Goal: Task Accomplishment & Management: Manage account settings

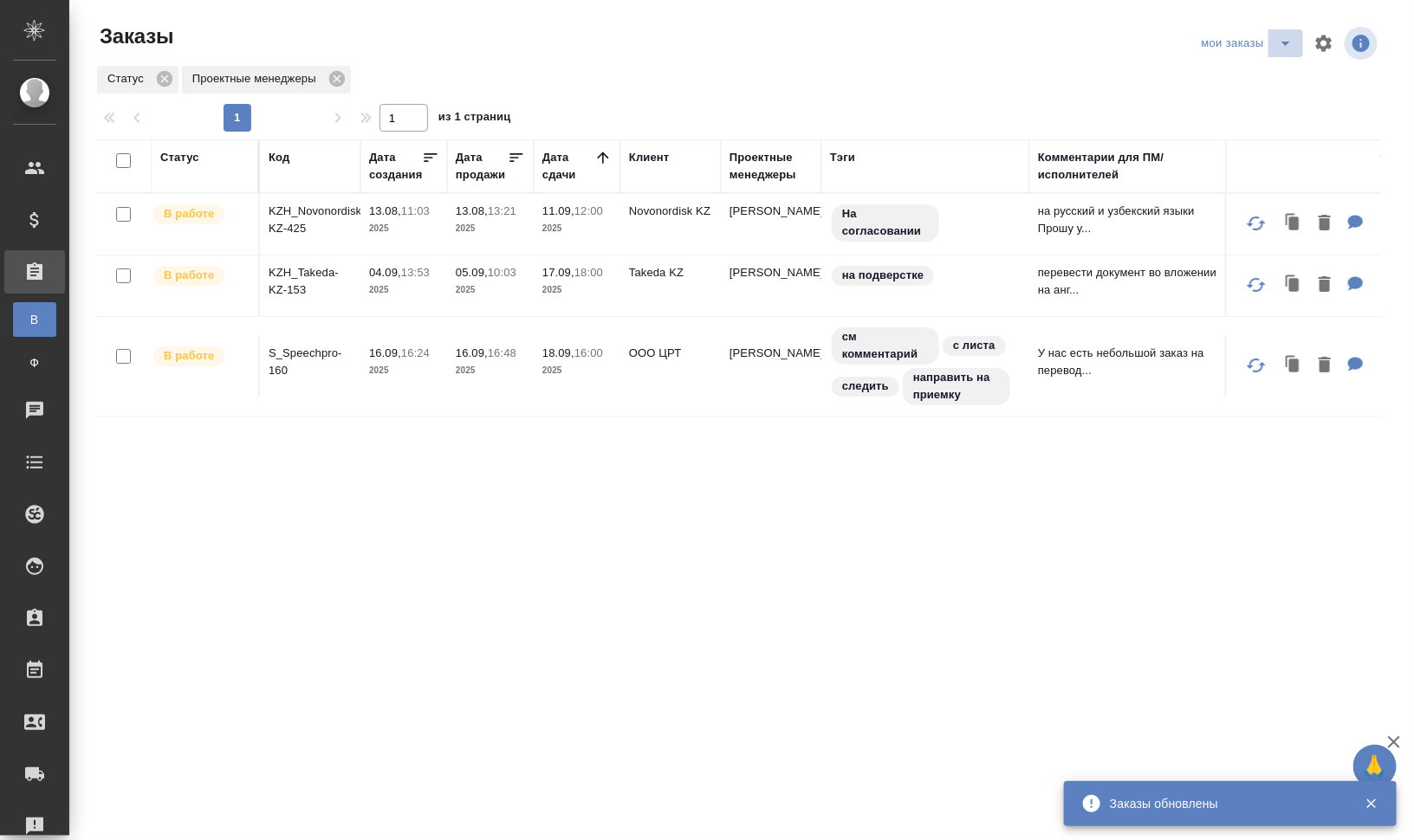
click at [1280, 37] on icon "split button" at bounding box center [1286, 43] width 21 height 21
click at [1276, 85] on li "заказы команды" at bounding box center [1250, 77] width 122 height 27
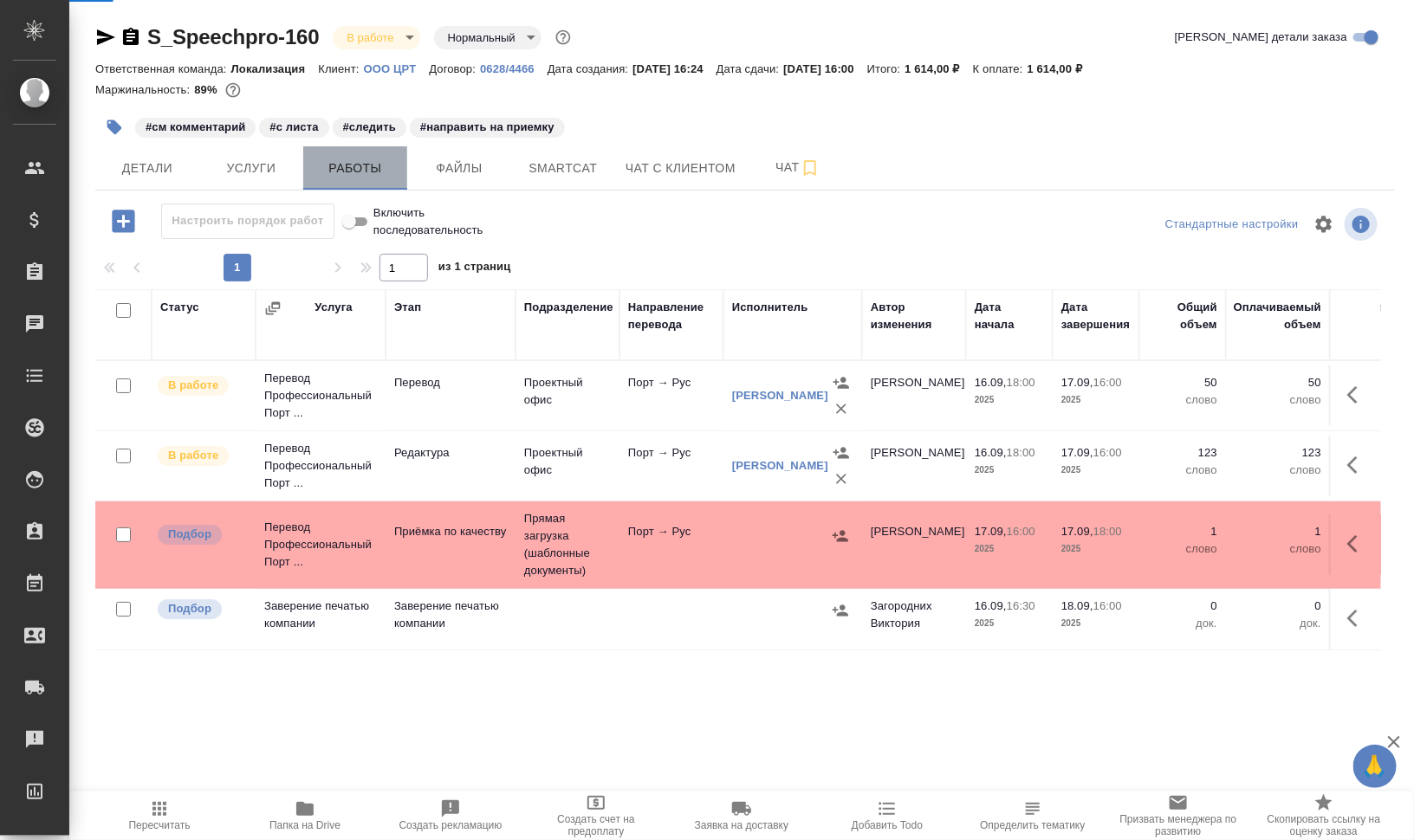
click at [364, 168] on span "Работы" at bounding box center [354, 169] width 83 height 22
click at [364, 166] on span "Работы" at bounding box center [354, 169] width 83 height 22
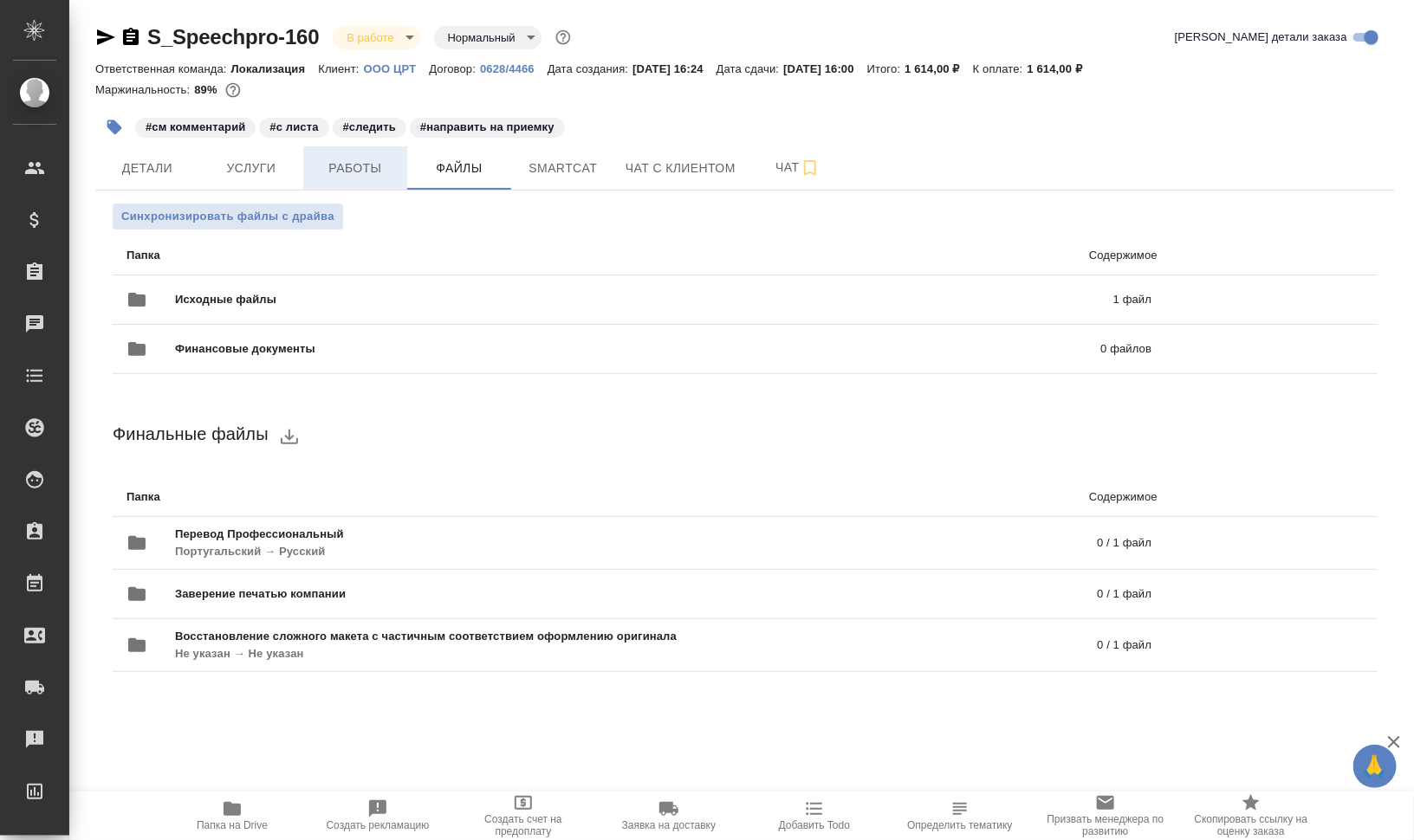
click at [364, 166] on div "S_Speechpro-160 В работе inProgress Нормальный normal Кратко детали заказа Отве…" at bounding box center [744, 368] width 1318 height 736
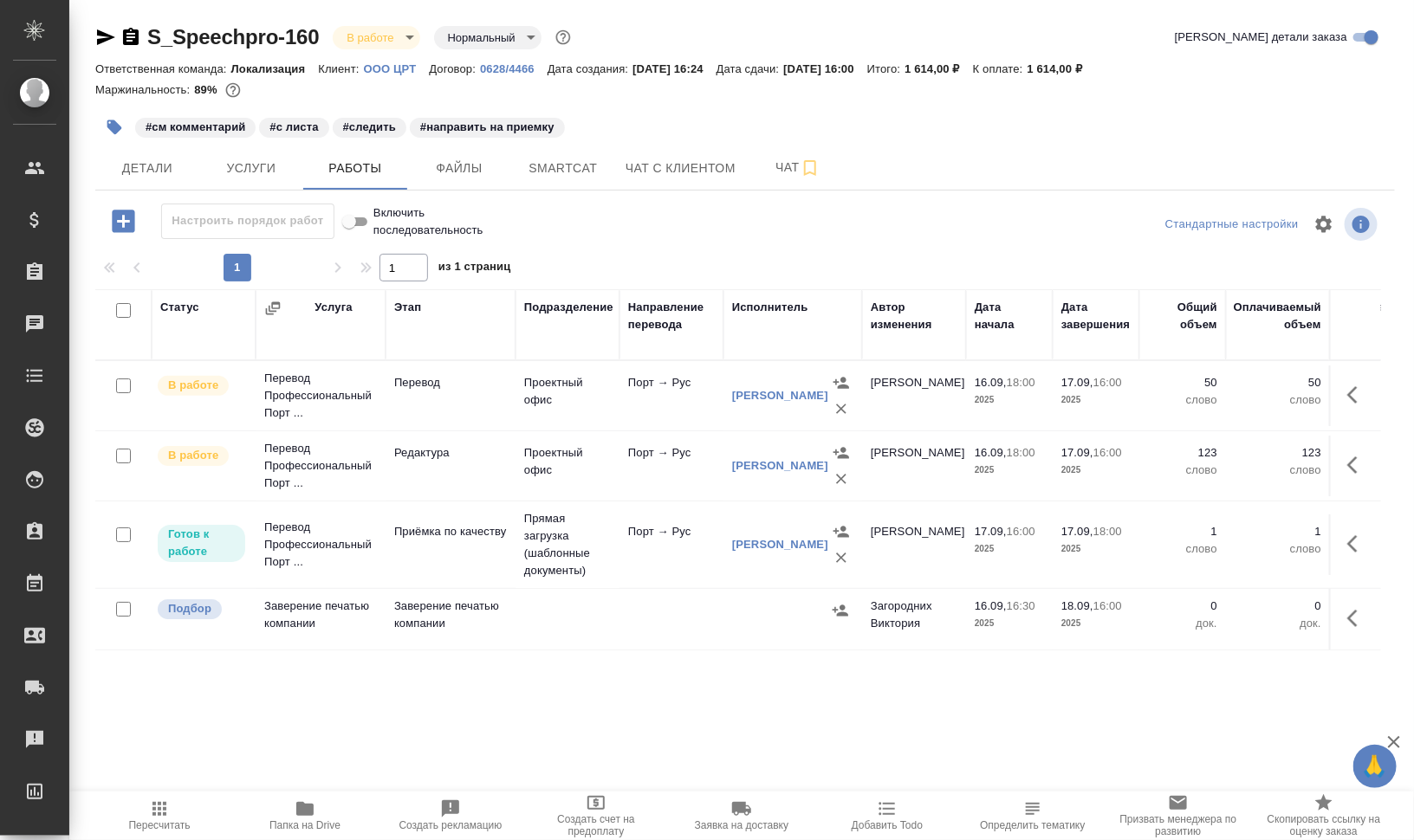
click at [304, 828] on span "Папка на Drive" at bounding box center [305, 825] width 71 height 12
click at [98, 41] on icon "button" at bounding box center [106, 36] width 18 height 15
click at [108, 122] on icon "button" at bounding box center [115, 128] width 15 height 15
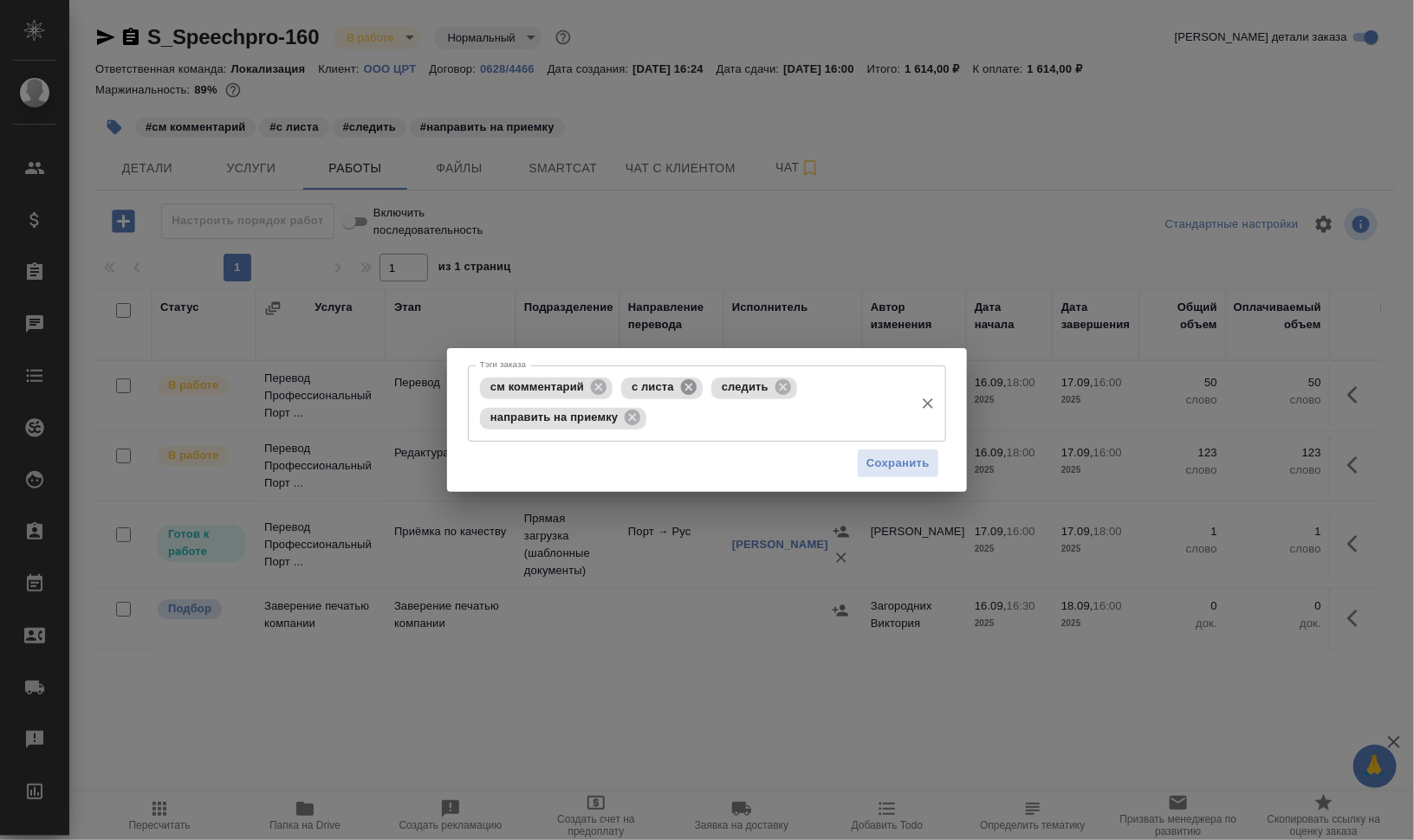
click at [692, 384] on icon at bounding box center [688, 387] width 19 height 19
click at [694, 386] on icon at bounding box center [692, 387] width 19 height 19
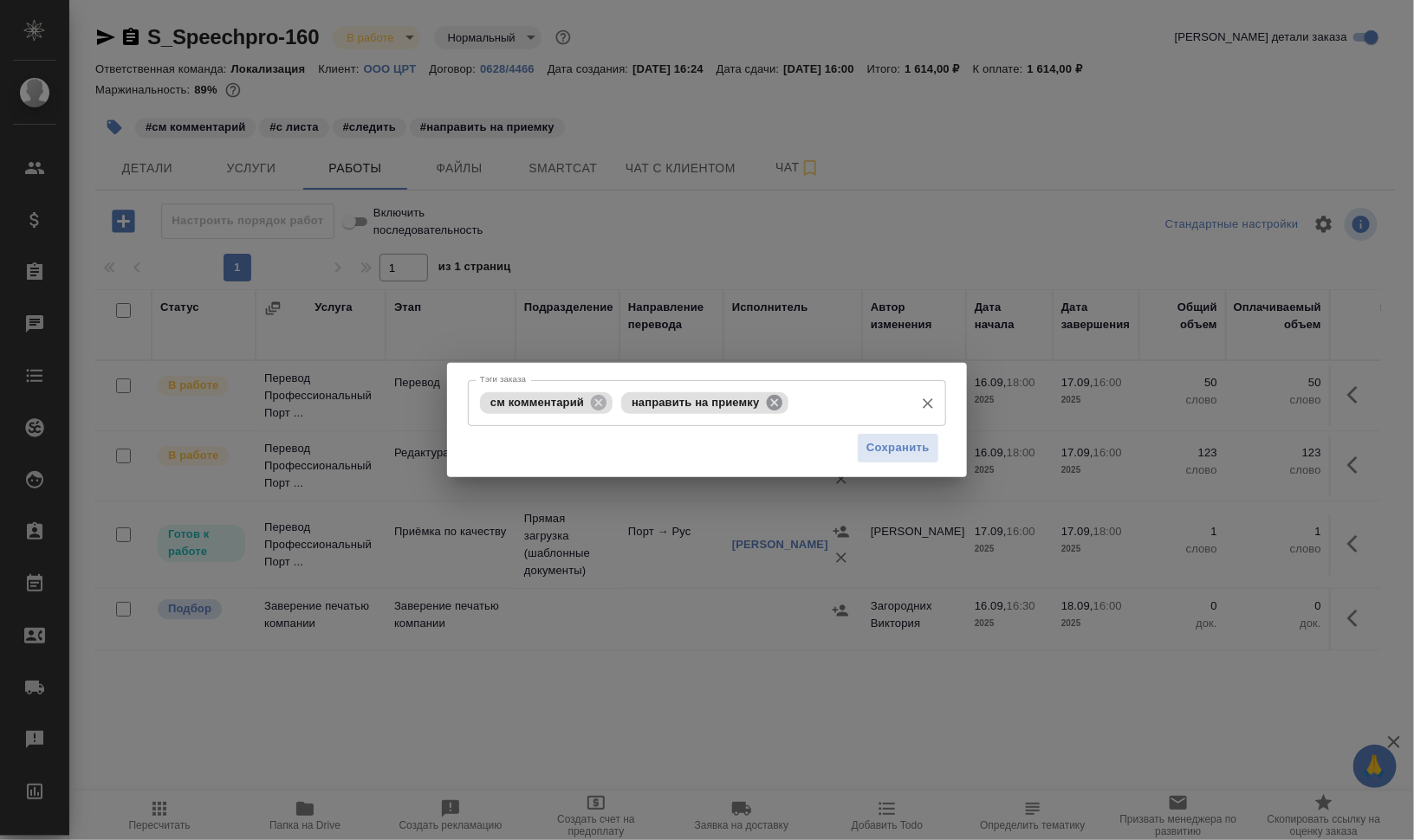
click at [763, 402] on div "направить на приемку" at bounding box center [704, 404] width 167 height 22
click at [776, 402] on icon at bounding box center [774, 402] width 15 height 15
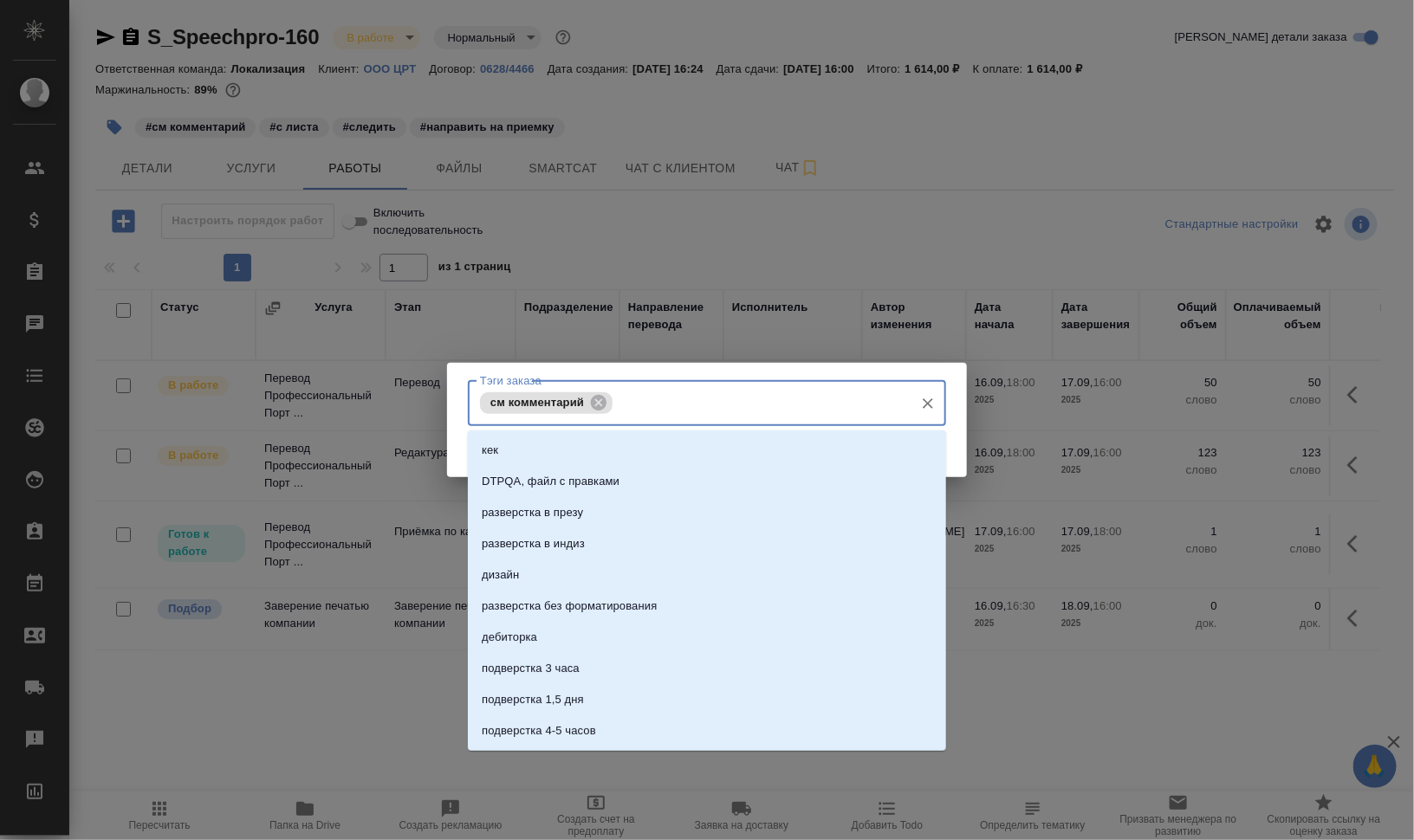
click at [767, 405] on input "Тэги заказа" at bounding box center [761, 403] width 289 height 29
type input "на при"
click at [643, 569] on li "на приемке" at bounding box center [706, 575] width 478 height 31
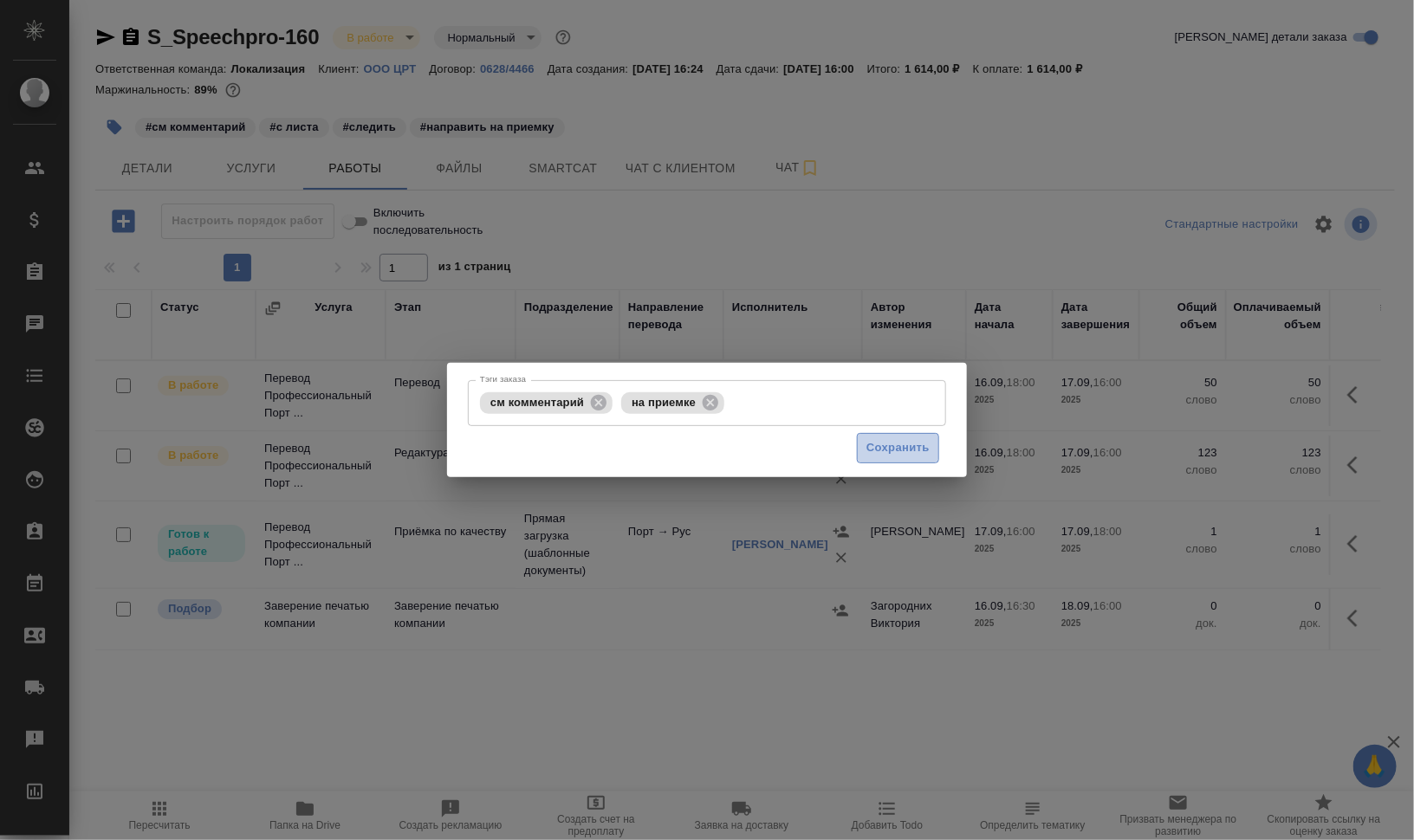
click at [902, 442] on span "Сохранить" at bounding box center [897, 448] width 63 height 20
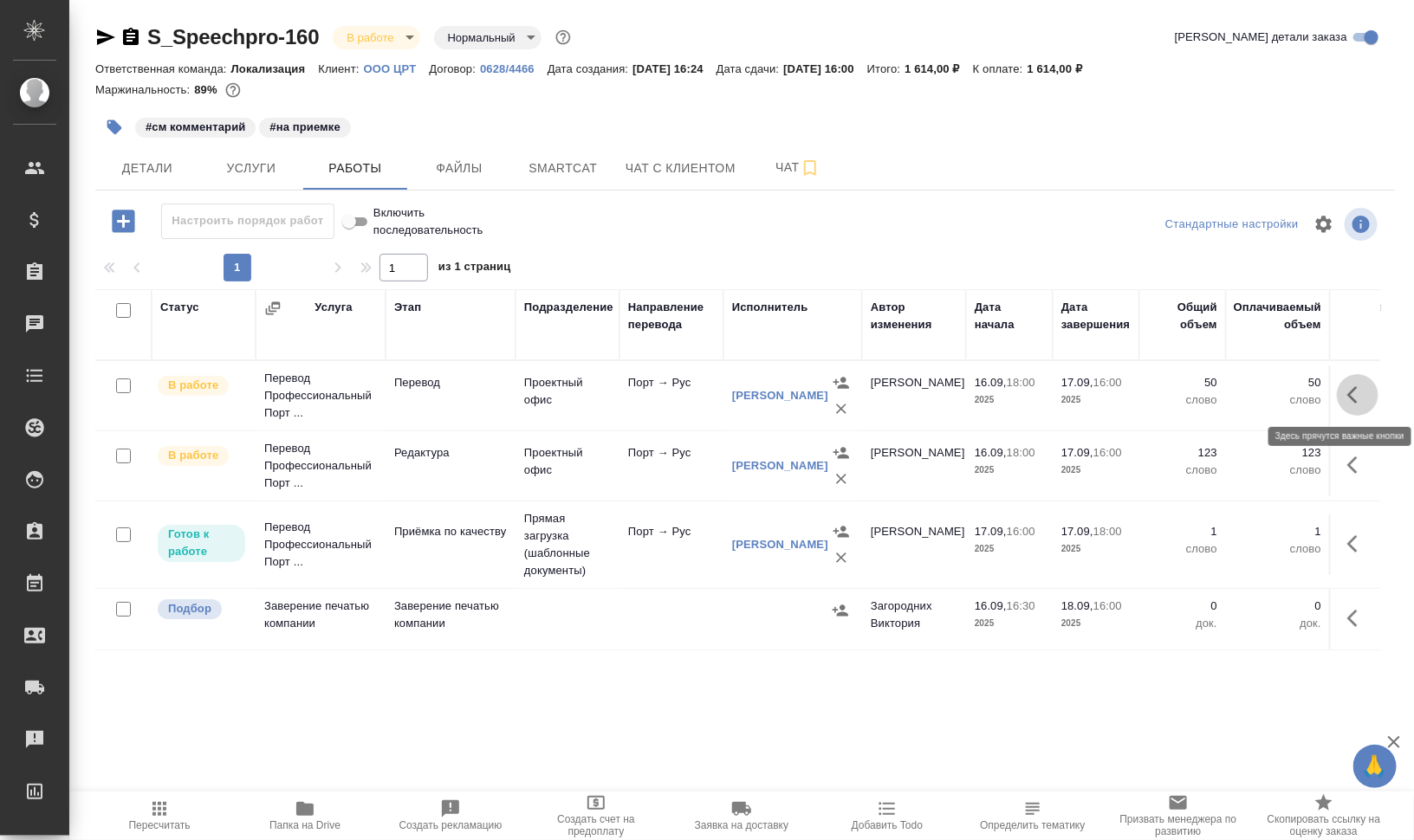
click at [1354, 396] on icon "button" at bounding box center [1358, 394] width 21 height 21
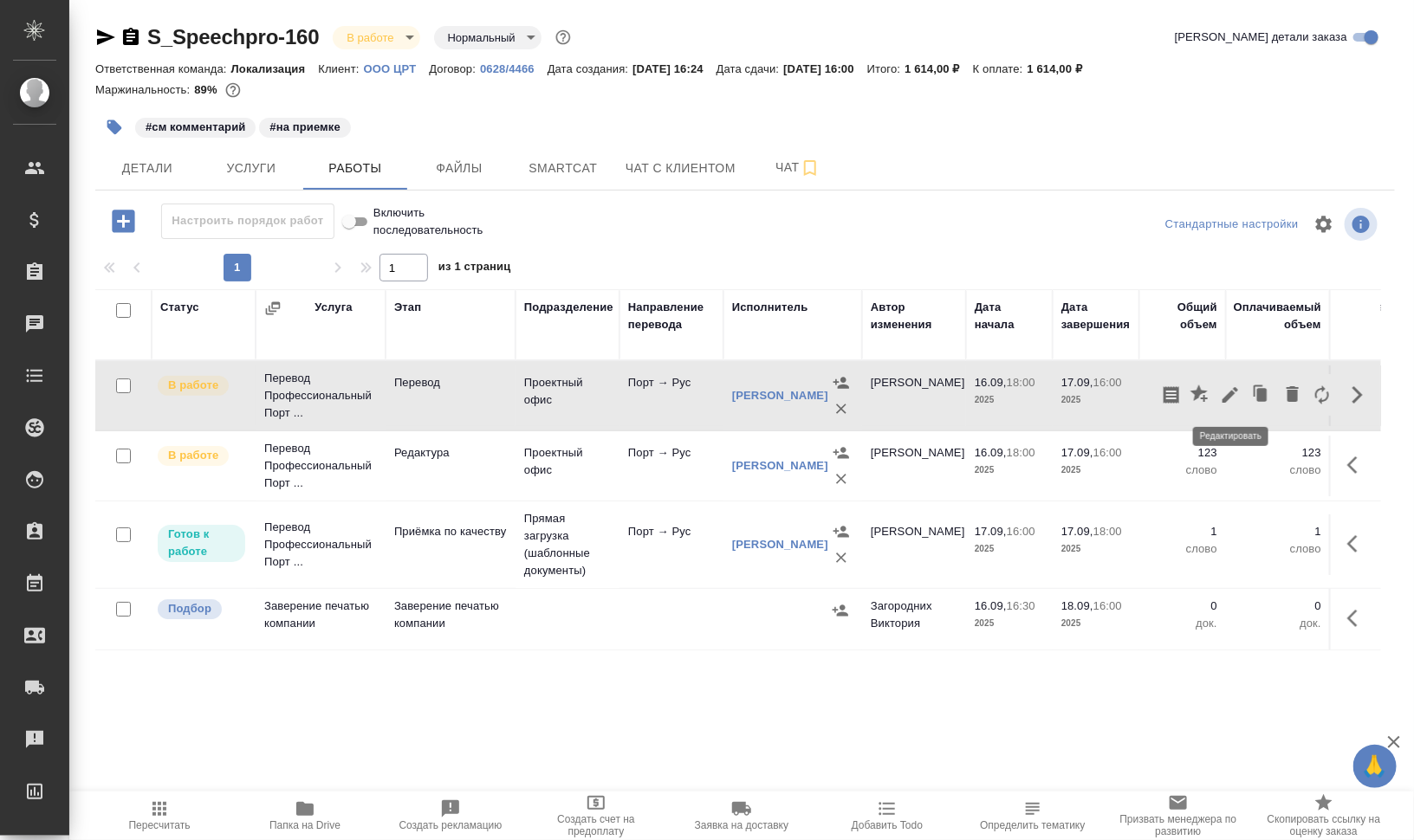
click at [1236, 388] on icon "button" at bounding box center [1230, 394] width 15 height 15
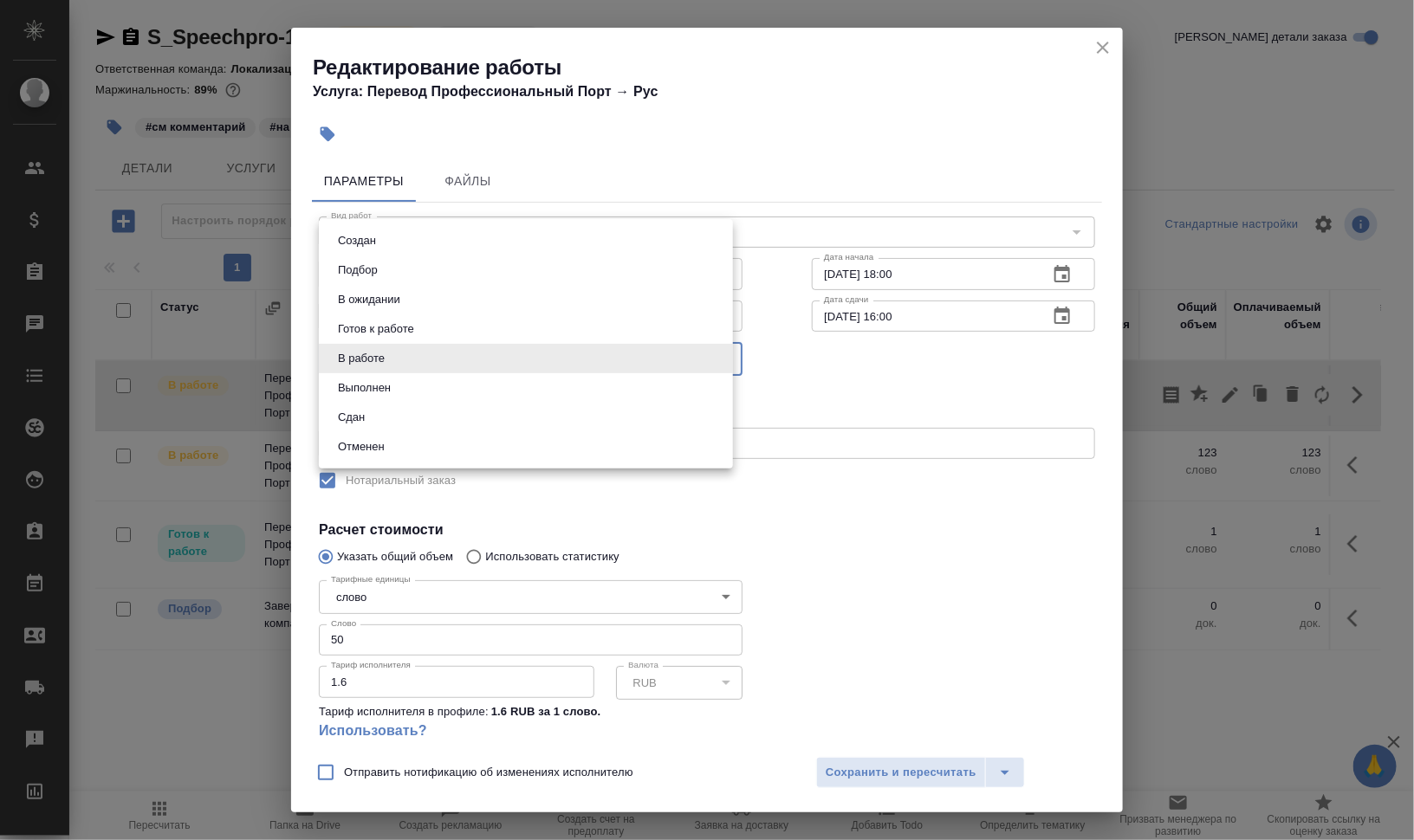
click at [507, 352] on body "🙏 .cls-1 fill:#fff; AWATERA Валеев Динар Клиенты Спецификации Заказы 0 Чаты Tod…" at bounding box center [707, 489] width 1414 height 979
click at [404, 420] on li "Сдан" at bounding box center [526, 417] width 414 height 29
type input "closed"
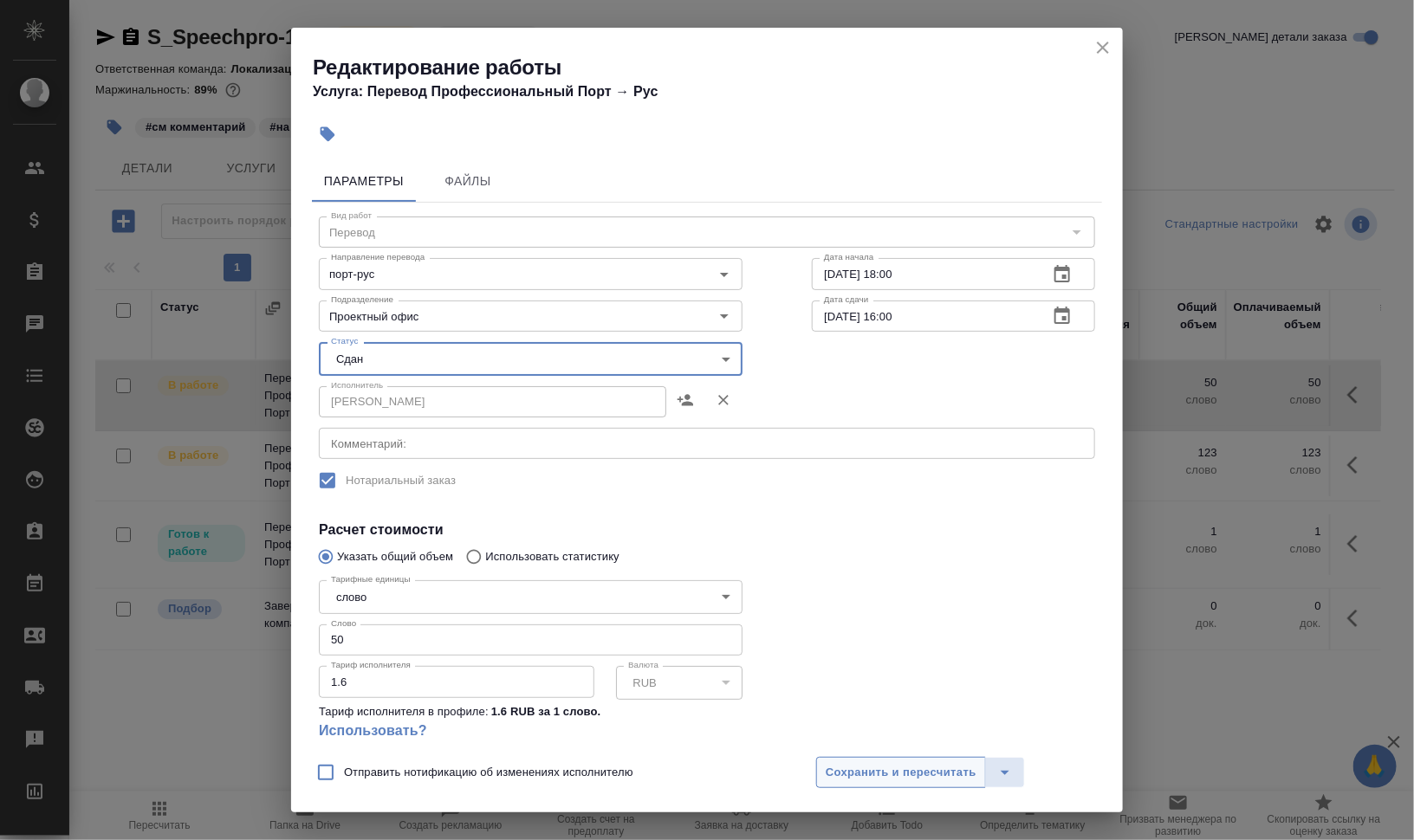
click at [975, 781] on span "Сохранить и пересчитать" at bounding box center [900, 773] width 150 height 20
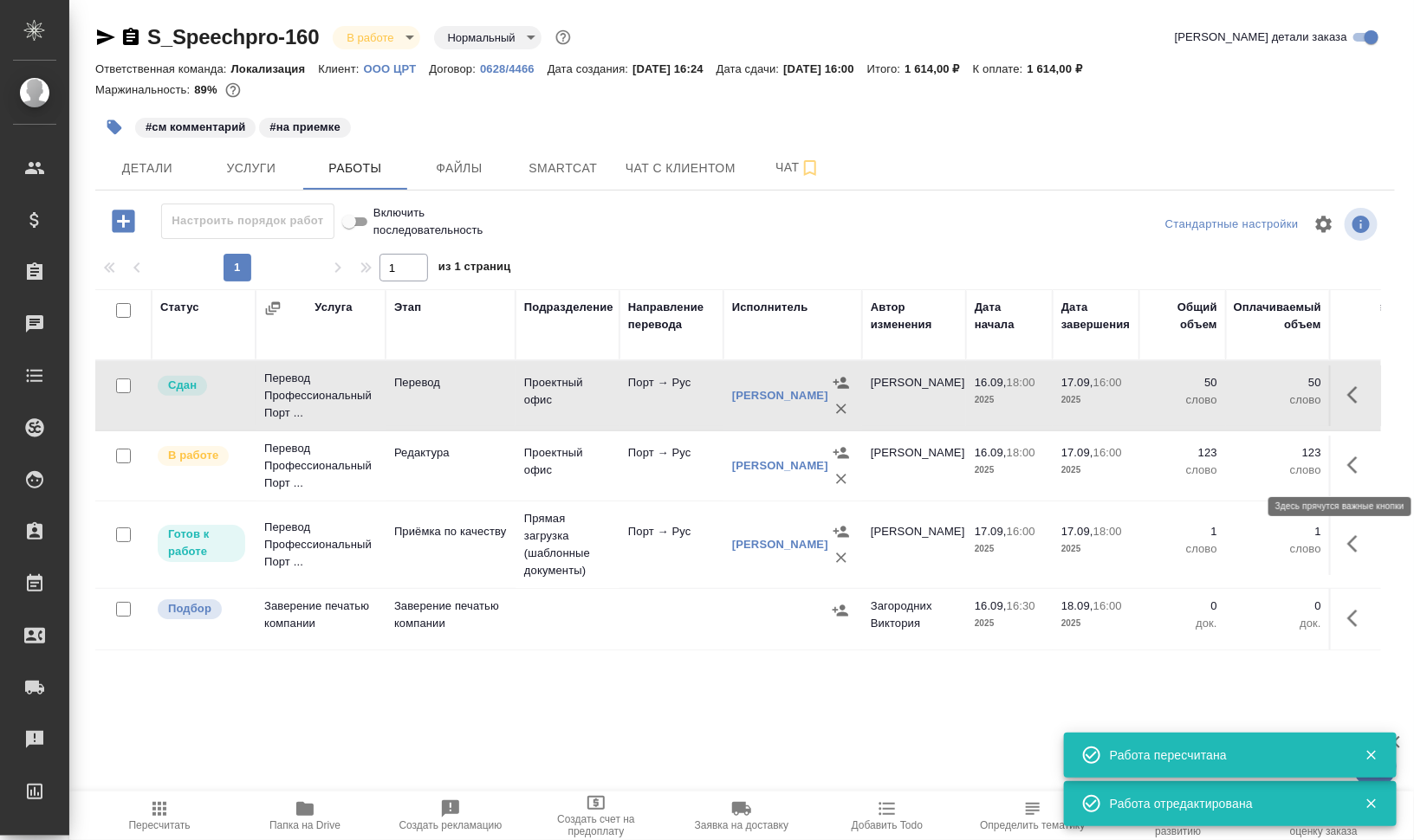
click at [1363, 468] on icon "button" at bounding box center [1358, 465] width 21 height 21
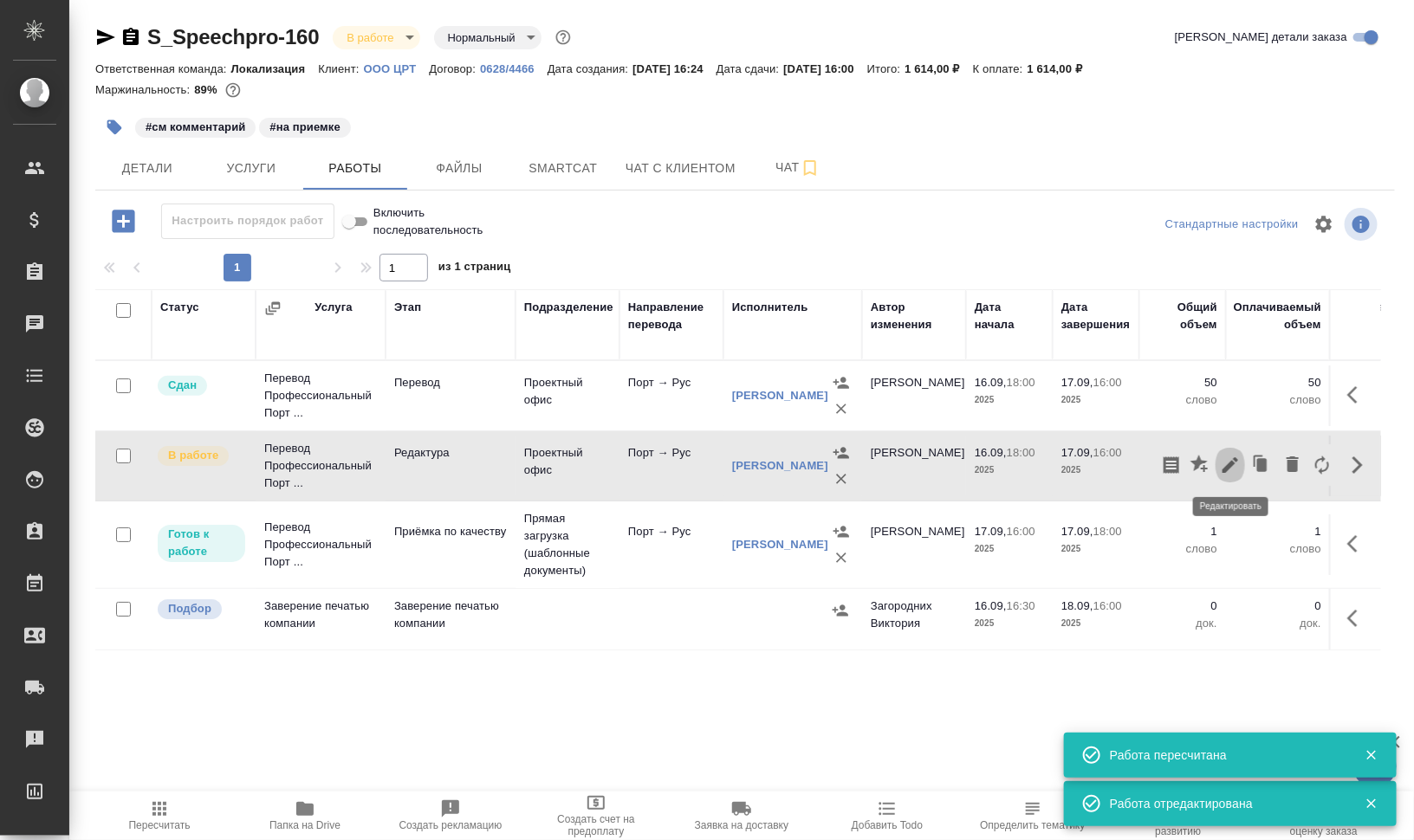
click at [1217, 467] on button "button" at bounding box center [1230, 466] width 29 height 42
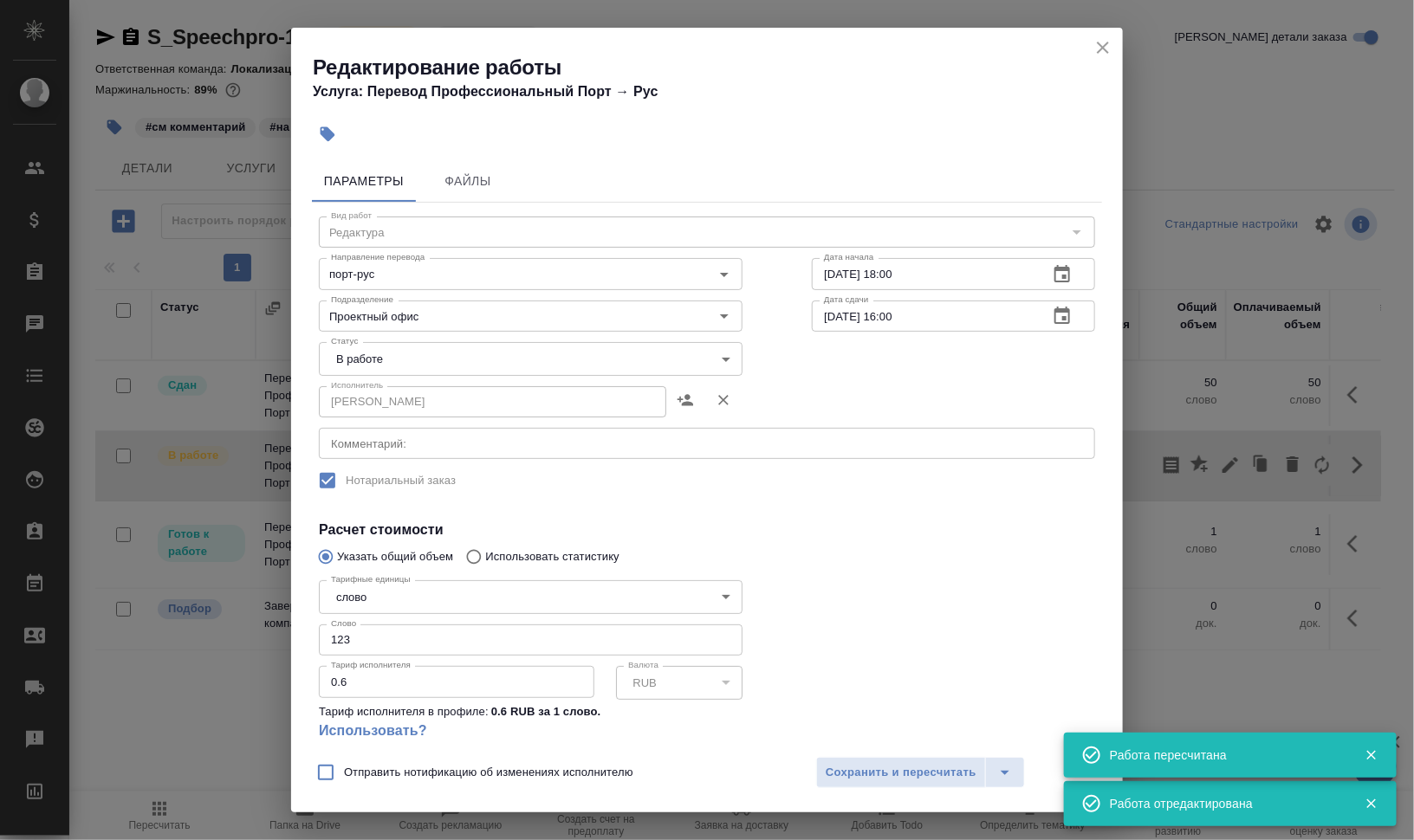
click at [414, 350] on body "🙏 .cls-1 fill:#fff; AWATERA Валеев Динар Клиенты Спецификации Заказы 0 Чаты Tod…" at bounding box center [707, 489] width 1414 height 979
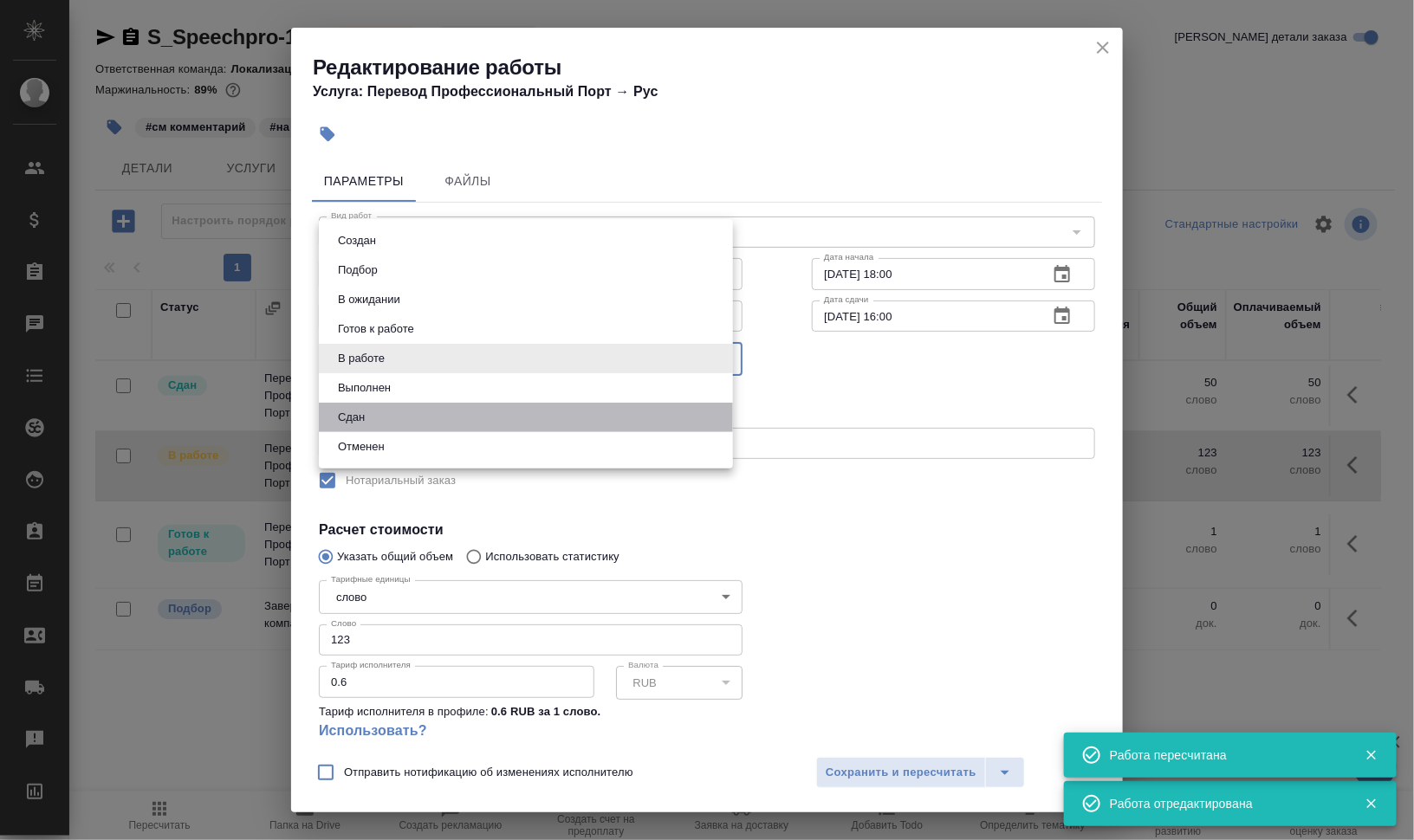
click at [412, 413] on li "Сдан" at bounding box center [526, 417] width 414 height 29
type input "closed"
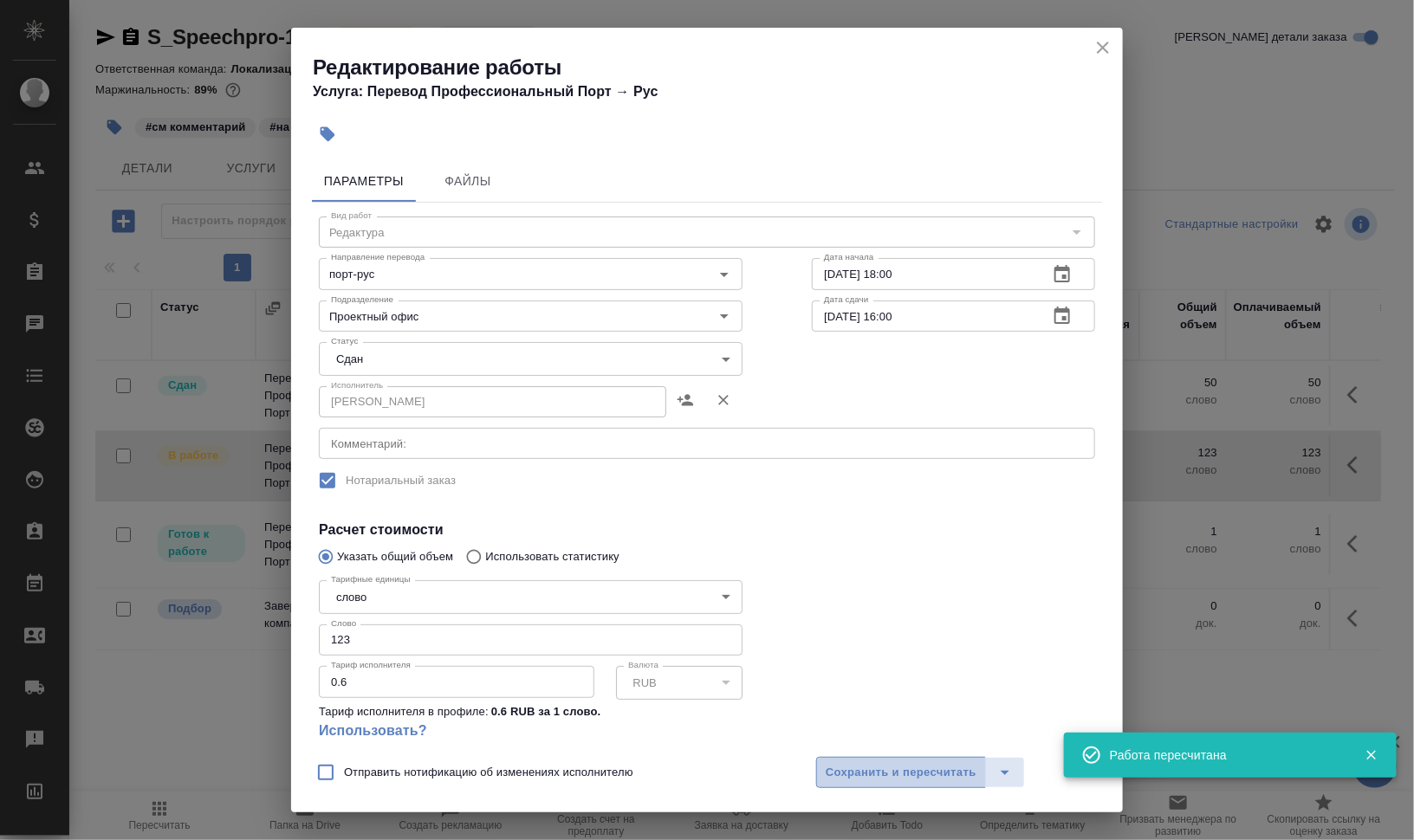
click at [907, 764] on span "Сохранить и пересчитать" at bounding box center [900, 773] width 150 height 20
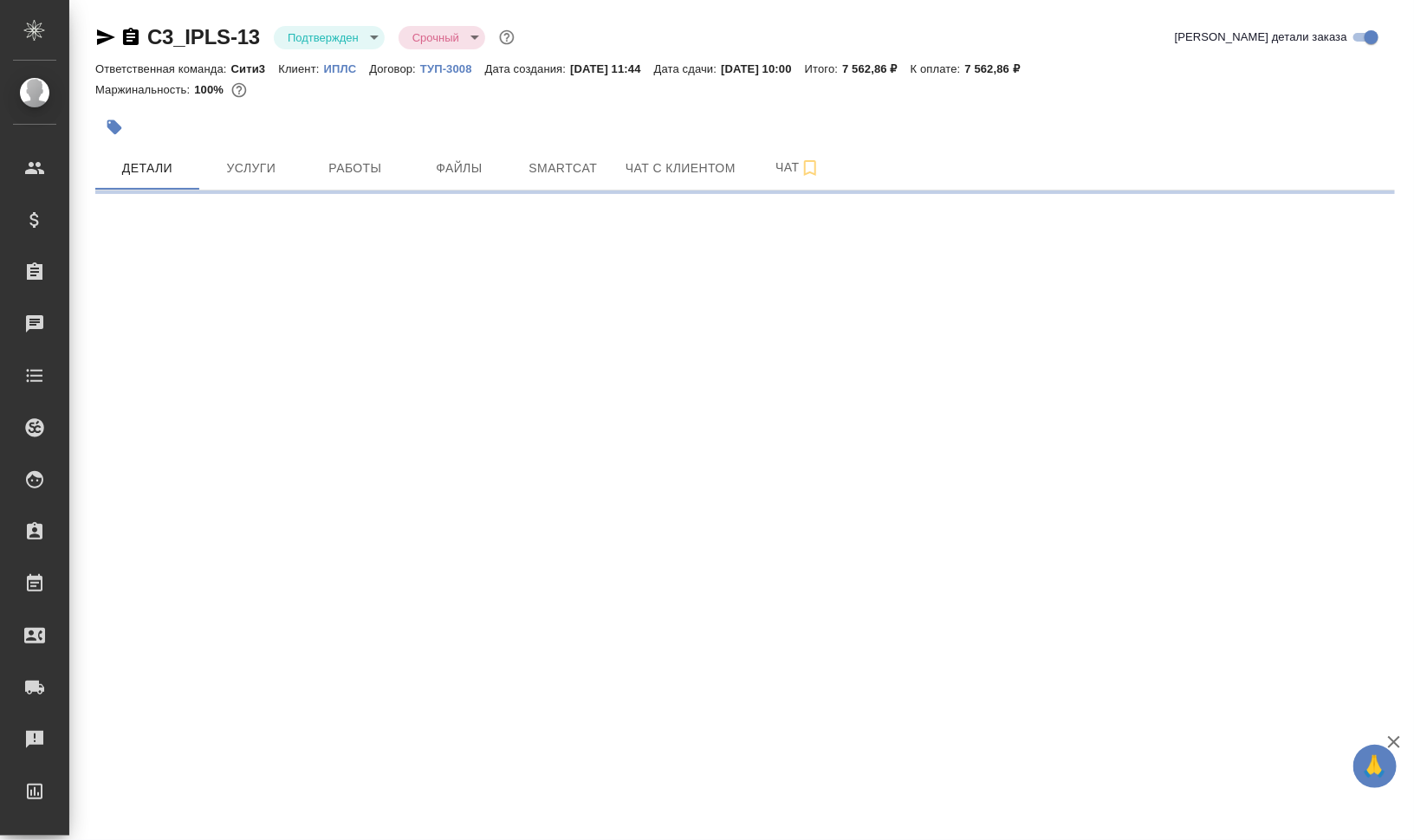
select select "RU"
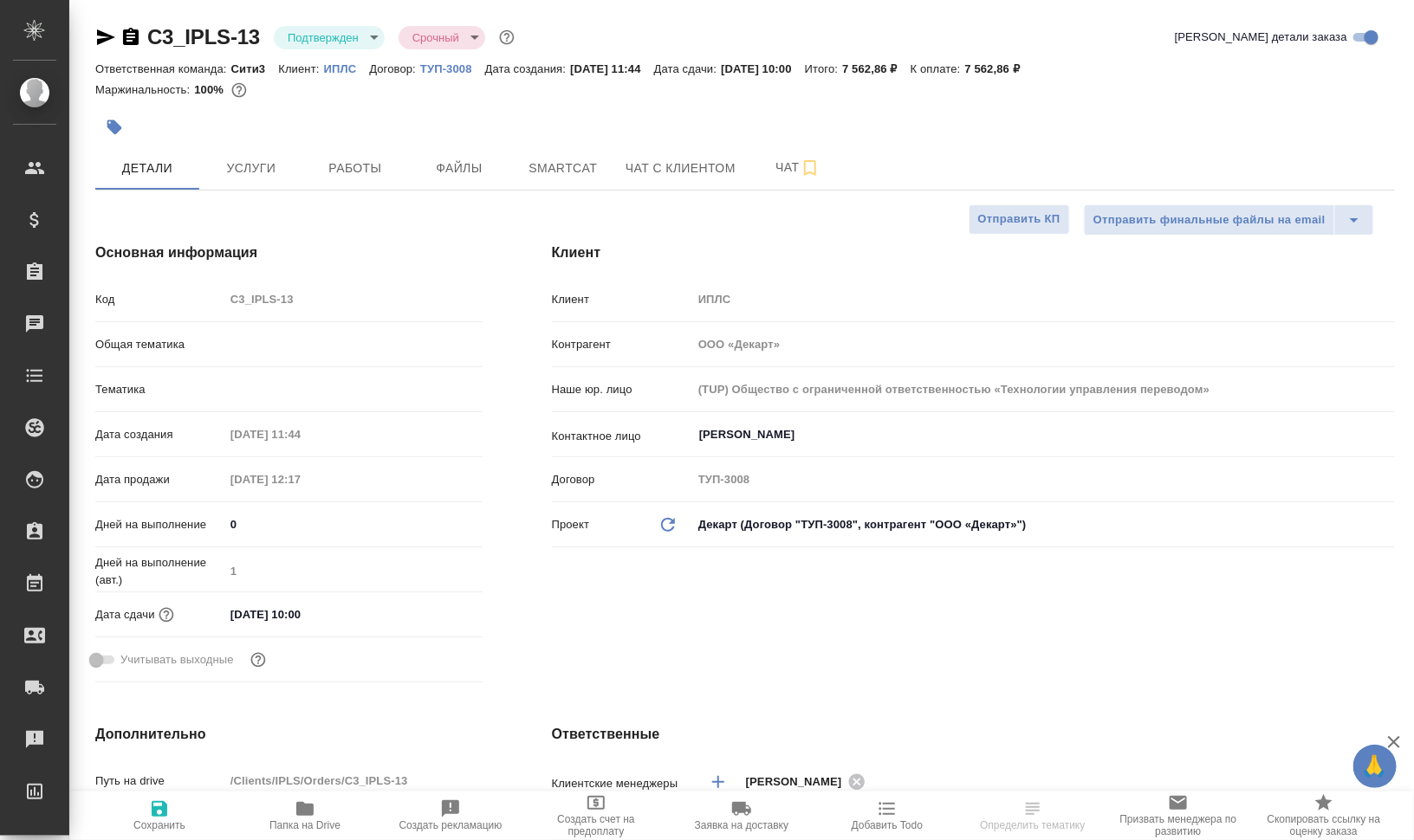
type textarea "x"
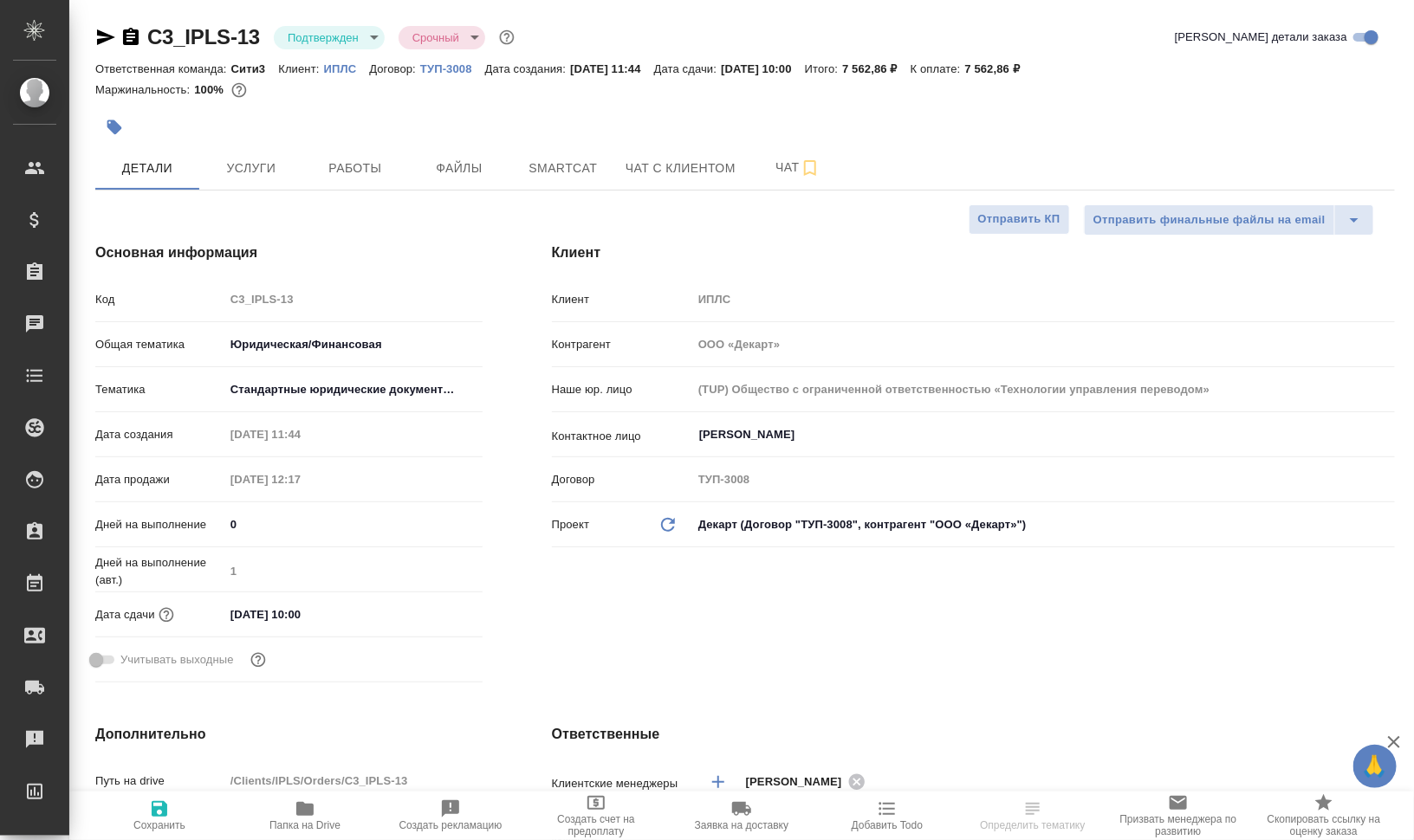
type textarea "x"
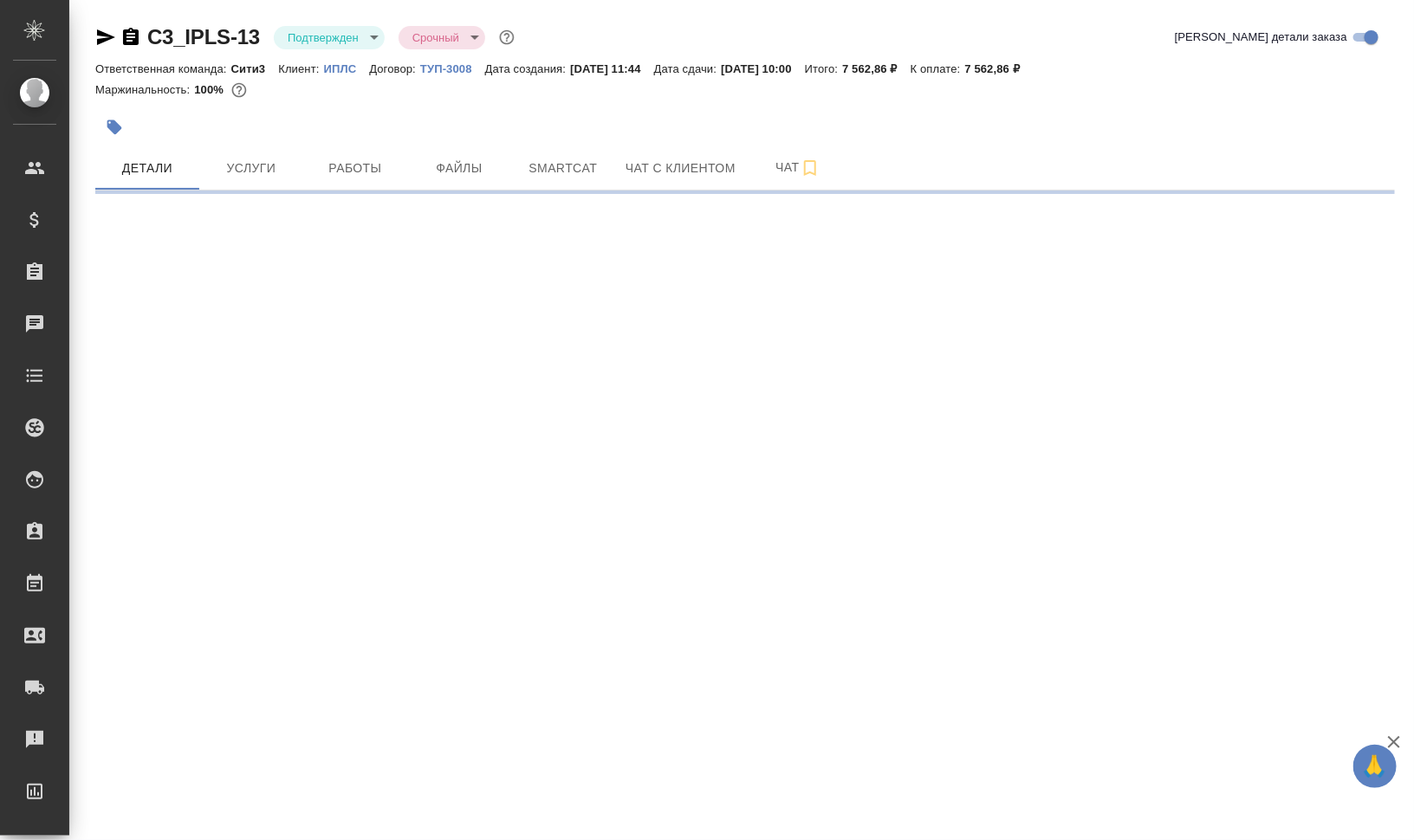
select select "RU"
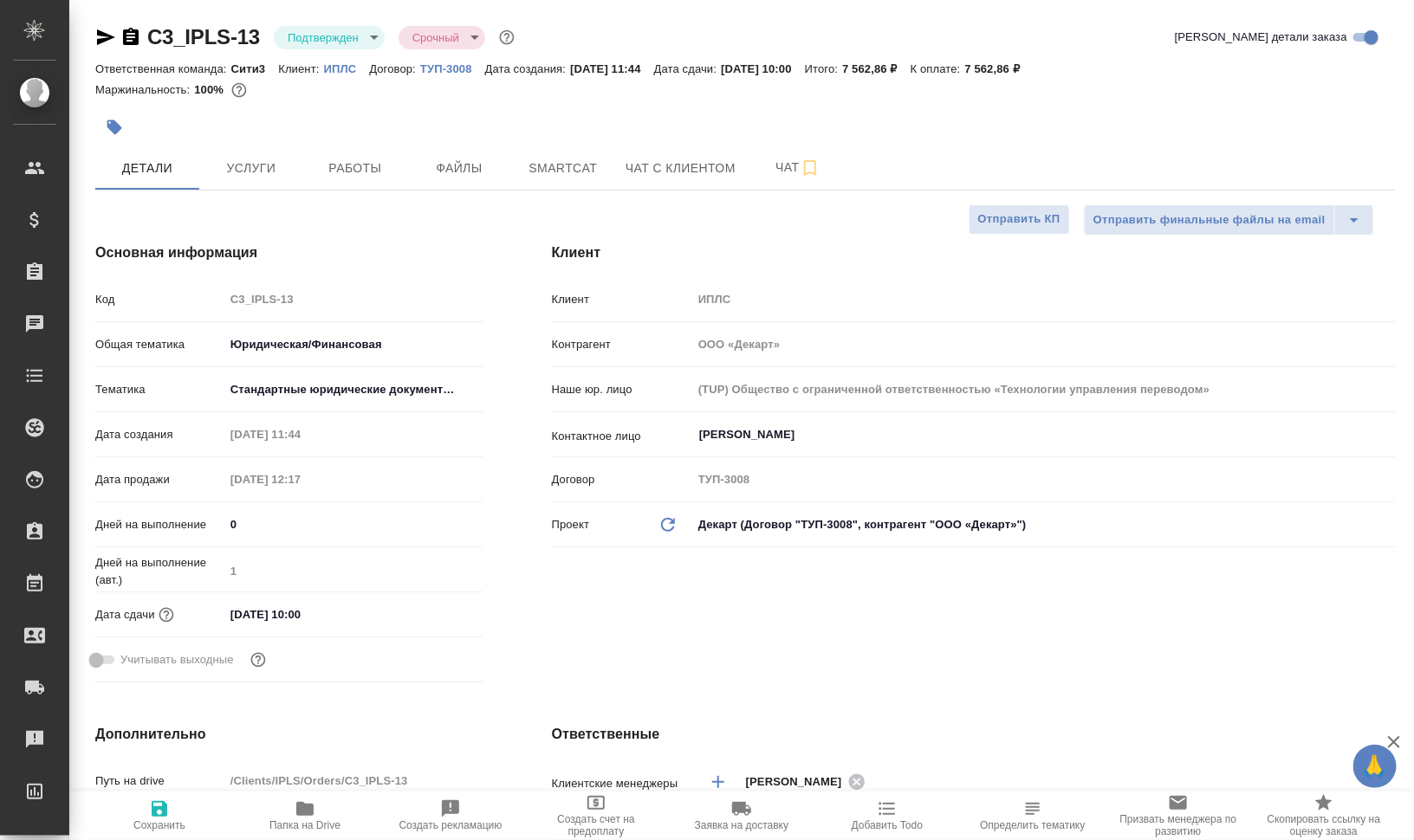
type textarea "x"
drag, startPoint x: 324, startPoint y: 59, endPoint x: 355, endPoint y: 63, distance: 31.3
click at [355, 63] on div "Ответственная команда: Сити3 Клиент: ИПЛС Договор: ТУП-3008 Дата создания: 17.0…" at bounding box center [745, 68] width 1299 height 21
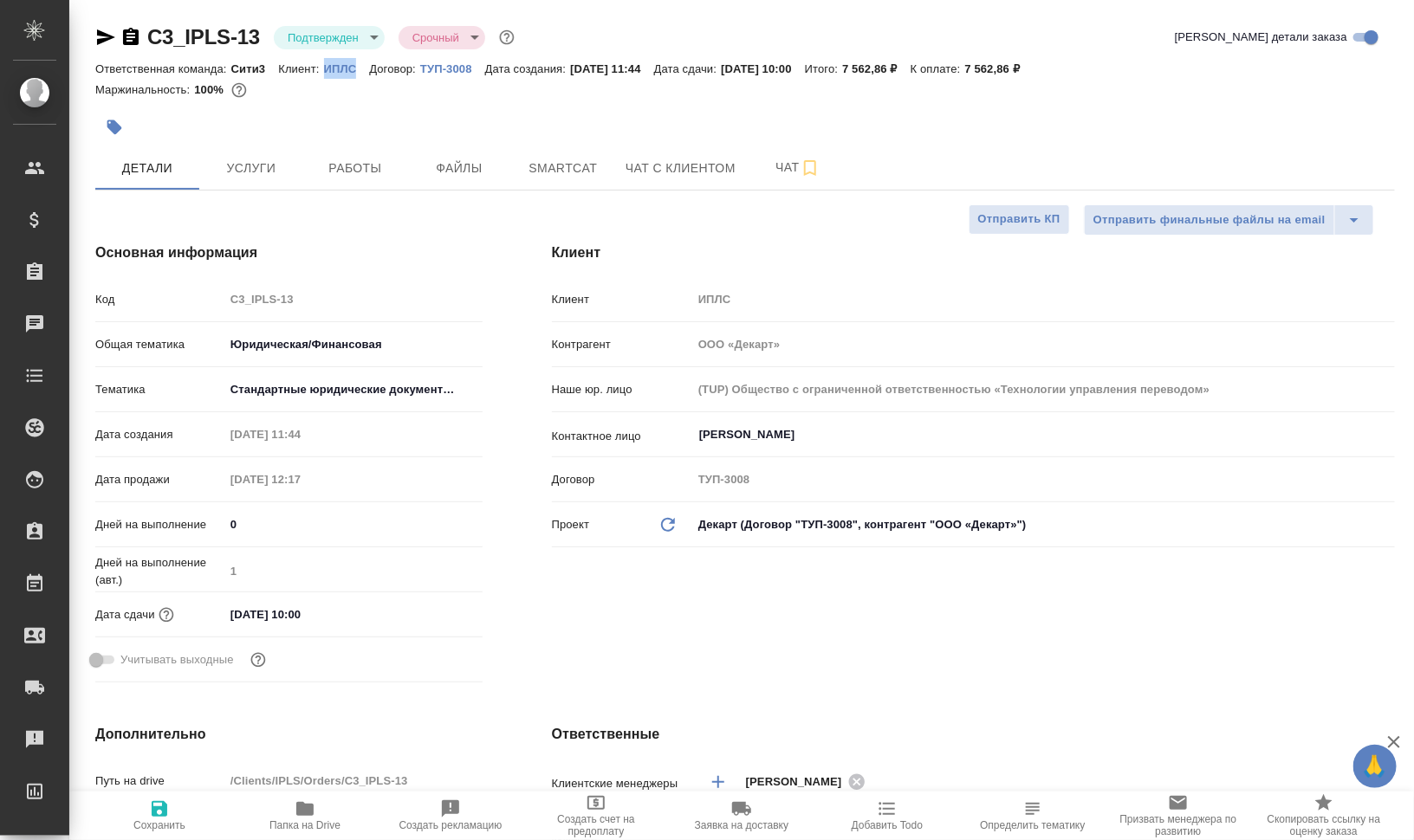
copy p "ИПЛС"
type textarea "x"
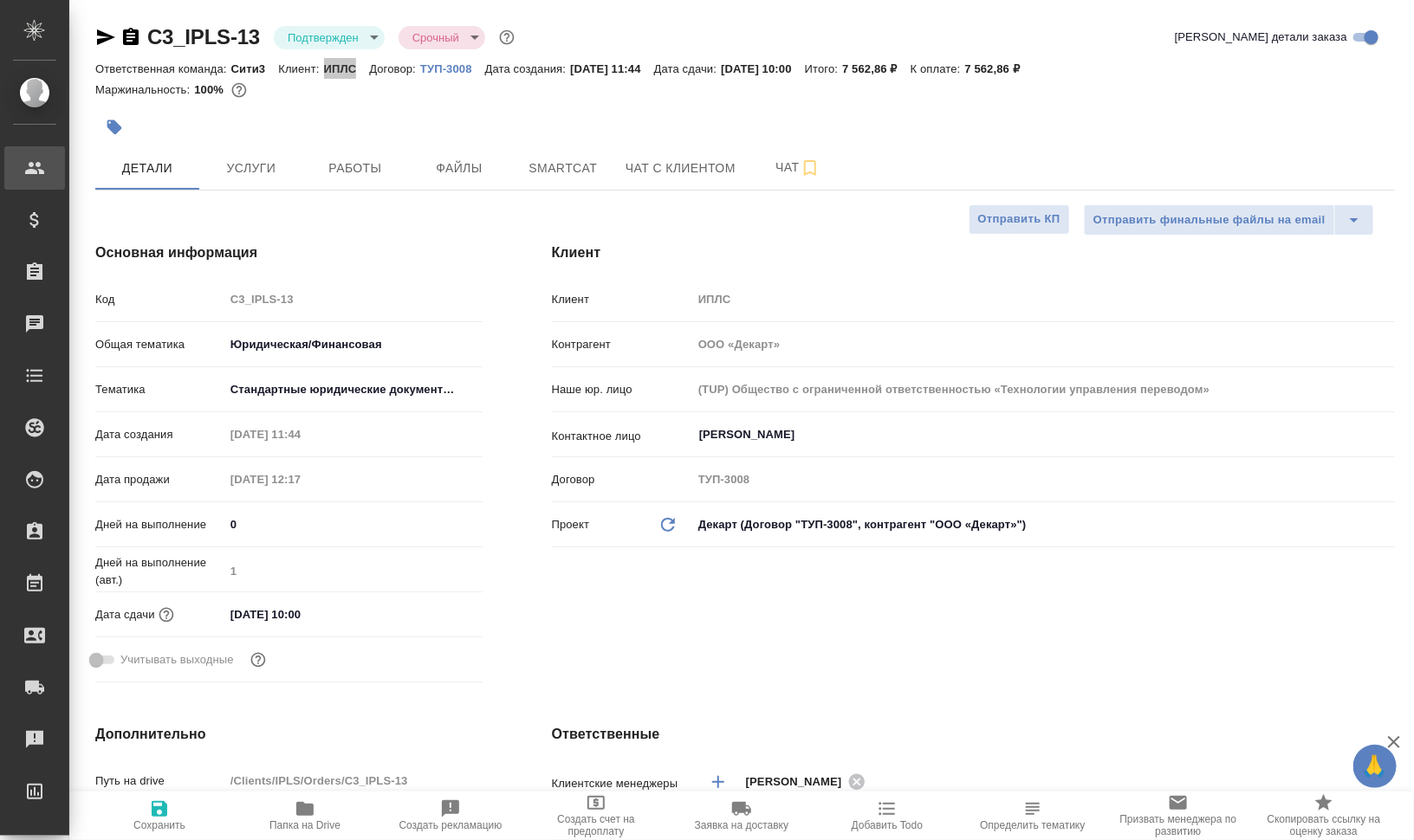
type textarea "x"
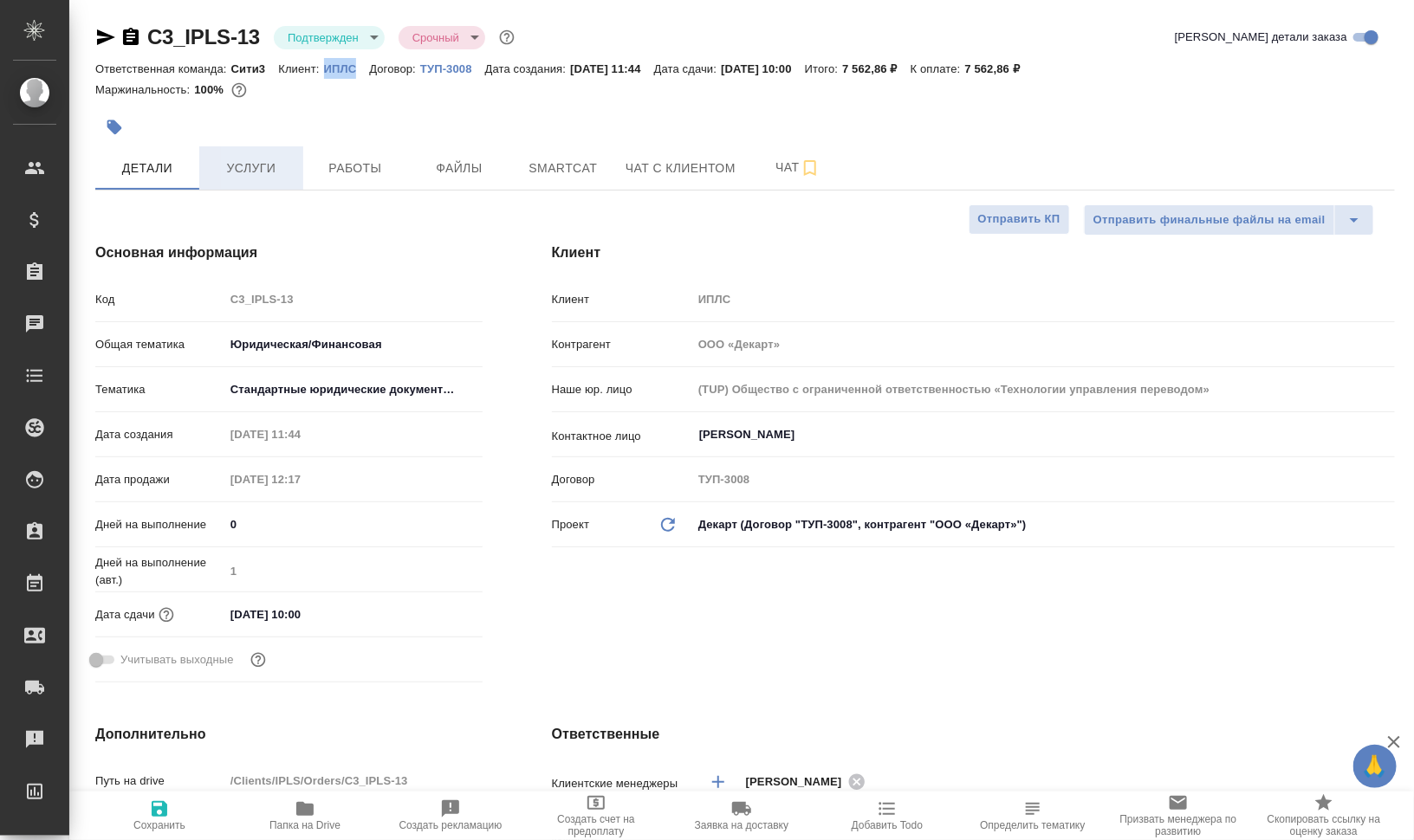
type textarea "x"
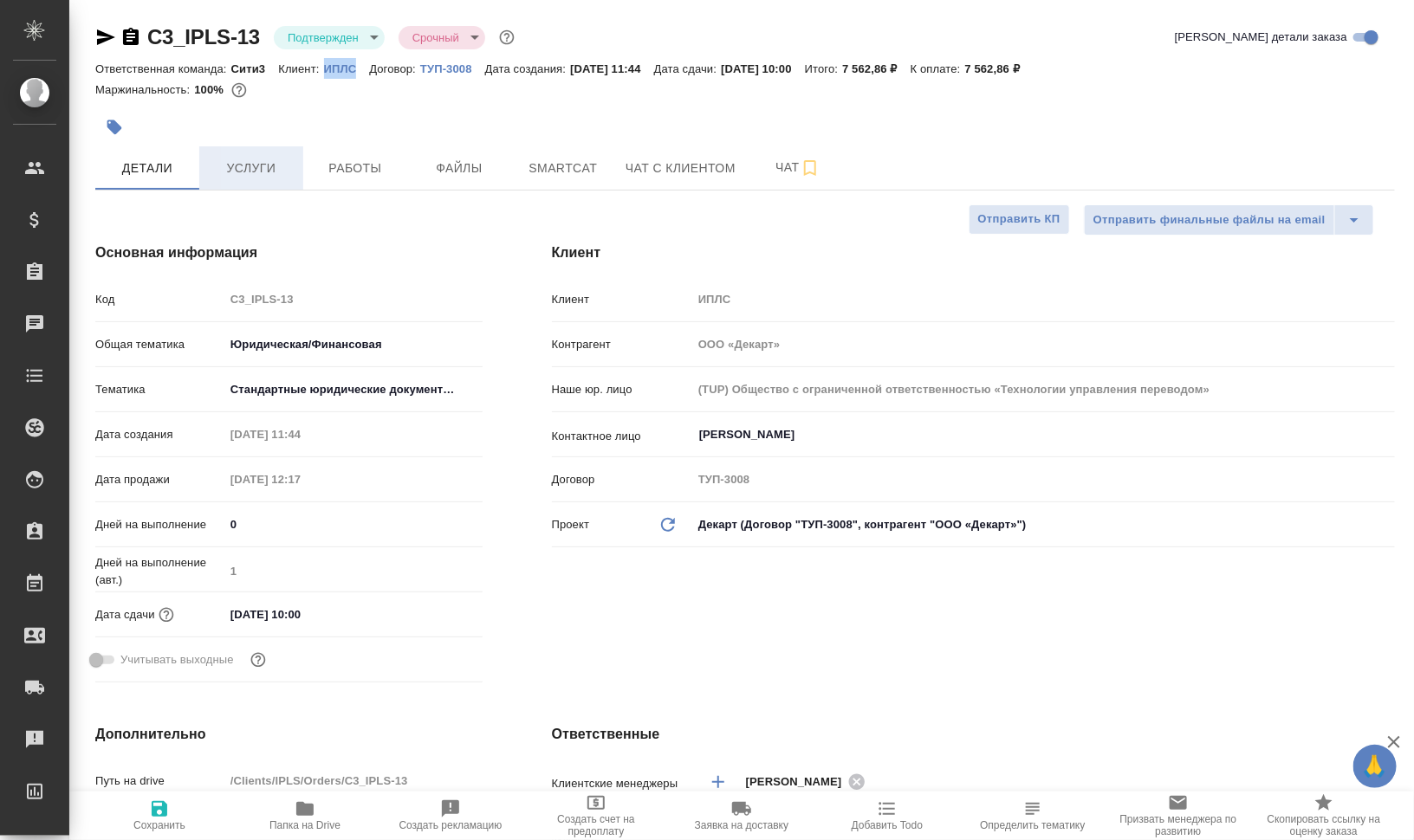
type textarea "x"
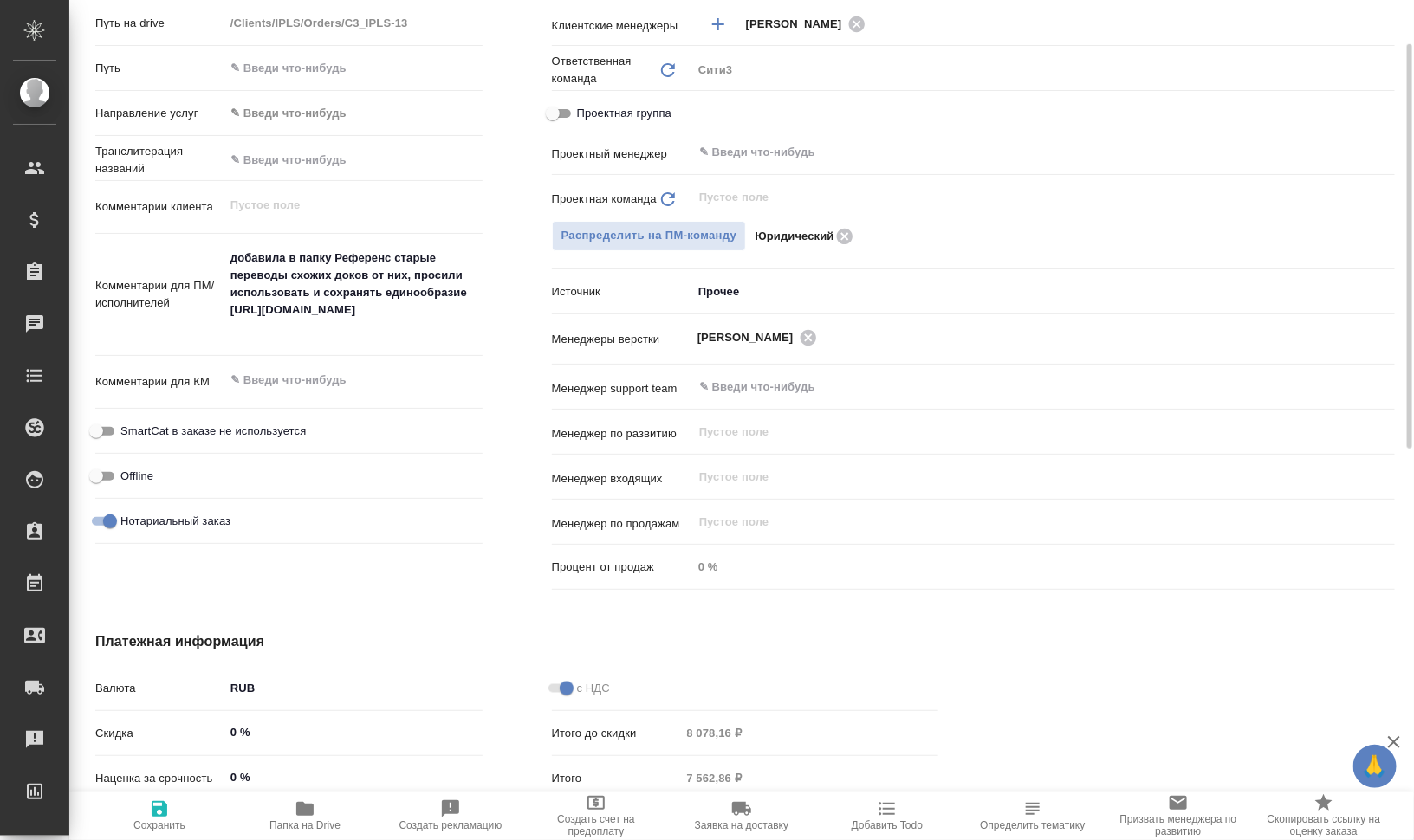
scroll to position [541, 0]
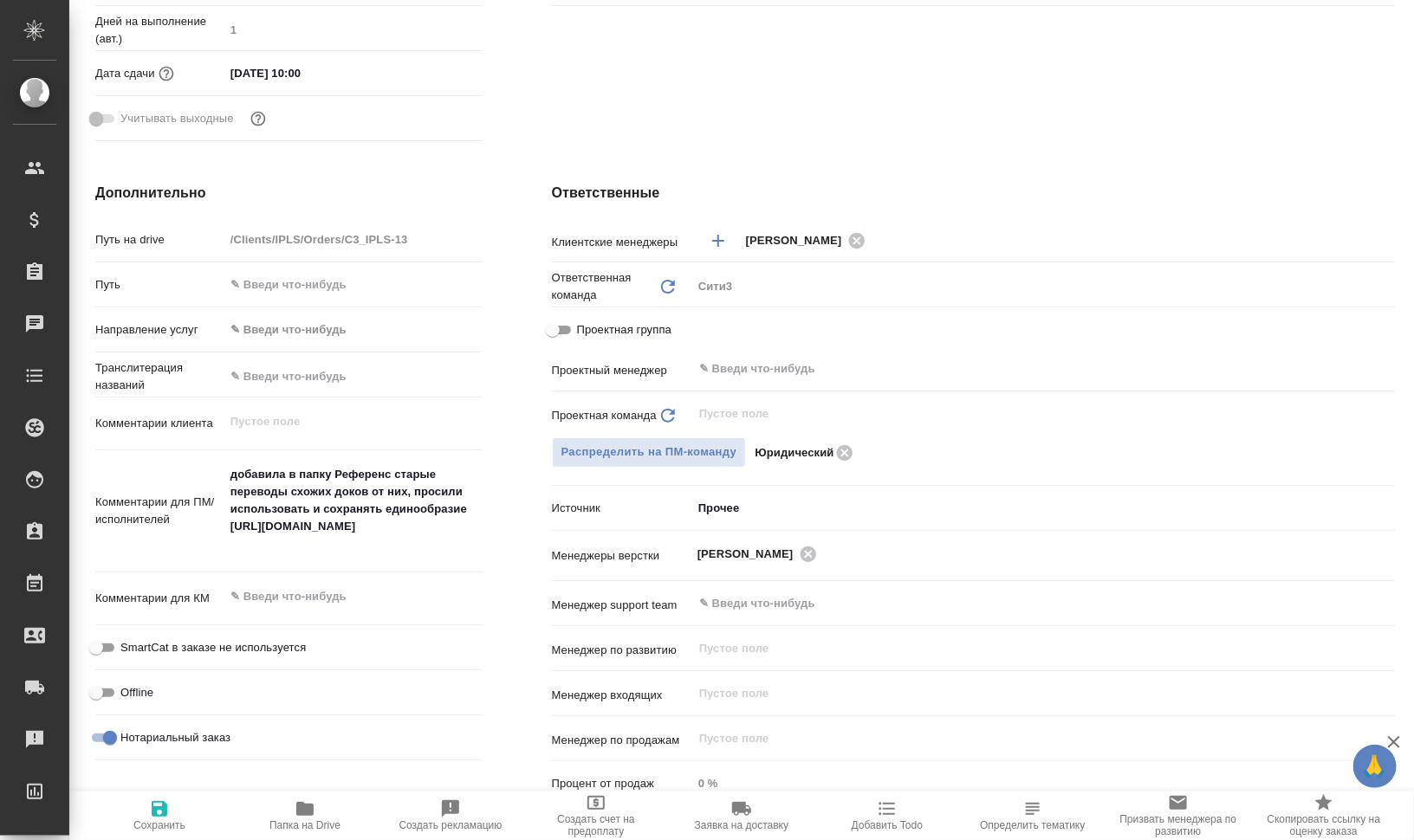
click at [308, 808] on icon "button" at bounding box center [304, 808] width 17 height 14
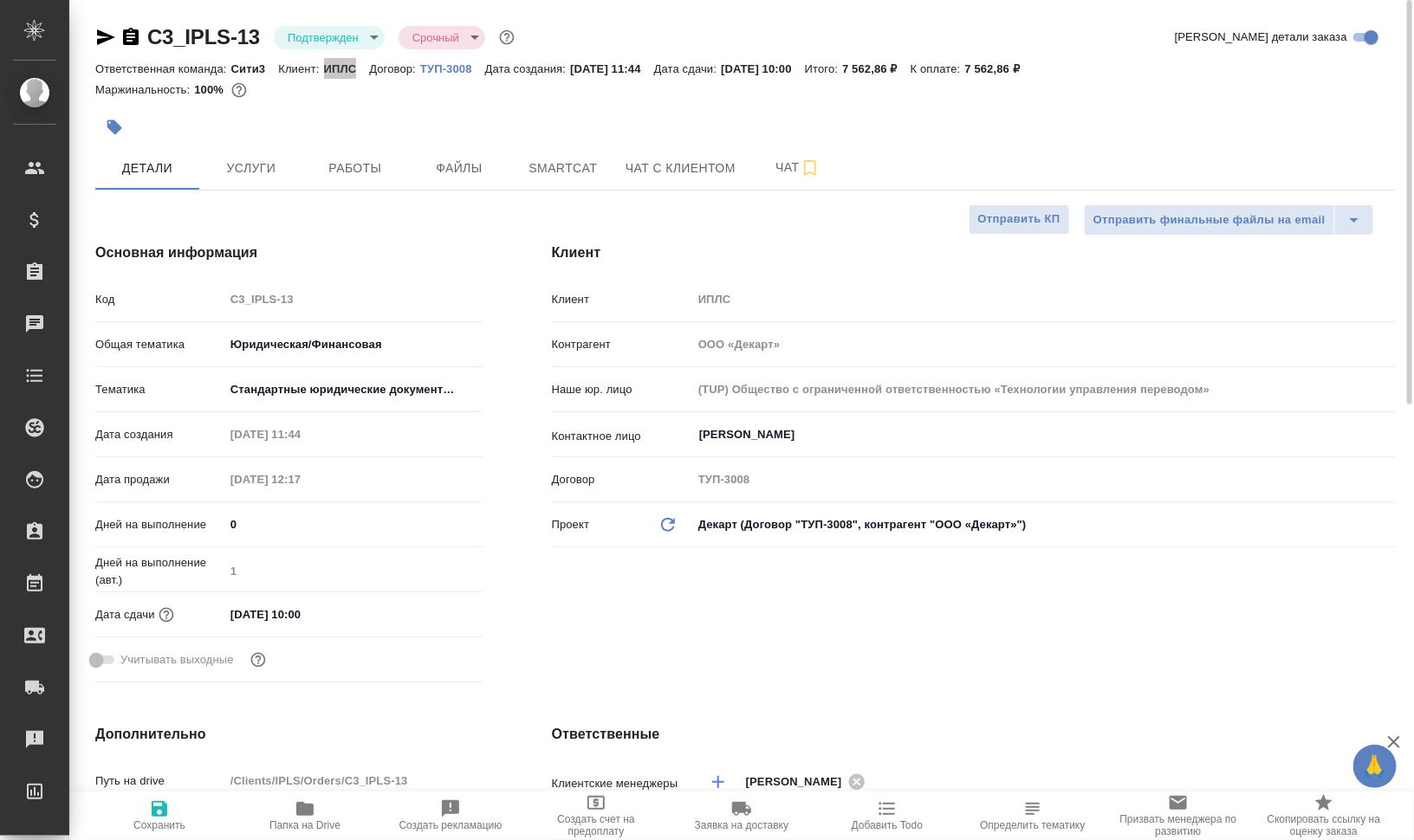
type textarea "x"
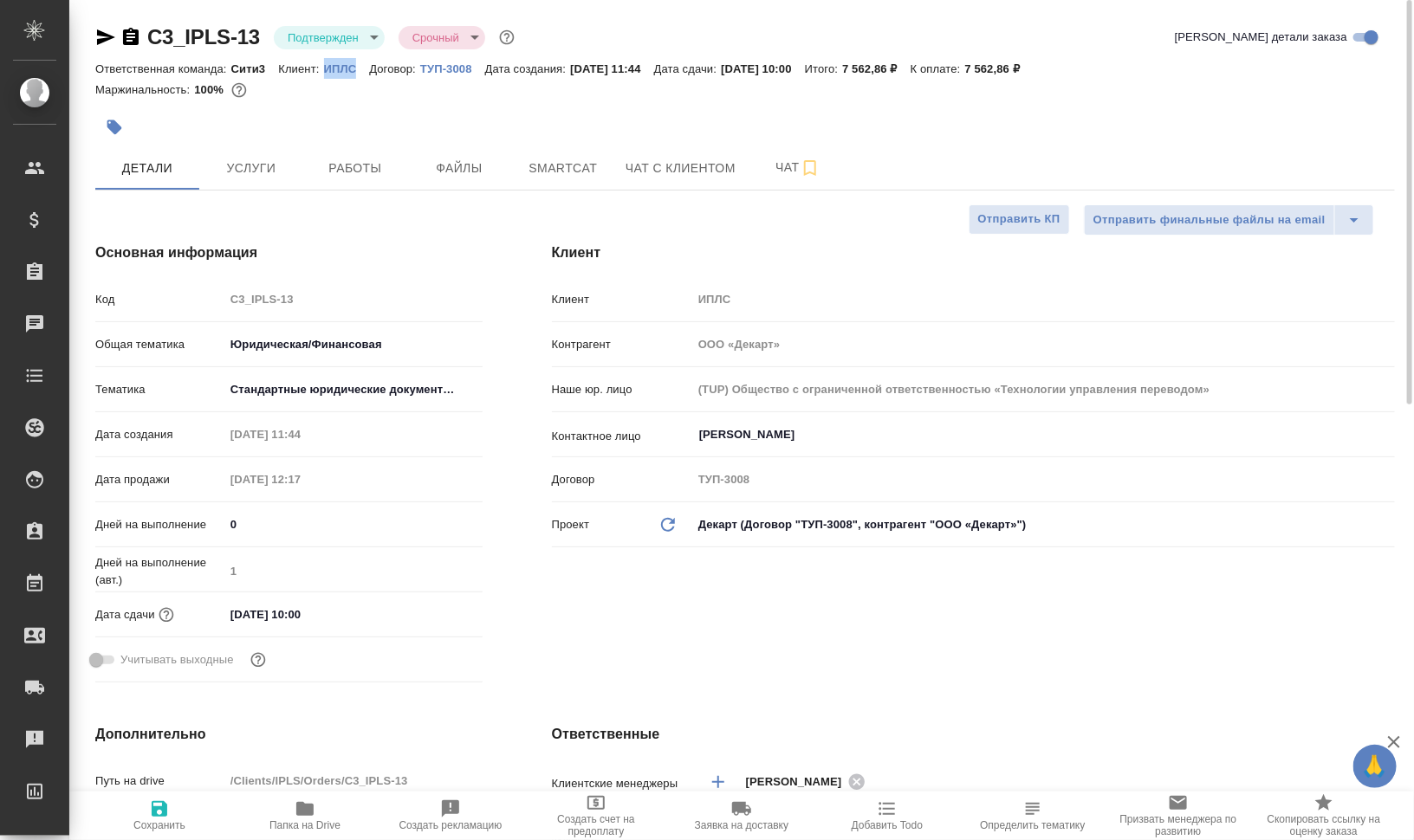
type textarea "x"
click at [250, 159] on span "Услуги" at bounding box center [251, 169] width 83 height 22
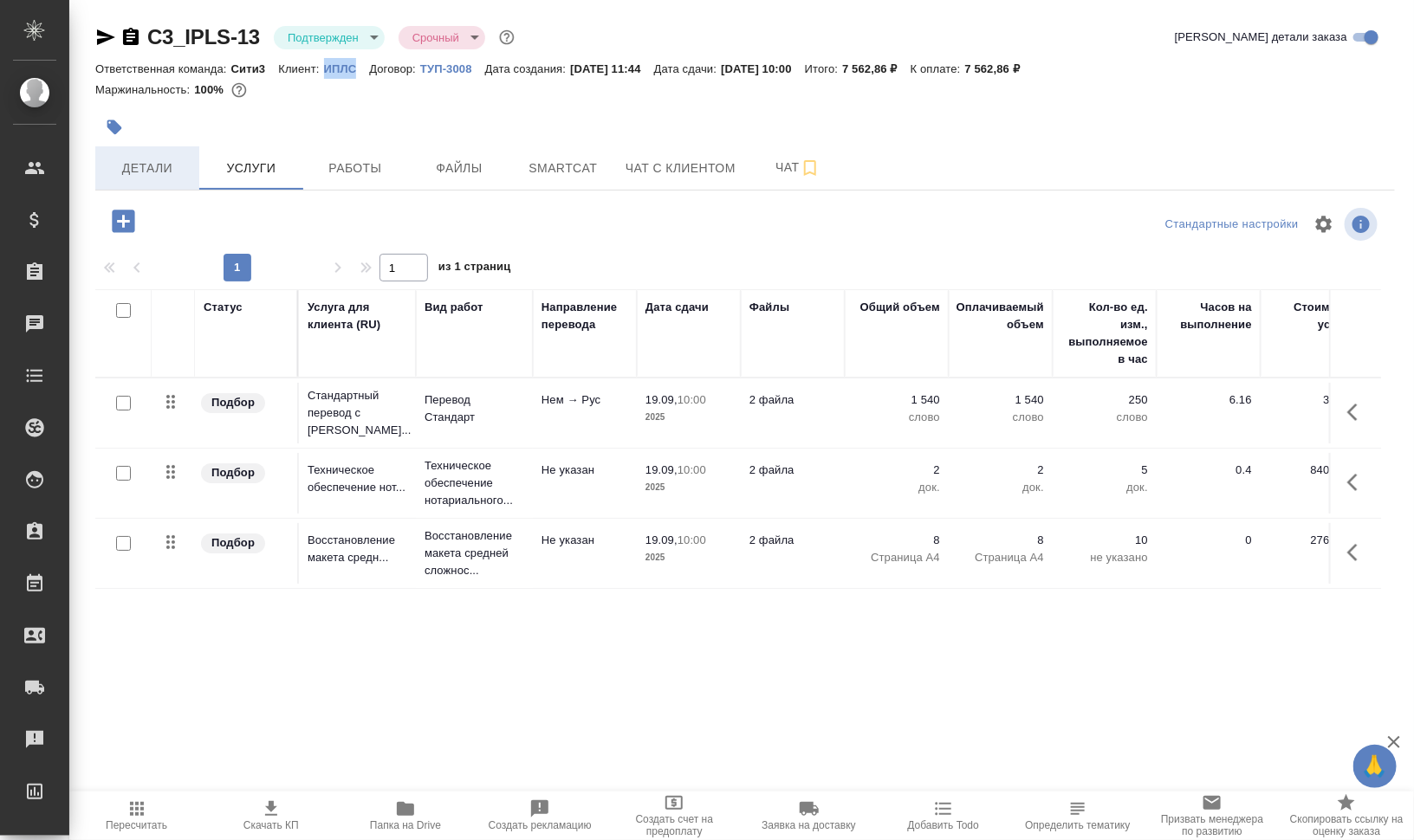
click at [128, 157] on button "Детали" at bounding box center [148, 169] width 104 height 44
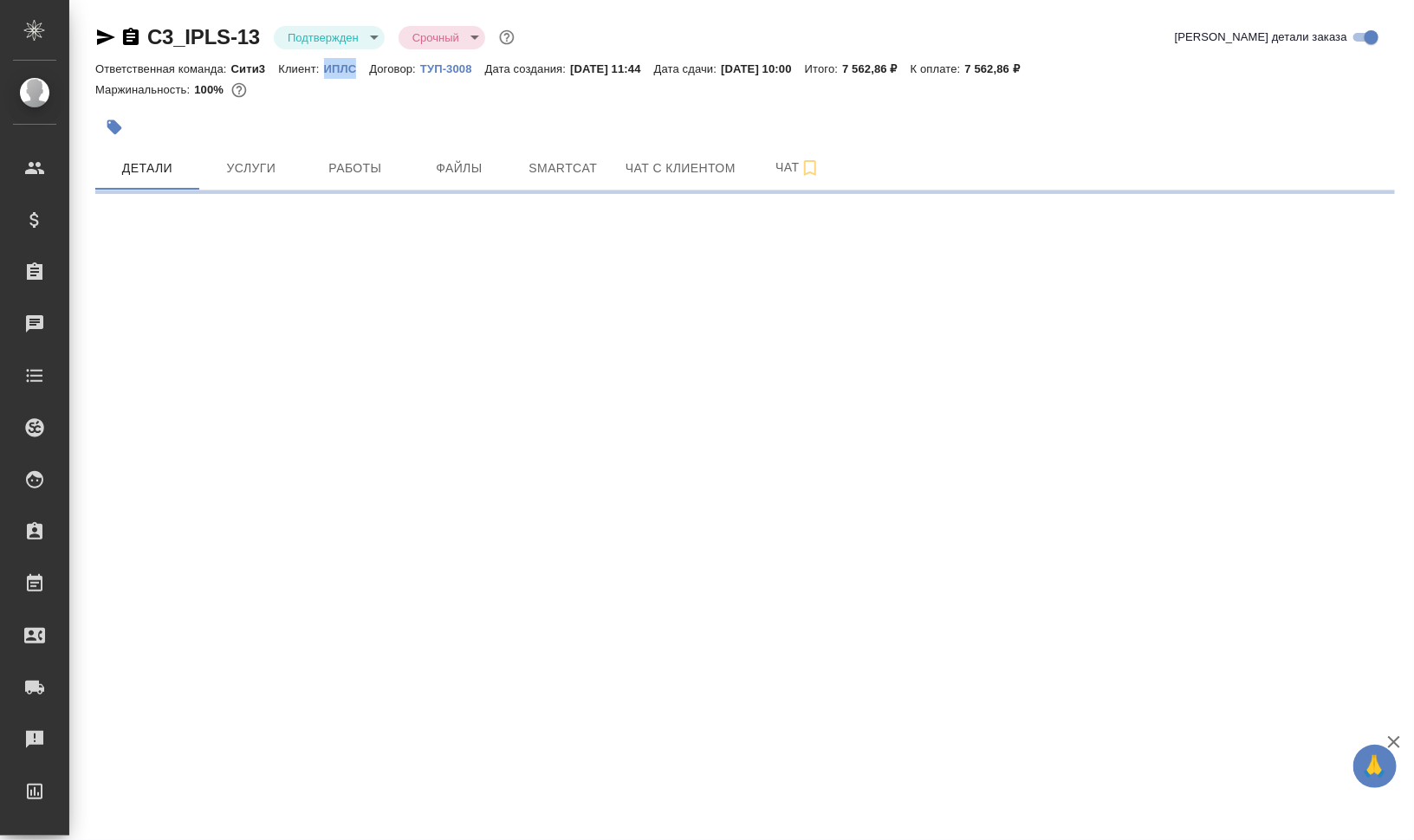
select select "RU"
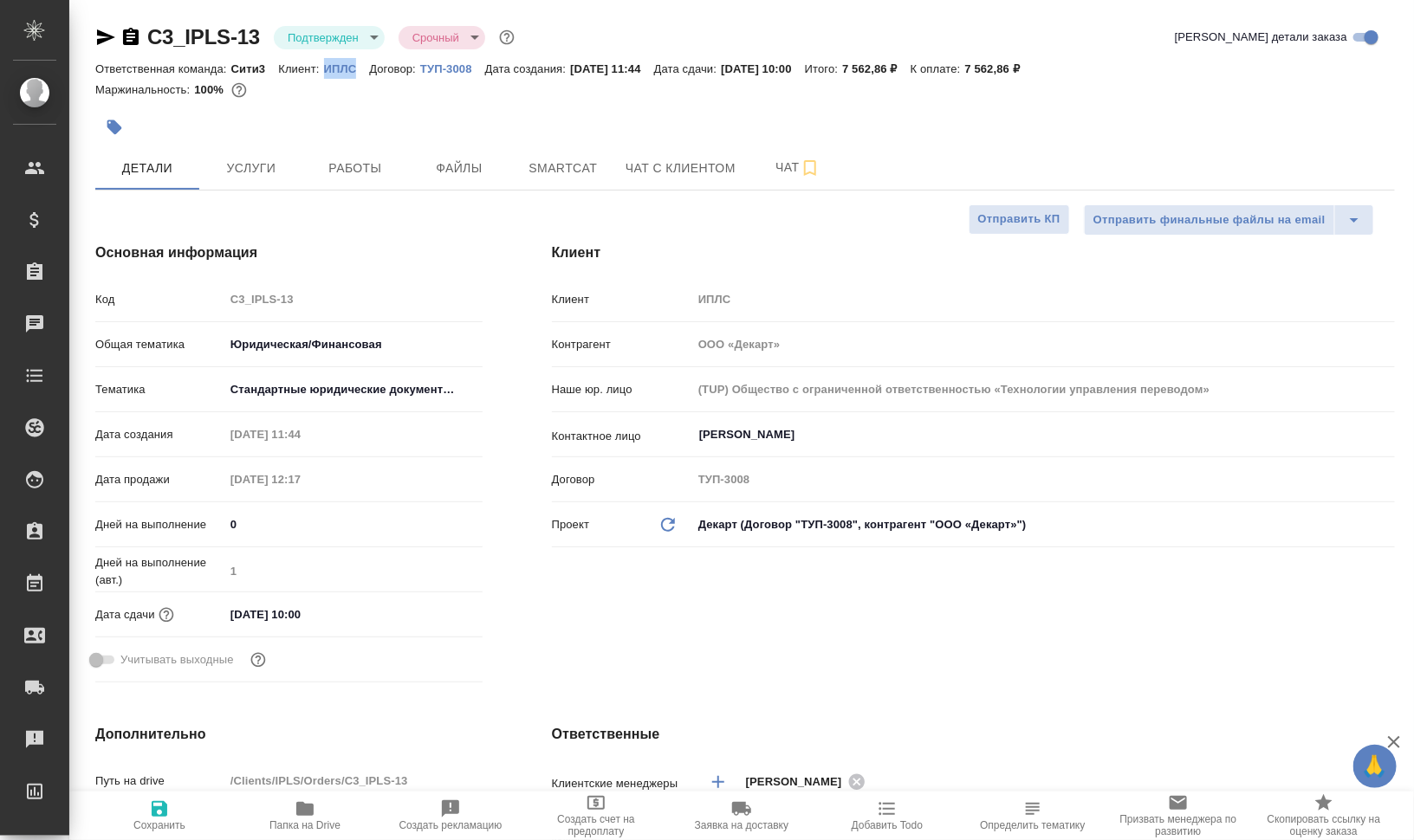
type textarea "x"
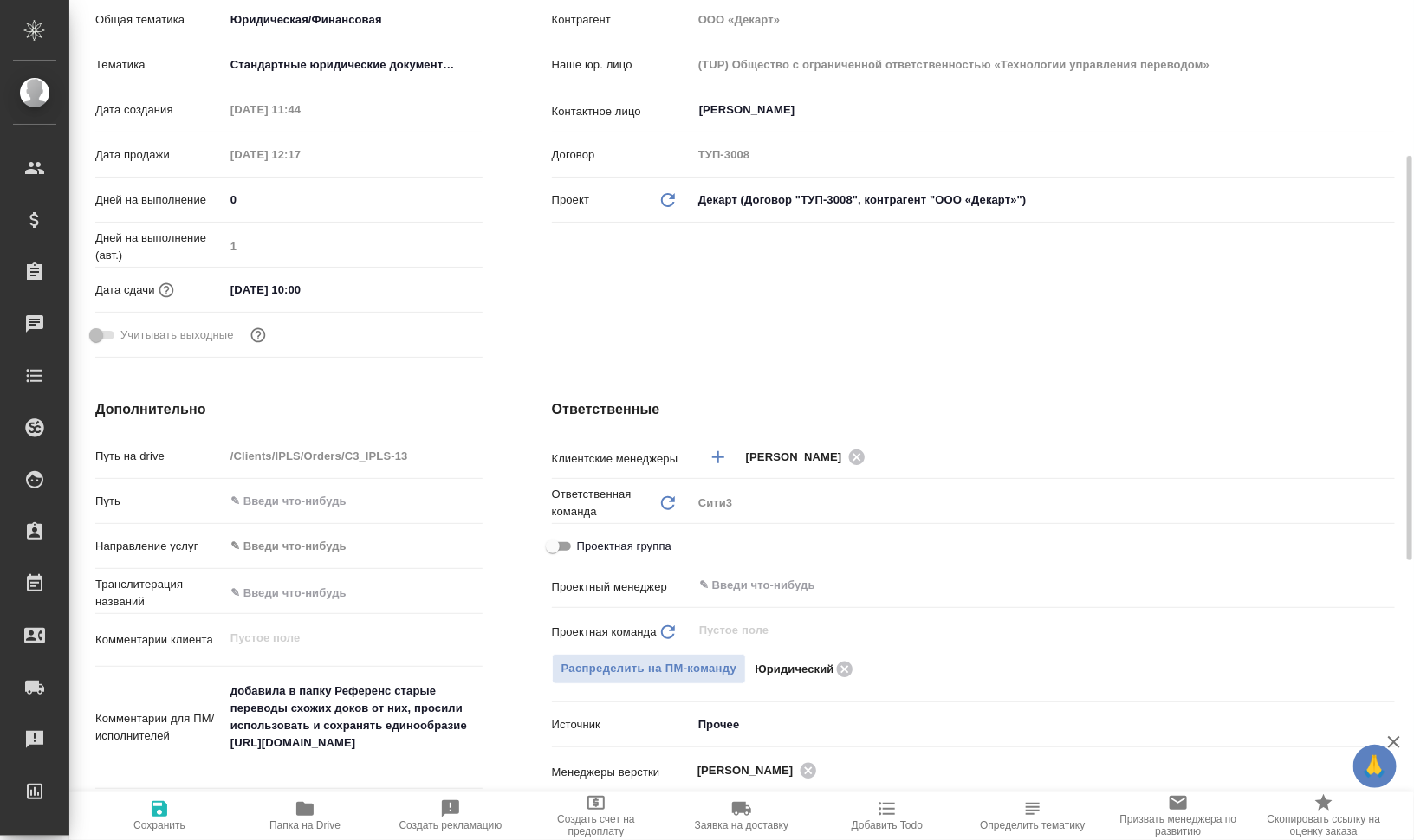
scroll to position [433, 0]
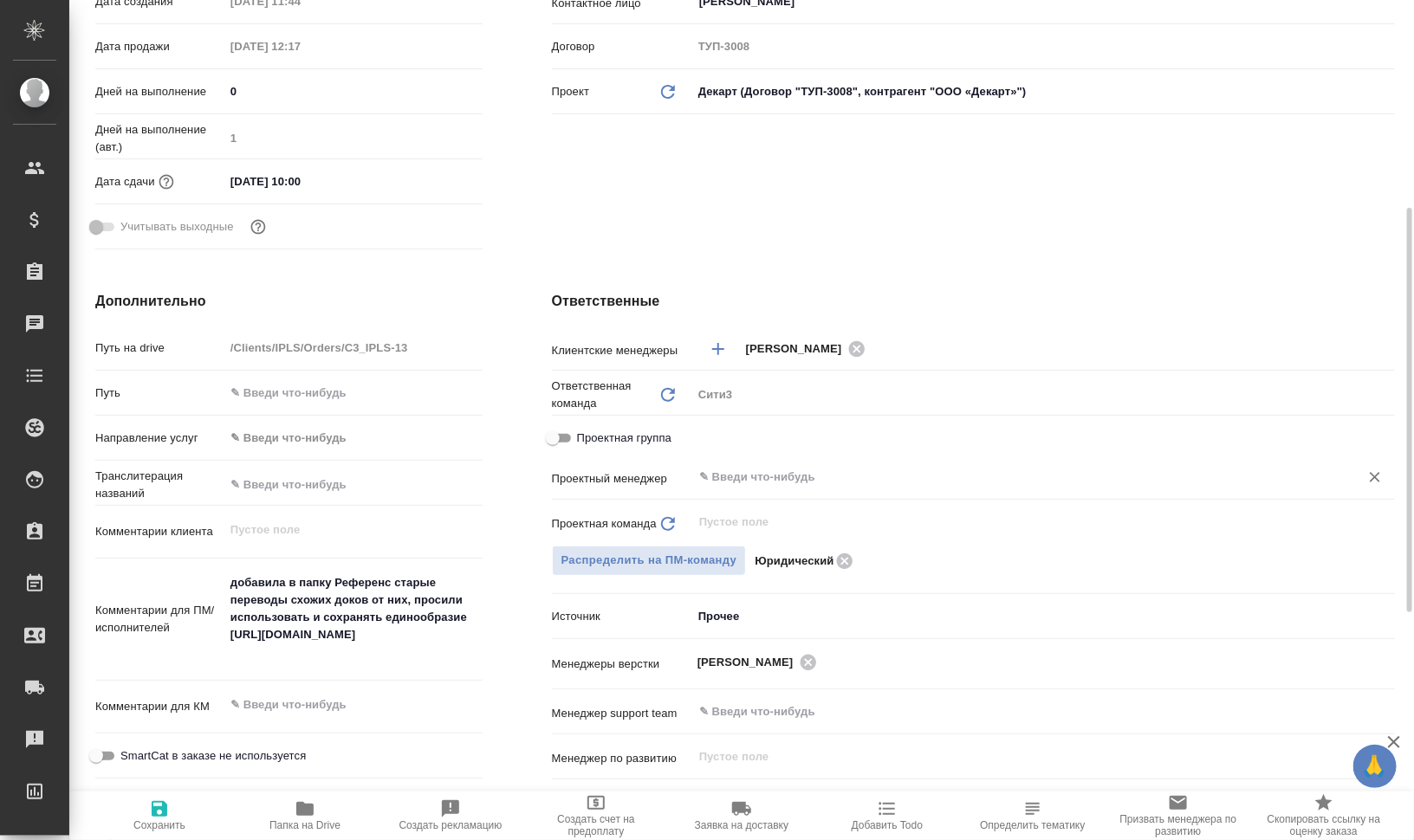
click at [797, 473] on input "text" at bounding box center [1014, 476] width 634 height 21
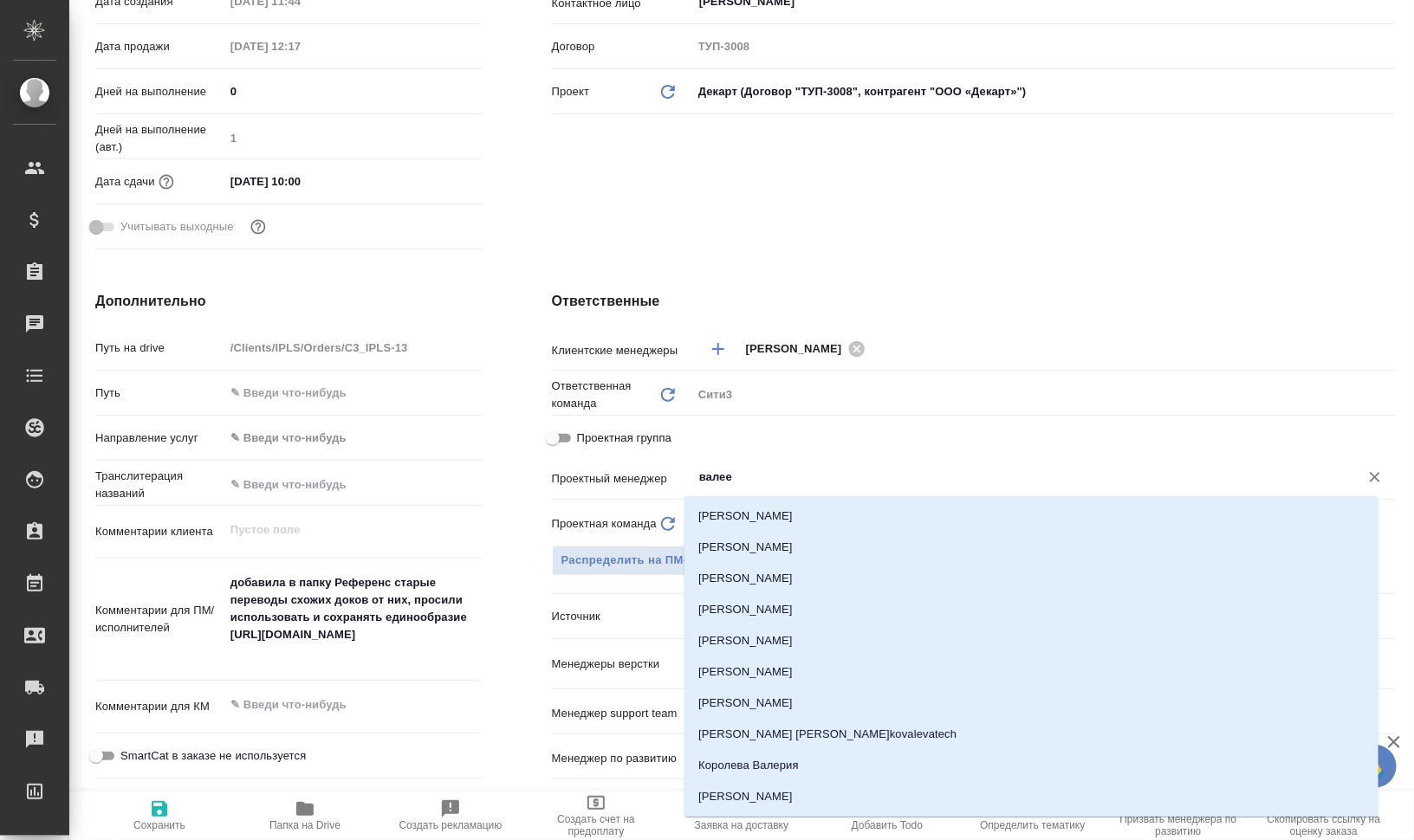
type input "валеев"
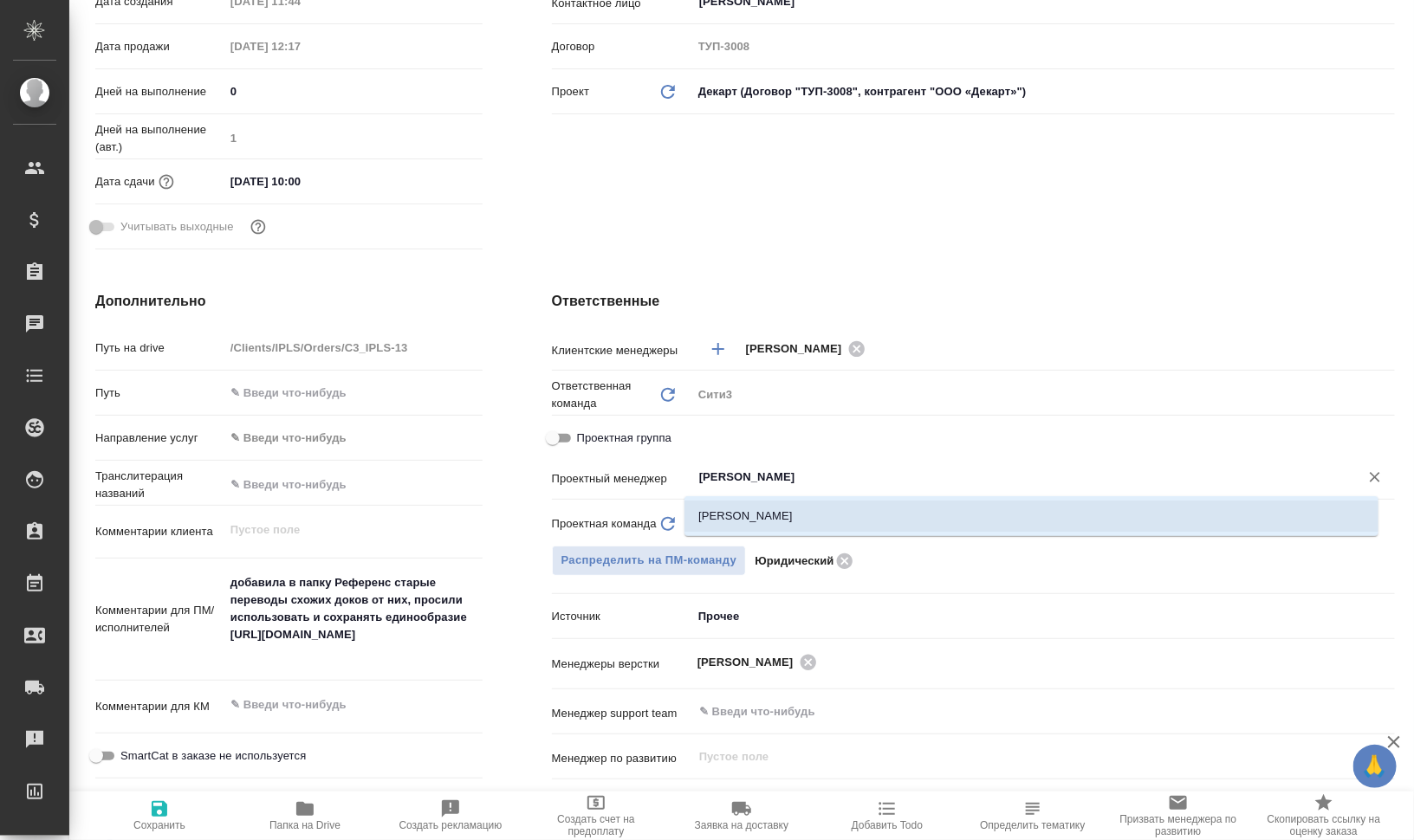
click at [777, 505] on li "[PERSON_NAME]" at bounding box center [1031, 517] width 694 height 31
type textarea "x"
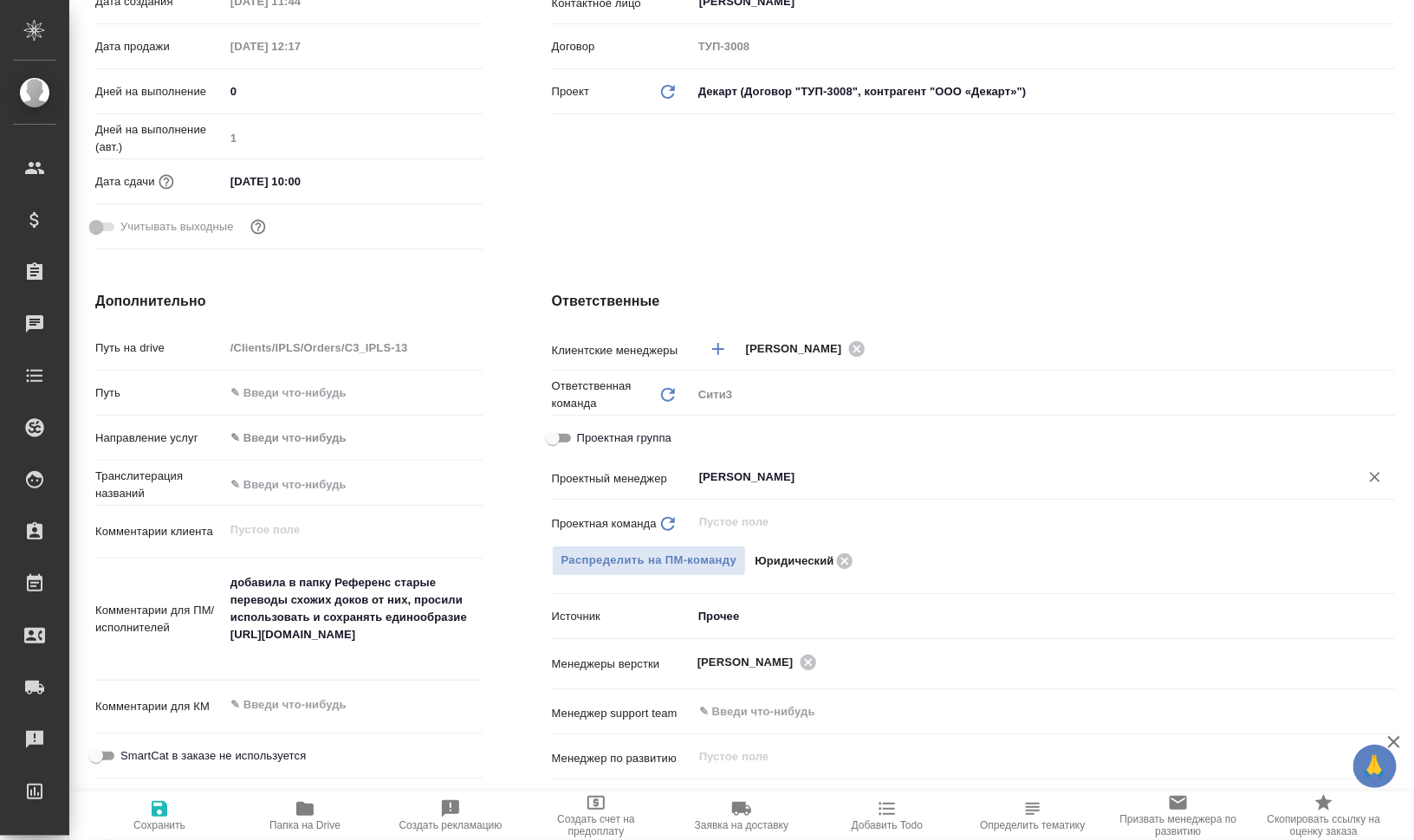
type input "[PERSON_NAME]"
drag, startPoint x: 168, startPoint y: 805, endPoint x: 190, endPoint y: 802, distance: 22.2
click at [167, 806] on icon "button" at bounding box center [159, 809] width 21 height 21
type textarea "x"
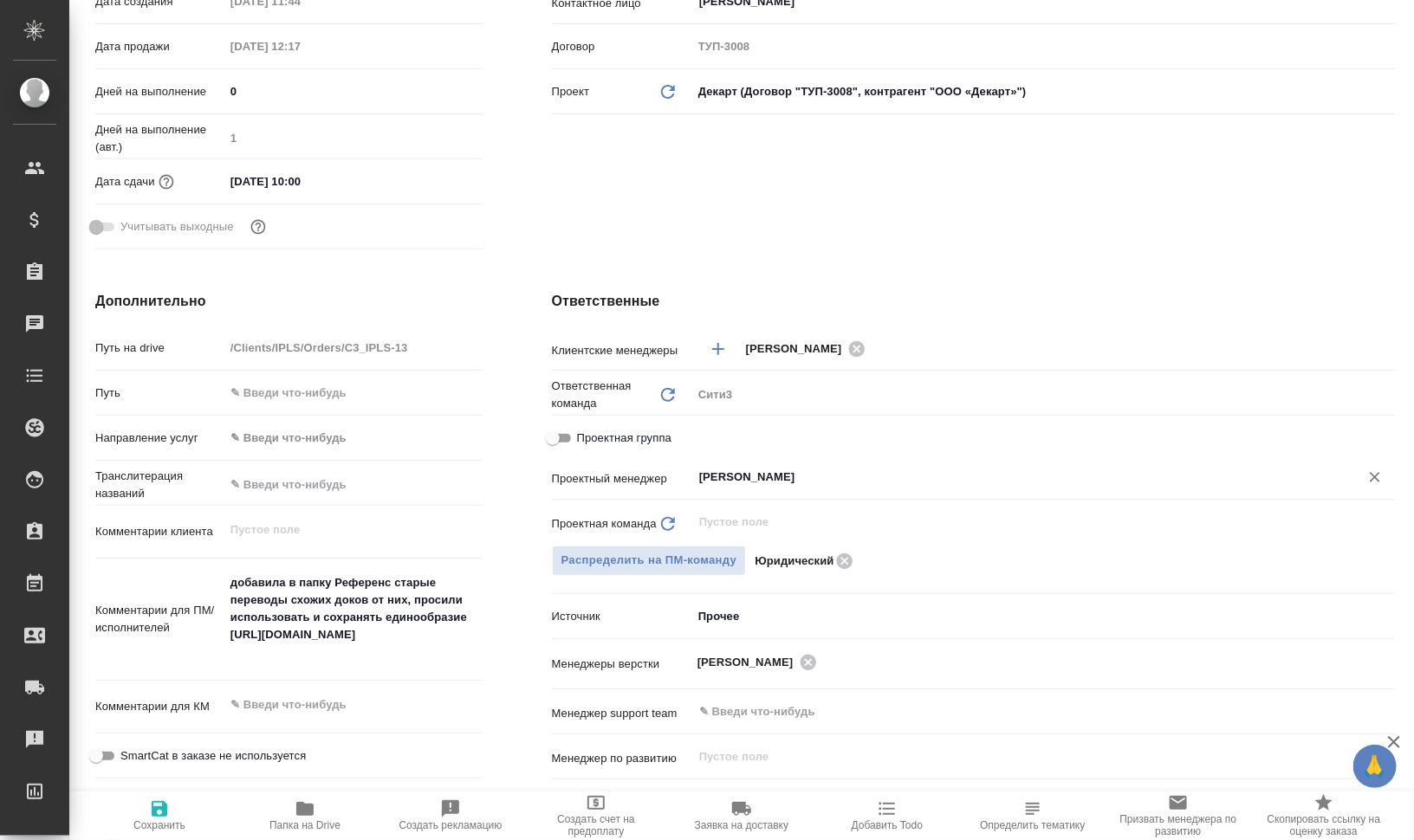
type textarea "x"
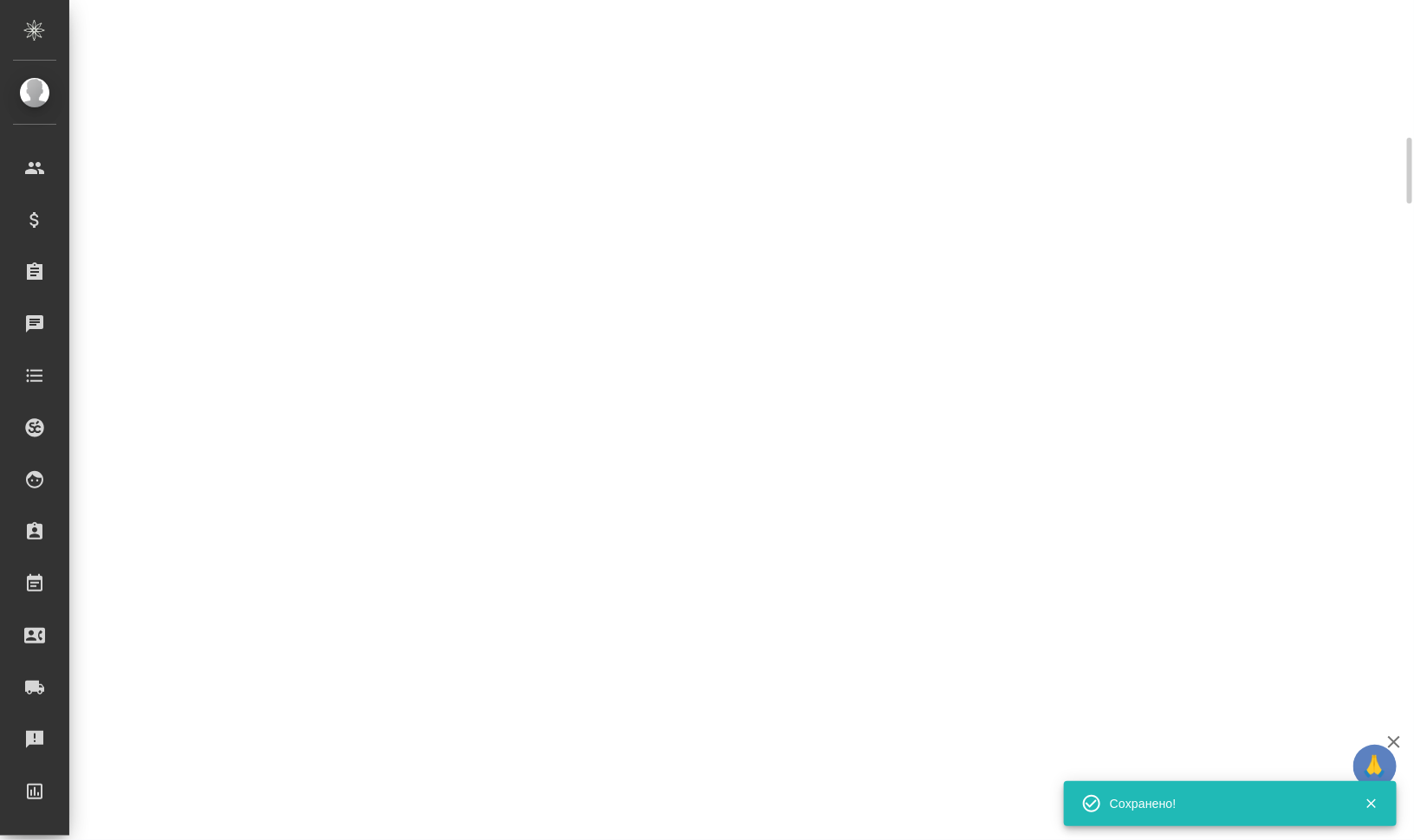
select select "RU"
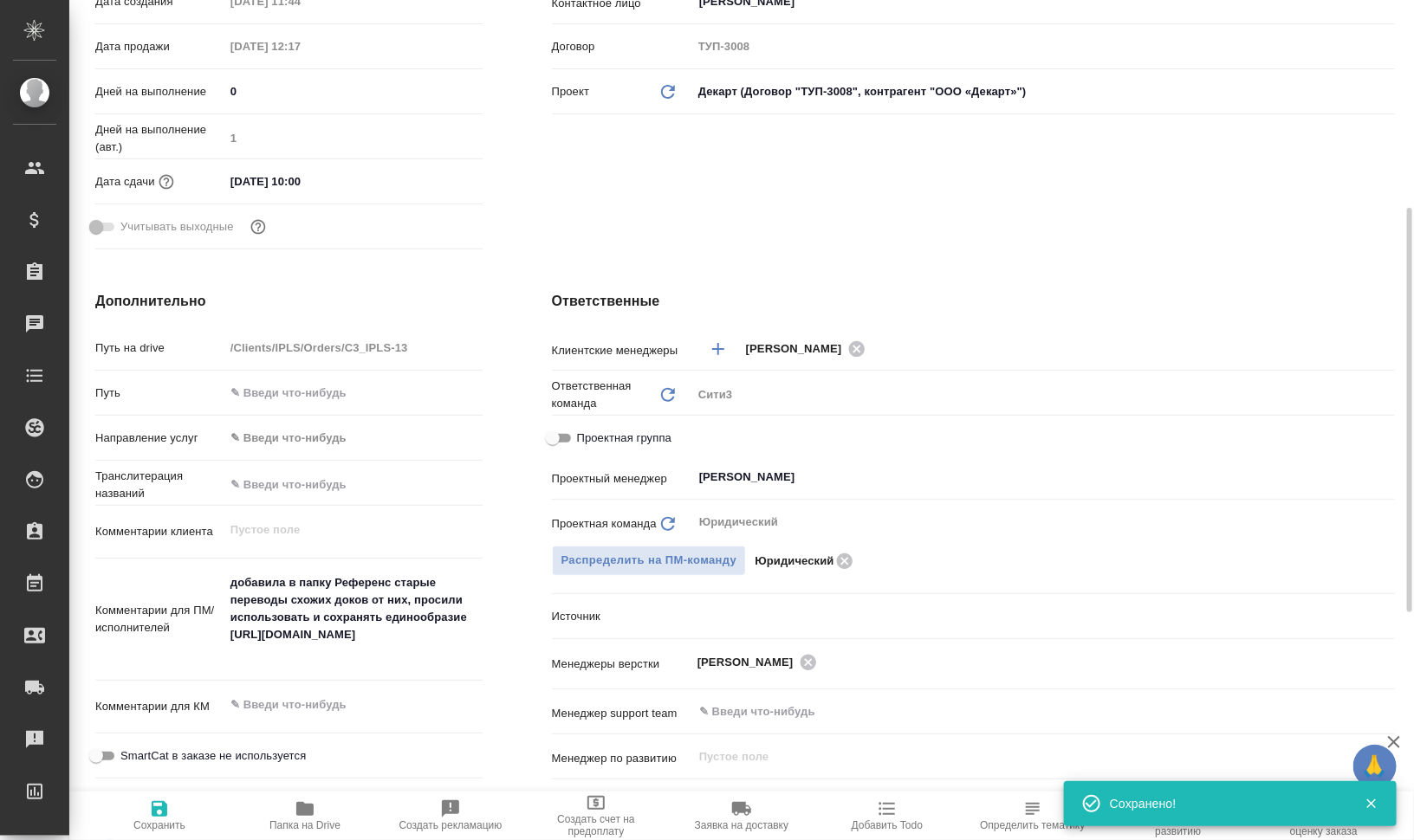
type textarea "x"
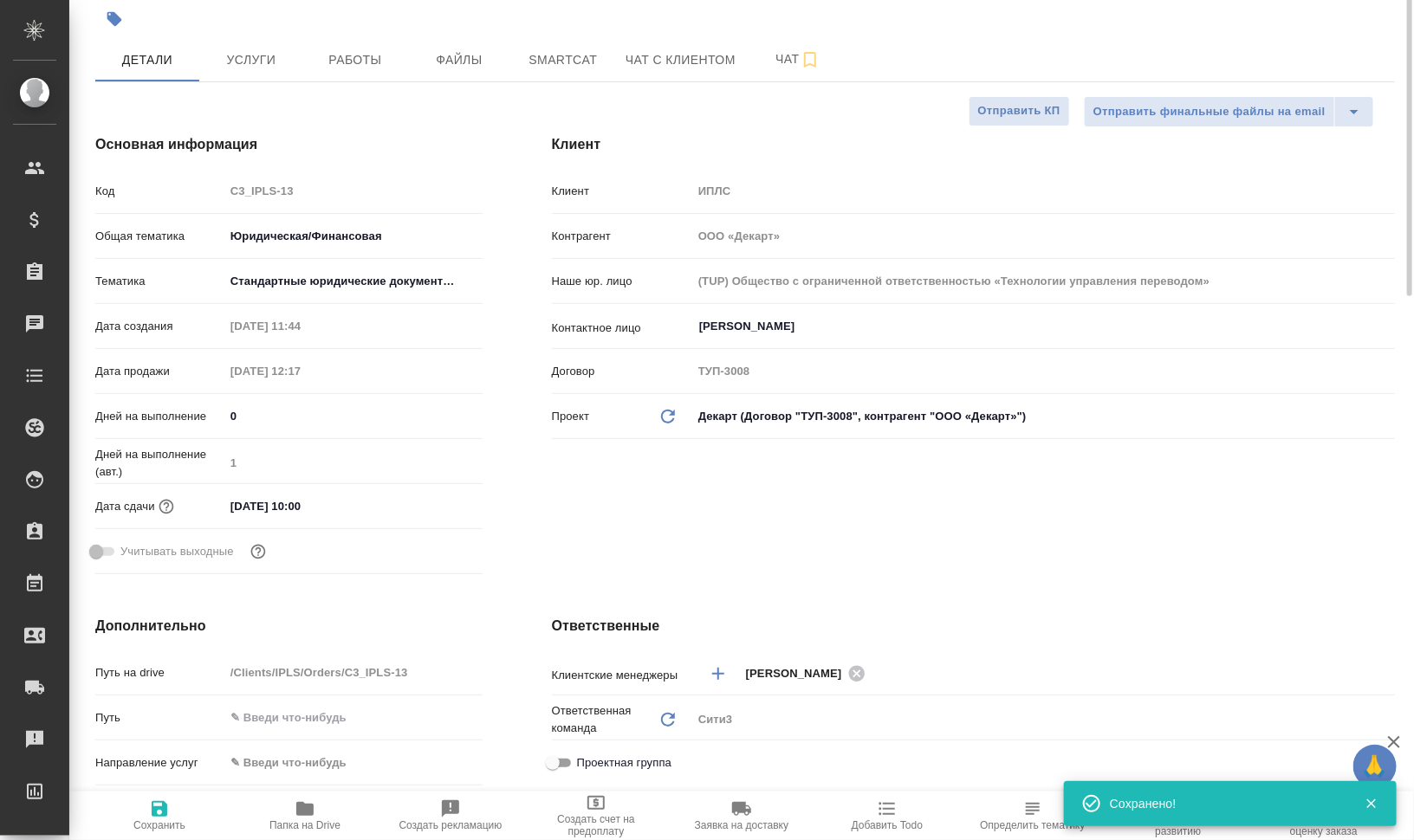
scroll to position [0, 0]
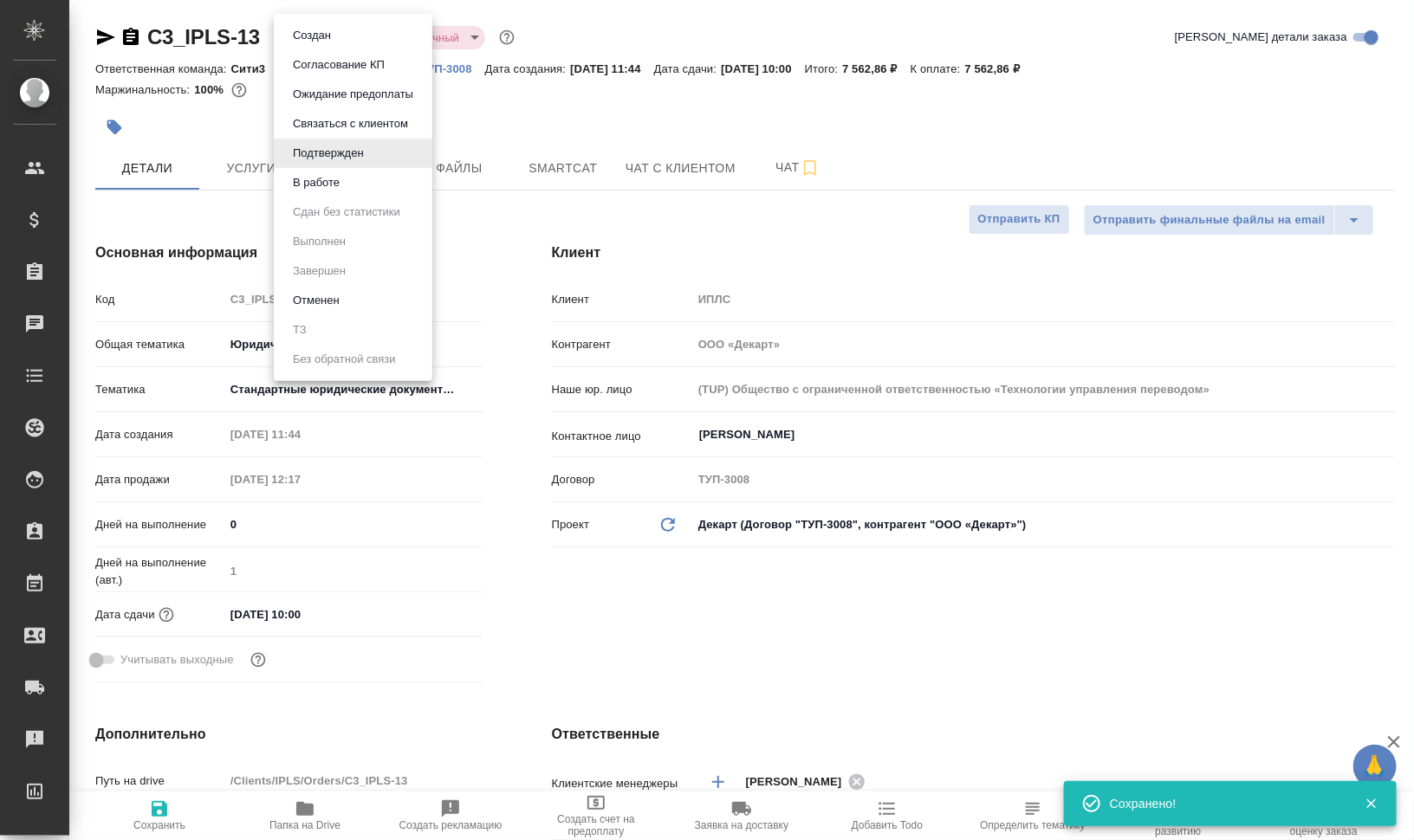
click at [334, 28] on body "🙏 .cls-1 fill:#fff; AWATERA Валеев Динар Клиенты Спецификации Заказы 0 Чаты Tod…" at bounding box center [707, 489] width 1414 height 979
click at [344, 182] on button "В работе" at bounding box center [316, 182] width 57 height 19
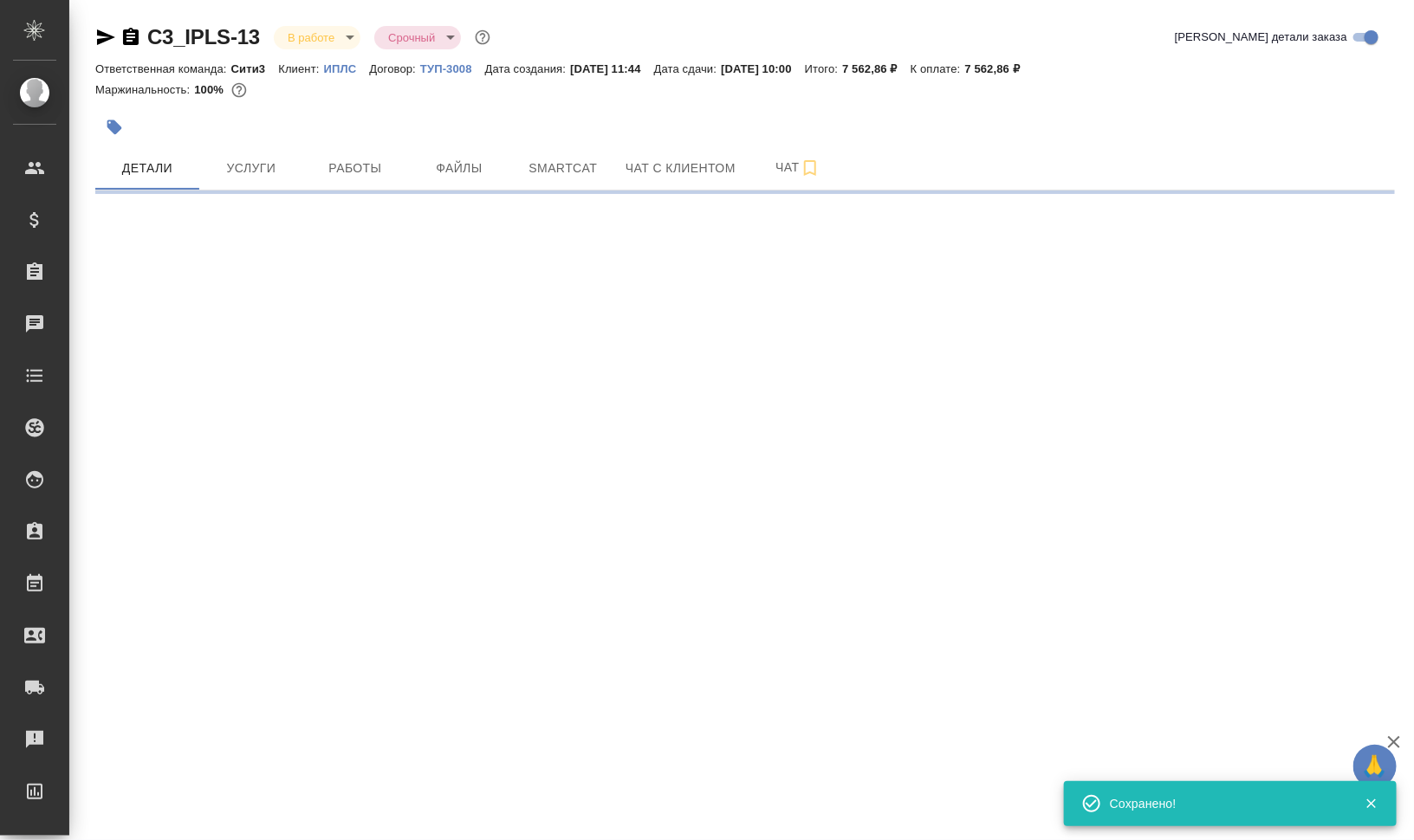
click at [107, 125] on icon "button" at bounding box center [114, 127] width 17 height 17
select select "RU"
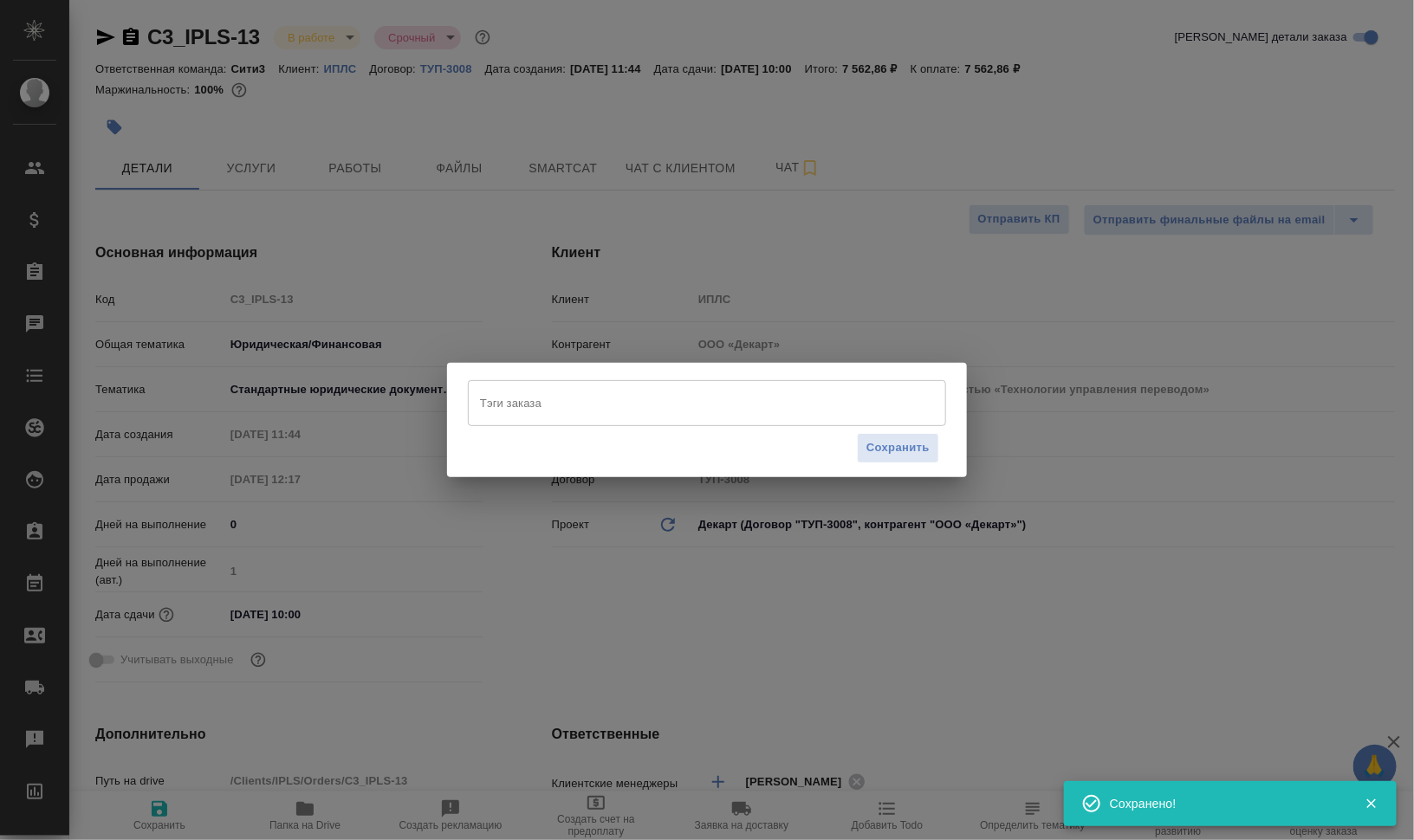
type textarea "x"
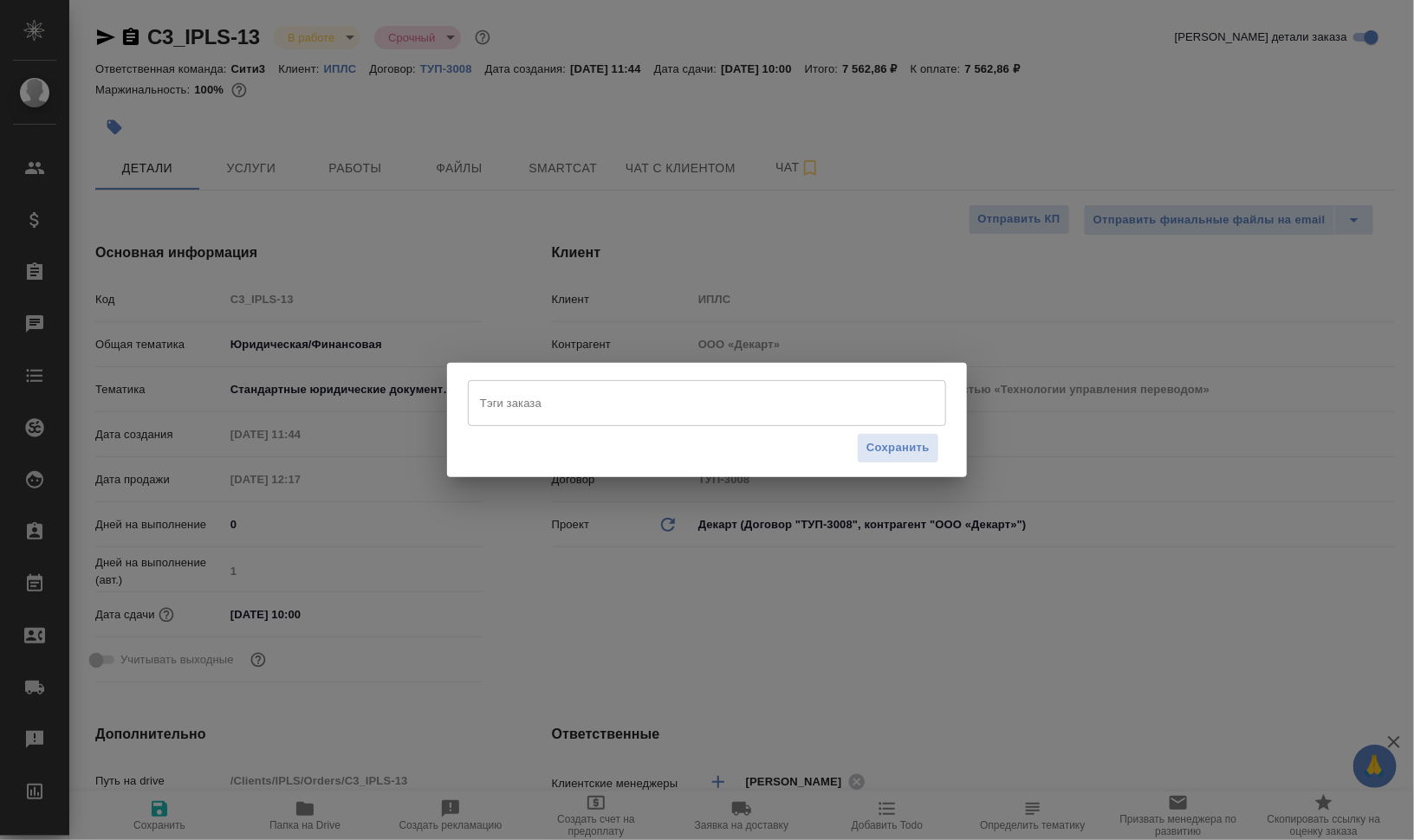
click at [544, 412] on input "Тэги заказа" at bounding box center [691, 403] width 430 height 29
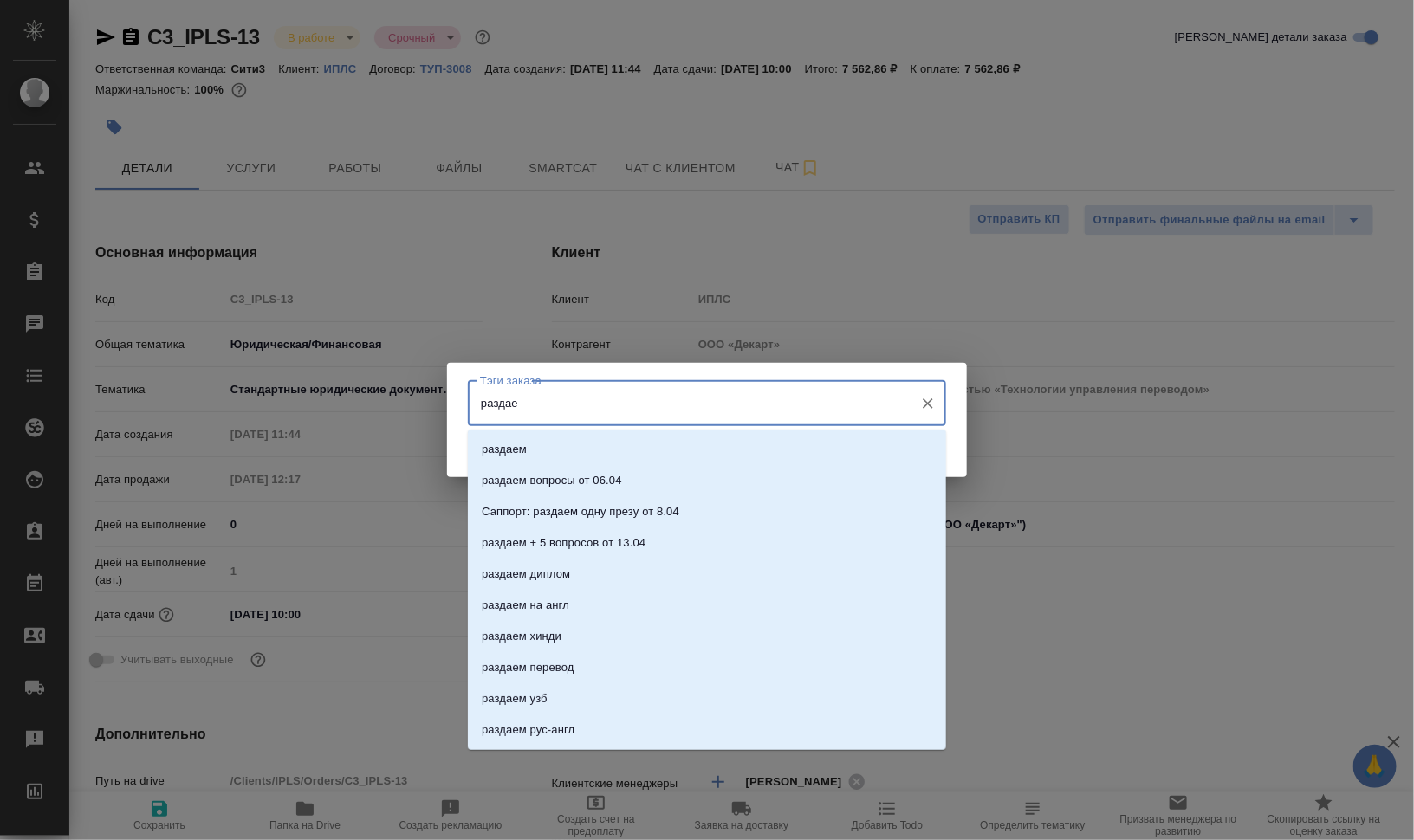
type input "раздаем"
click at [544, 454] on li "раздаем" at bounding box center [706, 449] width 478 height 31
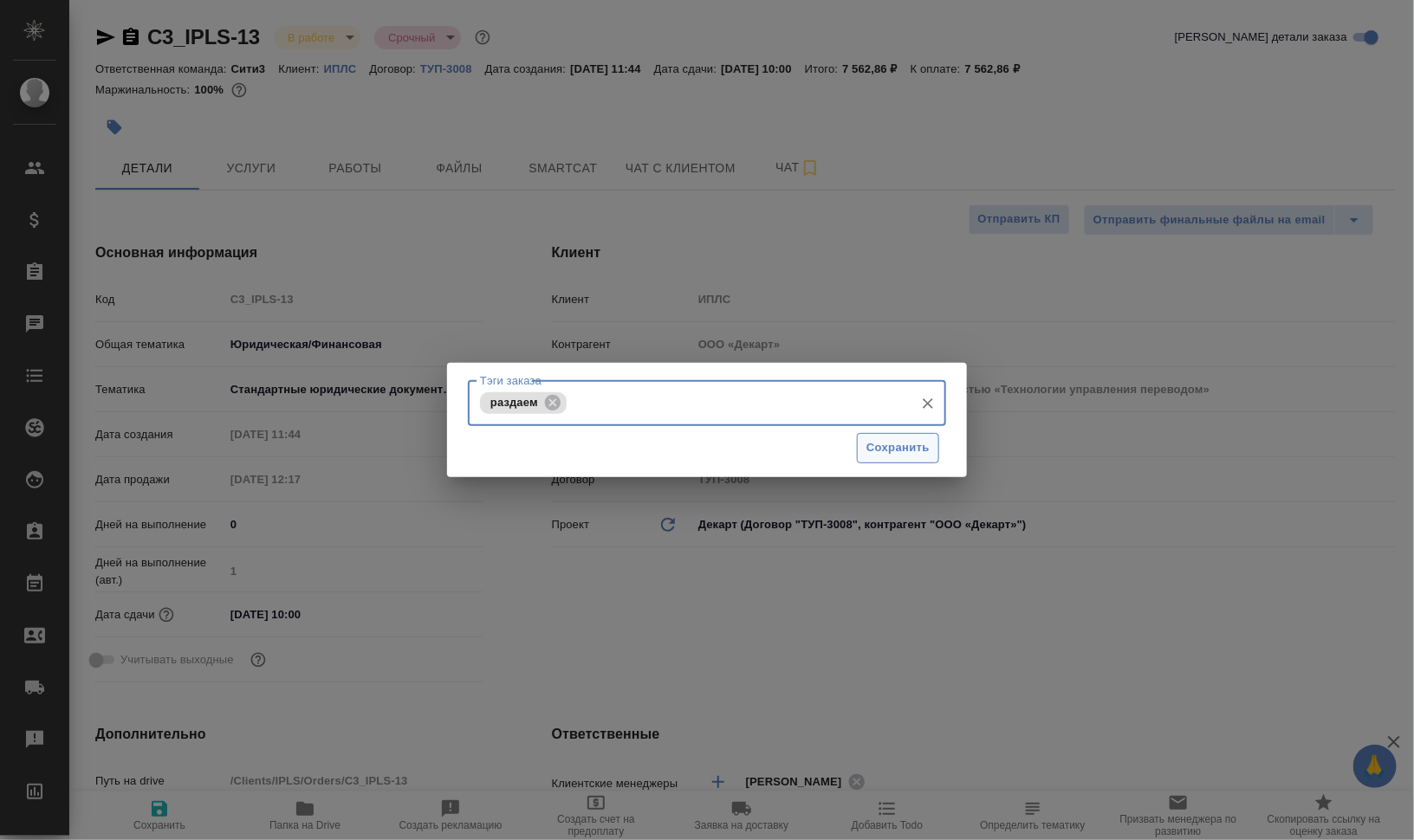
click at [892, 442] on span "Сохранить" at bounding box center [897, 448] width 63 height 20
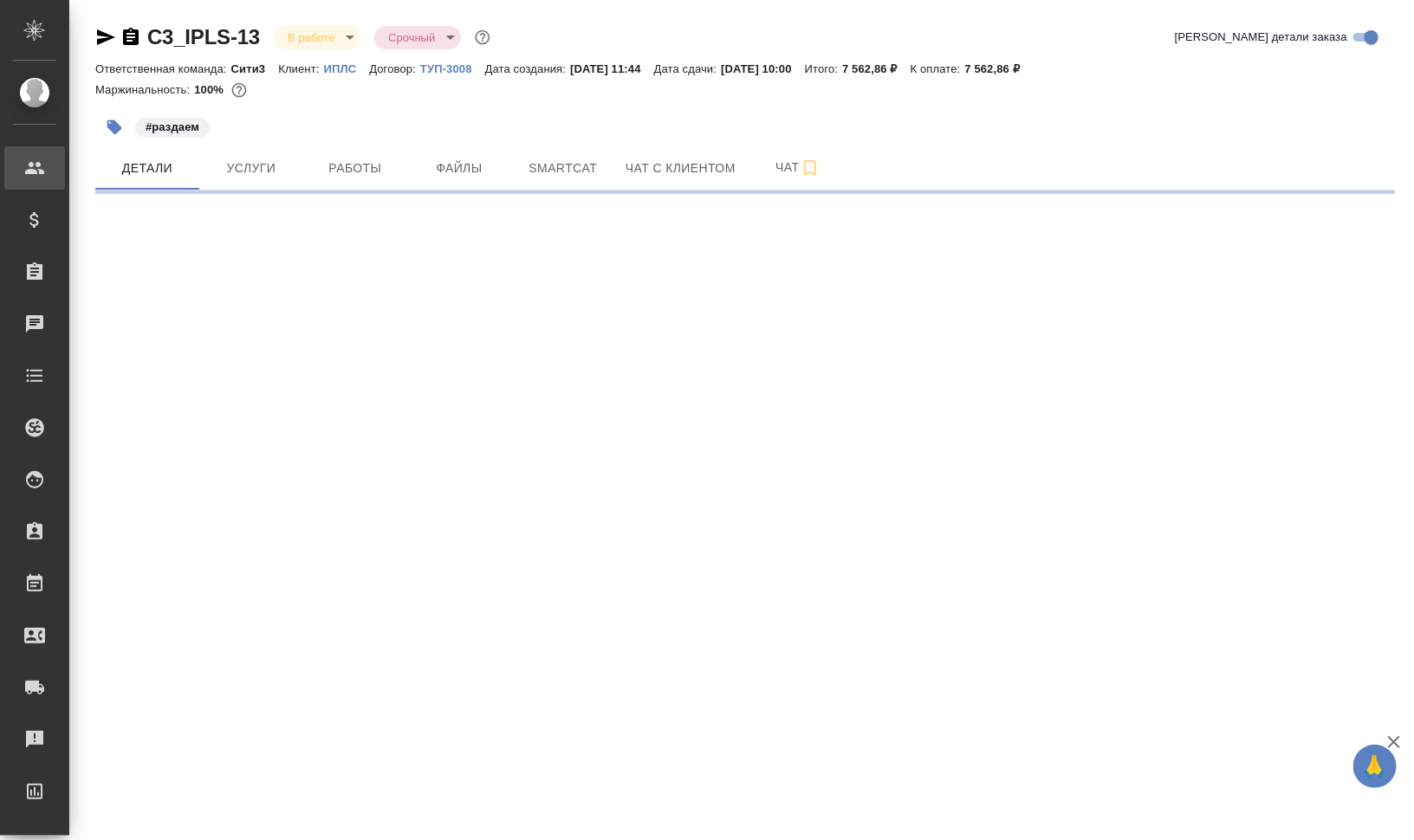
select select "RU"
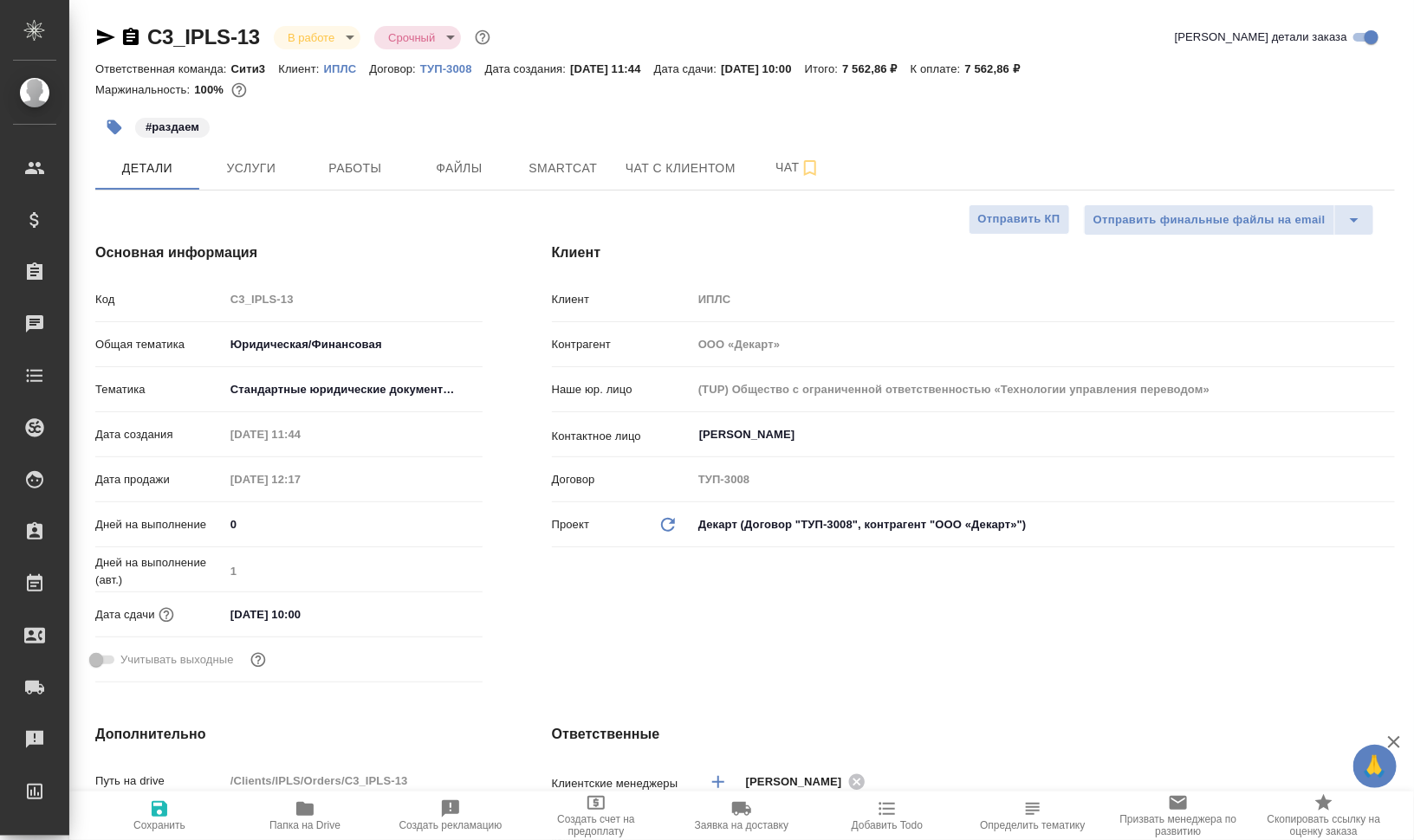
type textarea "x"
click at [395, 163] on span "Работы" at bounding box center [354, 169] width 83 height 22
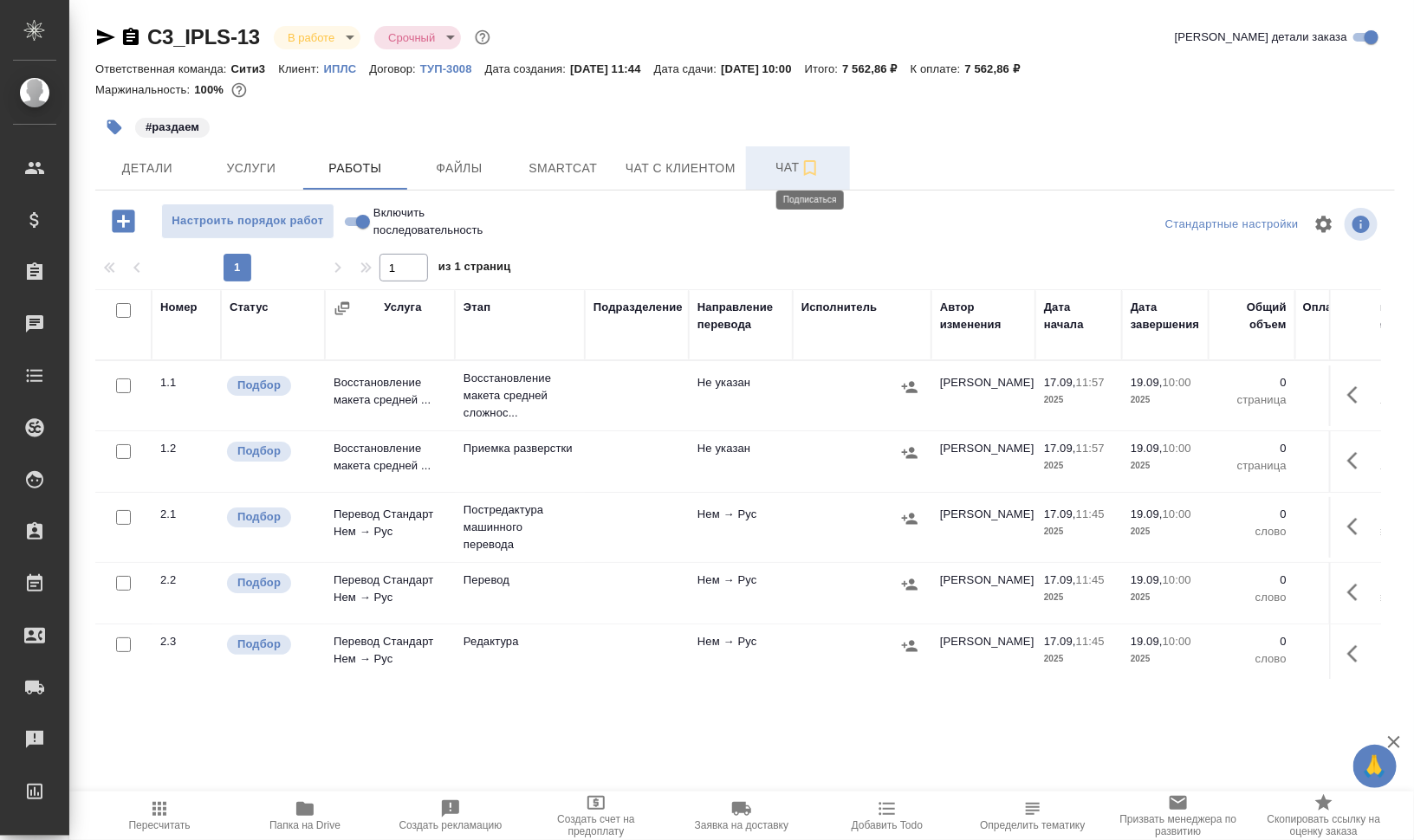
click at [806, 169] on icon "button" at bounding box center [810, 168] width 21 height 21
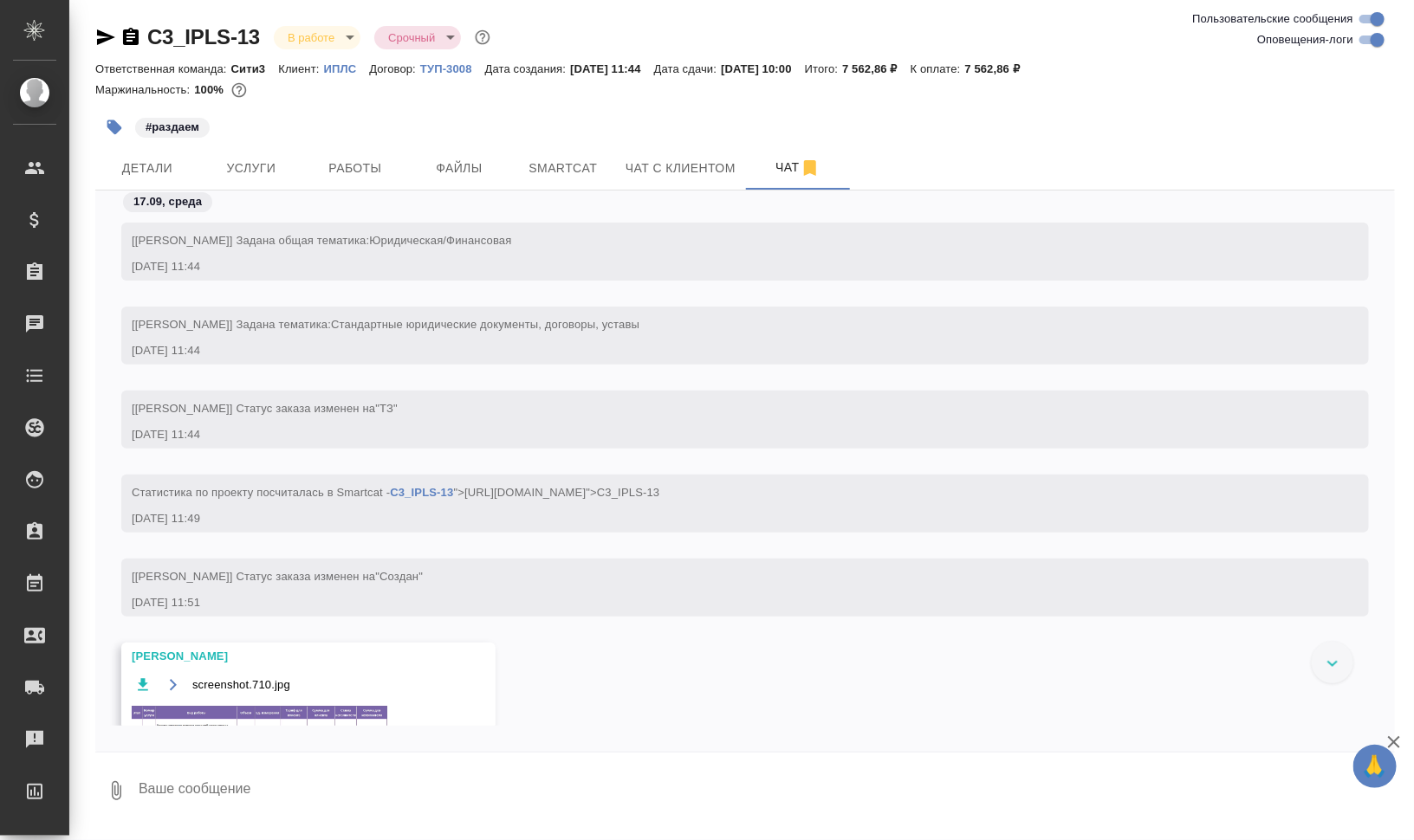
scroll to position [108, 0]
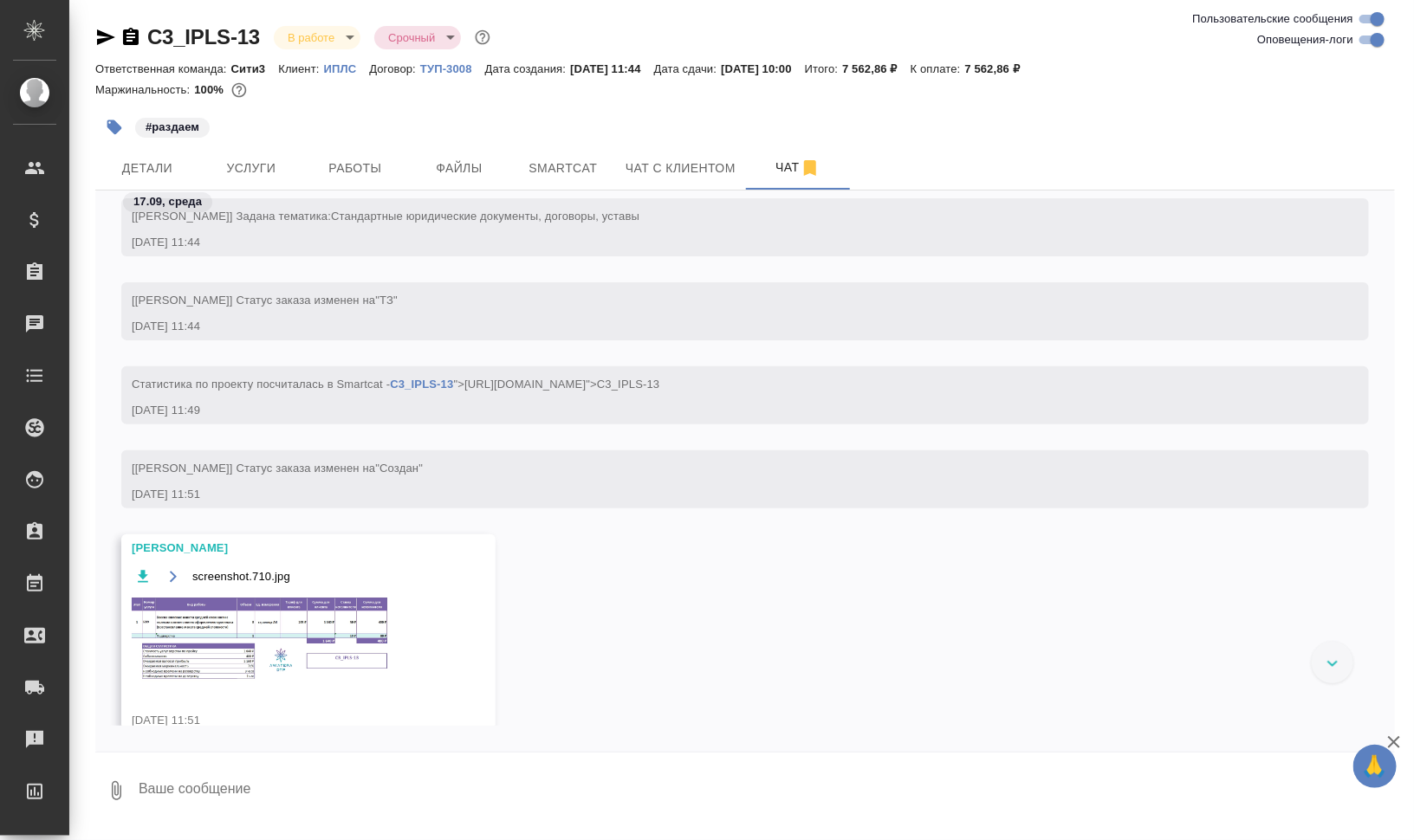
click at [351, 638] on img at bounding box center [261, 639] width 260 height 86
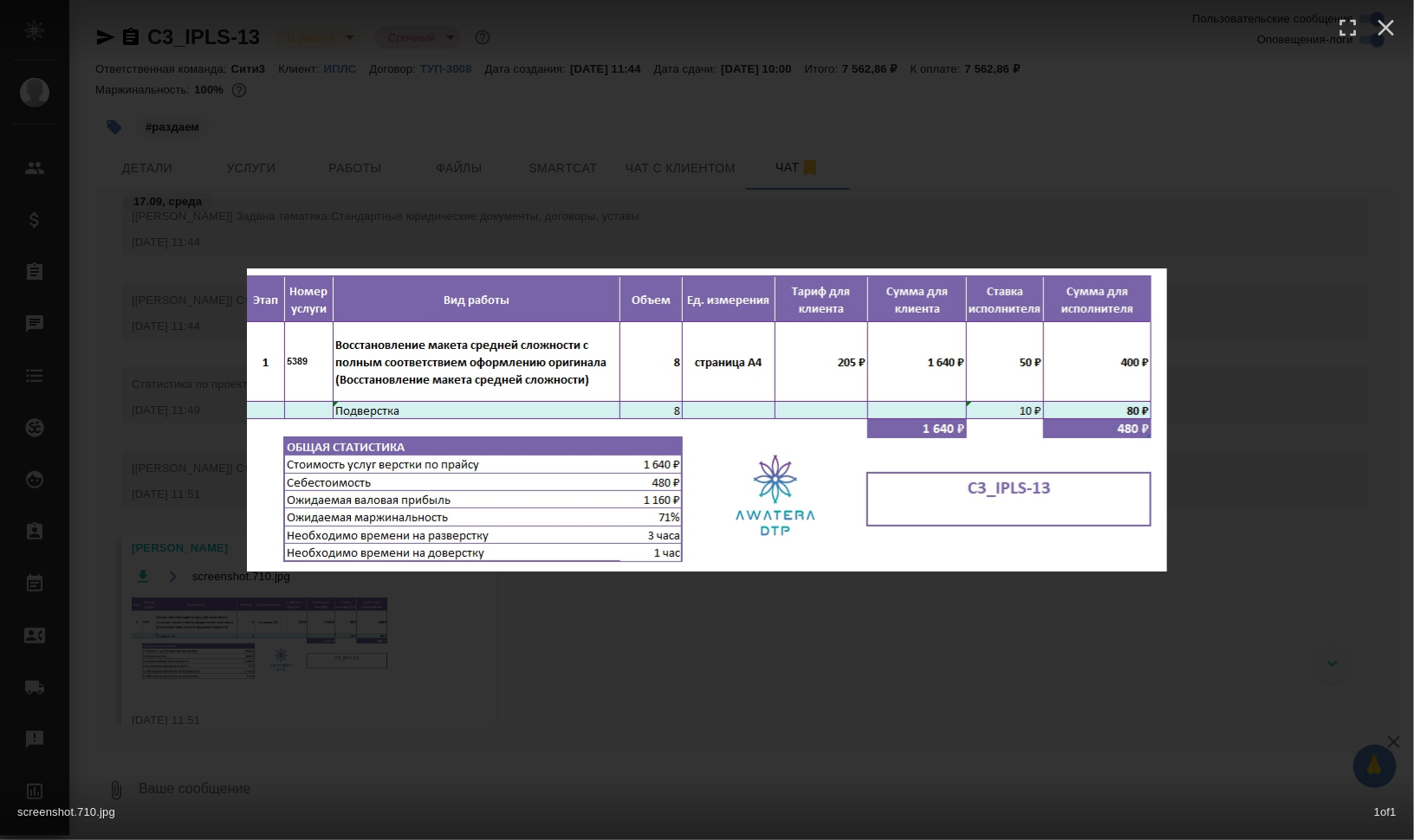
click at [409, 715] on div "screenshot.710.jpg 1 of 1" at bounding box center [707, 420] width 1414 height 840
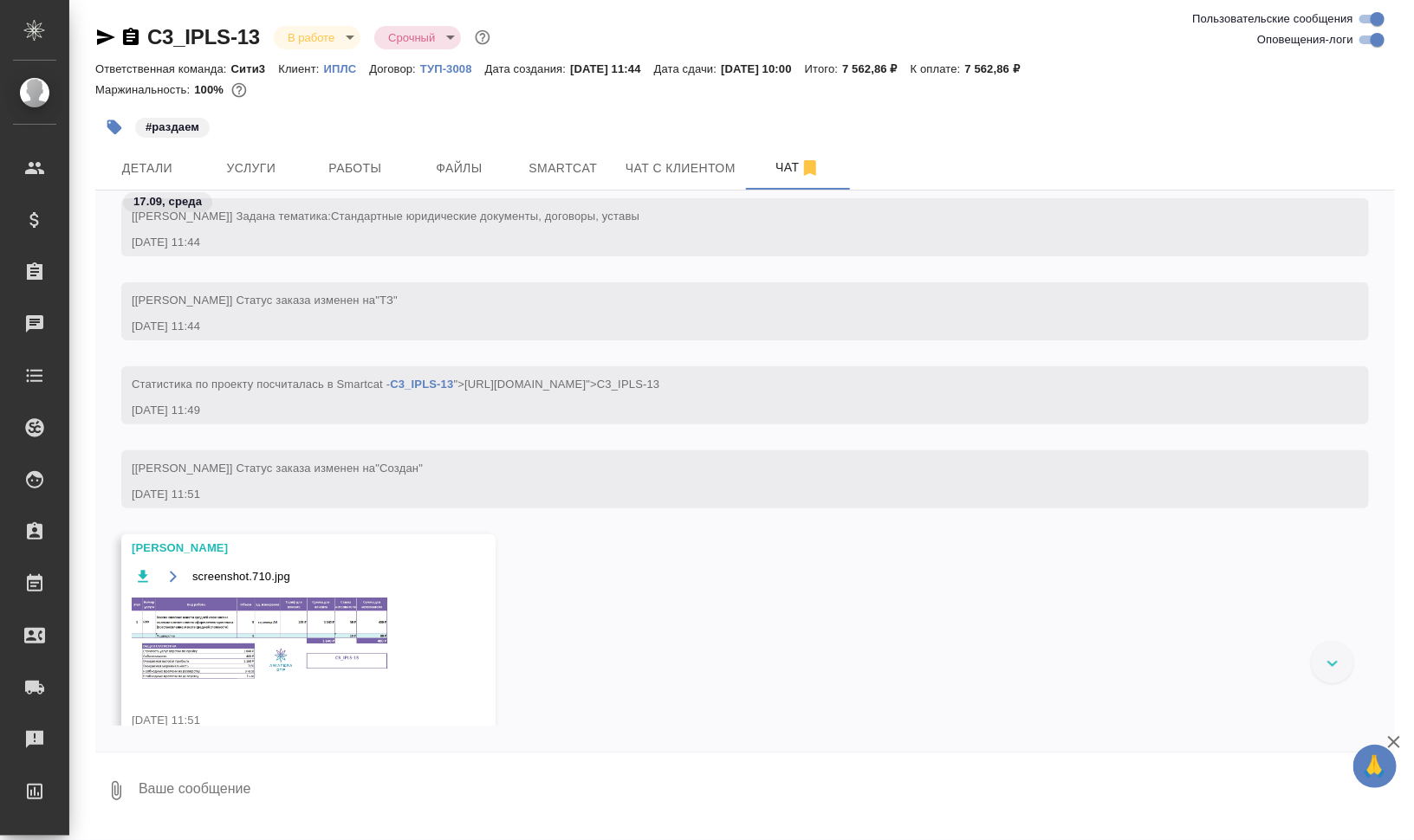
click at [286, 677] on img at bounding box center [261, 639] width 260 height 86
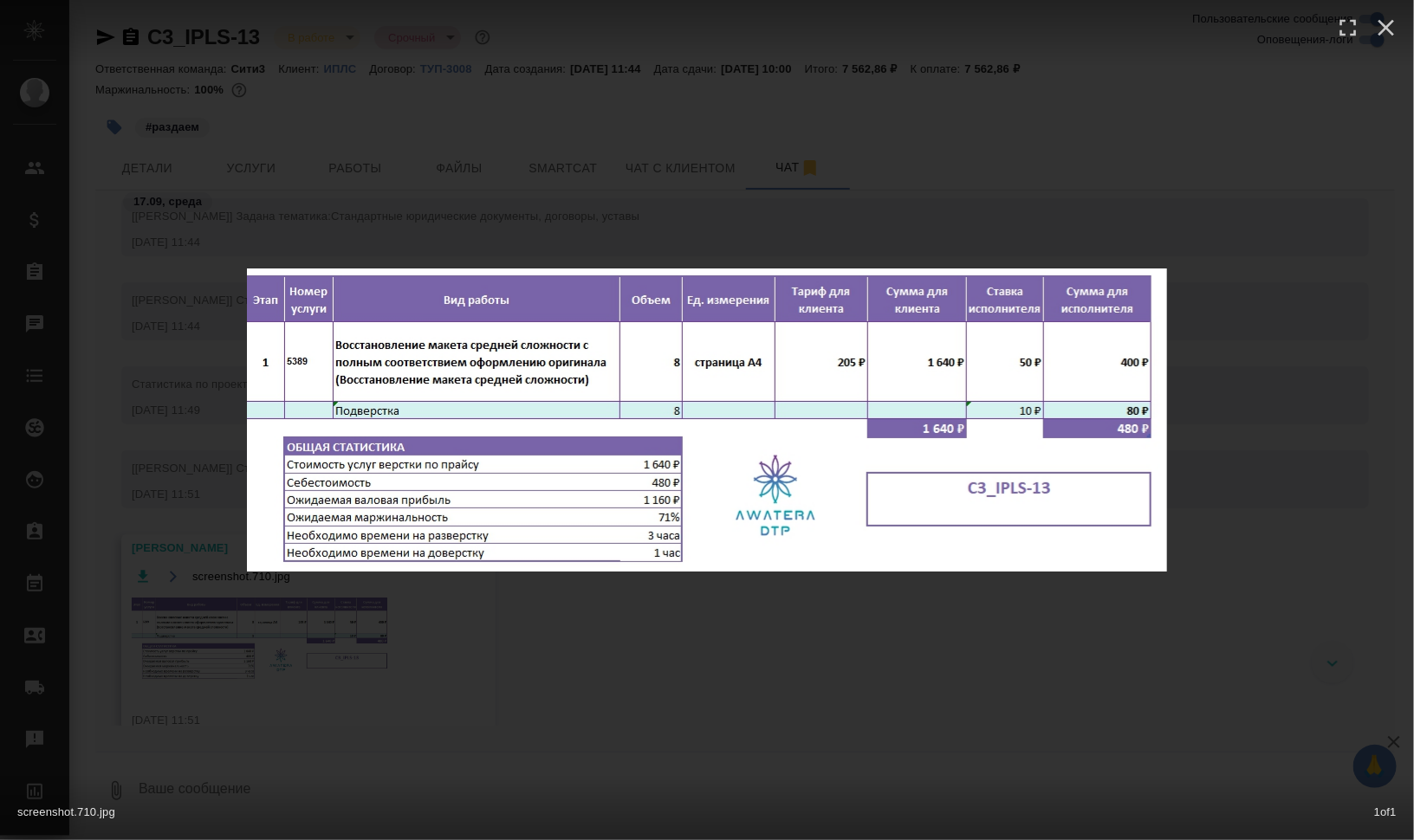
click at [1330, 576] on div "screenshot.710.jpg 1 of 1" at bounding box center [707, 420] width 1414 height 840
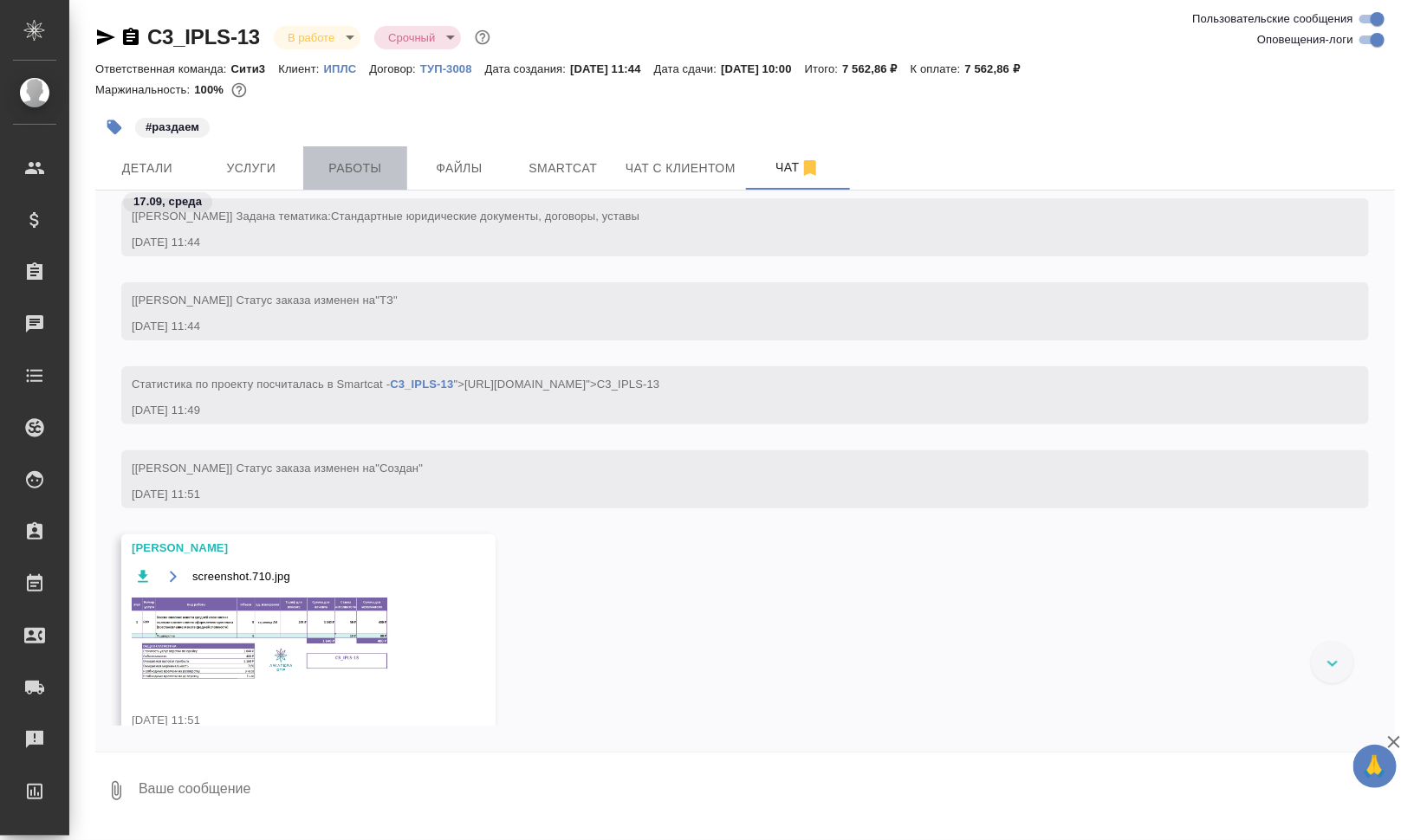
click at [369, 166] on span "Работы" at bounding box center [354, 169] width 83 height 22
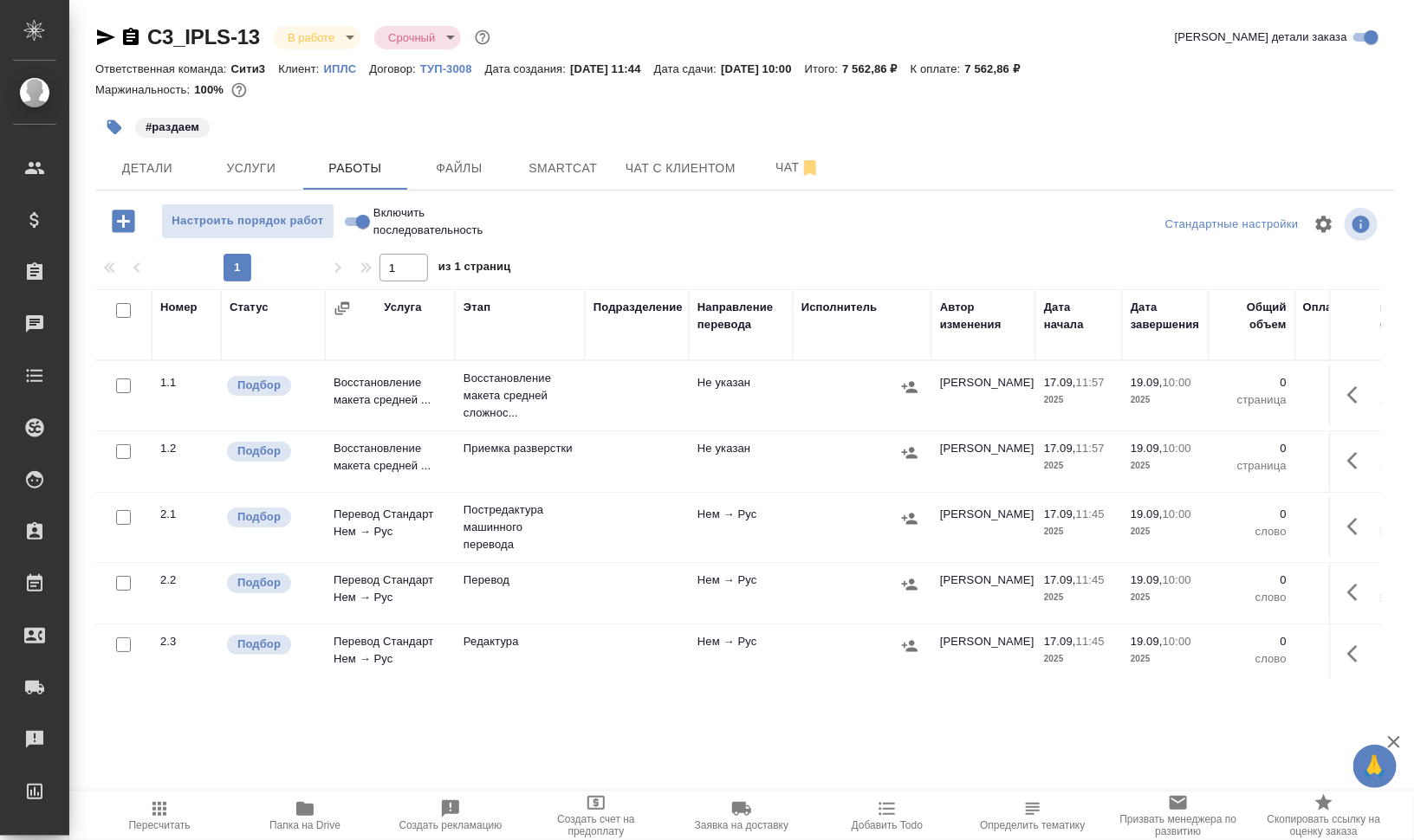
click at [120, 308] on input "checkbox" at bounding box center [123, 311] width 15 height 15
checkbox input "true"
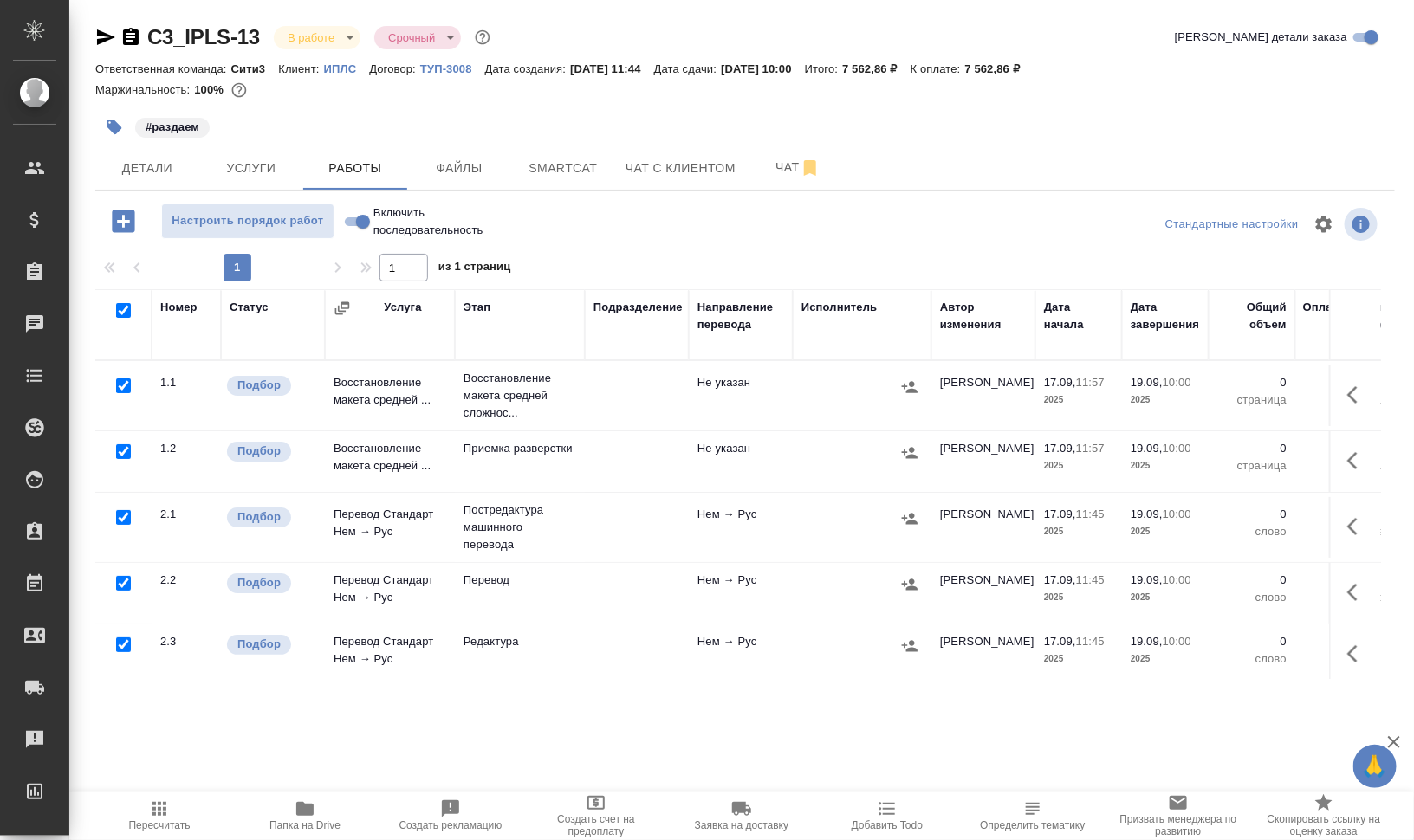
checkbox input "true"
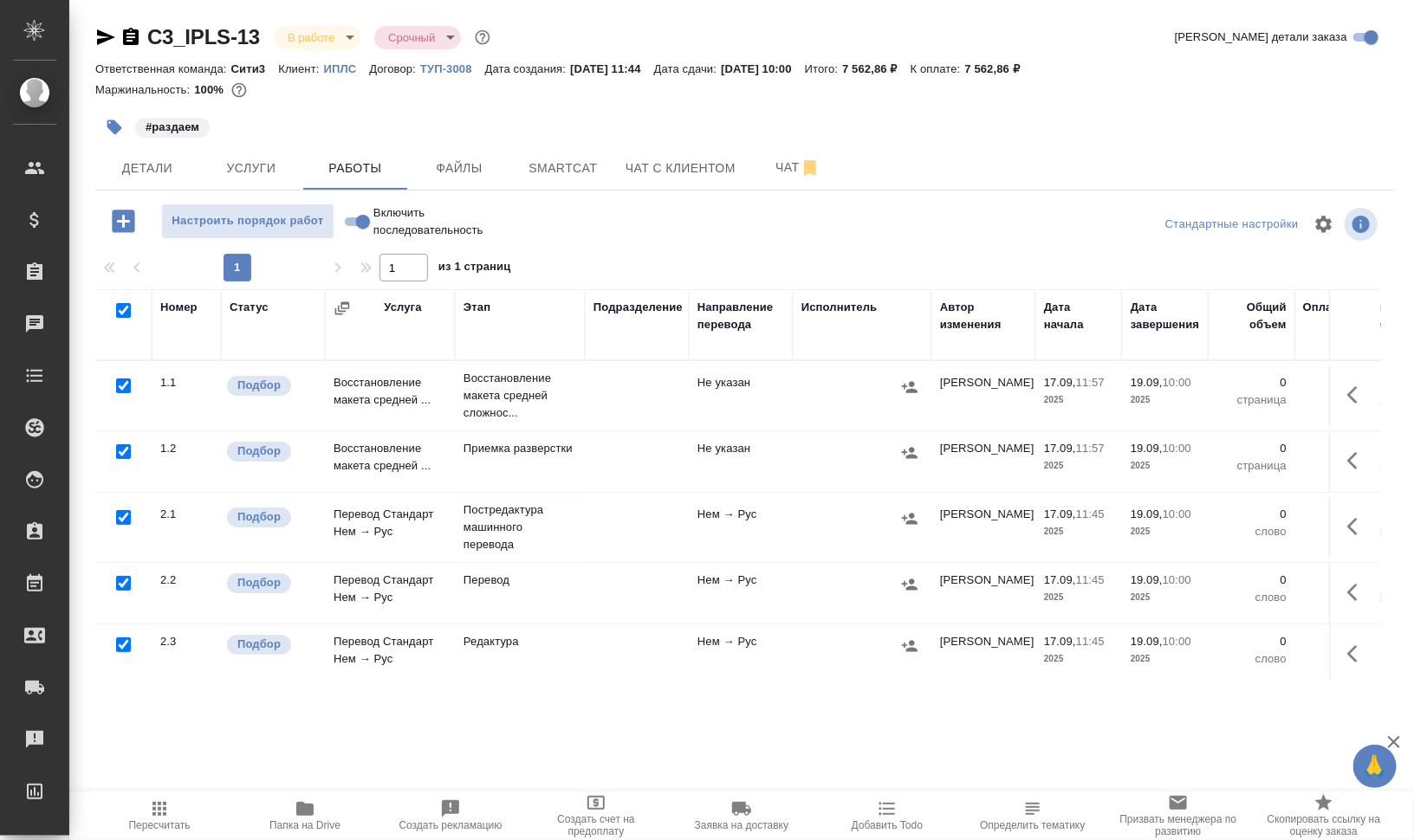
checkbox input "true"
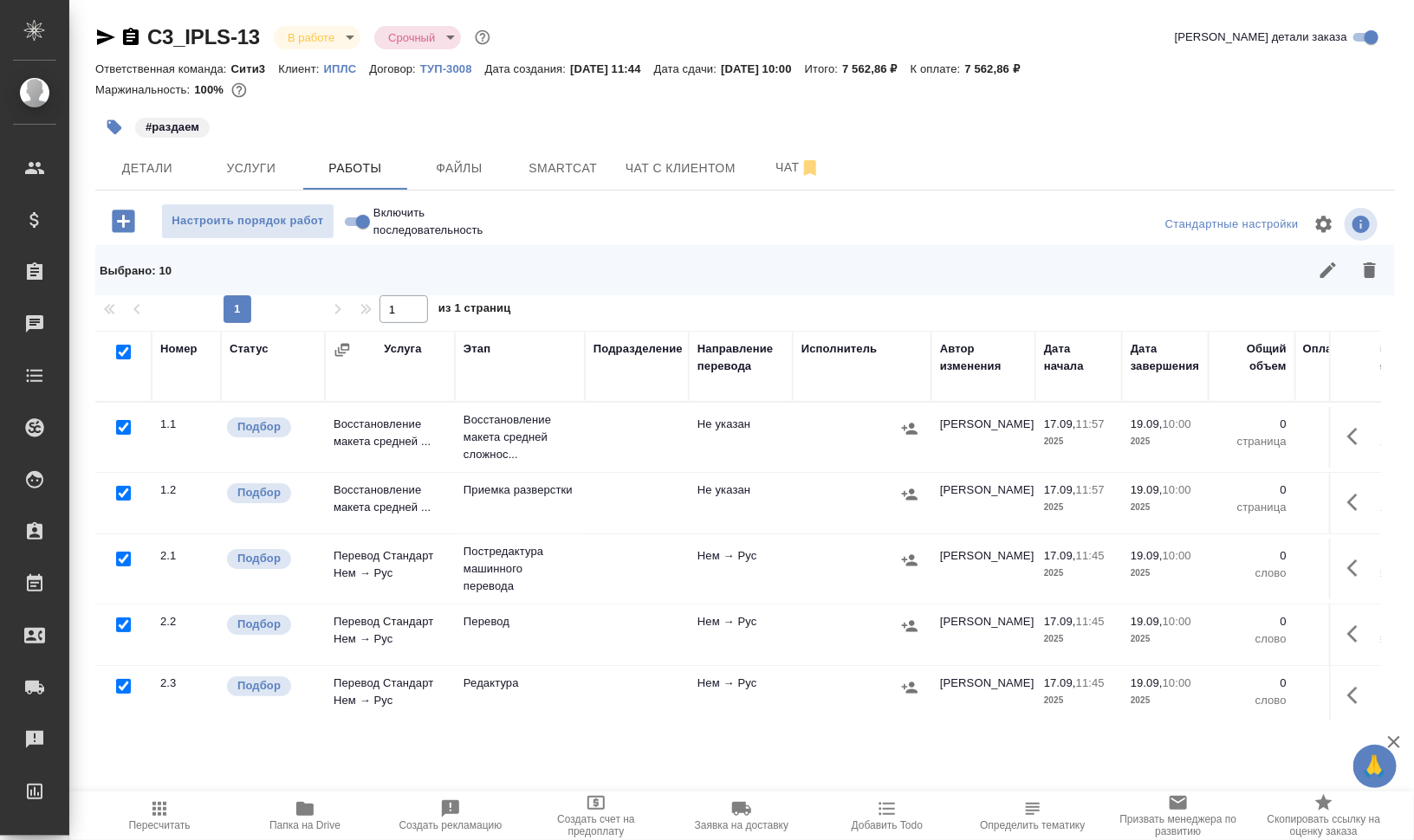
click at [122, 416] on div at bounding box center [123, 427] width 39 height 25
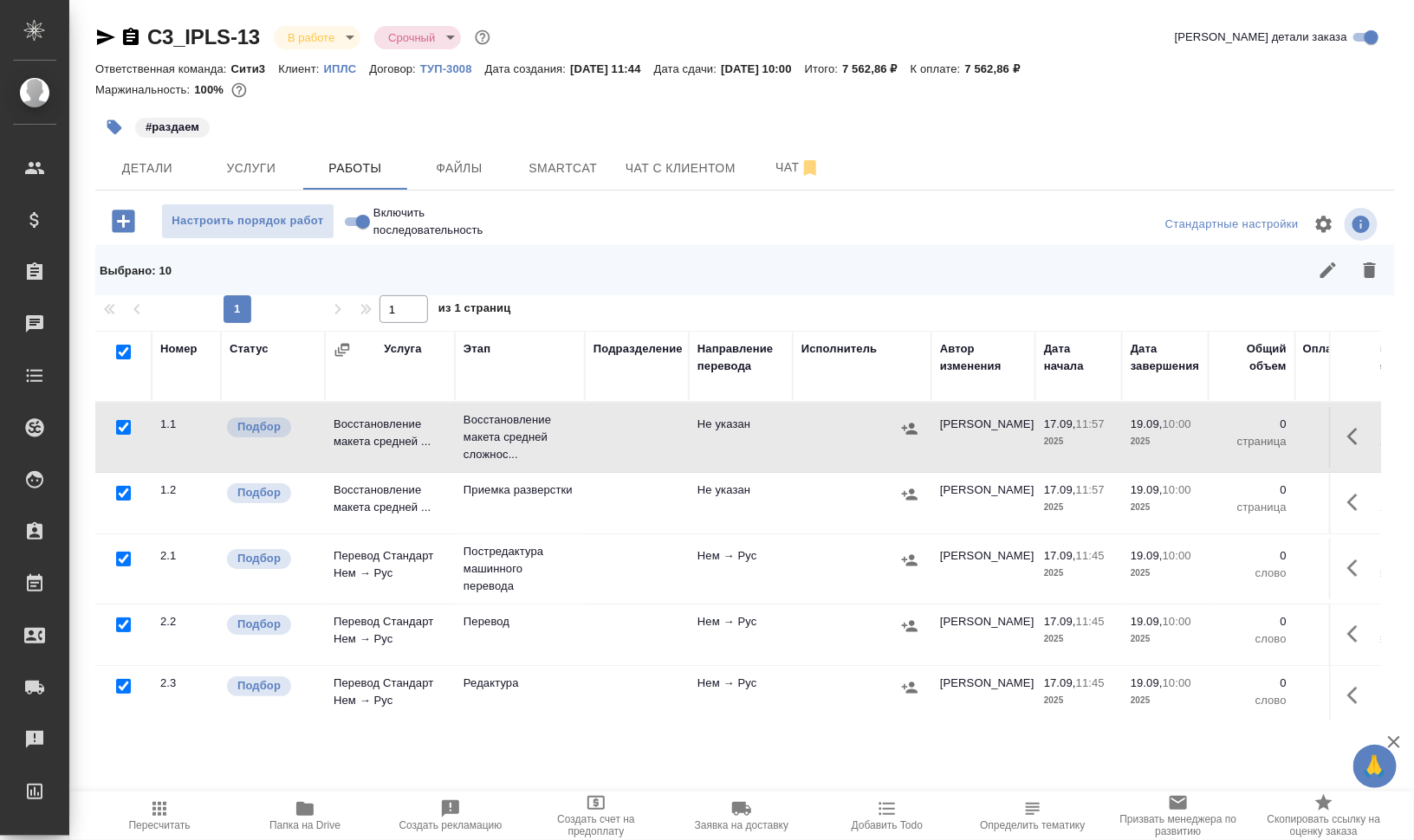
click at [122, 425] on input "checkbox" at bounding box center [123, 427] width 15 height 15
checkbox input "false"
click at [124, 555] on input "checkbox" at bounding box center [123, 559] width 15 height 15
checkbox input "false"
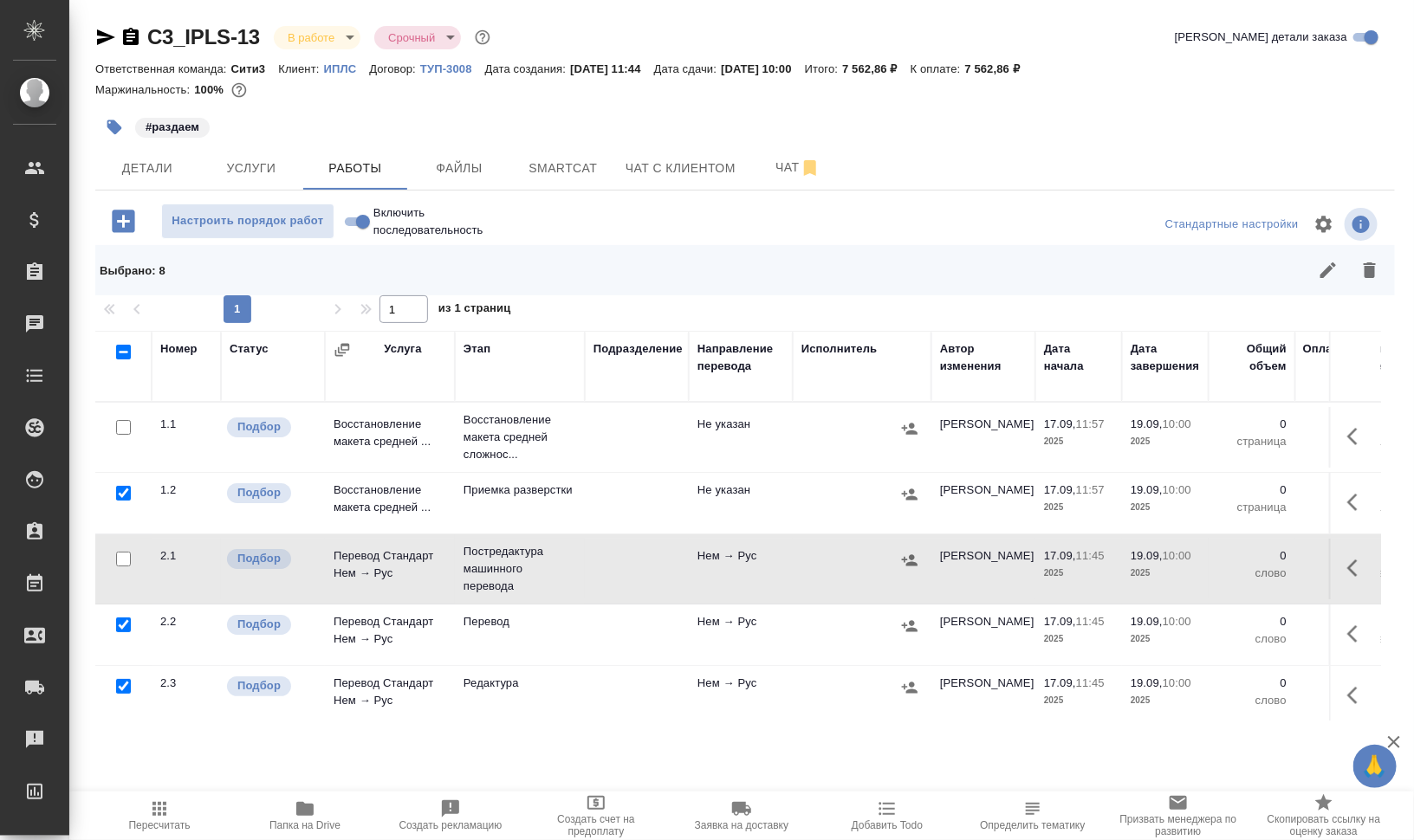
scroll to position [108, 0]
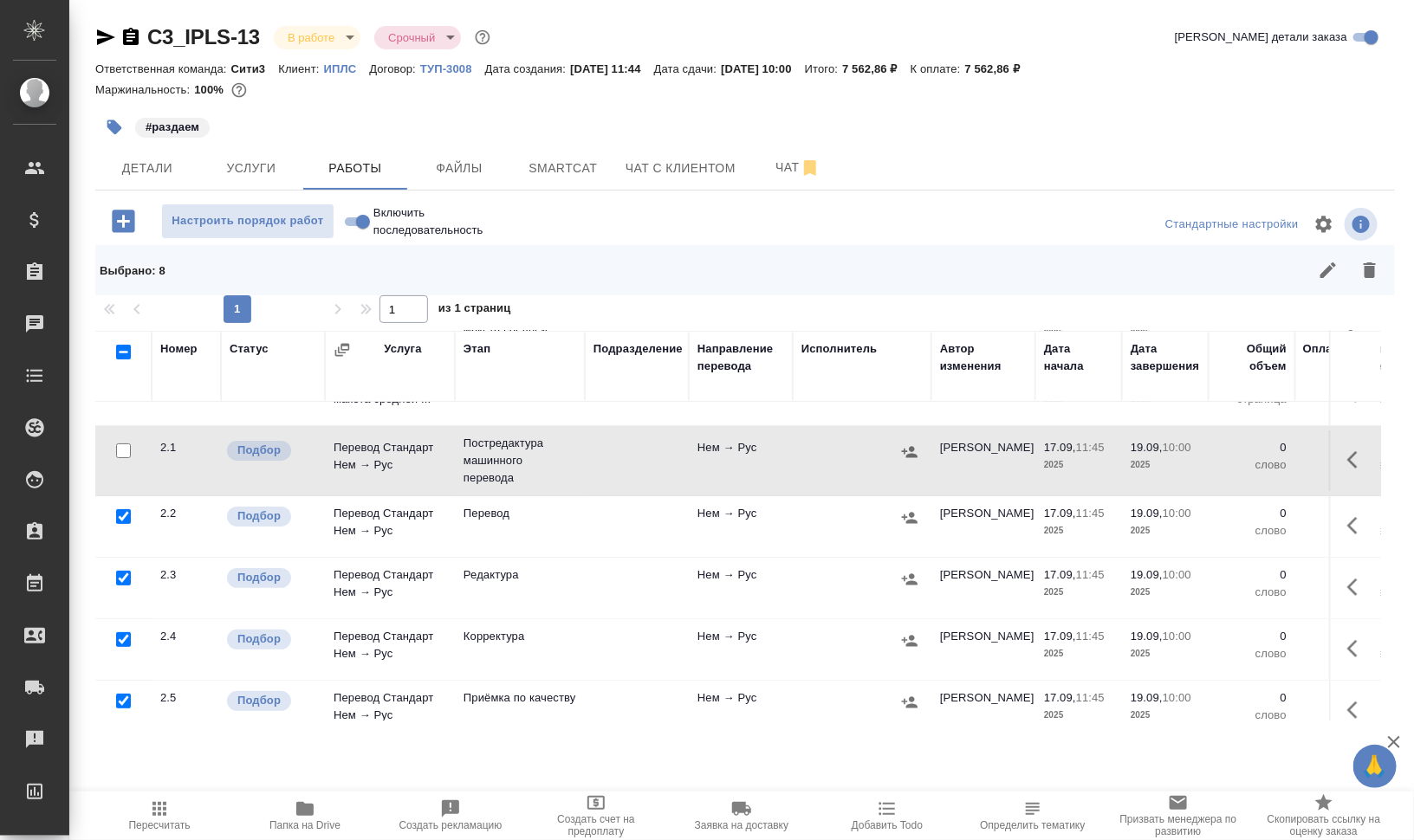
click at [113, 574] on div at bounding box center [123, 579] width 39 height 25
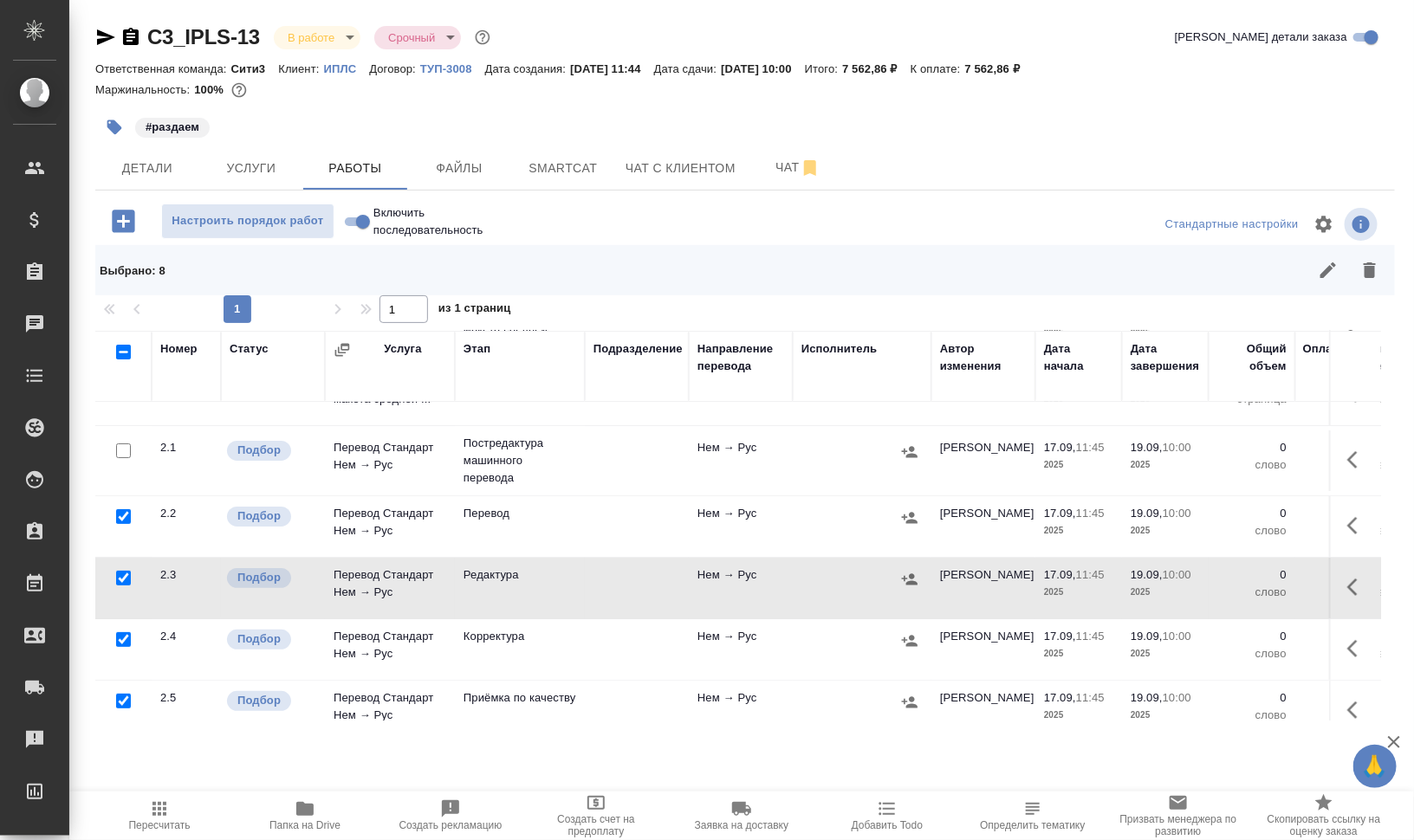
click at [124, 574] on input "checkbox" at bounding box center [123, 579] width 15 height 15
checkbox input "false"
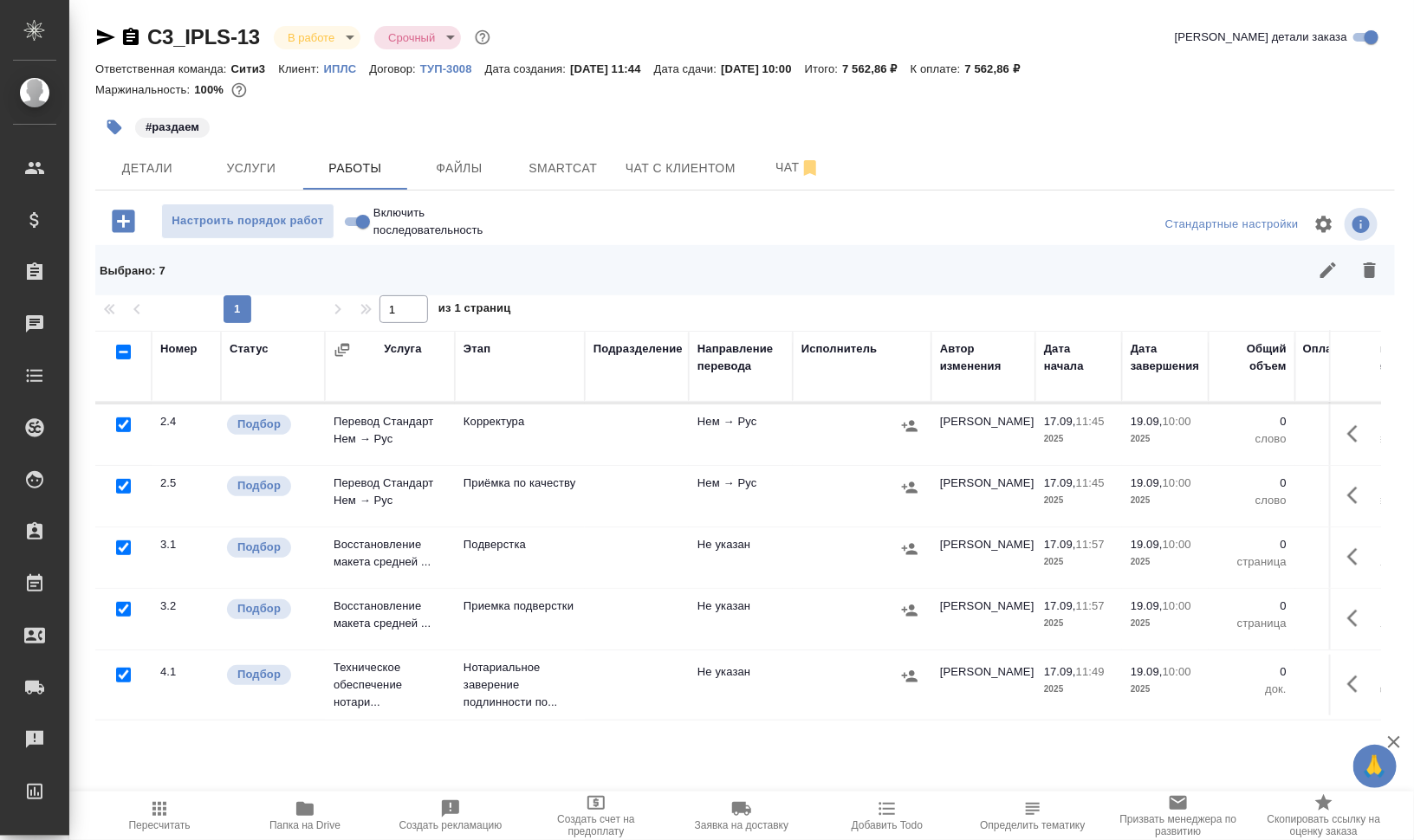
scroll to position [334, 0]
drag, startPoint x: 121, startPoint y: 658, endPoint x: 141, endPoint y: 657, distance: 20.0
click at [122, 668] on input "checkbox" at bounding box center [123, 675] width 15 height 15
checkbox input "false"
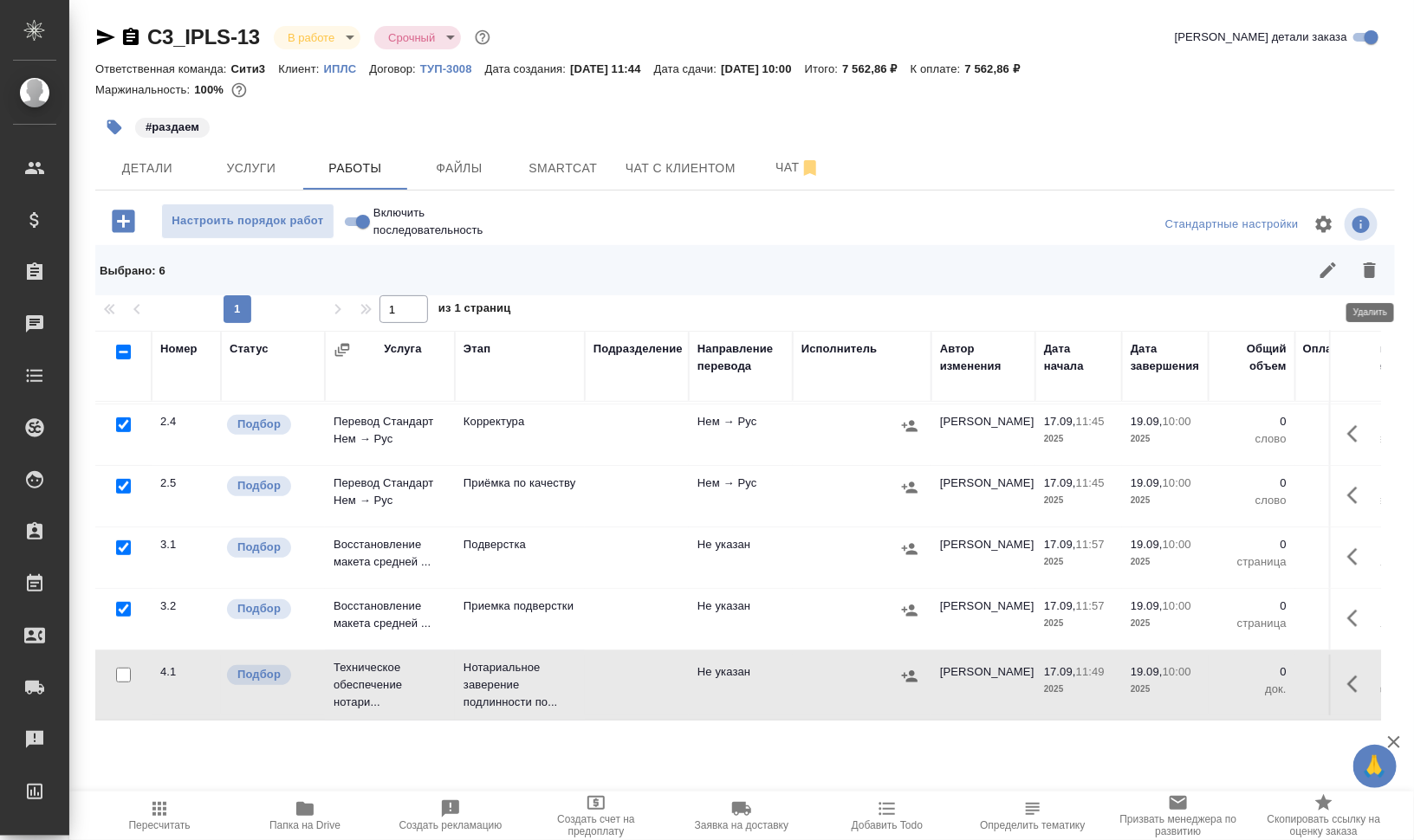
click at [1374, 262] on icon "button" at bounding box center [1369, 270] width 21 height 21
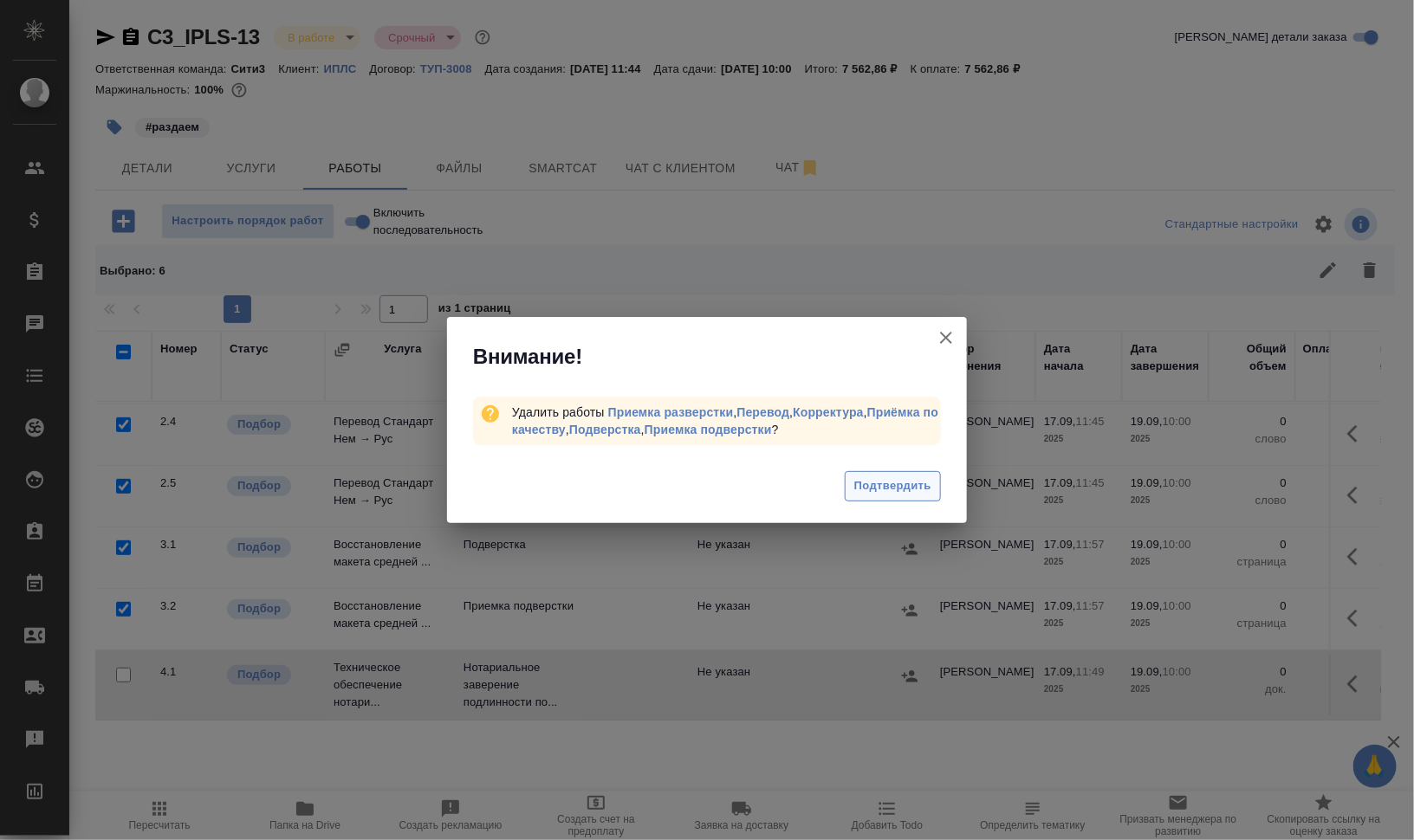
click at [923, 477] on span "Подтвердить" at bounding box center [893, 487] width 77 height 20
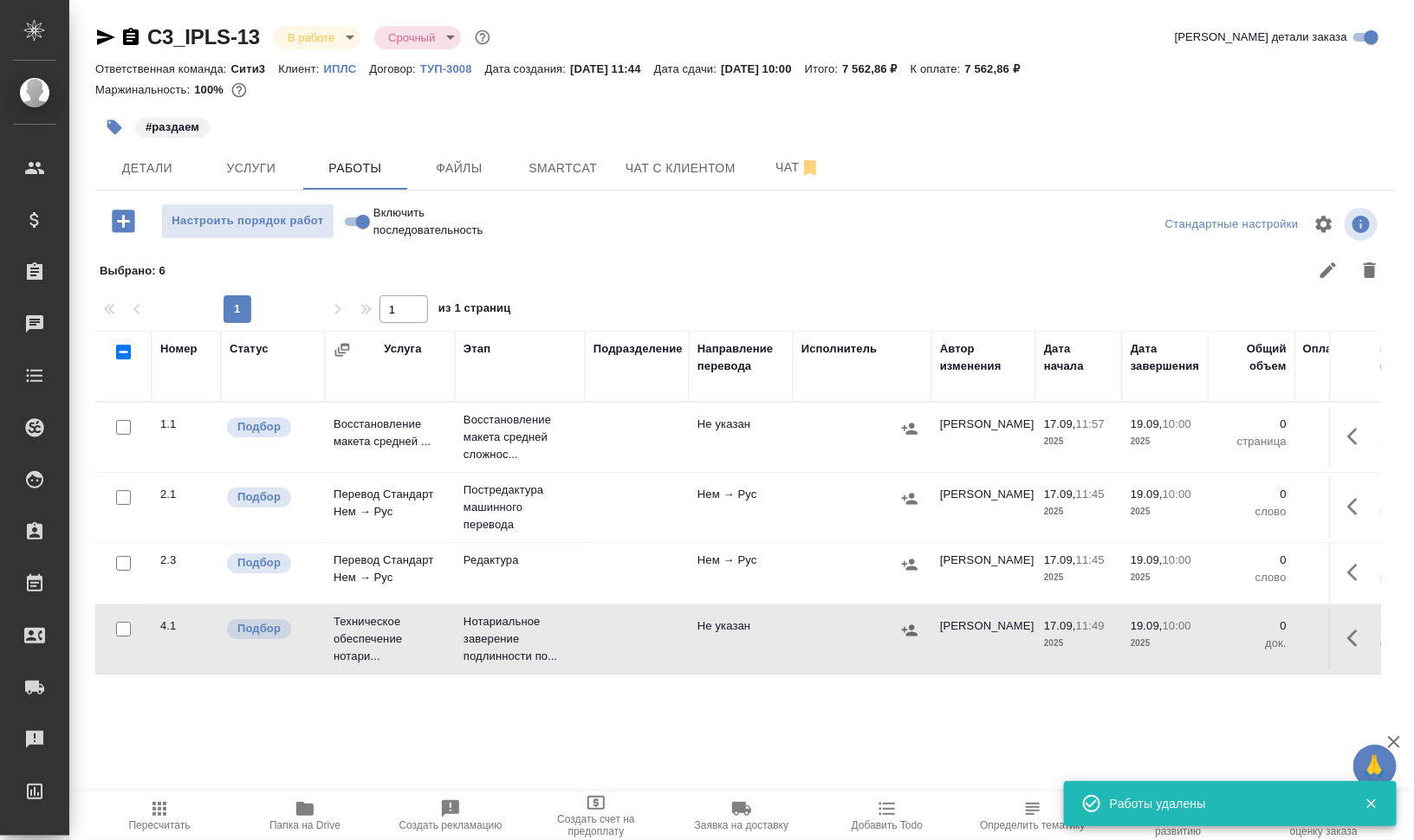
scroll to position [0, 0]
click at [1362, 440] on icon "button" at bounding box center [1358, 436] width 21 height 21
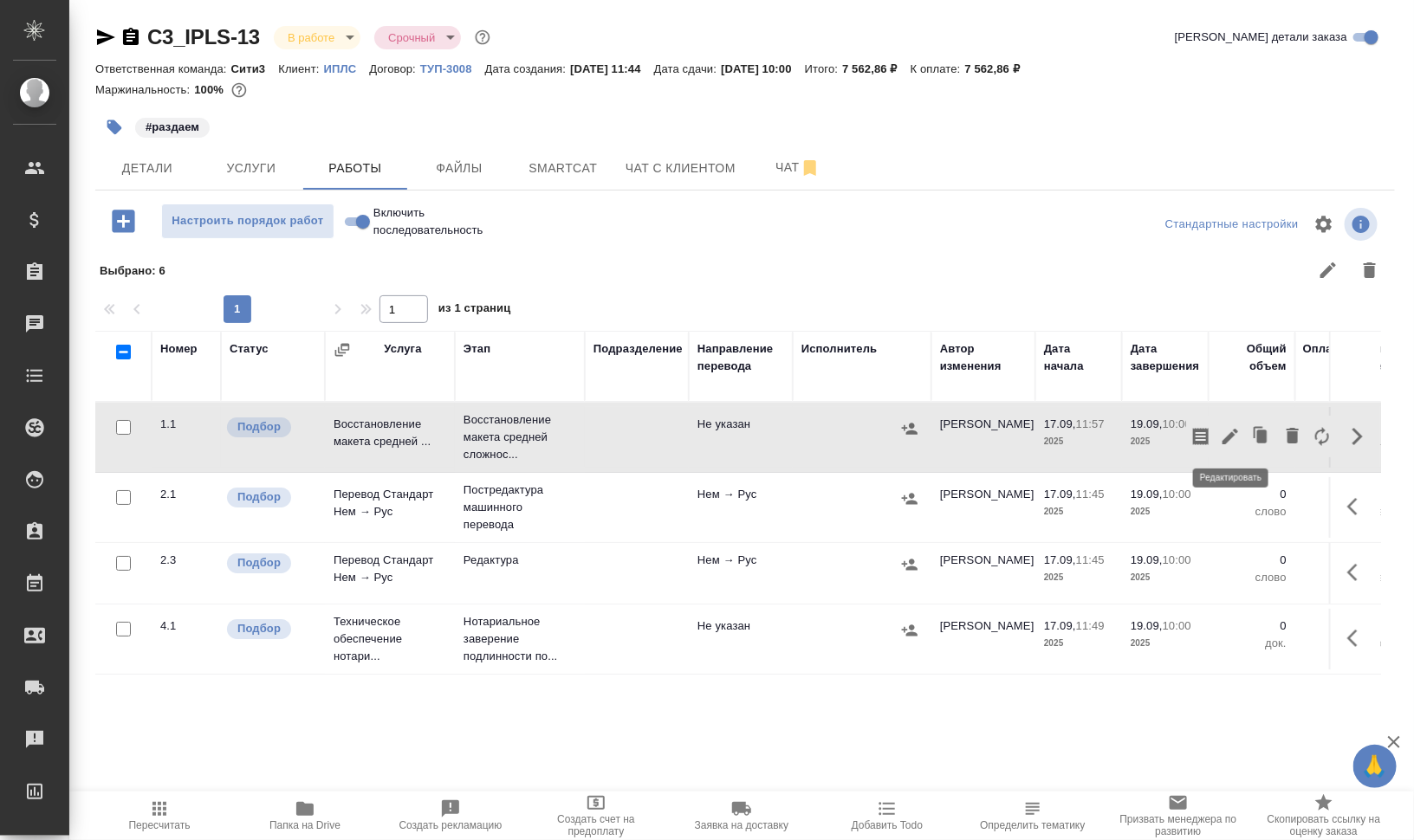
click at [1233, 441] on icon "button" at bounding box center [1230, 436] width 21 height 21
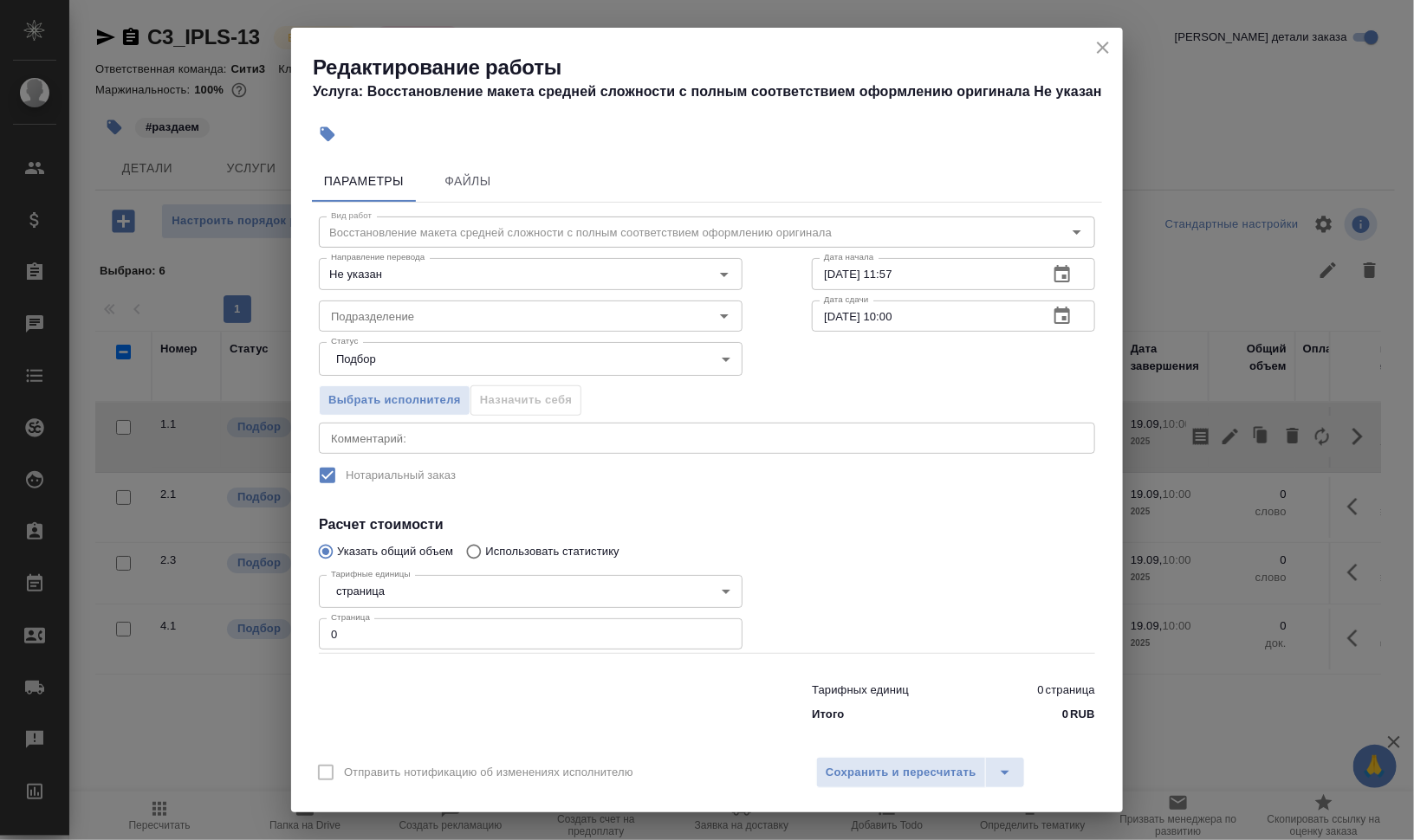
click at [498, 434] on textarea at bounding box center [706, 438] width 752 height 13
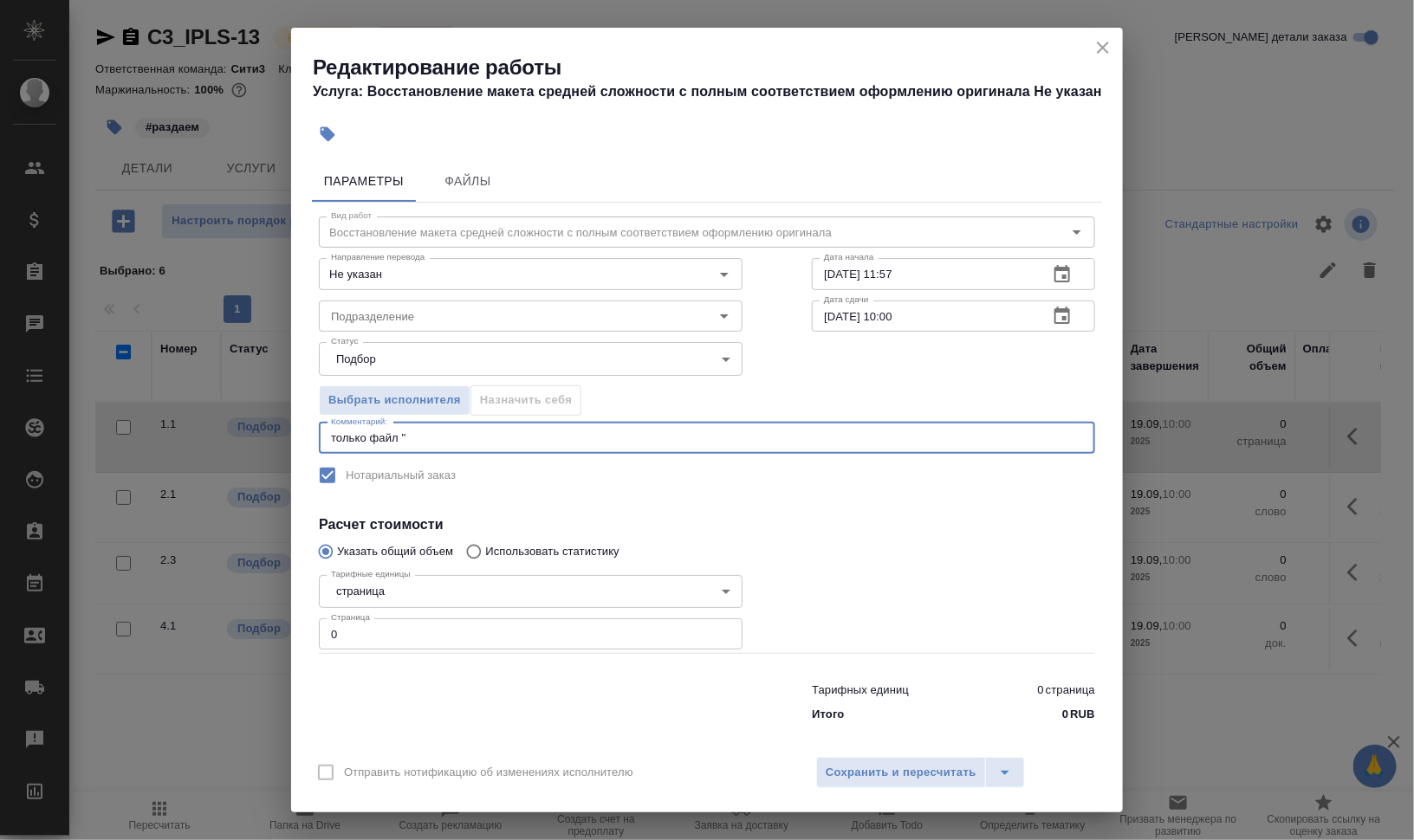
paste textarea "2277_250917120838_001т"
type textarea "только файл "2277_250917120838_001т""
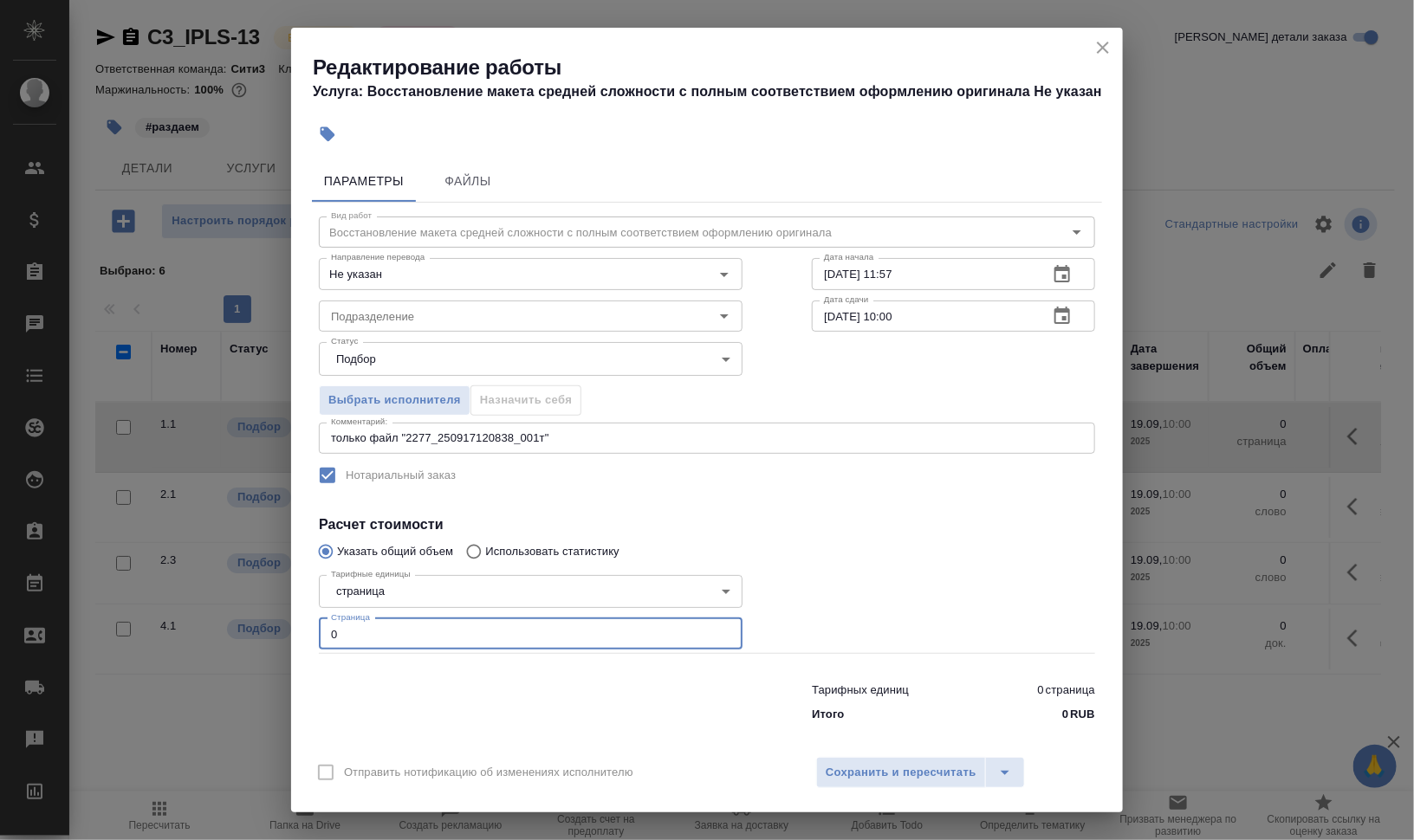
drag, startPoint x: 350, startPoint y: 628, endPoint x: 266, endPoint y: 625, distance: 84.1
click at [270, 625] on div "Редактирование работы Услуга: Восстановление макета средней сложности с полным …" at bounding box center [707, 420] width 1414 height 840
type input "6"
click at [822, 268] on input "17.09.2025 11:57" at bounding box center [923, 273] width 222 height 31
click at [838, 276] on input "17.09.2025 11:57" at bounding box center [923, 273] width 222 height 31
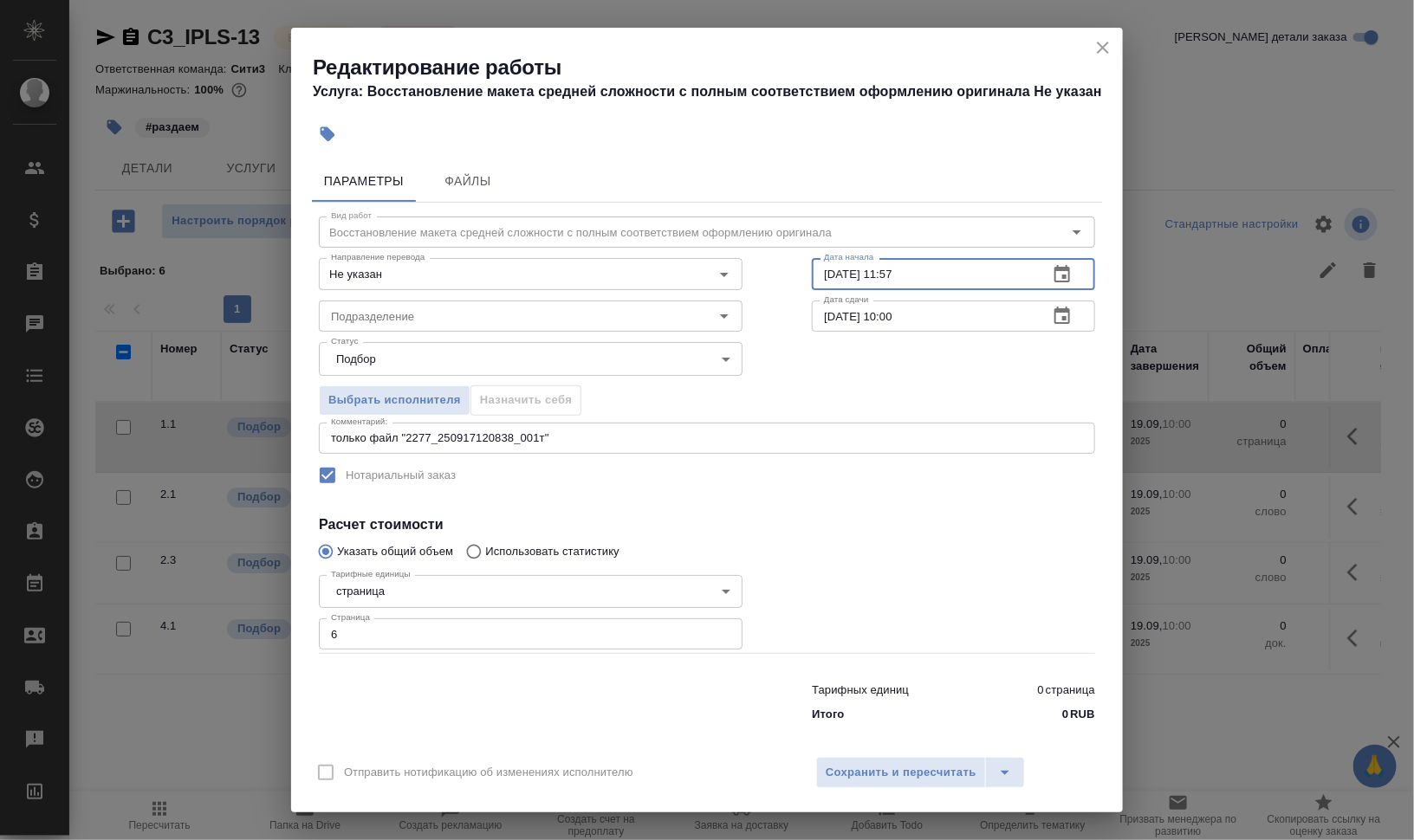
drag, startPoint x: 877, startPoint y: 271, endPoint x: 938, endPoint y: 269, distance: 61.0
click at [932, 269] on input "17.09.2025 11:57" at bounding box center [923, 273] width 222 height 31
type input "17.09.2025 12:36"
drag, startPoint x: 826, startPoint y: 315, endPoint x: 802, endPoint y: 316, distance: 24.0
click at [802, 316] on div "Вид работ Восстановление макета средней сложности с полным соответствием оформл…" at bounding box center [706, 466] width 790 height 528
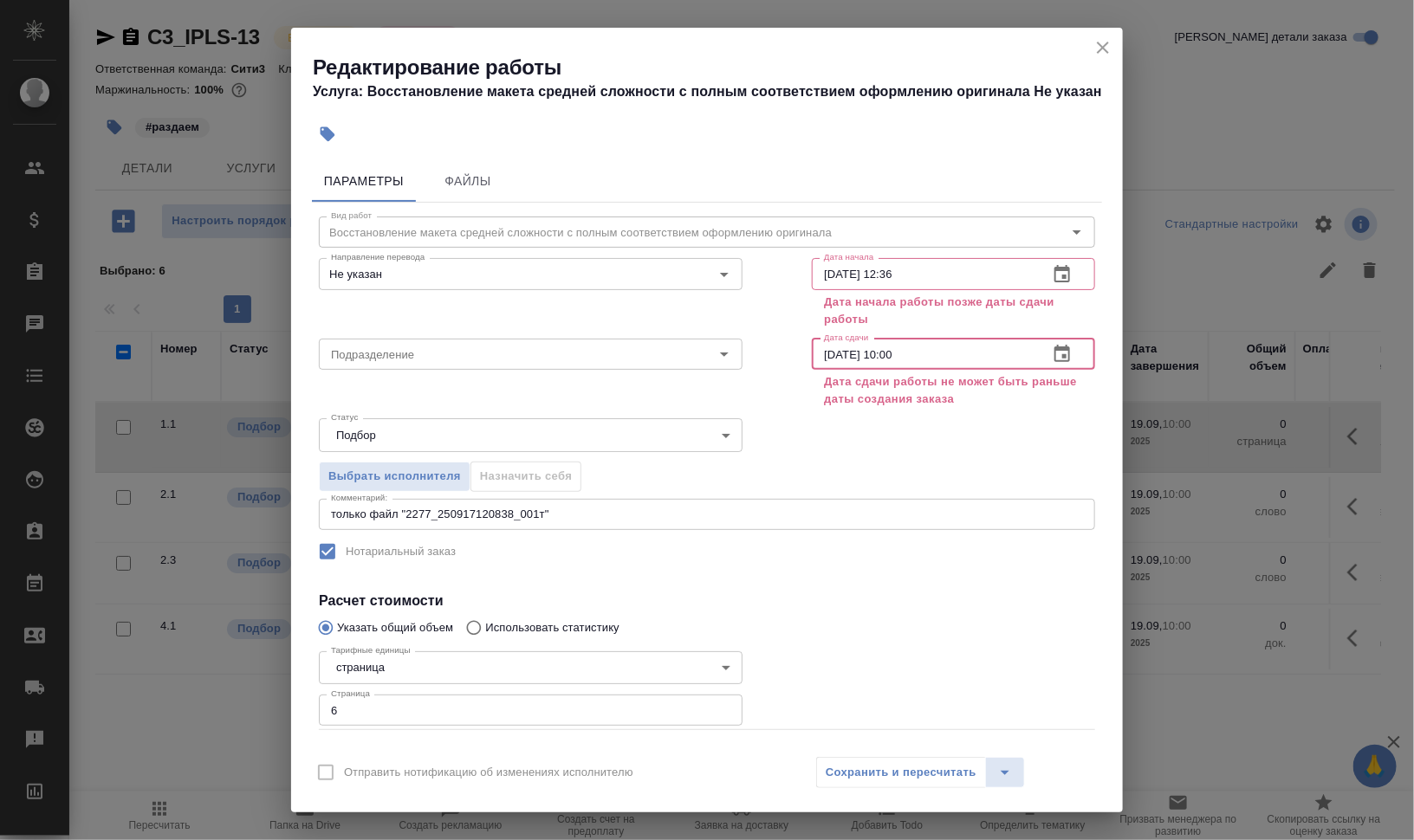
drag, startPoint x: 877, startPoint y: 352, endPoint x: 940, endPoint y: 350, distance: 63.0
click at [940, 350] on input "17.09.2025 10:00" at bounding box center [923, 354] width 222 height 31
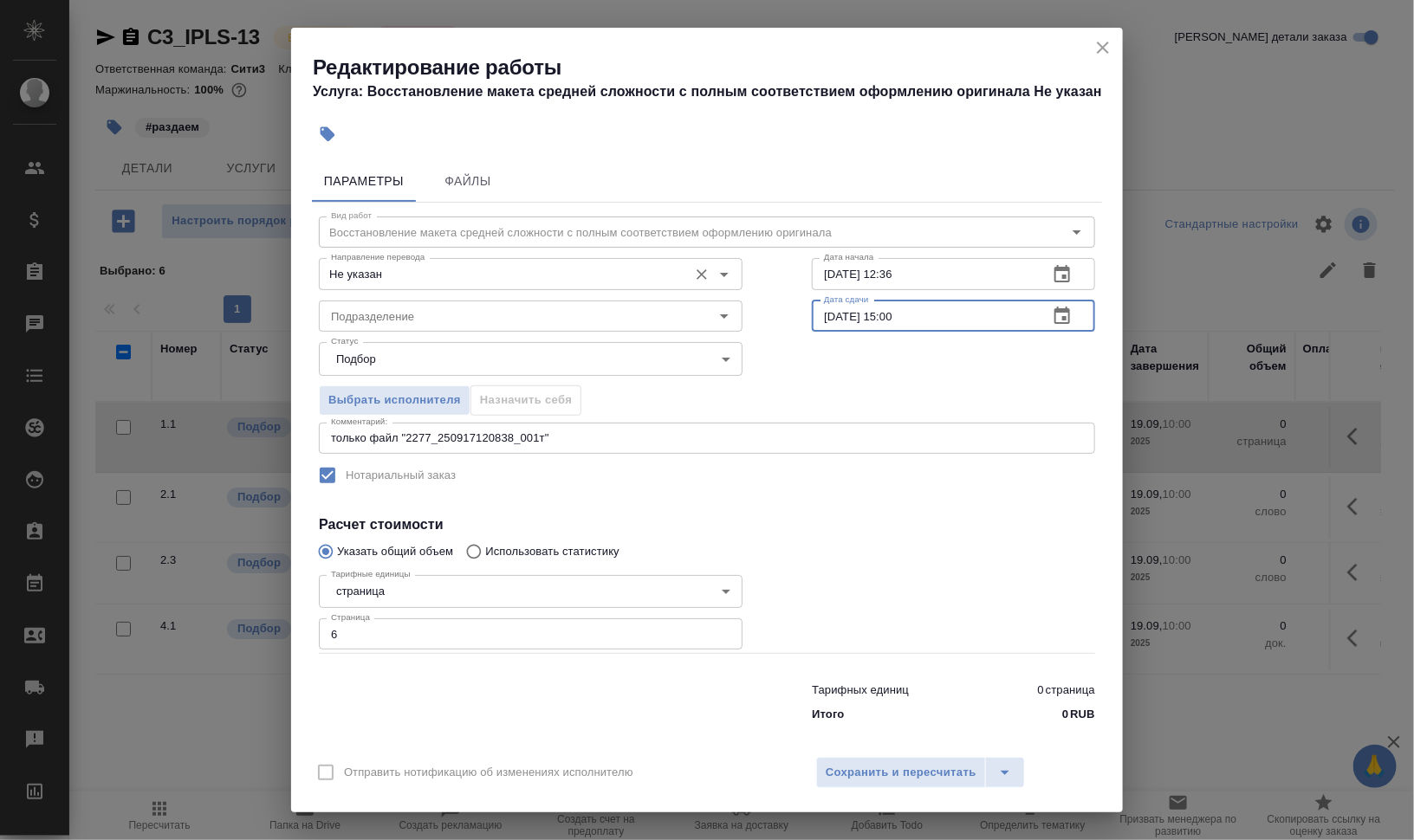
type input "17.09.2025 15:00"
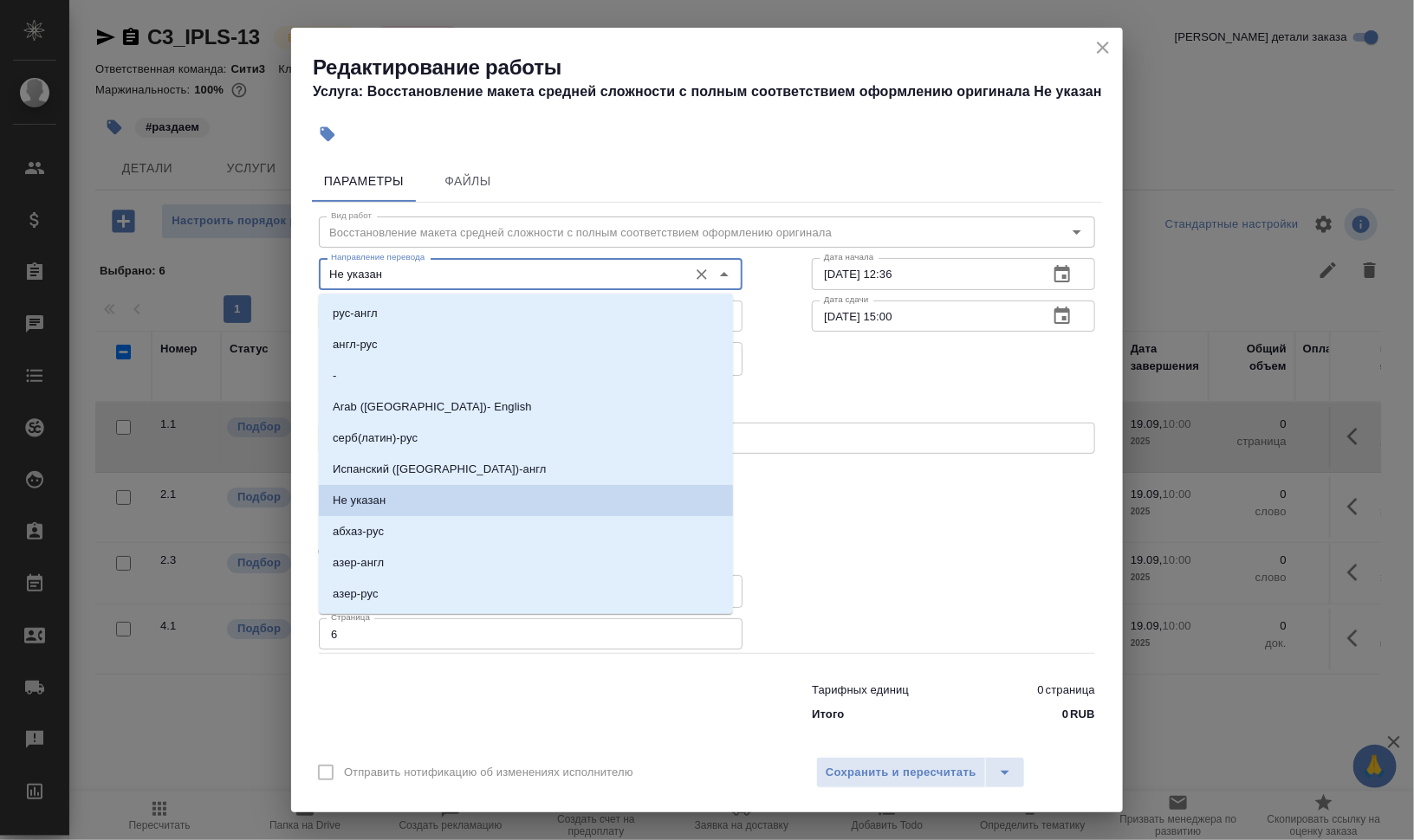
click at [423, 273] on input "Не указан" at bounding box center [502, 273] width 355 height 21
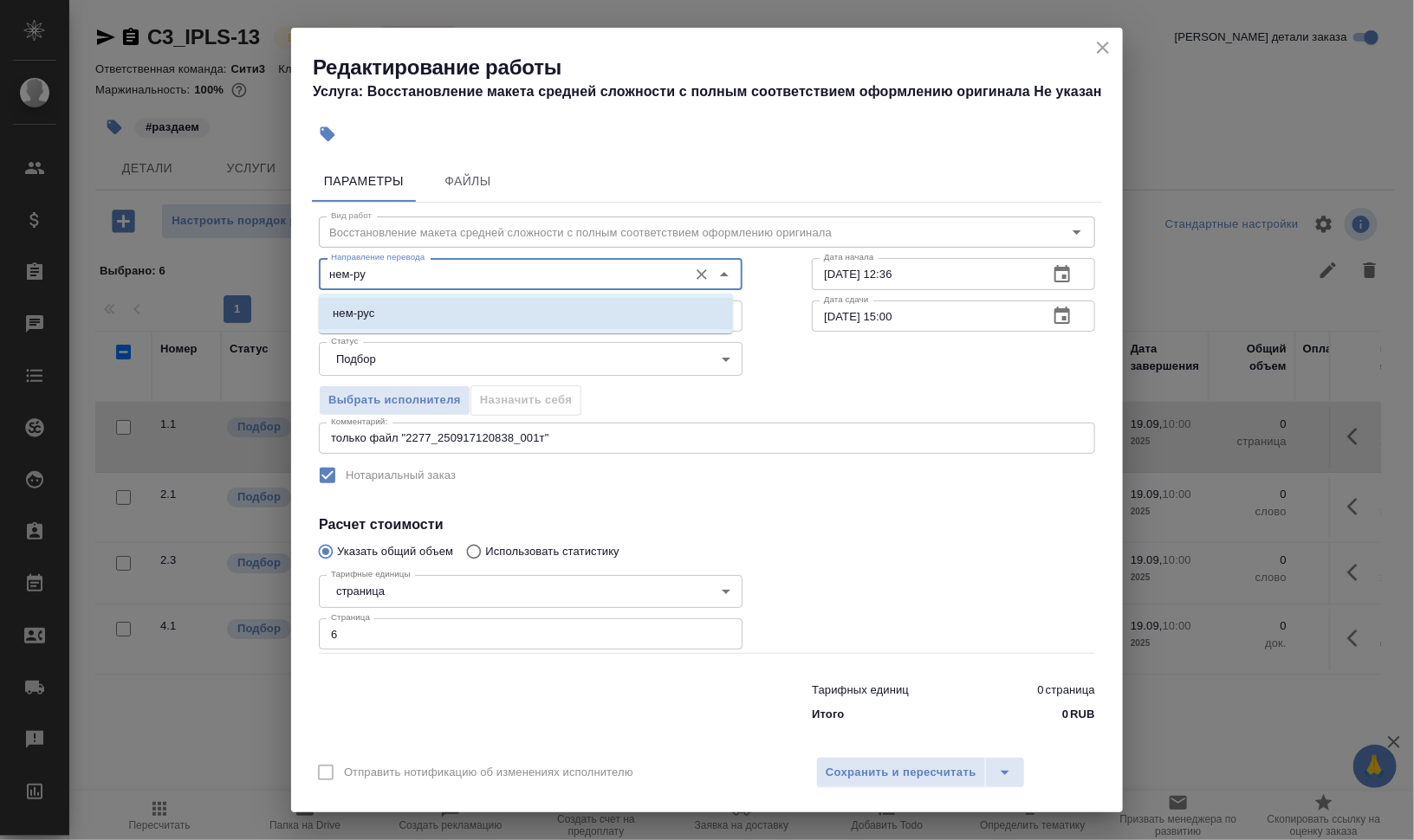
click at [409, 303] on li "нем-рус" at bounding box center [526, 313] width 414 height 31
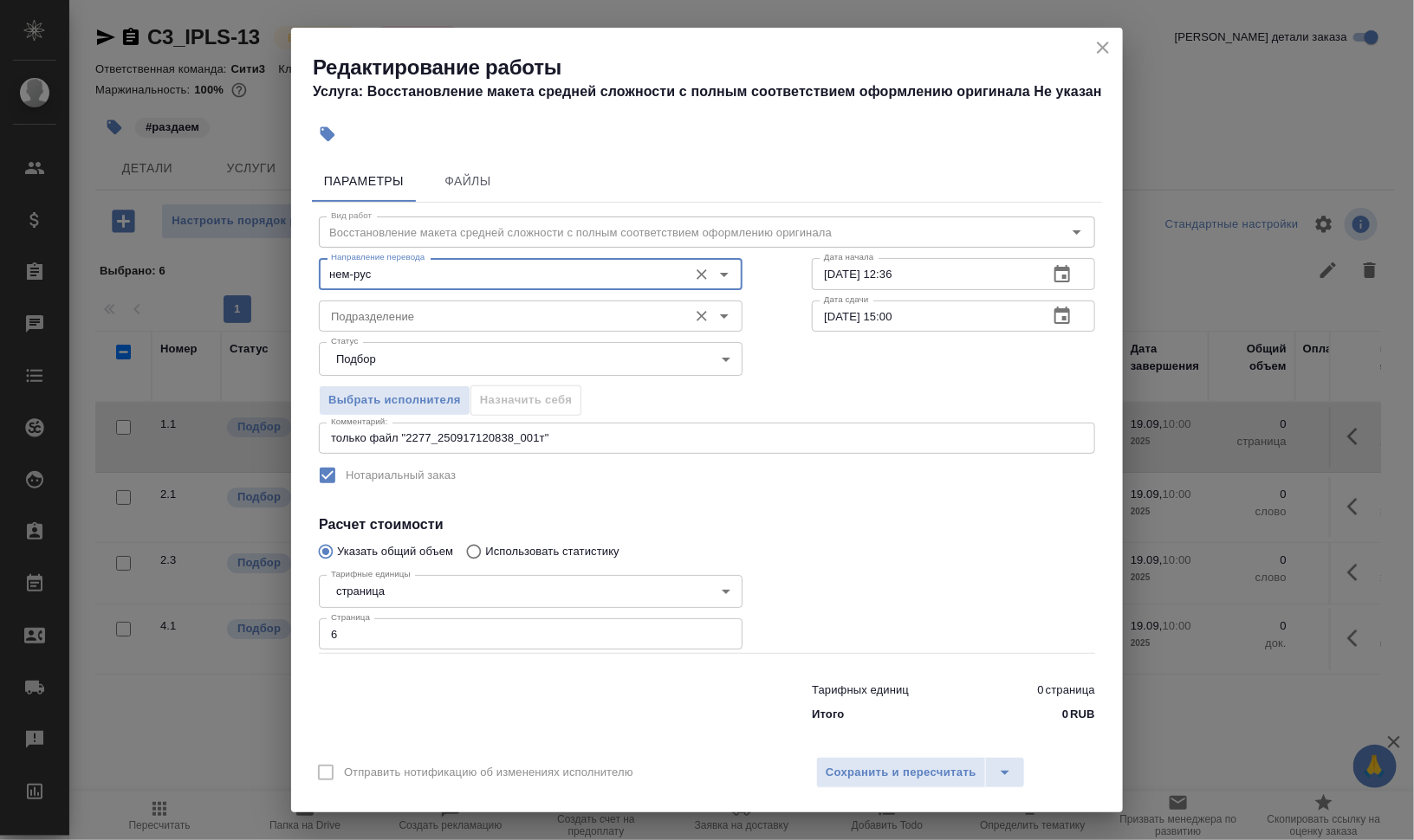
type input "нем-рус"
click at [399, 321] on input "Подразделение" at bounding box center [502, 316] width 355 height 21
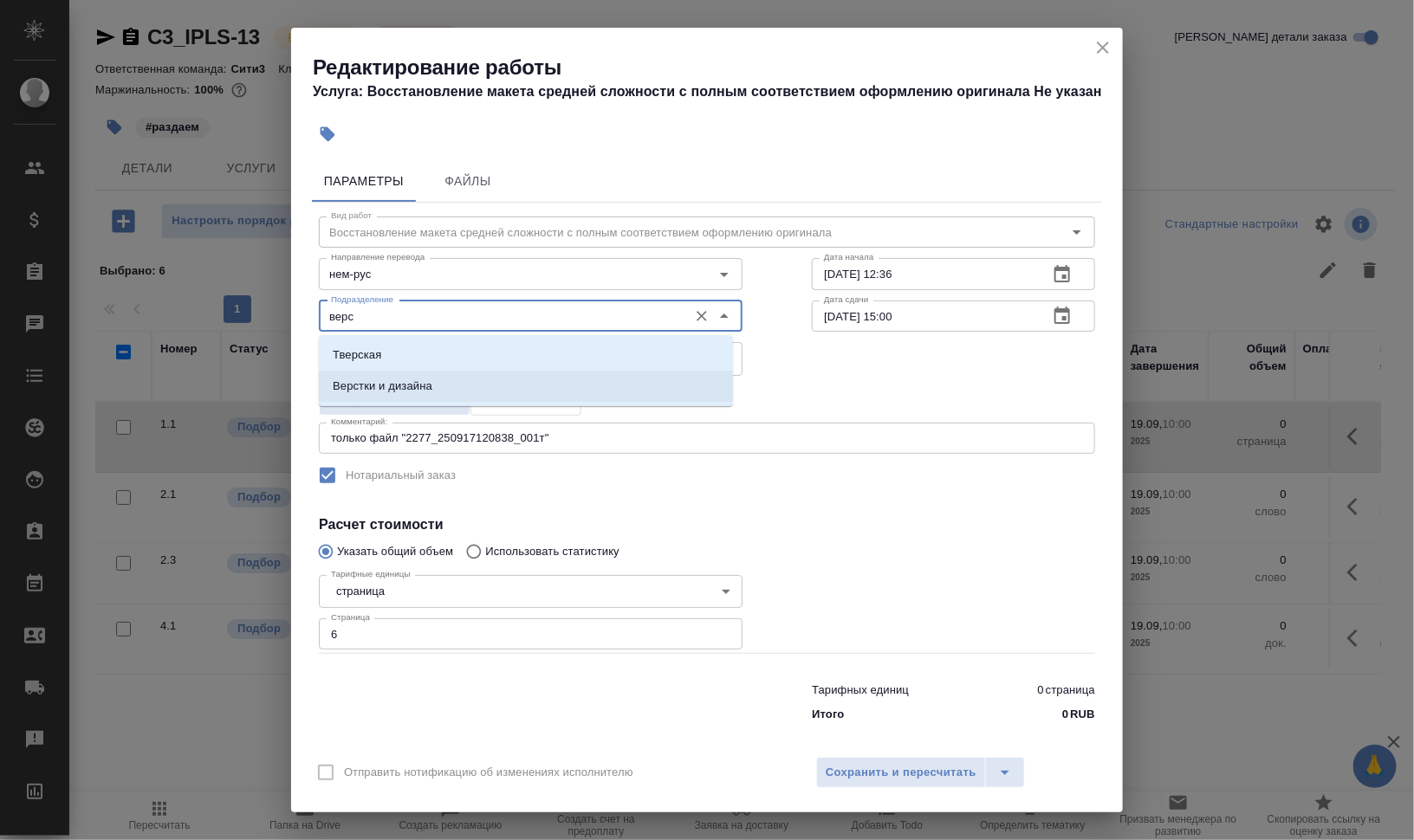
click at [403, 387] on p "Верстки и дизайна" at bounding box center [382, 386] width 99 height 17
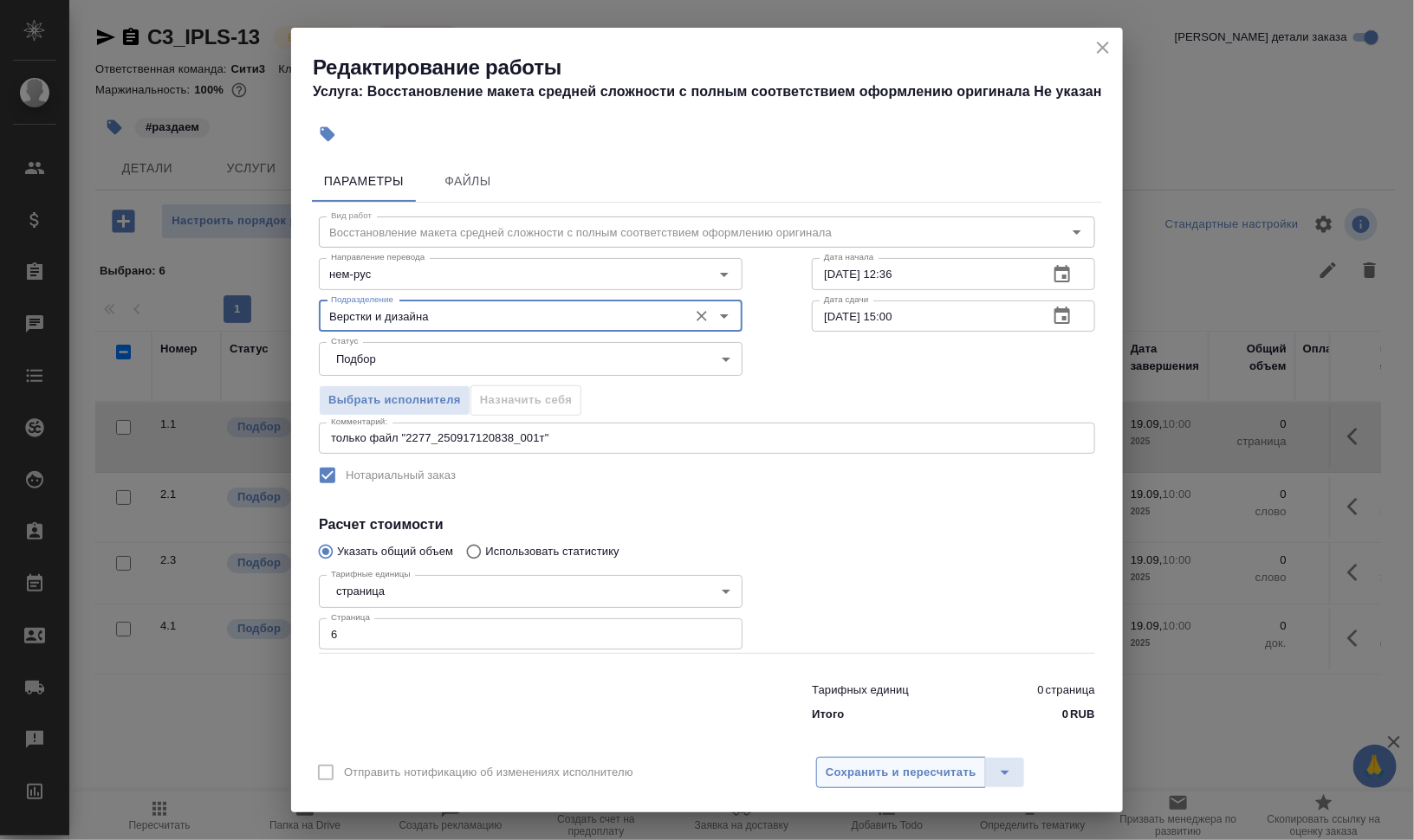
type input "Верстки и дизайна"
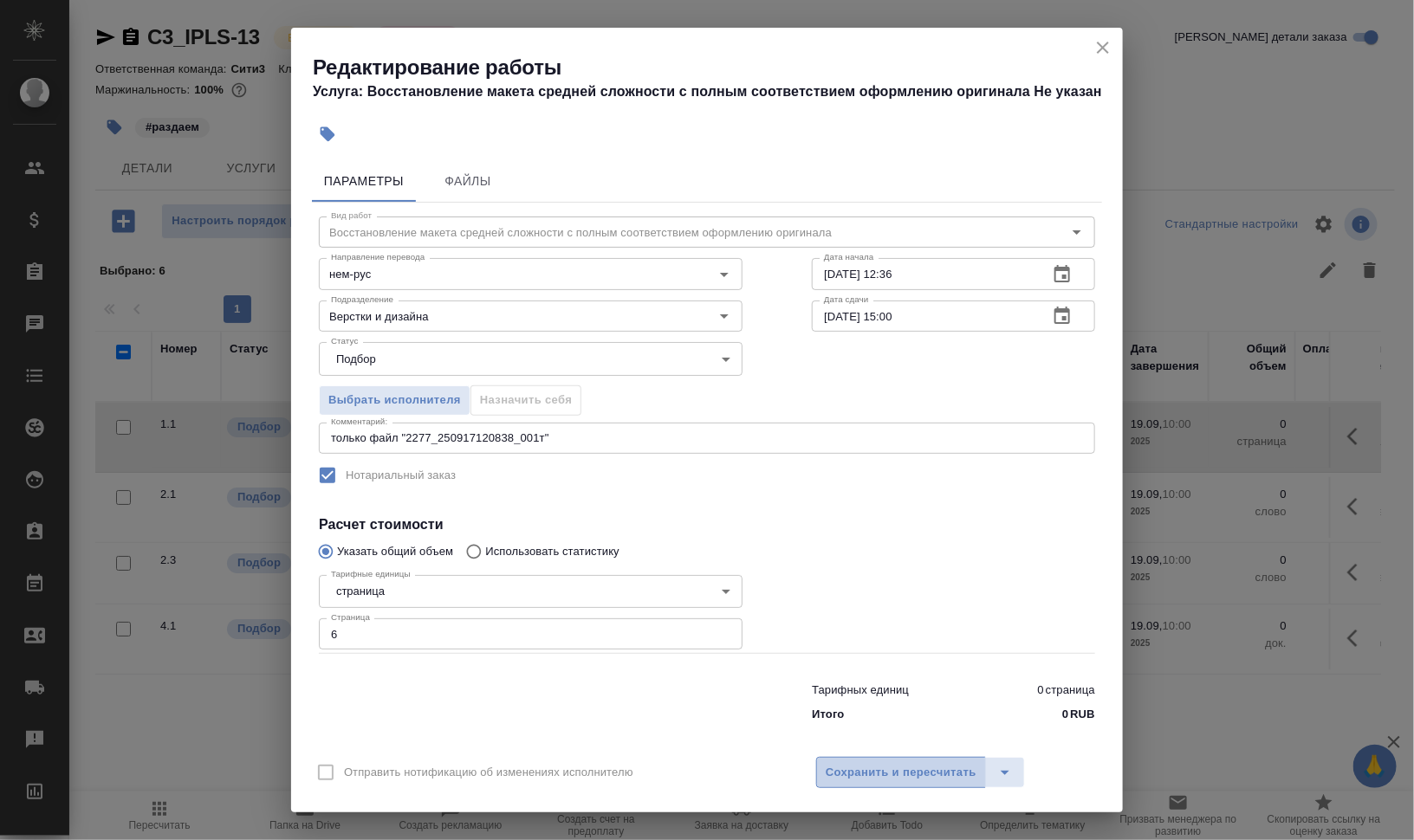
click at [923, 772] on span "Сохранить и пересчитать" at bounding box center [900, 773] width 150 height 20
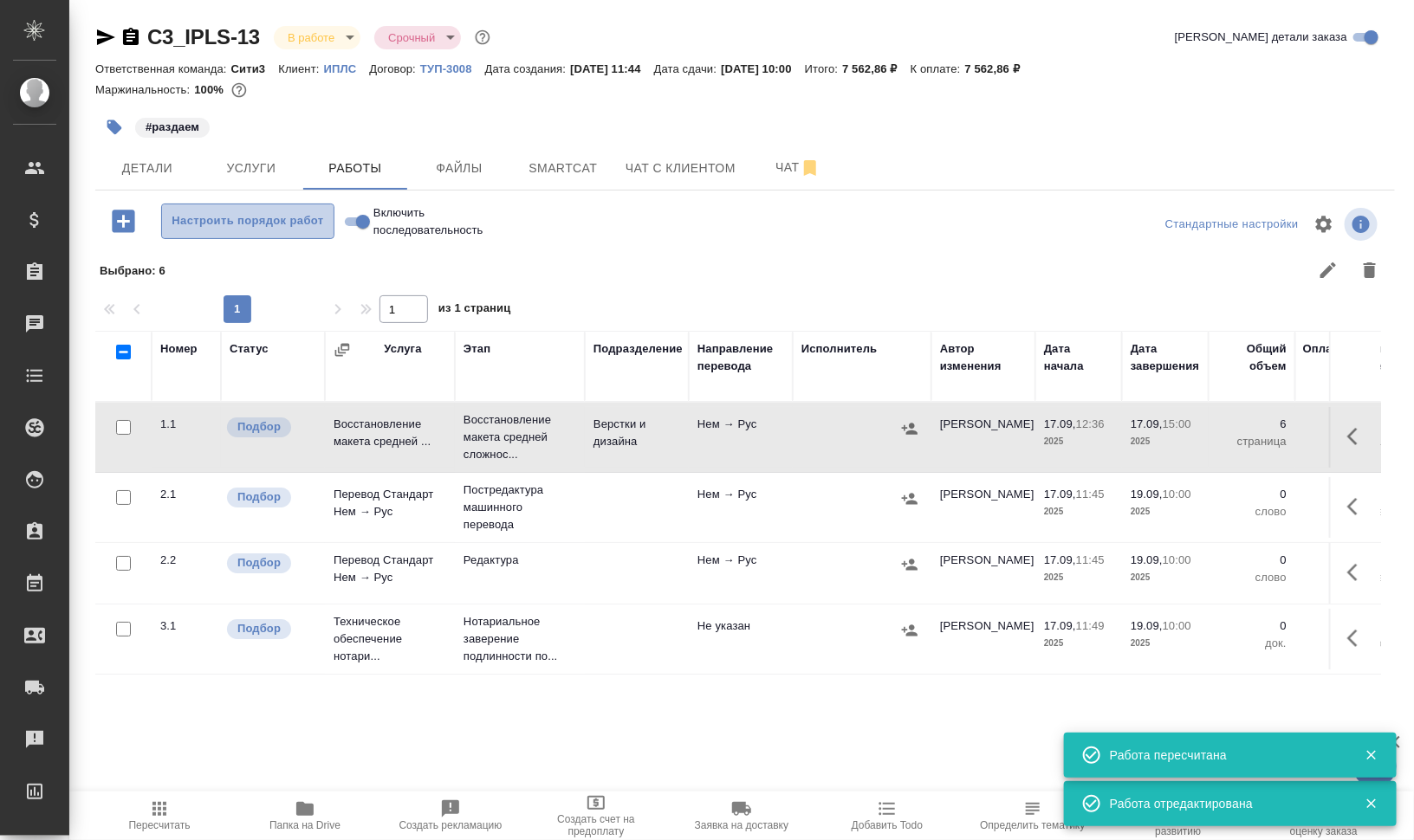
click at [251, 220] on span "Настроить порядок работ" at bounding box center [247, 221] width 154 height 20
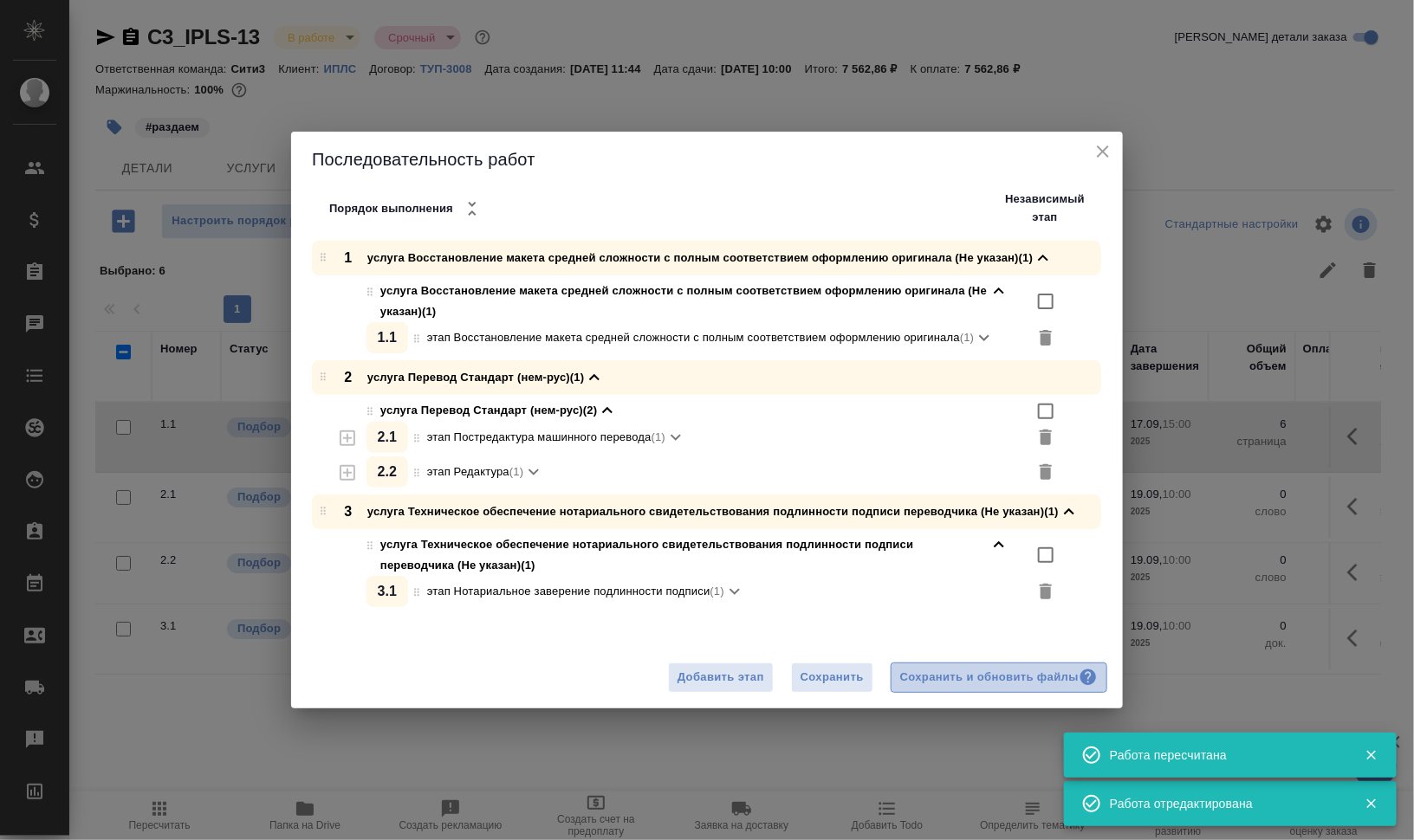
click at [990, 691] on button "Сохранить и обновить файлы" at bounding box center [999, 677] width 217 height 30
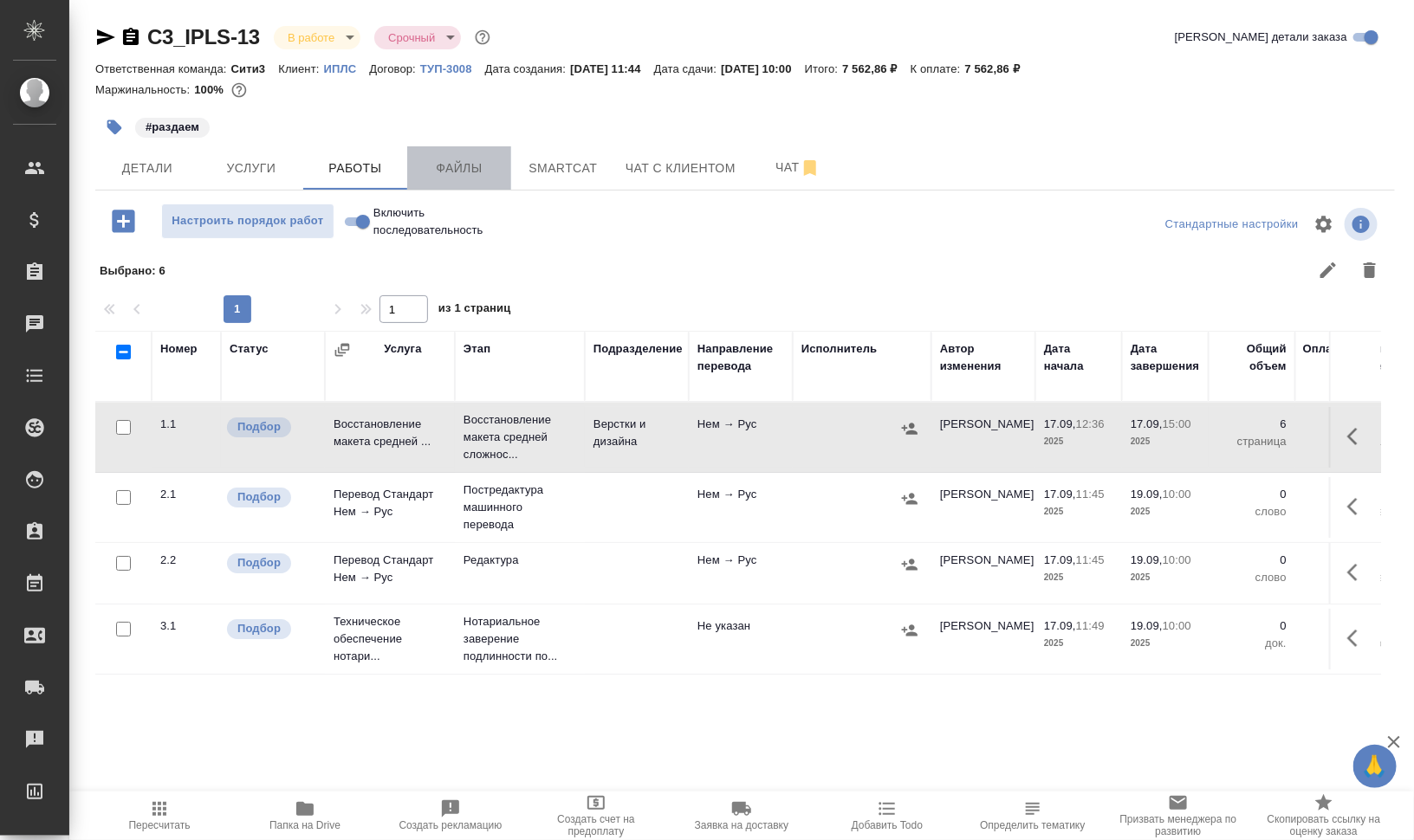
click at [459, 165] on span "Файлы" at bounding box center [458, 169] width 83 height 22
click at [322, 166] on span "Работы" at bounding box center [354, 169] width 83 height 22
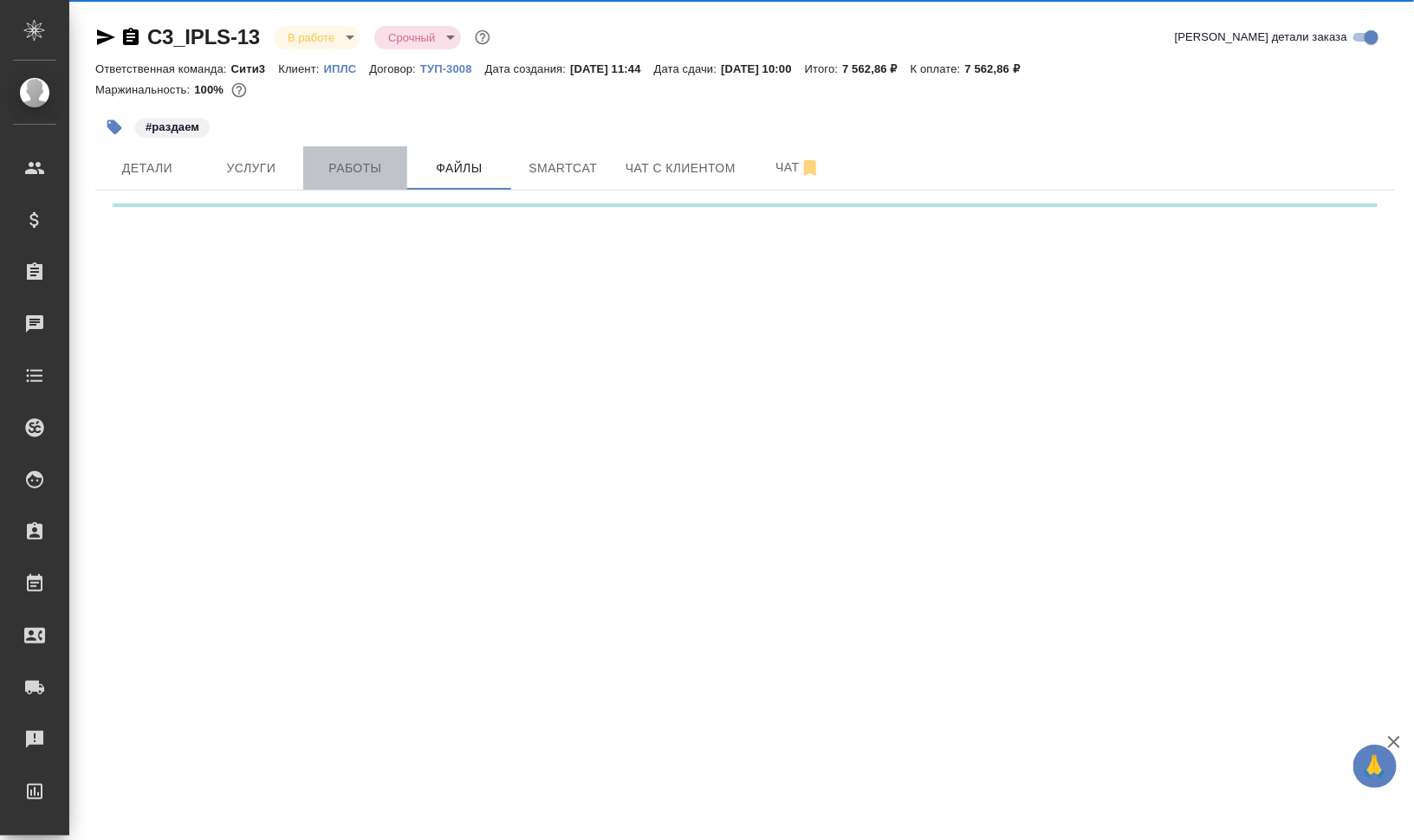
click at [359, 161] on span "Работы" at bounding box center [354, 169] width 83 height 22
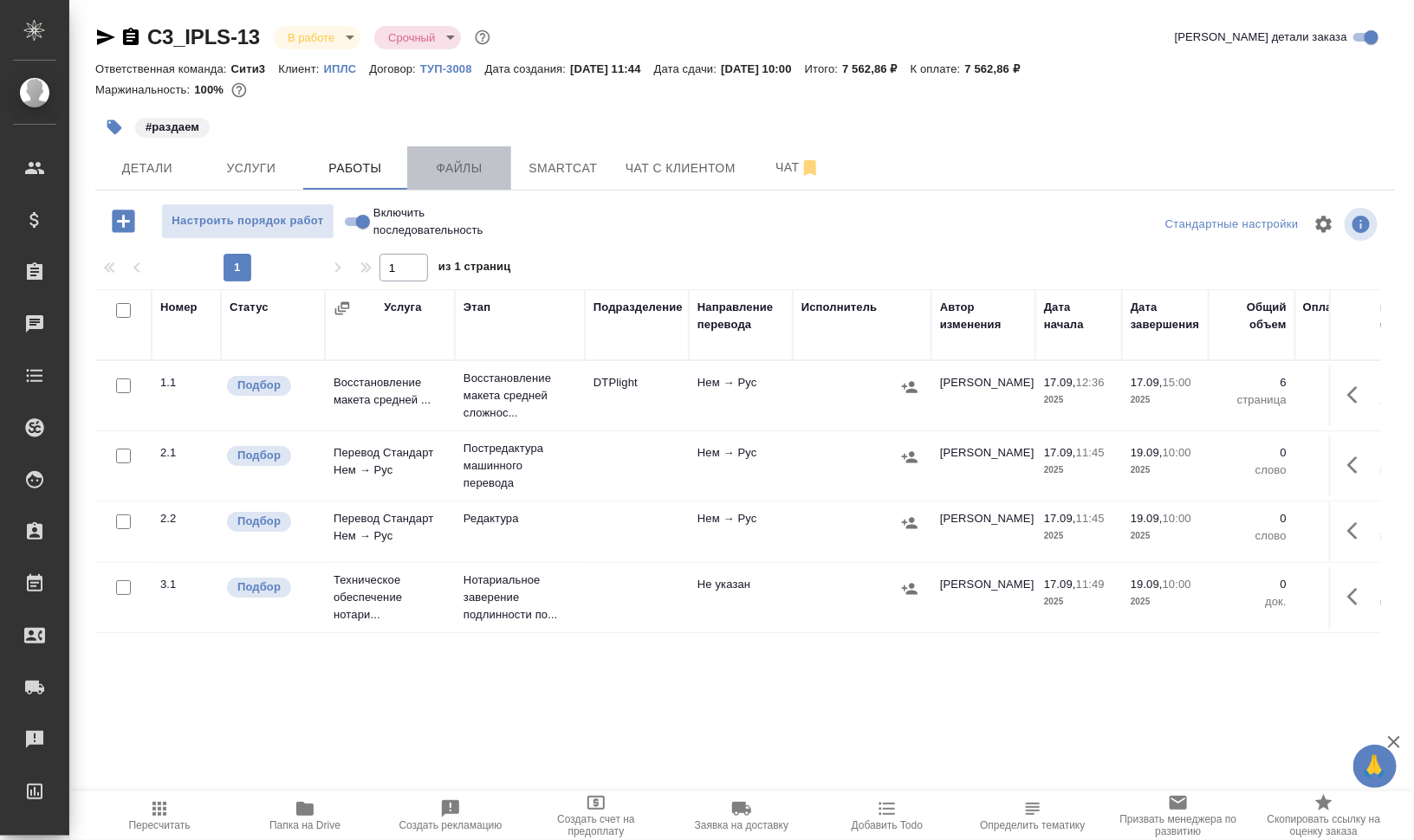
drag, startPoint x: 472, startPoint y: 168, endPoint x: 336, endPoint y: 174, distance: 136.1
click at [472, 168] on span "Файлы" at bounding box center [458, 169] width 83 height 22
click at [330, 176] on span "Работы" at bounding box center [354, 169] width 83 height 22
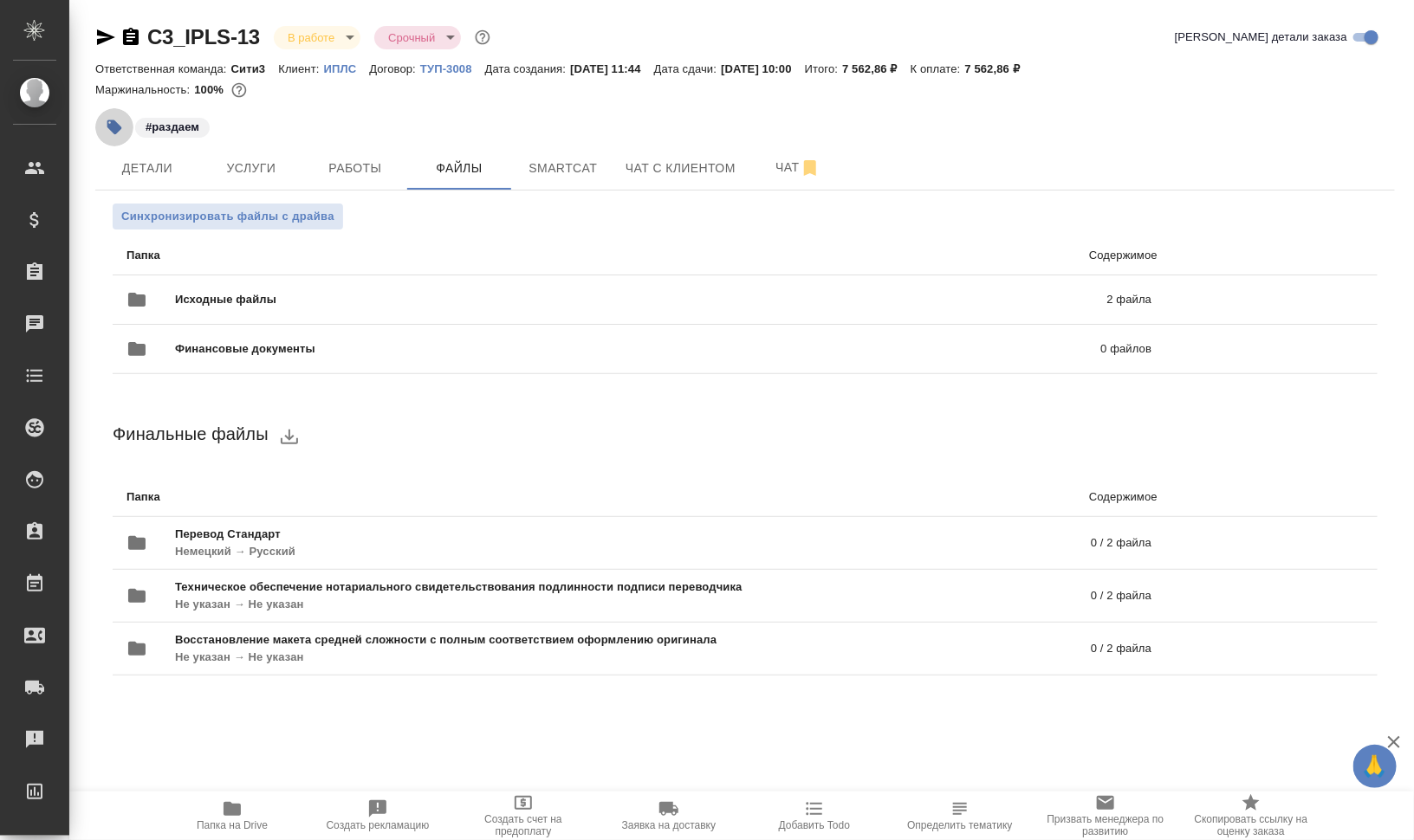
click at [106, 121] on icon "button" at bounding box center [114, 127] width 17 height 17
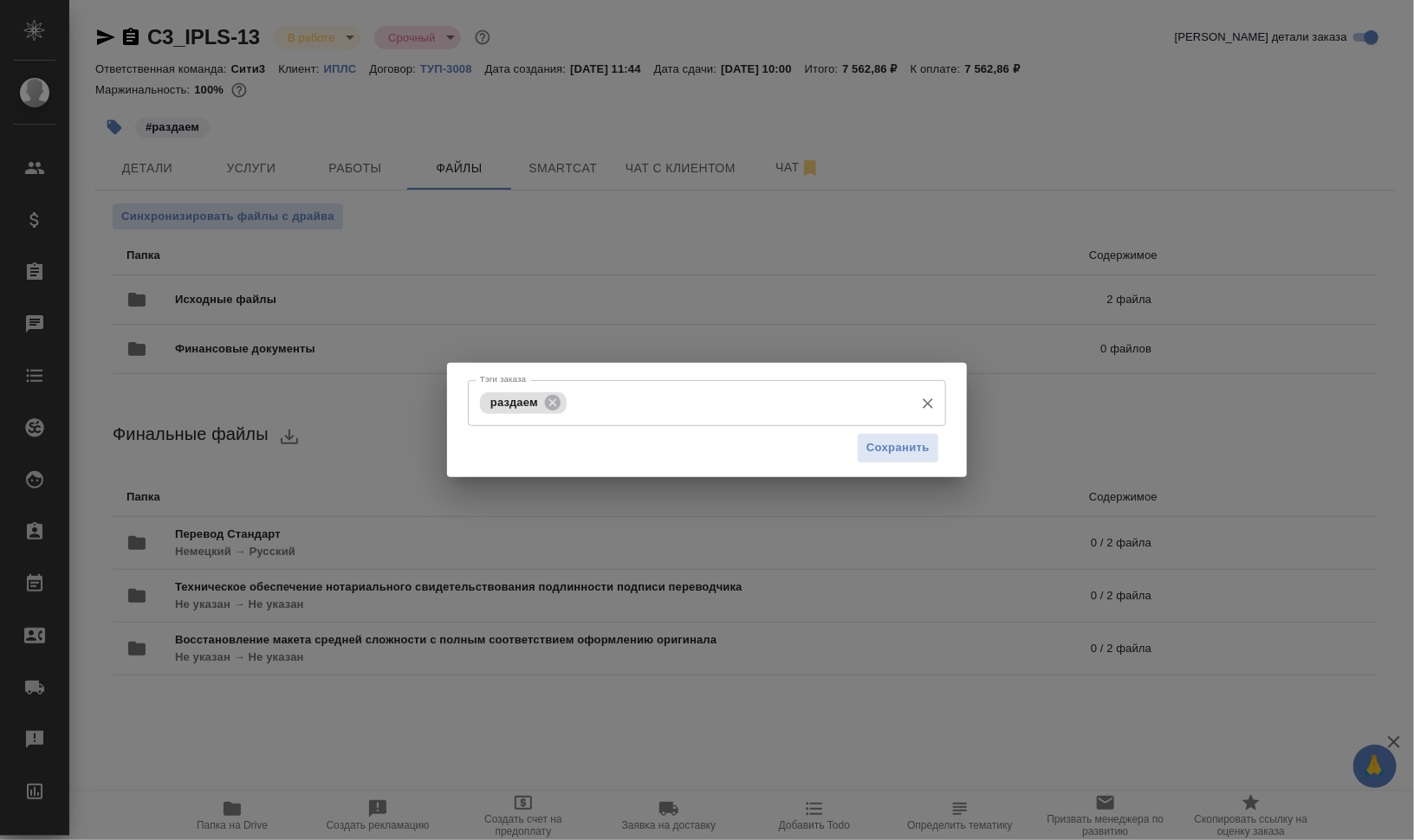
drag, startPoint x: 650, startPoint y: 414, endPoint x: 660, endPoint y: 408, distance: 11.7
click at [650, 414] on input "Тэги заказа" at bounding box center [738, 403] width 334 height 29
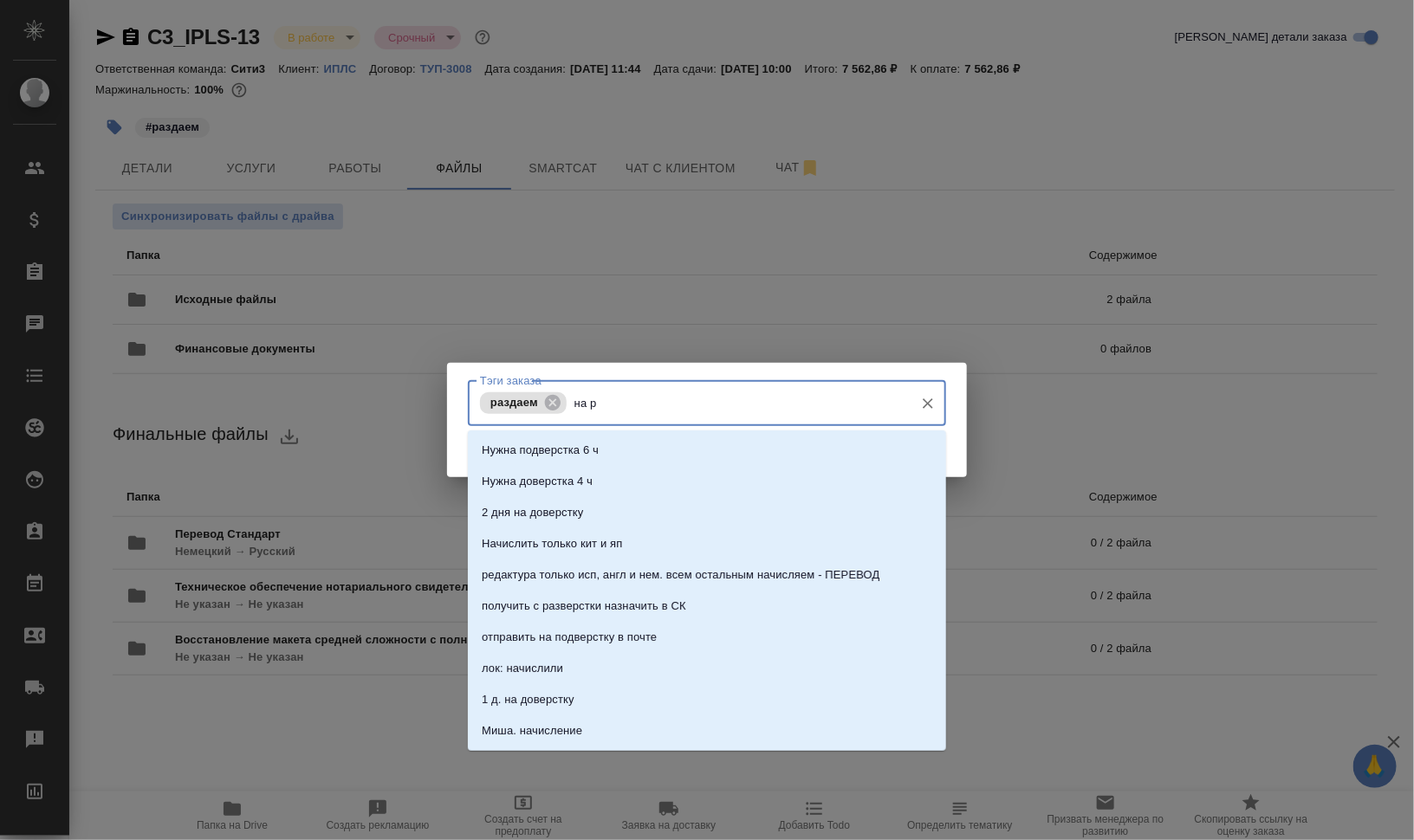
type input "на ра"
click at [598, 473] on li "на разверстке" at bounding box center [706, 482] width 478 height 31
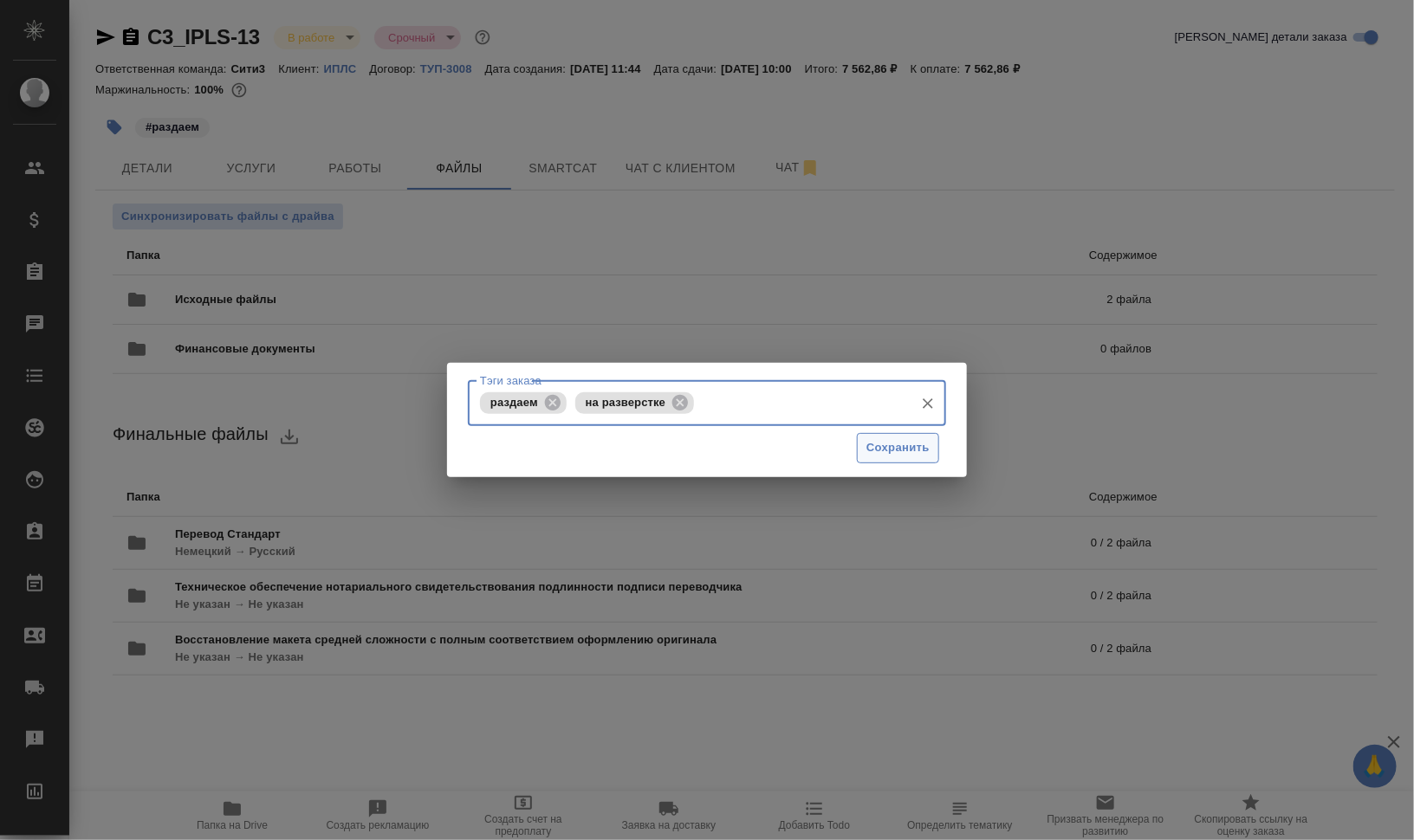
click at [876, 450] on span "Сохранить" at bounding box center [897, 448] width 63 height 20
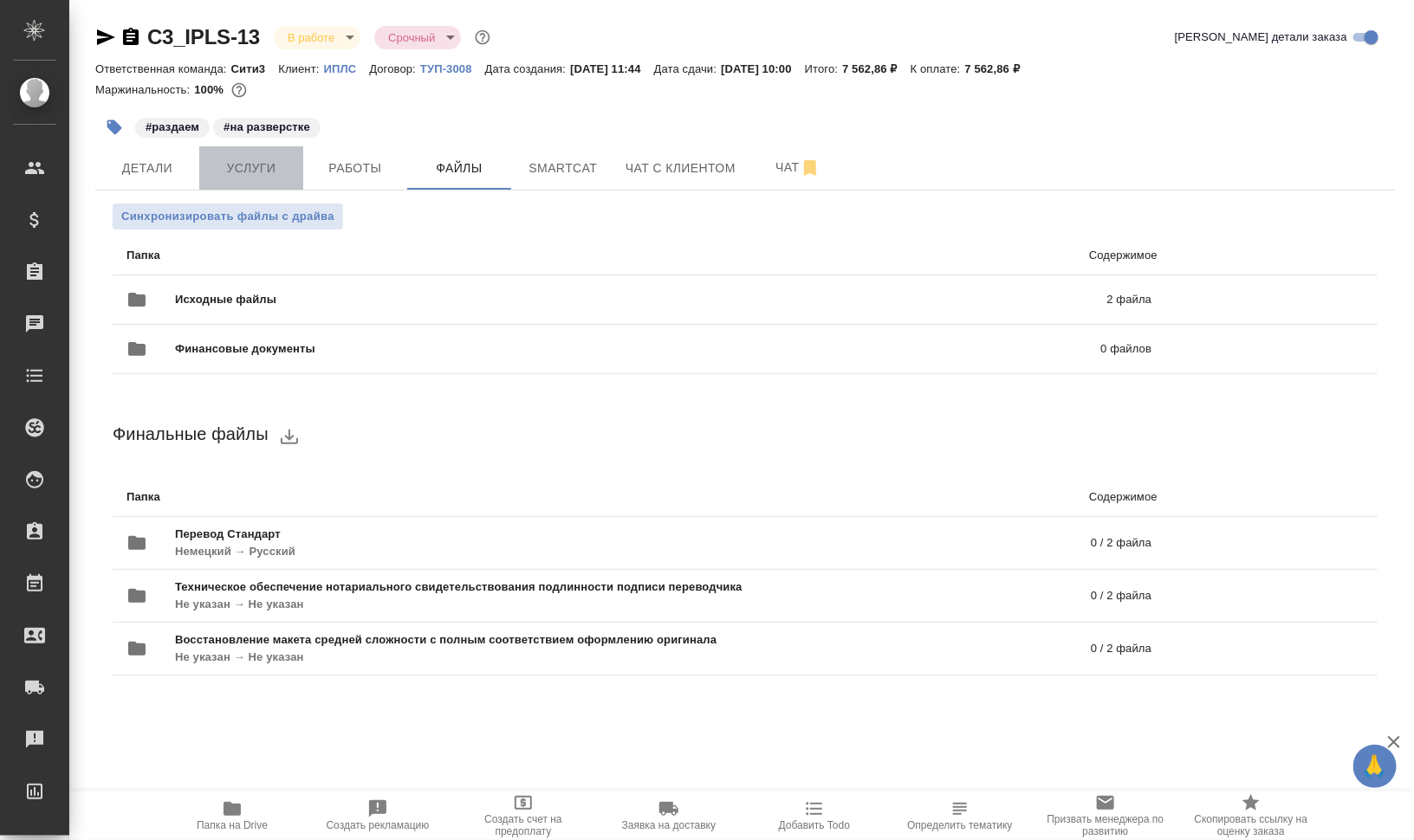
click at [258, 156] on button "Услуги" at bounding box center [251, 169] width 104 height 44
click at [361, 165] on span "Работы" at bounding box center [354, 169] width 83 height 22
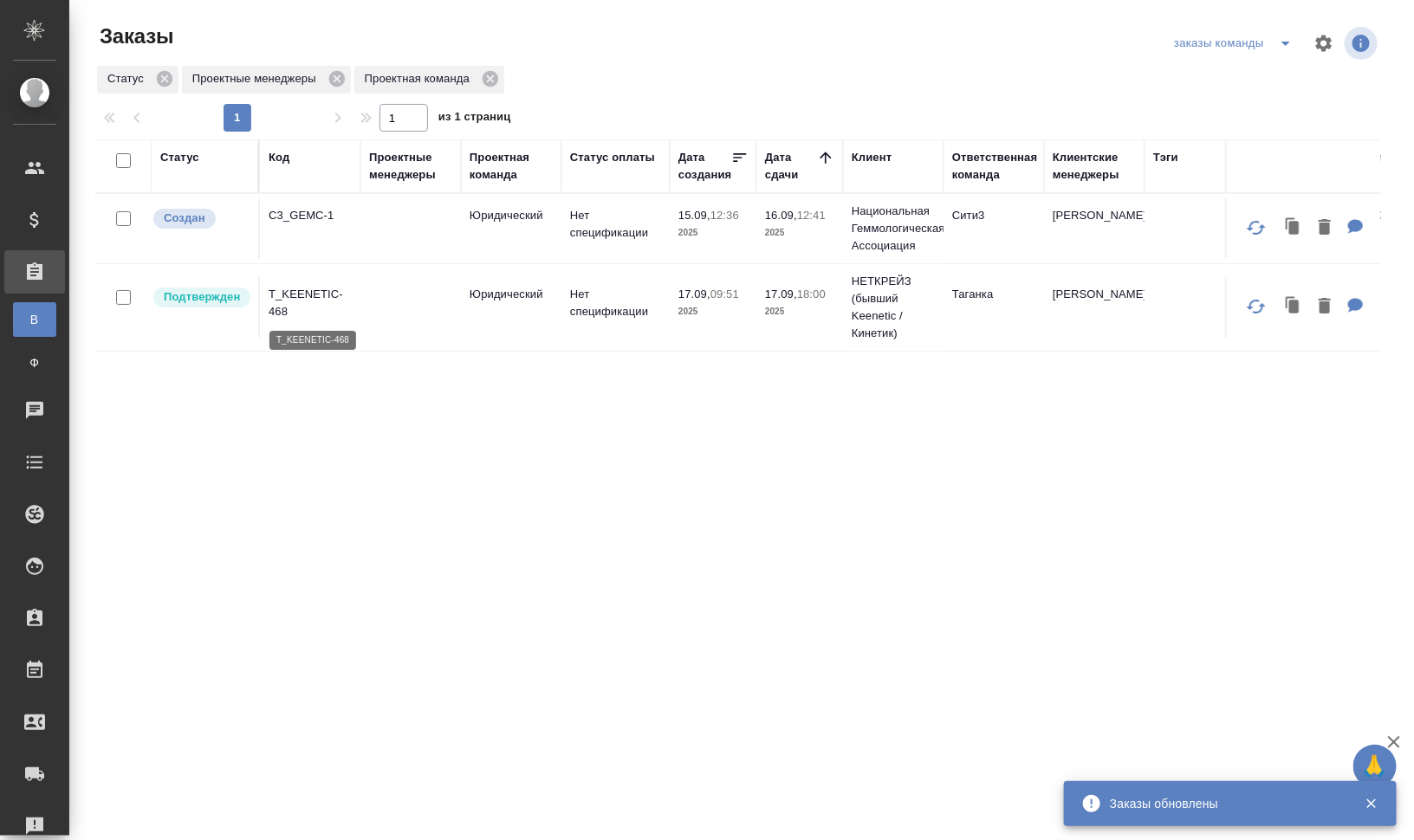
click at [299, 291] on p "T_KEENETIC-468" at bounding box center [310, 303] width 83 height 35
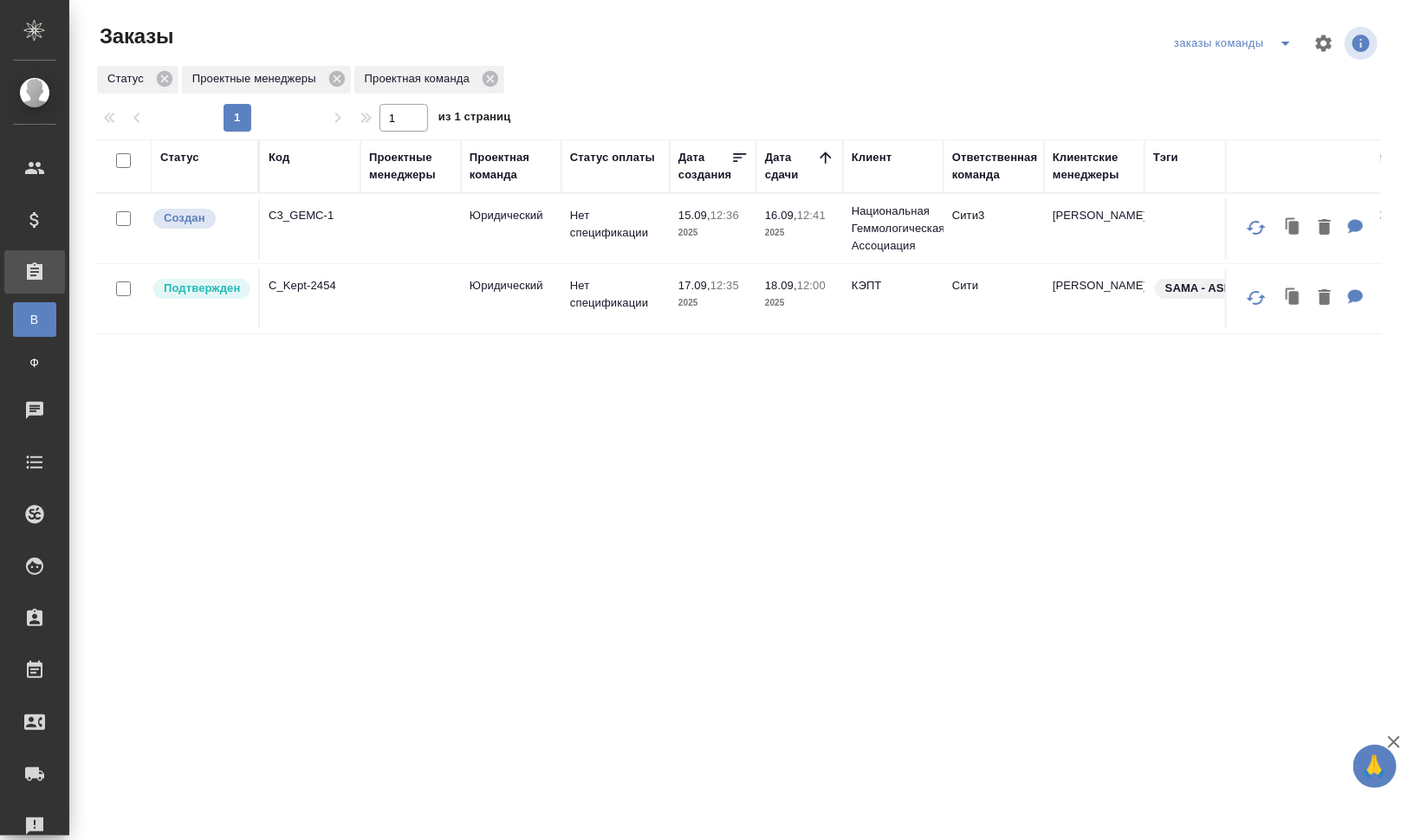
click at [311, 292] on td "C_Kept-2454" at bounding box center [310, 299] width 100 height 61
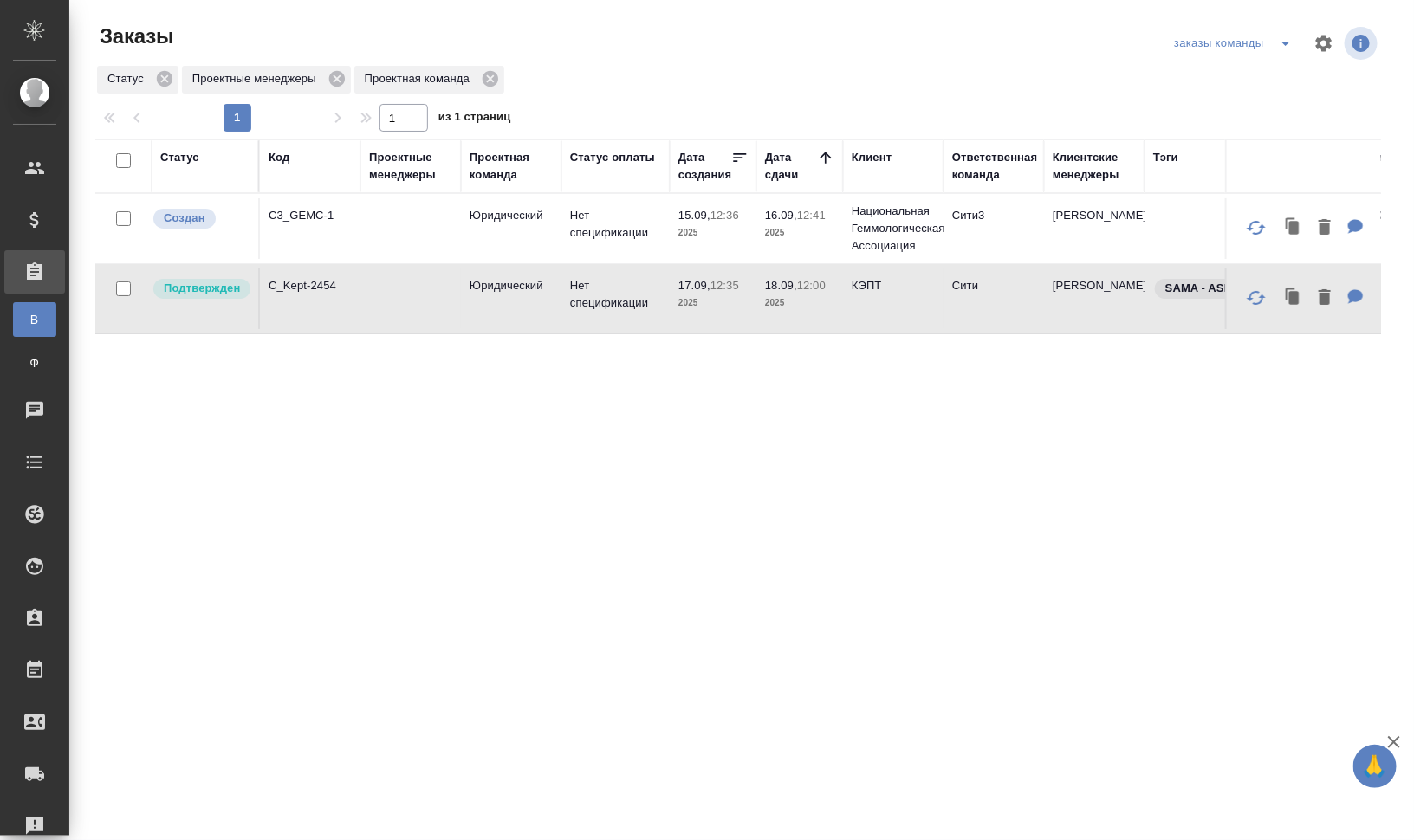
click at [273, 273] on td "C_Kept-2454" at bounding box center [310, 299] width 100 height 61
click at [303, 286] on p "C_Kept-2454" at bounding box center [310, 285] width 83 height 17
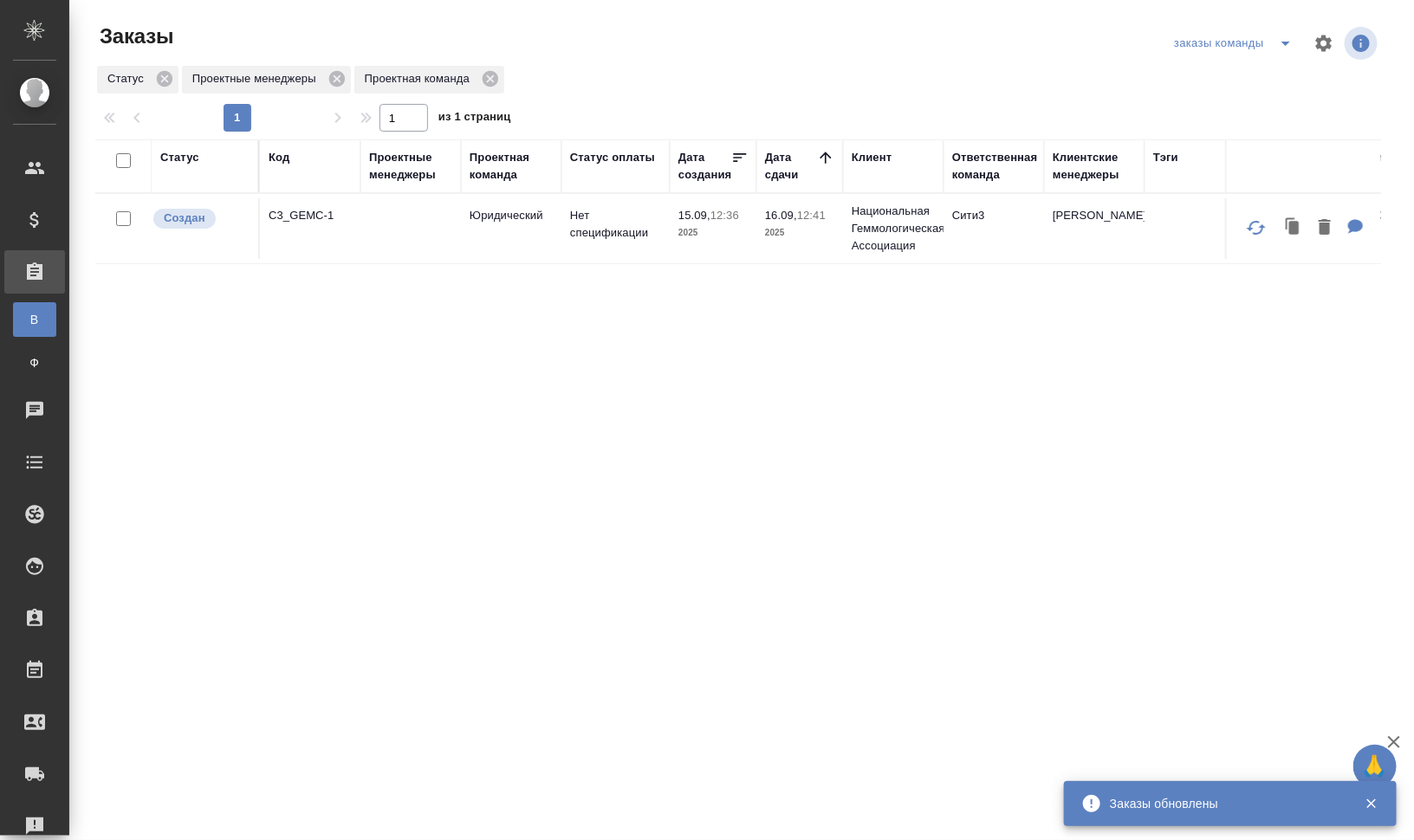
click at [275, 154] on div "Код" at bounding box center [279, 158] width 21 height 17
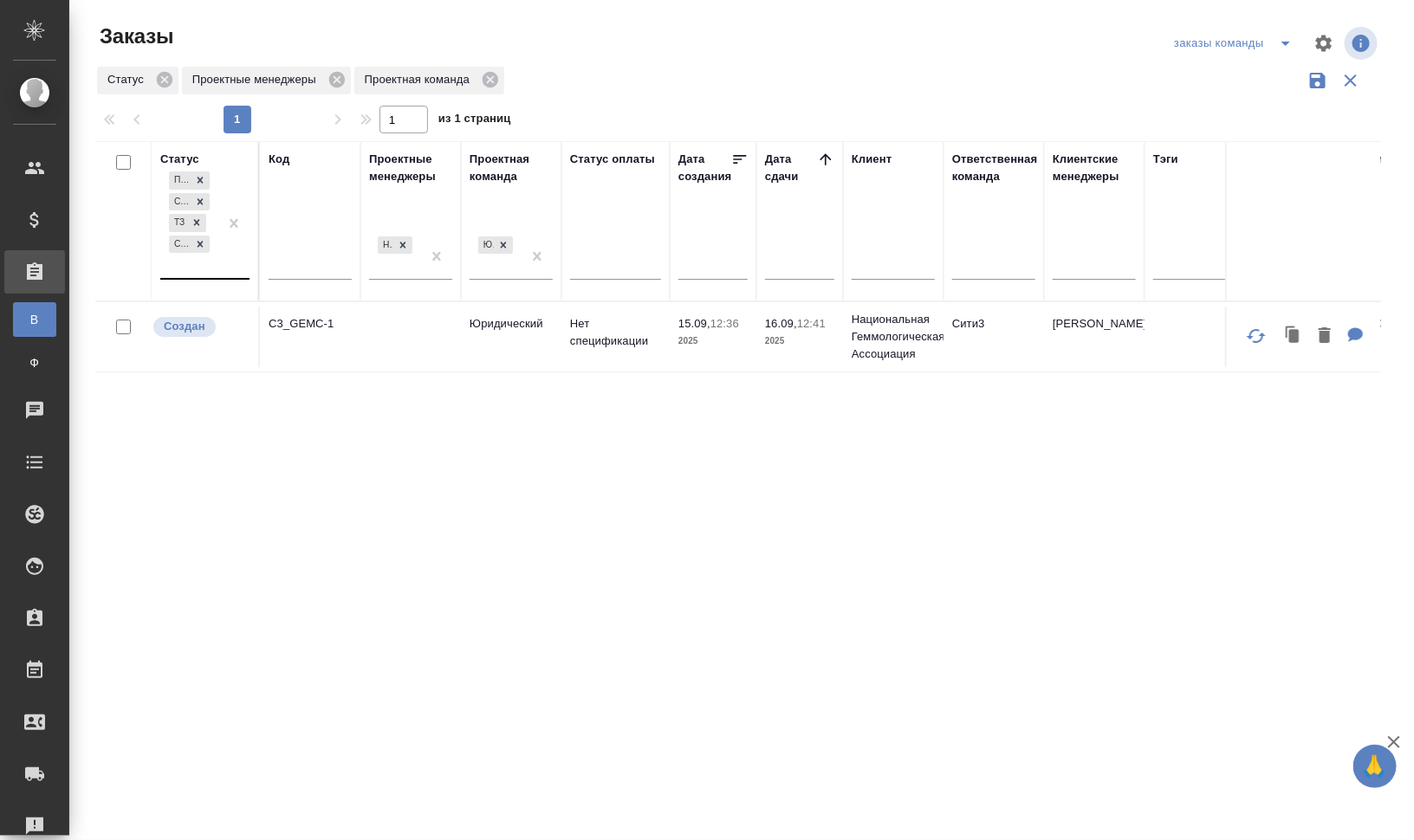
click at [200, 264] on div "Подтвержден Создан ТЗ Согласование КП" at bounding box center [190, 222] width 58 height 110
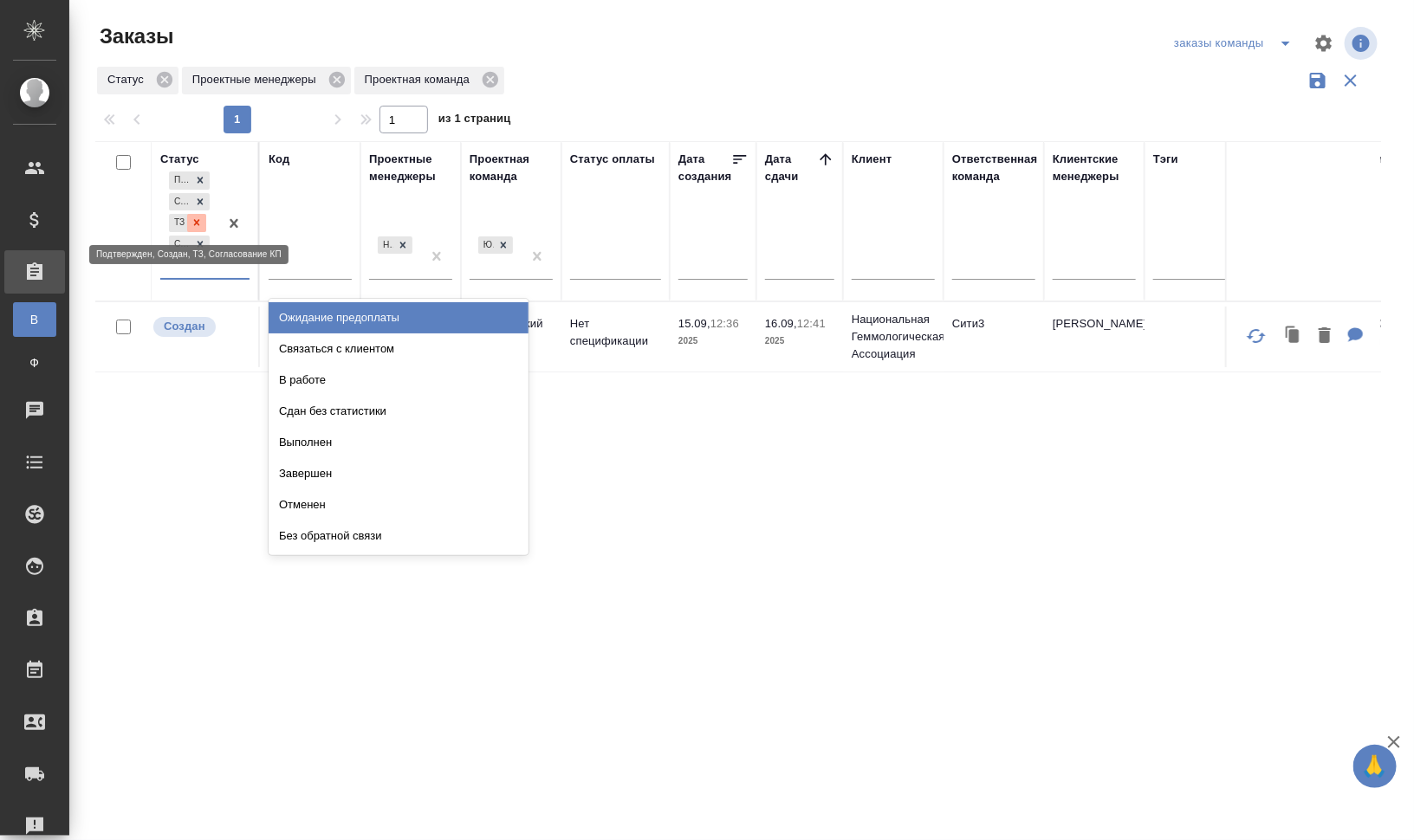
click at [195, 223] on icon at bounding box center [197, 223] width 6 height 6
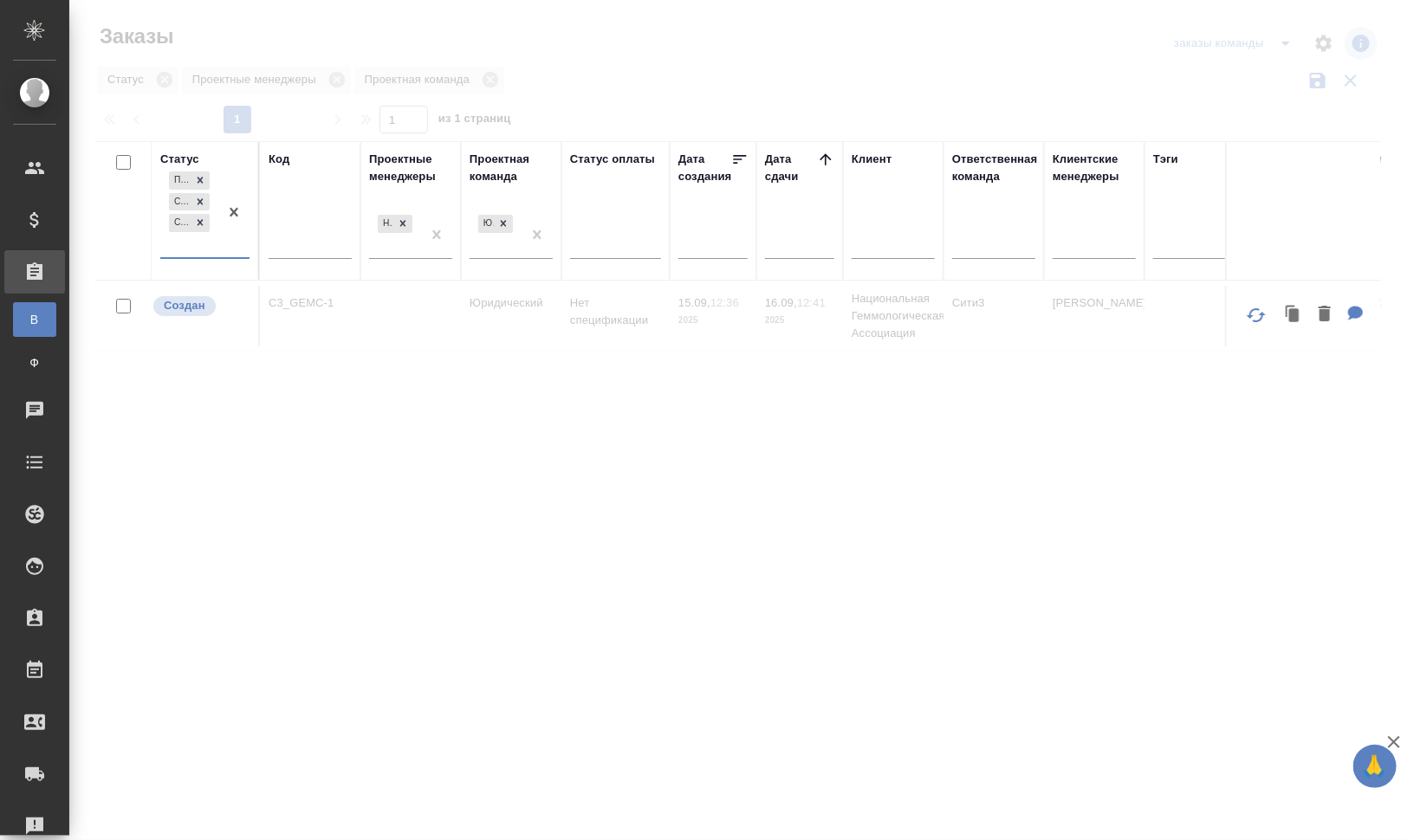
click at [195, 252] on div "Подтвержден Создан Согласование КП" at bounding box center [190, 212] width 58 height 89
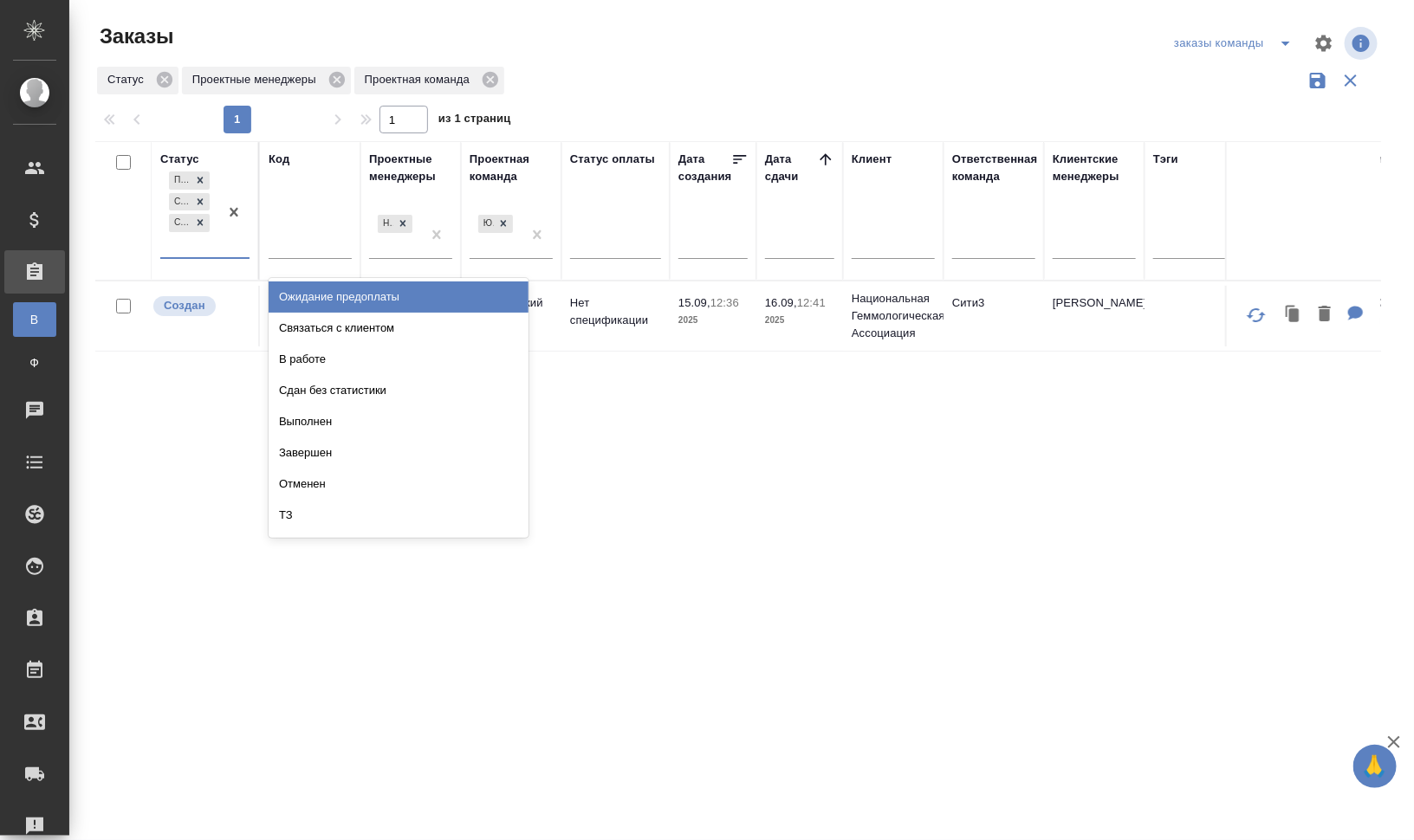
click at [203, 238] on div "Подтвержден Создан Согласование КП" at bounding box center [190, 212] width 58 height 89
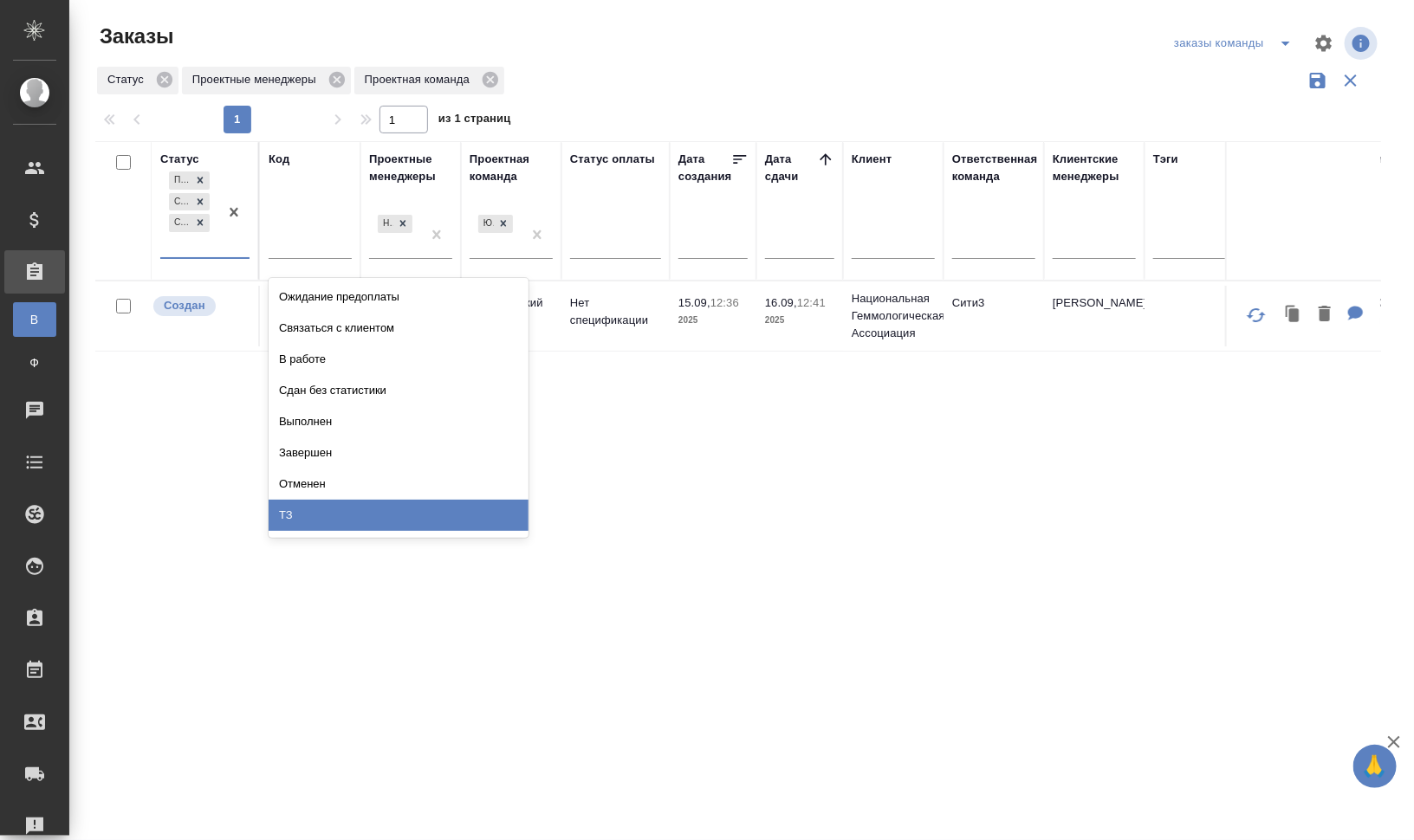
click at [362, 509] on div "ТЗ" at bounding box center [398, 516] width 260 height 31
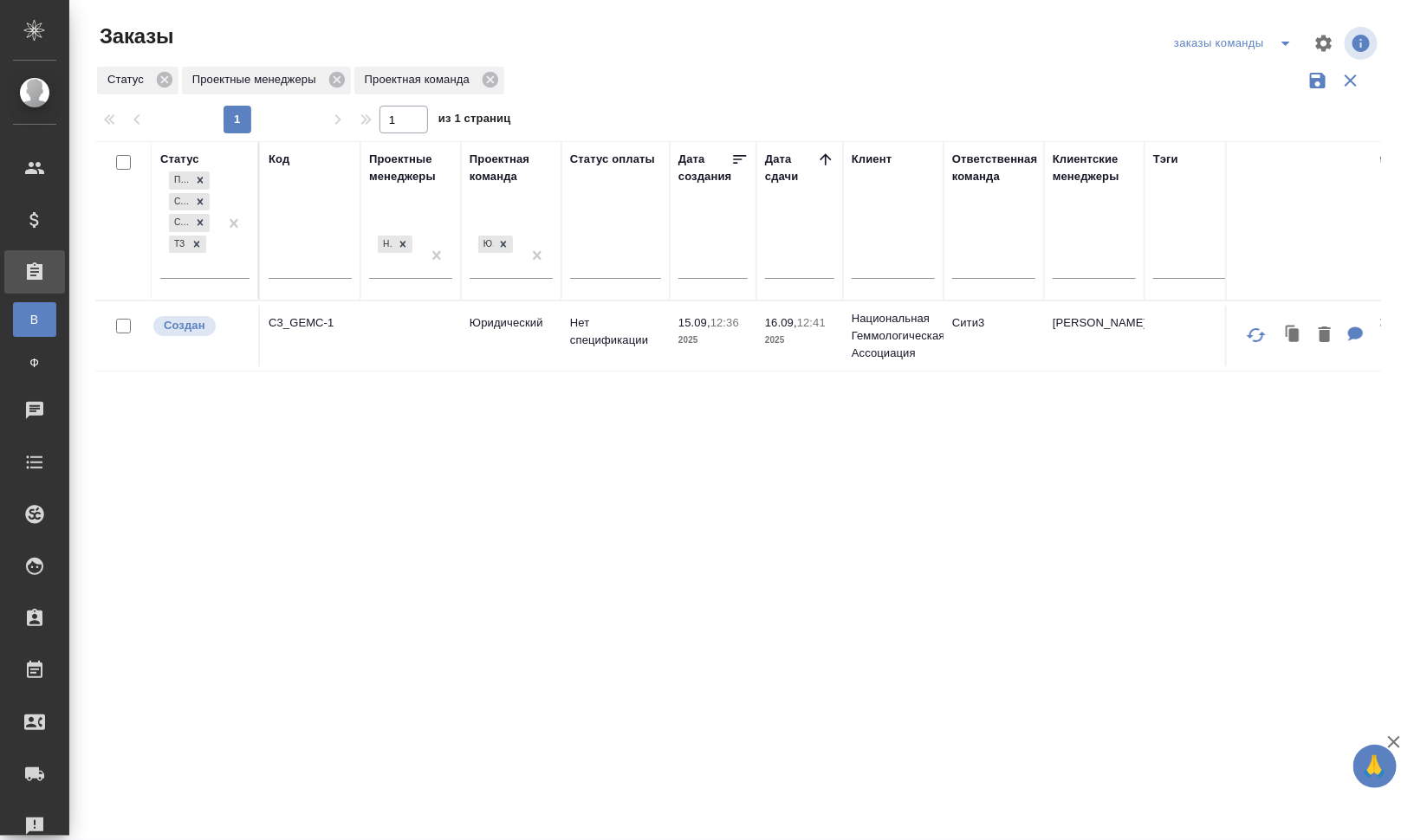
click at [274, 155] on div "Код" at bounding box center [279, 159] width 21 height 17
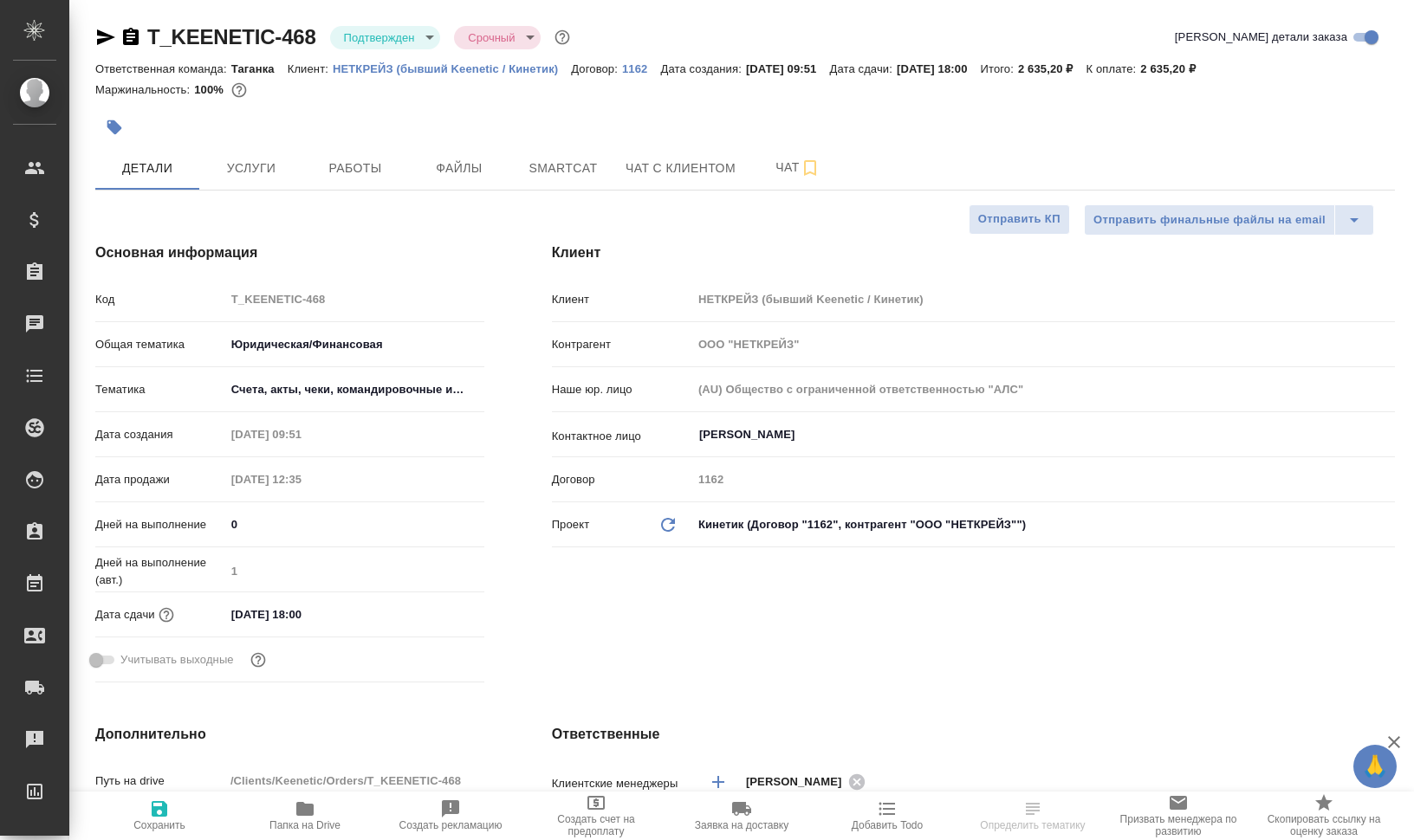
select select "RU"
drag, startPoint x: 330, startPoint y: 70, endPoint x: 558, endPoint y: 66, distance: 228.0
click at [558, 66] on div "Ответственная команда: Таганка Клиент: НЕТКРЕЙЗ (бывший Keenetic / Кинетик) Дог…" at bounding box center [745, 68] width 1299 height 21
copy p "НЕТКРЕЙЗ (бывший Keenetic / Кинетик)"
select select "RU"
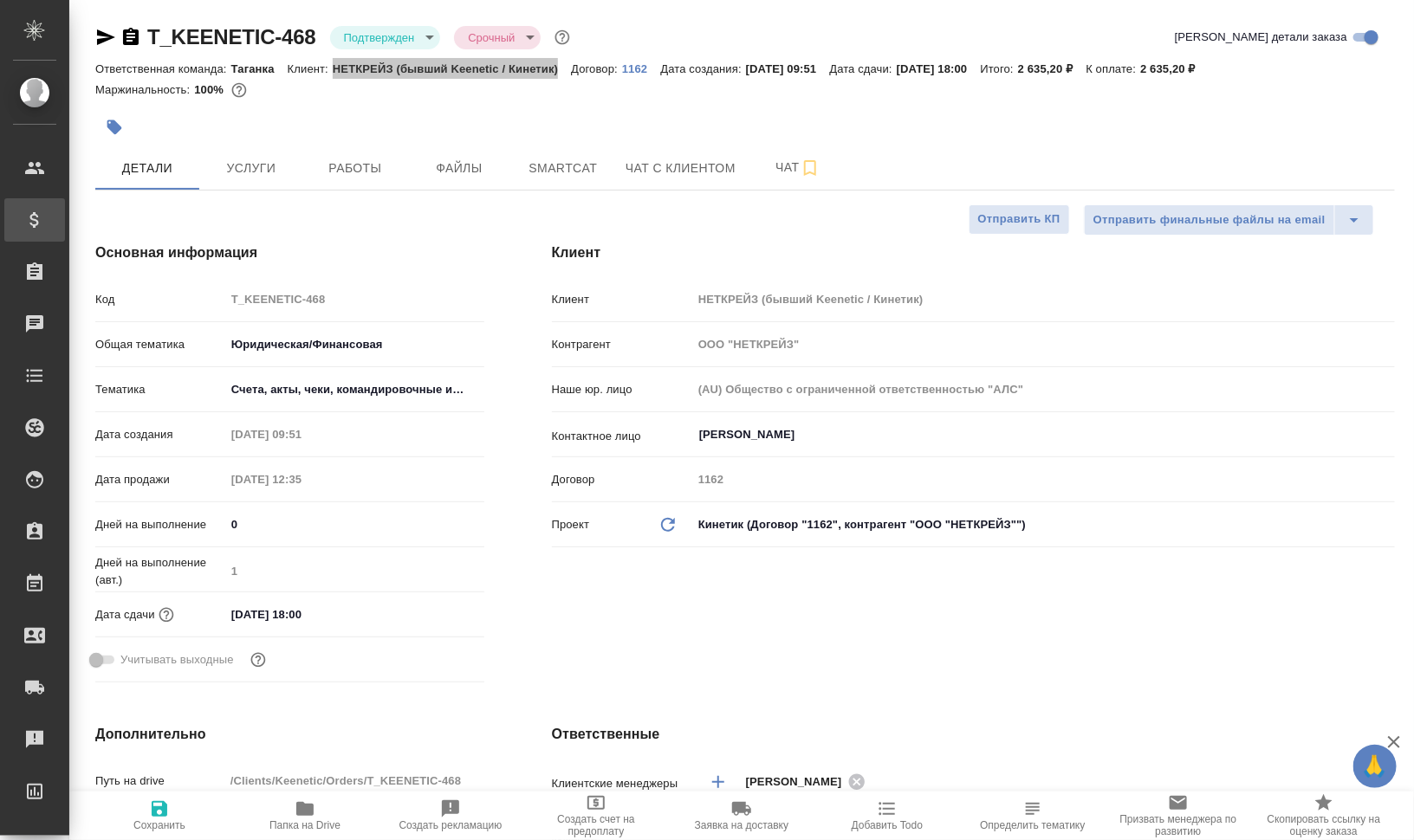
type textarea "x"
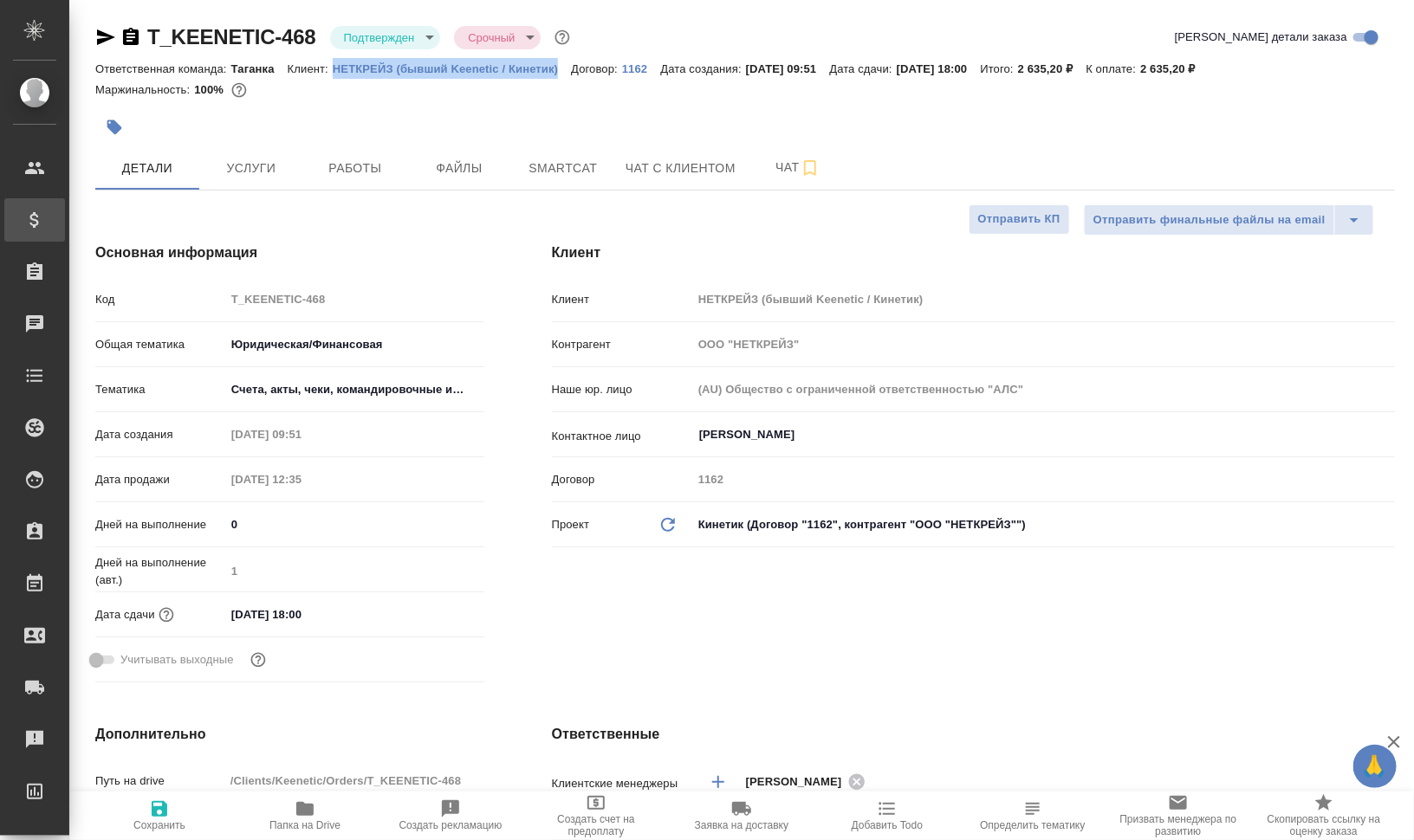
type textarea "x"
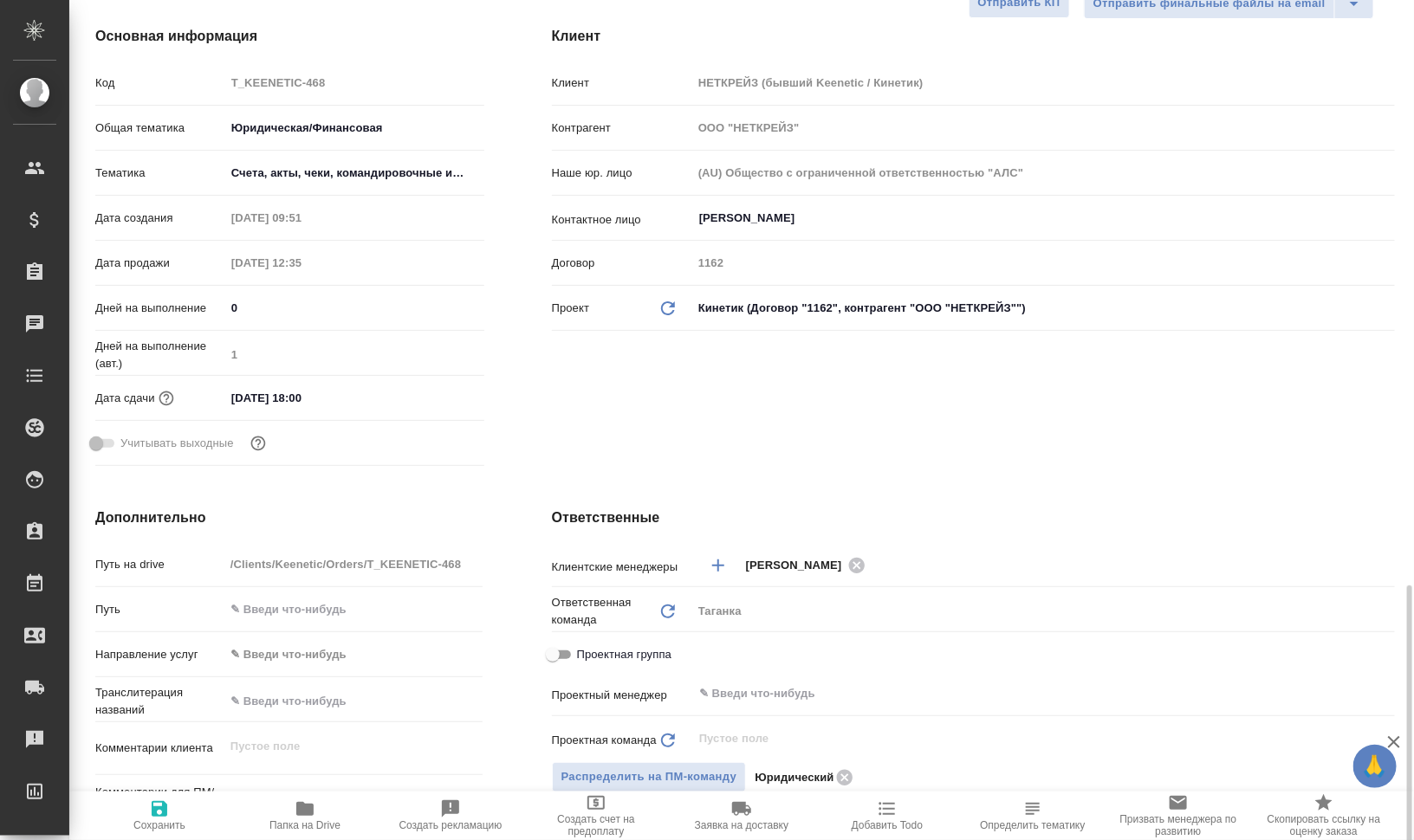
scroll to position [541, 0]
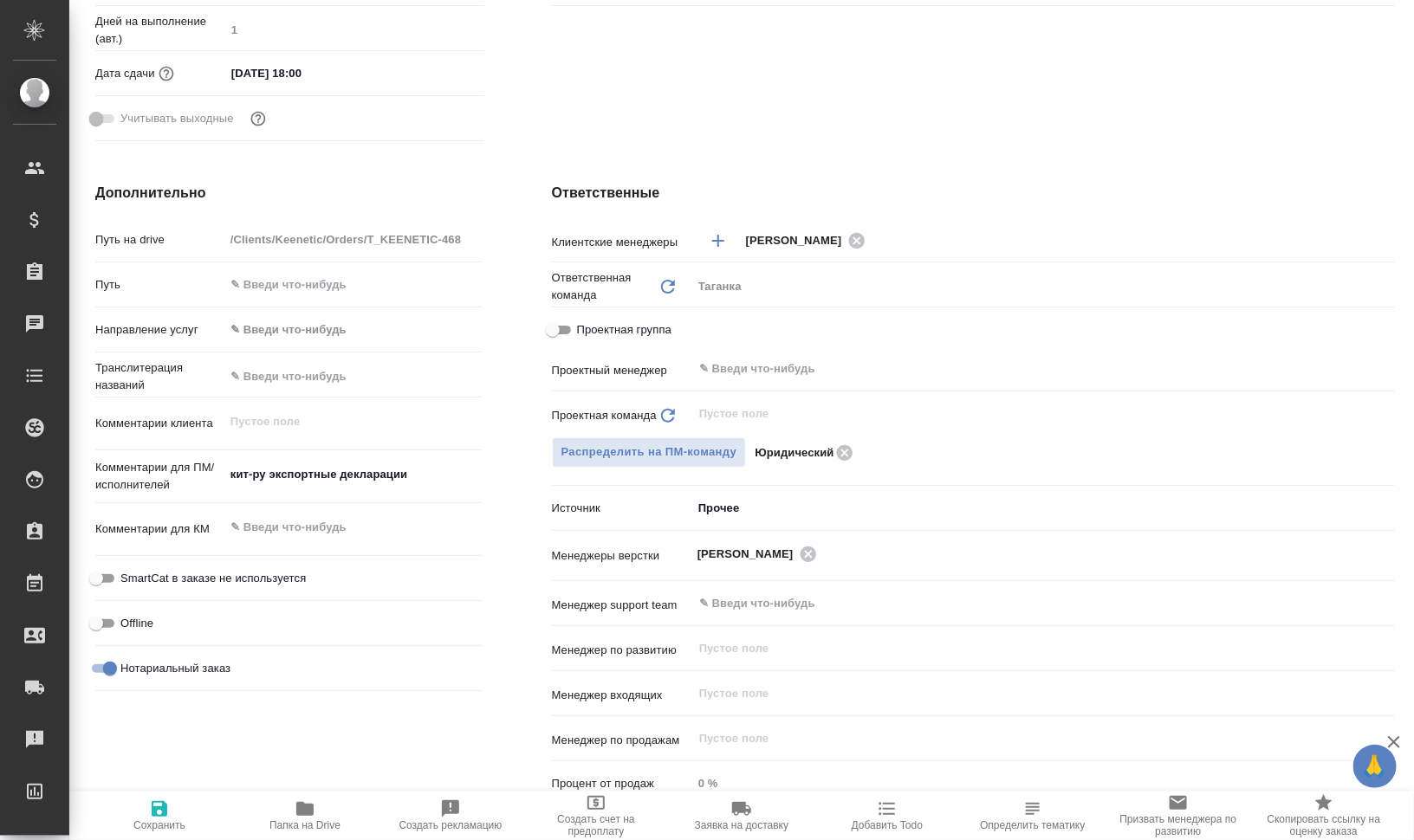
click at [312, 811] on icon "button" at bounding box center [304, 808] width 17 height 14
type textarea "x"
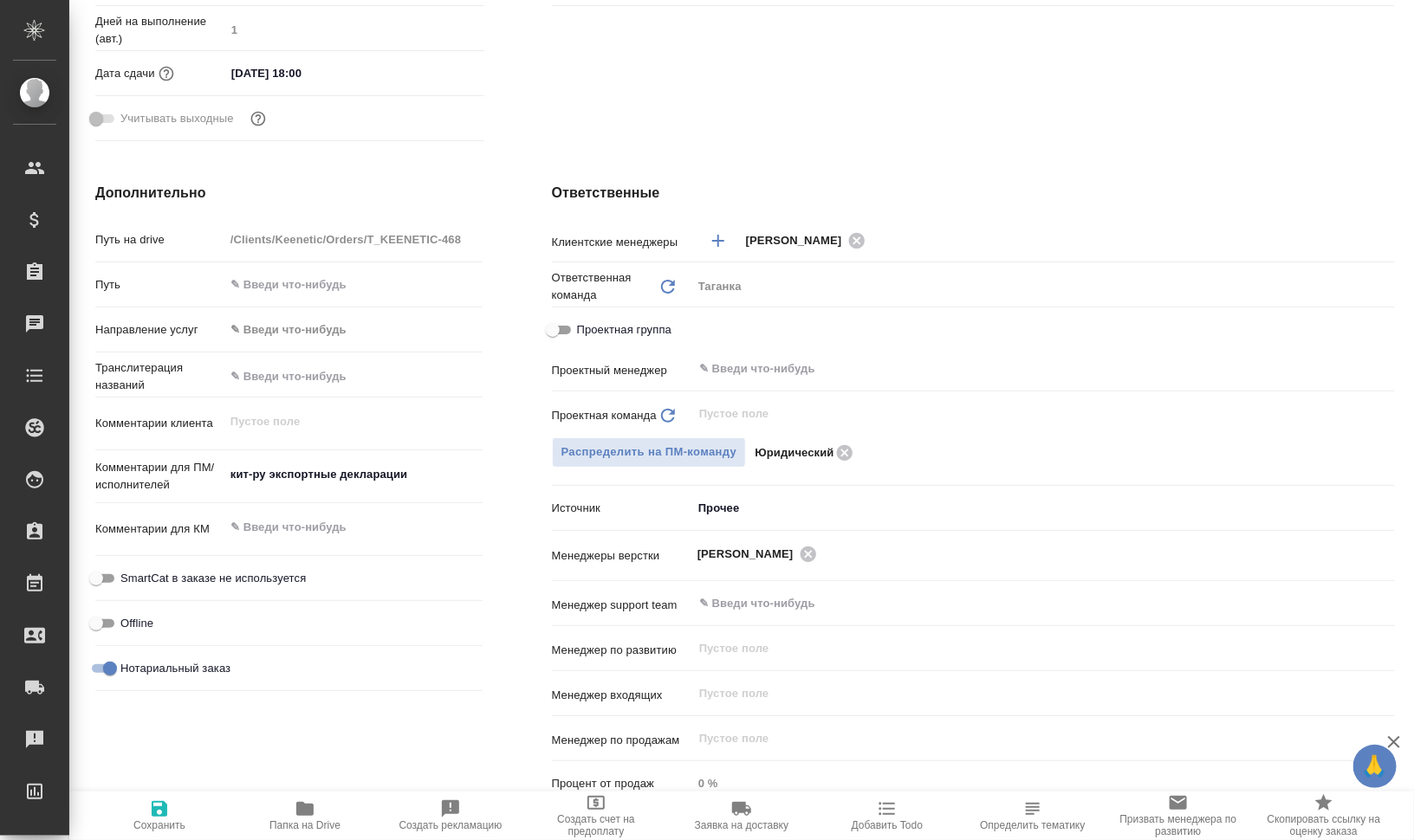
type textarea "x"
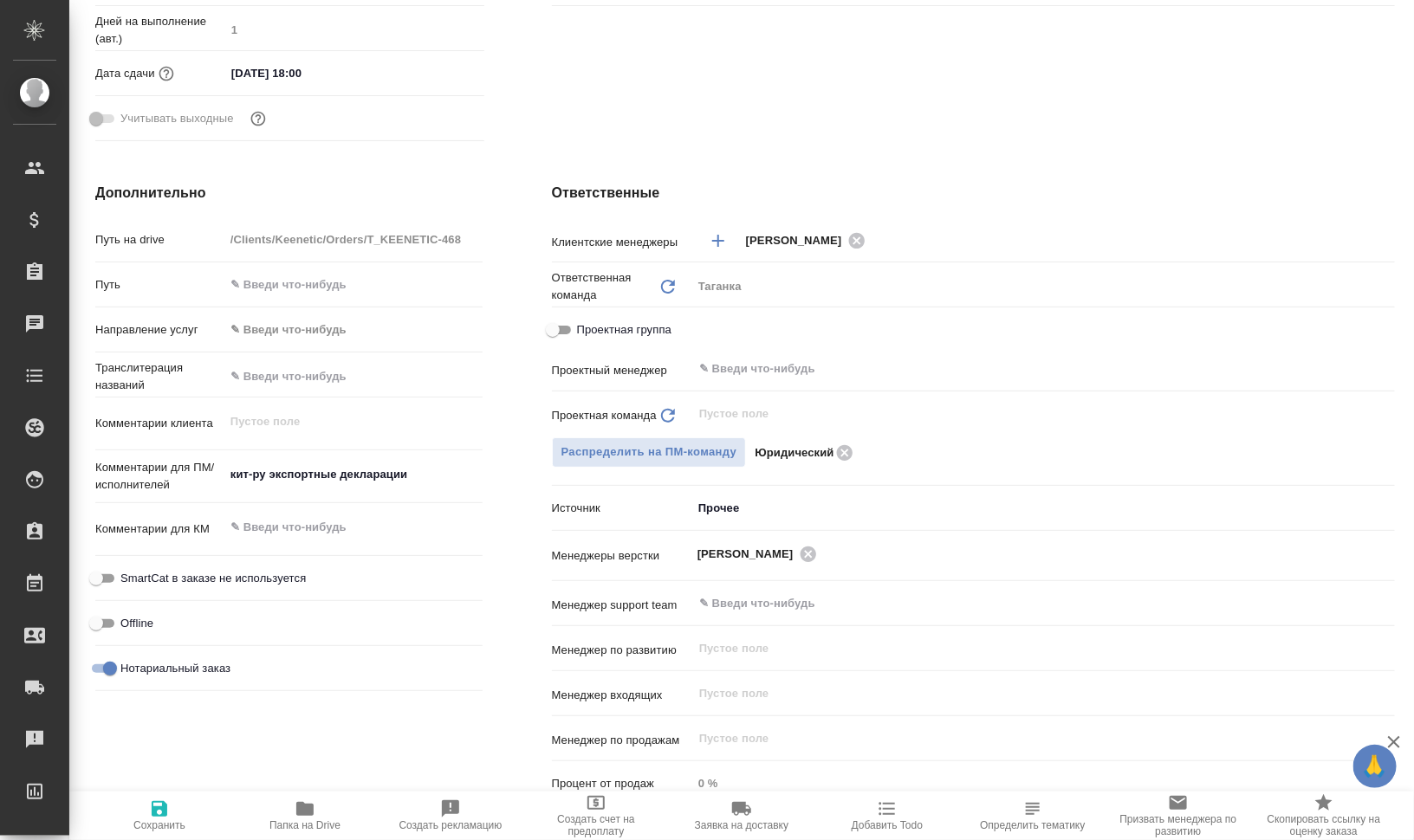
type textarea "x"
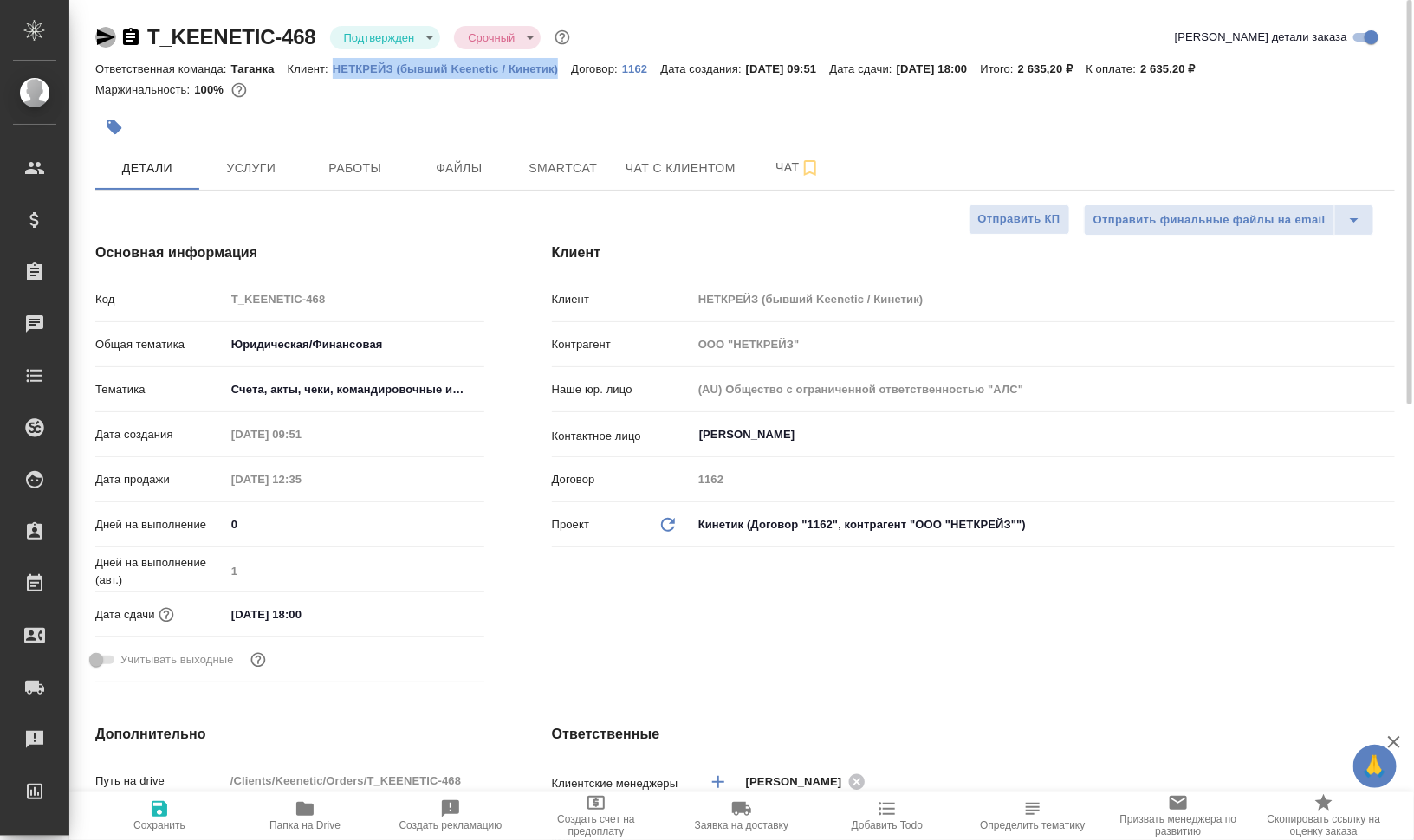
click at [97, 39] on icon "button" at bounding box center [106, 36] width 18 height 15
copy p "НЕТКРЕЙЗ (бывший Keenetic / Кинетик)"
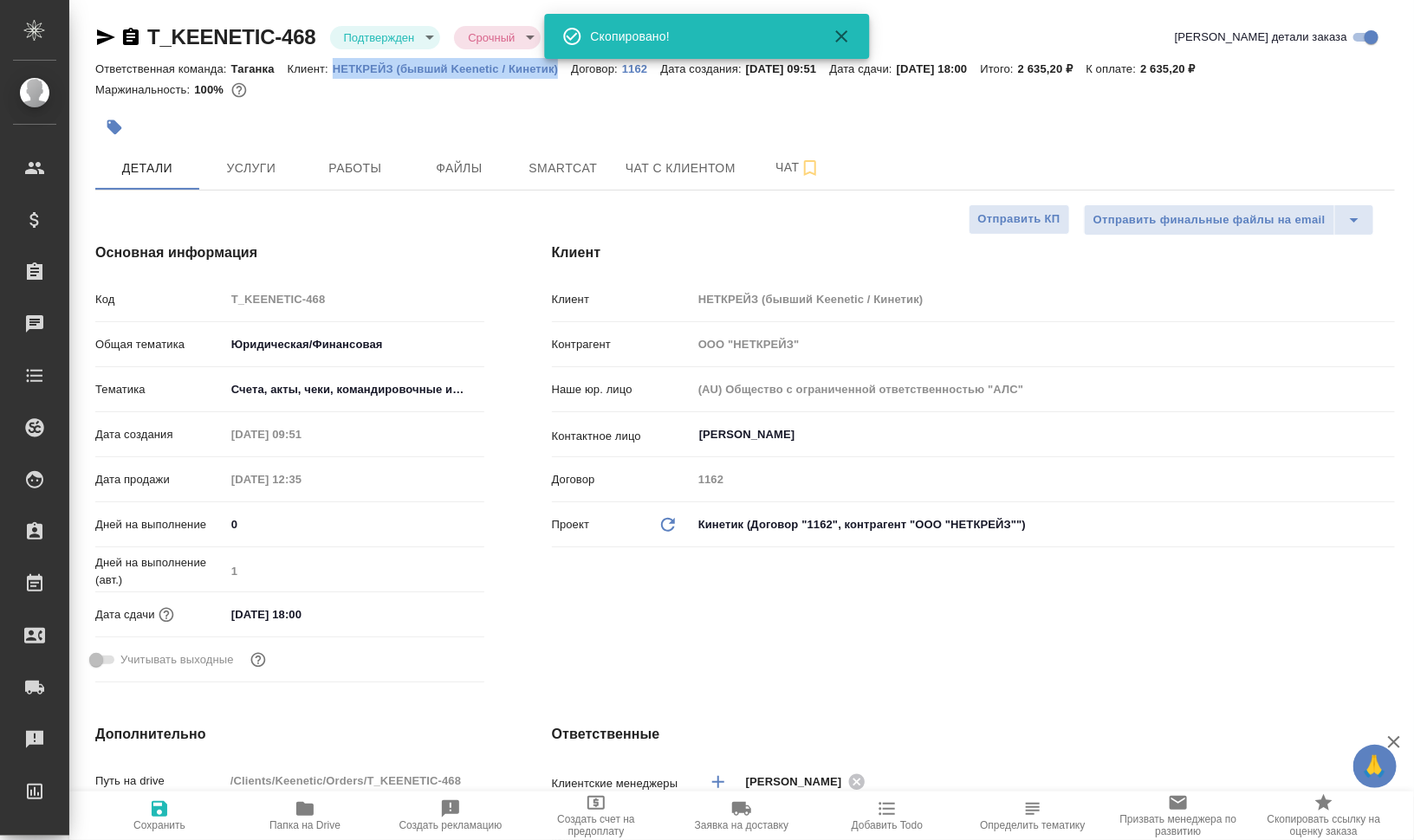
type textarea "x"
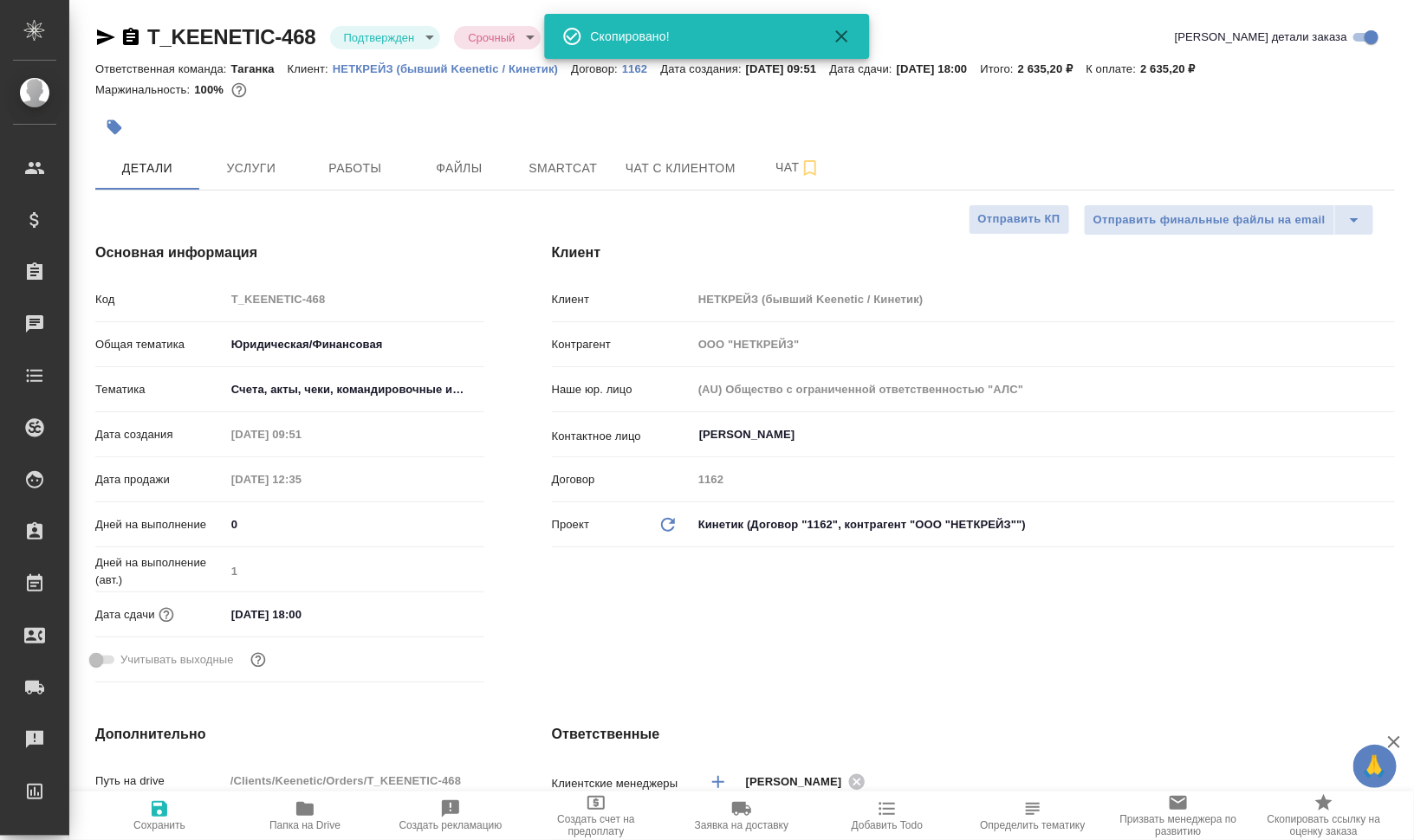
type textarea "x"
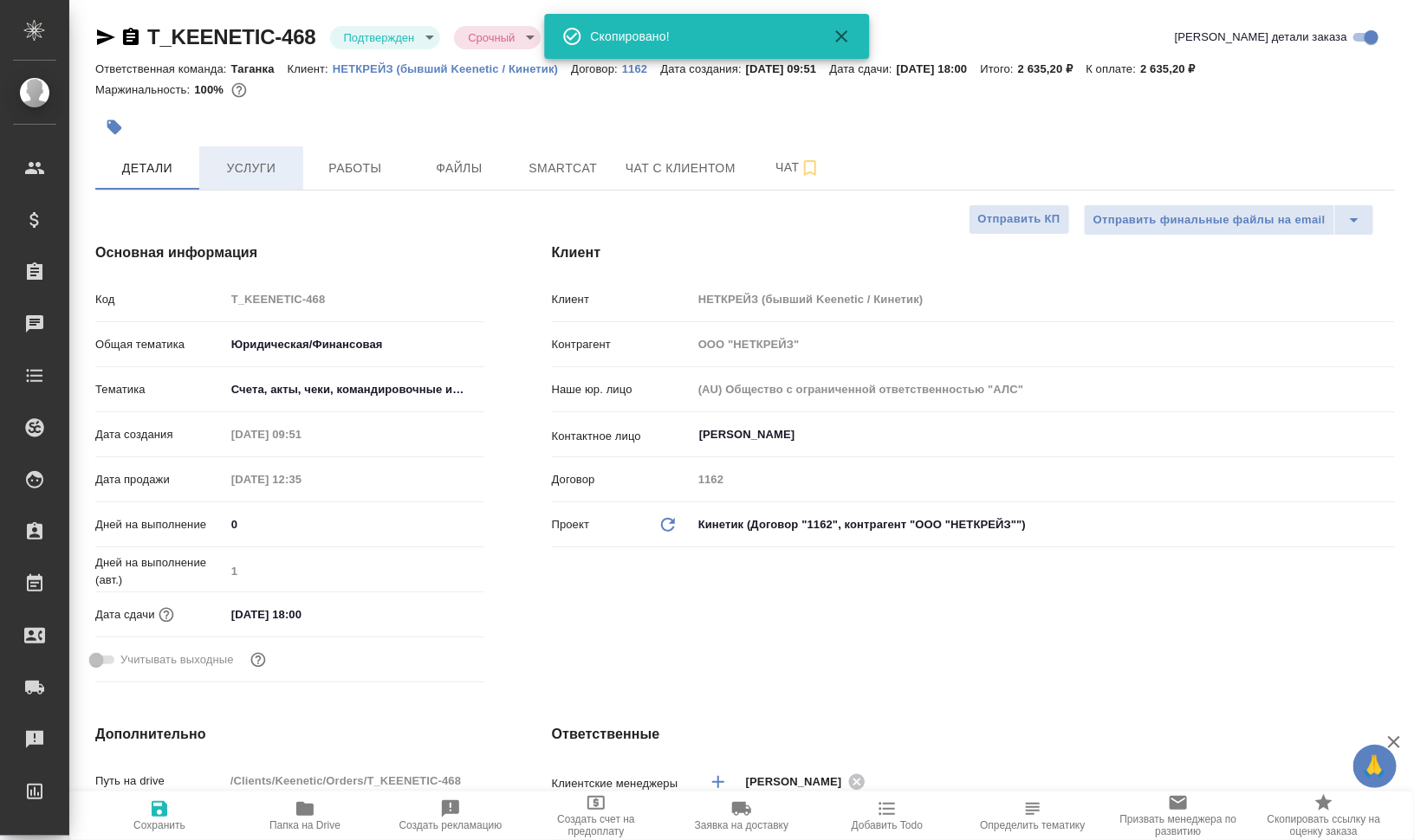
type textarea "x"
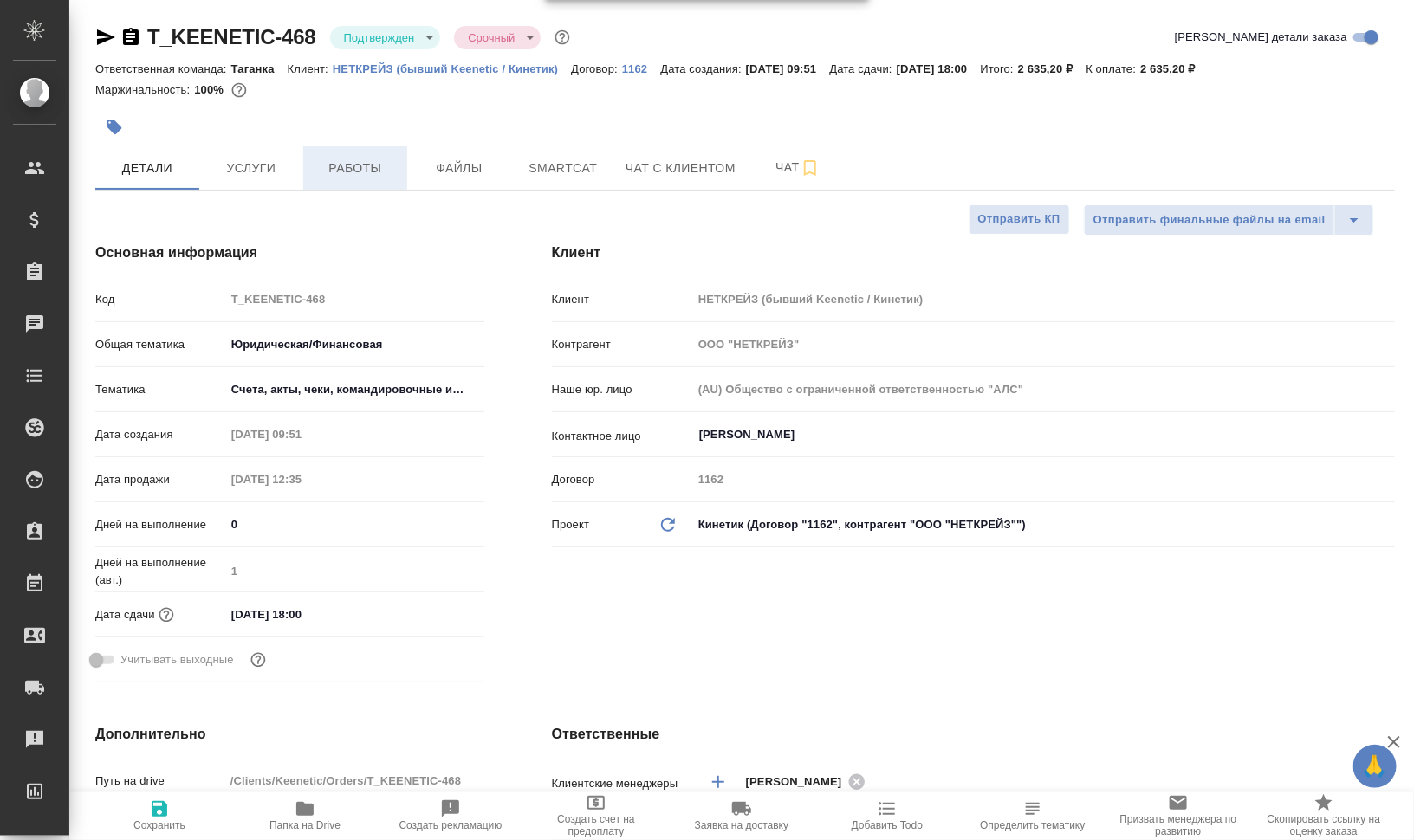
click at [306, 178] on button "Работы" at bounding box center [355, 169] width 104 height 44
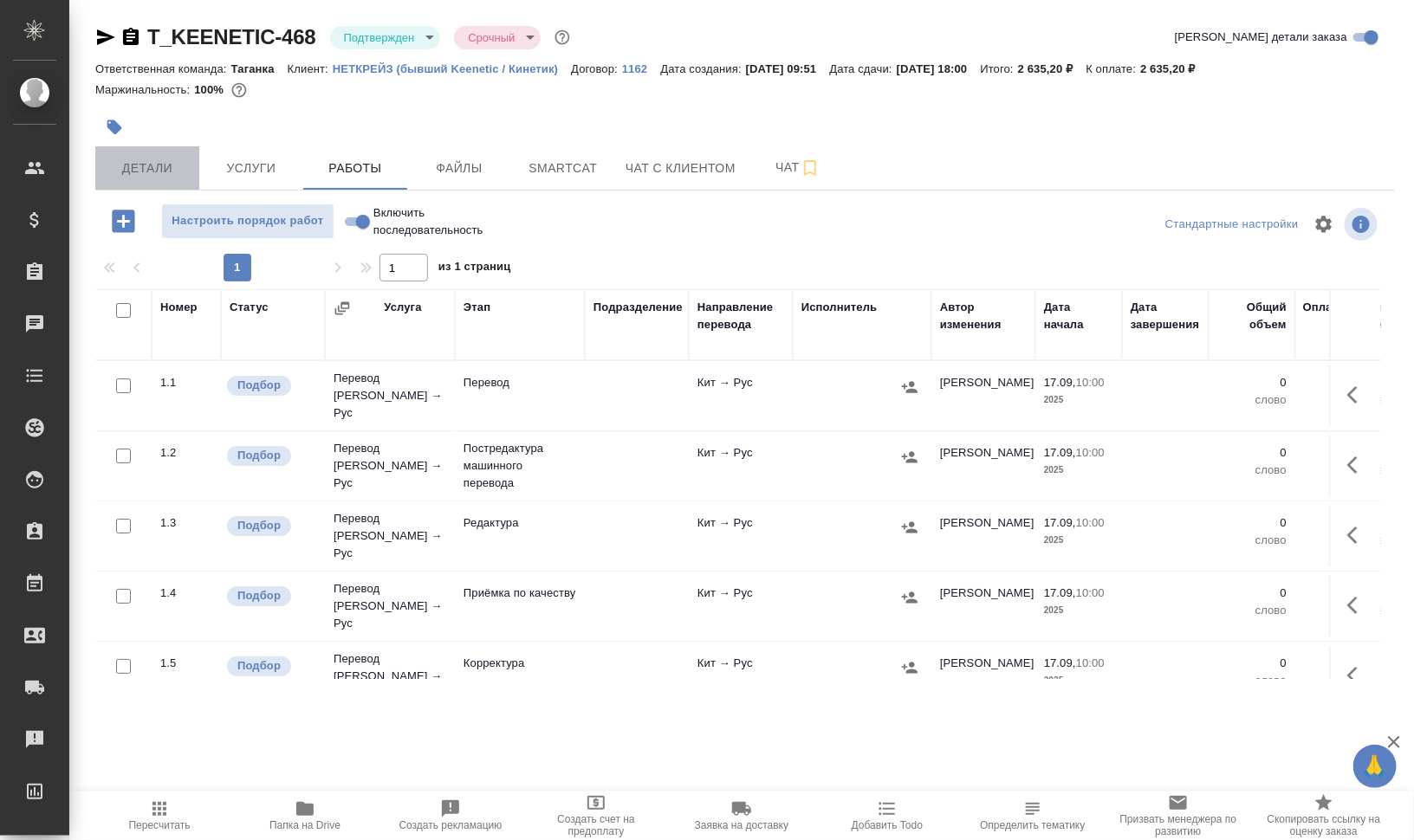
click at [144, 169] on span "Детали" at bounding box center [147, 169] width 83 height 22
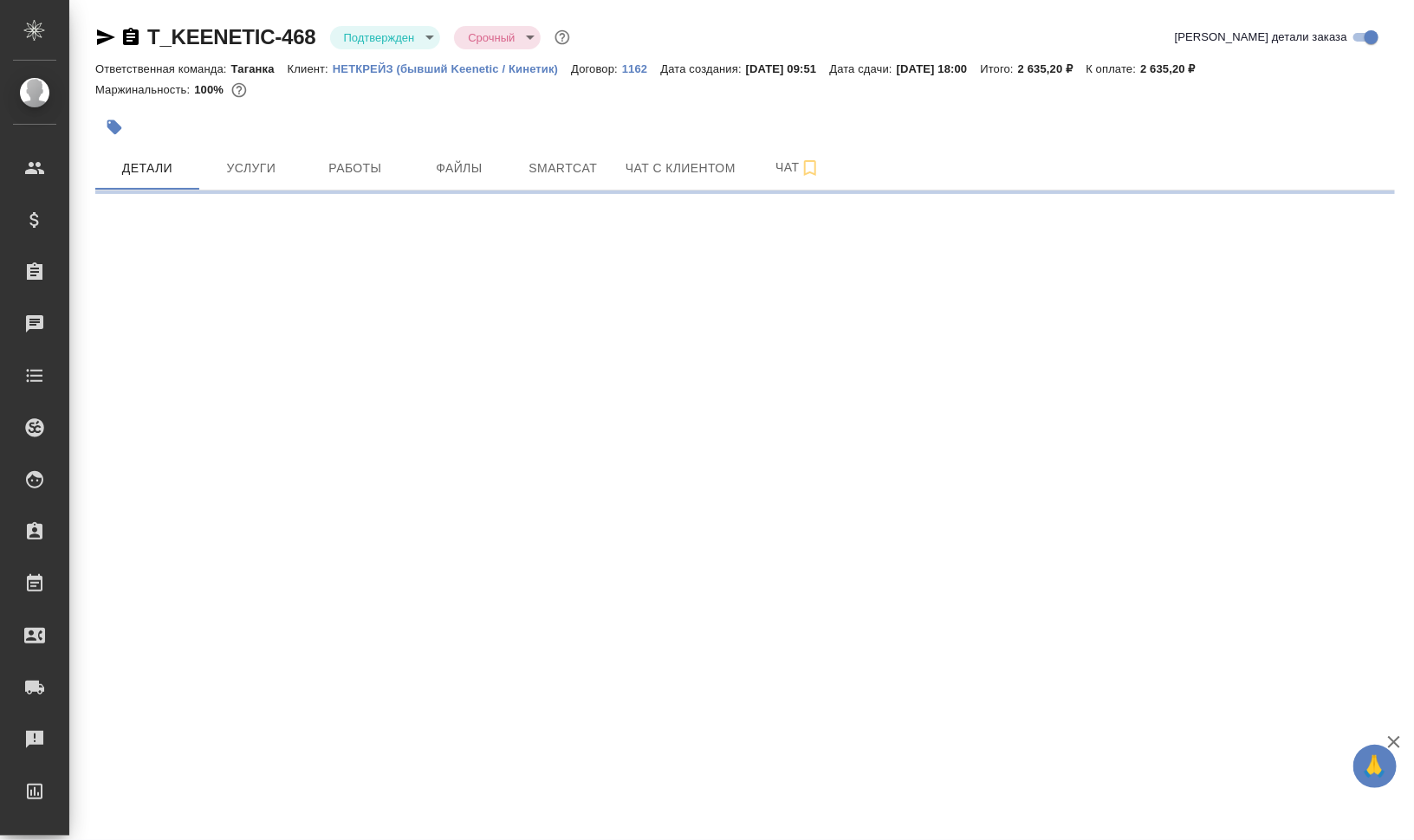
select select "RU"
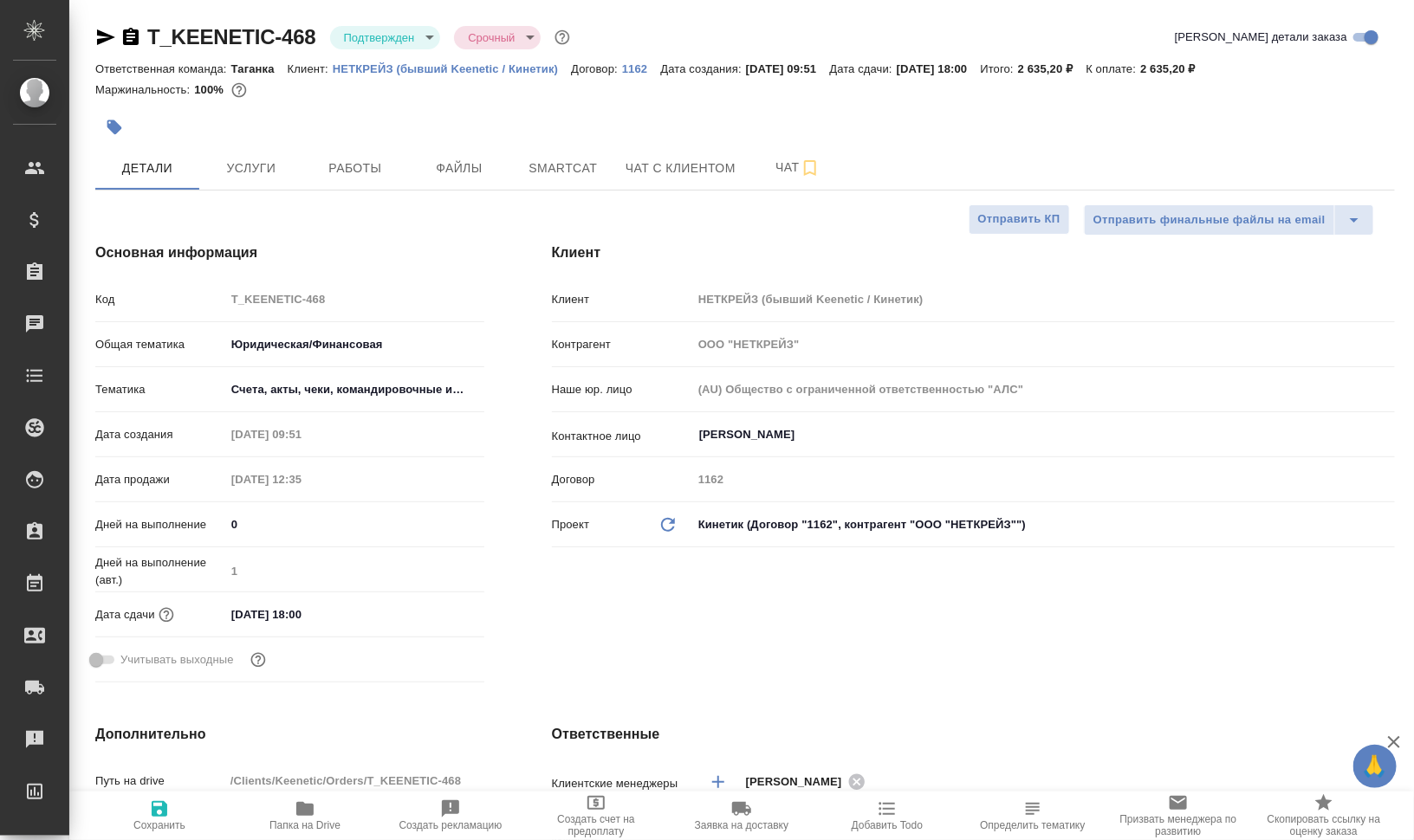
type textarea "x"
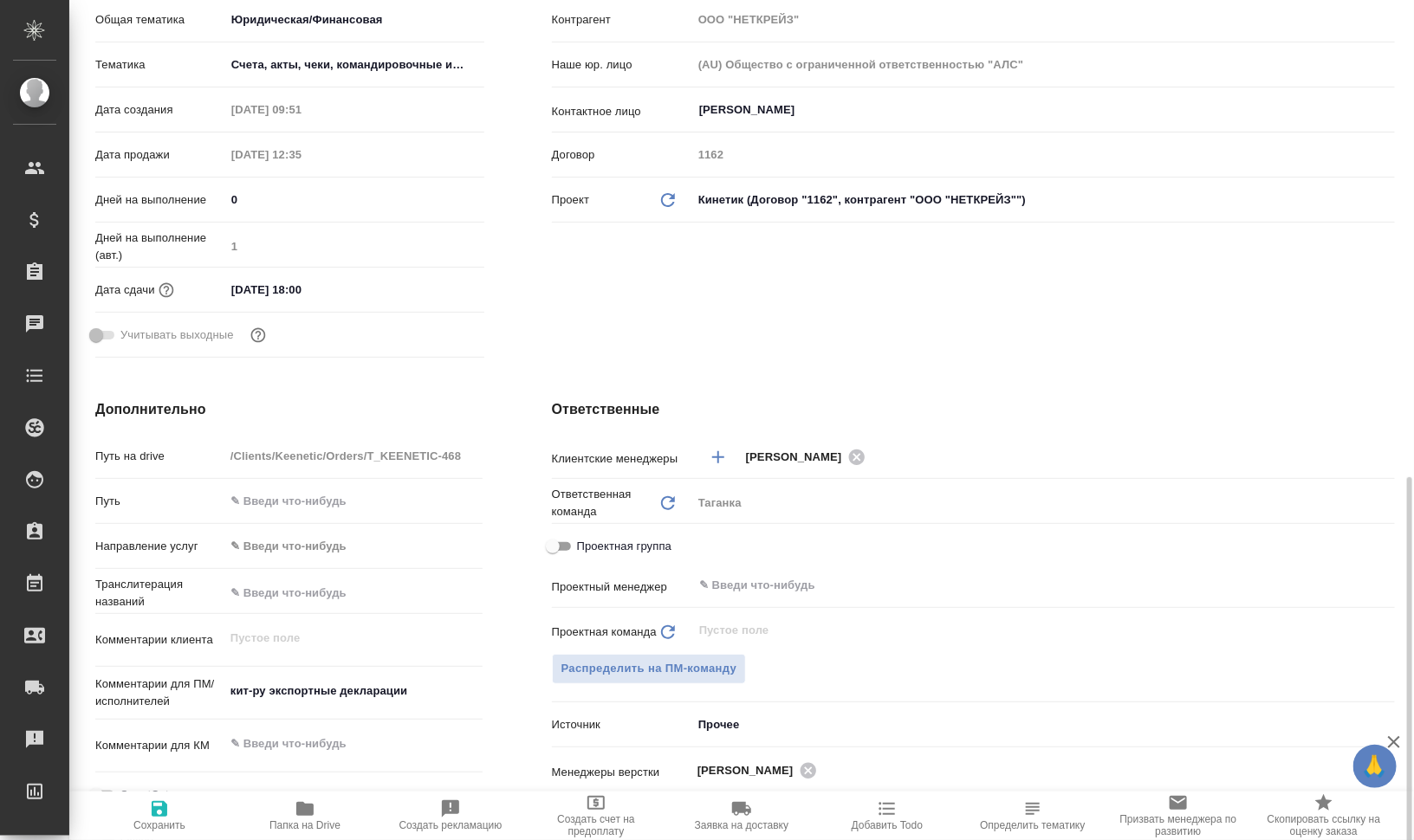
scroll to position [541, 0]
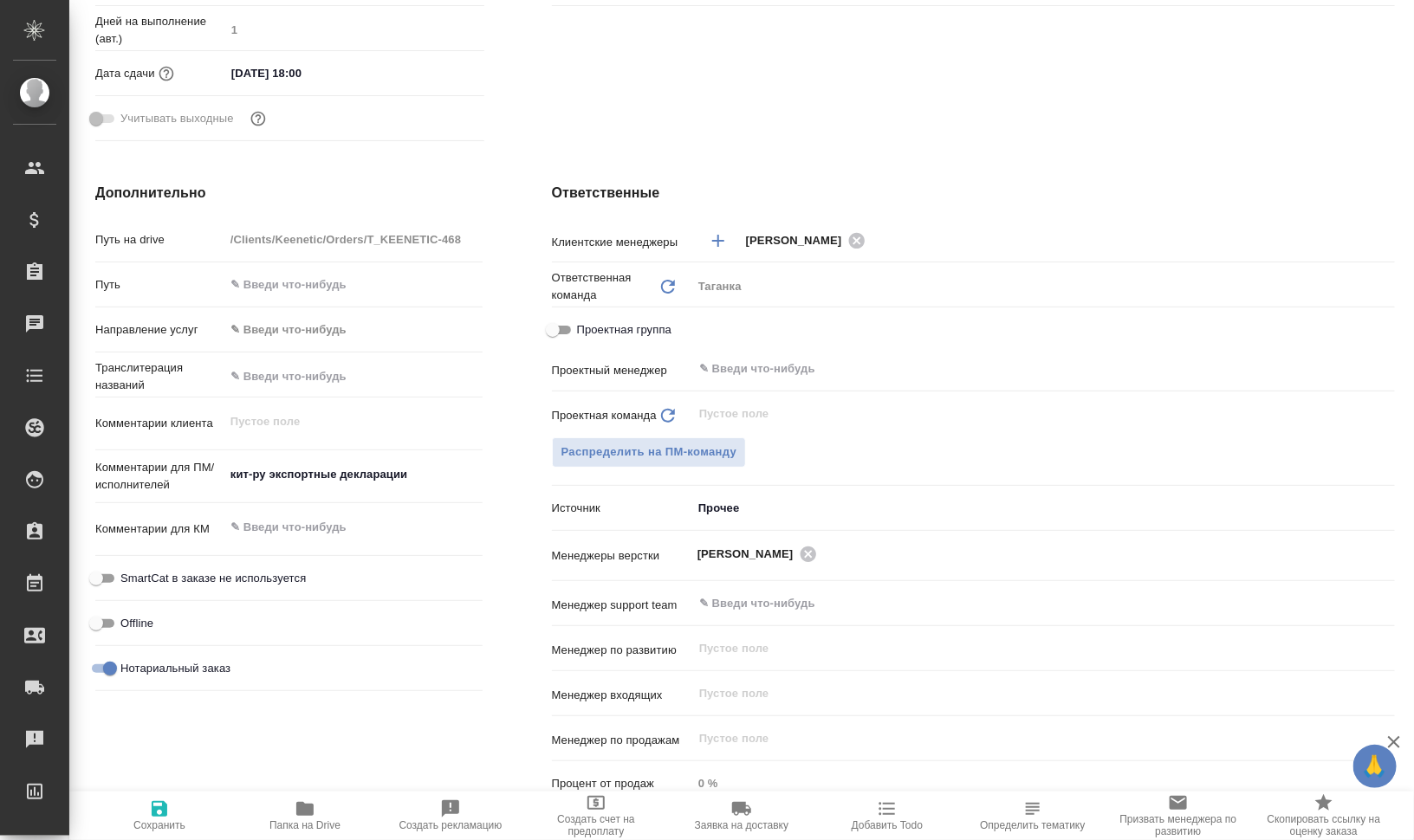
type textarea "x"
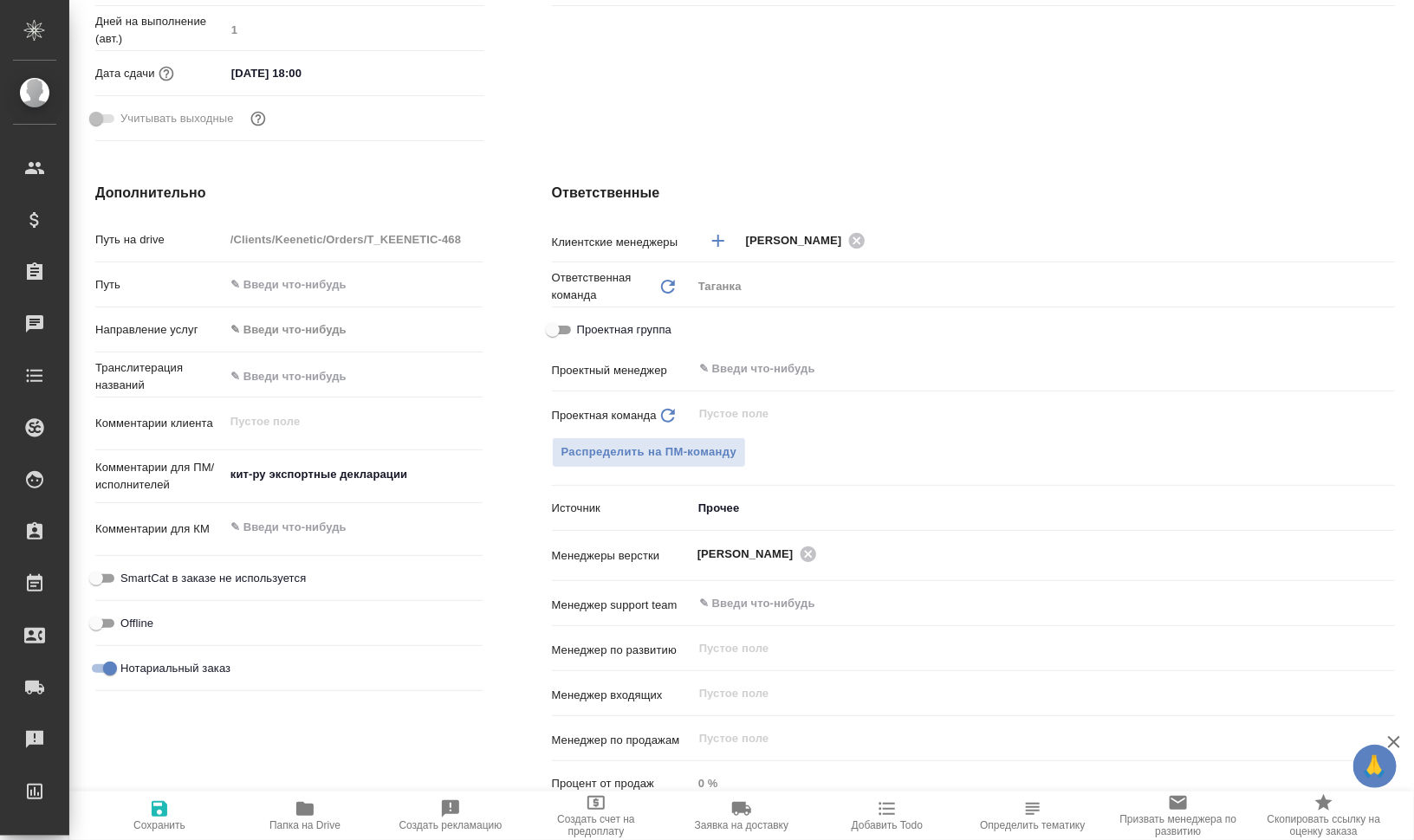
type textarea "x"
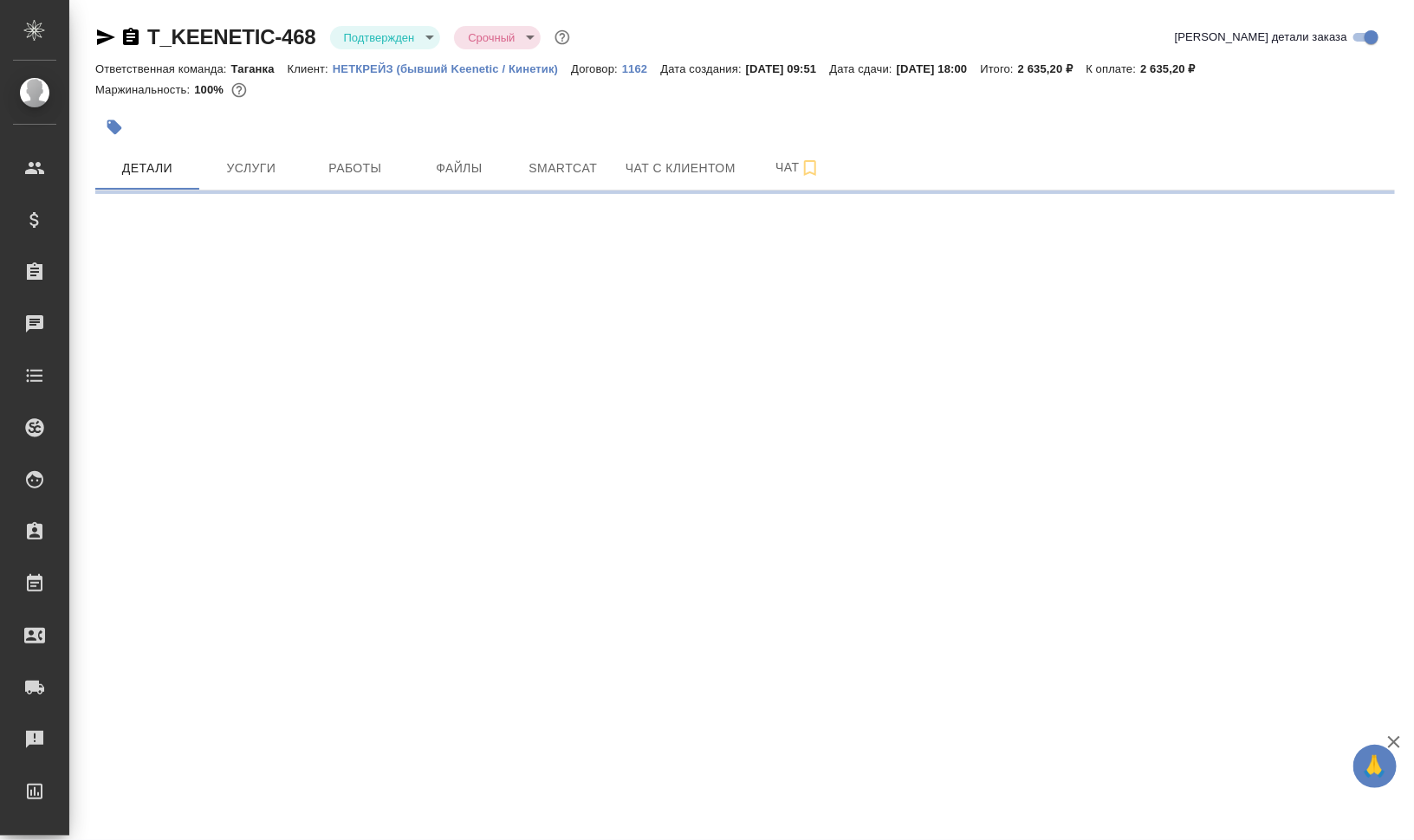
select select "RU"
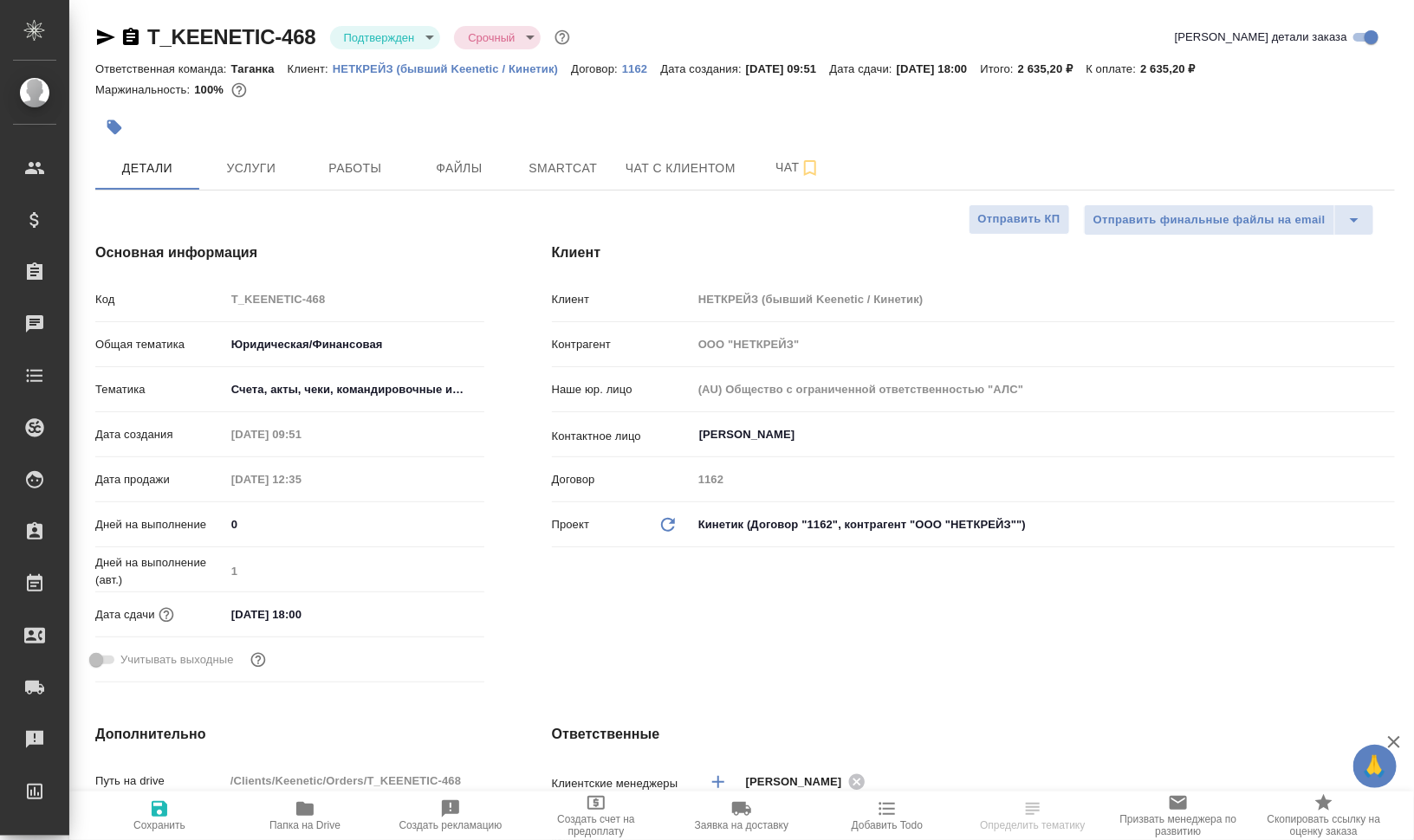
type textarea "x"
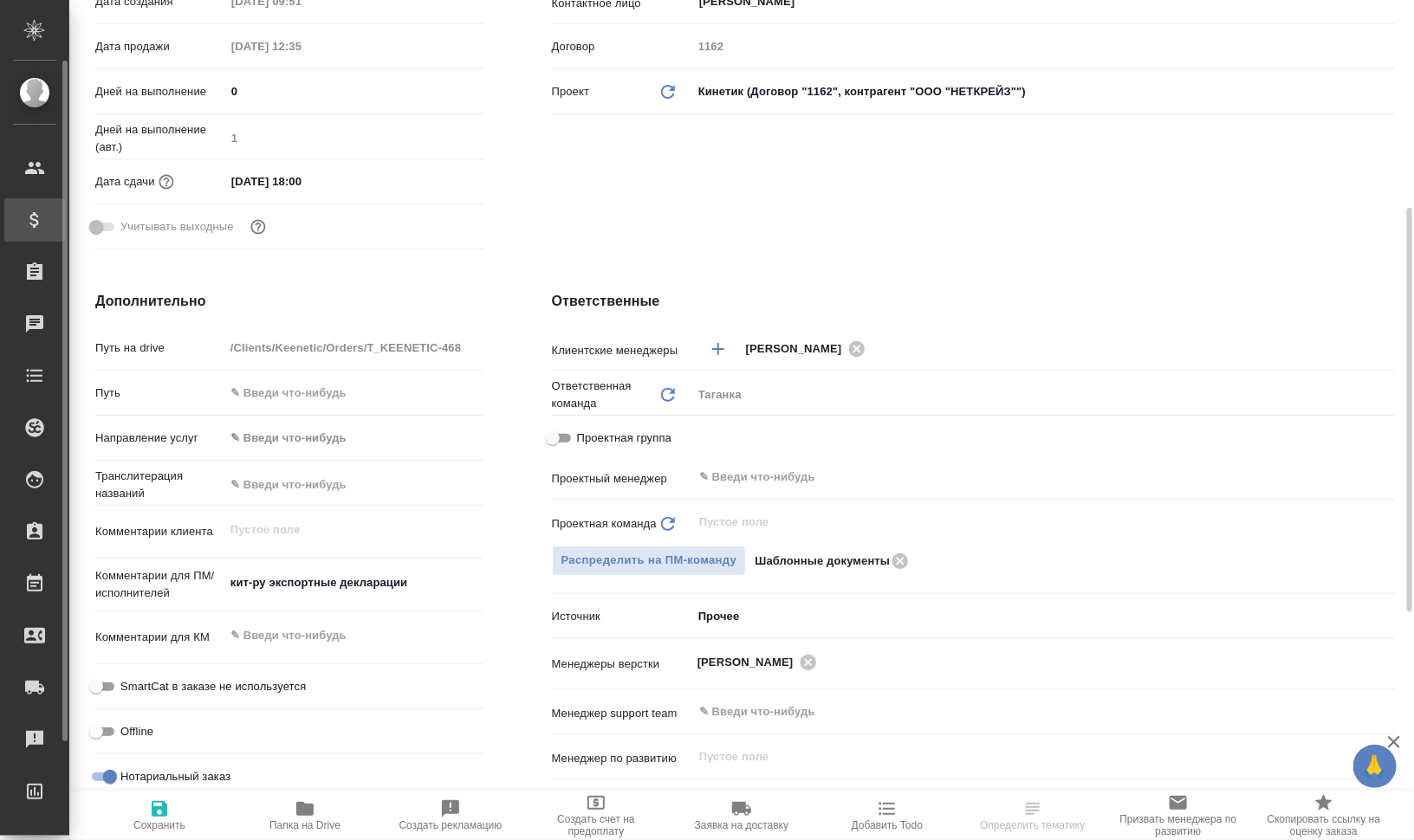
type textarea "x"
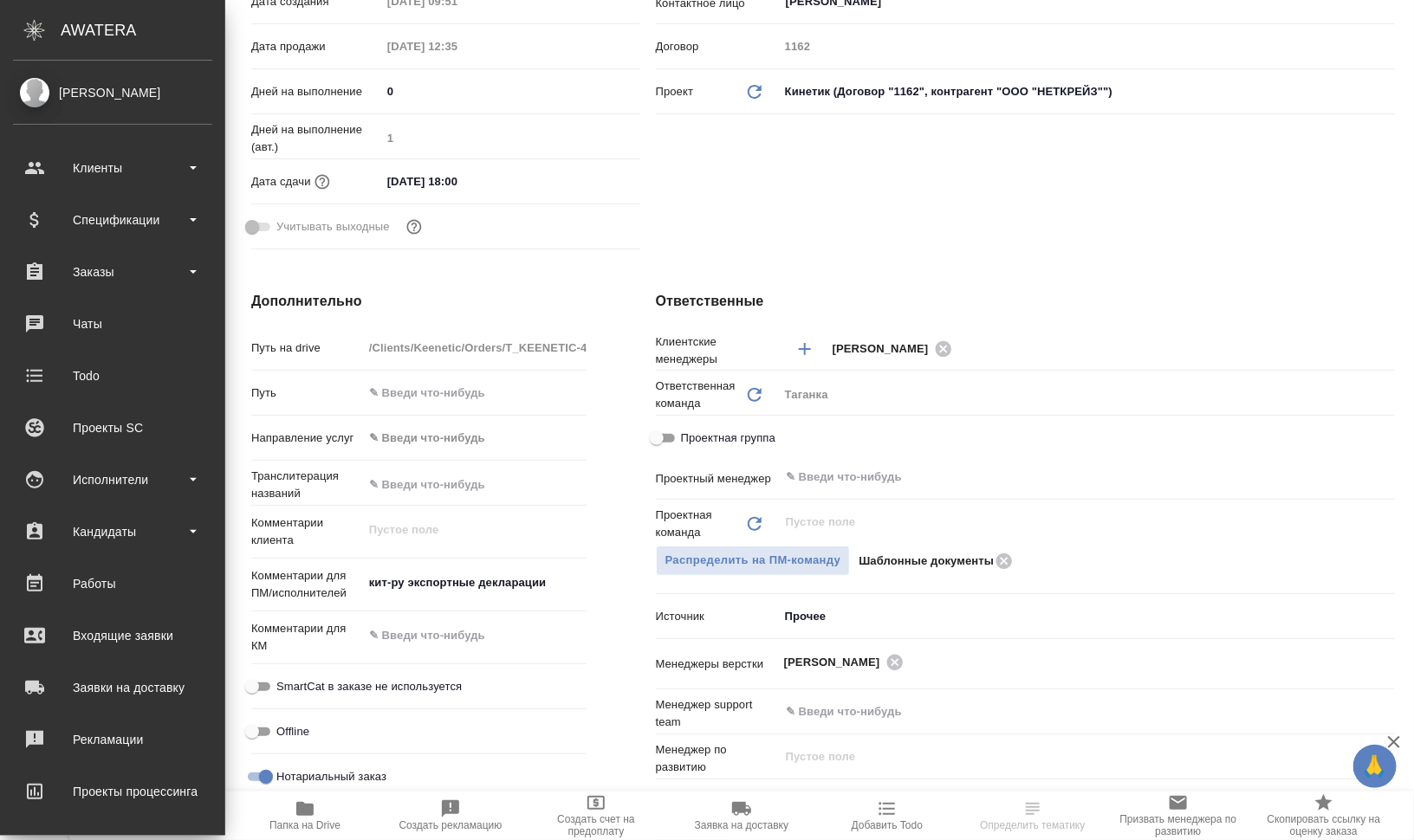
type textarea "x"
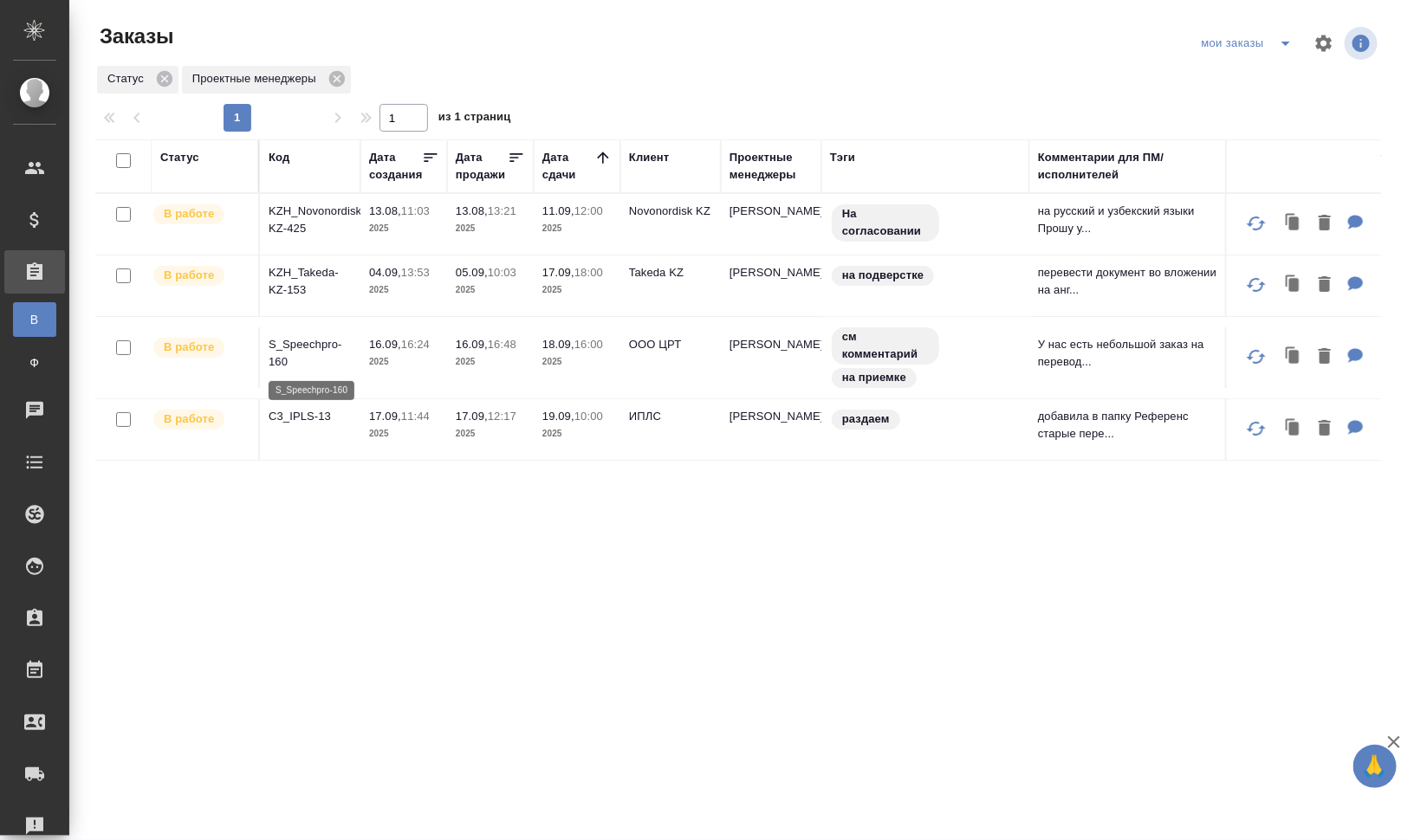
click at [314, 336] on p "S_Speechpro-160" at bounding box center [310, 353] width 83 height 35
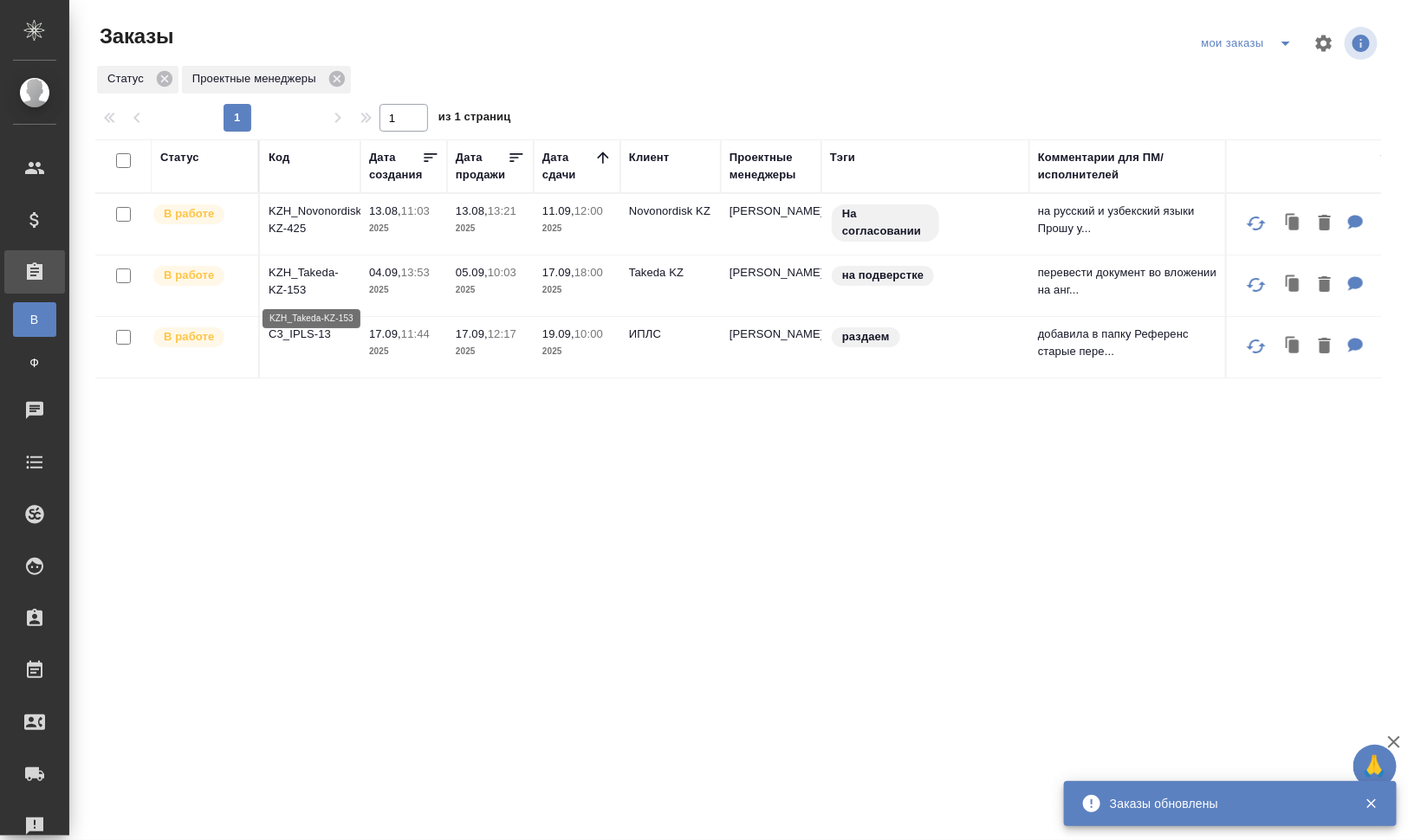
click at [282, 272] on p "KZH_Takeda-KZ-153" at bounding box center [310, 282] width 83 height 35
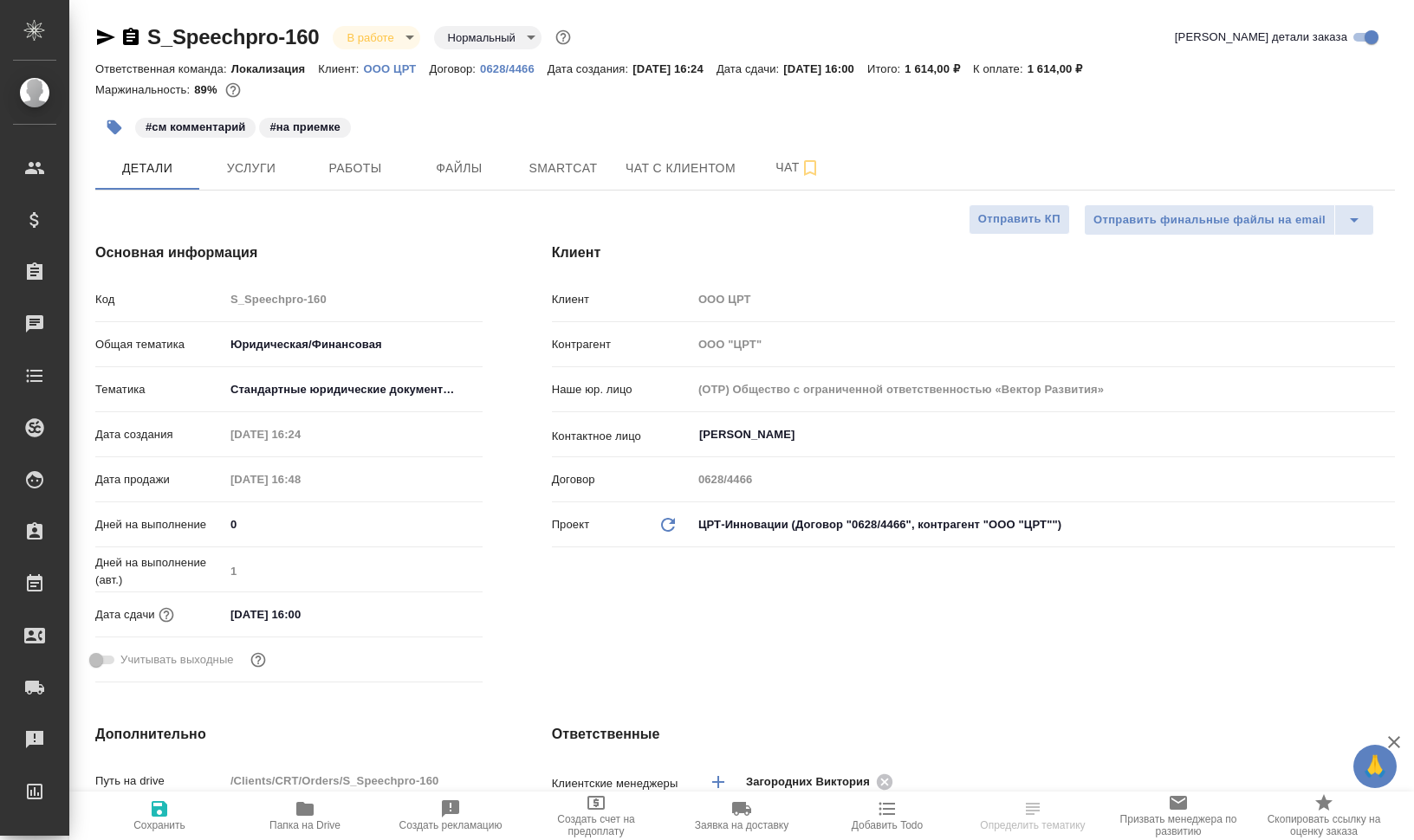
select select "RU"
click at [323, 816] on span "Папка на Drive" at bounding box center [304, 815] width 125 height 33
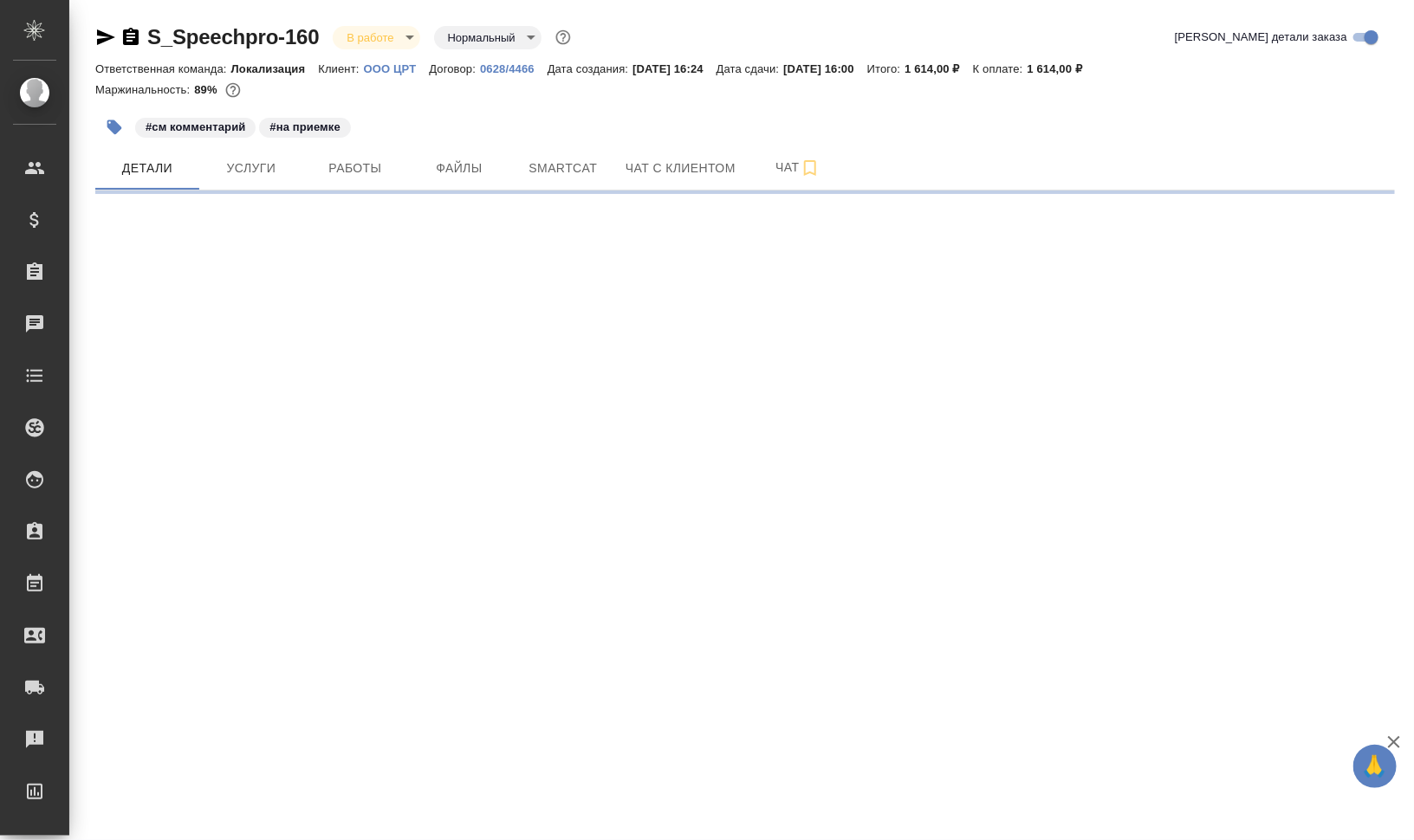
select select "RU"
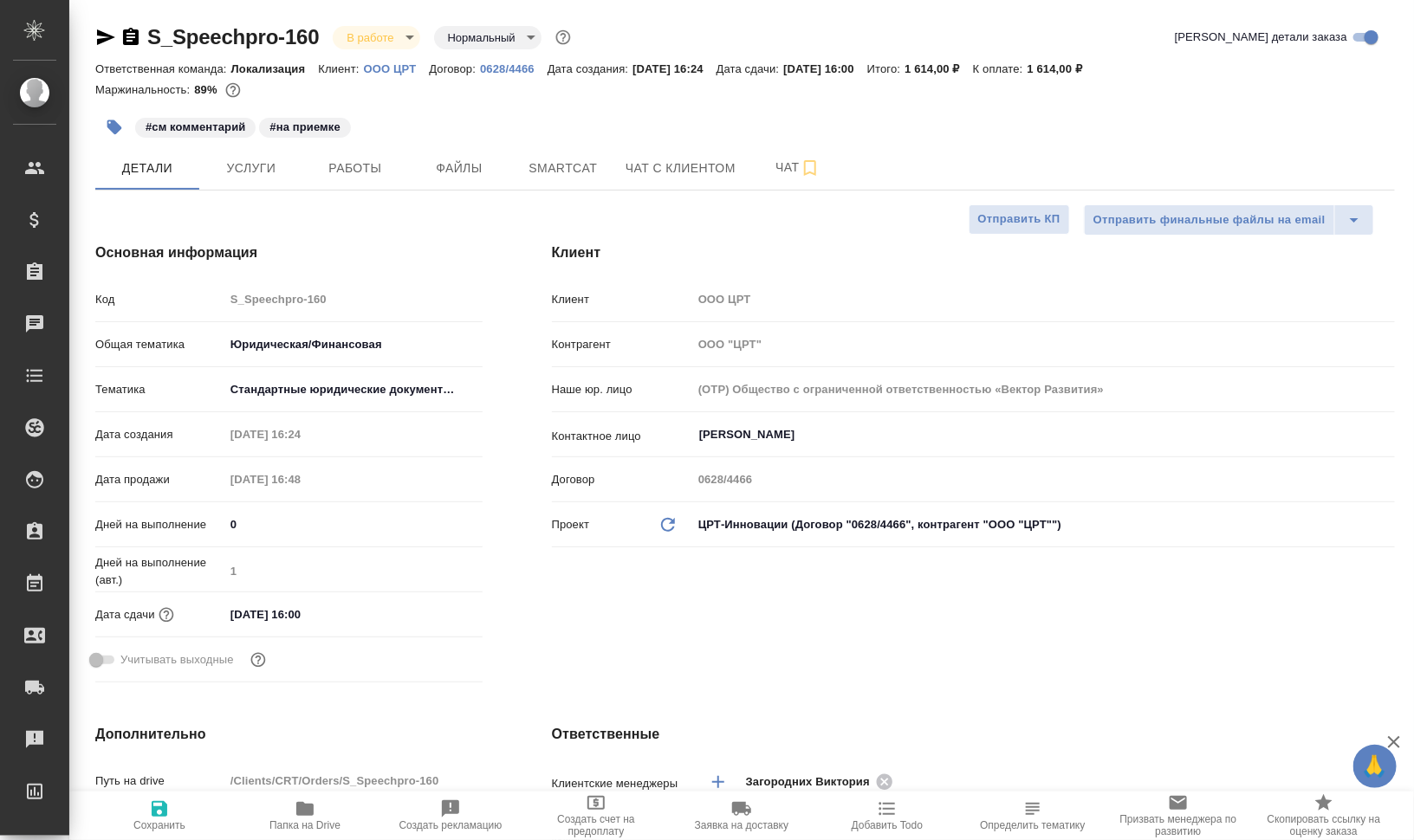
type textarea "x"
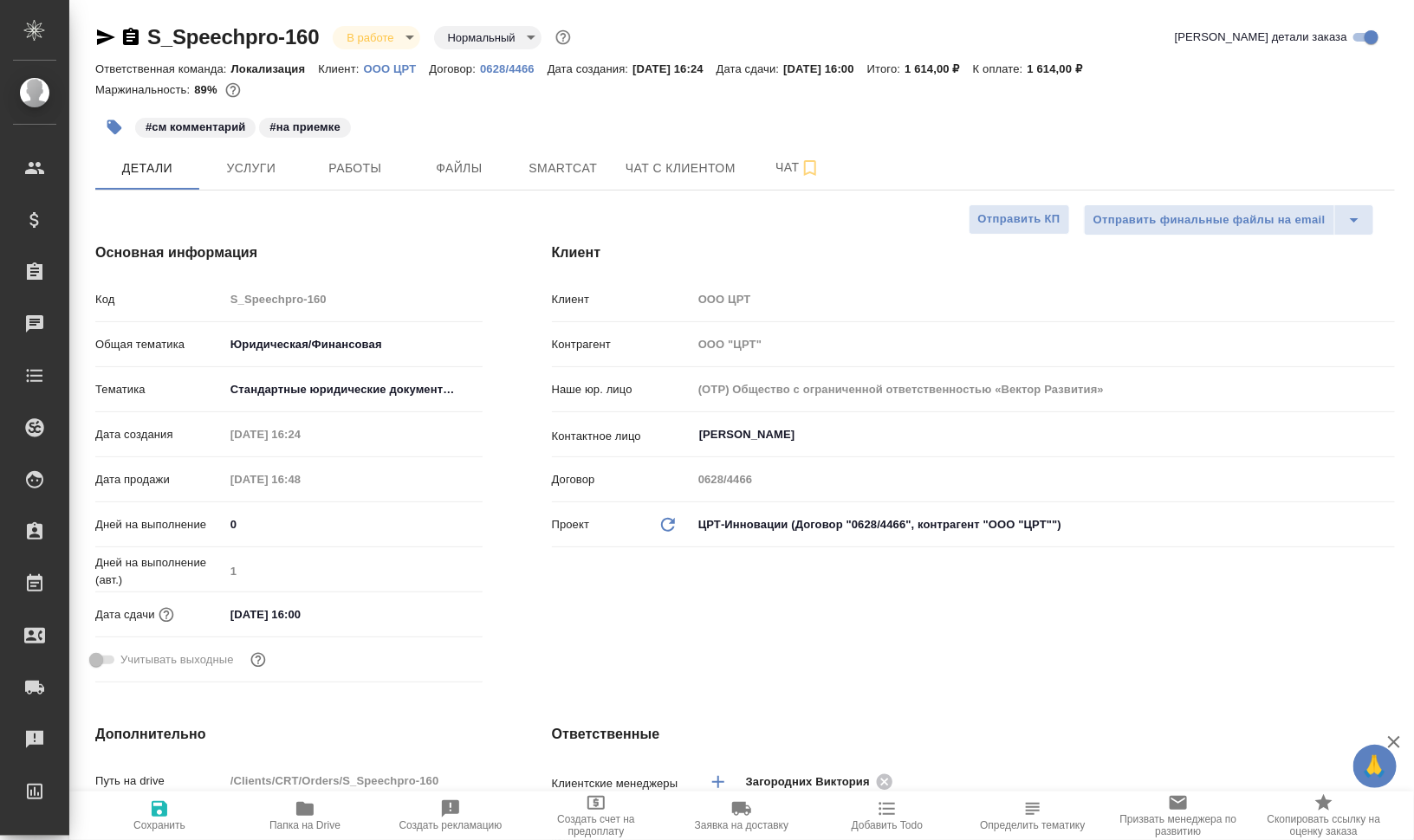
type textarea "x"
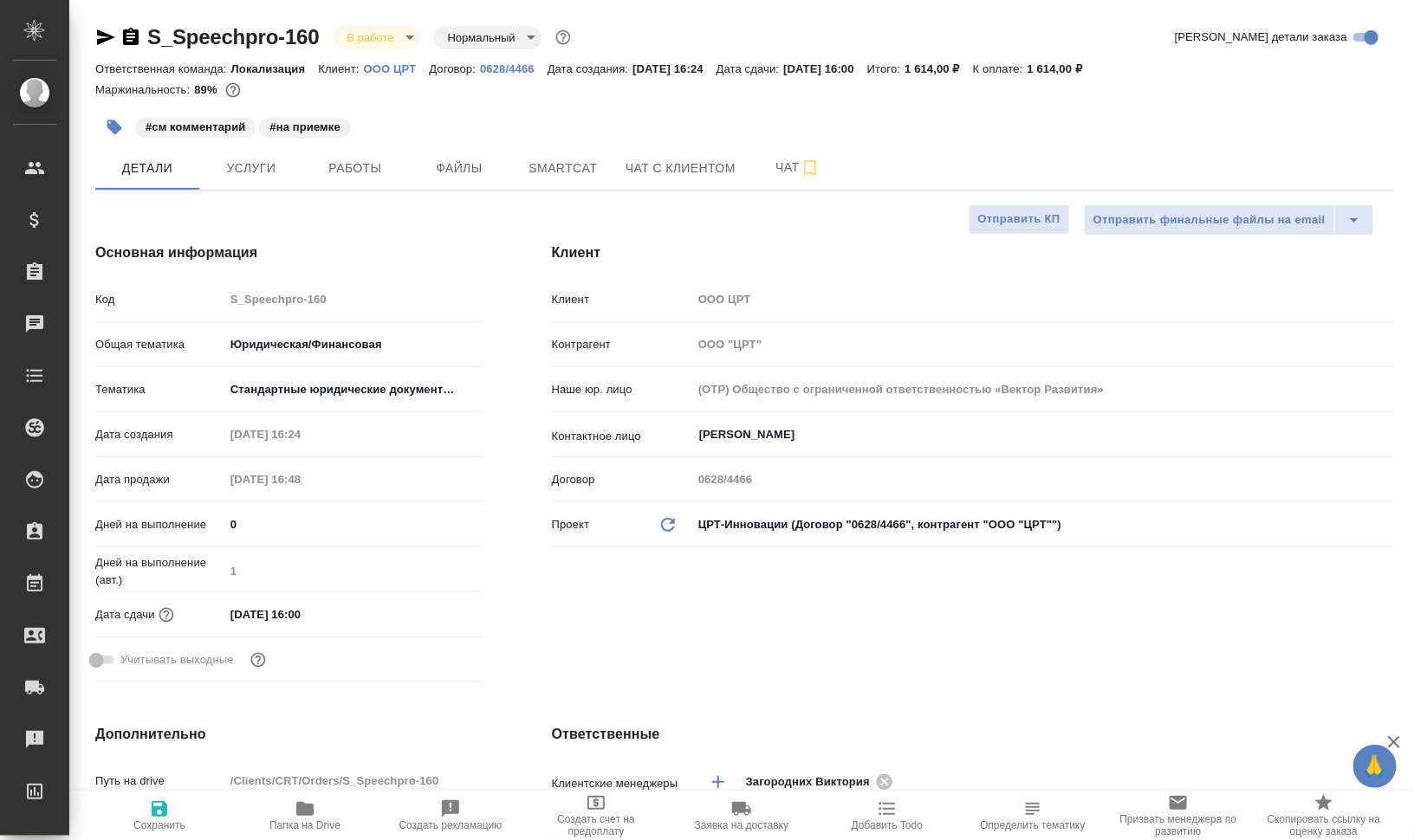
type textarea "x"
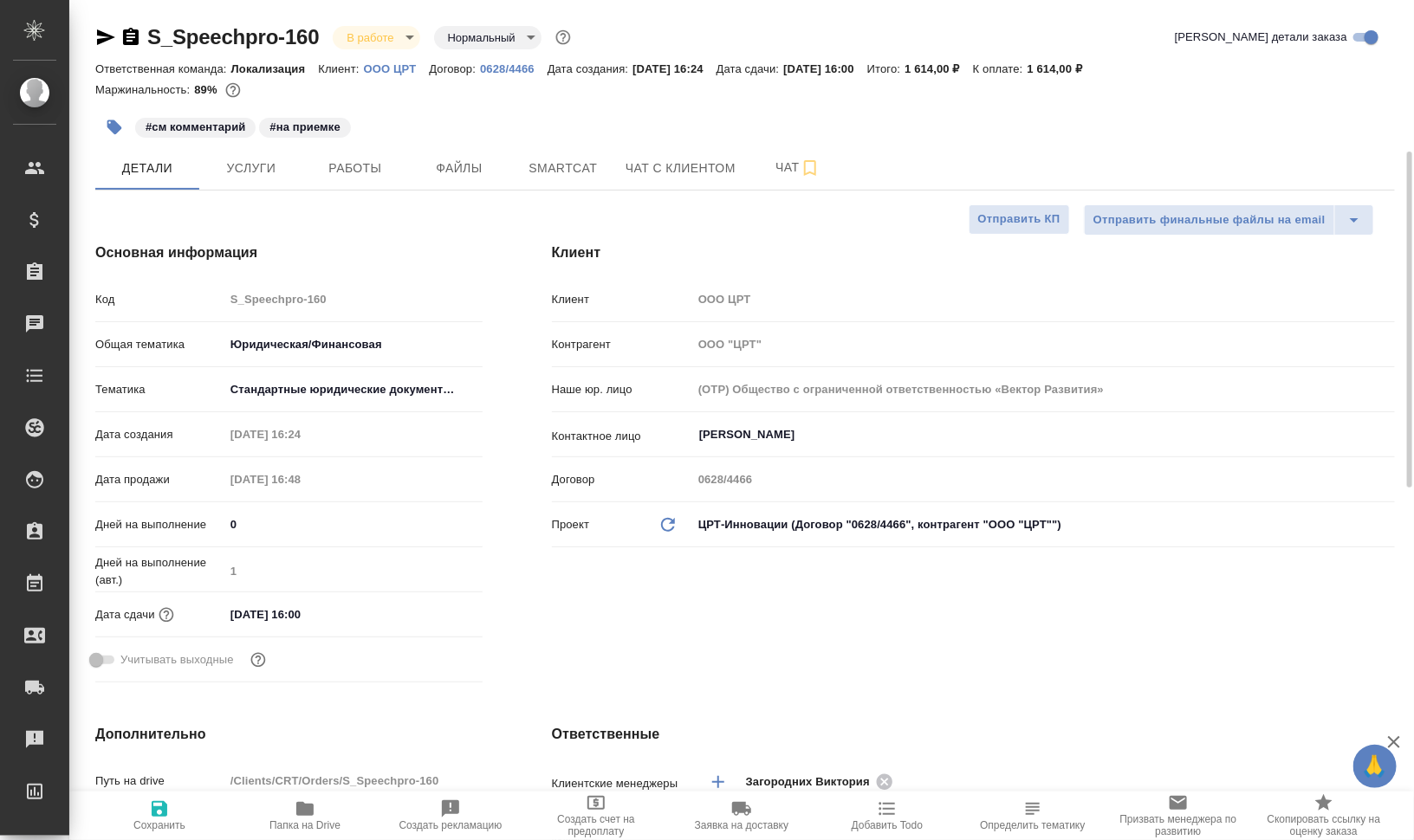
type textarea "x"
click at [407, 66] on p "OOO ЦРТ" at bounding box center [396, 68] width 66 height 13
type textarea "x"
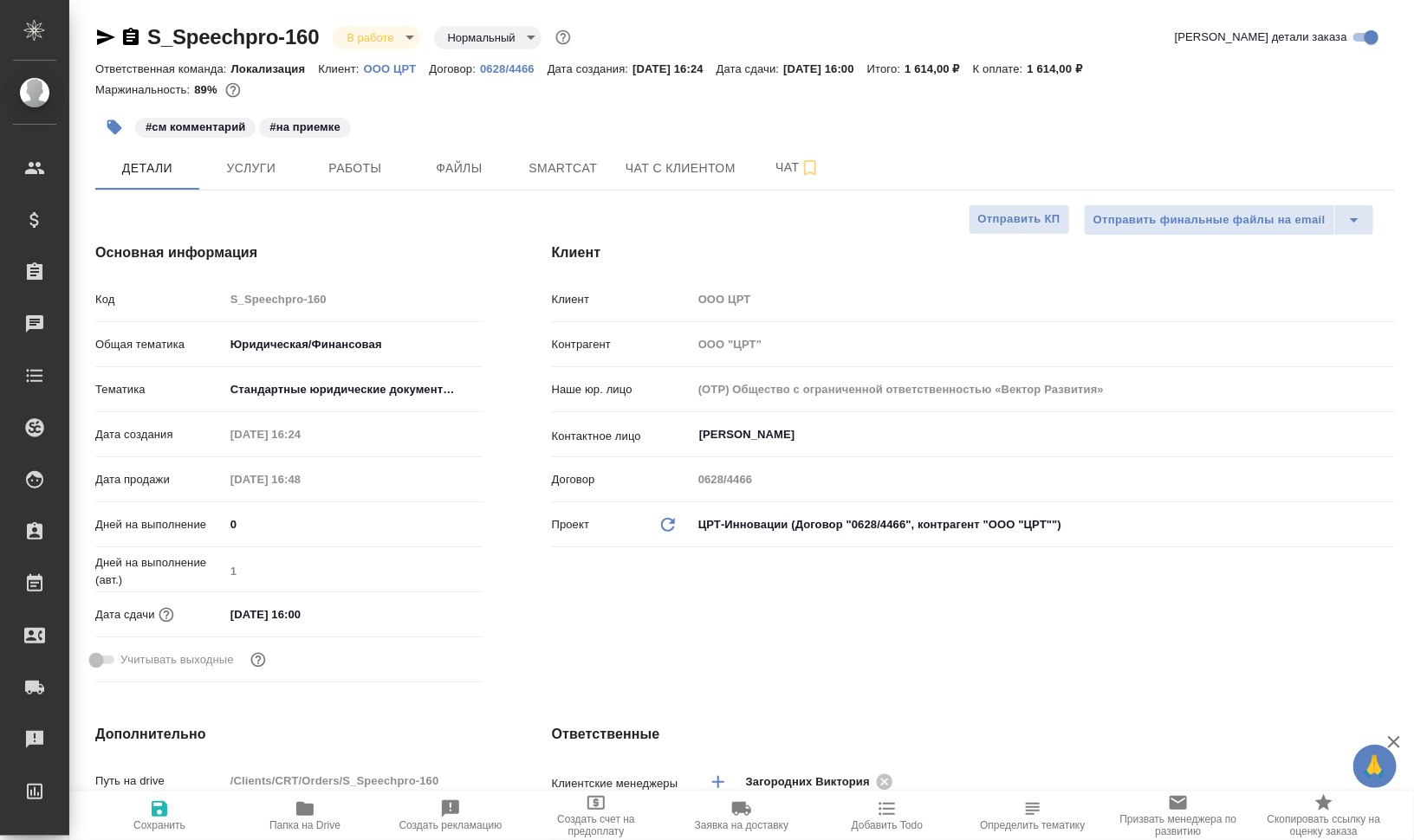
type textarea "x"
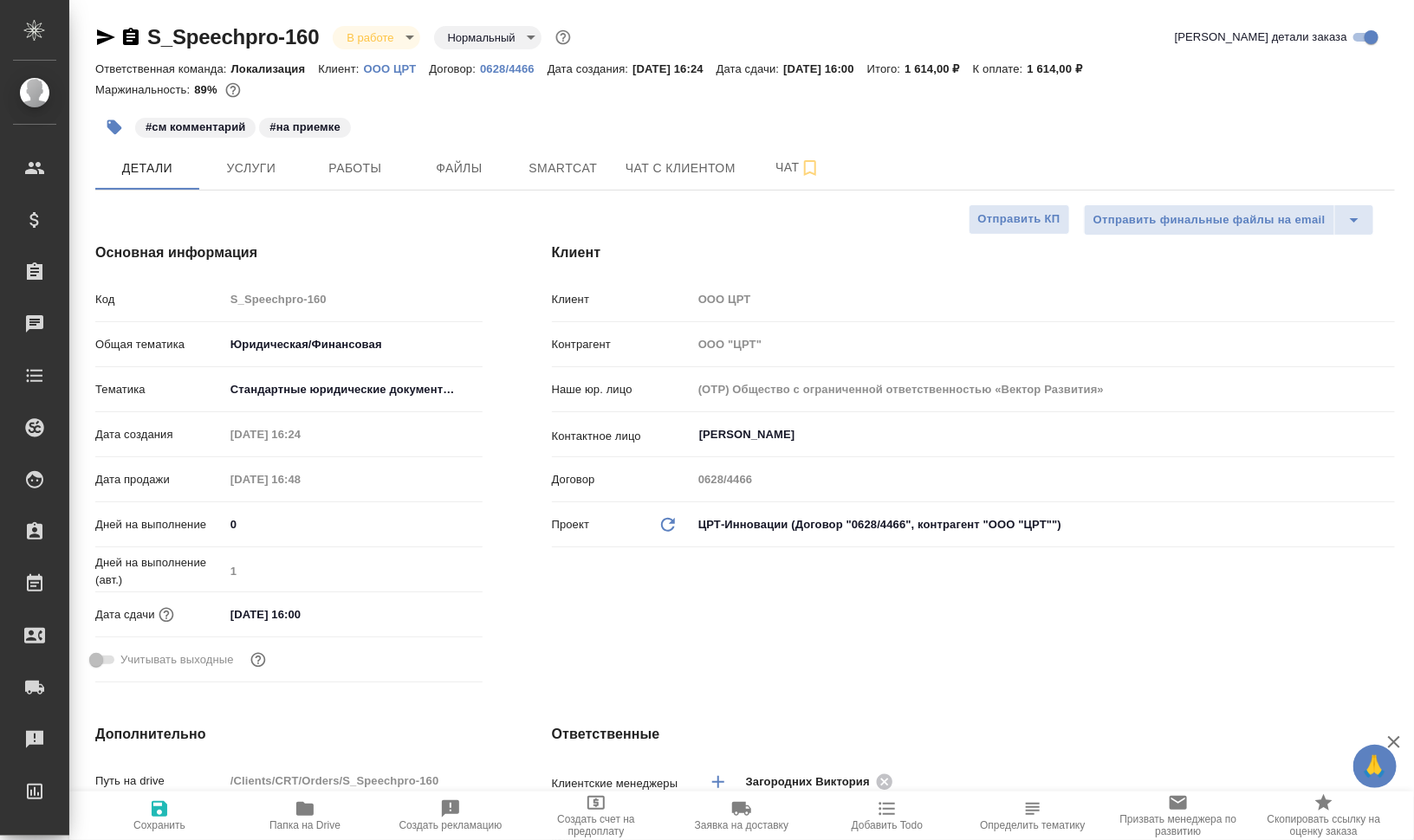
type textarea "x"
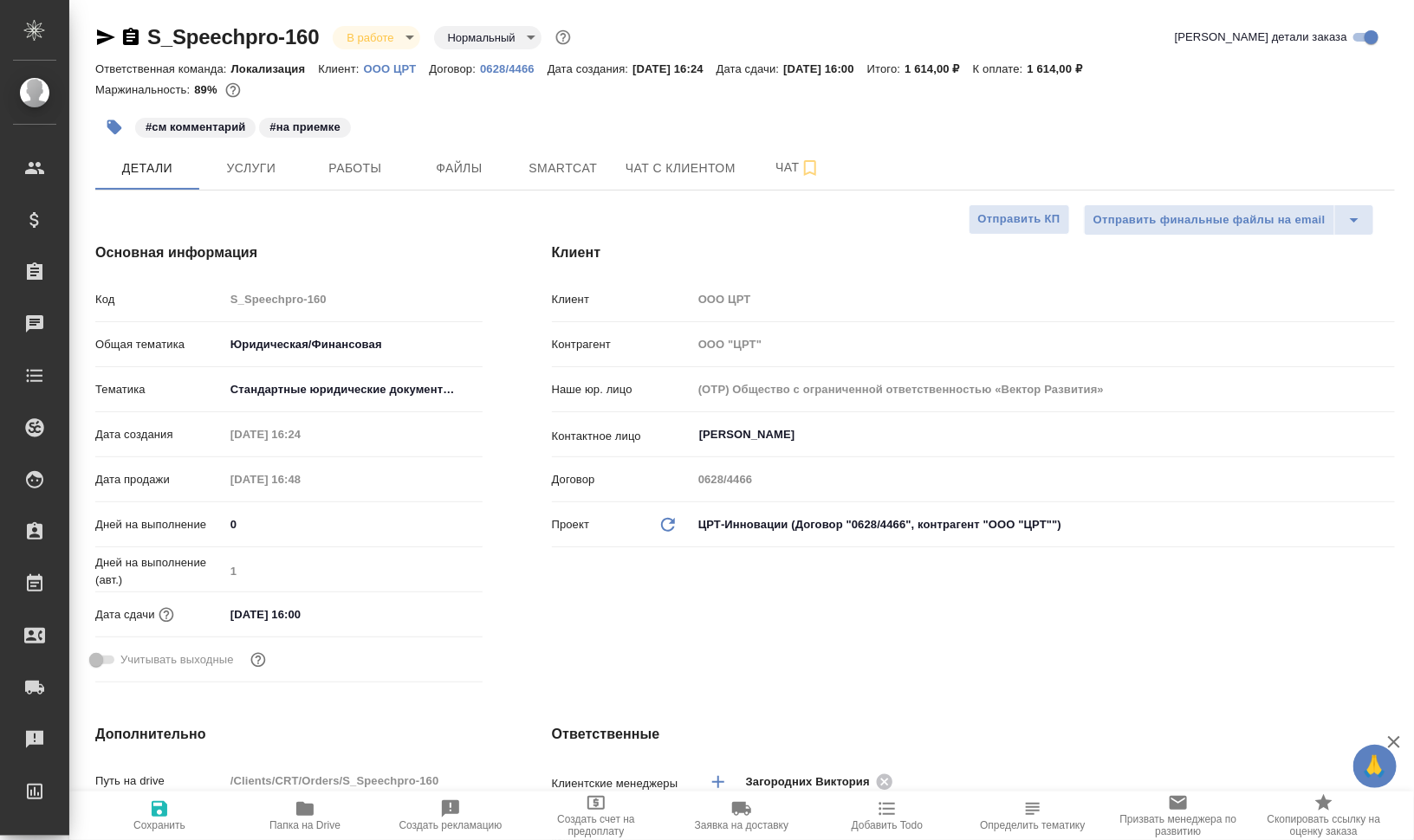
type textarea "x"
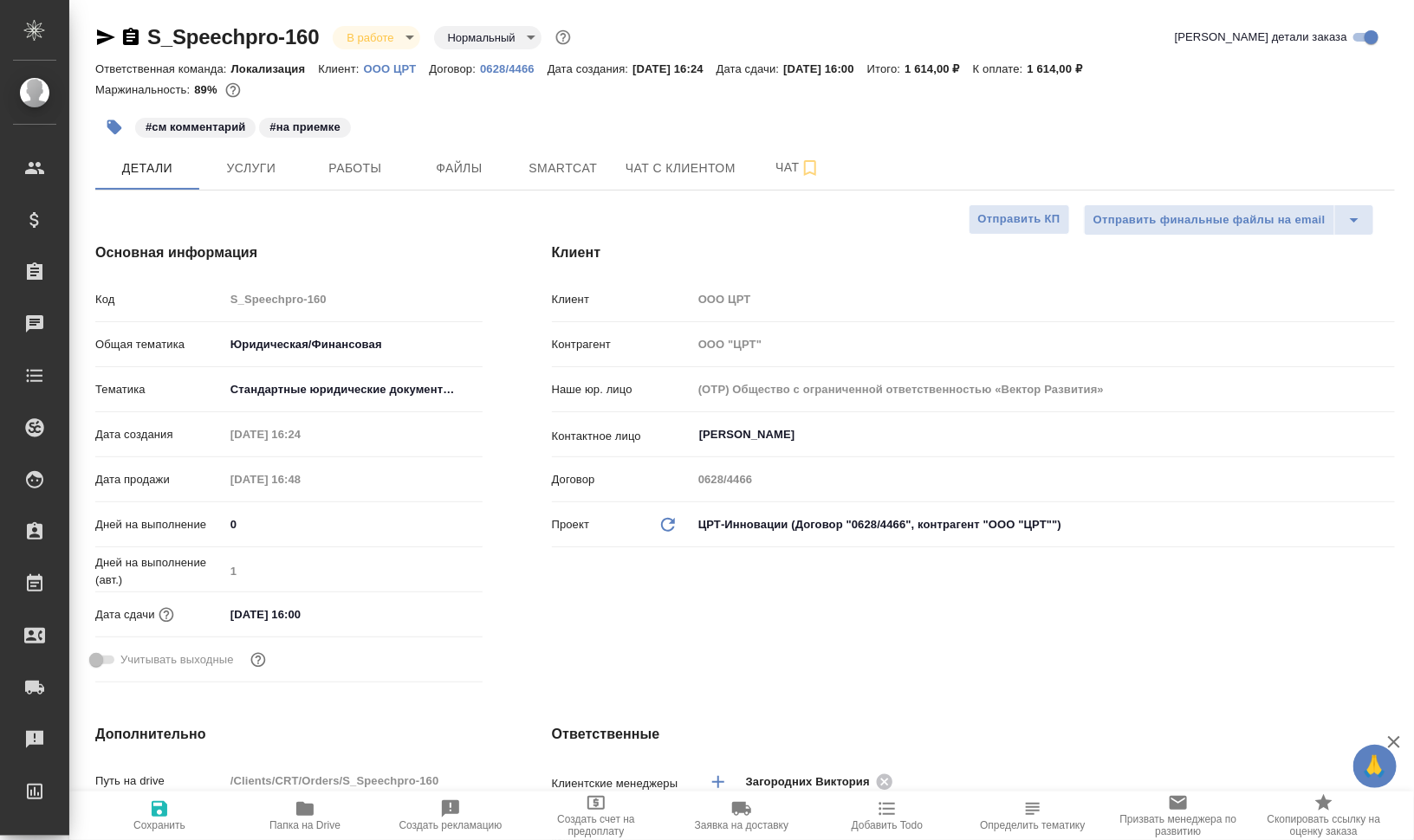
type textarea "x"
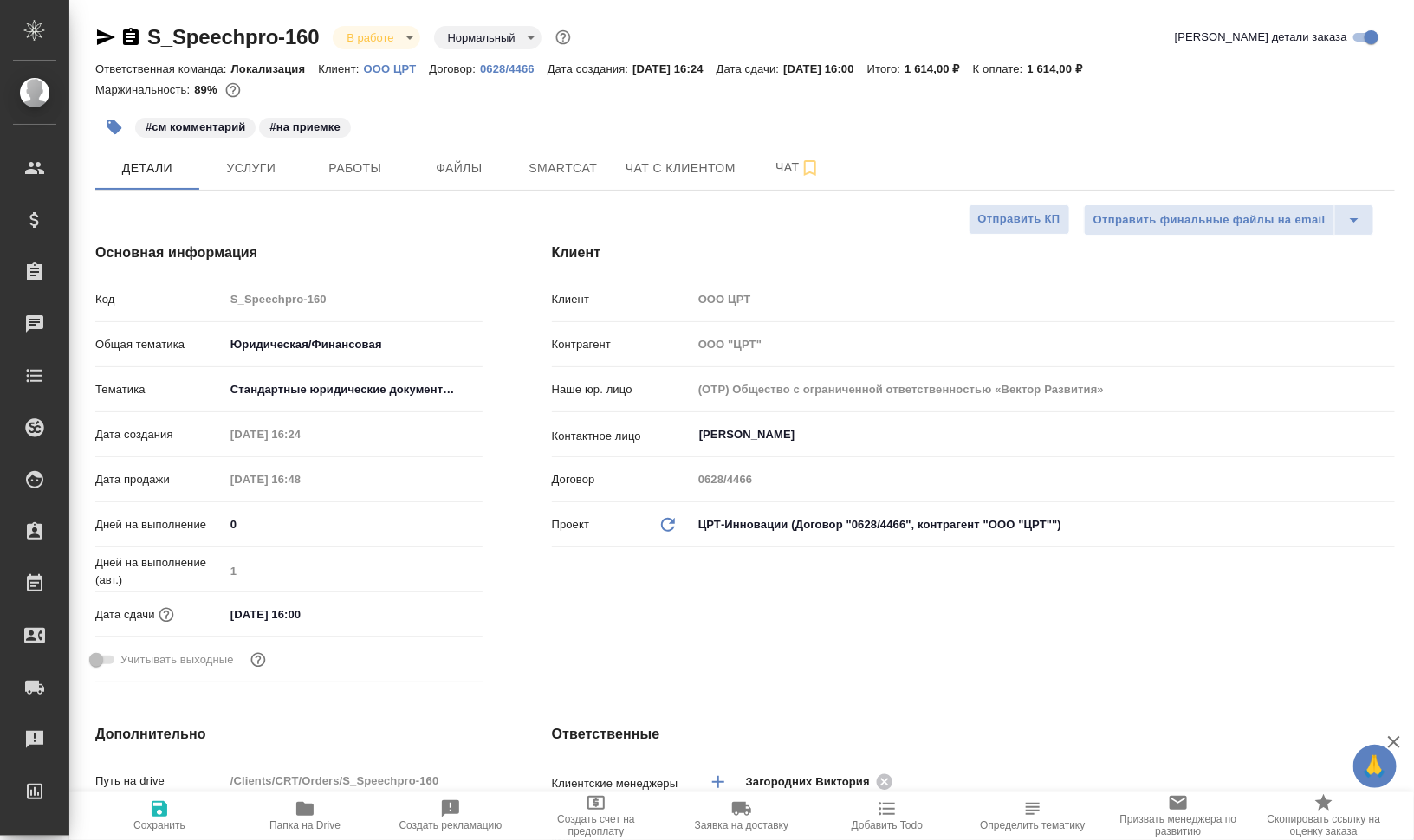
type textarea "x"
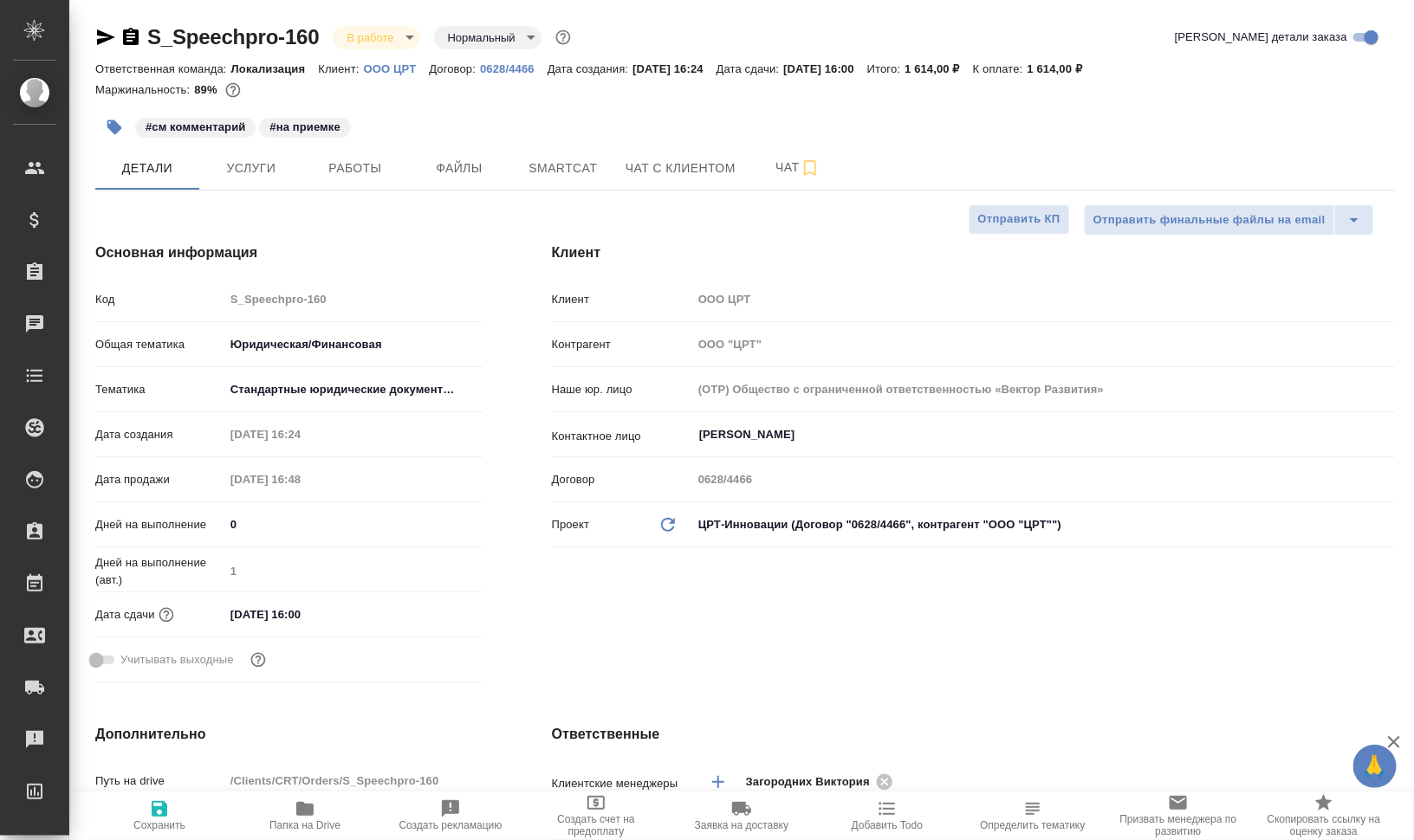
type textarea "x"
click at [775, 161] on span "Чат" at bounding box center [797, 168] width 83 height 22
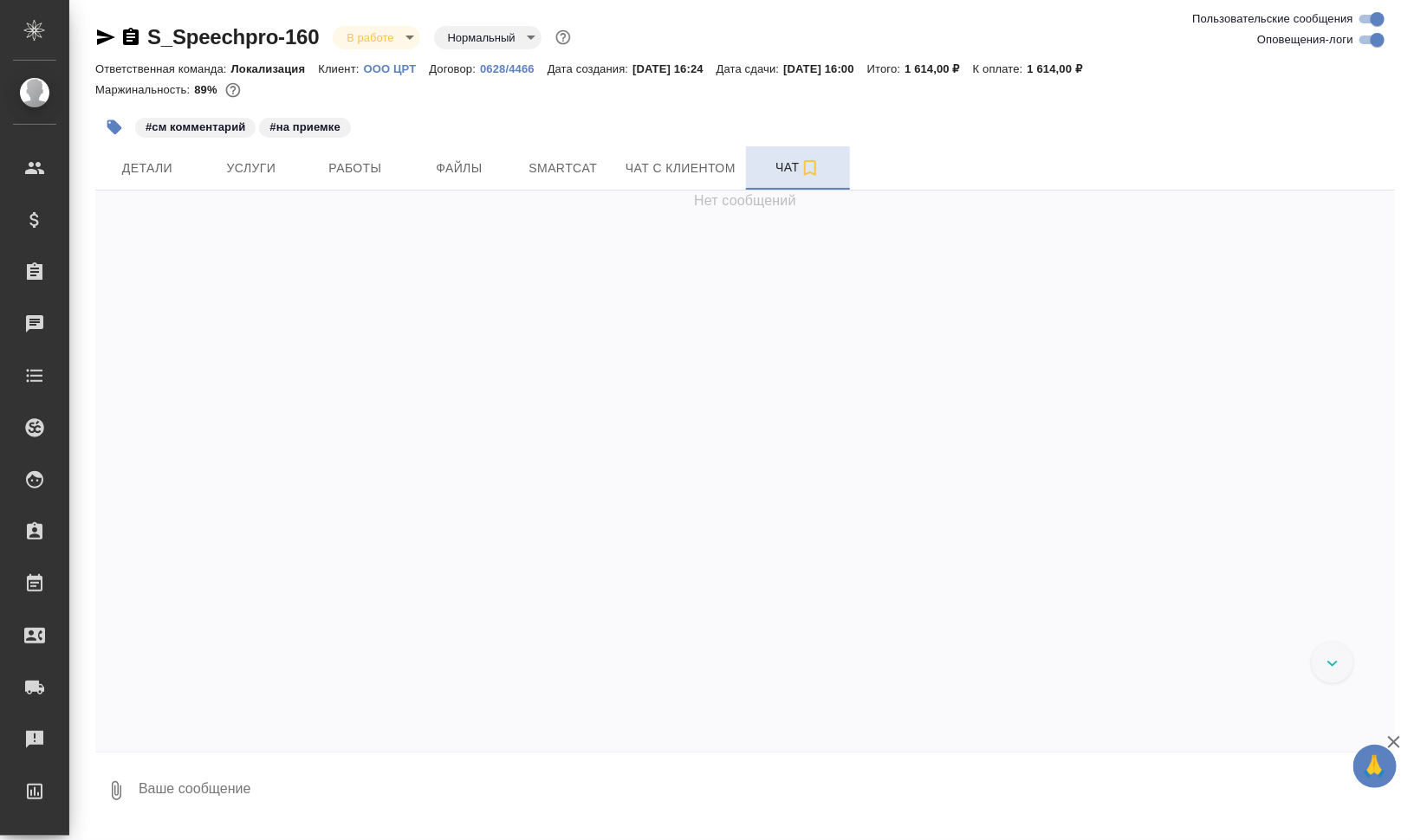
click at [812, 160] on icon "button" at bounding box center [809, 168] width 12 height 15
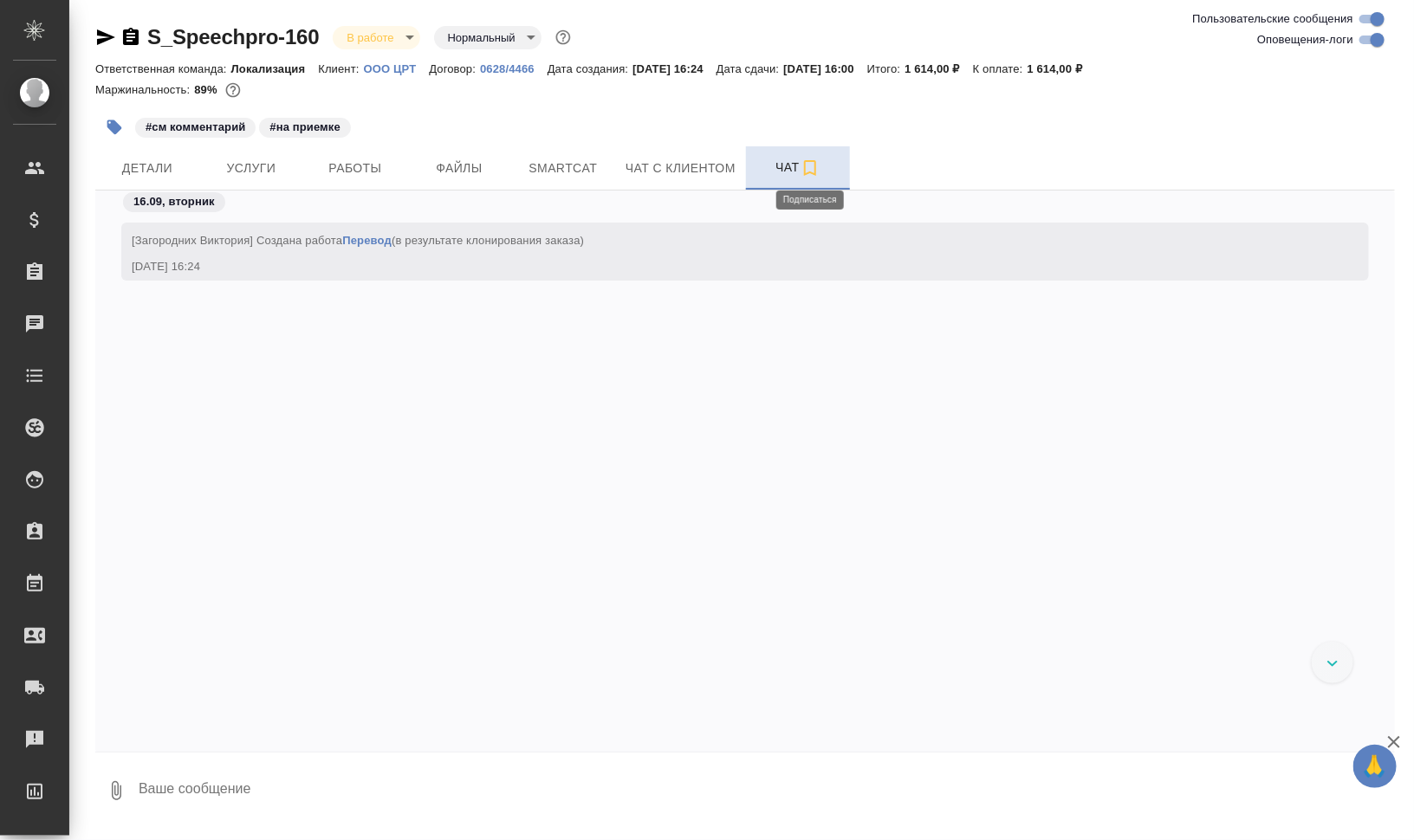
scroll to position [4588, 0]
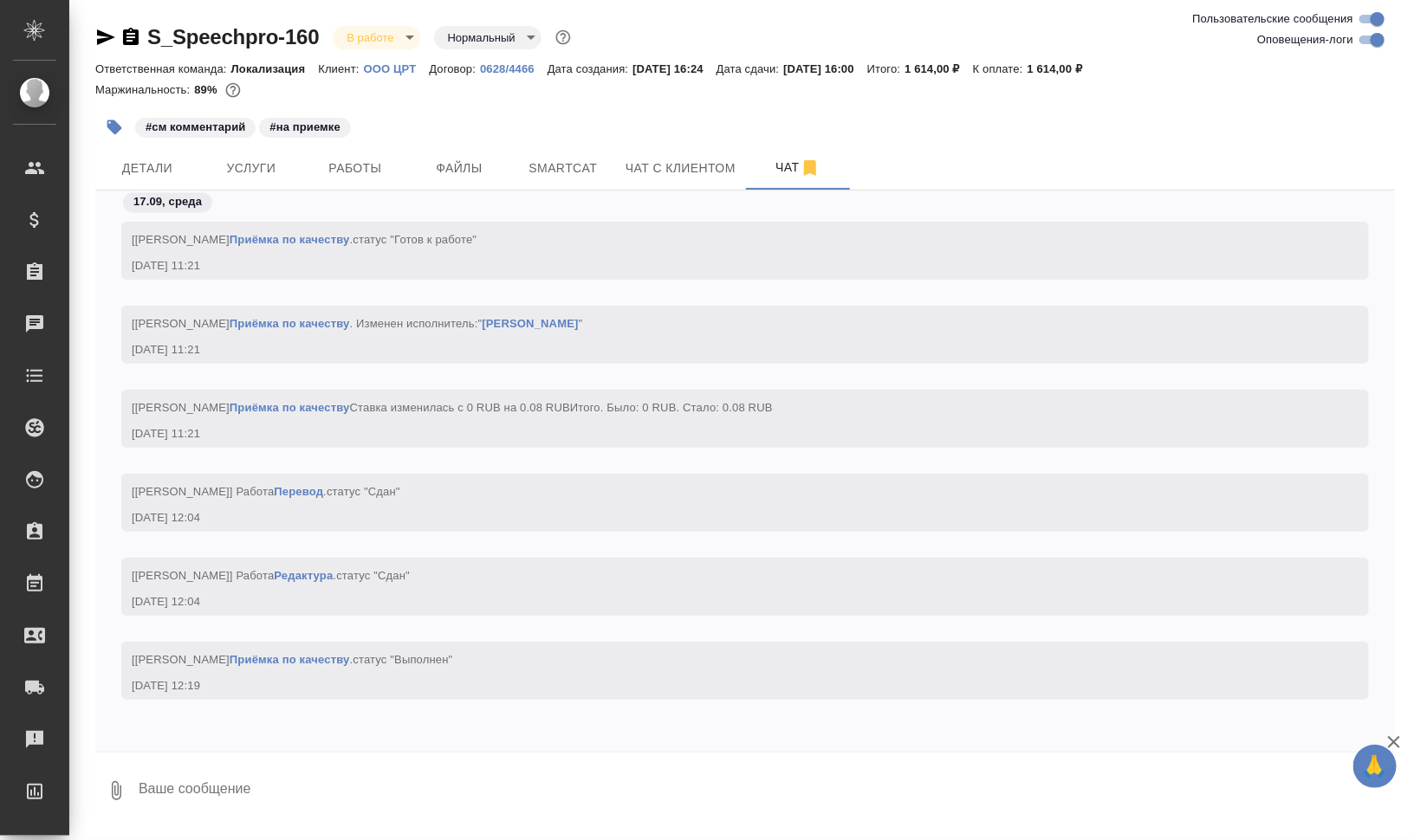
click at [356, 138] on div "#см комментарий #на приемке" at bounding box center [528, 128] width 866 height 38
click at [355, 160] on span "Работы" at bounding box center [354, 169] width 83 height 22
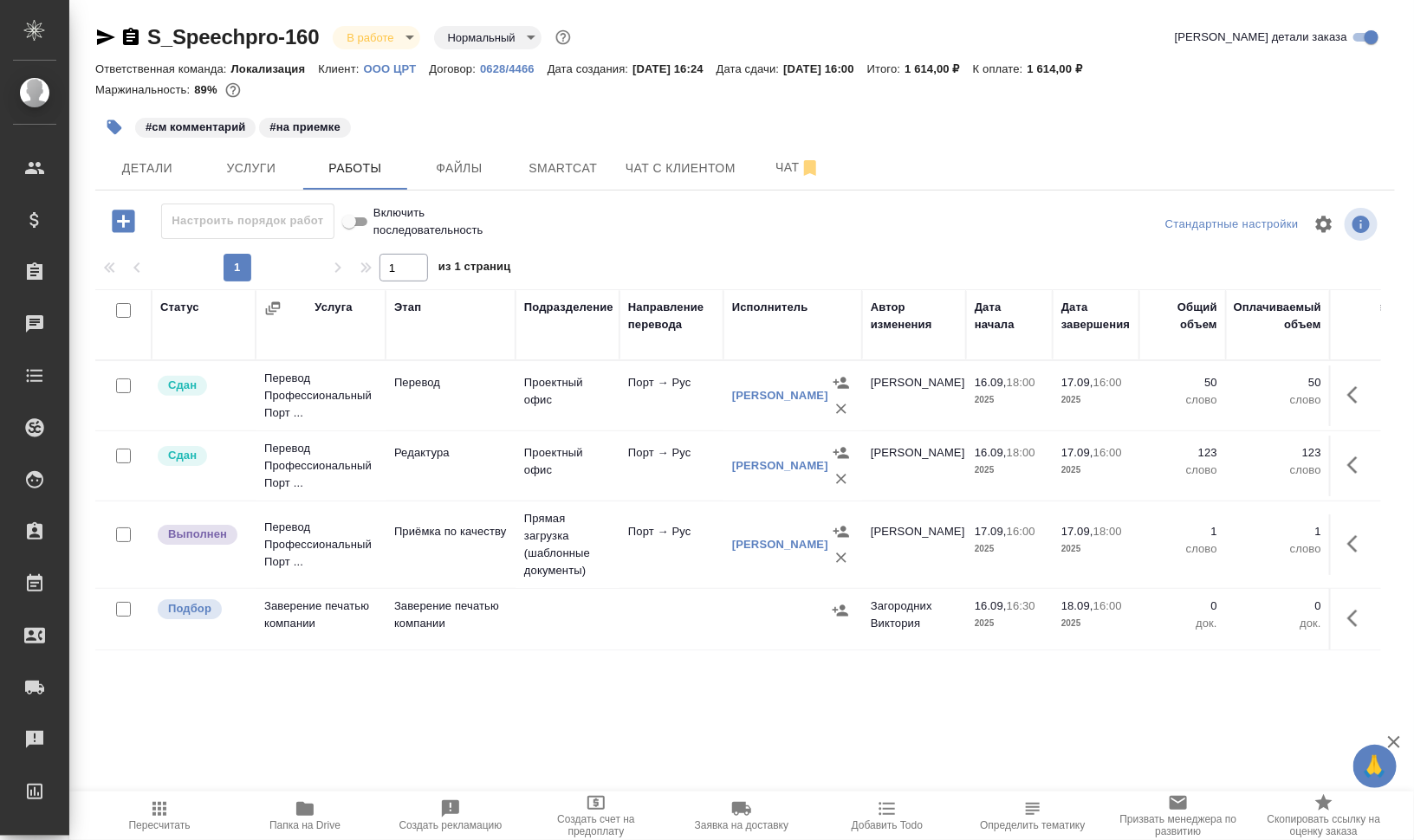
click at [1352, 544] on icon "button" at bounding box center [1358, 544] width 21 height 21
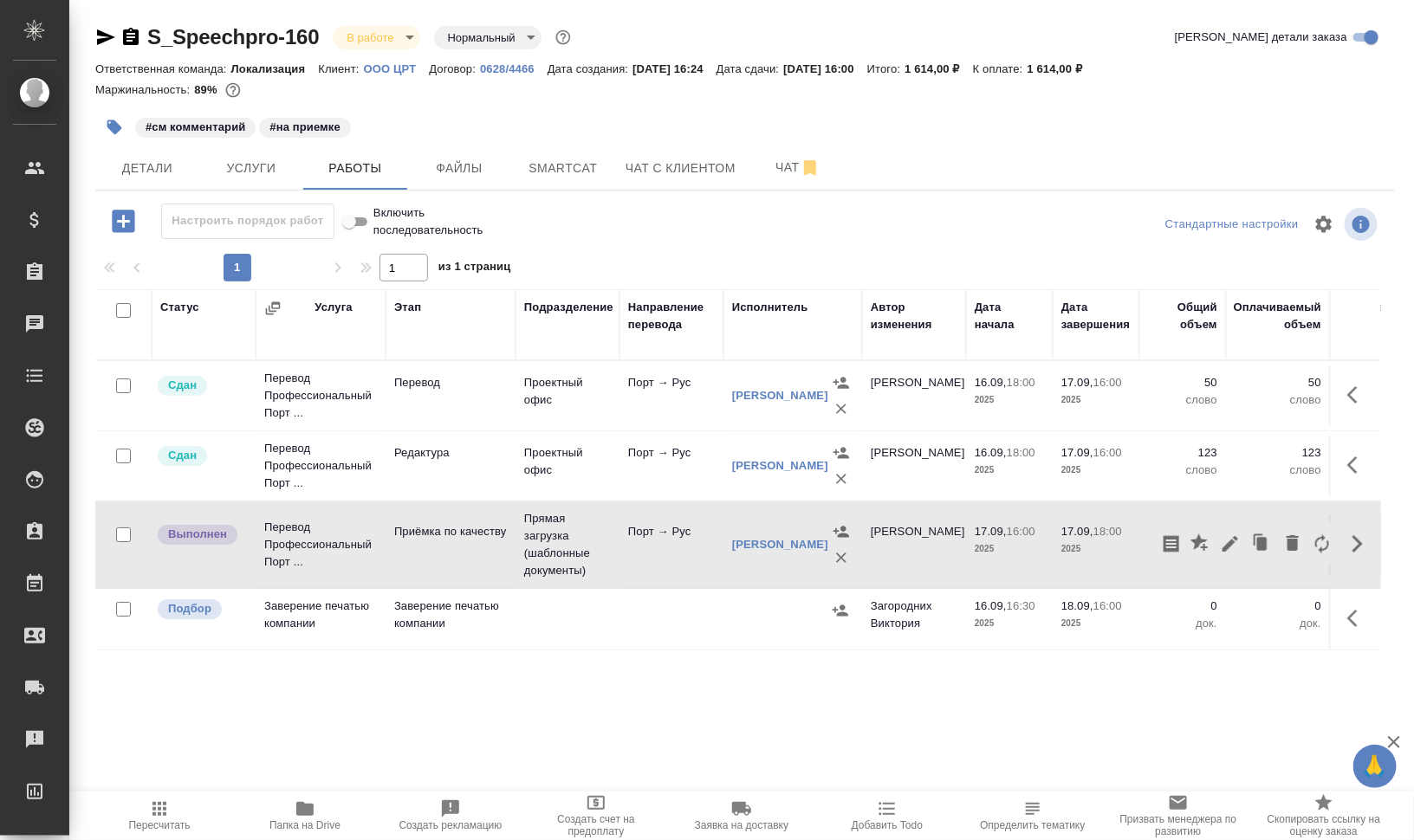
click at [1230, 542] on icon "button" at bounding box center [1230, 544] width 15 height 15
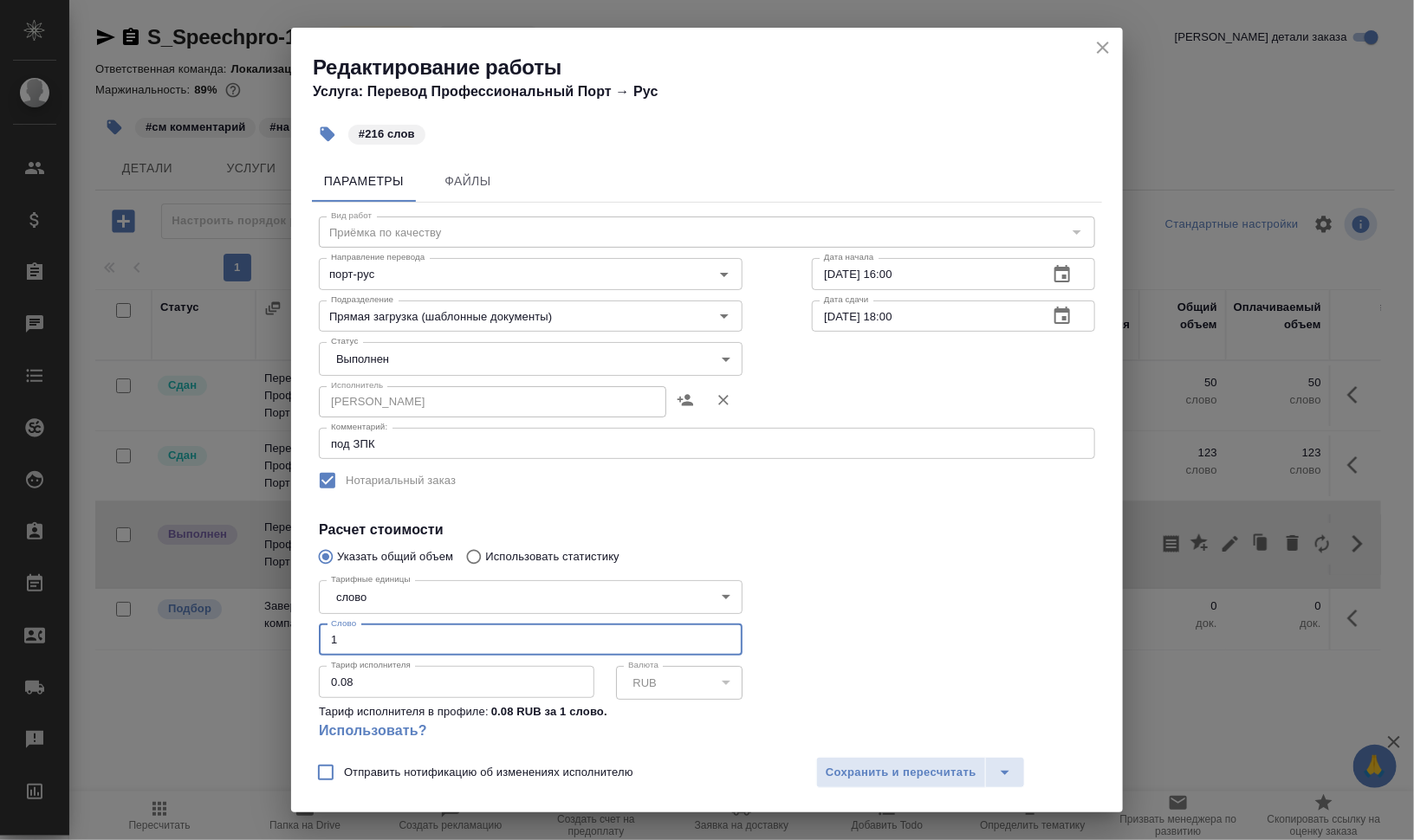
drag, startPoint x: 343, startPoint y: 648, endPoint x: 277, endPoint y: 641, distance: 66.4
click at [277, 641] on div "Редактирование работы Услуга: Перевод Профессиональный Порт → Рус #216 слов Пар…" at bounding box center [707, 420] width 1414 height 840
type input "216"
click at [399, 356] on body "🙏 .cls-1 fill:#fff; AWATERA Валеев Динар Клиенты Спецификации Заказы 0 Чаты Tod…" at bounding box center [707, 489] width 1414 height 979
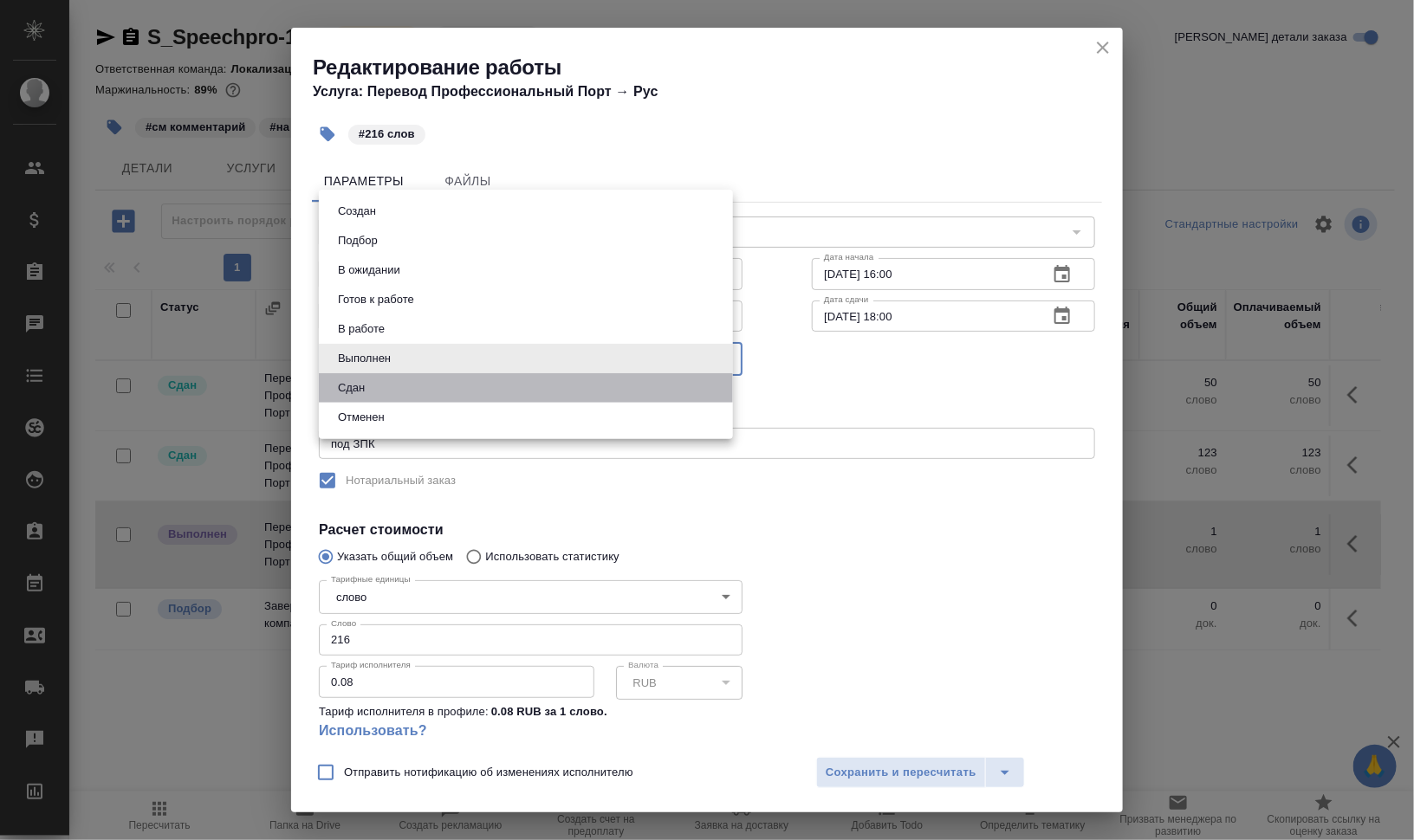
click at [391, 391] on li "Сдан" at bounding box center [526, 388] width 414 height 29
type input "closed"
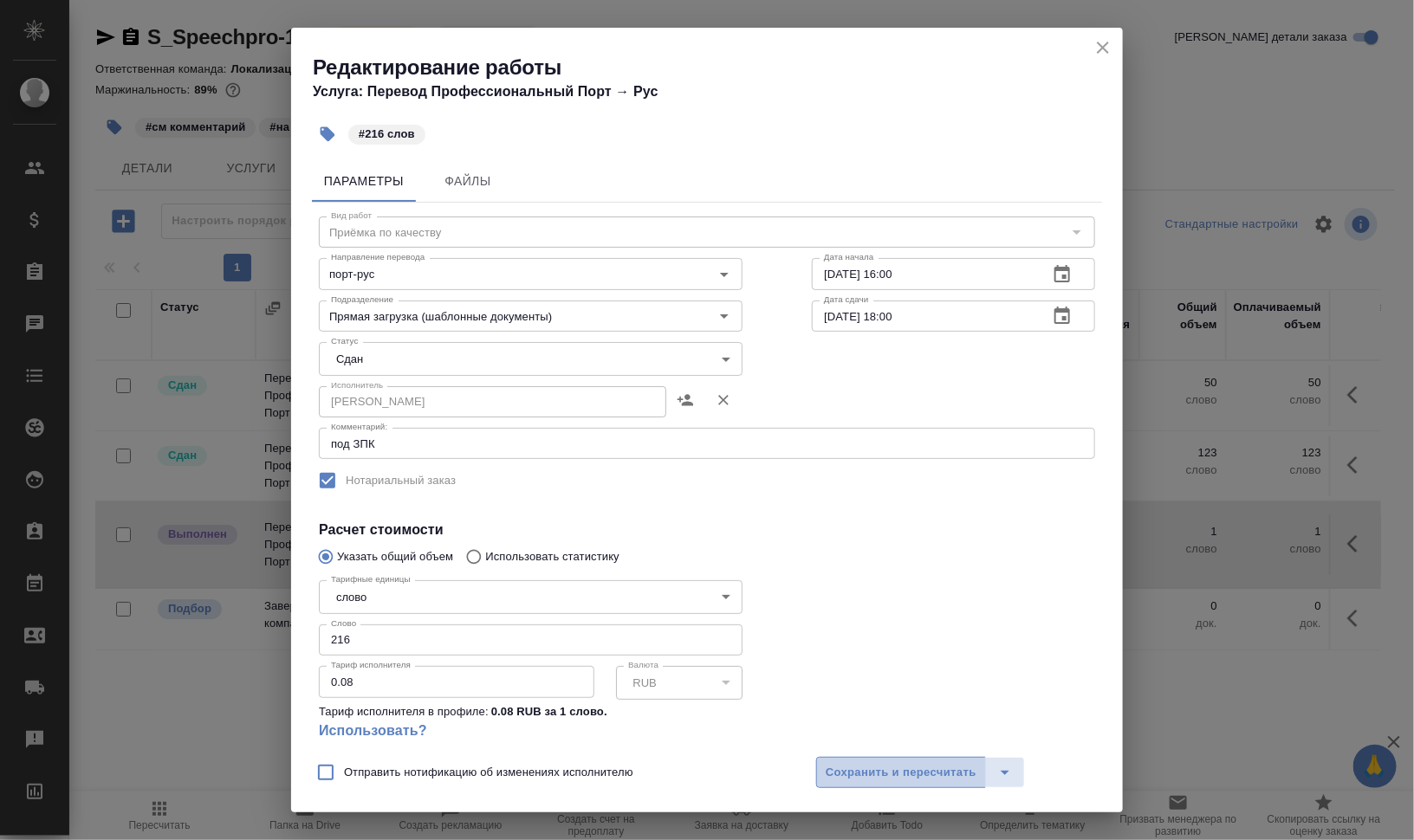
click at [897, 765] on span "Сохранить и пересчитать" at bounding box center [900, 773] width 150 height 20
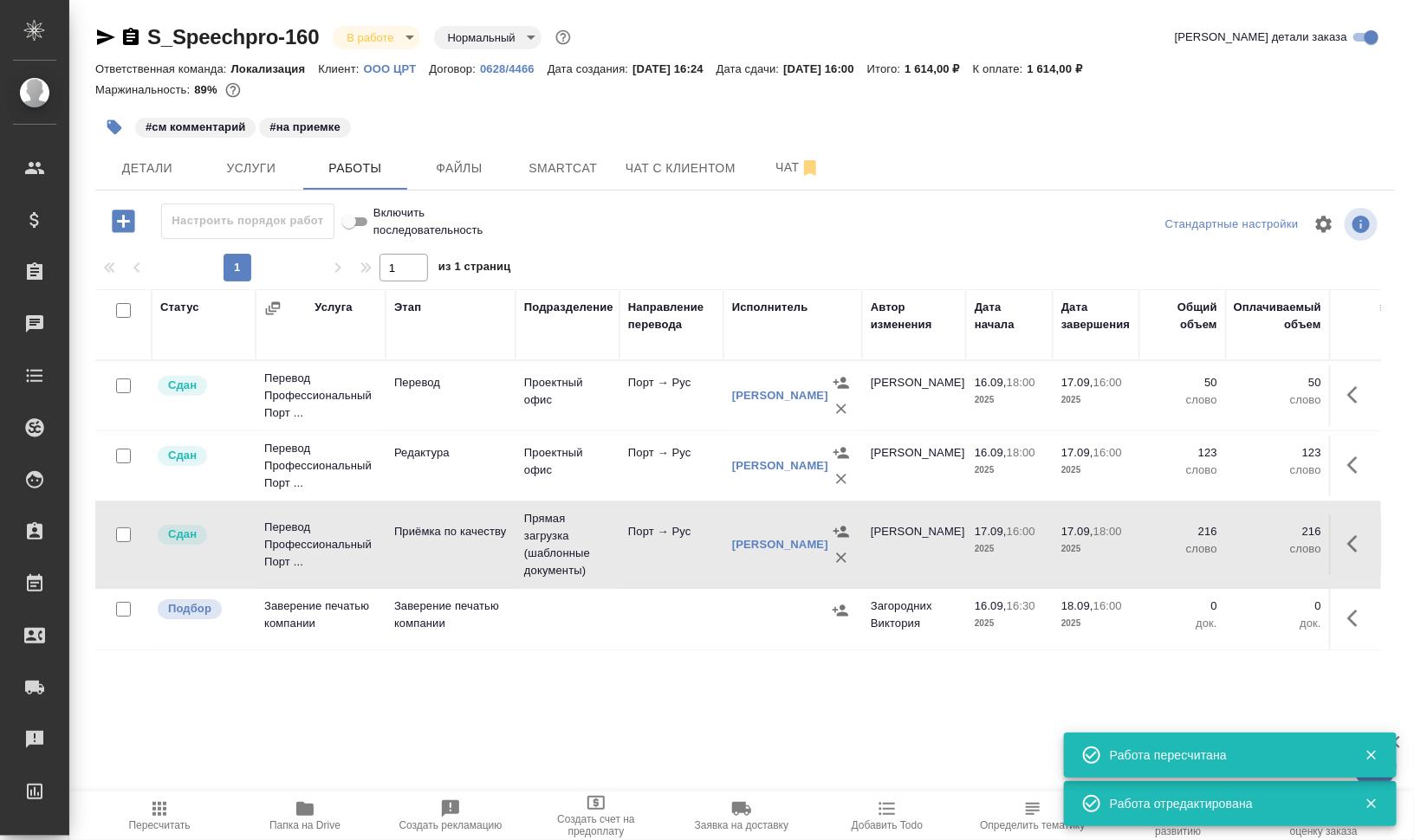
click at [115, 132] on icon "button" at bounding box center [115, 128] width 15 height 15
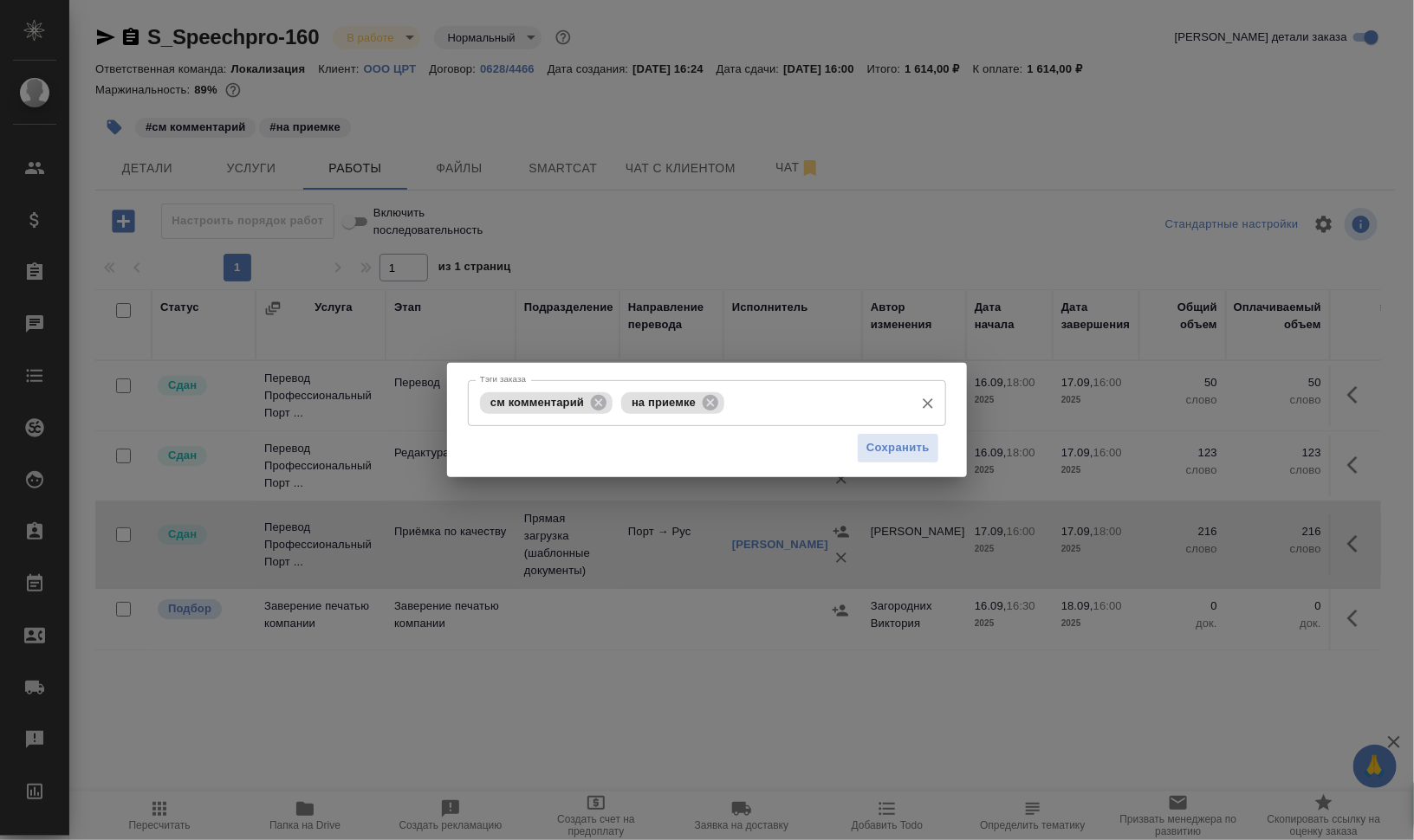
click at [599, 399] on icon at bounding box center [599, 403] width 19 height 19
click at [569, 405] on icon at bounding box center [569, 402] width 15 height 15
click at [841, 435] on div "Сохранить" at bounding box center [706, 448] width 478 height 44
click at [889, 449] on span "Сохранить" at bounding box center [897, 448] width 63 height 20
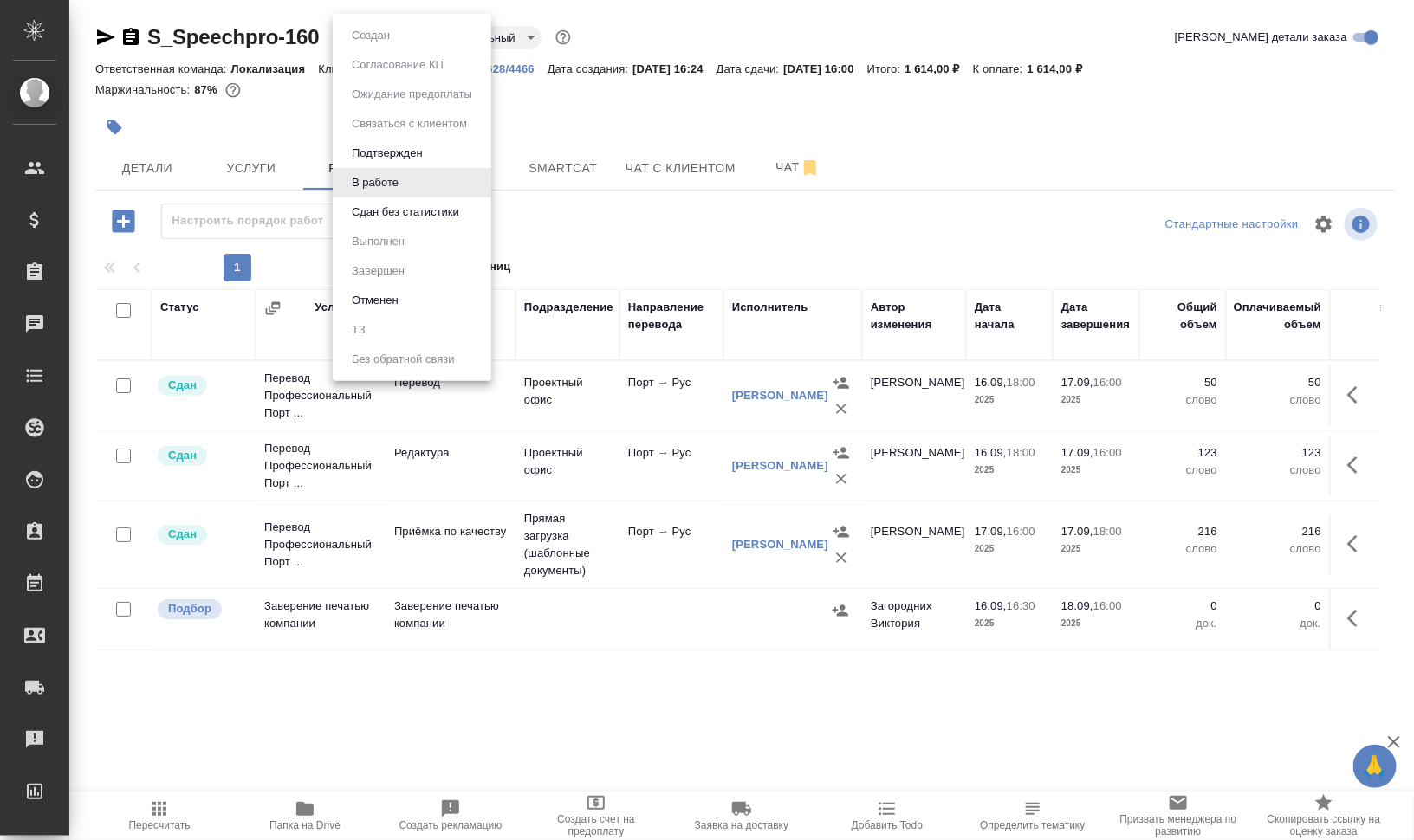
click at [407, 28] on body "🙏 .cls-1 fill:#fff; AWATERA Валеев Динар Клиенты Спецификации Заказы 0 Чаты Tod…" at bounding box center [707, 489] width 1414 height 979
click at [398, 209] on button "Сдан без статистики" at bounding box center [405, 211] width 118 height 19
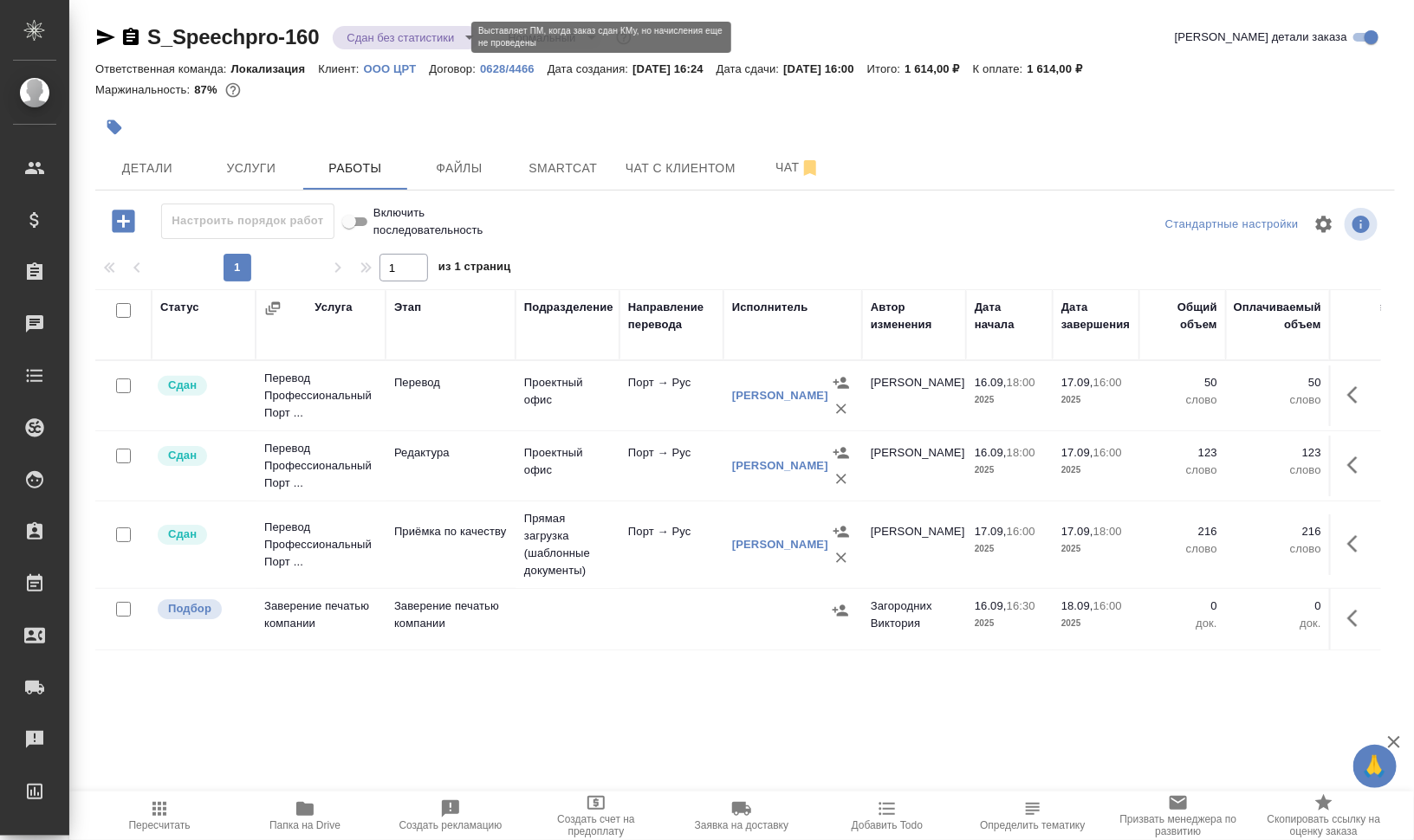
click at [391, 36] on body "🙏 .cls-1 fill:#fff; AWATERA Валеев Динар Клиенты Спецификации Заказы 0 Чаты Tod…" at bounding box center [707, 489] width 1414 height 979
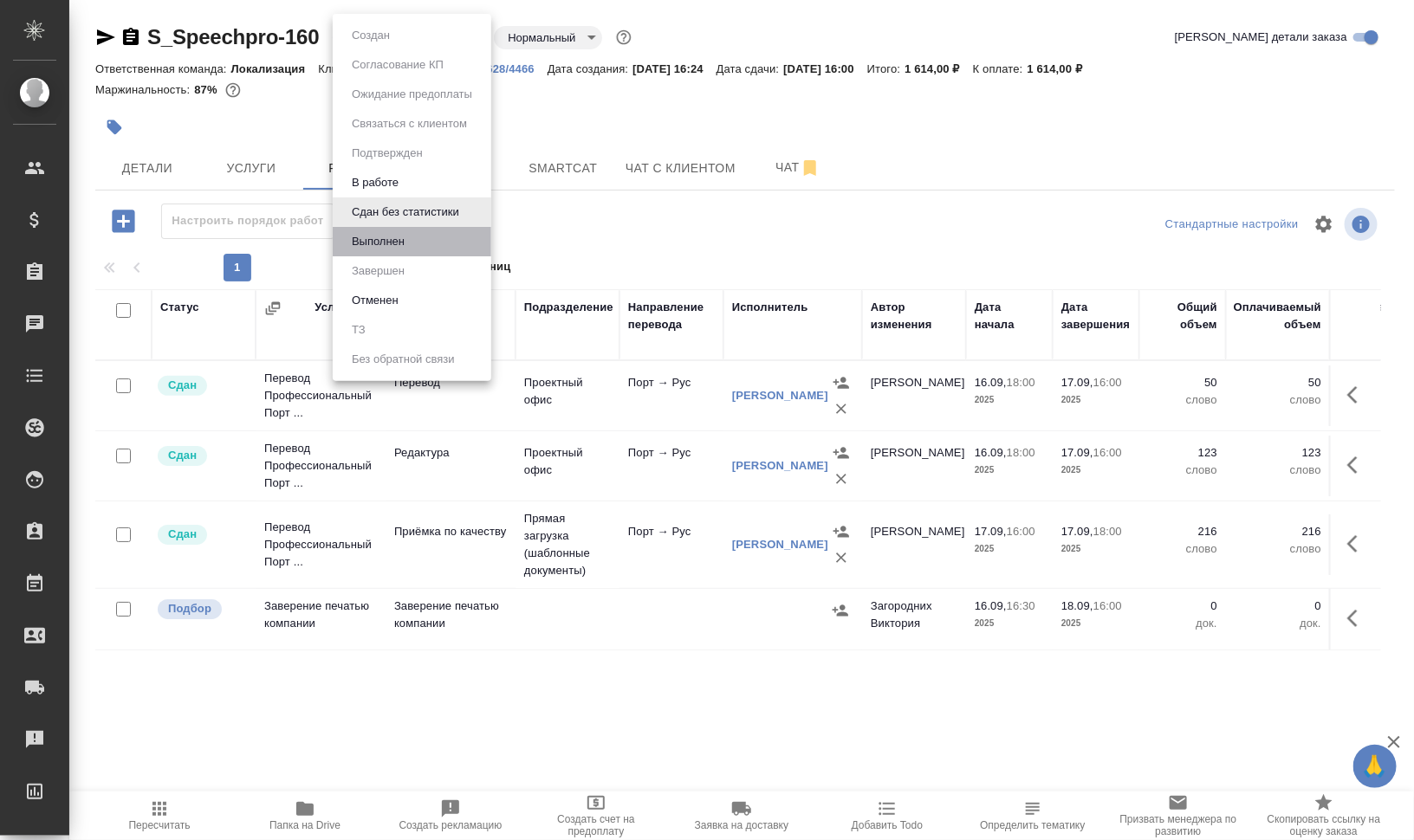
click at [435, 243] on li "Выполнен" at bounding box center [412, 241] width 159 height 29
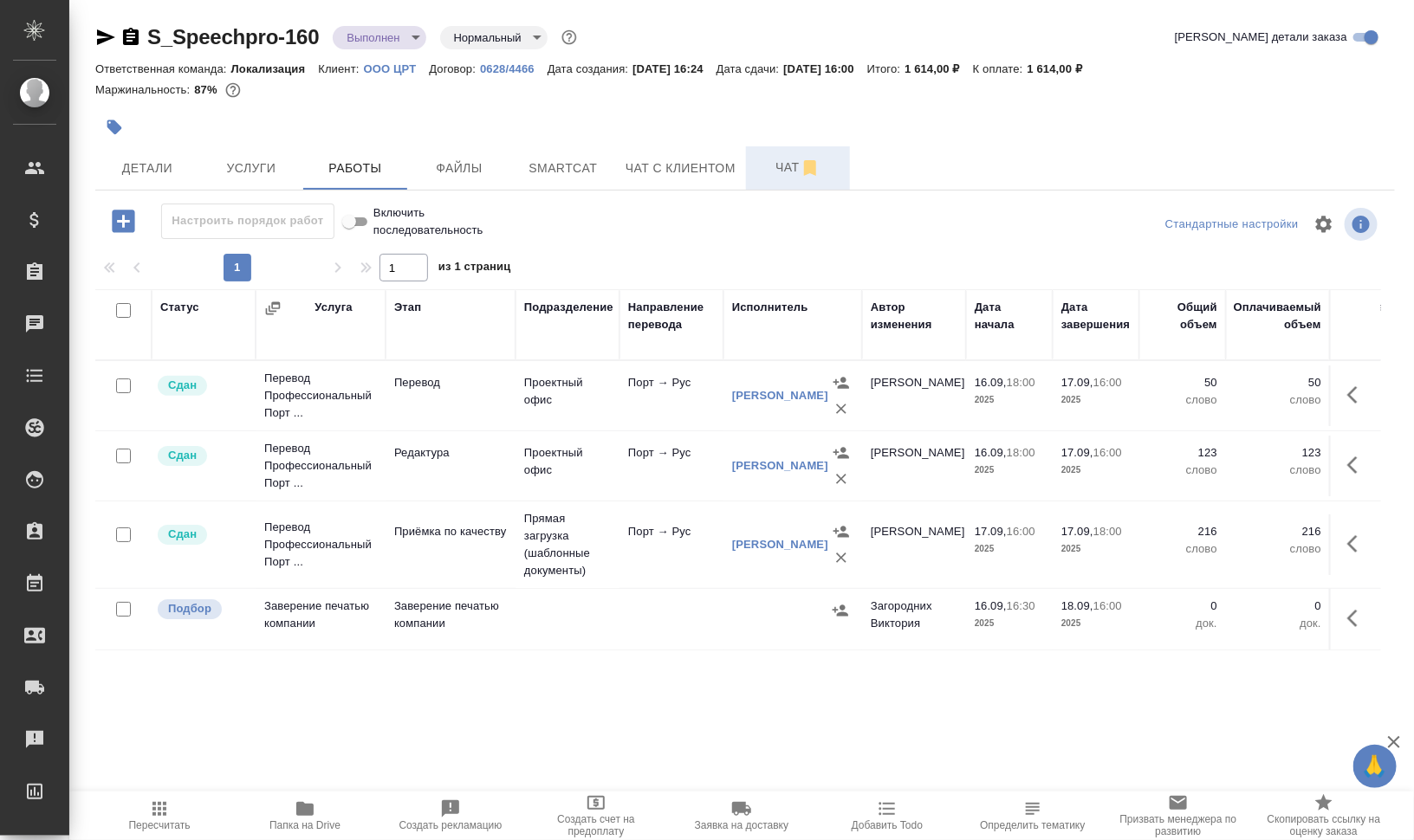
click at [766, 156] on button "Чат" at bounding box center [798, 169] width 104 height 44
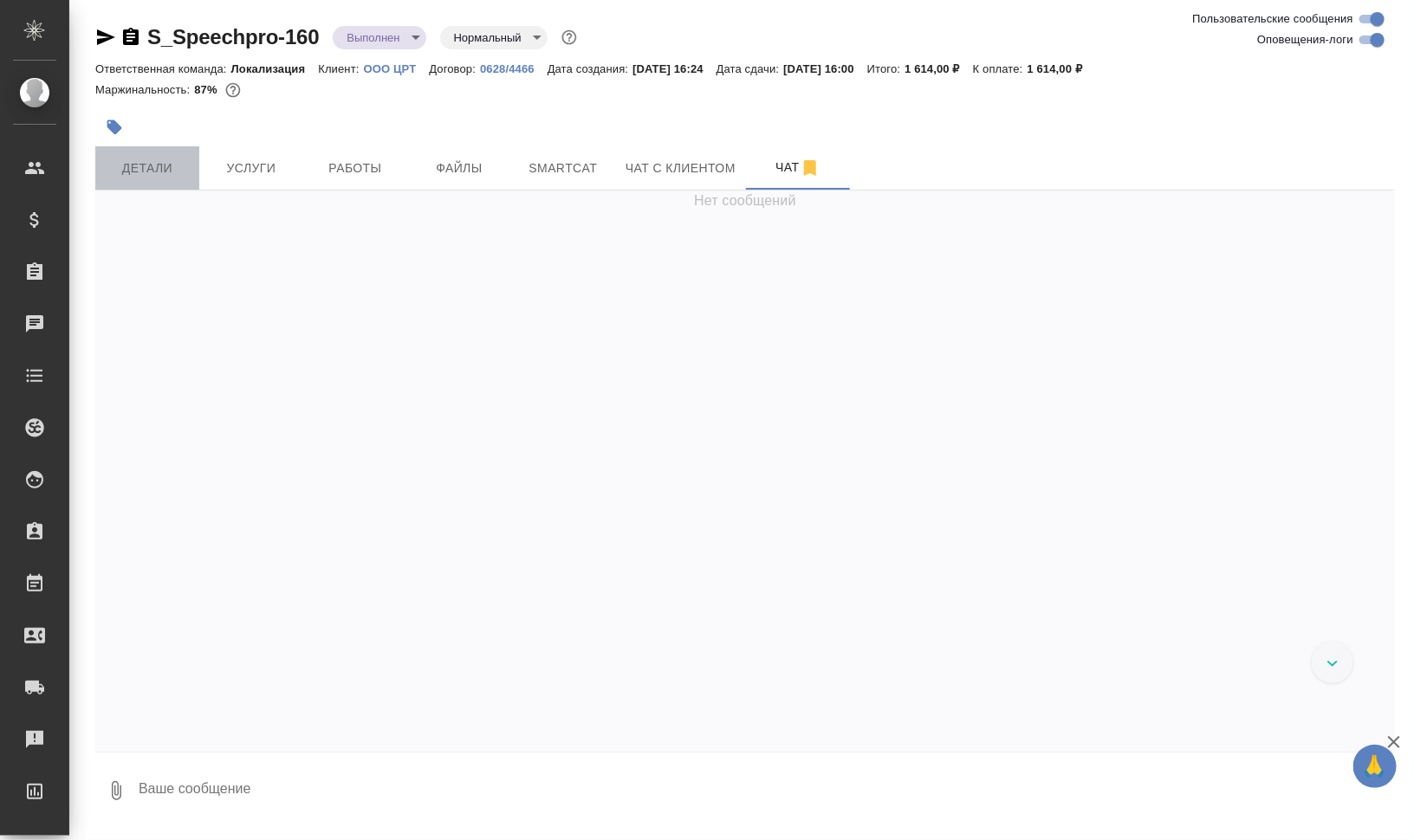
click at [136, 170] on span "Детали" at bounding box center [147, 169] width 83 height 22
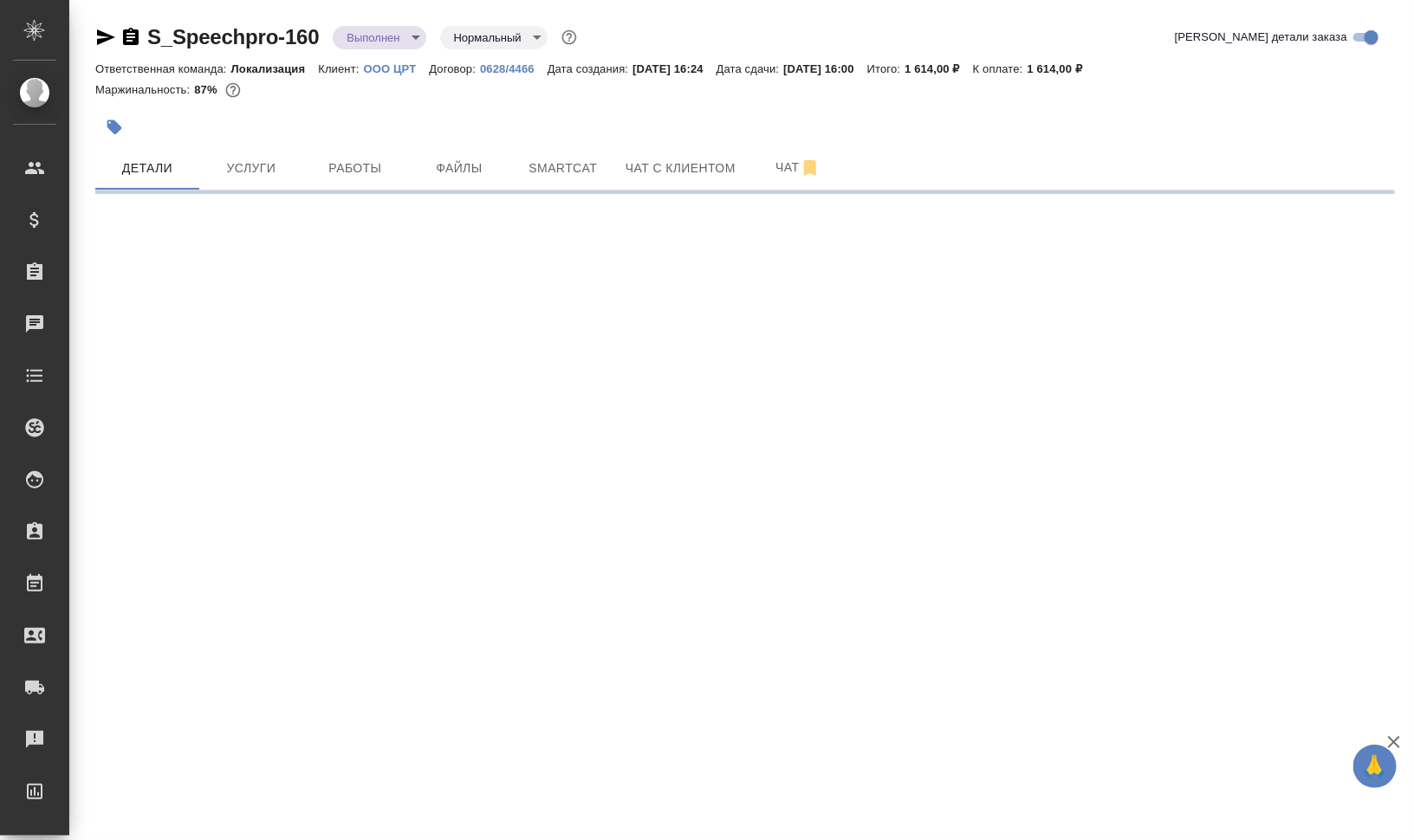
select select "RU"
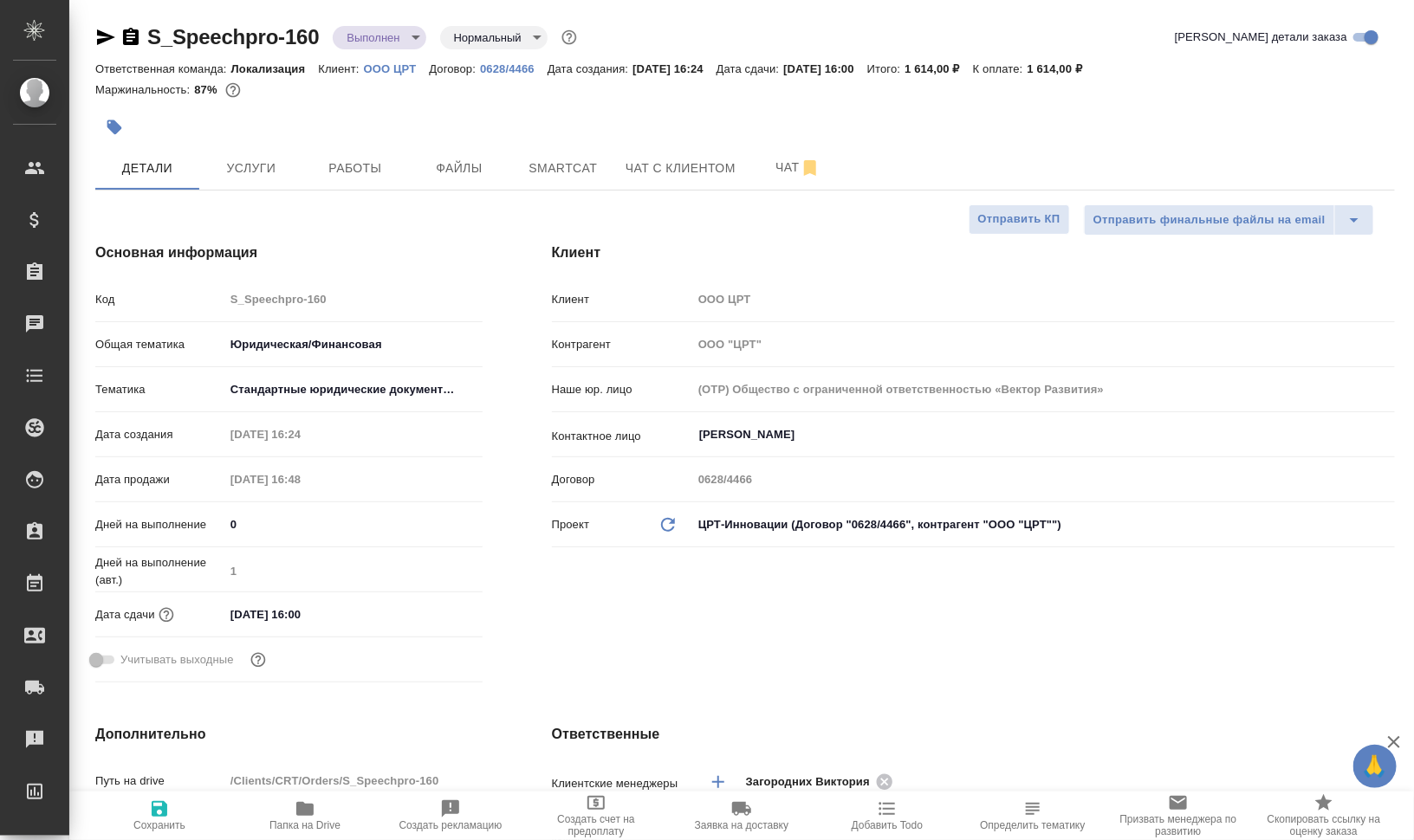
type textarea "x"
click at [766, 159] on span "Чат" at bounding box center [797, 168] width 83 height 22
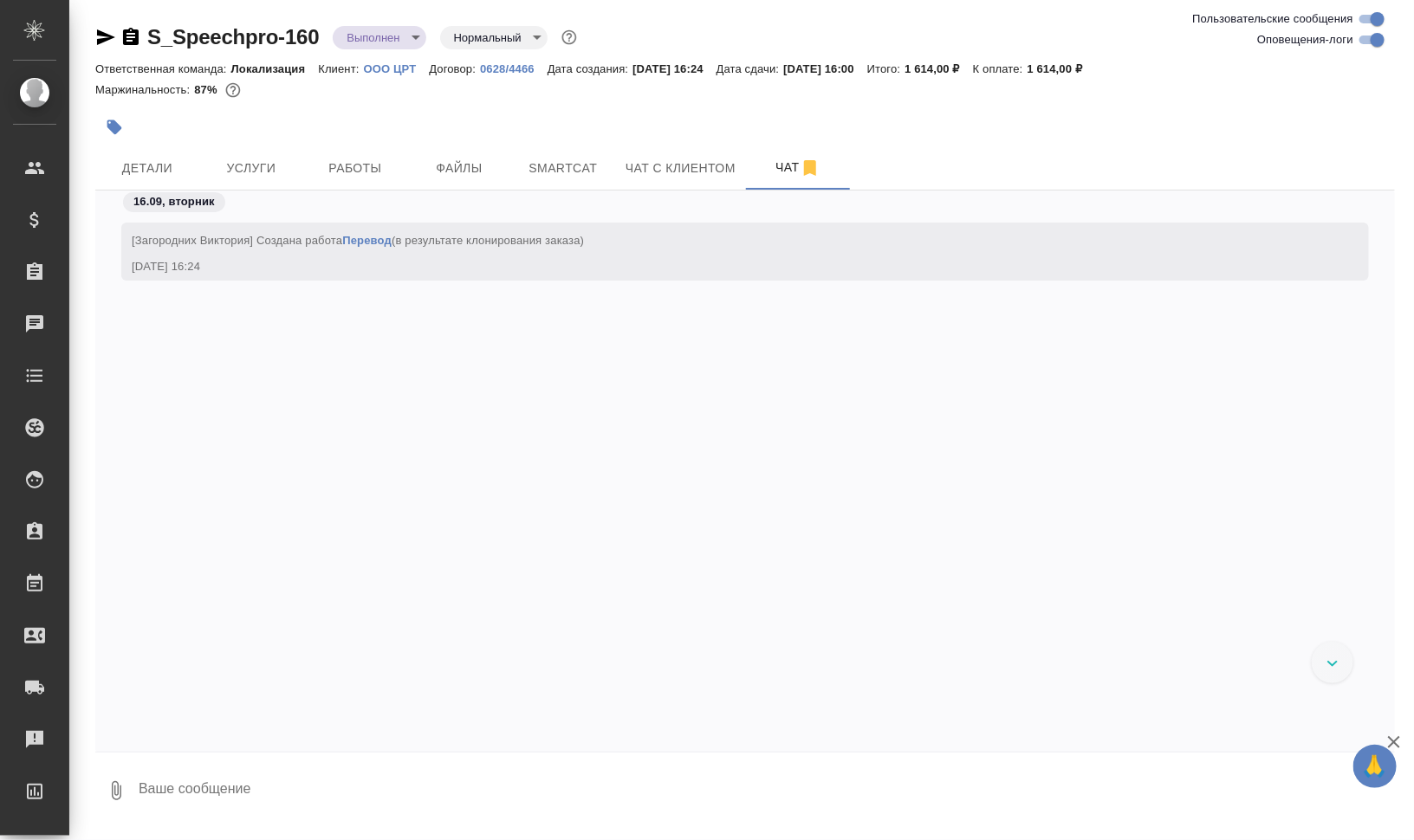
scroll to position [4923, 0]
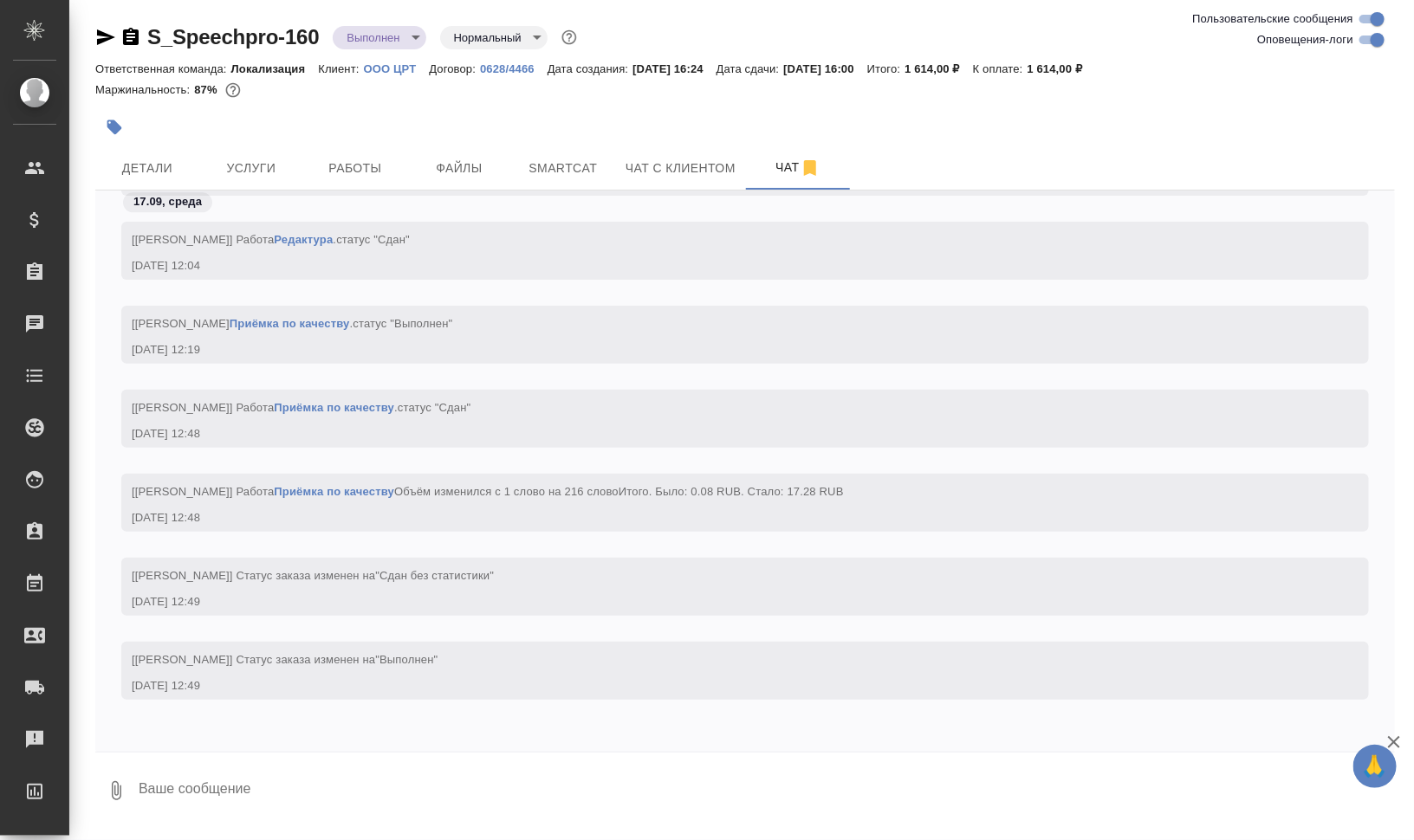
click at [538, 780] on textarea at bounding box center [765, 791] width 1258 height 59
type textarea "Z"
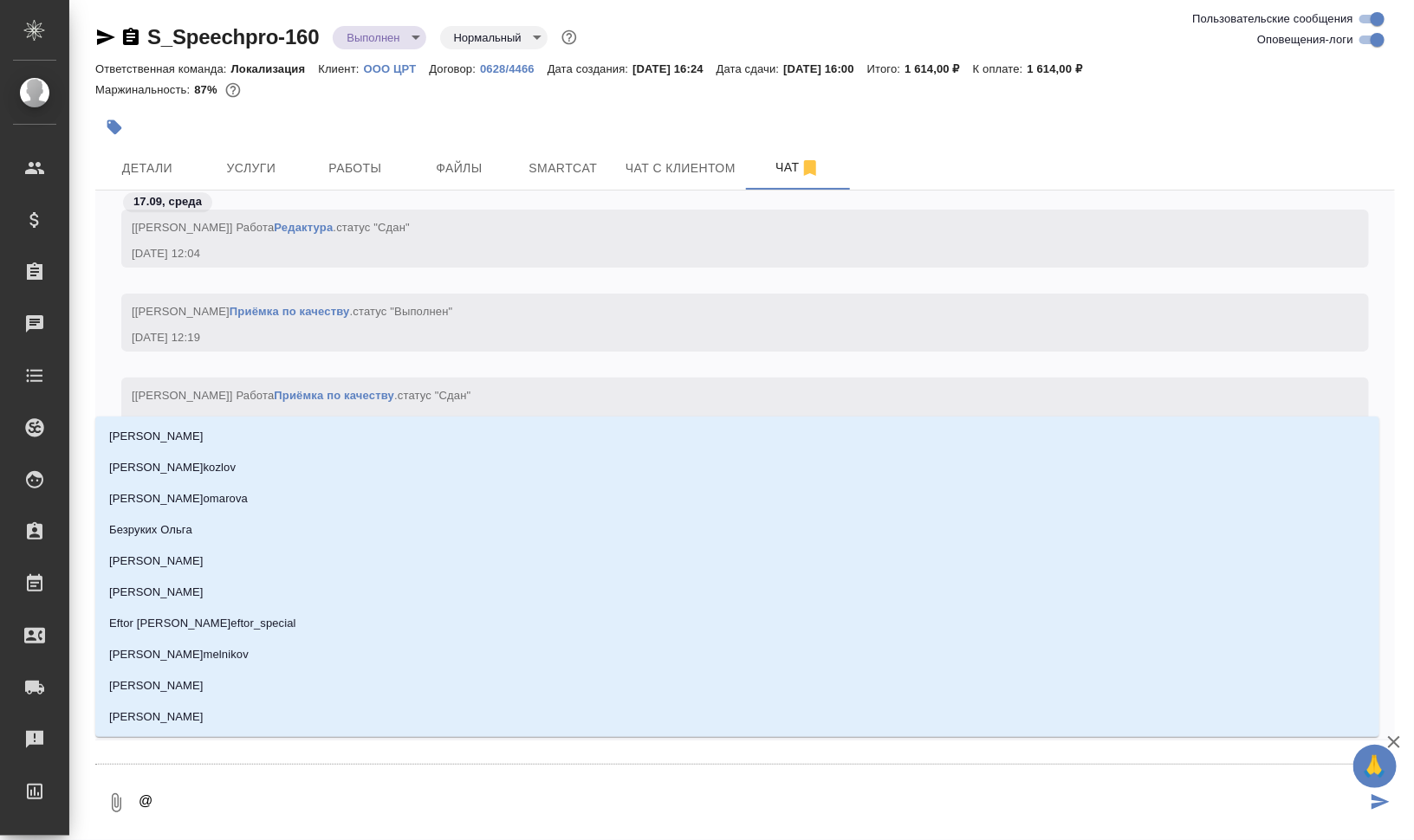
type textarea "@з"
type input "з"
type textarea "@за"
type input "за"
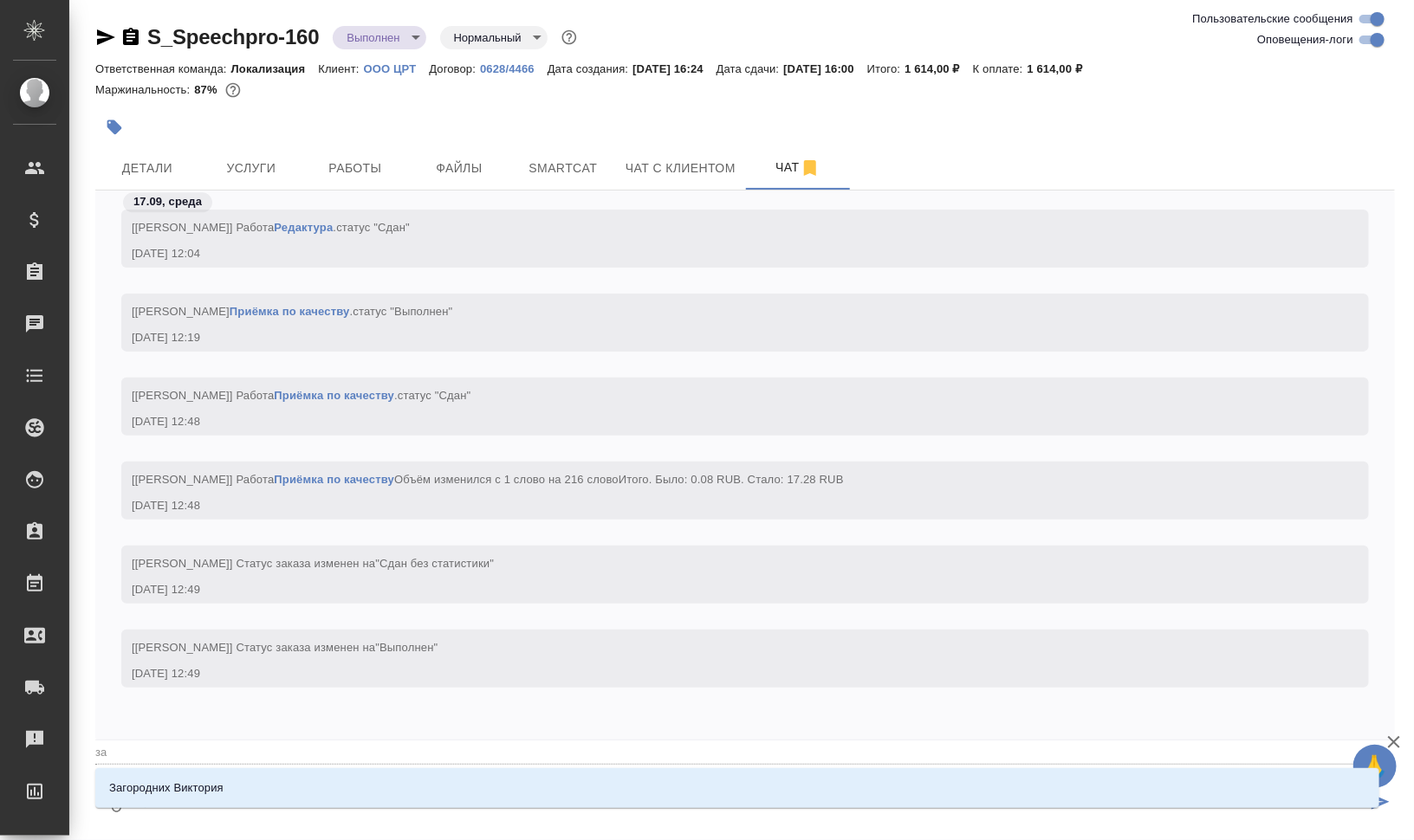
type textarea "@заг"
type input "заг"
type textarea "@заго"
type input "заго"
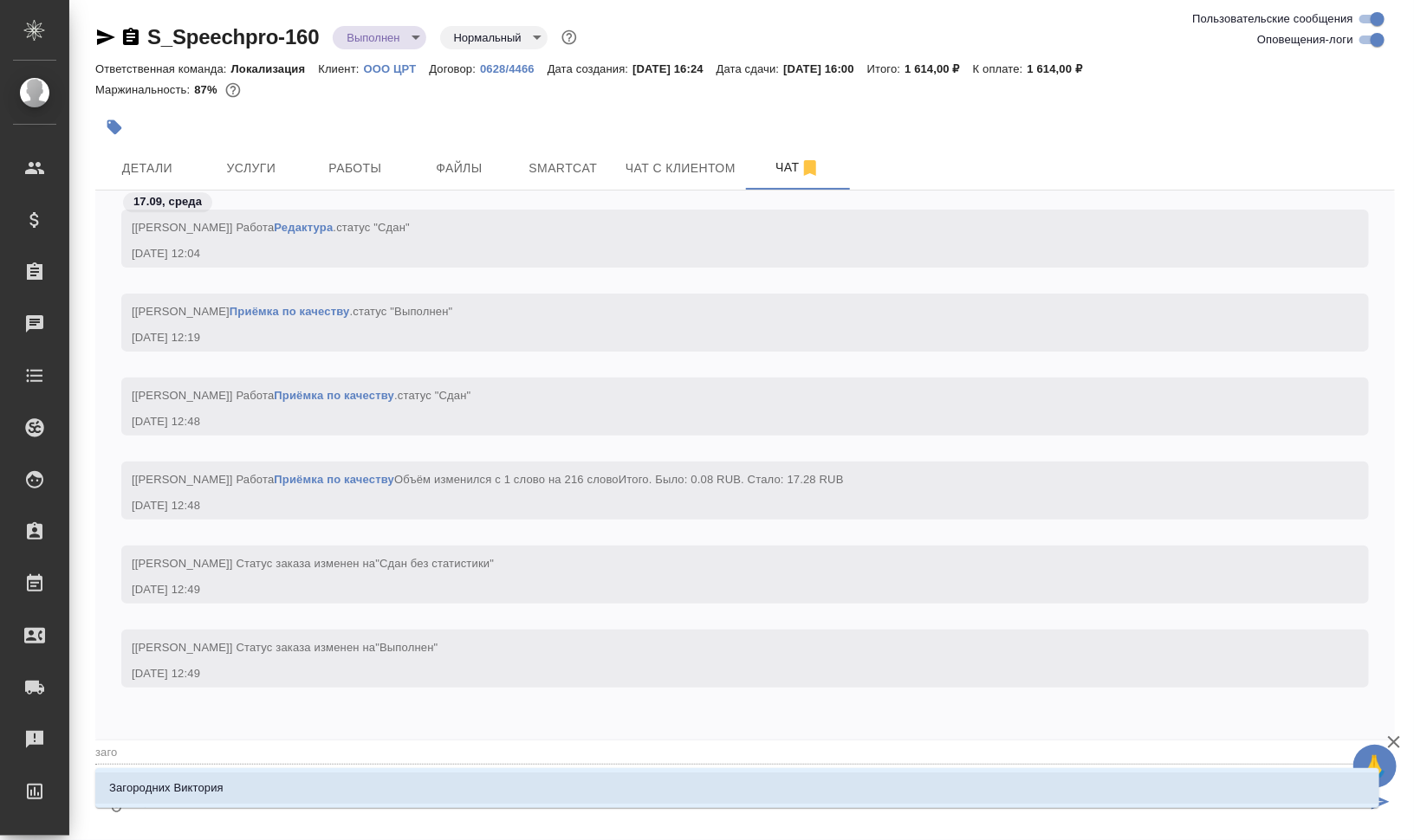
click at [432, 788] on li "Загородних Виктория" at bounding box center [737, 788] width 1284 height 31
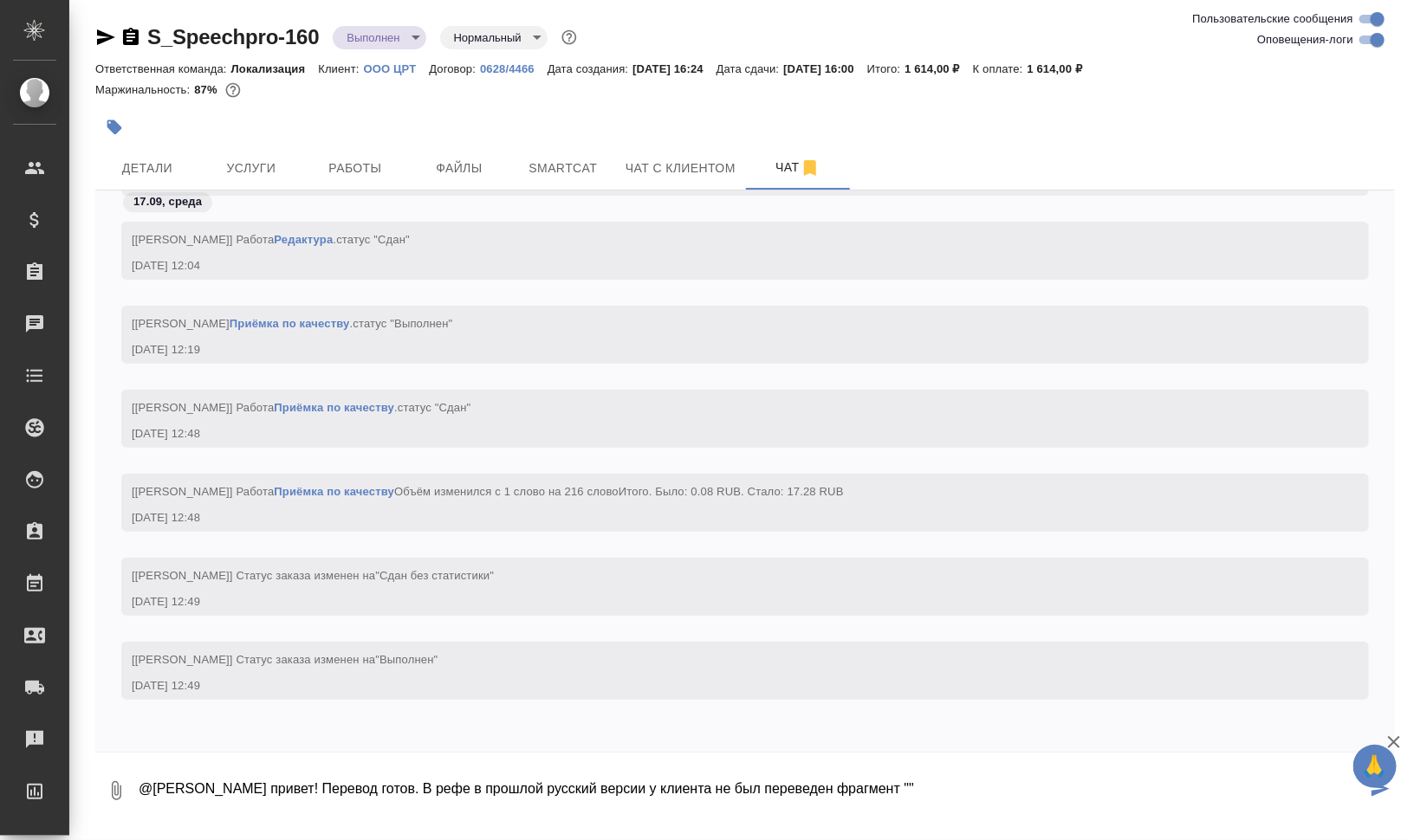
click at [929, 788] on textarea "@Загородних Виктория привет! Перевод готов. В рефе в прошлой русский версии у к…" at bounding box center [751, 791] width 1229 height 59
click at [942, 792] on textarea "@Загородних Виктория привет! Перевод готов. В рефе в прошлой русский версии у к…" at bounding box center [751, 791] width 1229 height 59
click at [933, 789] on textarea "@Загородних Виктория привет! Перевод готов. В рефе в прошлой русский версии у к…" at bounding box center [751, 791] width 1229 height 59
paste textarea "a Secretaria da Segurança Pública do Estado de São Paulo, Brasil."
click at [292, 804] on textarea "@Загородних Виктория привет! Перевод готов. В рефе в прошлой русский версии у к…" at bounding box center [751, 791] width 1229 height 59
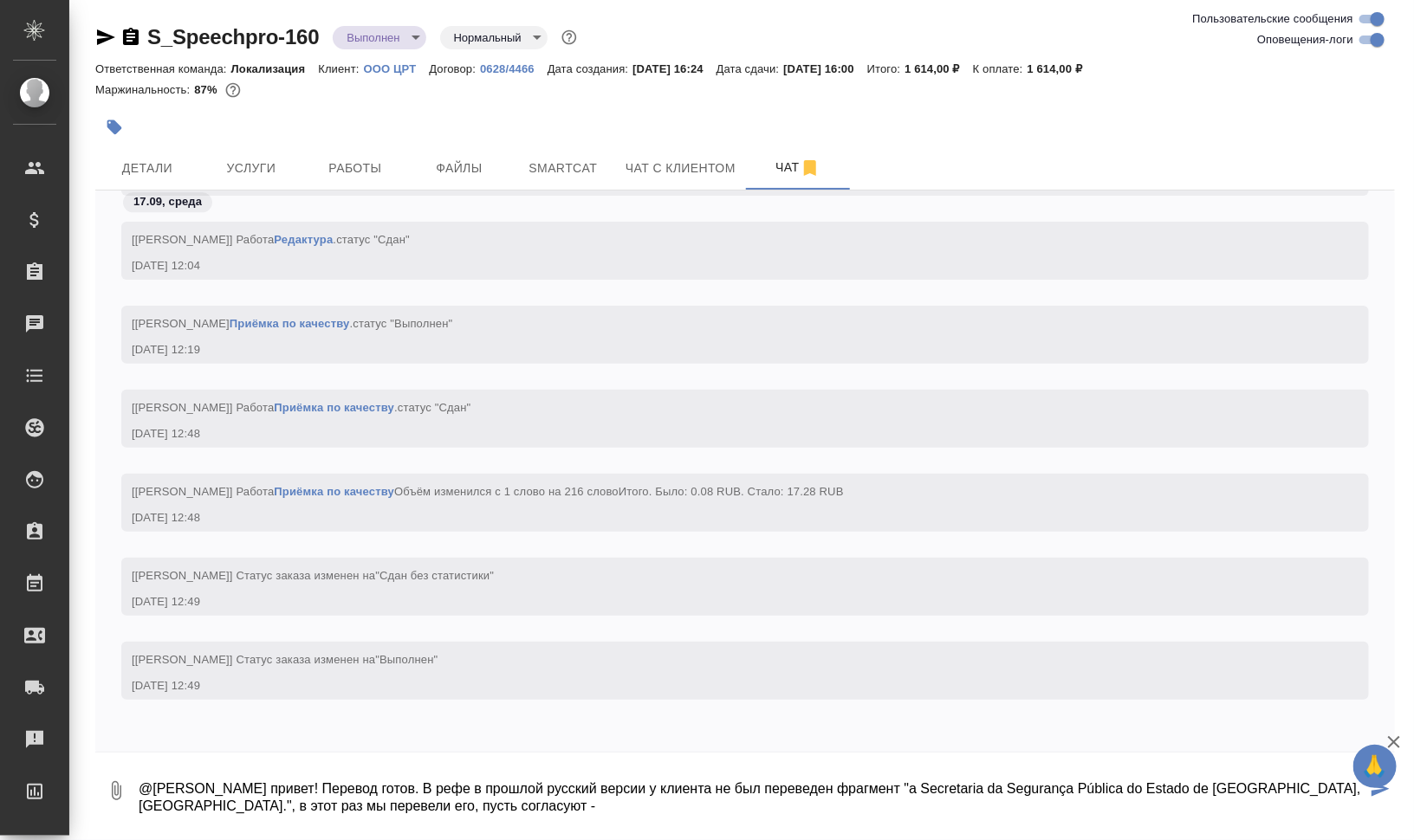
paste textarea "Департамента общественной безопасности штата Сан-Паулу, Бразилия."
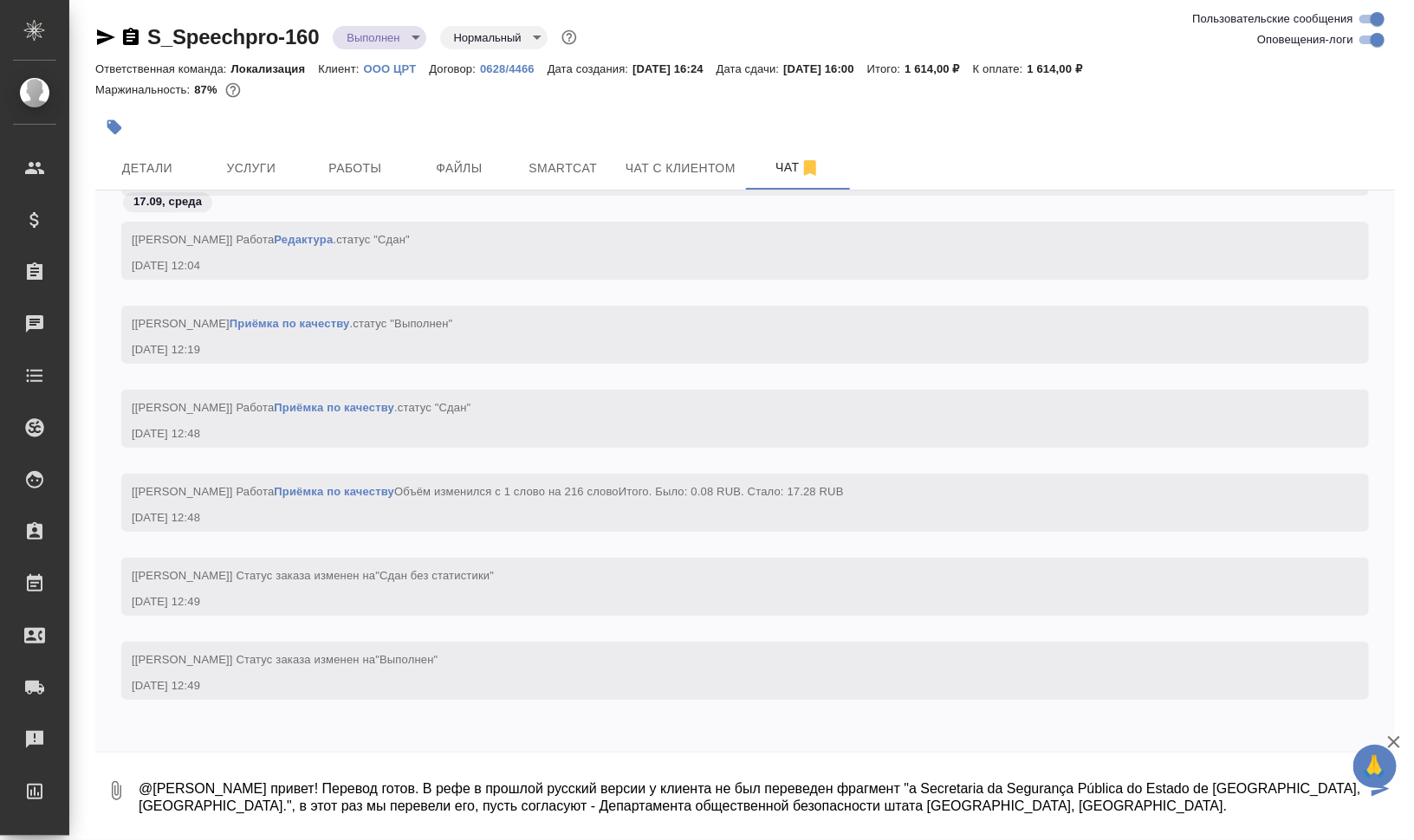
click at [585, 804] on textarea "@Загородних Виктория привет! Перевод готов. В рефе в прошлой русский версии у к…" at bounding box center [751, 791] width 1229 height 59
click at [988, 802] on textarea "@Загородних Виктория привет! Перевод готов. В рефе в прошлой русский версии у к…" at bounding box center [751, 791] width 1229 height 59
click at [1395, 739] on icon "button" at bounding box center [1393, 742] width 21 height 21
click at [1059, 799] on textarea "@Загородних Виктория привет! Перевод готов. В рефе в прошлой русский версии у к…" at bounding box center [751, 791] width 1229 height 59
type textarea "@Загородних Виктория привет! Перевод готов. В рефе в прошлой русский версии у к…"
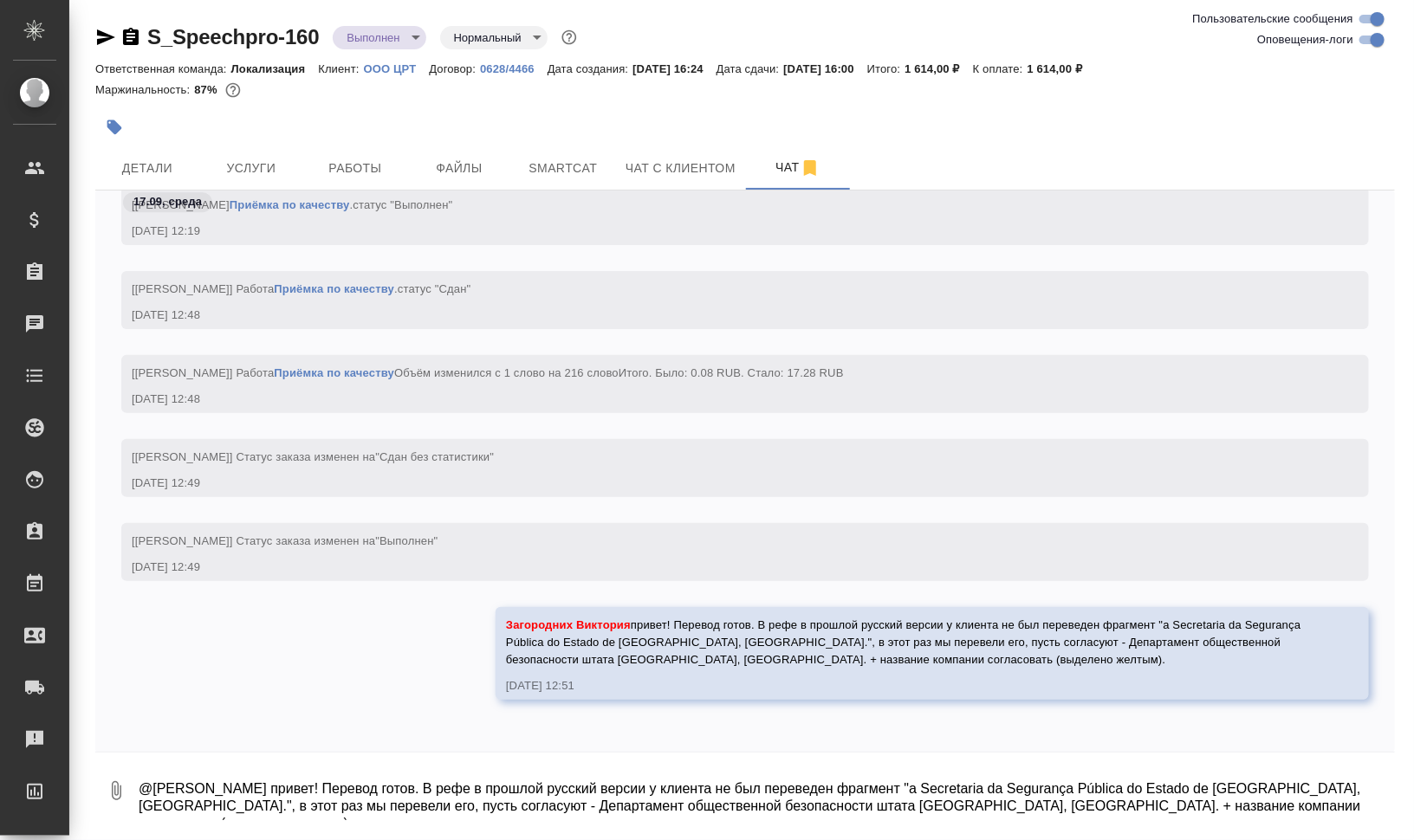
scroll to position [0, 0]
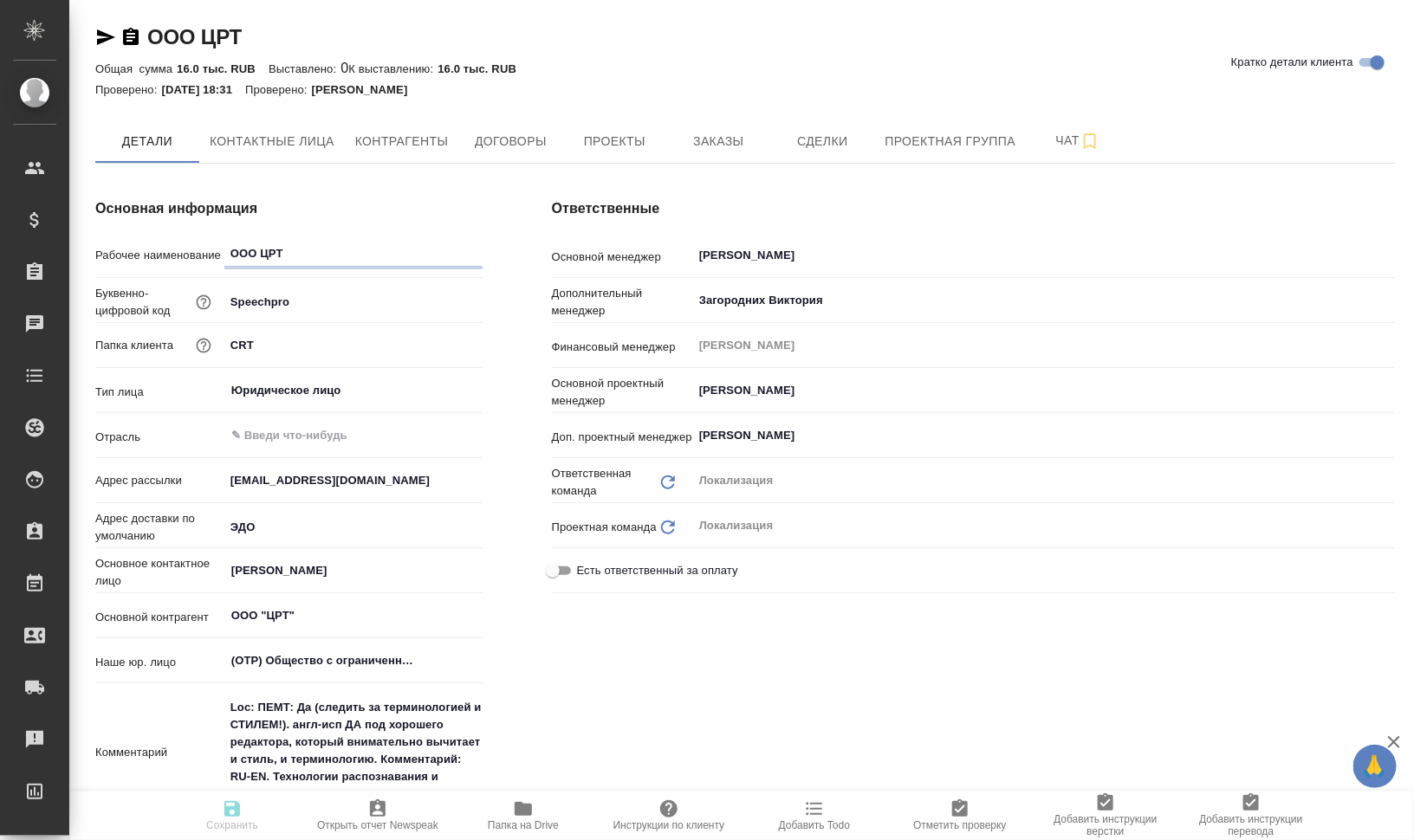
type textarea "x"
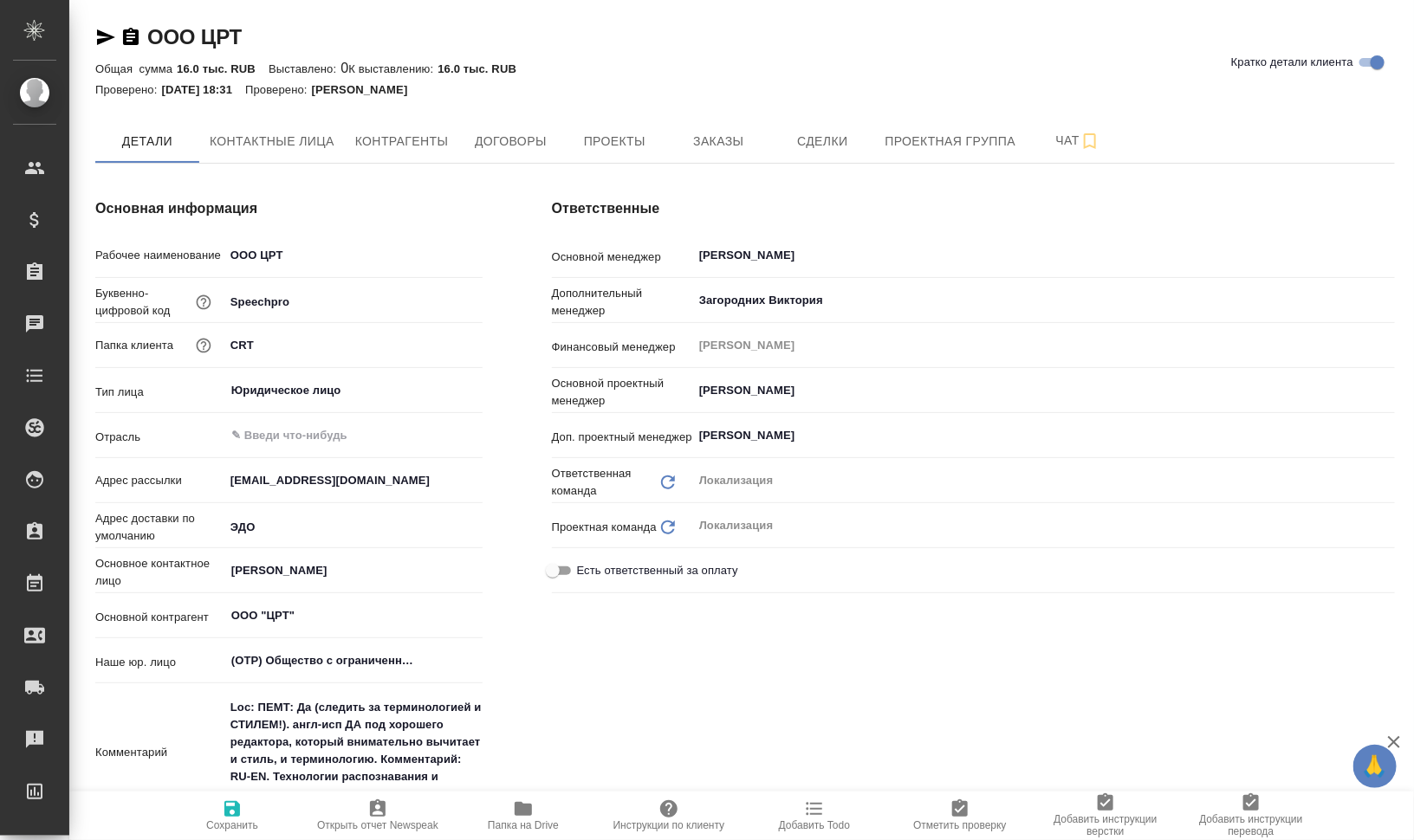
type textarea "x"
click at [694, 136] on span "Заказы" at bounding box center [718, 142] width 83 height 22
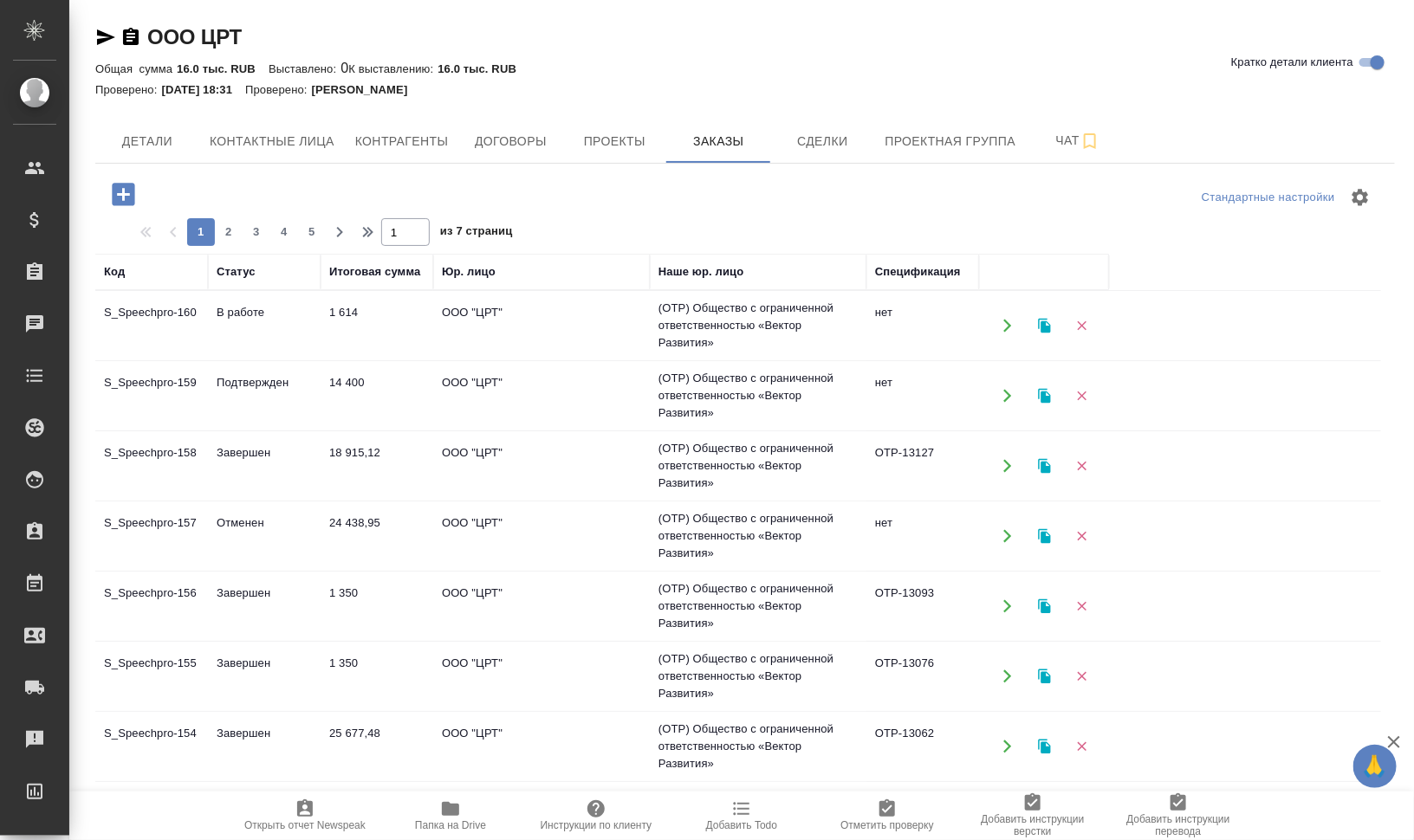
scroll to position [108, 0]
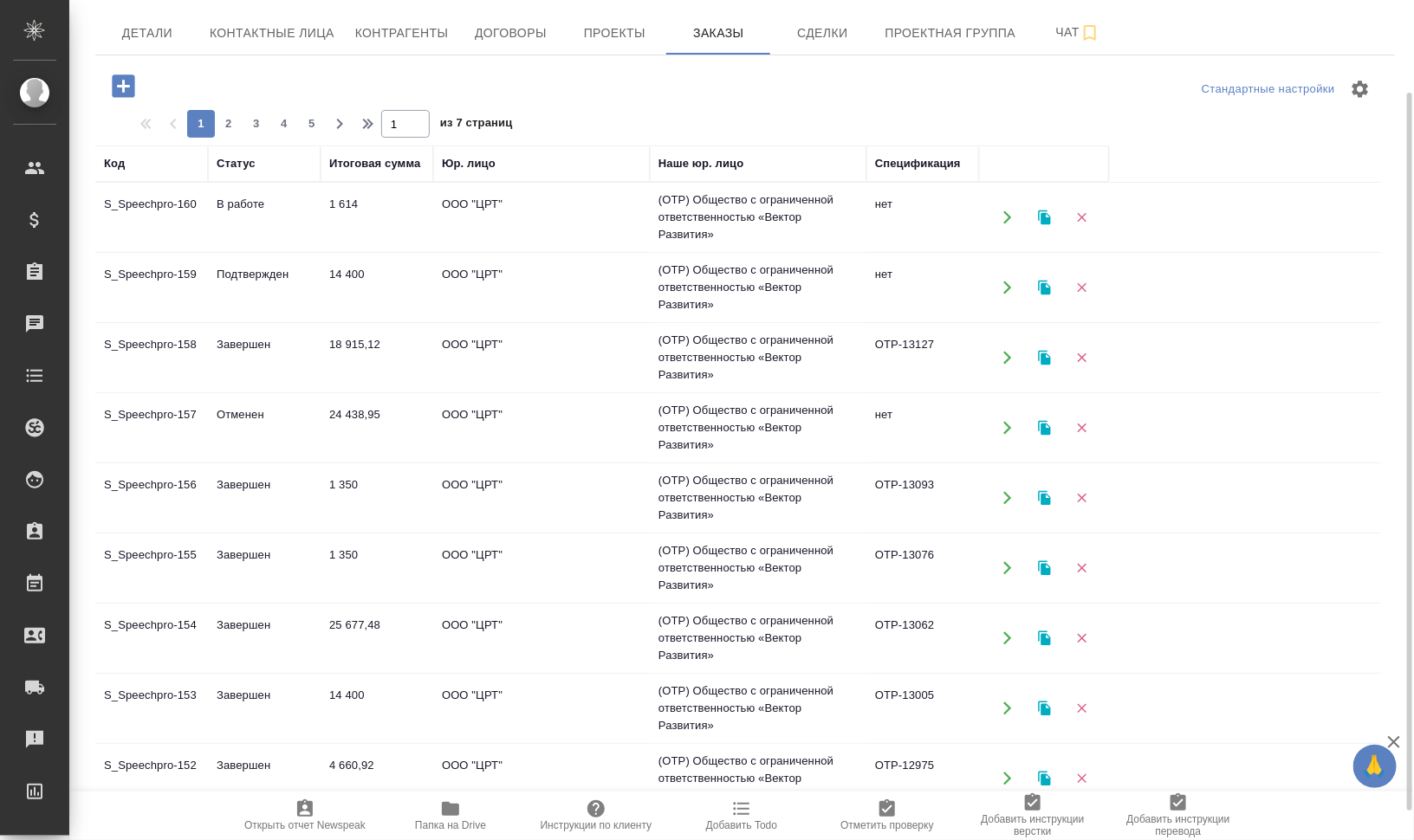
click at [163, 491] on td "S_Speechpro-156" at bounding box center [152, 497] width 113 height 61
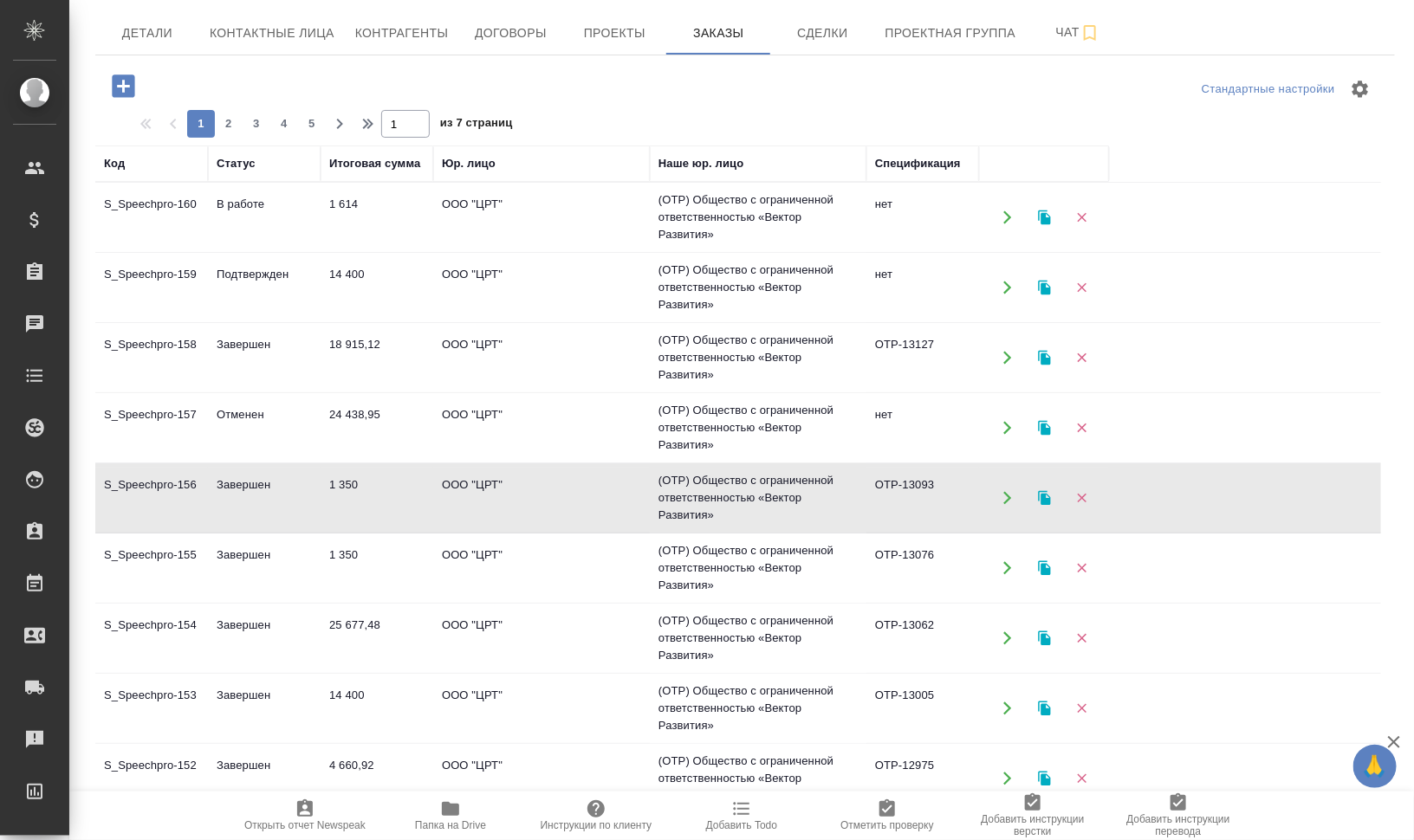
click at [250, 572] on td "Завершен" at bounding box center [264, 568] width 113 height 61
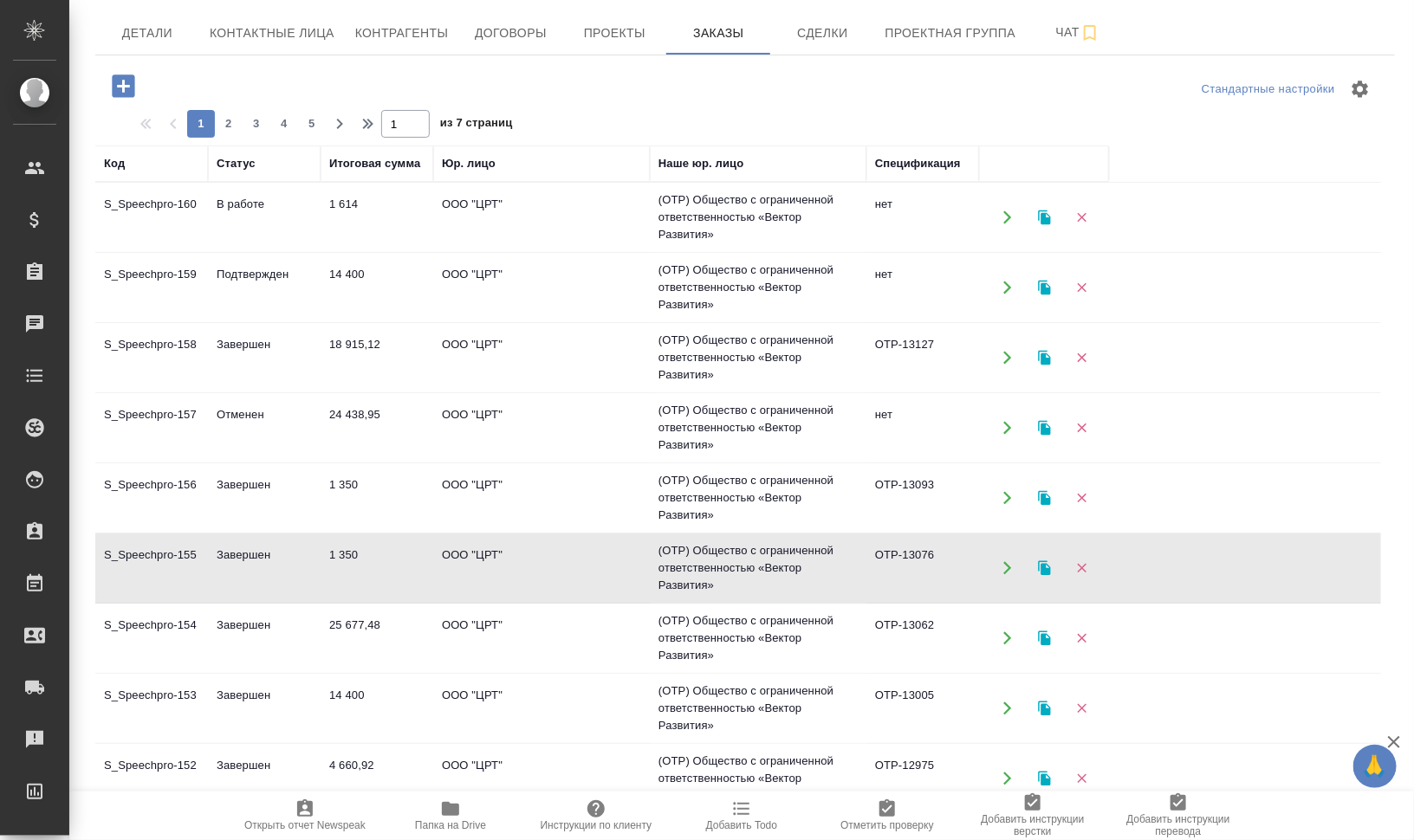
click at [250, 572] on td "Завершен" at bounding box center [264, 568] width 113 height 61
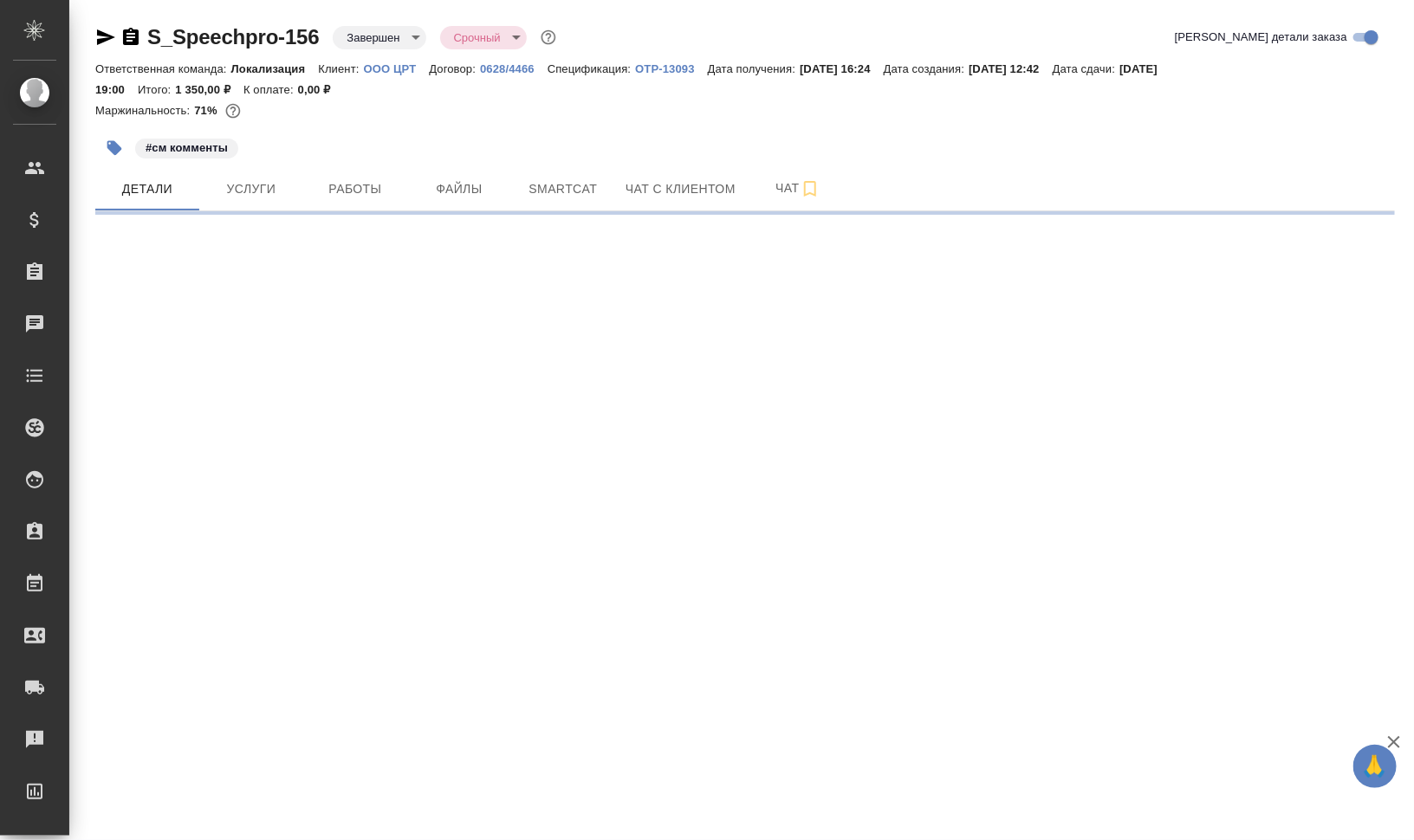
select select "RU"
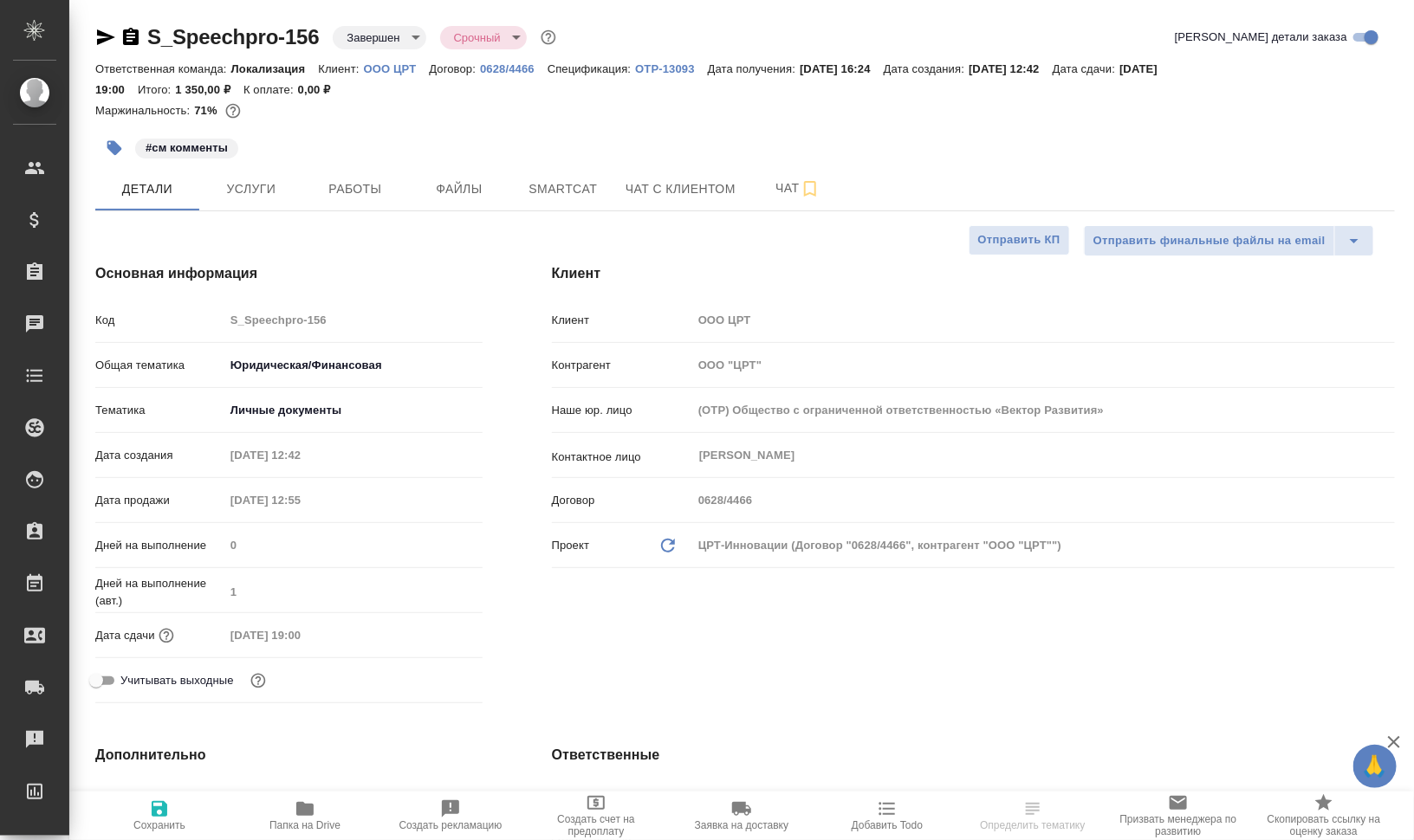
type textarea "x"
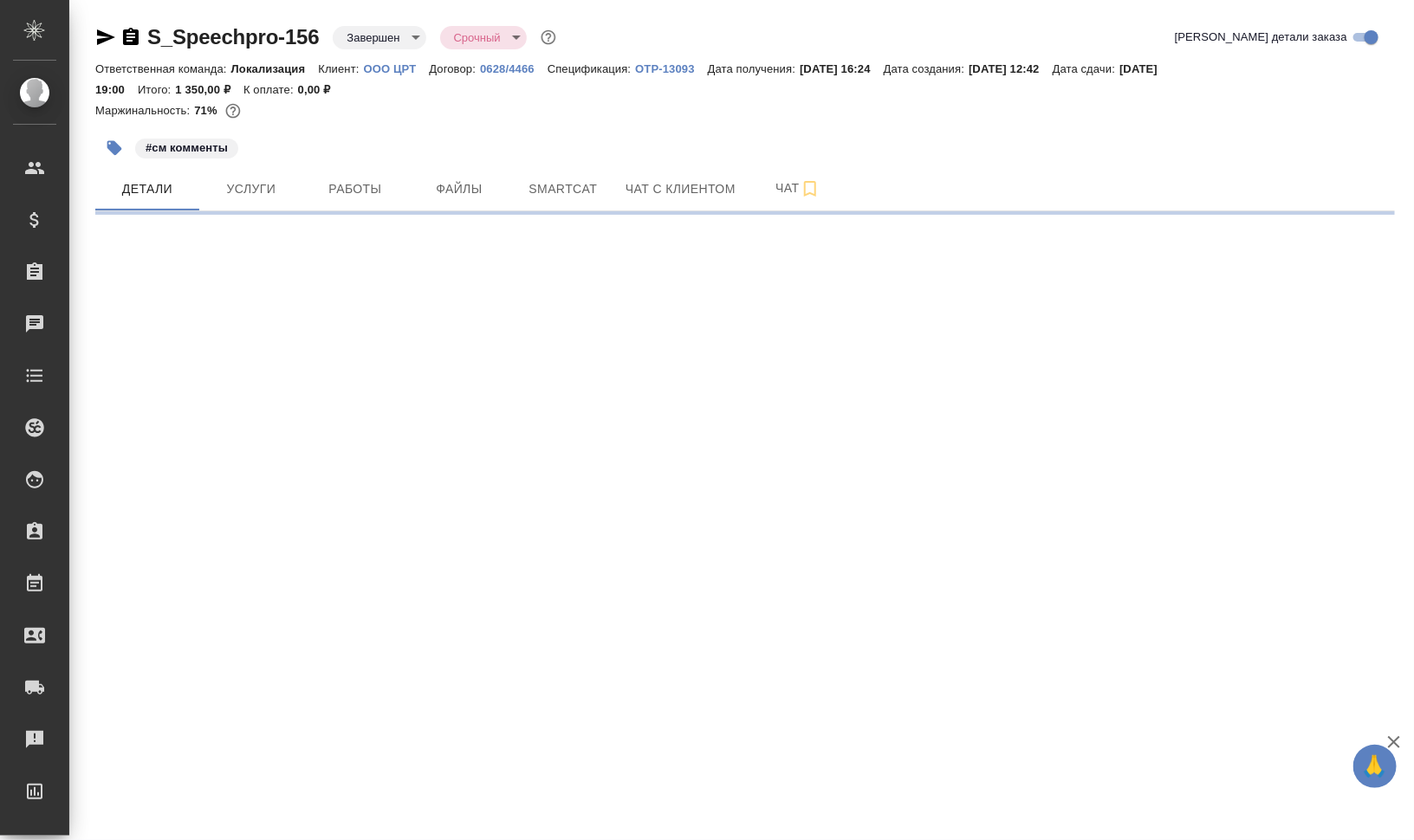
select select "RU"
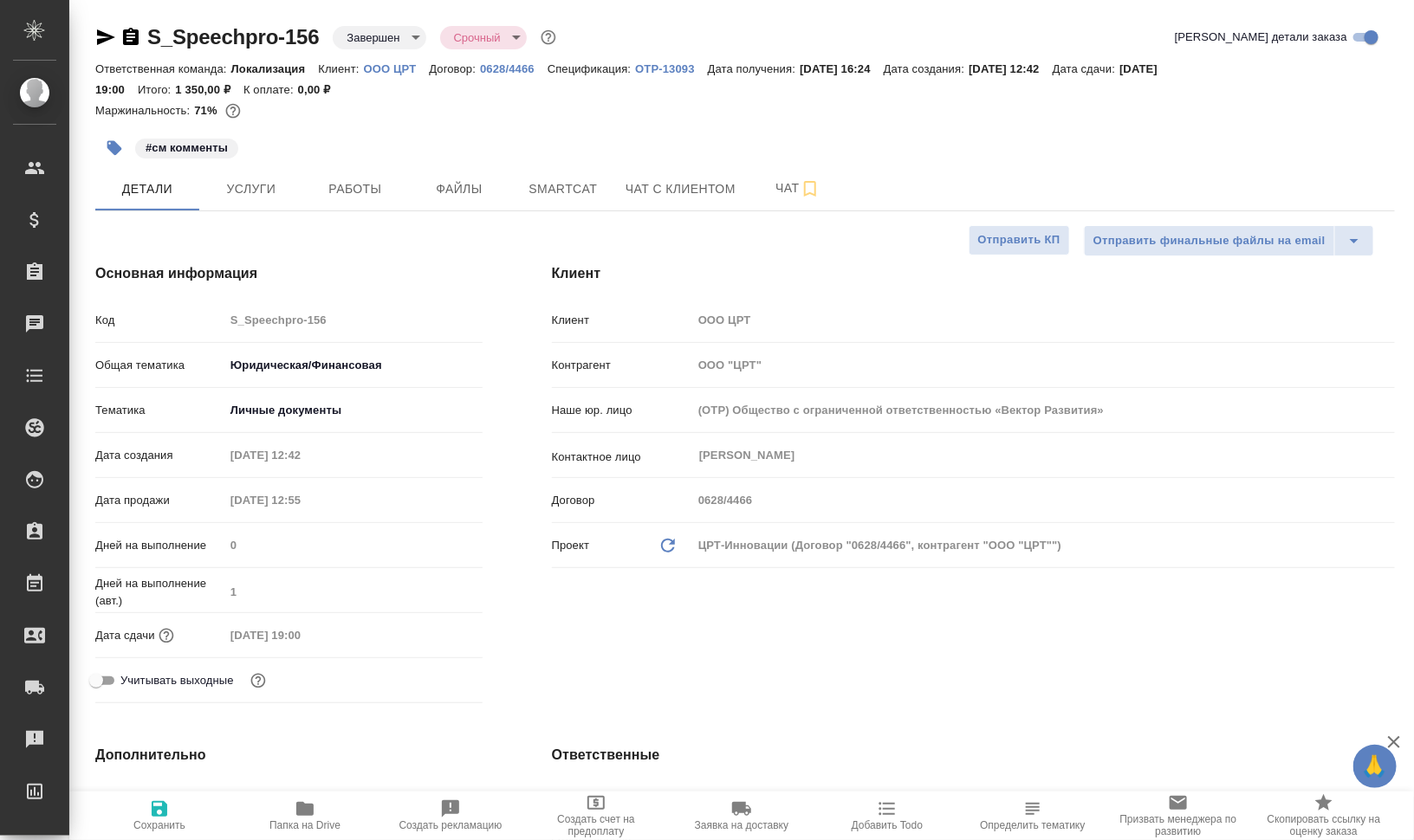
type textarea "x"
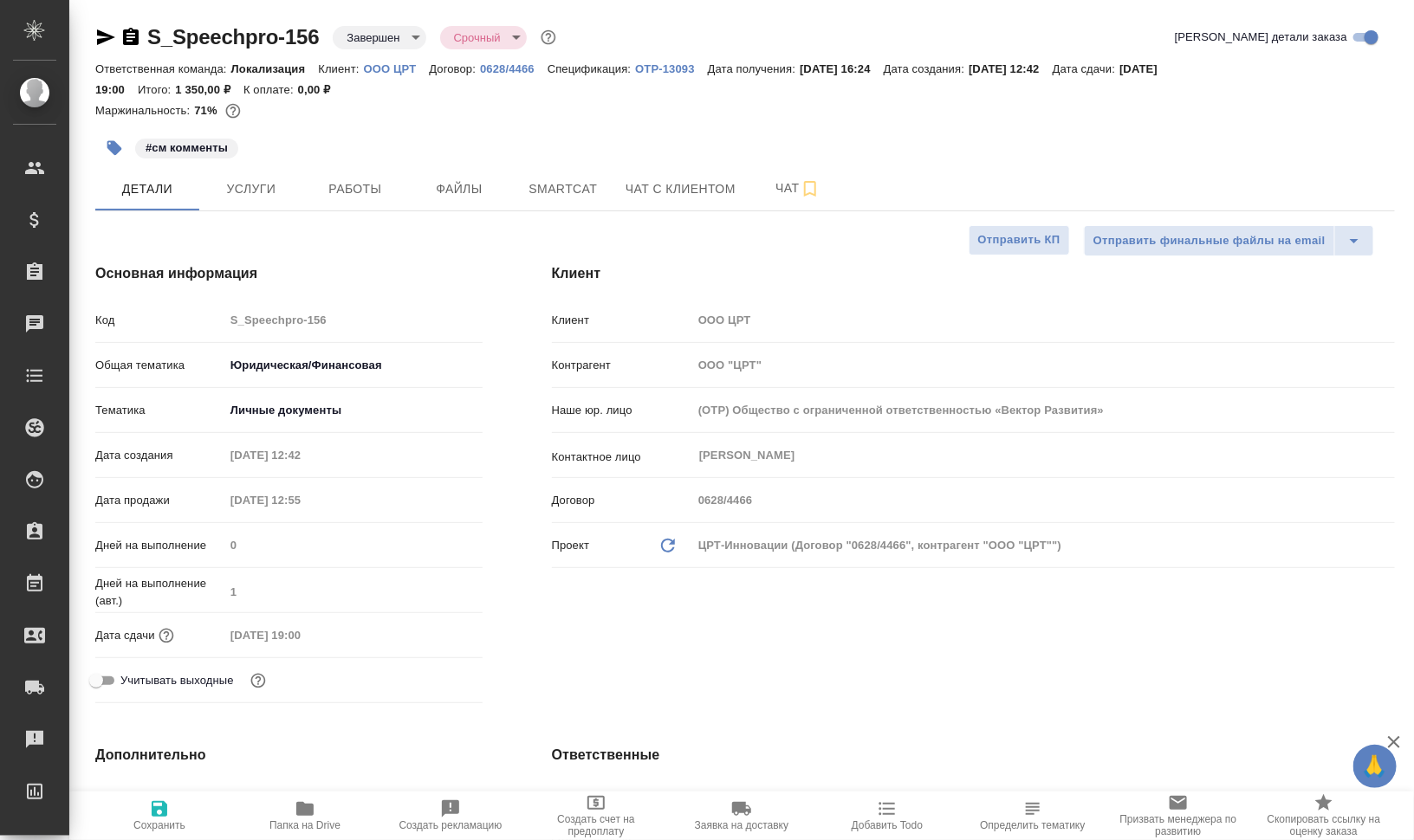
type textarea "x"
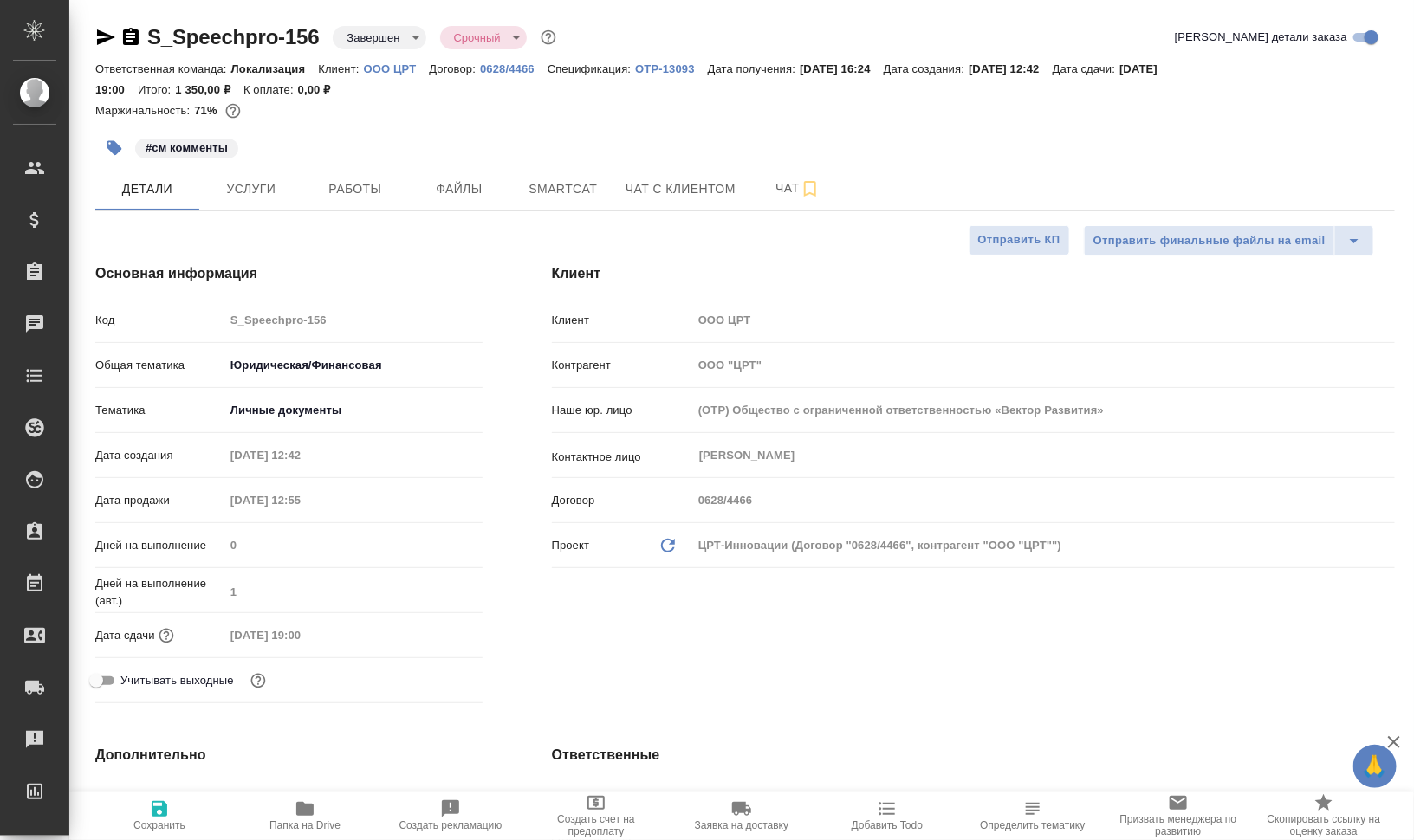
type textarea "x"
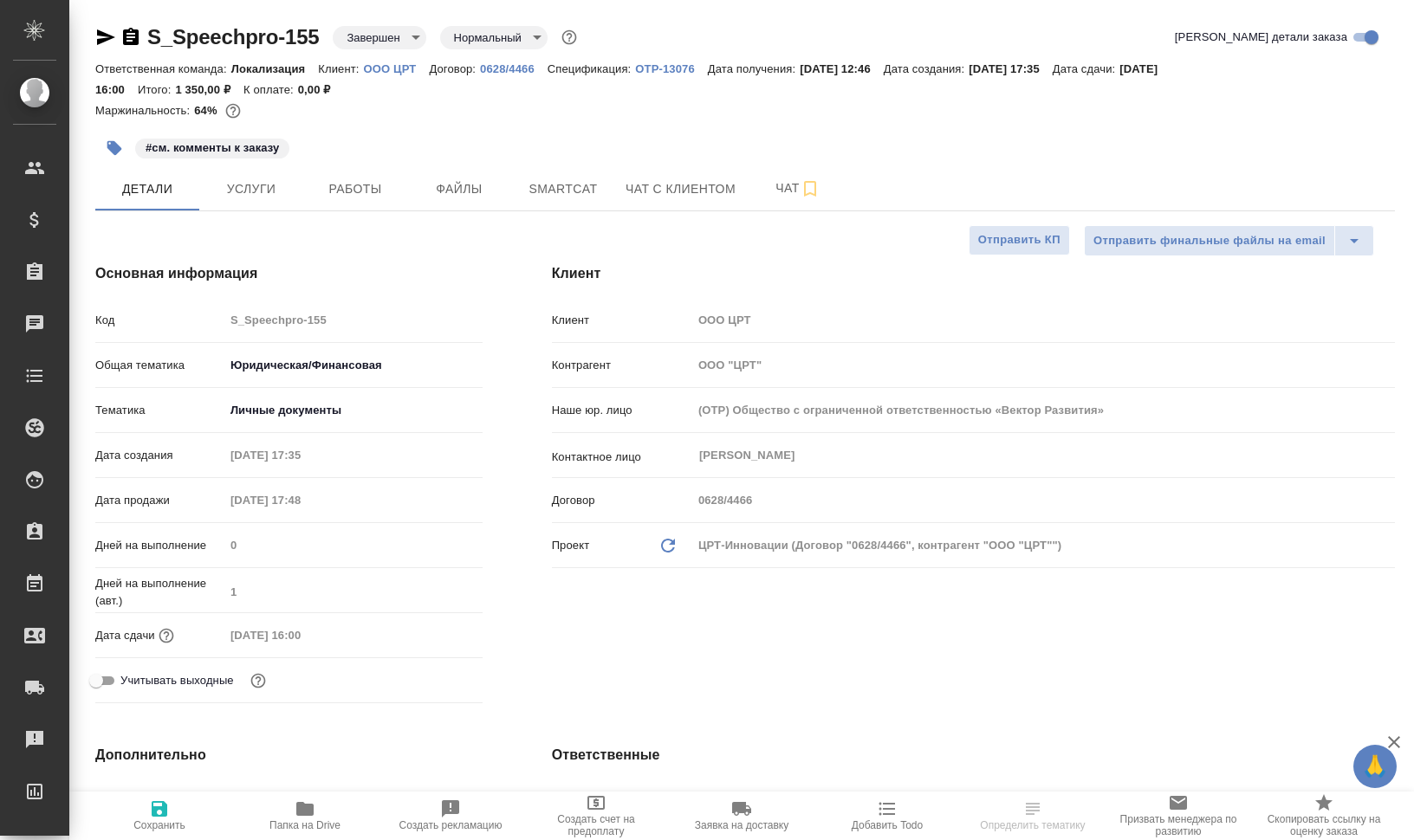
select select "RU"
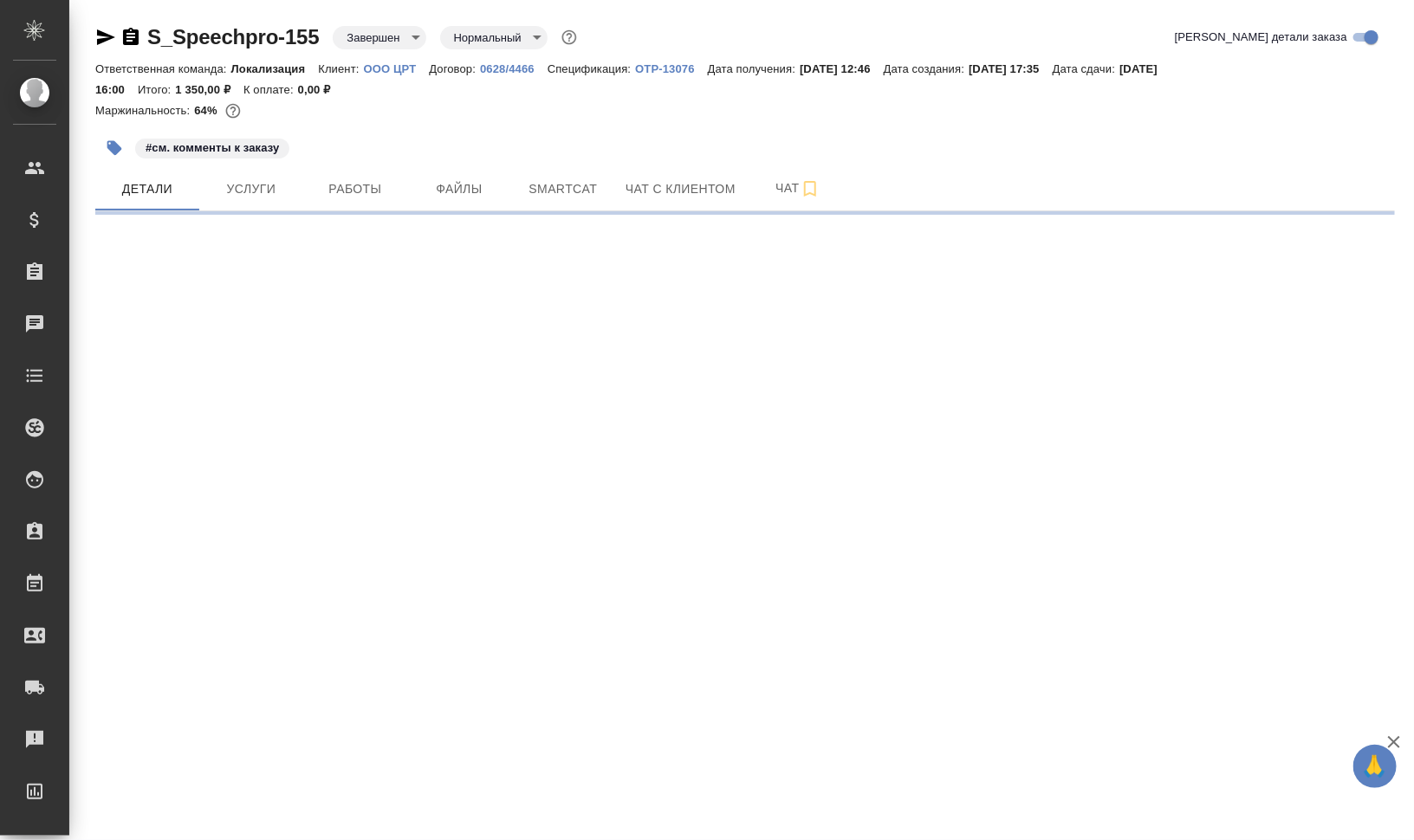
select select "RU"
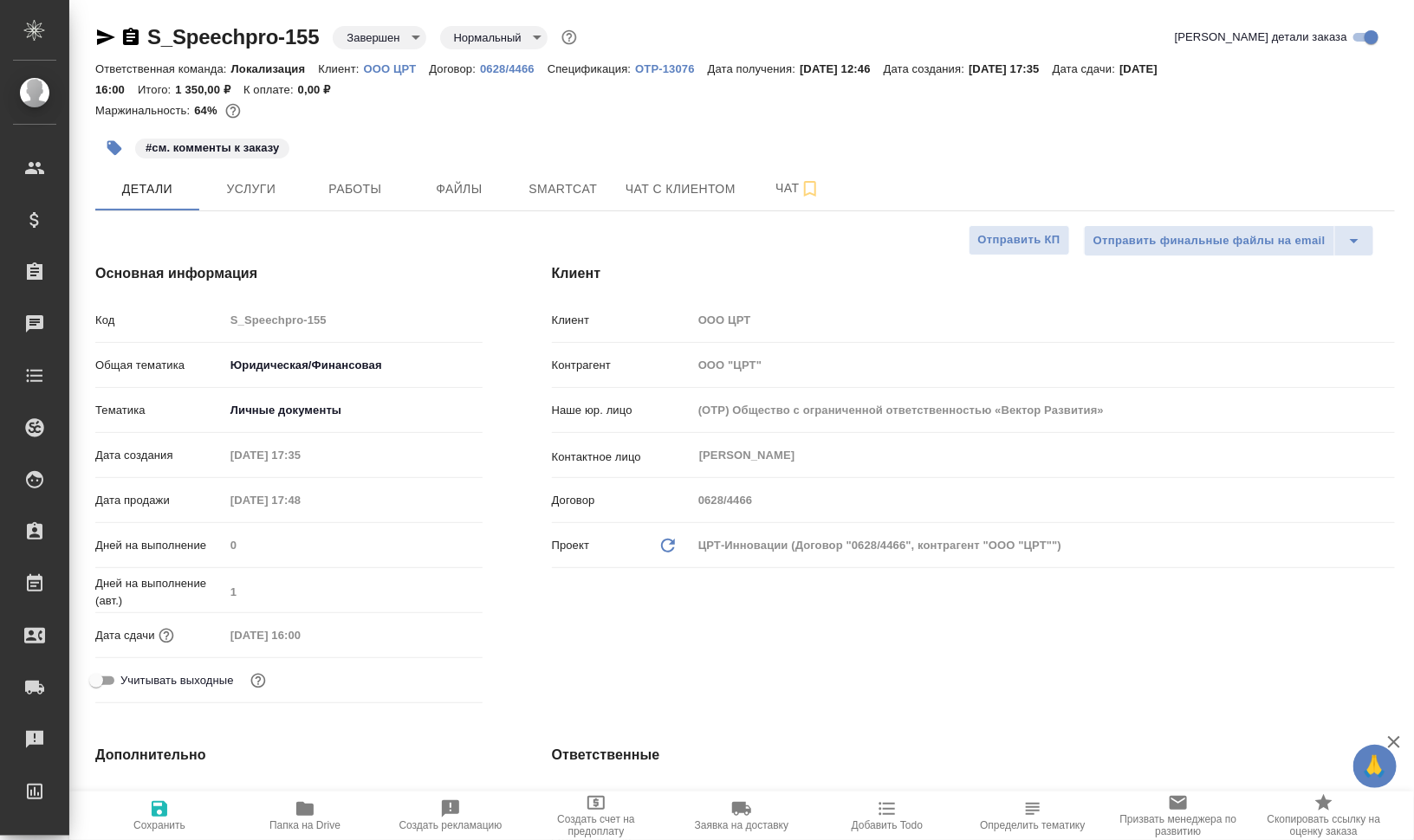
type textarea "x"
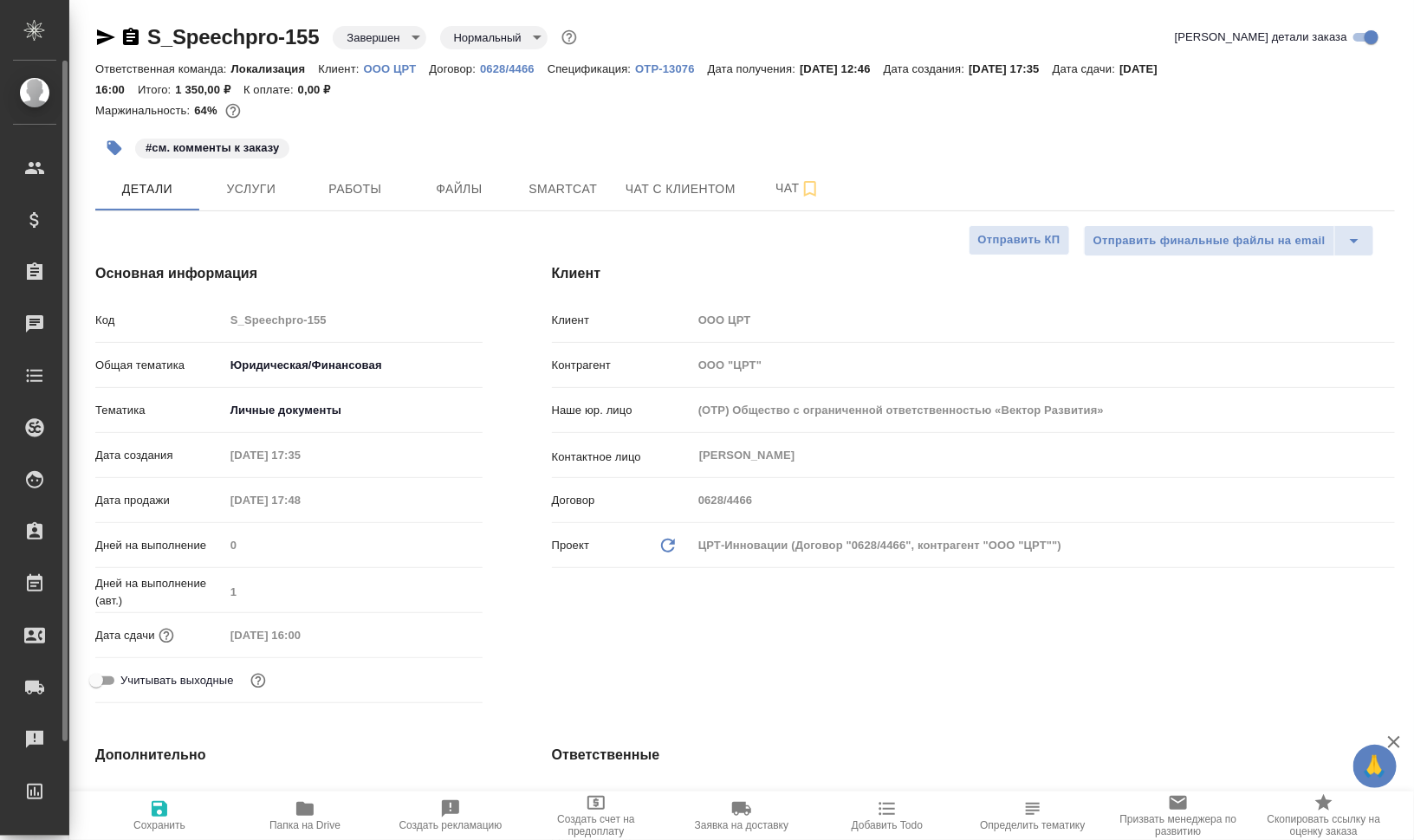
type textarea "x"
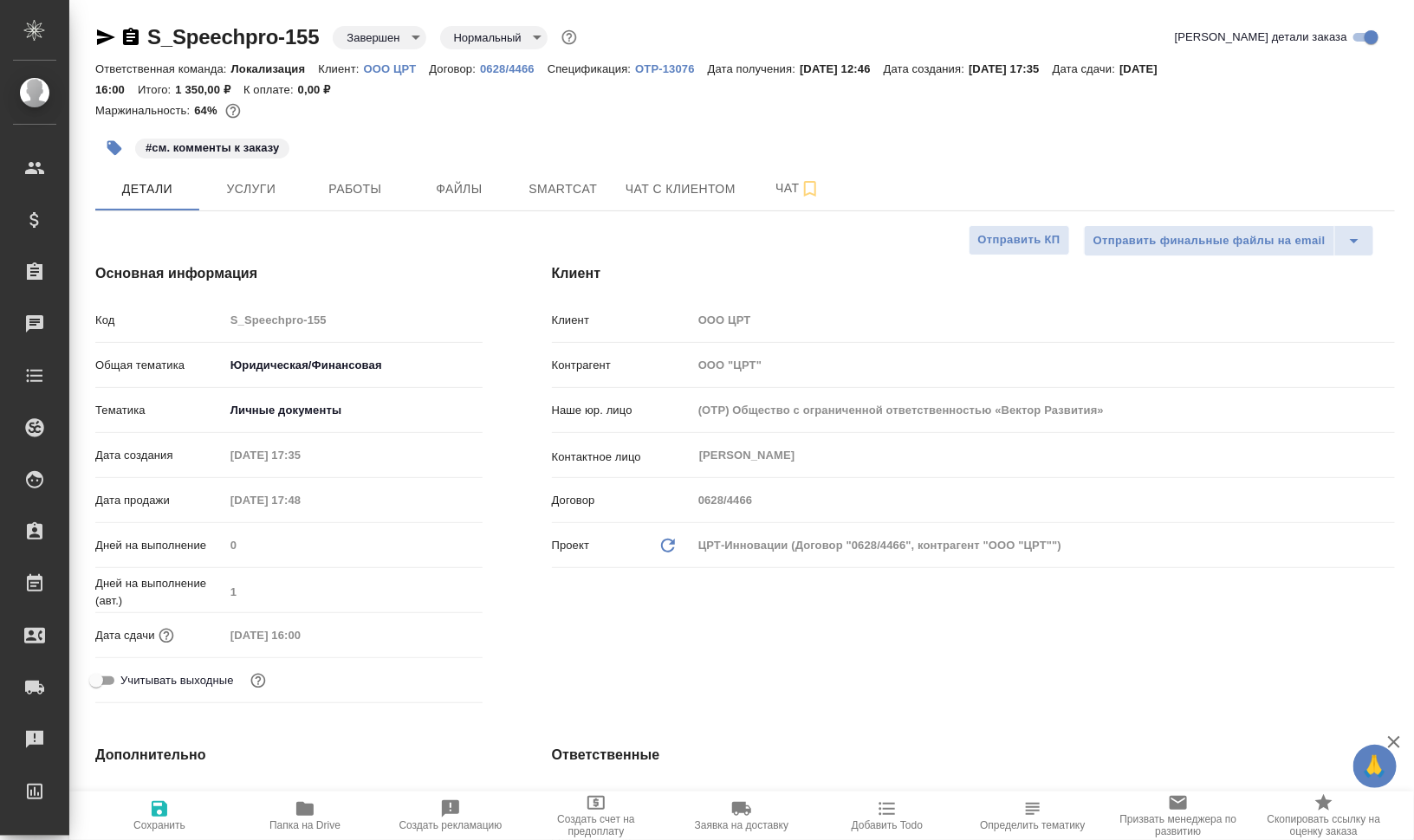
type textarea "x"
select select "RU"
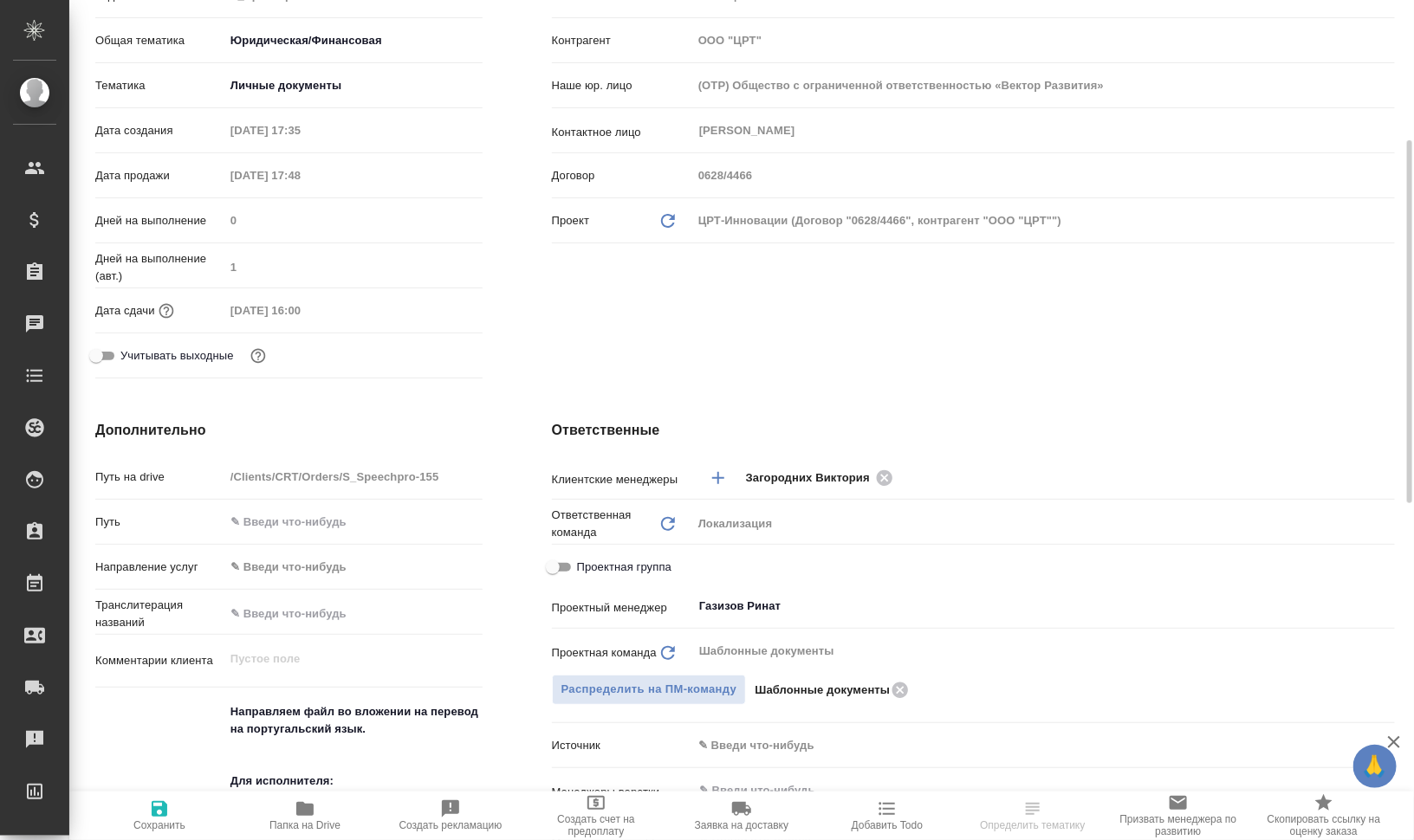
scroll to position [217, 0]
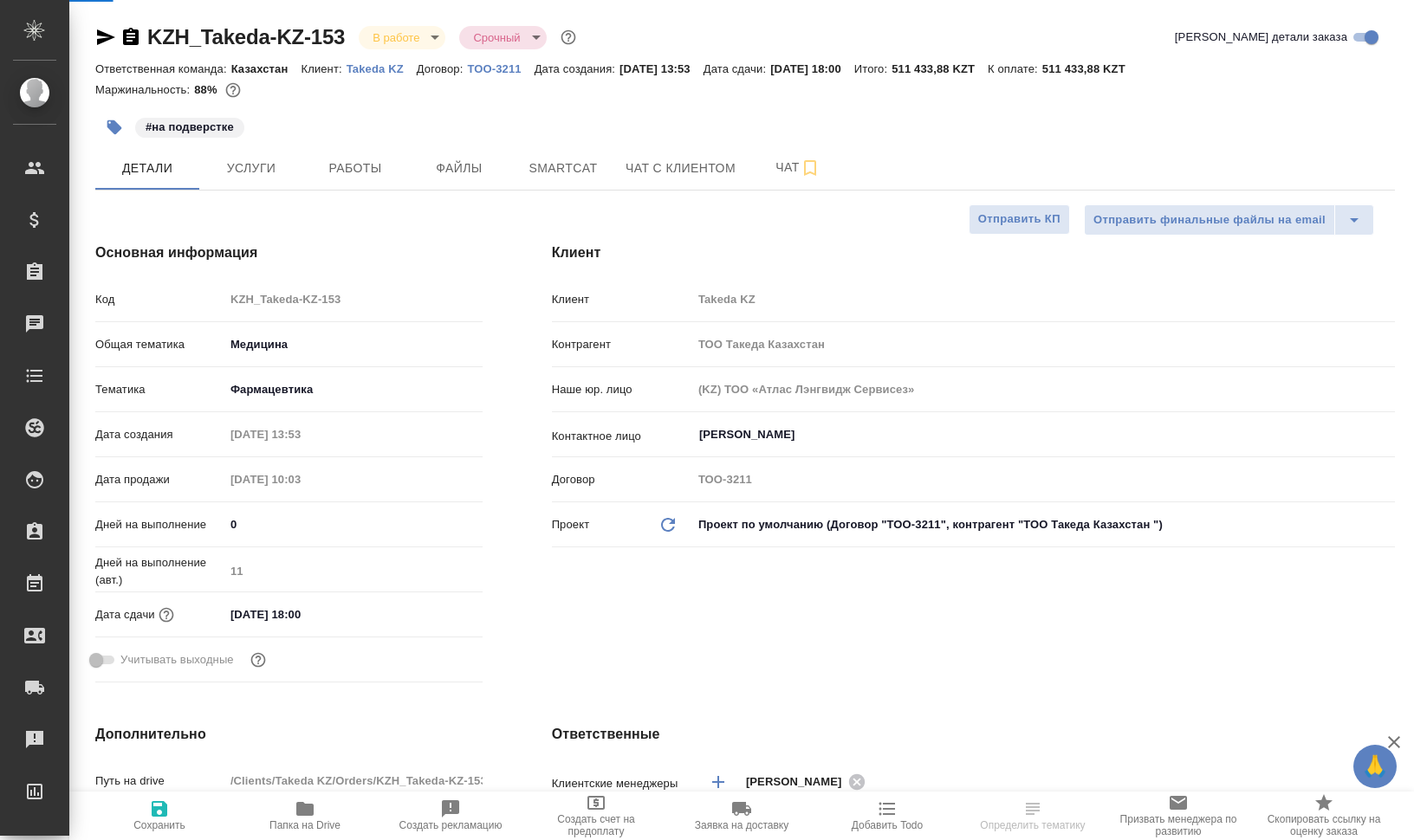
select select "RU"
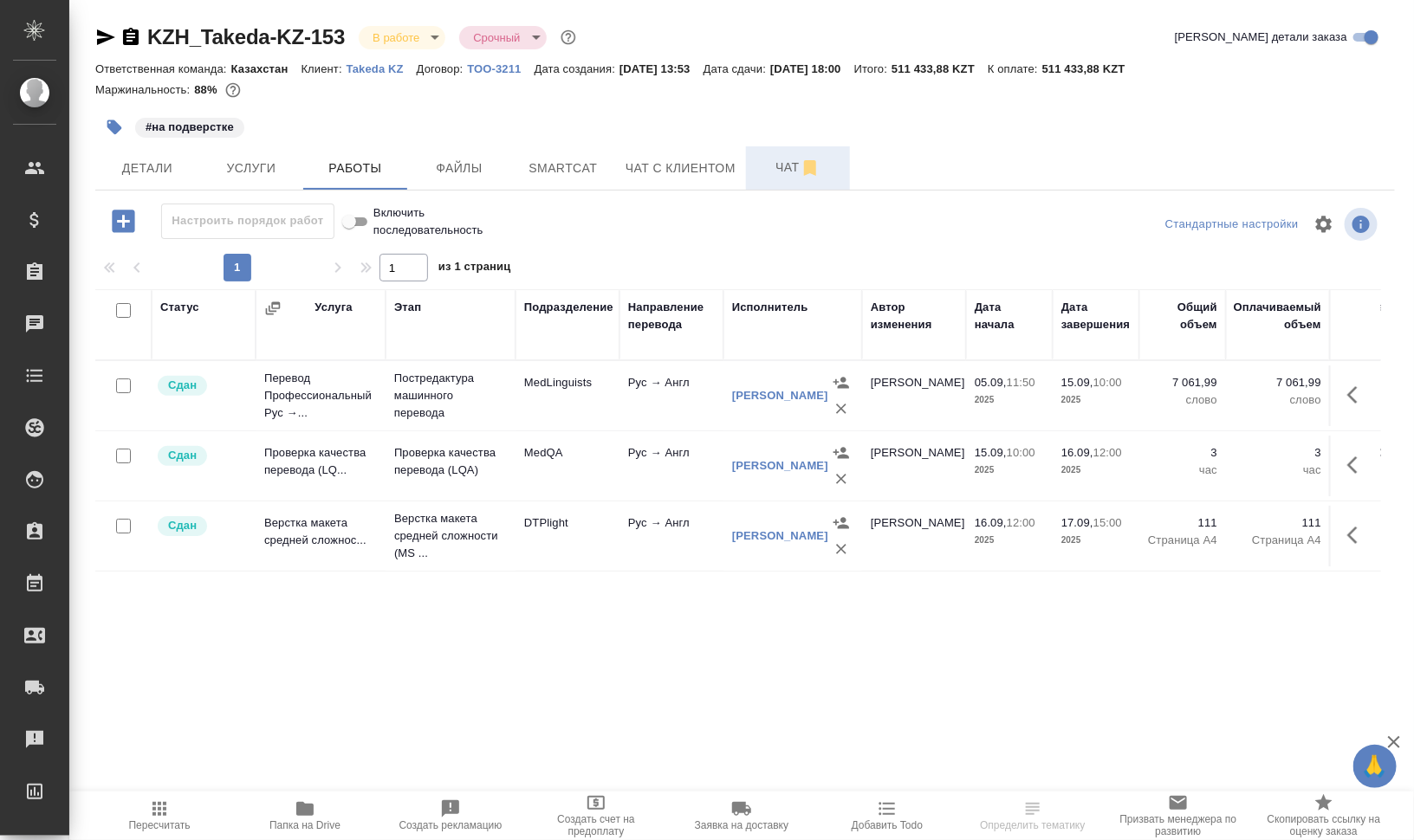
click at [774, 162] on span "Чат" at bounding box center [797, 168] width 83 height 22
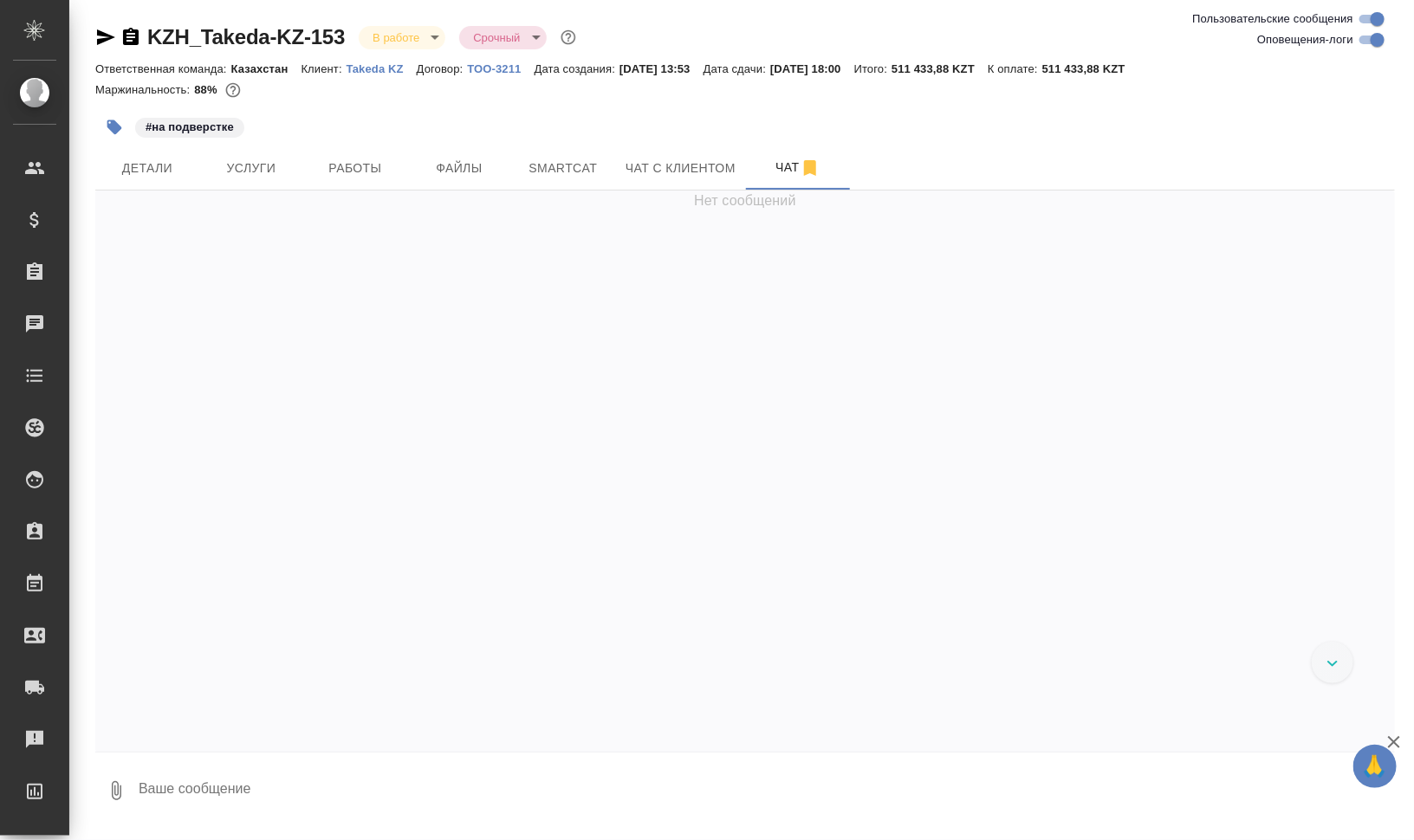
scroll to position [7511, 0]
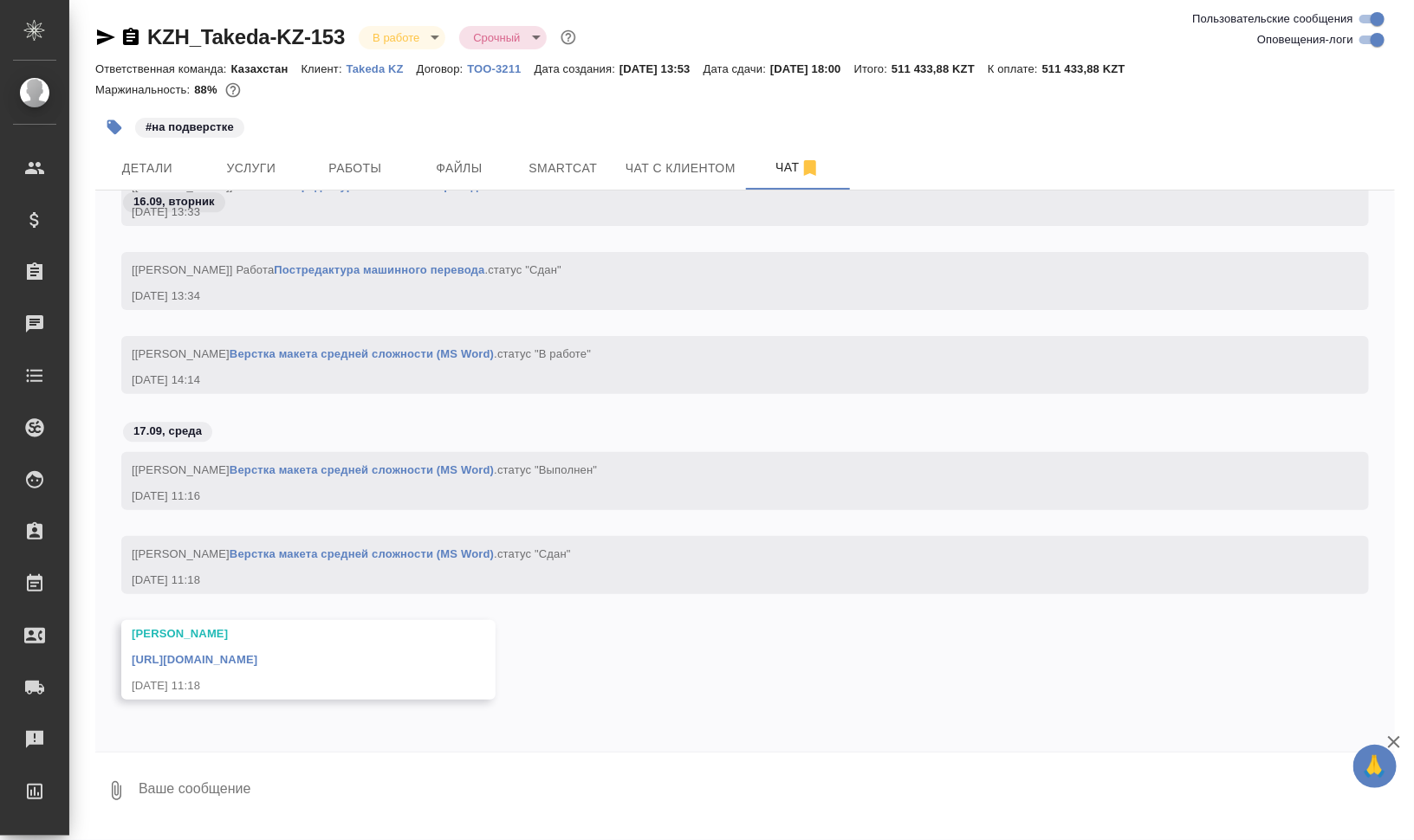
click at [97, 42] on icon "button" at bounding box center [106, 36] width 18 height 15
click at [783, 157] on span "Чат" at bounding box center [797, 168] width 83 height 22
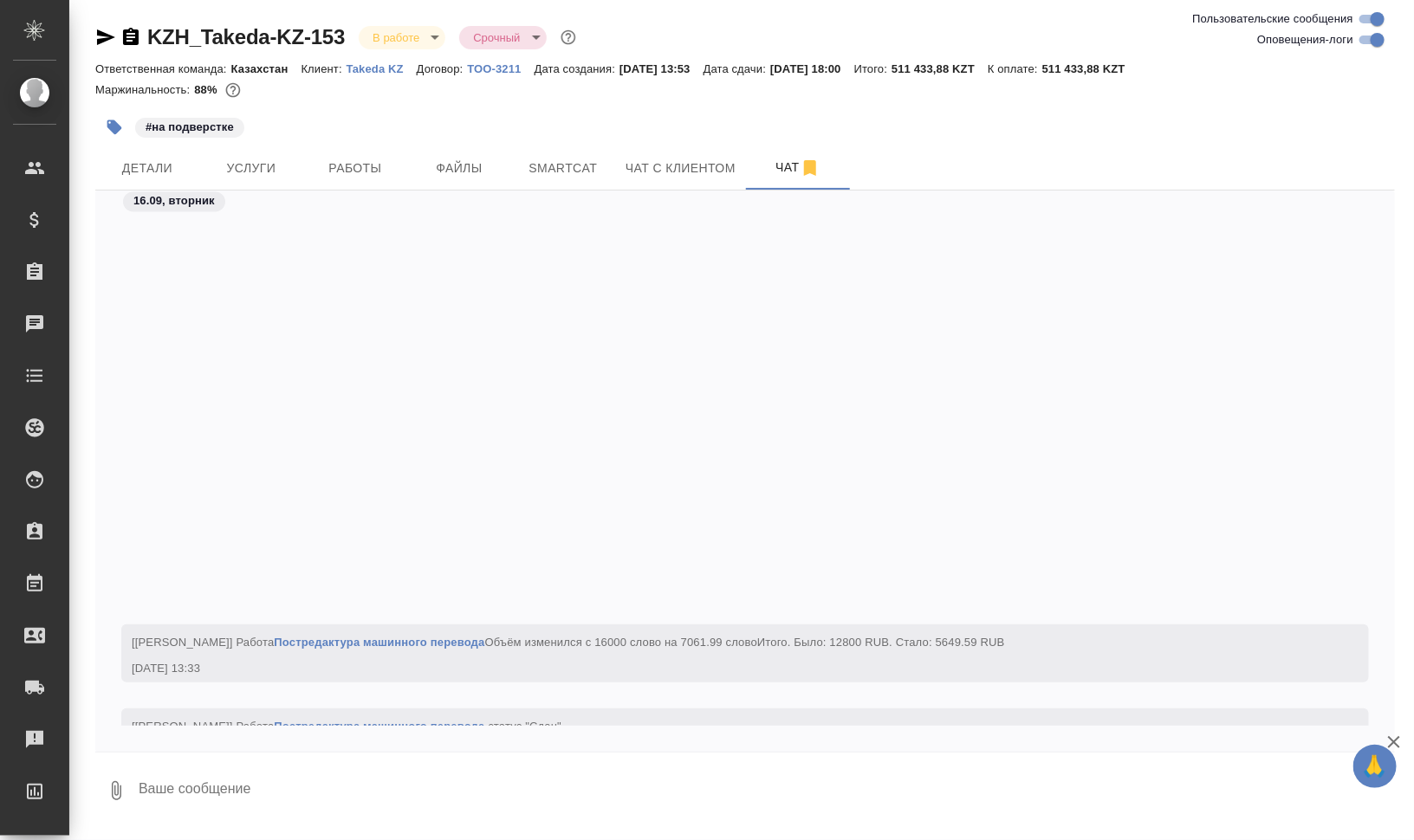
scroll to position [7636, 0]
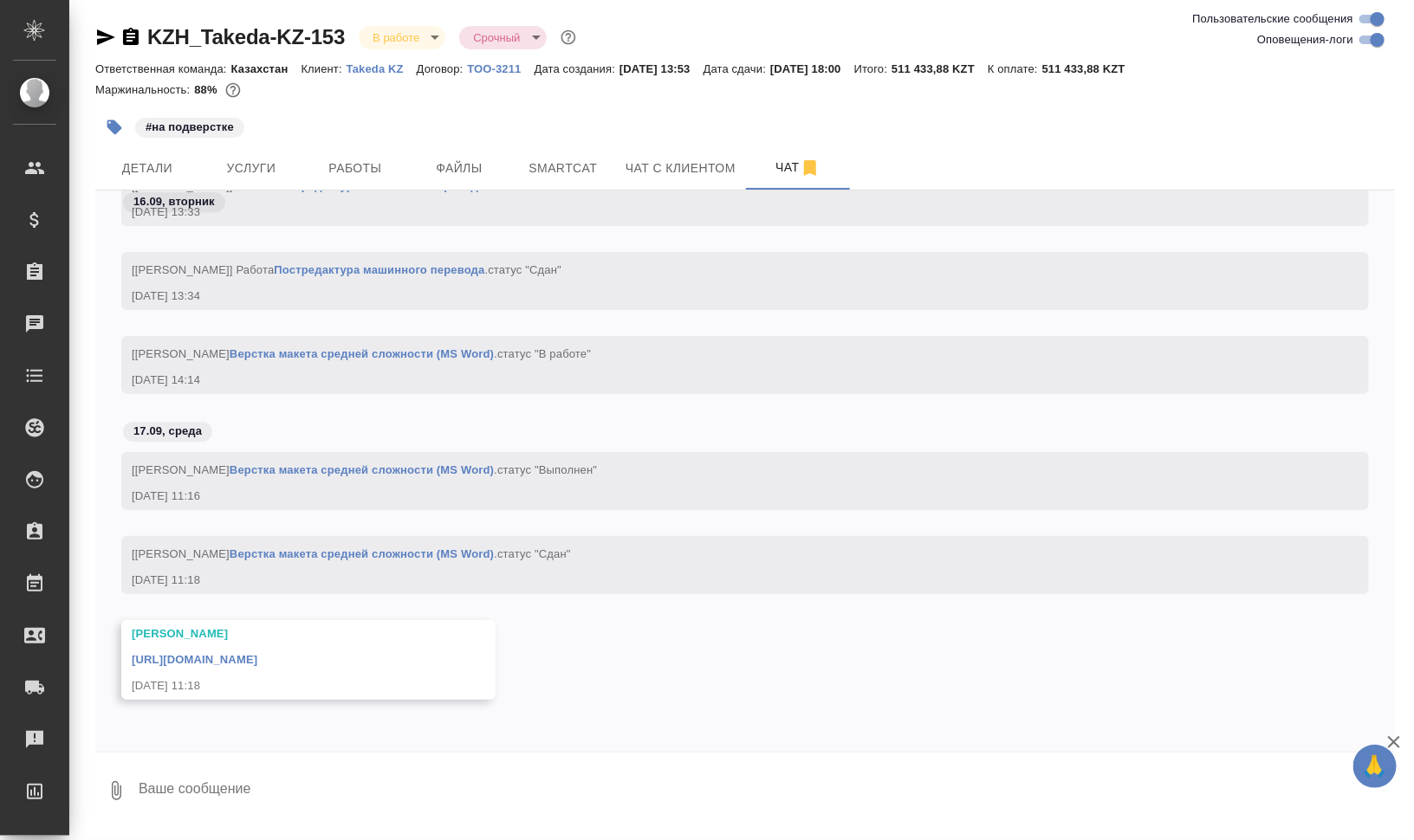
click at [257, 655] on link "https://drive.awatera.com/apps/files/files/10289794?dir=/Shares/Takeda%20KZ/Ord…" at bounding box center [195, 660] width 126 height 13
click at [414, 31] on body "🙏 .cls-1 fill:#fff; AWATERA Валеев Динар Клиенты Спецификации Заказы 0 Чаты Tod…" at bounding box center [707, 489] width 1414 height 979
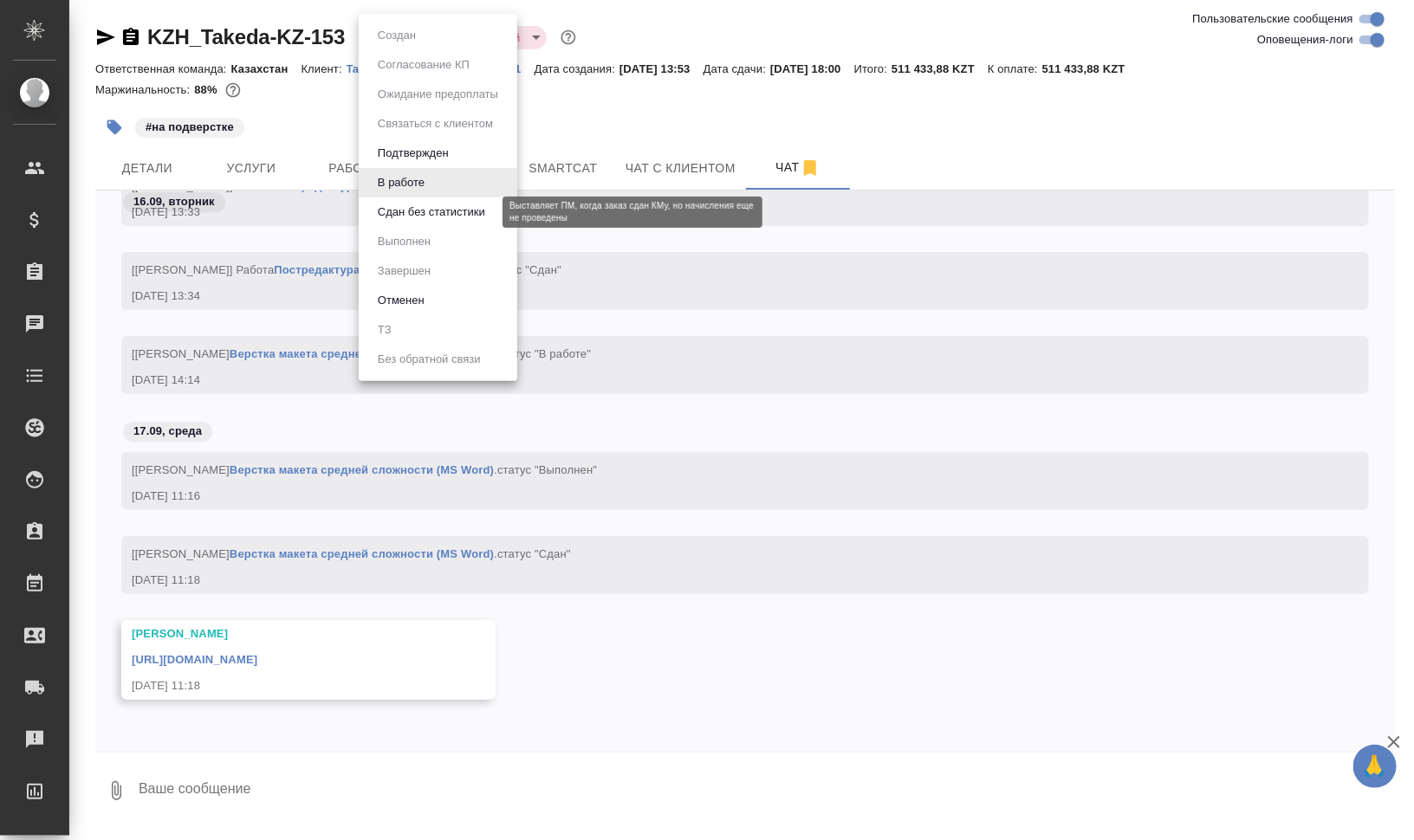
click at [464, 215] on button "Сдан без статистики" at bounding box center [431, 211] width 118 height 19
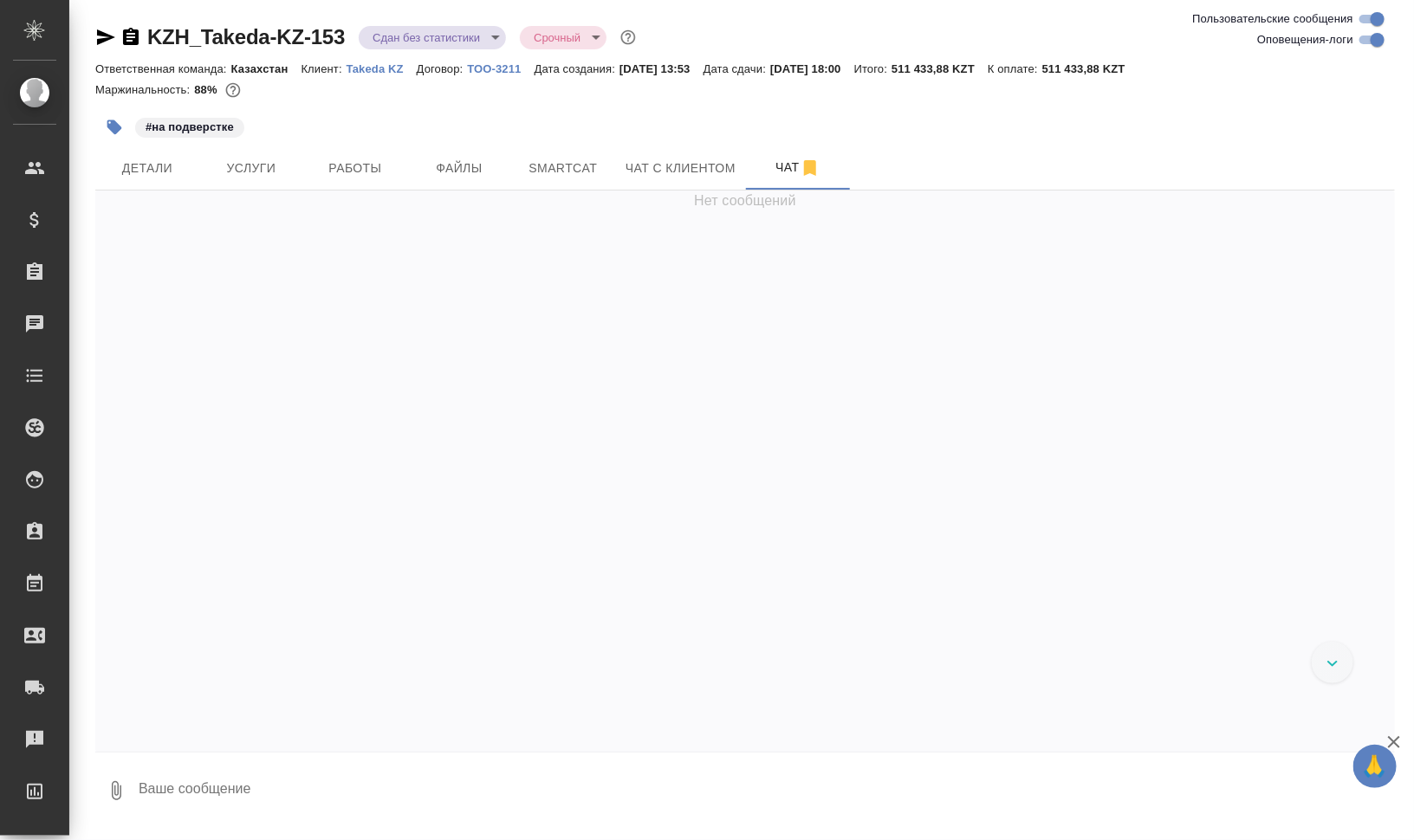
click at [465, 42] on body "🙏 .cls-1 fill:#fff; AWATERA Валеев Динар Клиенты Спецификации Заказы 0 Чаты Tod…" at bounding box center [707, 489] width 1414 height 979
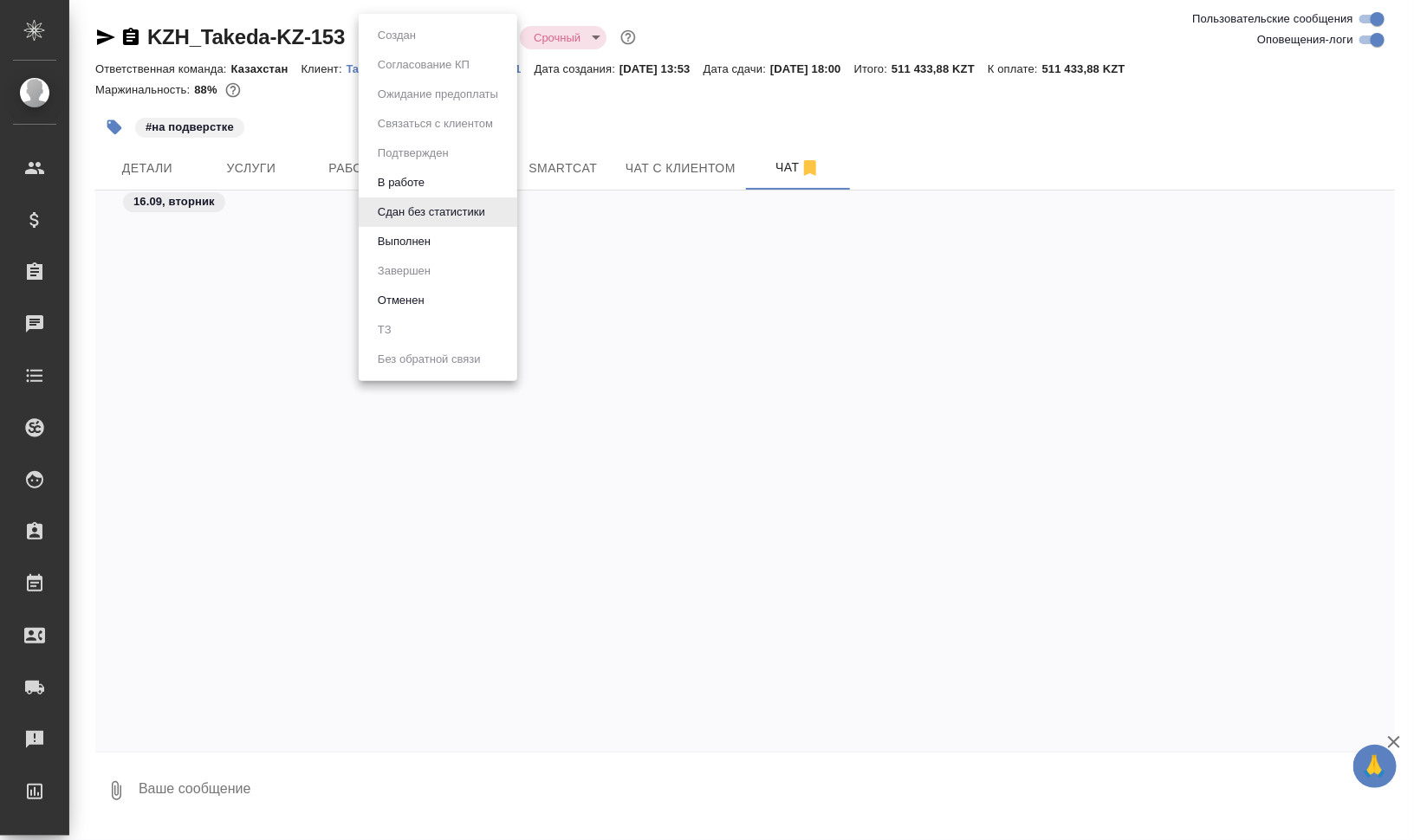
click at [451, 252] on li "Выполнен" at bounding box center [438, 241] width 159 height 29
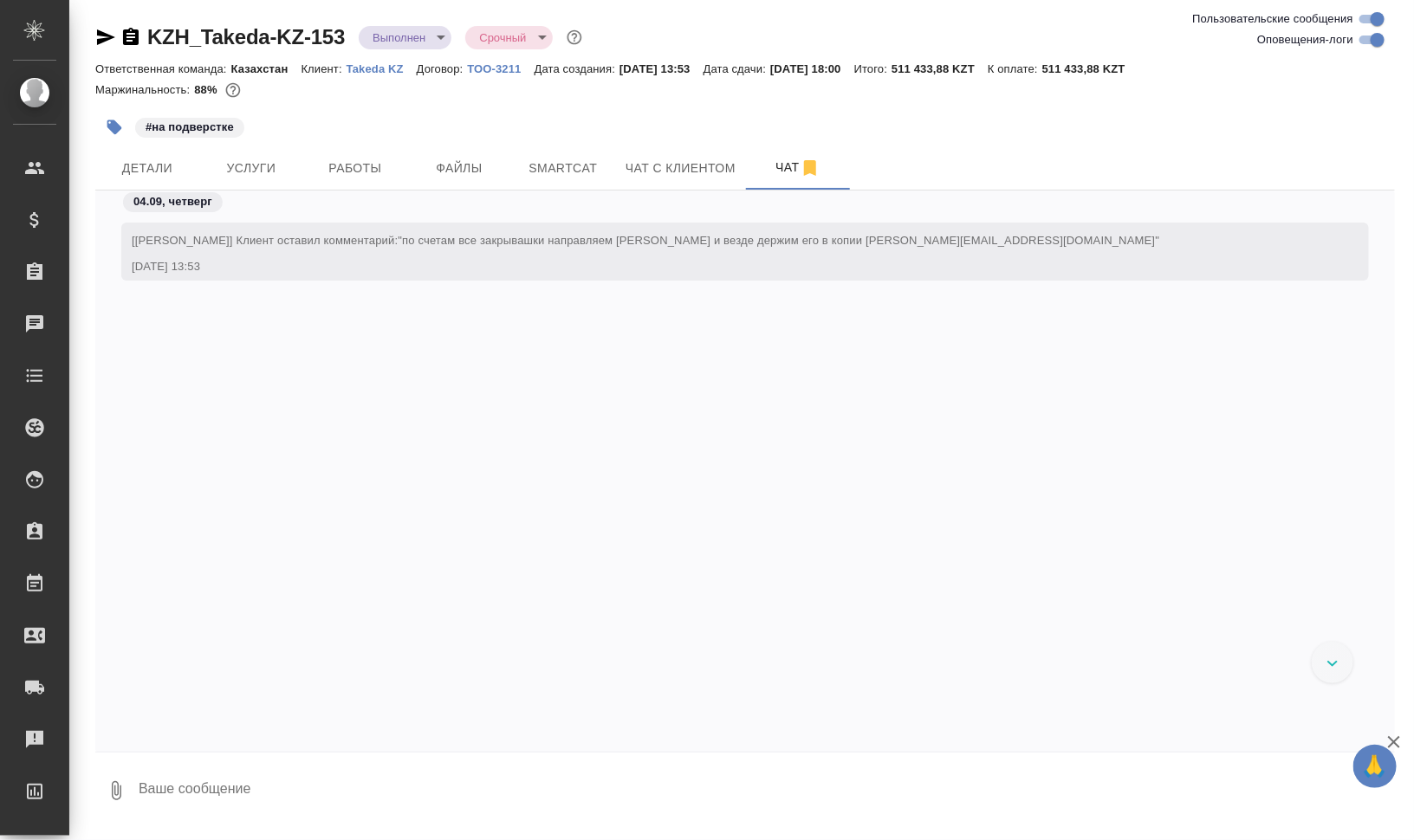
click at [107, 111] on button "button" at bounding box center [115, 128] width 38 height 38
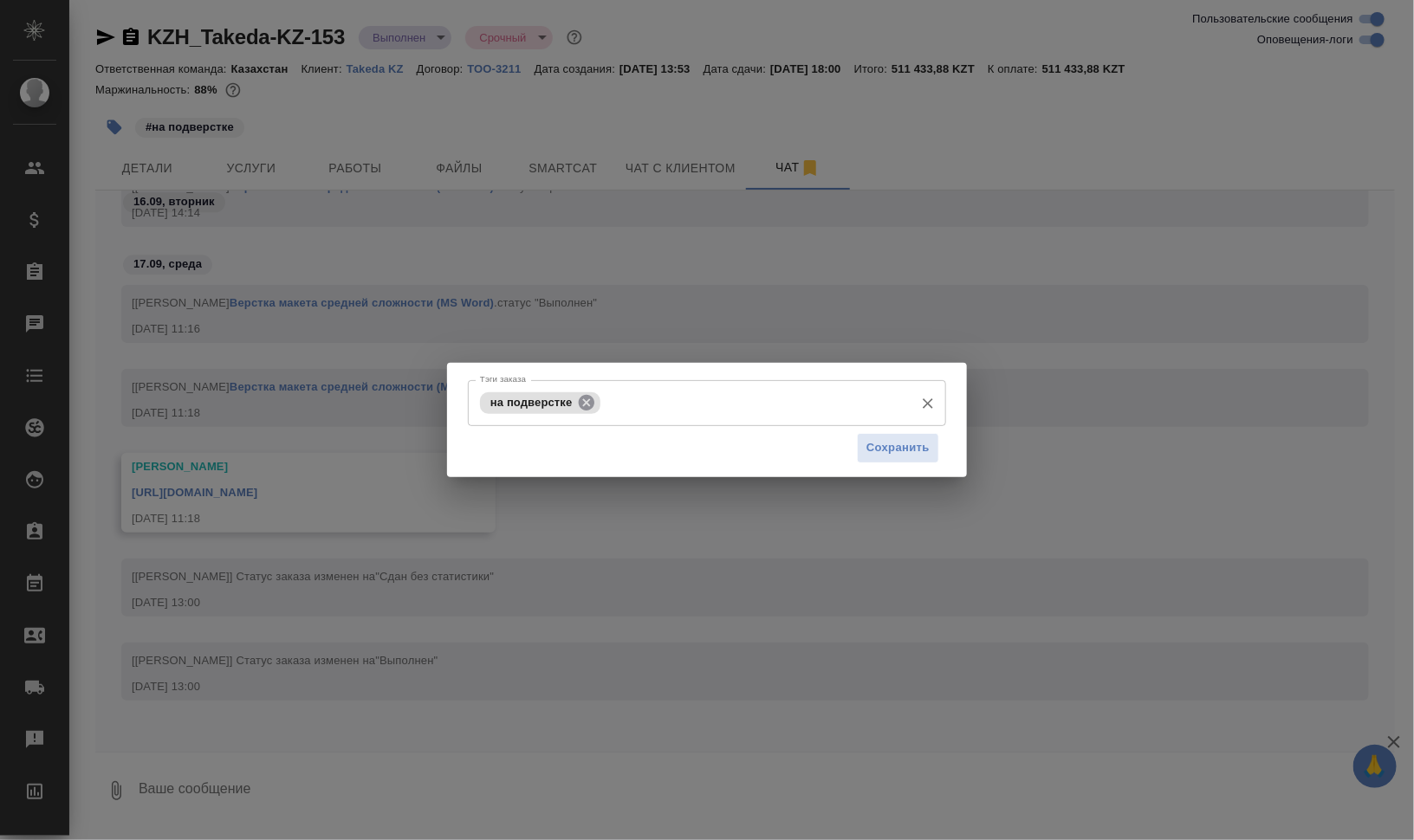
click at [583, 400] on icon at bounding box center [586, 402] width 15 height 15
click at [880, 454] on span "Сохранить" at bounding box center [897, 448] width 63 height 20
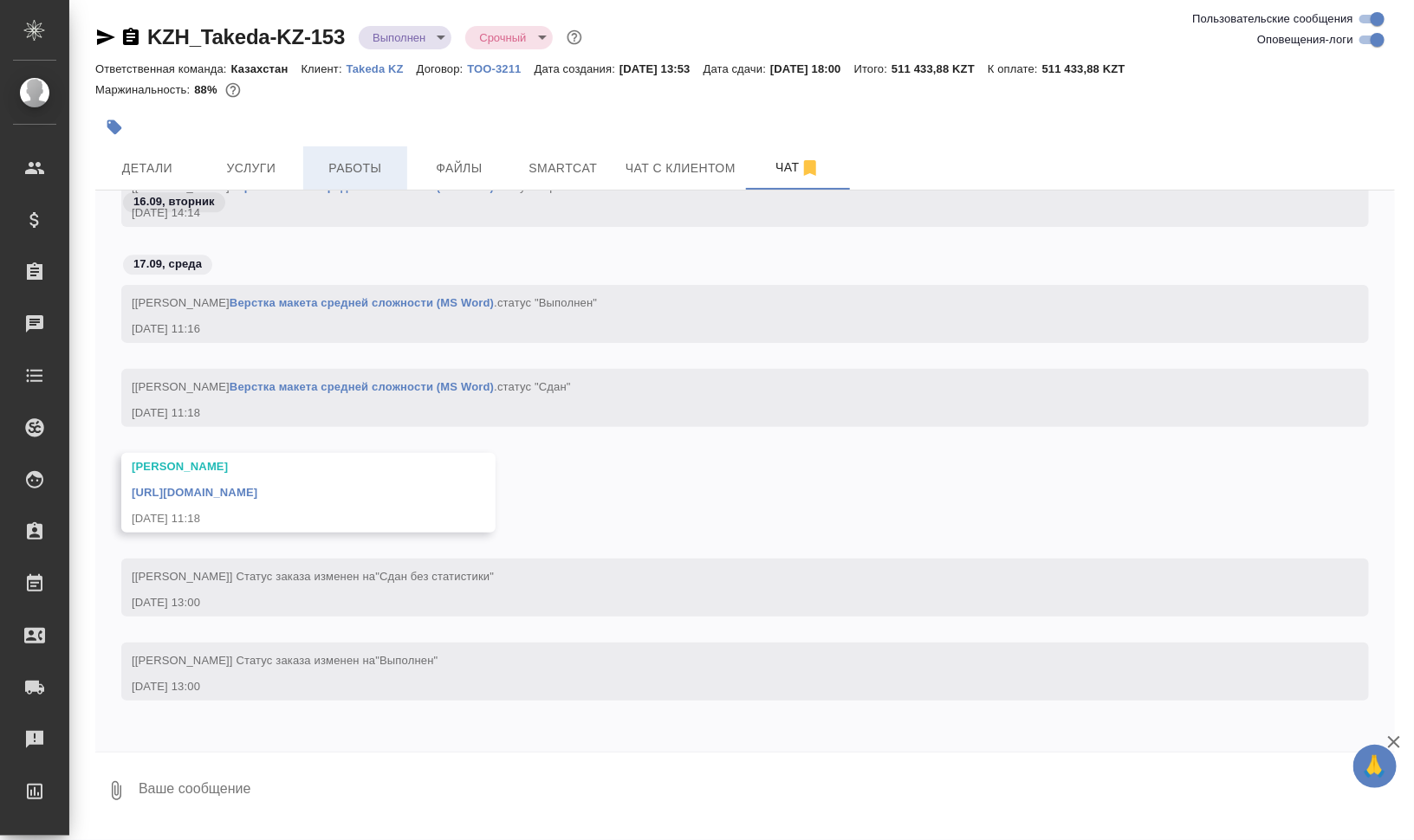
click at [369, 166] on span "Работы" at bounding box center [354, 169] width 83 height 22
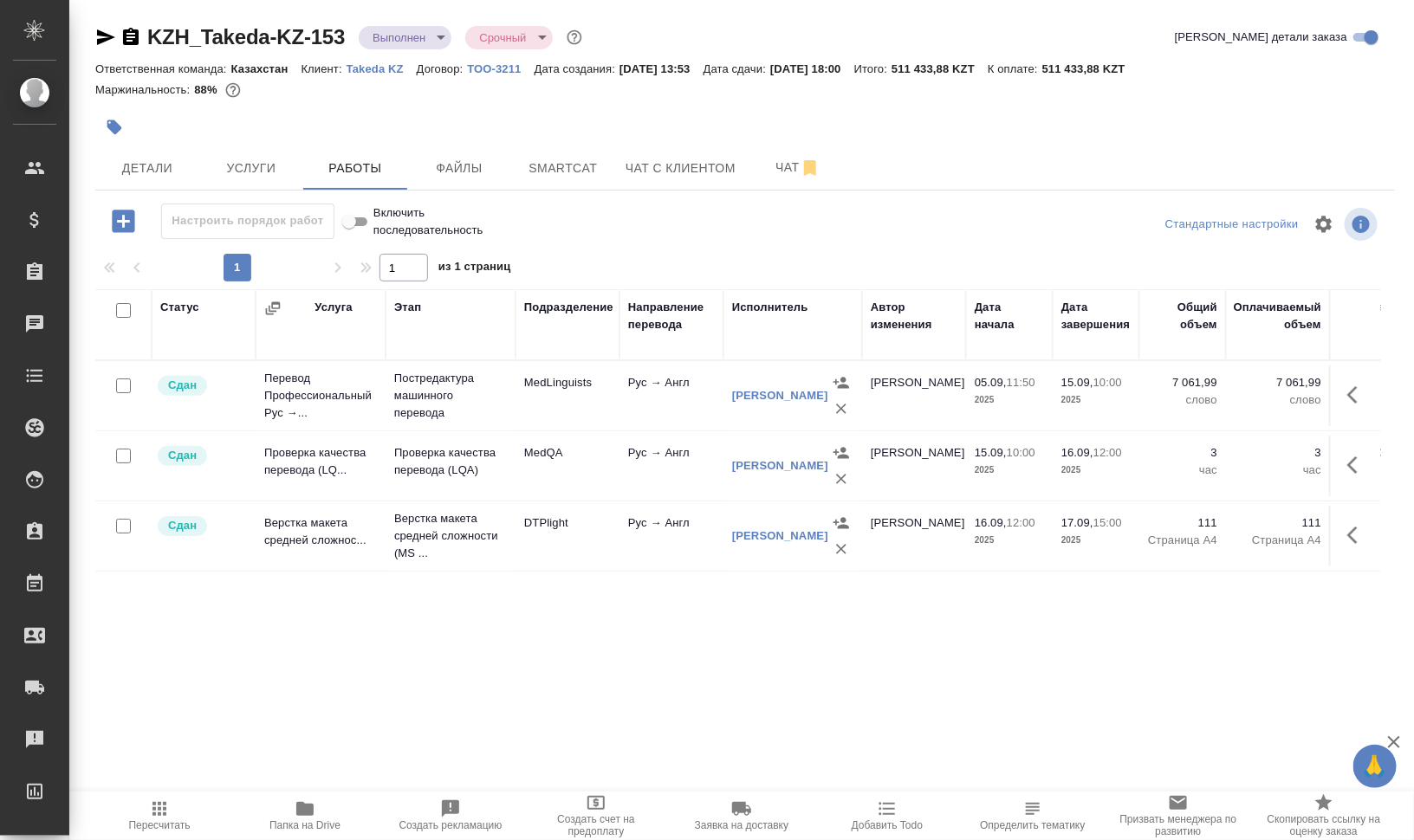
click at [128, 35] on icon "button" at bounding box center [130, 36] width 15 height 17
click at [545, 110] on div at bounding box center [528, 128] width 866 height 38
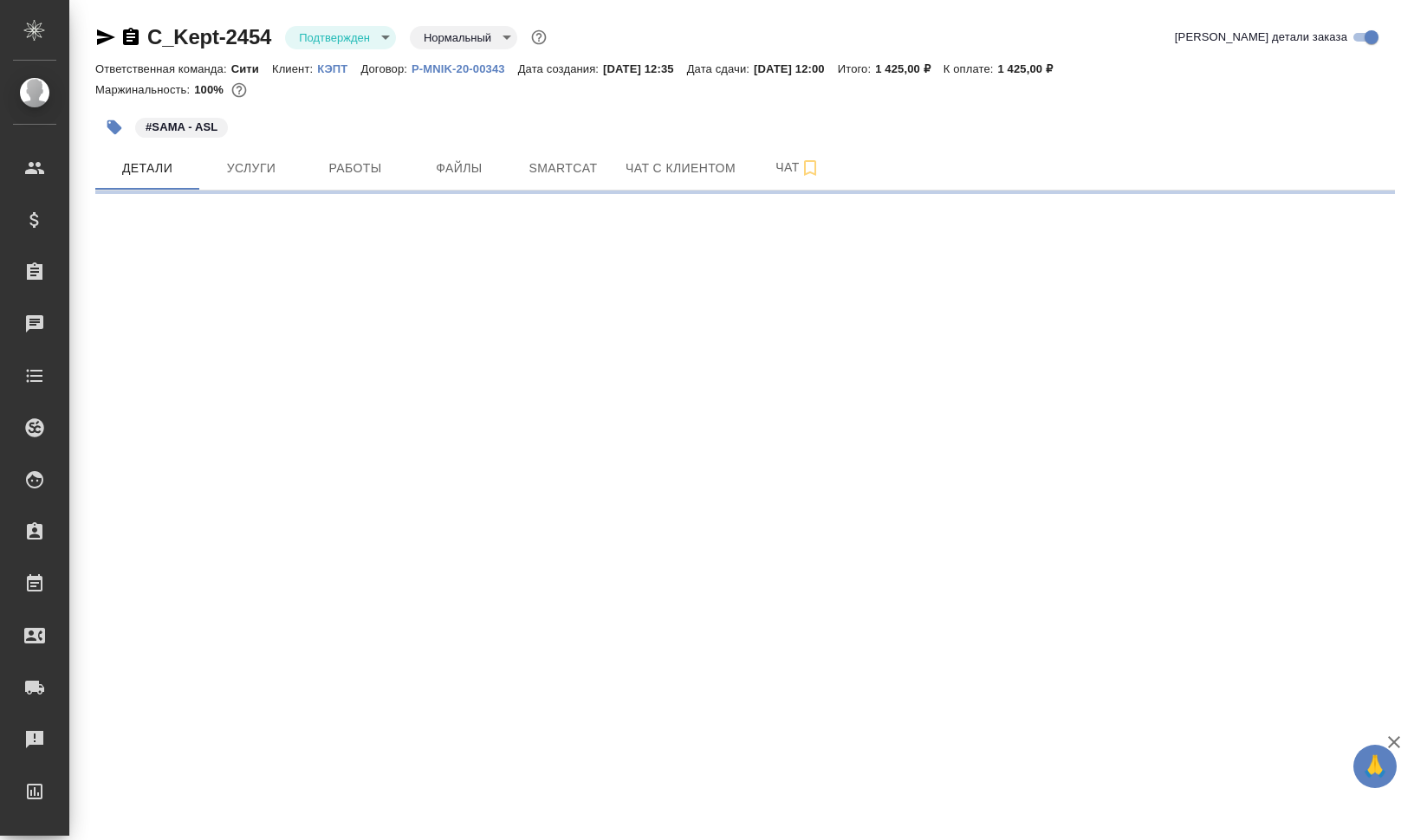
select select "RU"
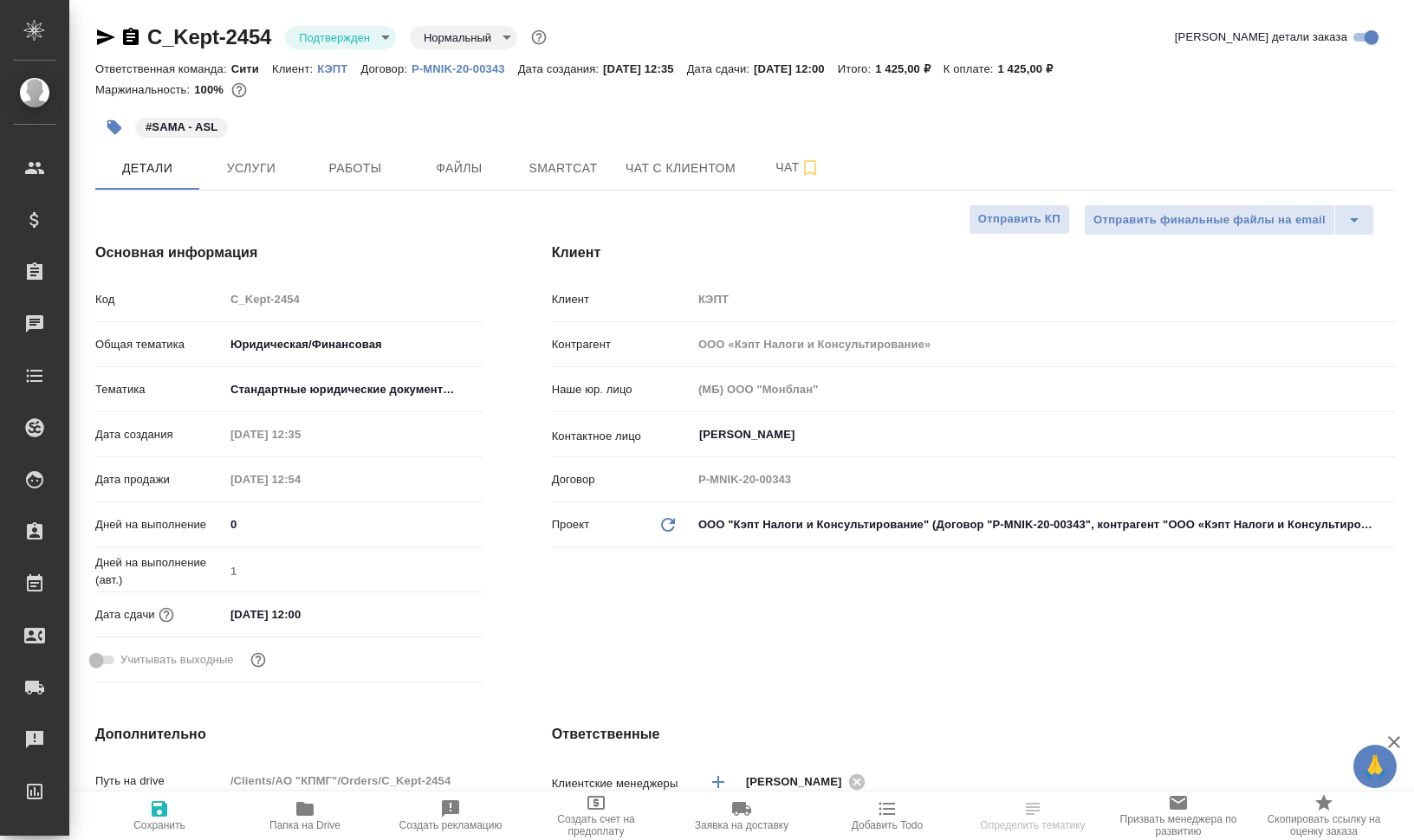
type textarea "x"
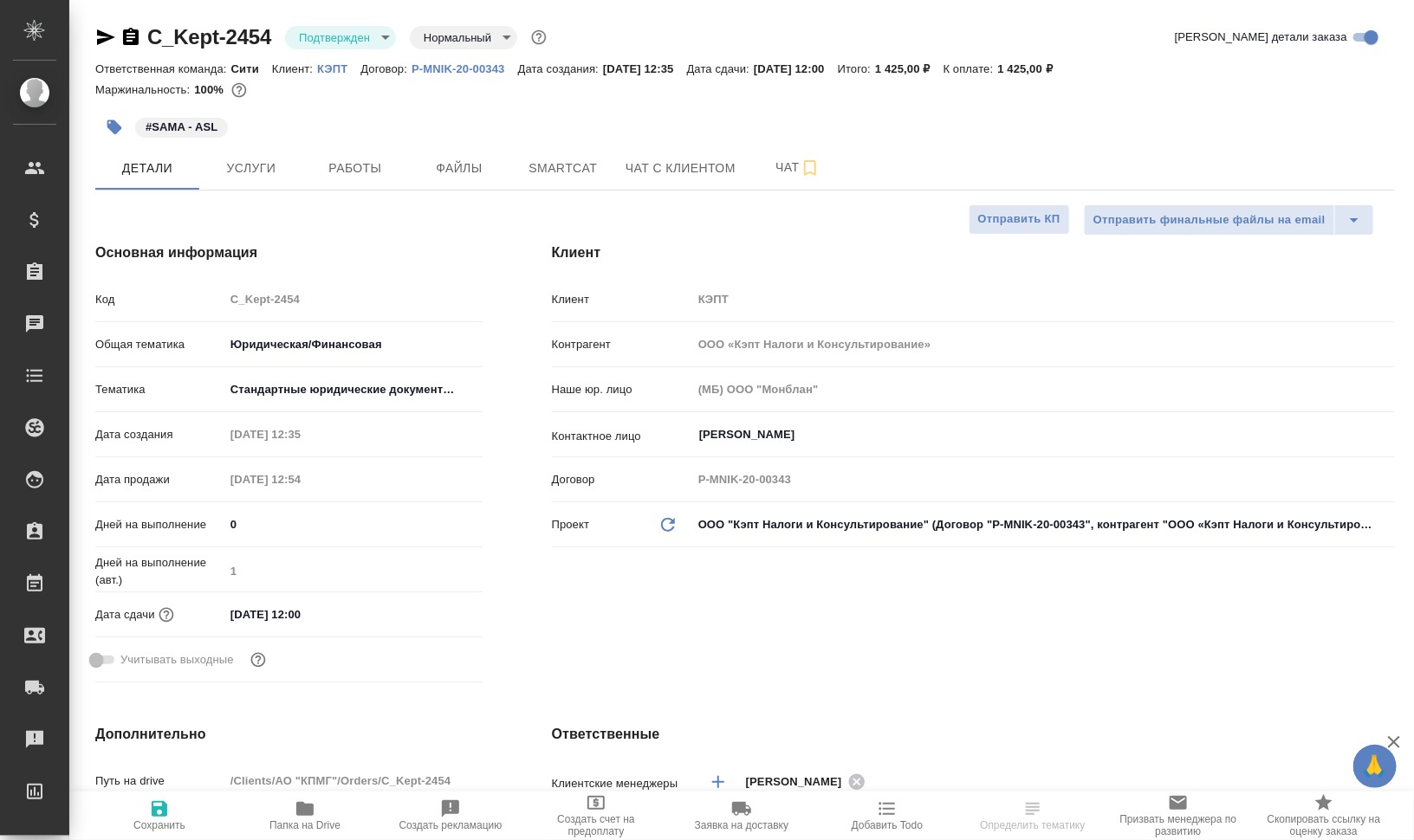
type textarea "x"
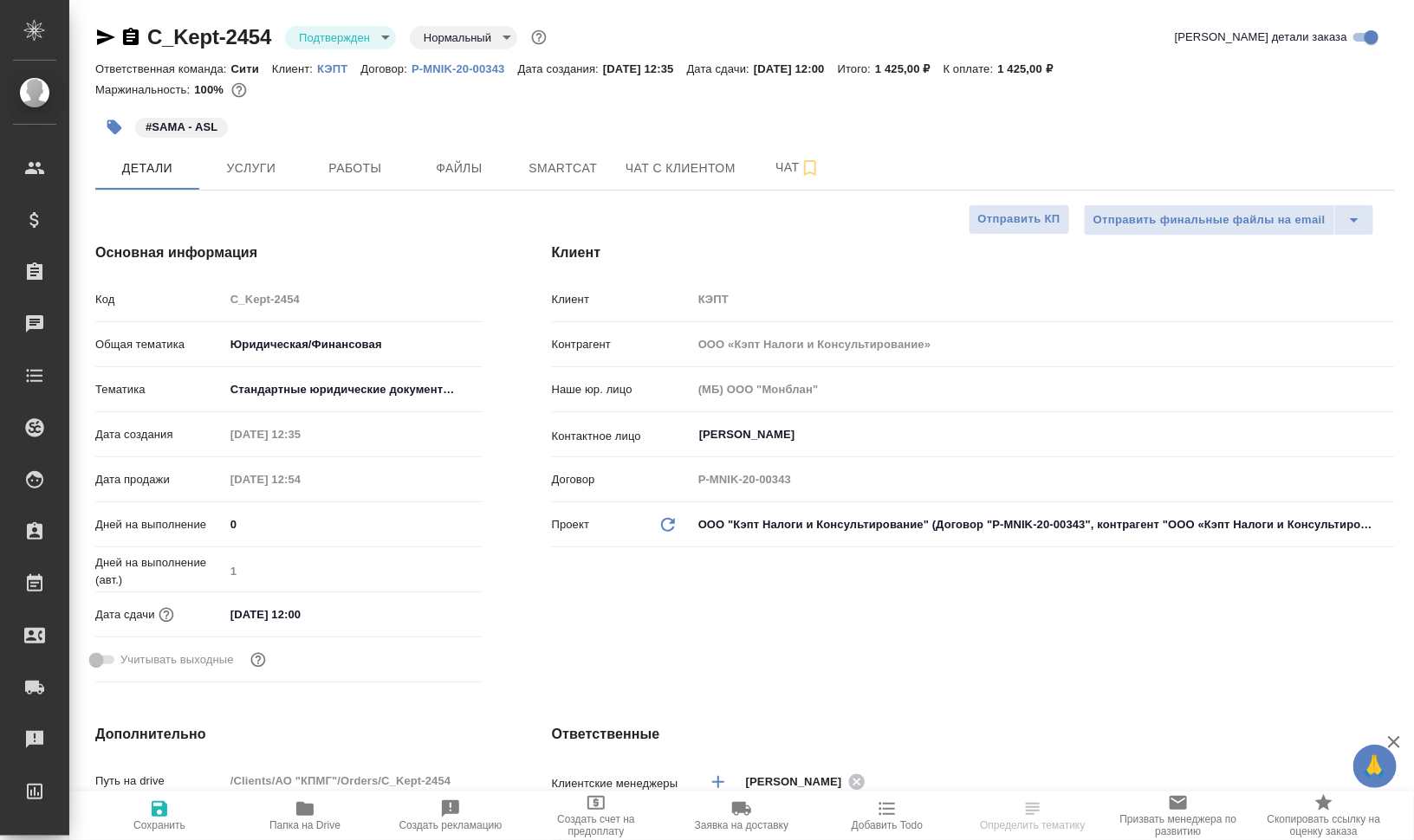
type textarea "x"
click at [102, 35] on icon "button" at bounding box center [106, 36] width 18 height 15
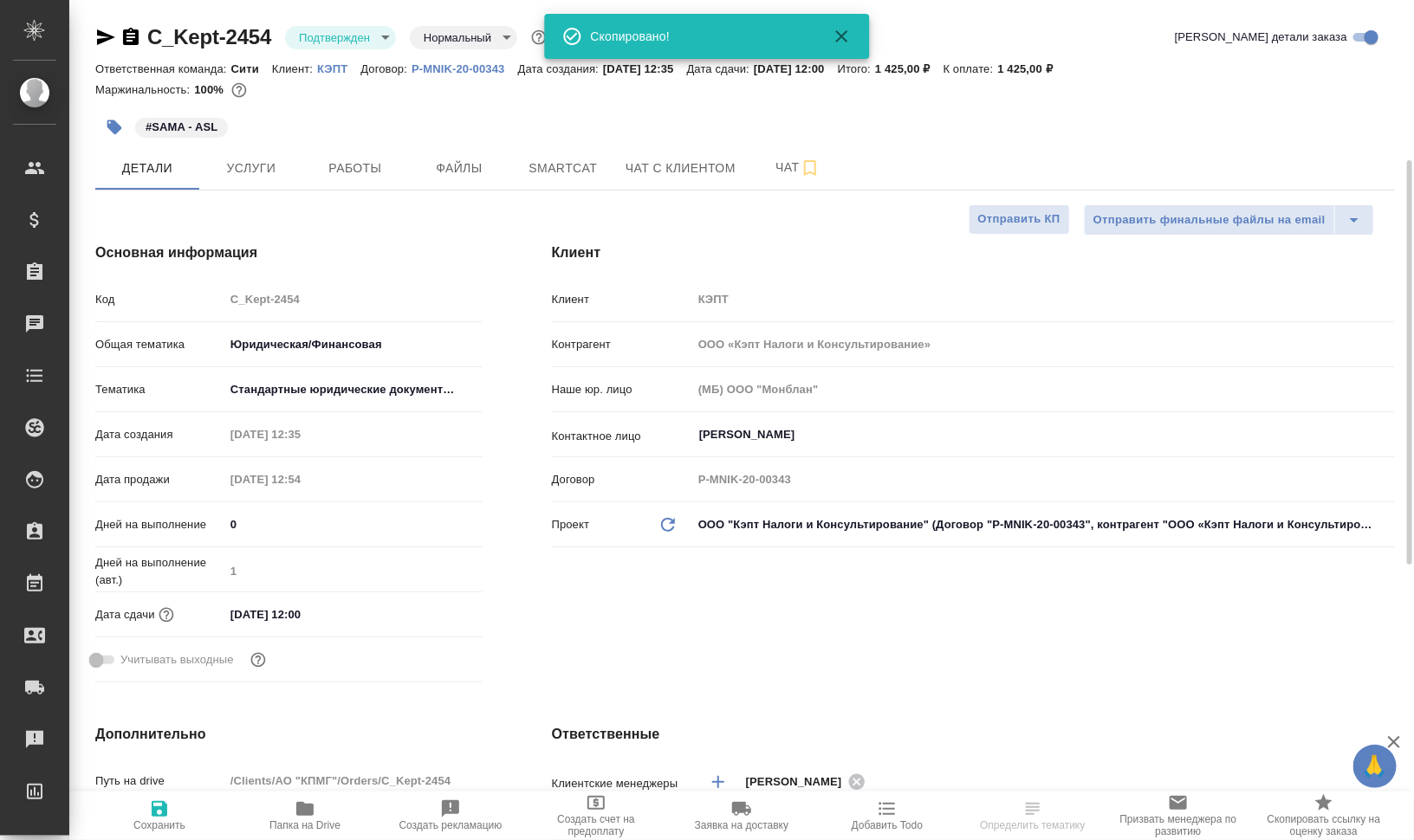
scroll to position [325, 0]
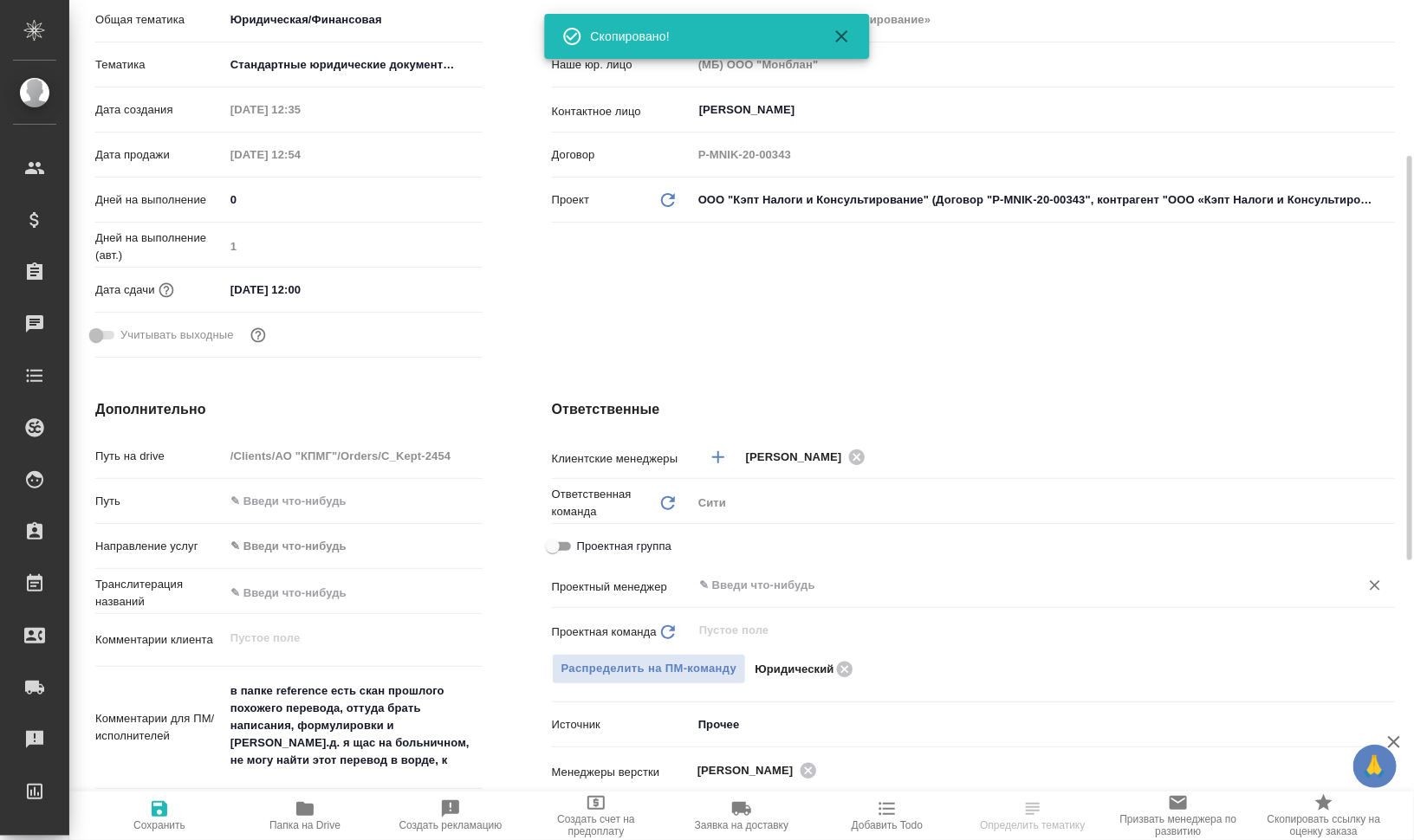
click at [877, 572] on div "​" at bounding box center [1043, 586] width 702 height 31
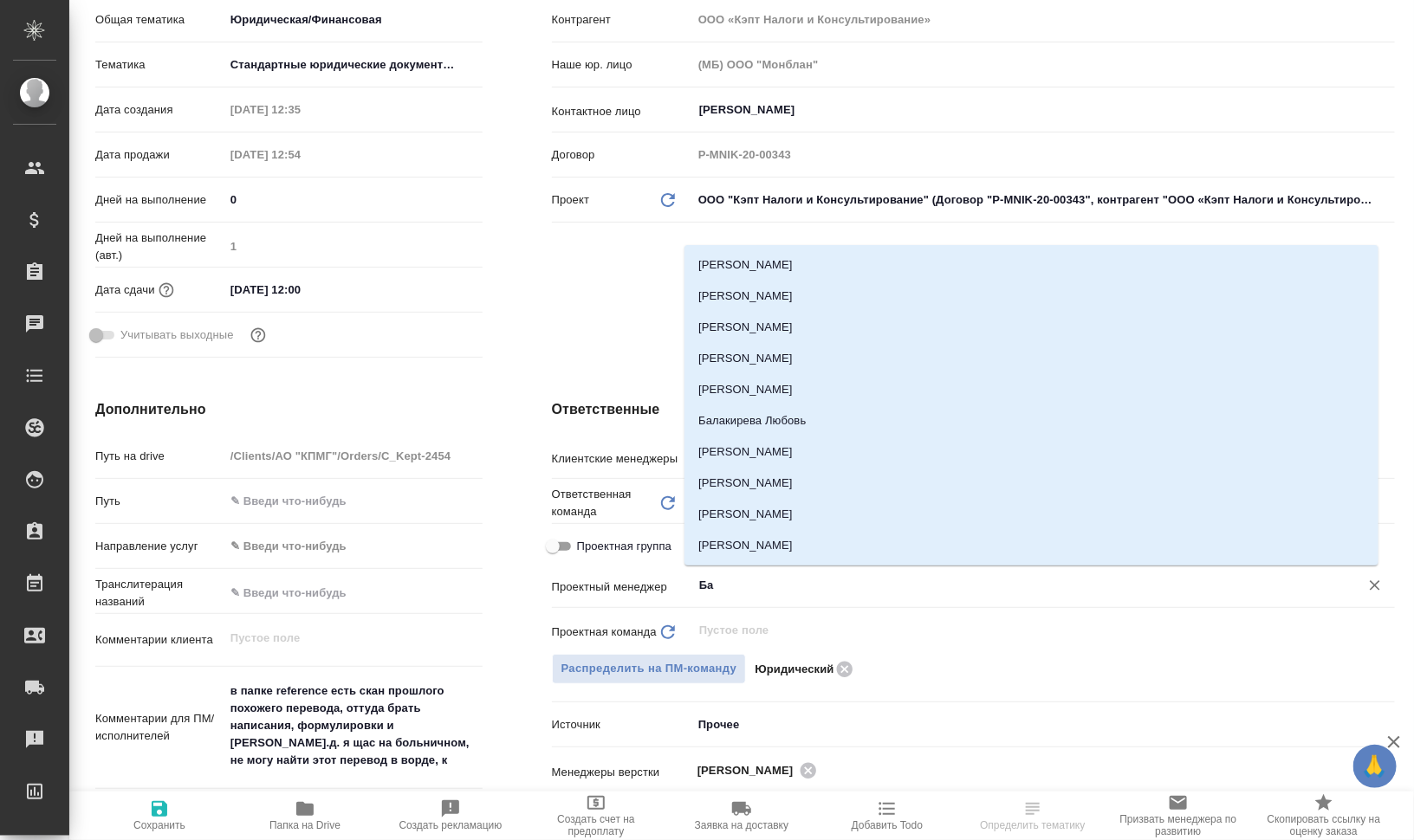
type input "Баб"
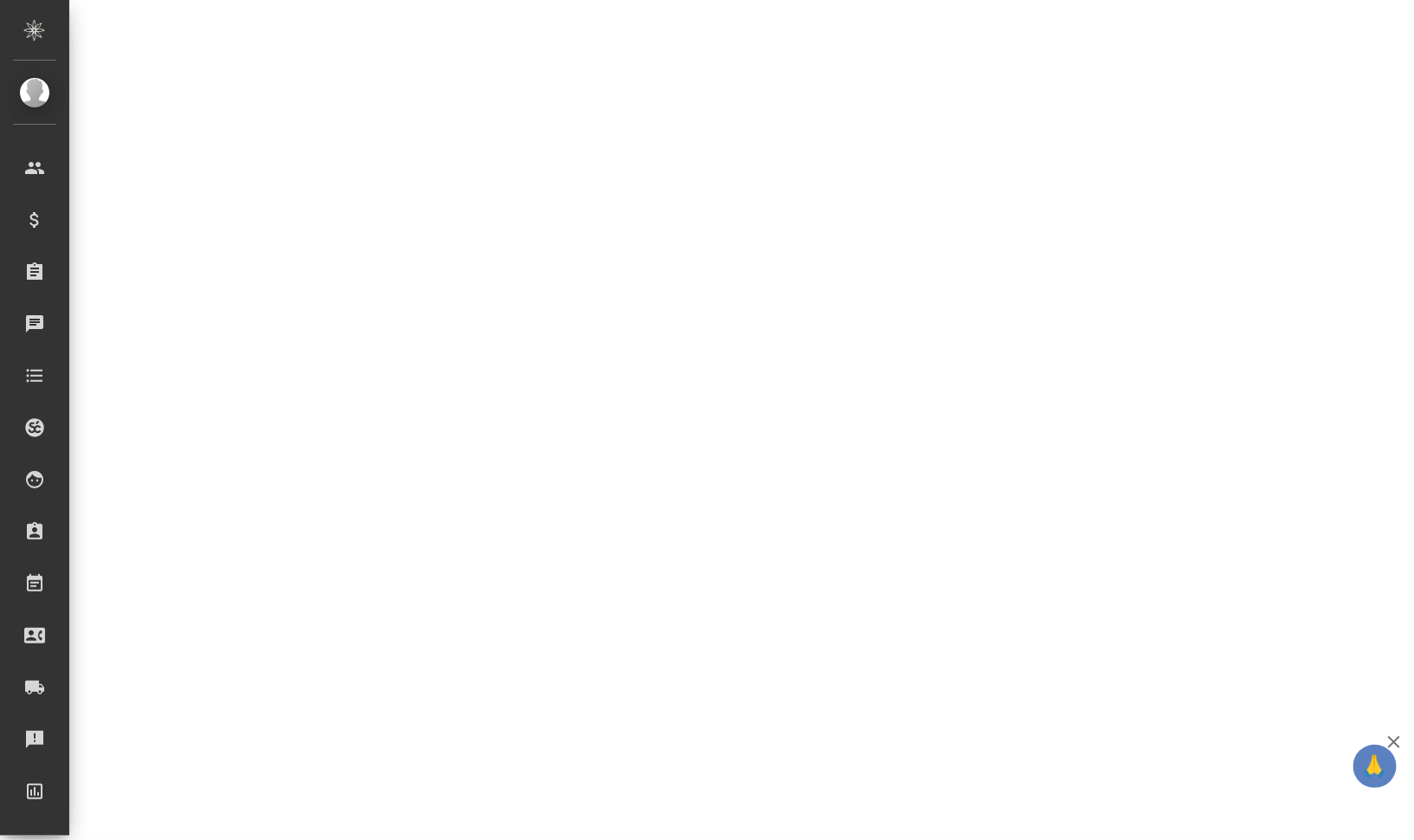
click at [789, 640] on div ".cls-1 fill:#fff; AWATERA Валеев Динар Клиенты Спецификации Заказы 0 Чаты Todo …" at bounding box center [707, 420] width 1414 height 840
select select "RU"
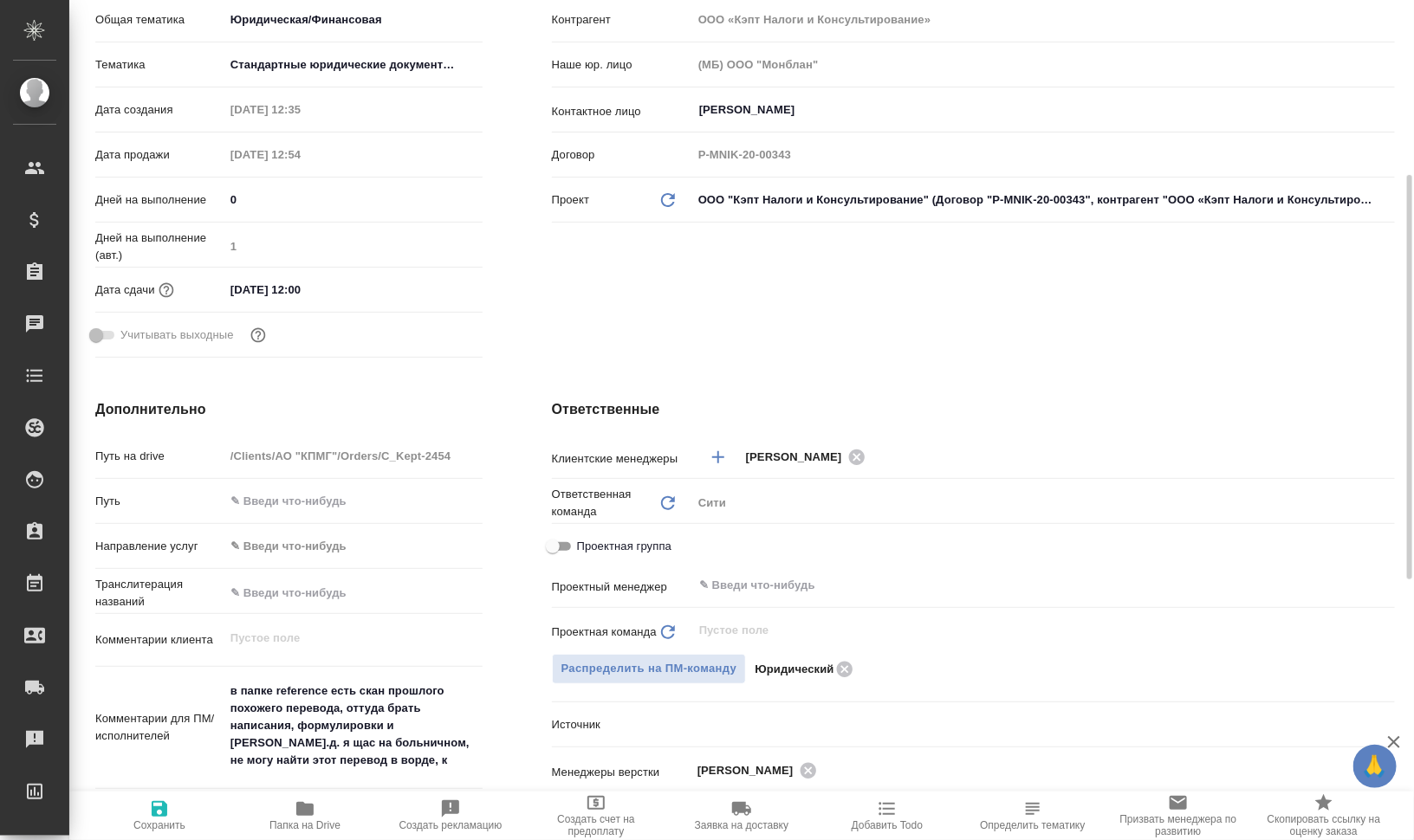
scroll to position [338, 0]
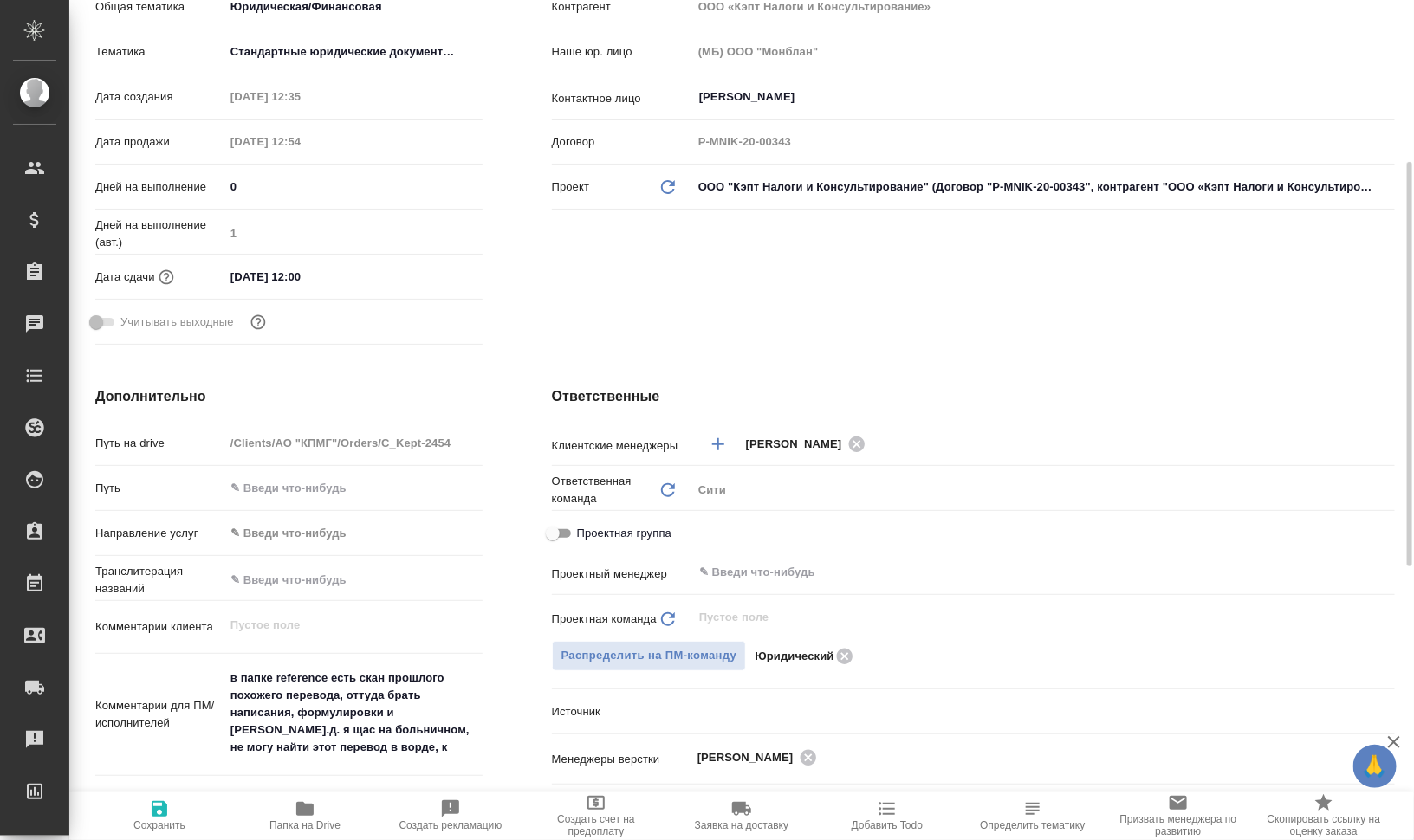
type textarea "x"
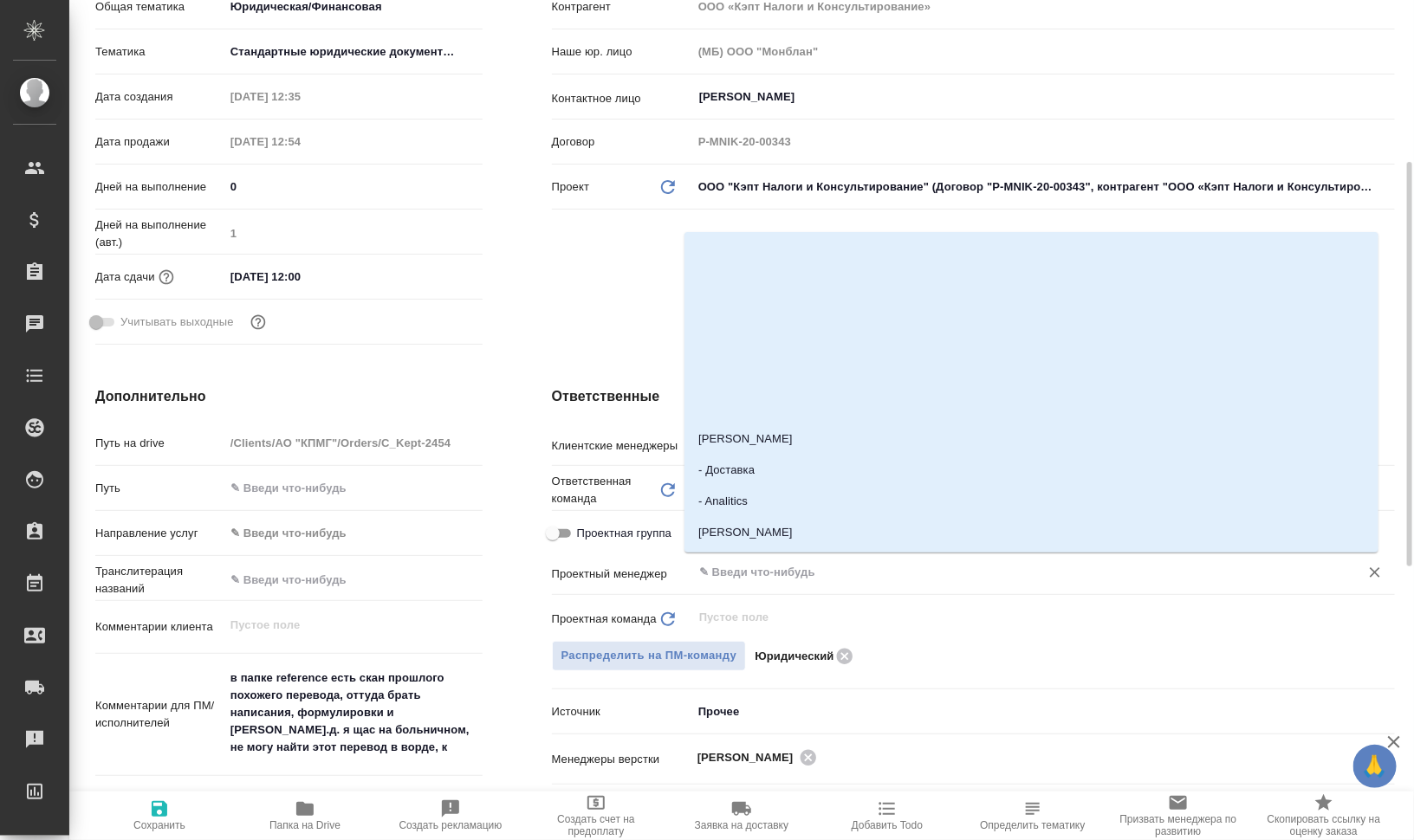
click at [801, 569] on input "text" at bounding box center [1014, 572] width 634 height 21
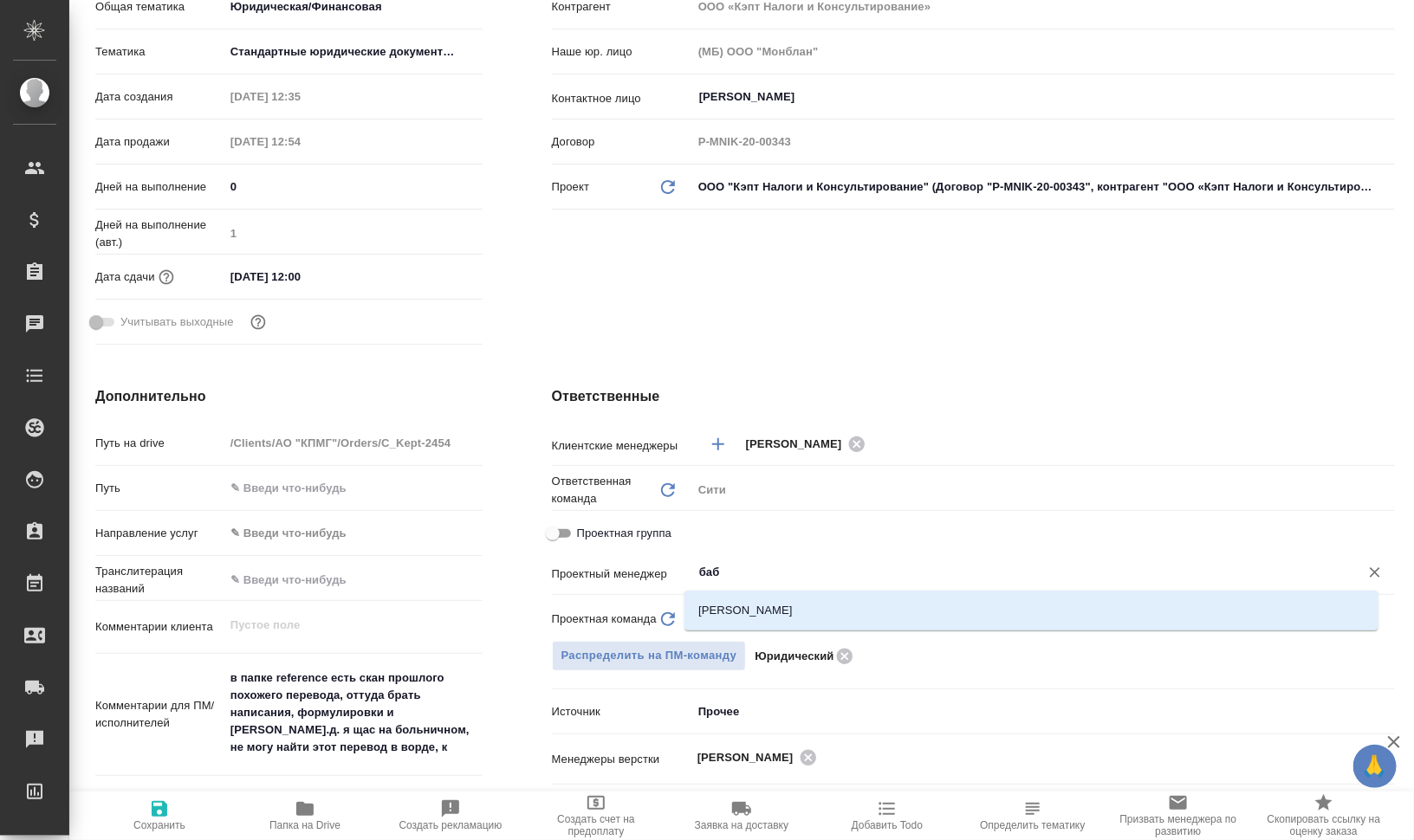
type input "бабк"
click at [769, 616] on li "Бабкина Анастасия" at bounding box center [1031, 610] width 694 height 31
type textarea "x"
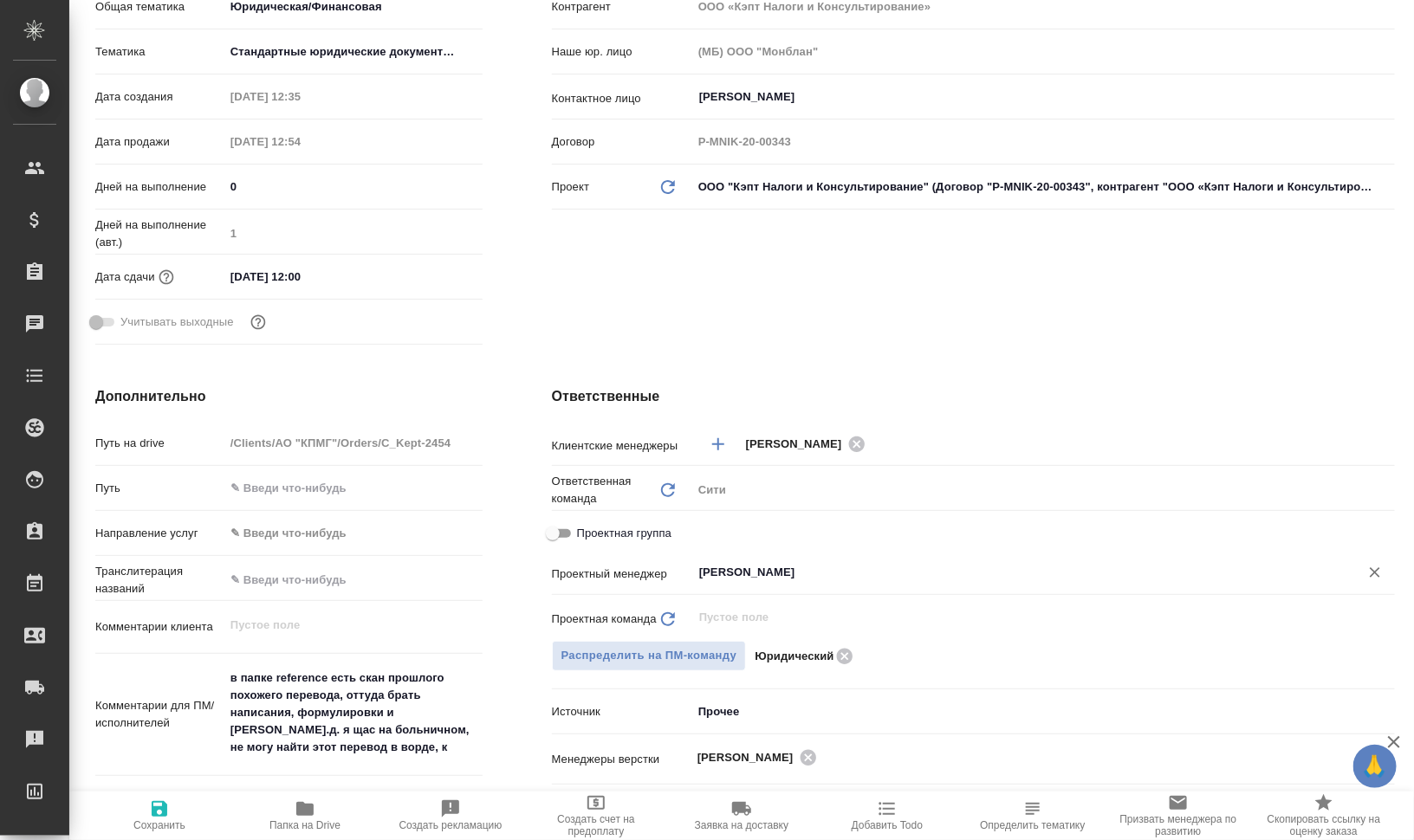
type input "Бабкина Анастасия"
click at [151, 813] on icon "button" at bounding box center [159, 809] width 21 height 21
type textarea "x"
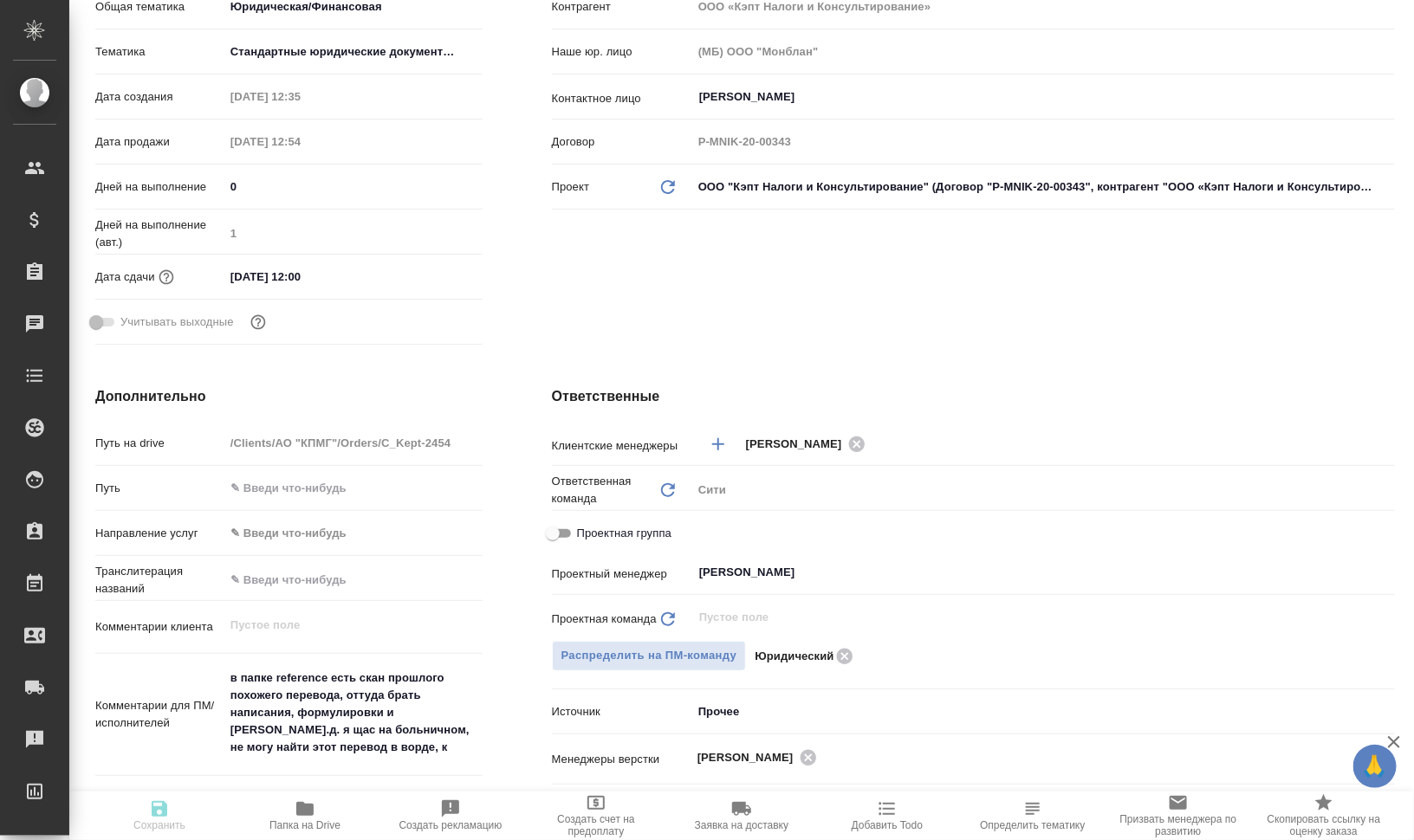
type textarea "x"
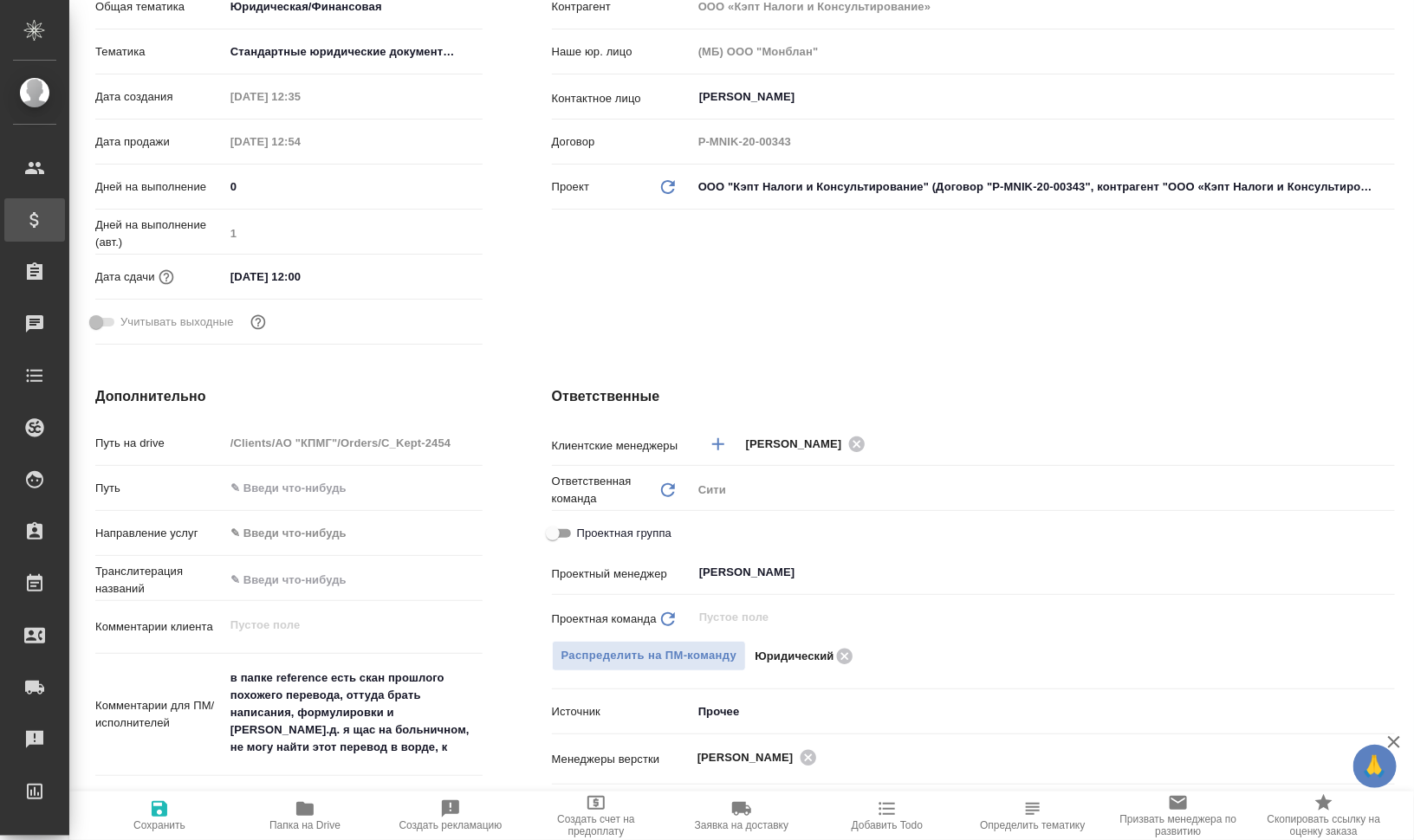
type textarea "x"
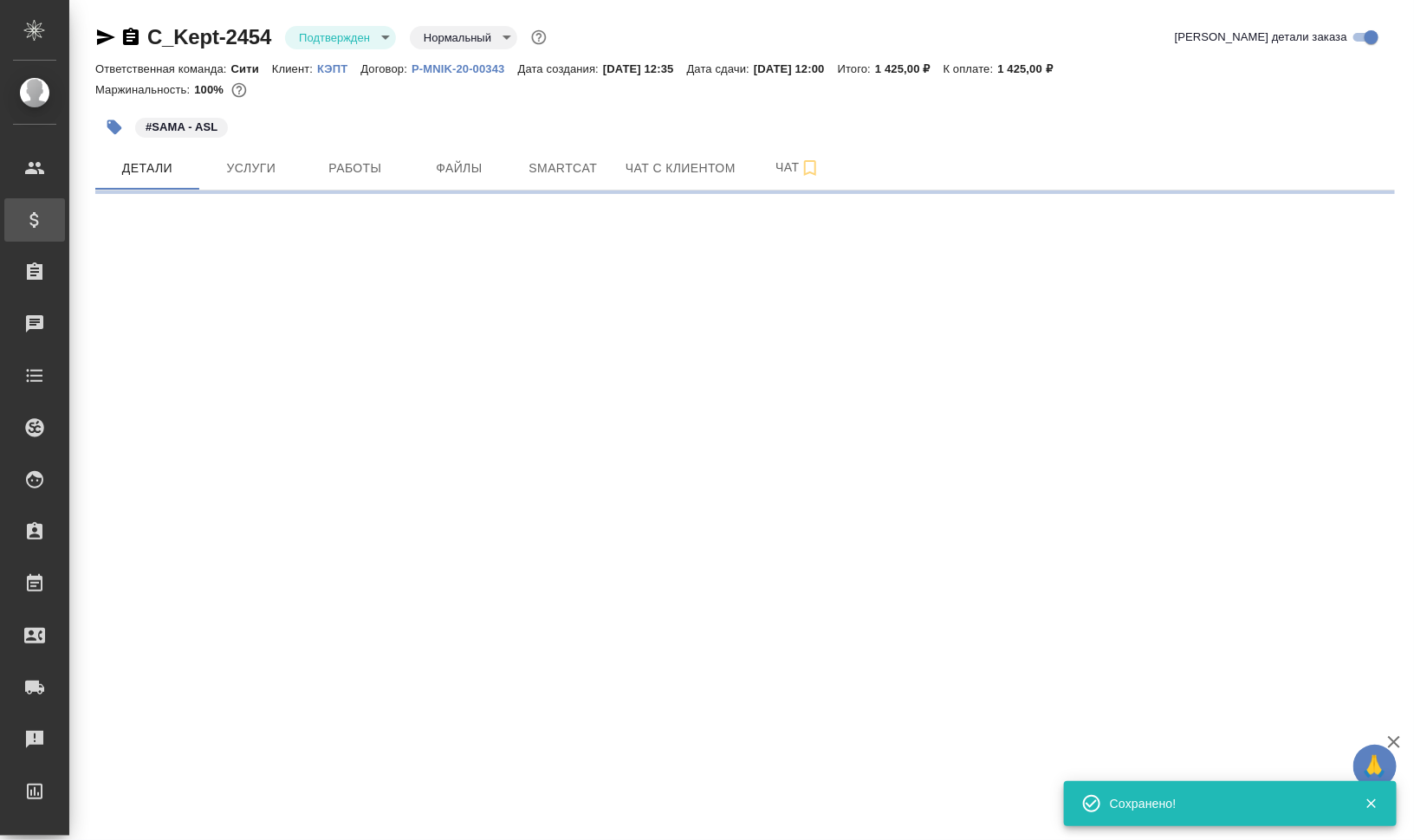
scroll to position [0, 0]
select select "RU"
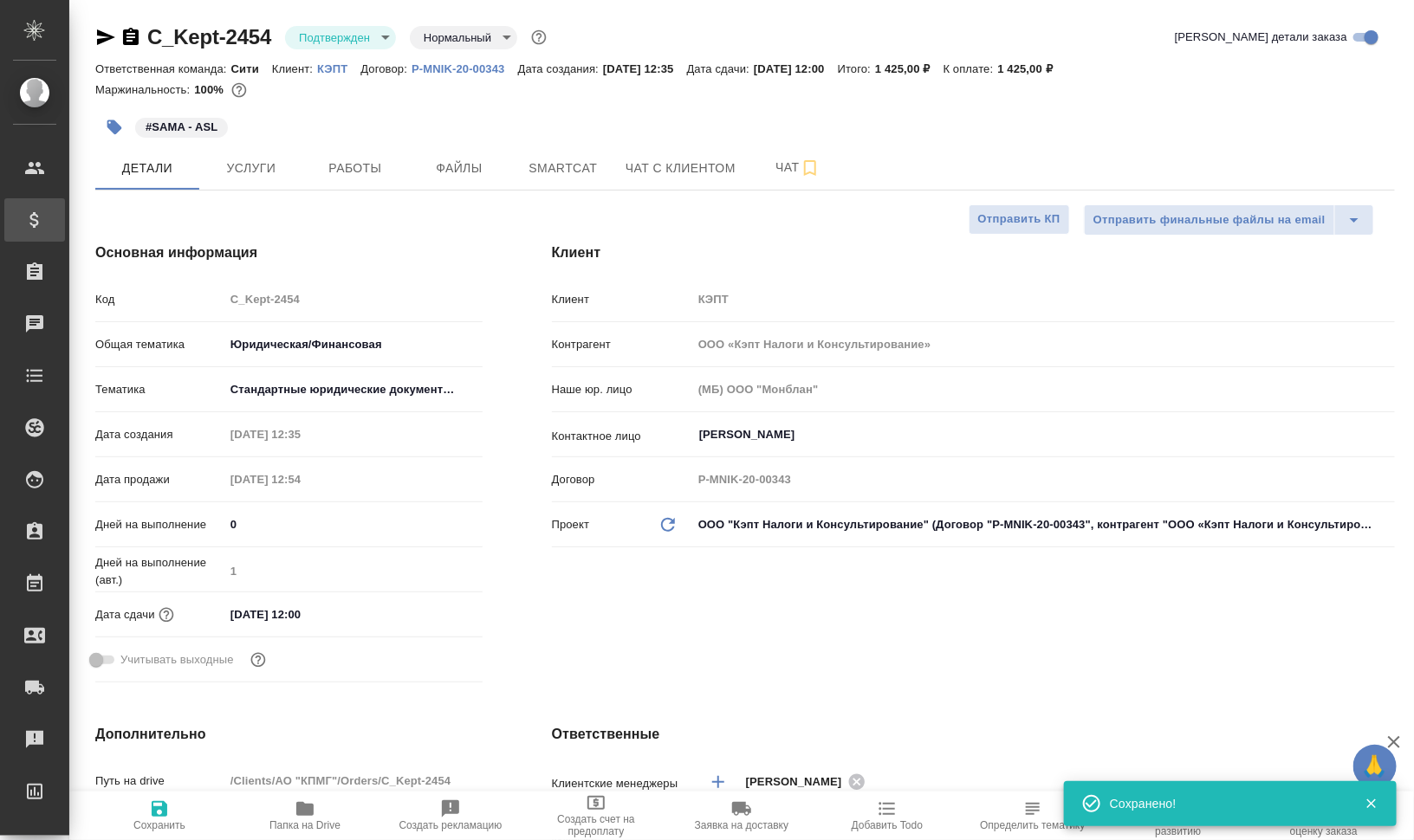
type textarea "x"
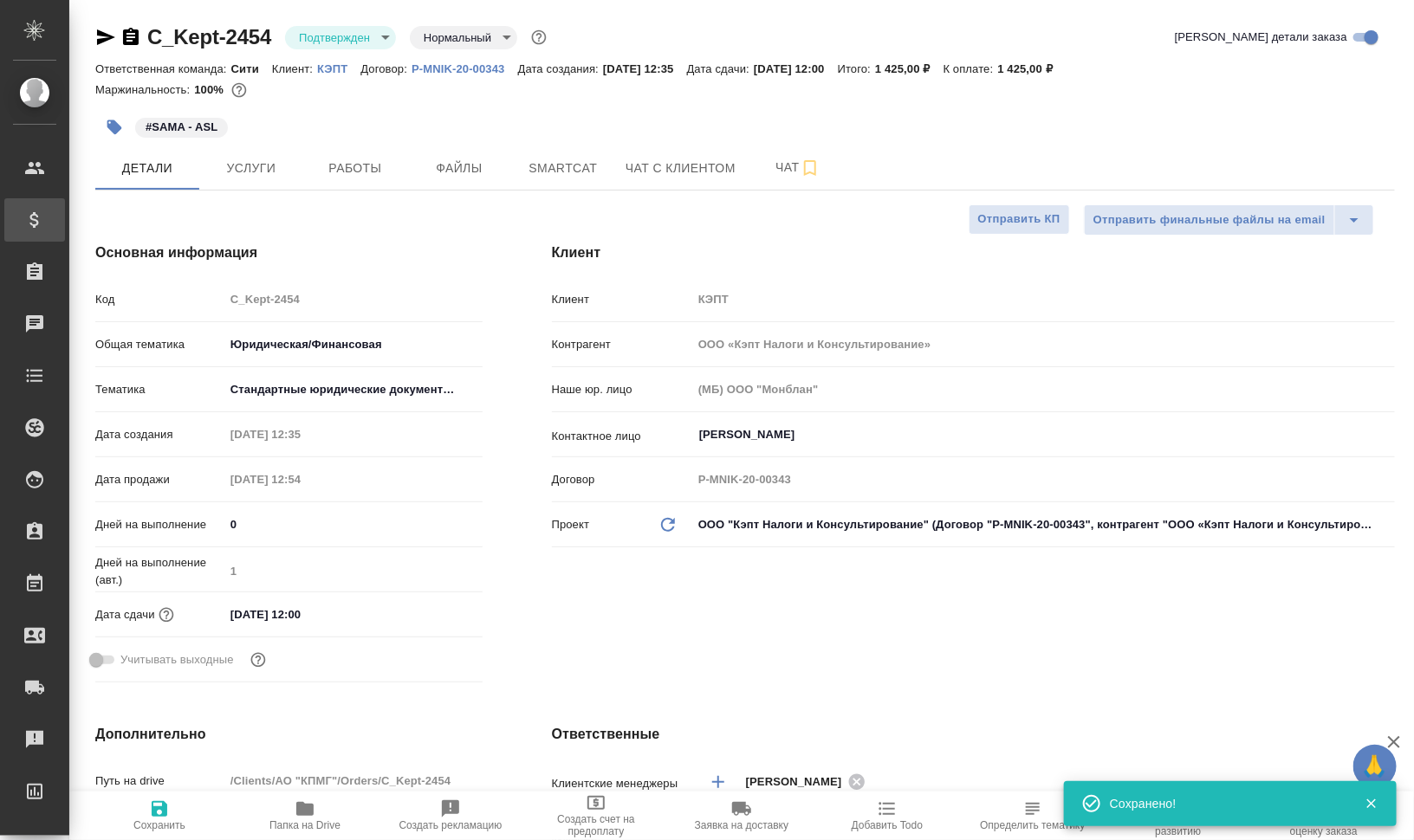
type textarea "x"
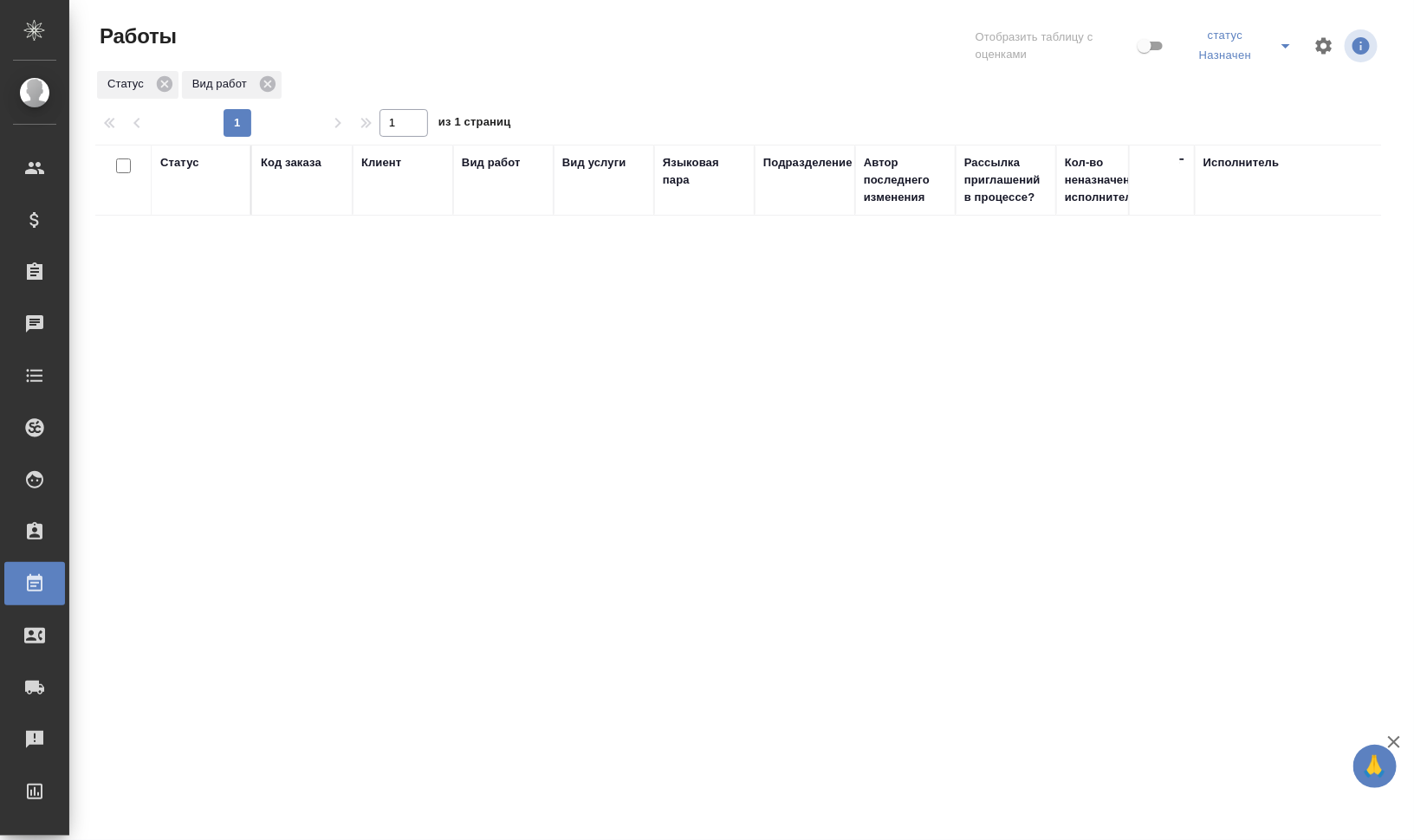
drag, startPoint x: 373, startPoint y: 165, endPoint x: 445, endPoint y: 163, distance: 72.0
click at [373, 165] on div "Клиент" at bounding box center [381, 162] width 40 height 17
click at [1347, 85] on icon "button" at bounding box center [1350, 86] width 21 height 21
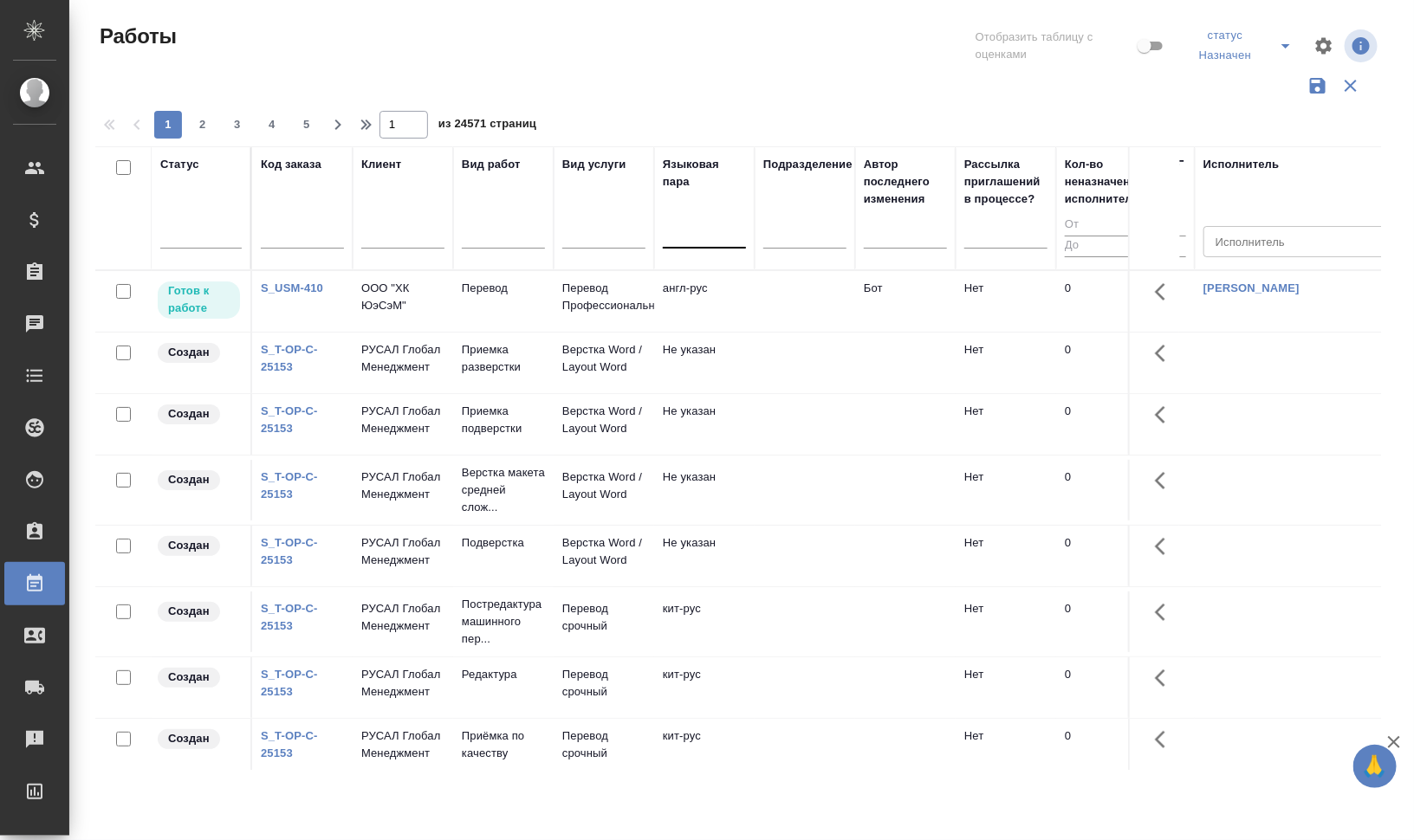
click at [685, 235] on div at bounding box center [703, 232] width 83 height 26
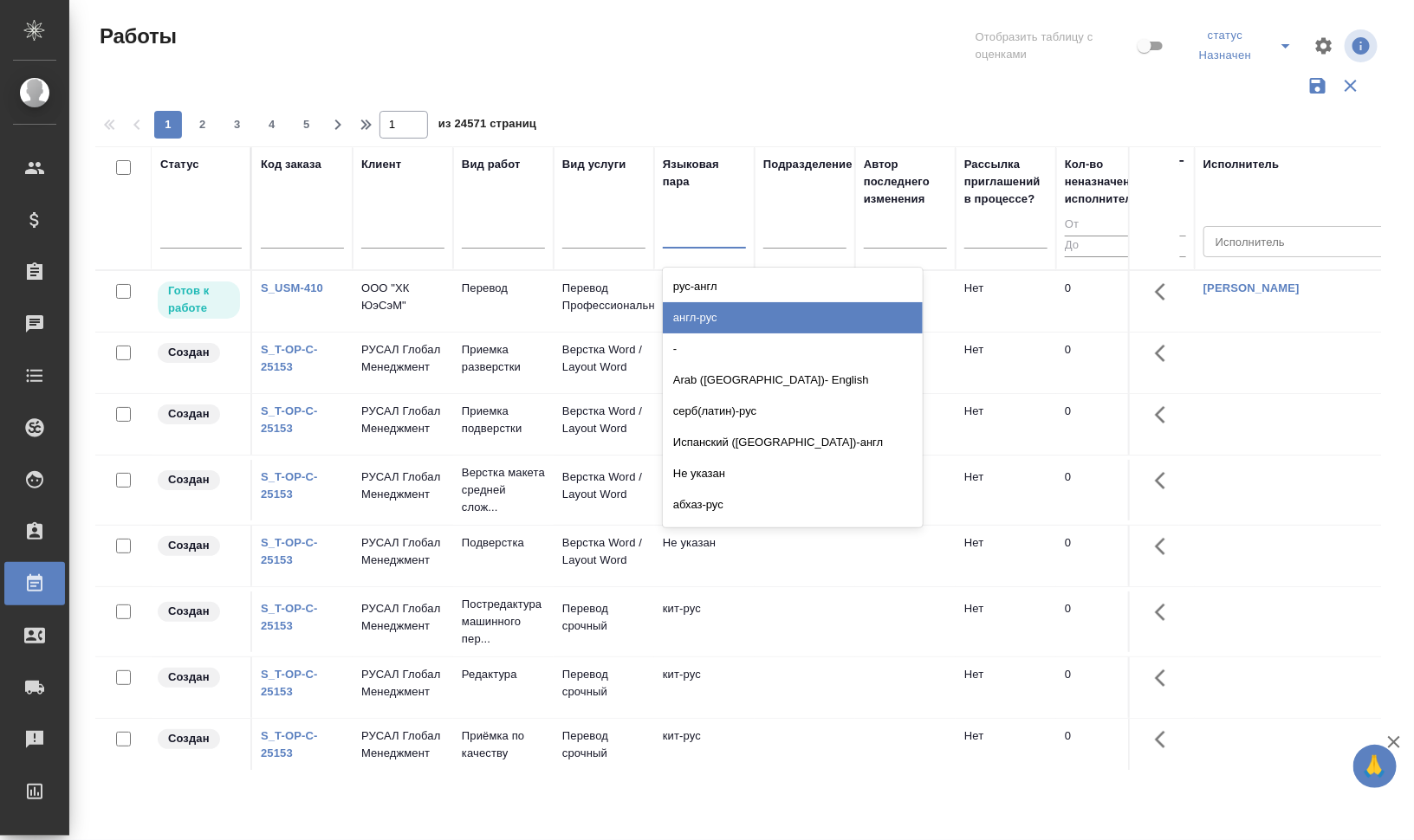
drag, startPoint x: 701, startPoint y: 316, endPoint x: 501, endPoint y: 264, distance: 206.6
click at [701, 317] on div "англ-рус" at bounding box center [792, 318] width 260 height 31
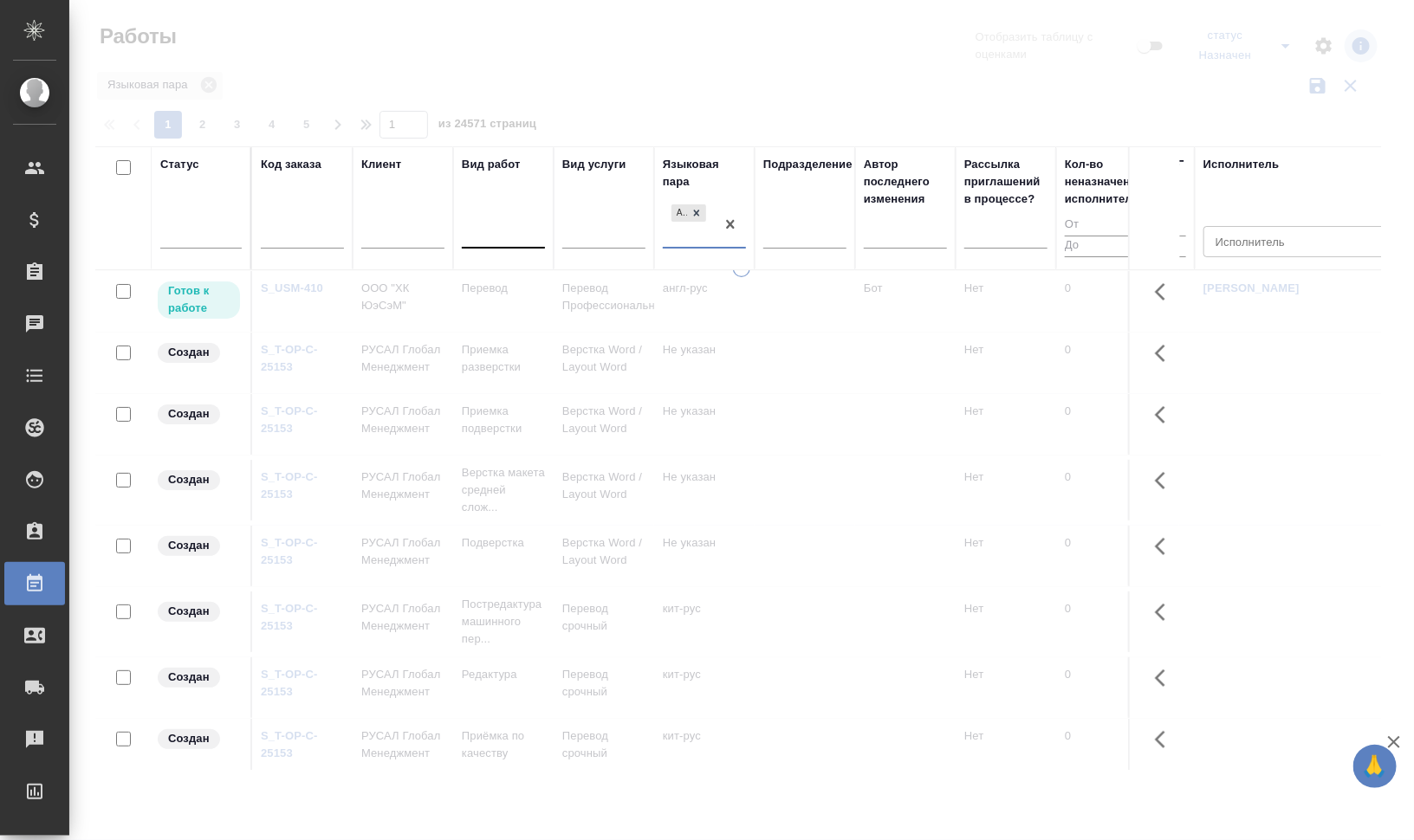
click at [490, 236] on div at bounding box center [503, 232] width 83 height 26
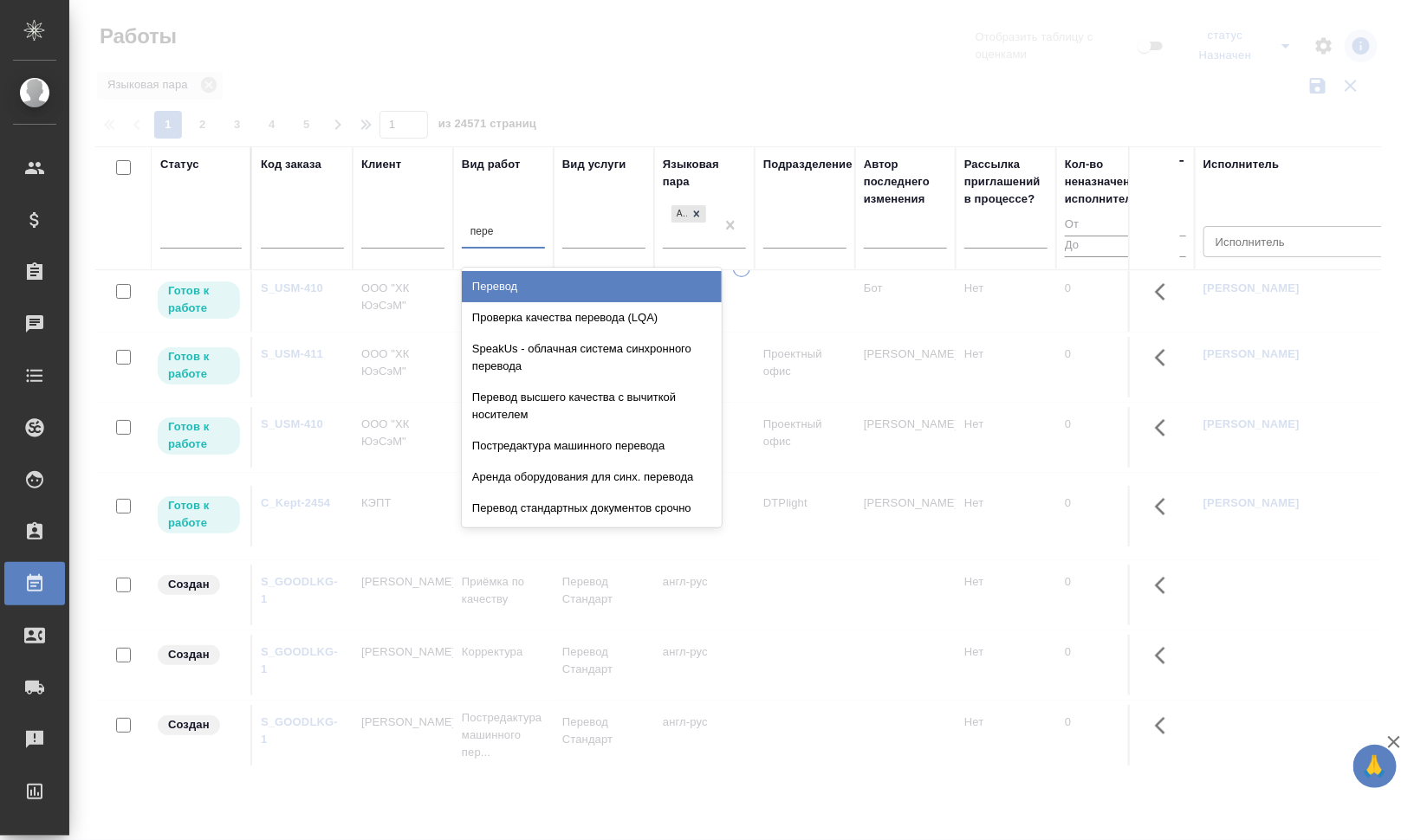
type input "перев"
click at [512, 282] on div "Перевод" at bounding box center [591, 287] width 260 height 31
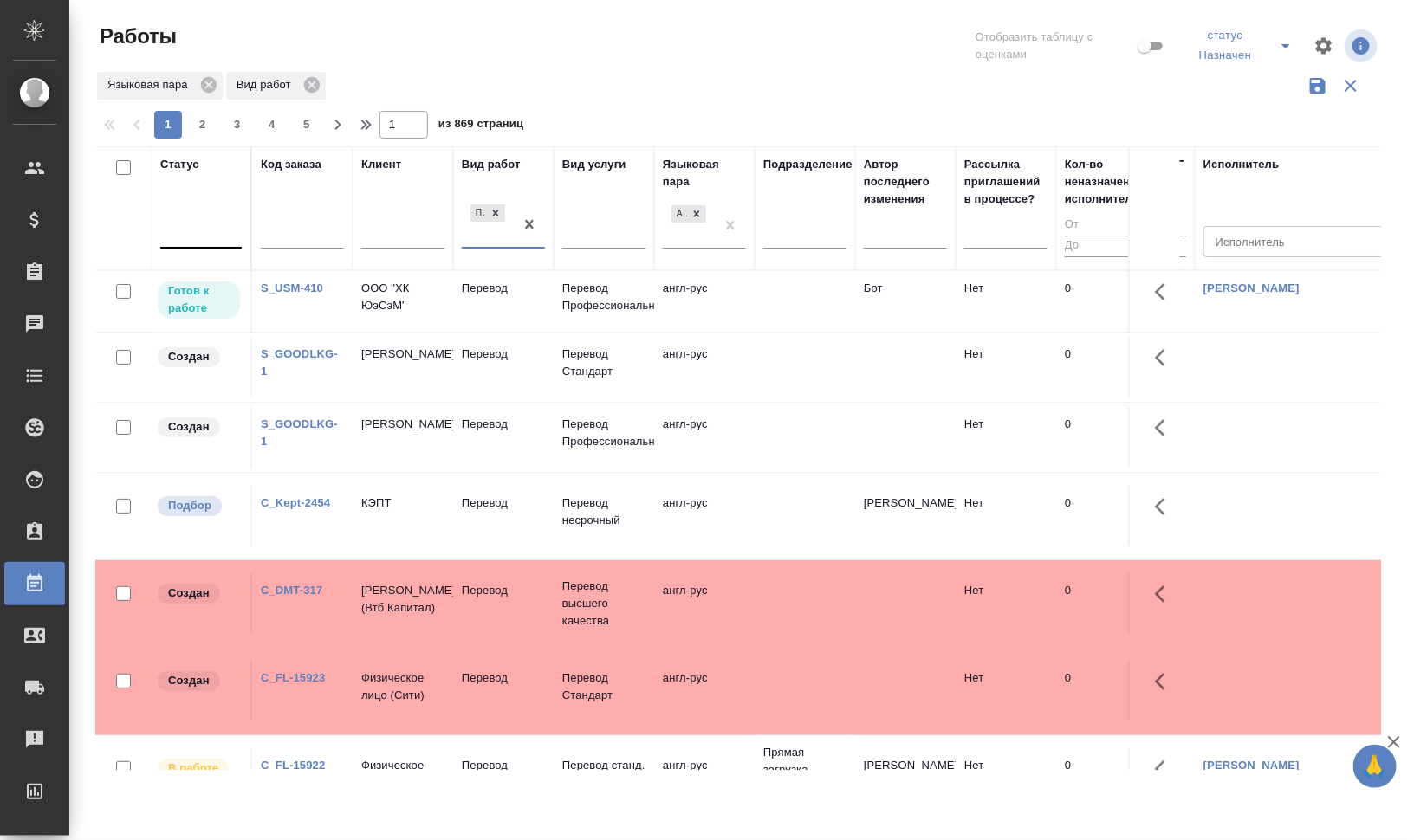
click at [208, 225] on div at bounding box center [200, 232] width 81 height 26
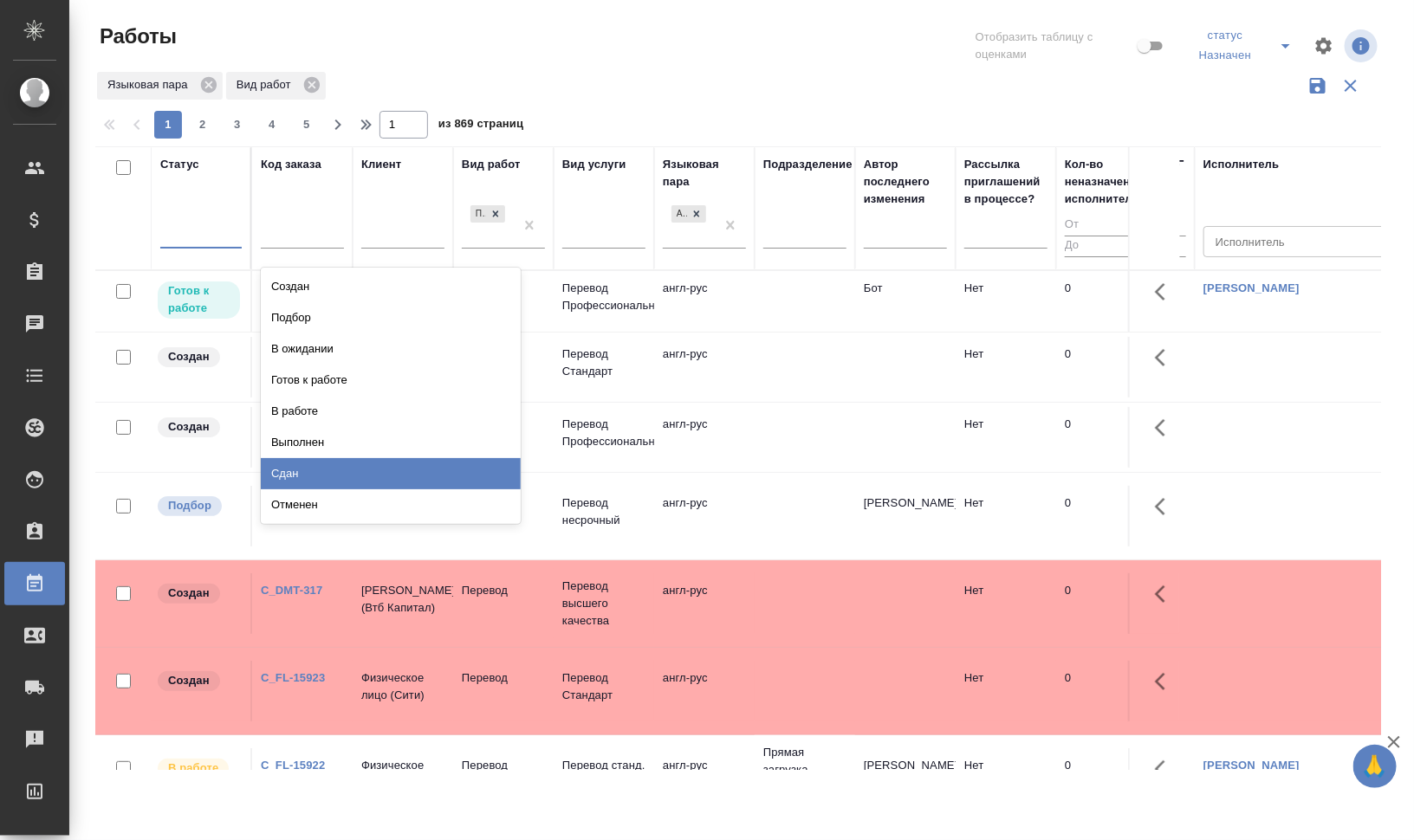
click at [336, 470] on div "Сдан" at bounding box center [390, 474] width 260 height 31
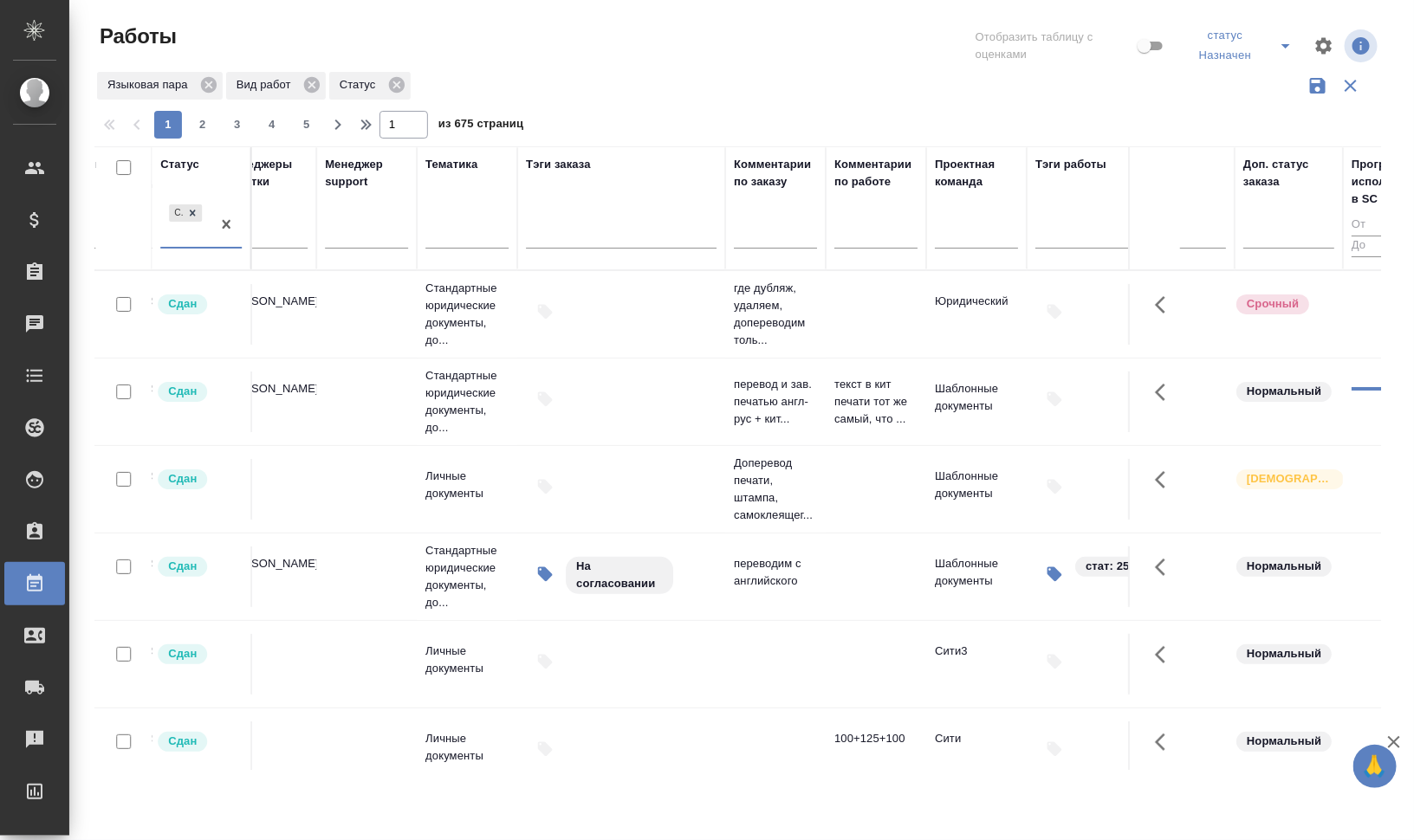
scroll to position [0, 2160]
click at [784, 228] on input "text" at bounding box center [772, 238] width 83 height 22
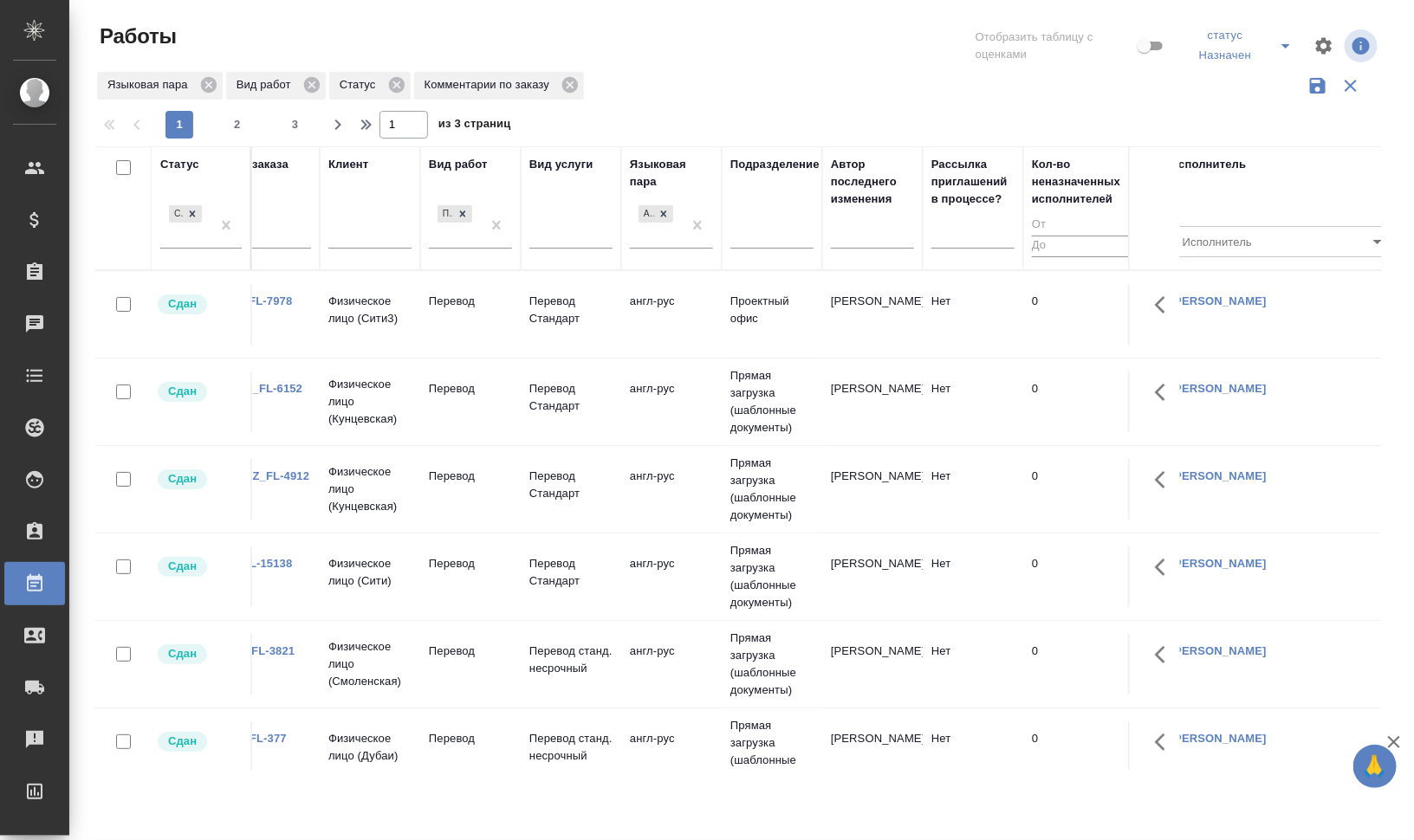
scroll to position [0, 0]
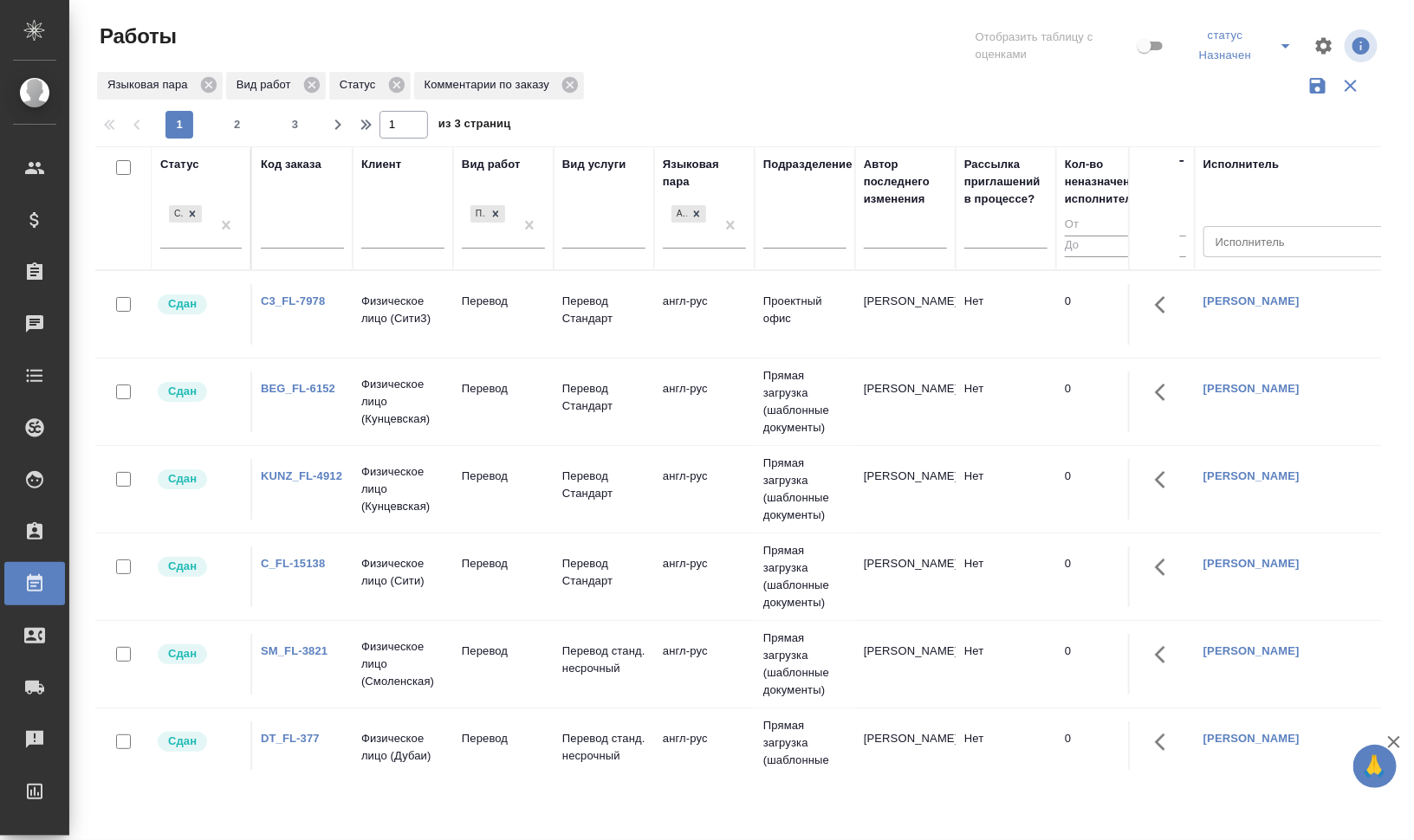
click at [281, 296] on link "C3_FL-7978" at bounding box center [292, 301] width 64 height 13
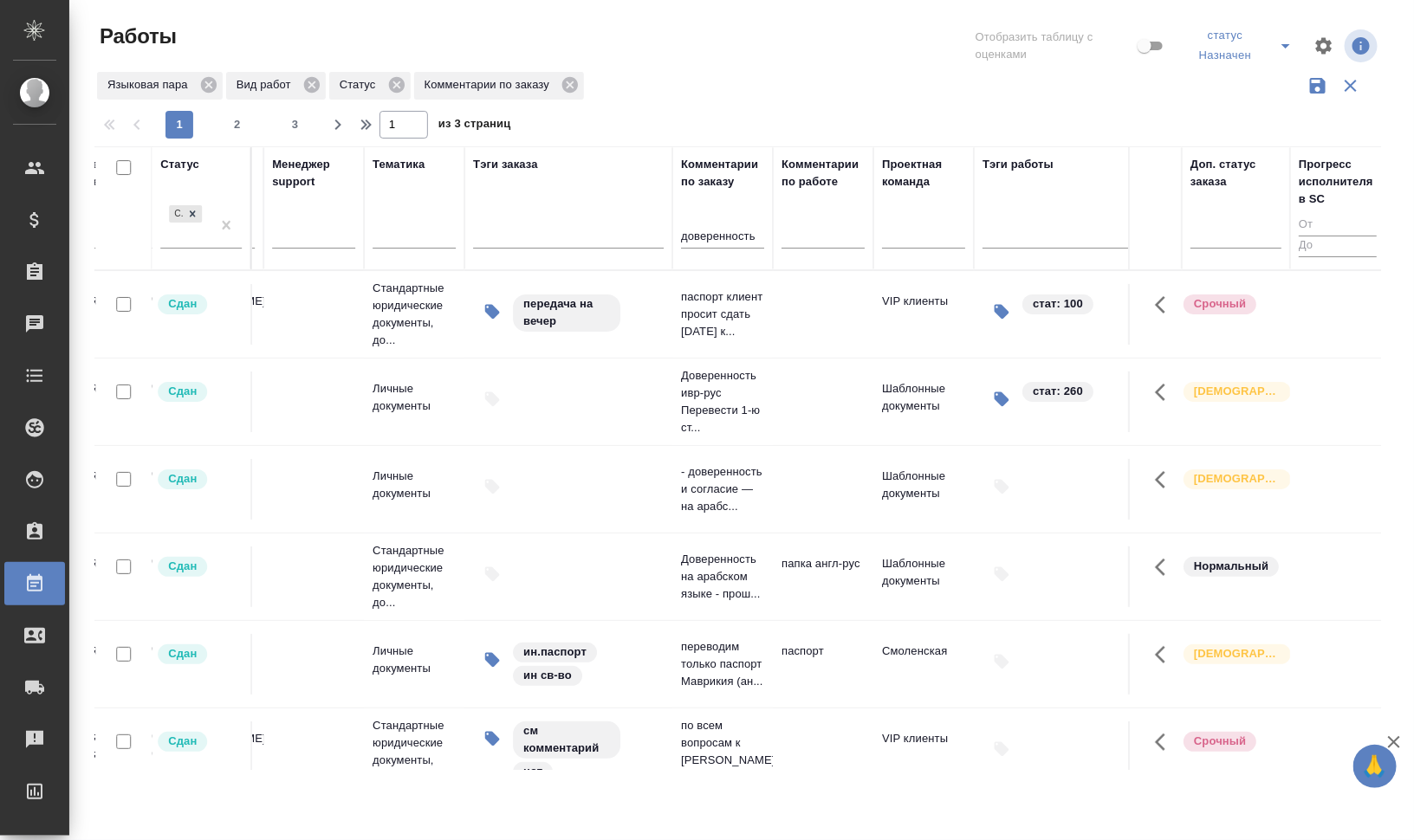
scroll to position [0, 2148]
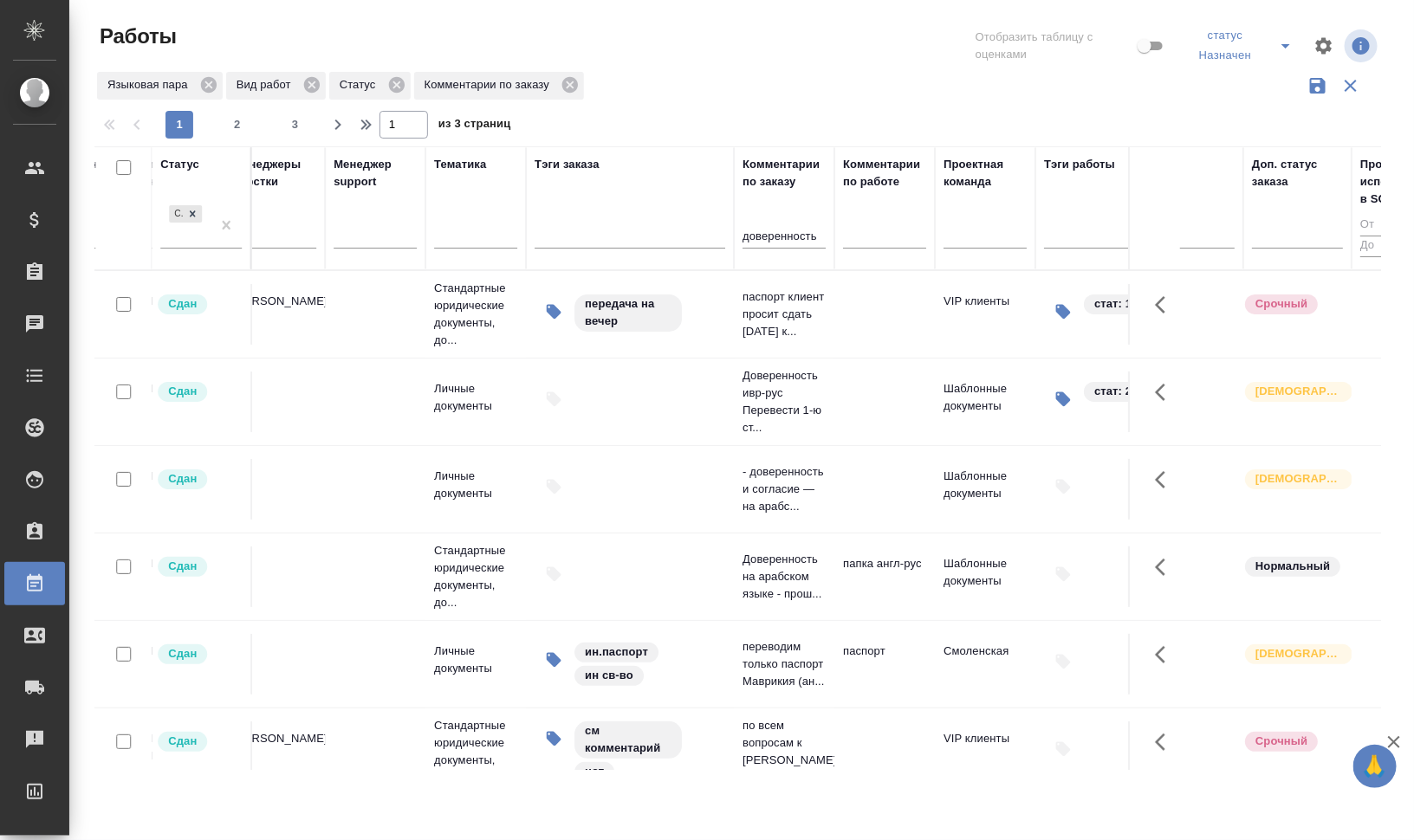
click at [814, 238] on input "доверенность" at bounding box center [784, 238] width 83 height 22
type input "доверка"
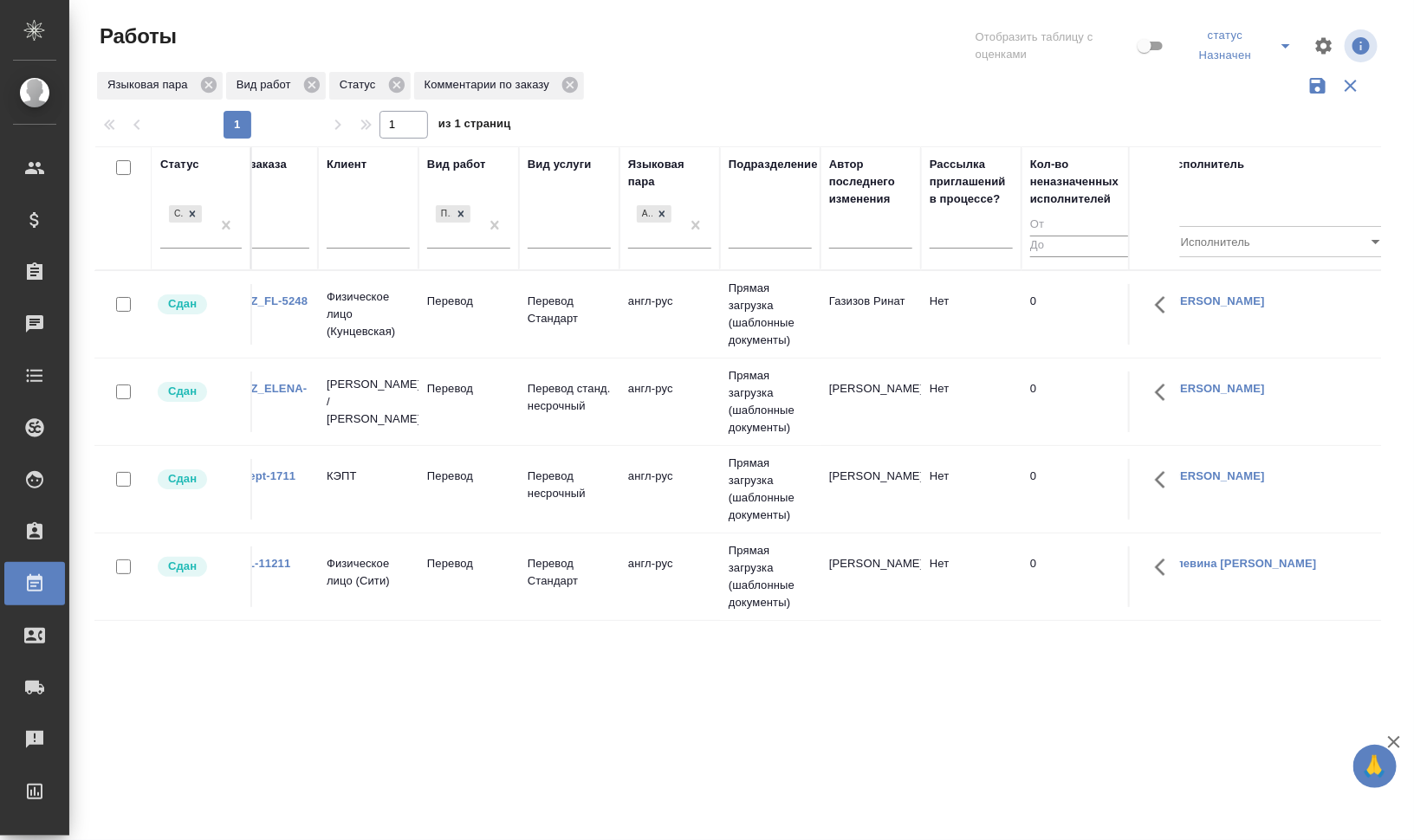
scroll to position [0, 0]
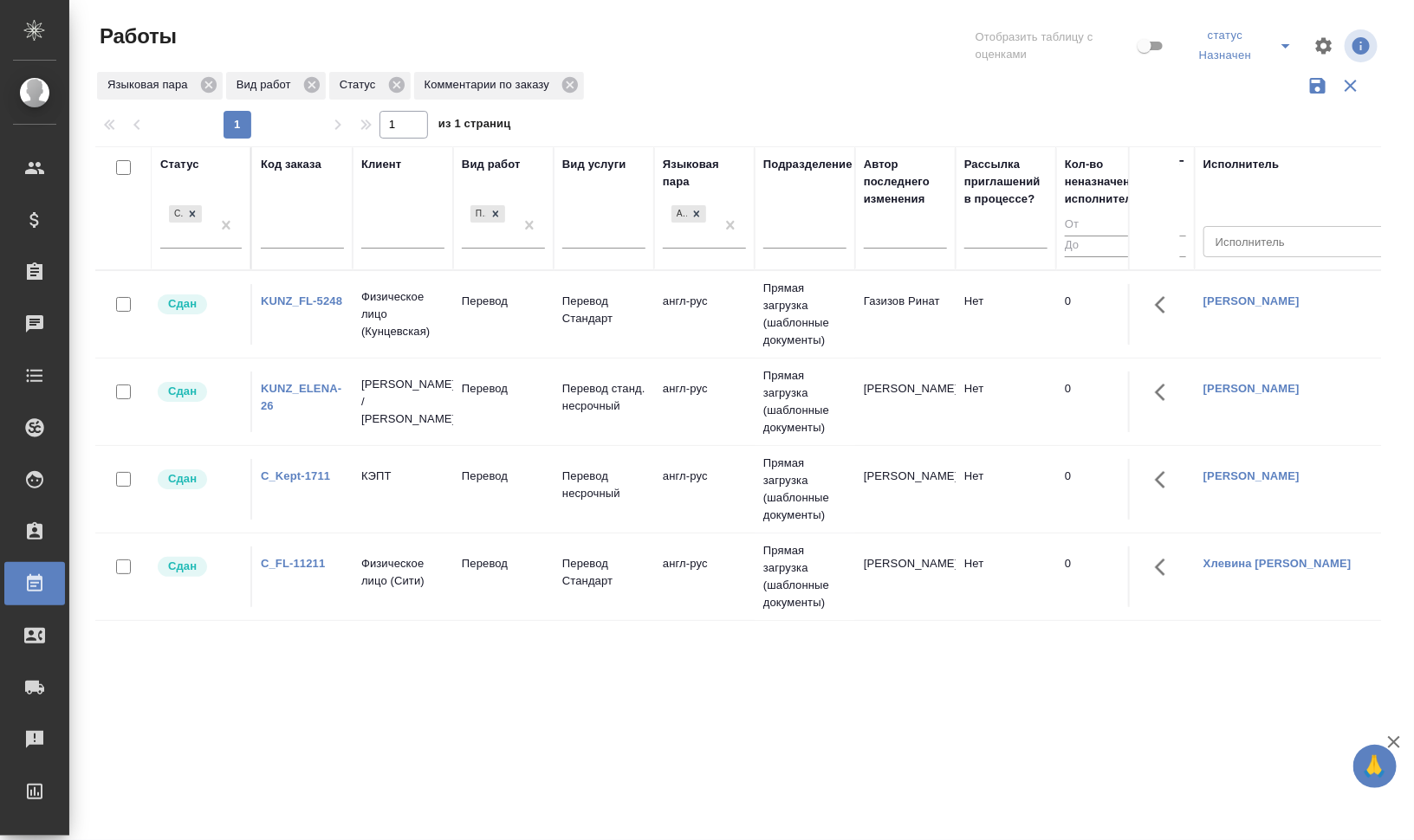
click at [308, 298] on link "KUNZ_FL-5248" at bounding box center [301, 301] width 81 height 13
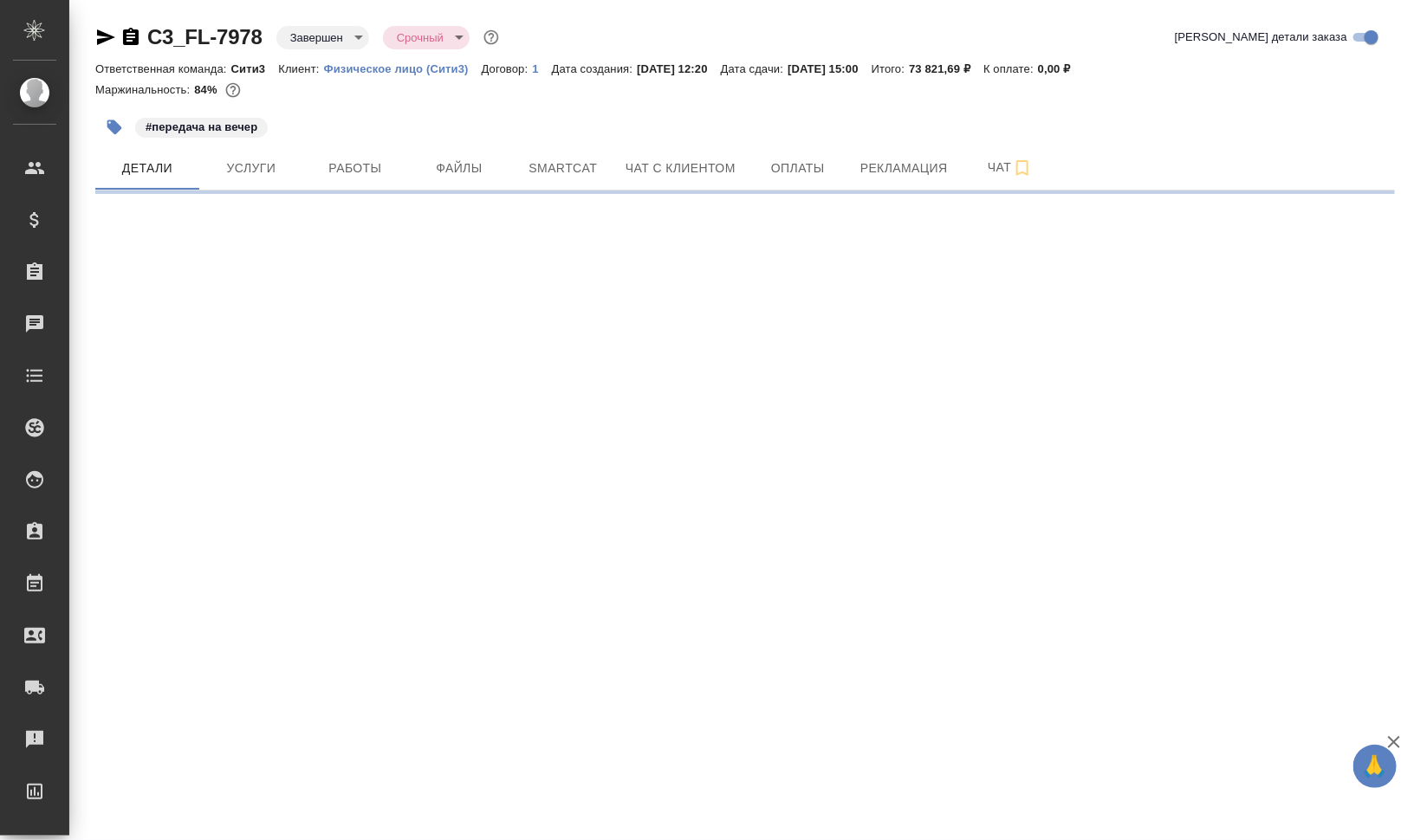
click at [100, 38] on icon "button" at bounding box center [106, 36] width 18 height 15
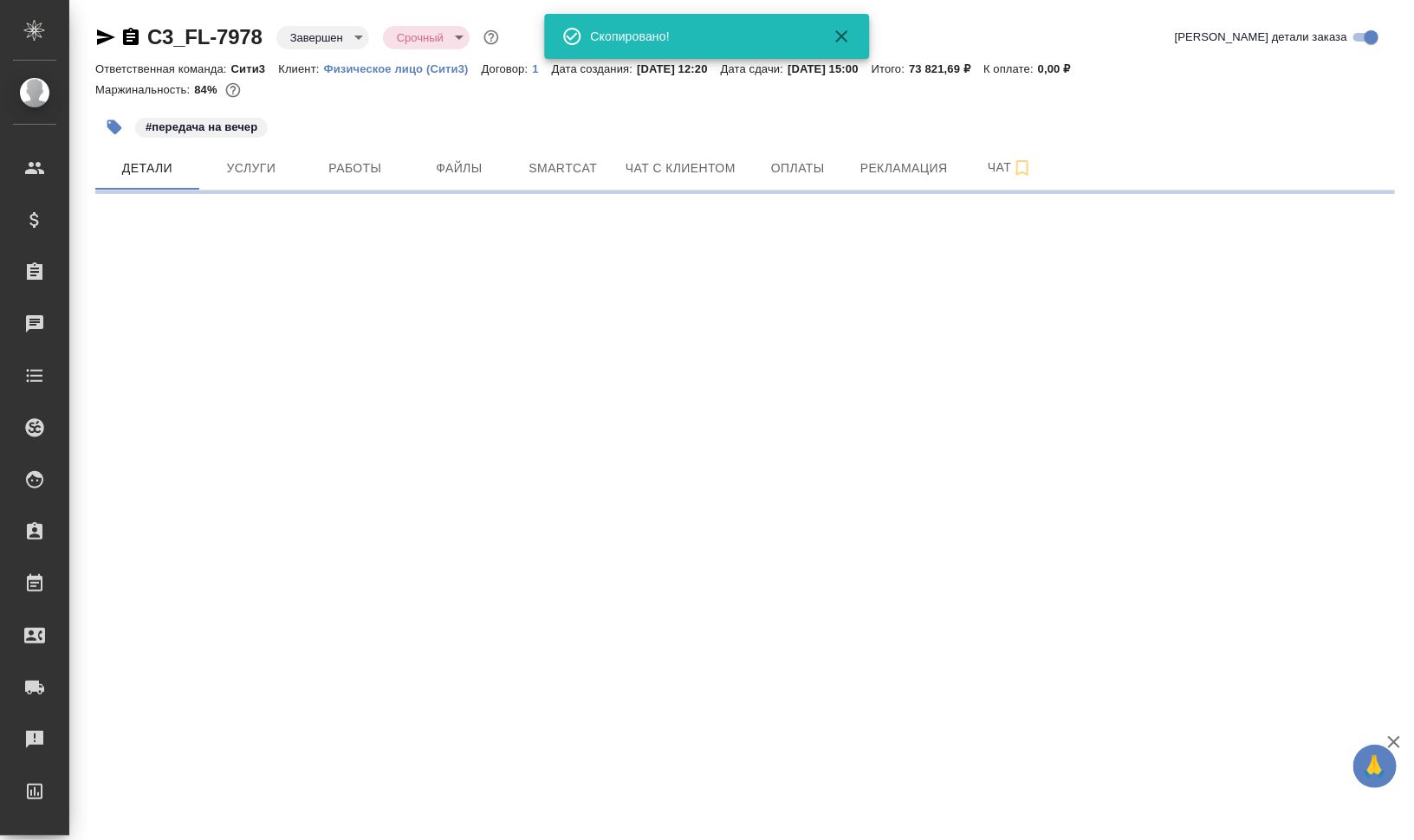
select select "RU"
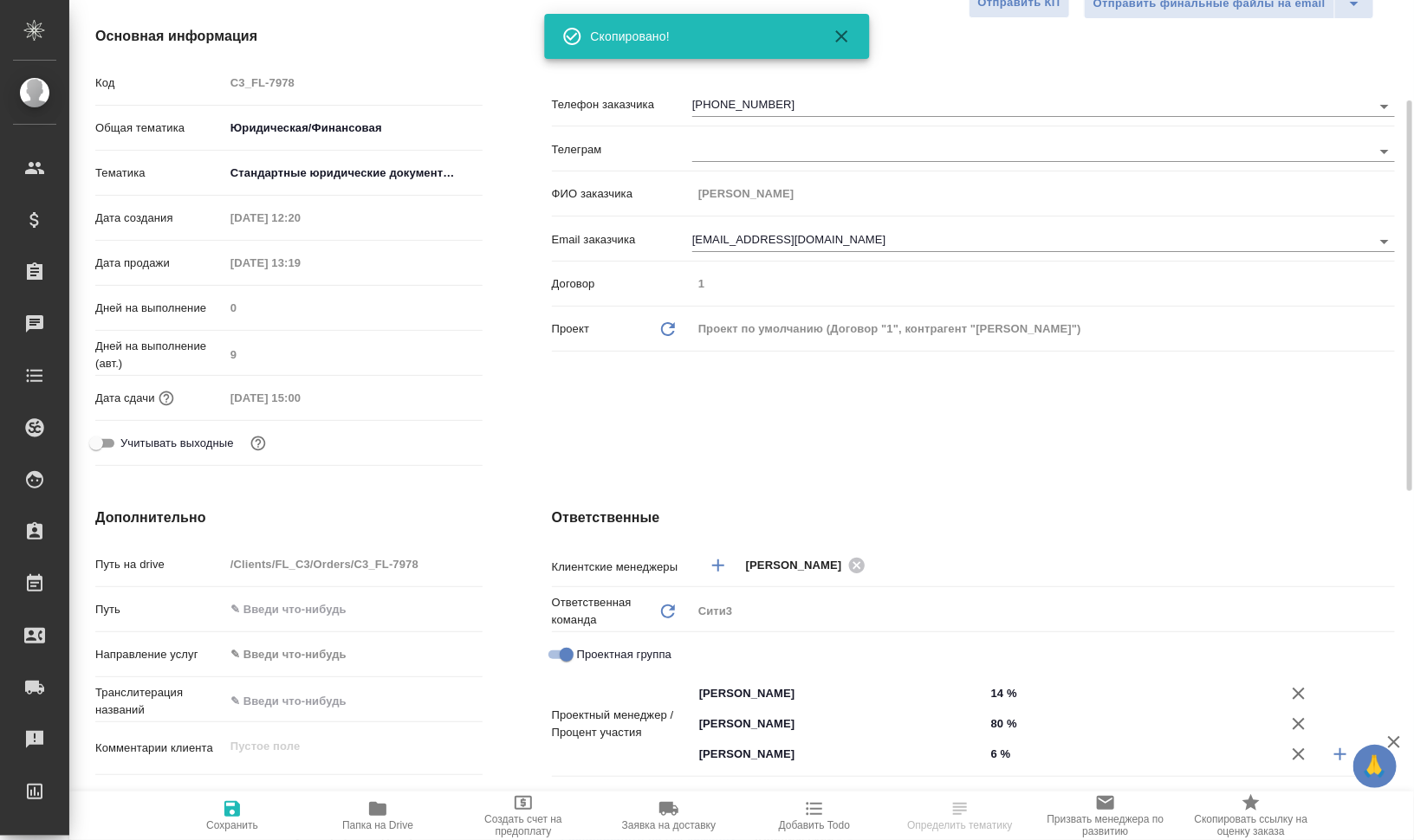
type textarea "x"
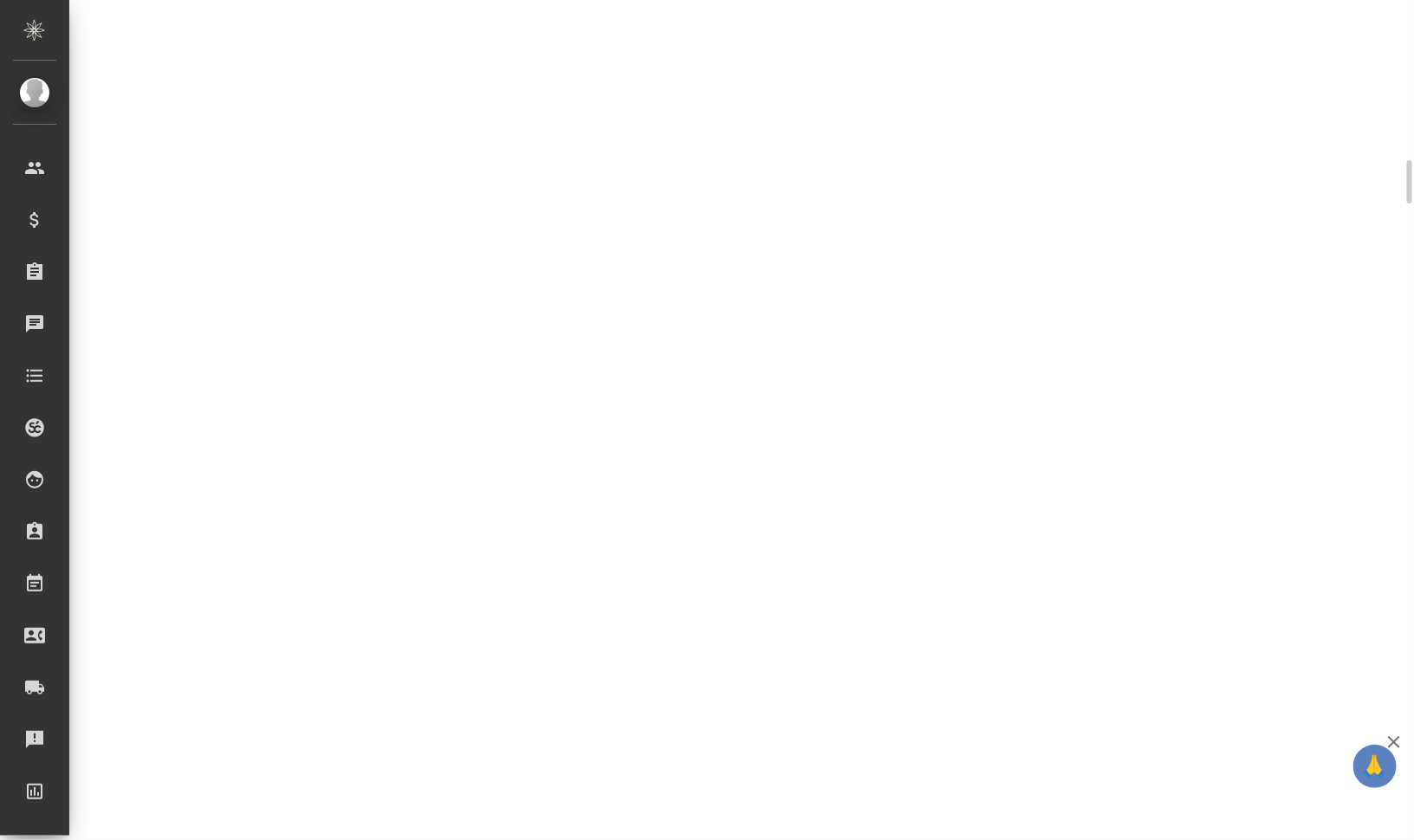
scroll to position [743, 0]
select select "RU"
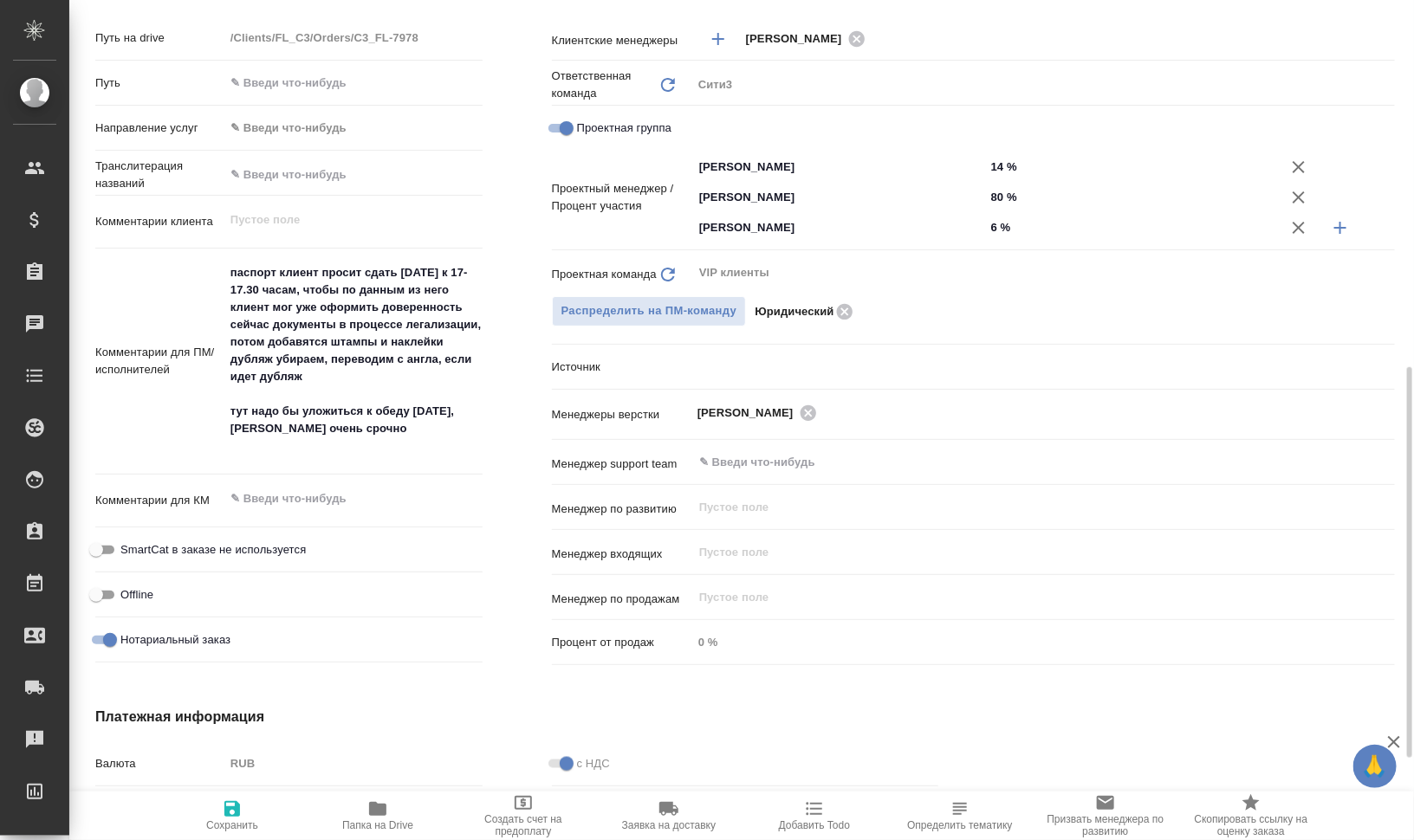
scroll to position [758, 0]
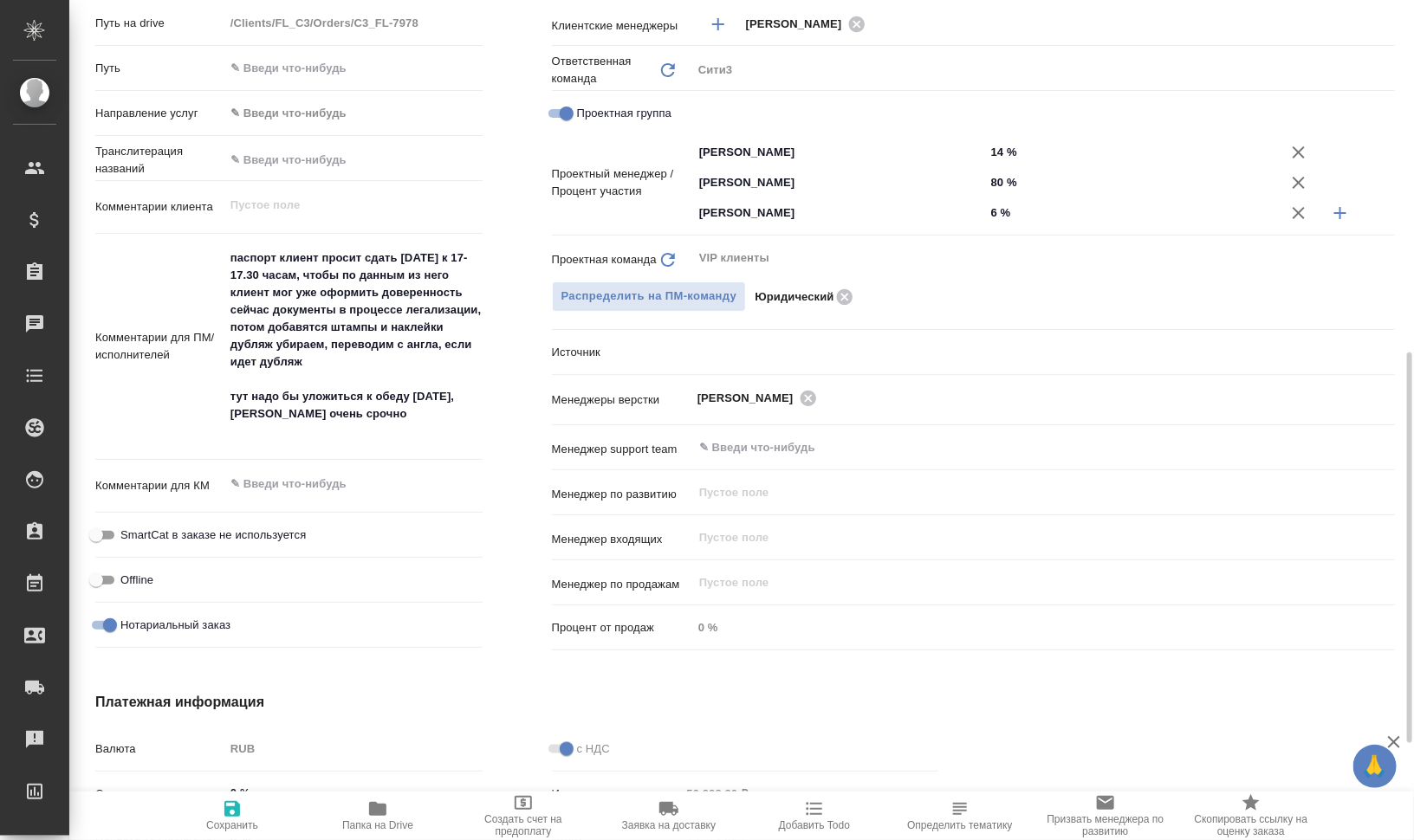
type textarea "x"
click at [366, 821] on span "Папка на Drive" at bounding box center [378, 825] width 71 height 12
type textarea "x"
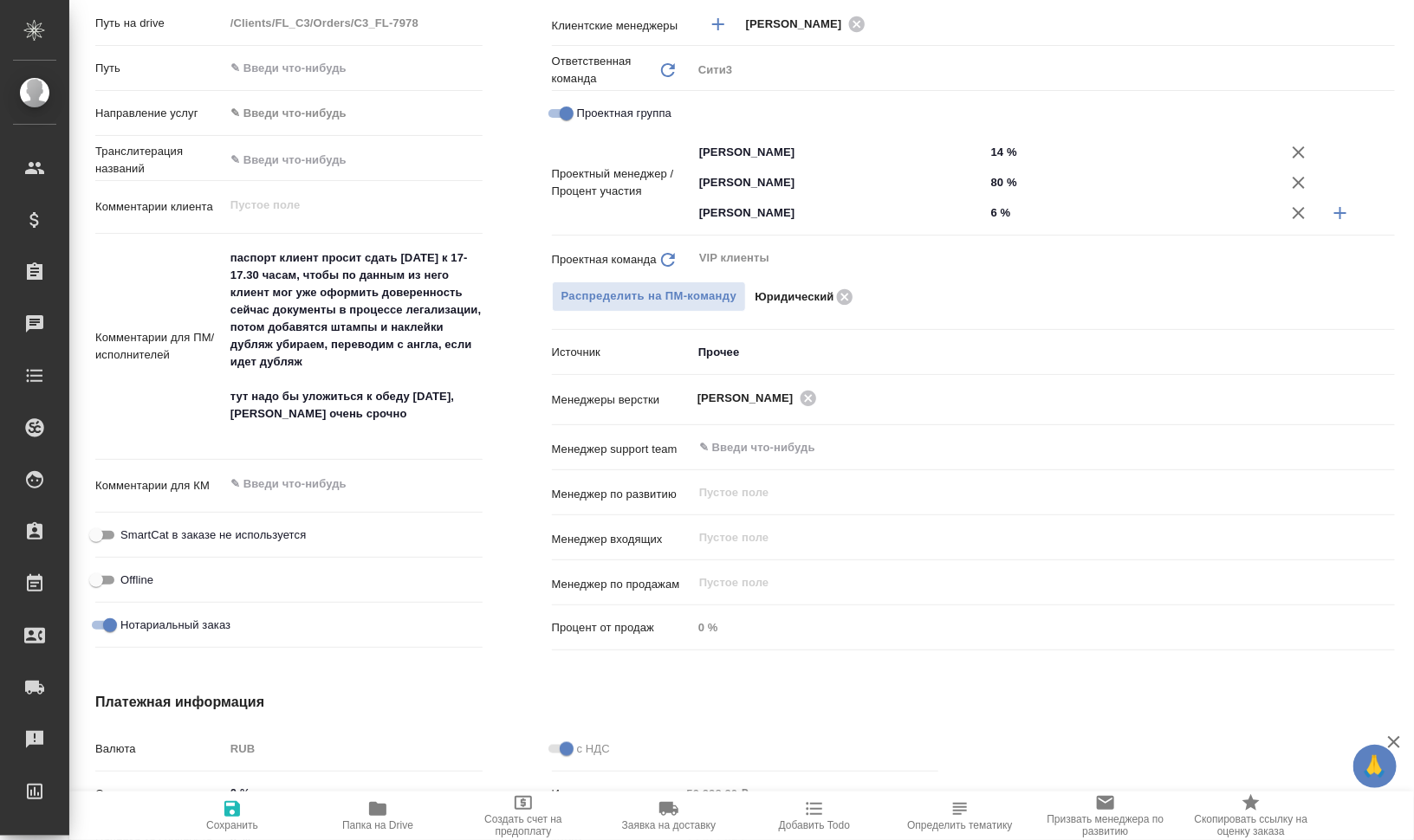
type textarea "x"
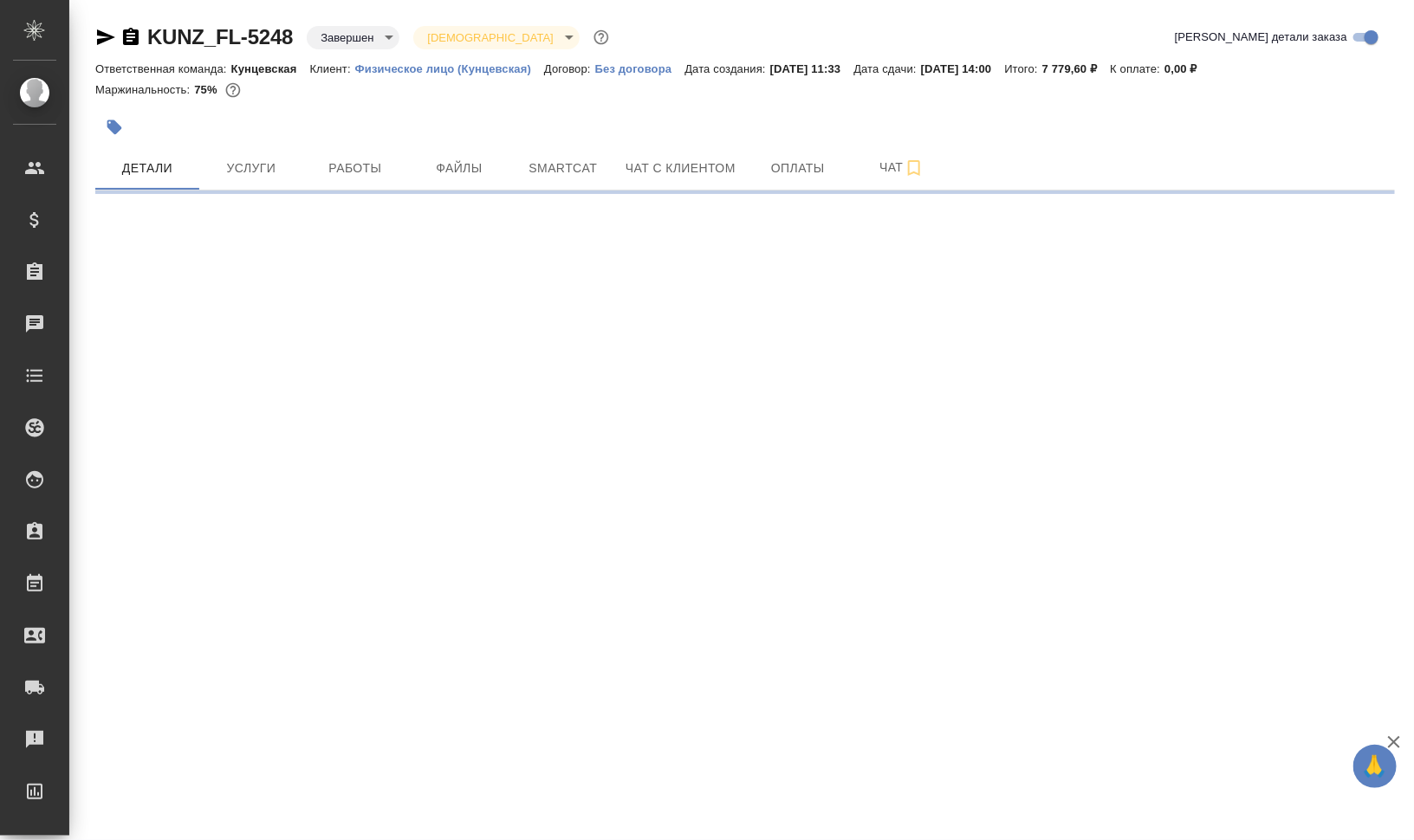
select select "RU"
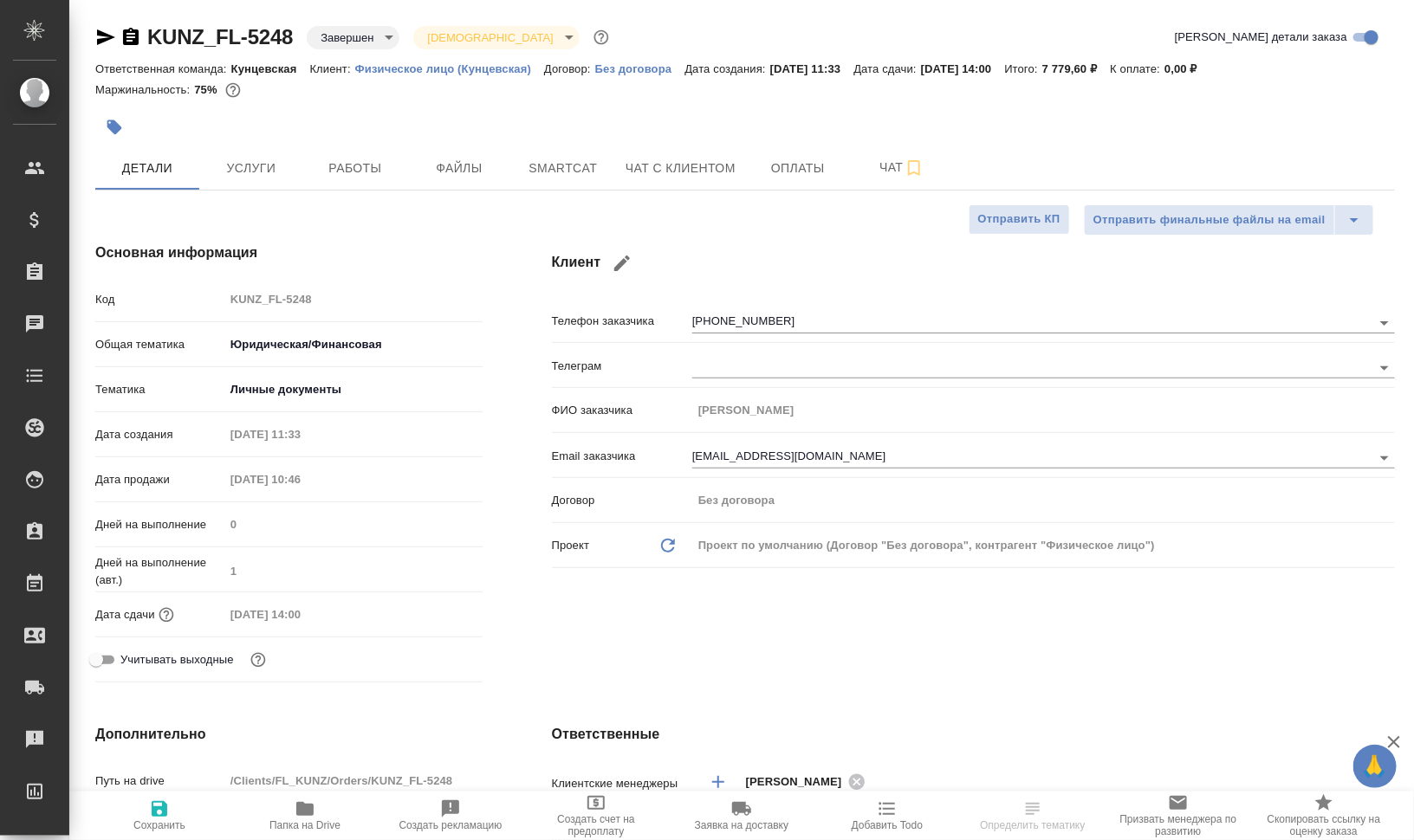
type textarea "x"
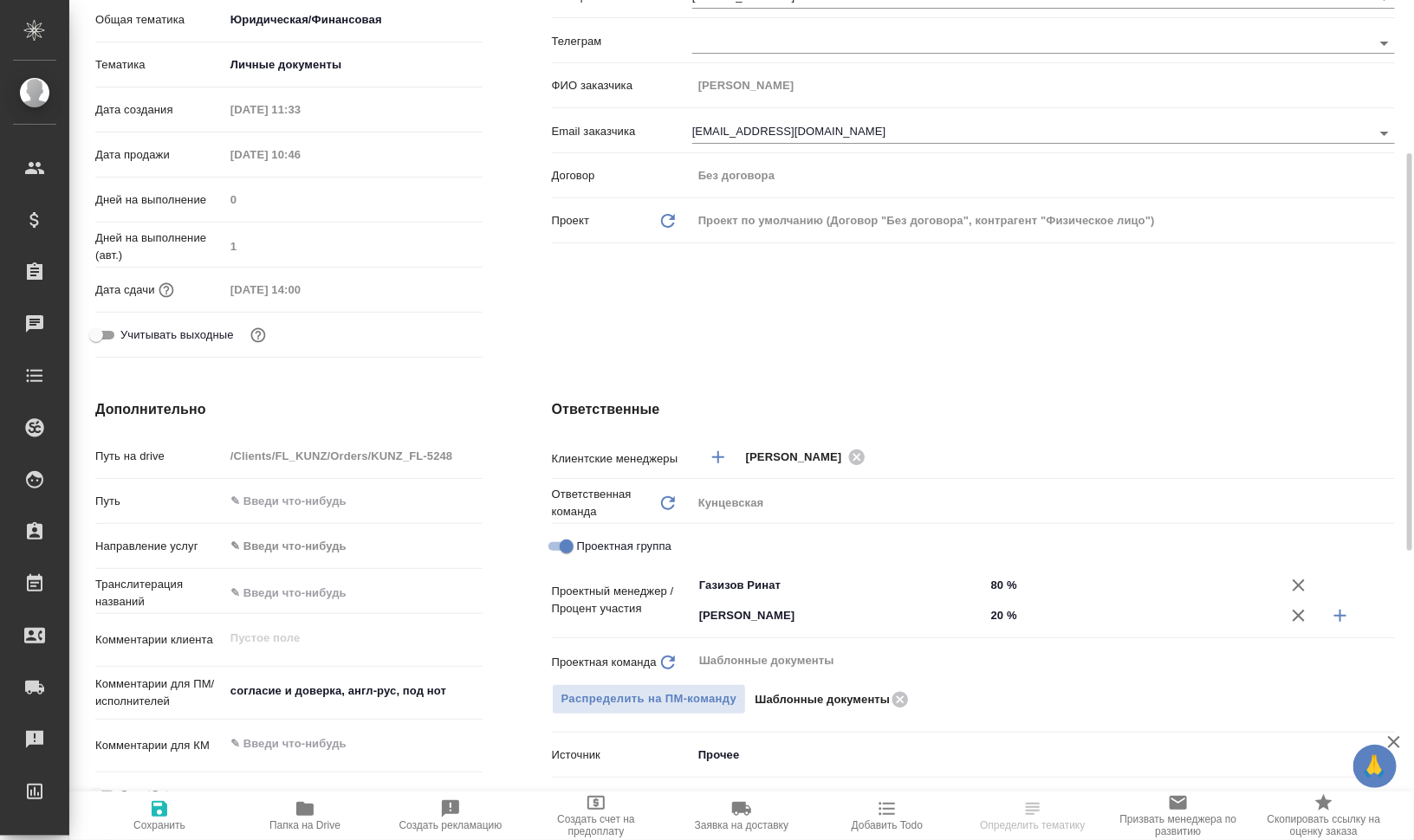
scroll to position [541, 0]
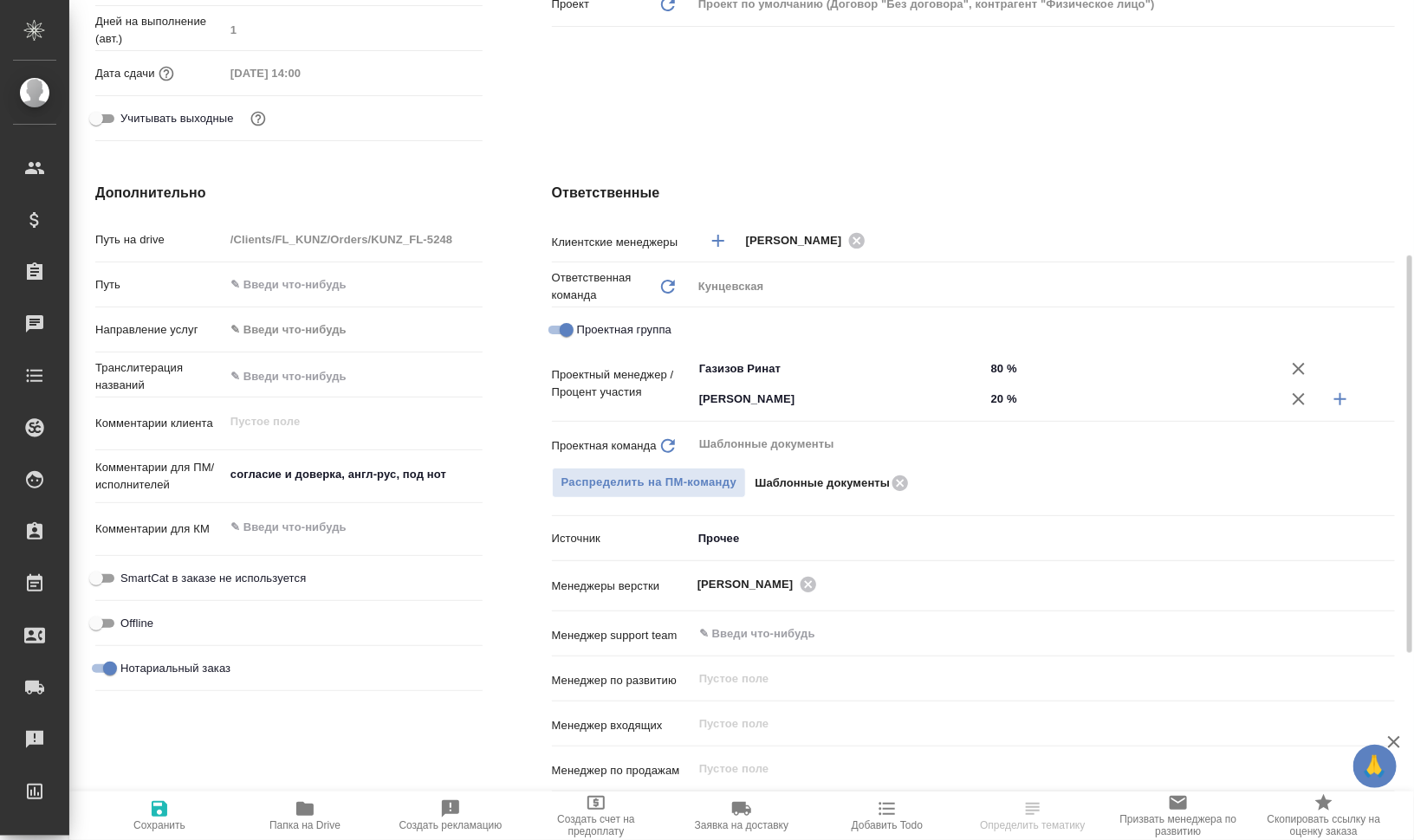
click at [299, 811] on icon "button" at bounding box center [304, 808] width 17 height 14
type textarea "x"
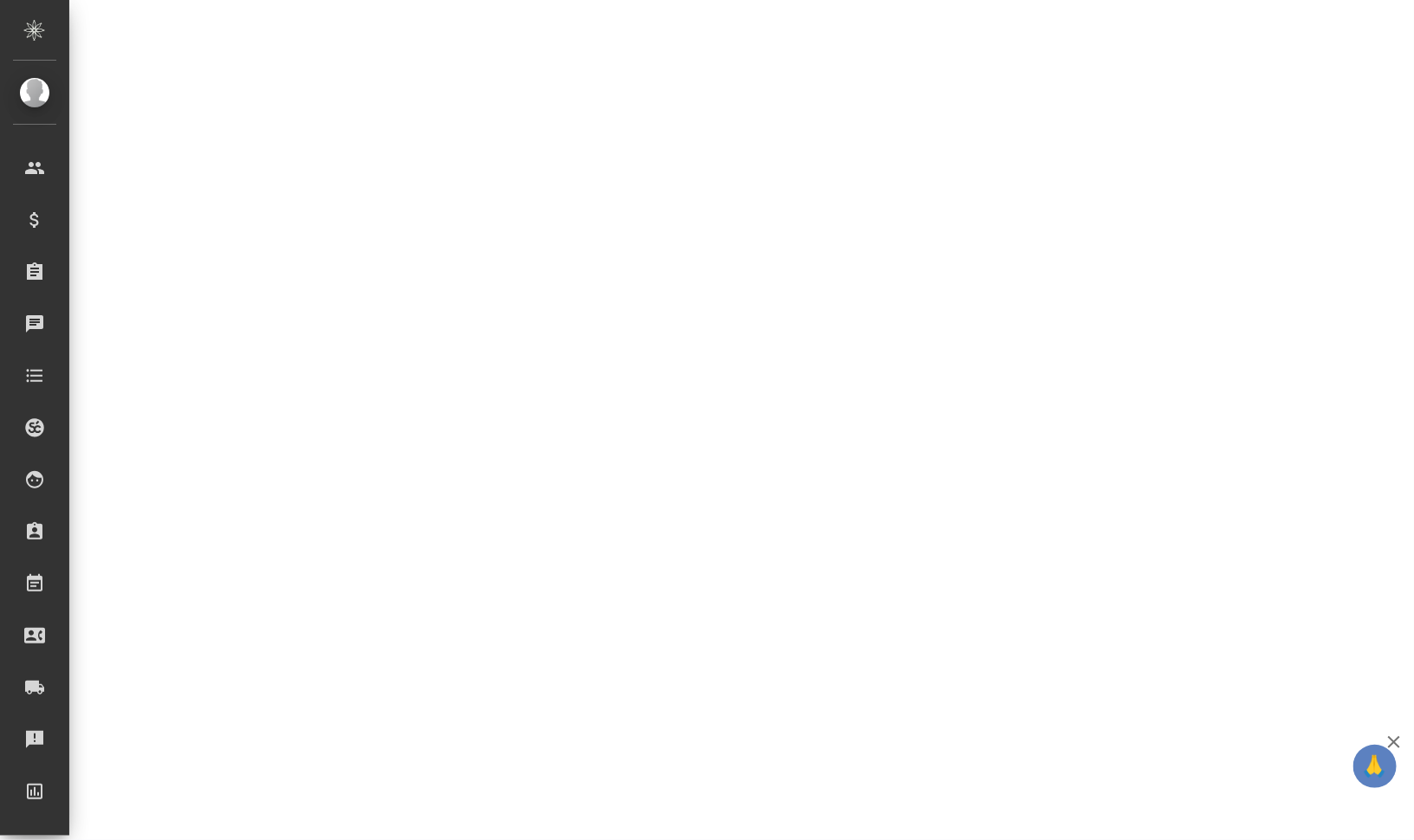
select select "RU"
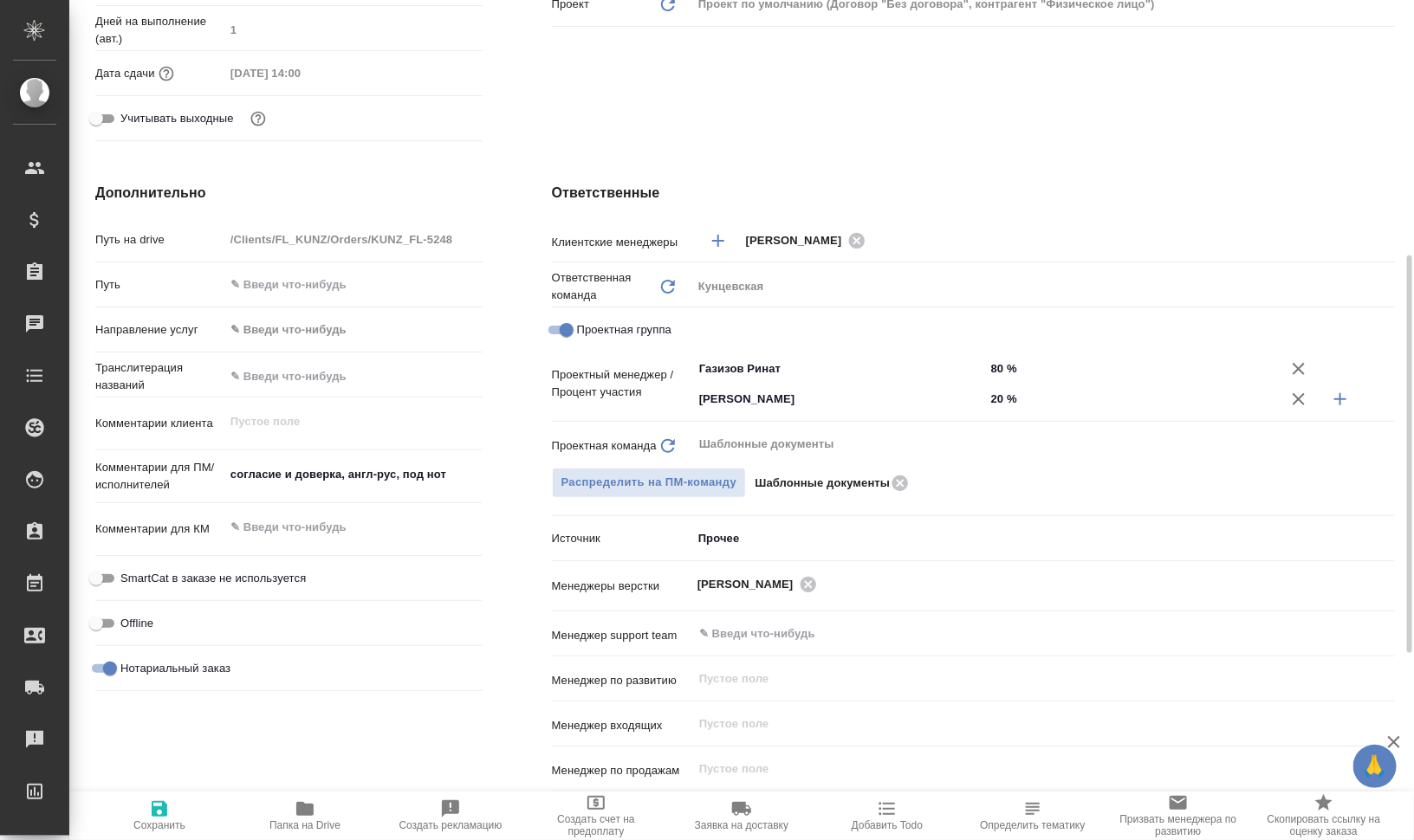
type textarea "x"
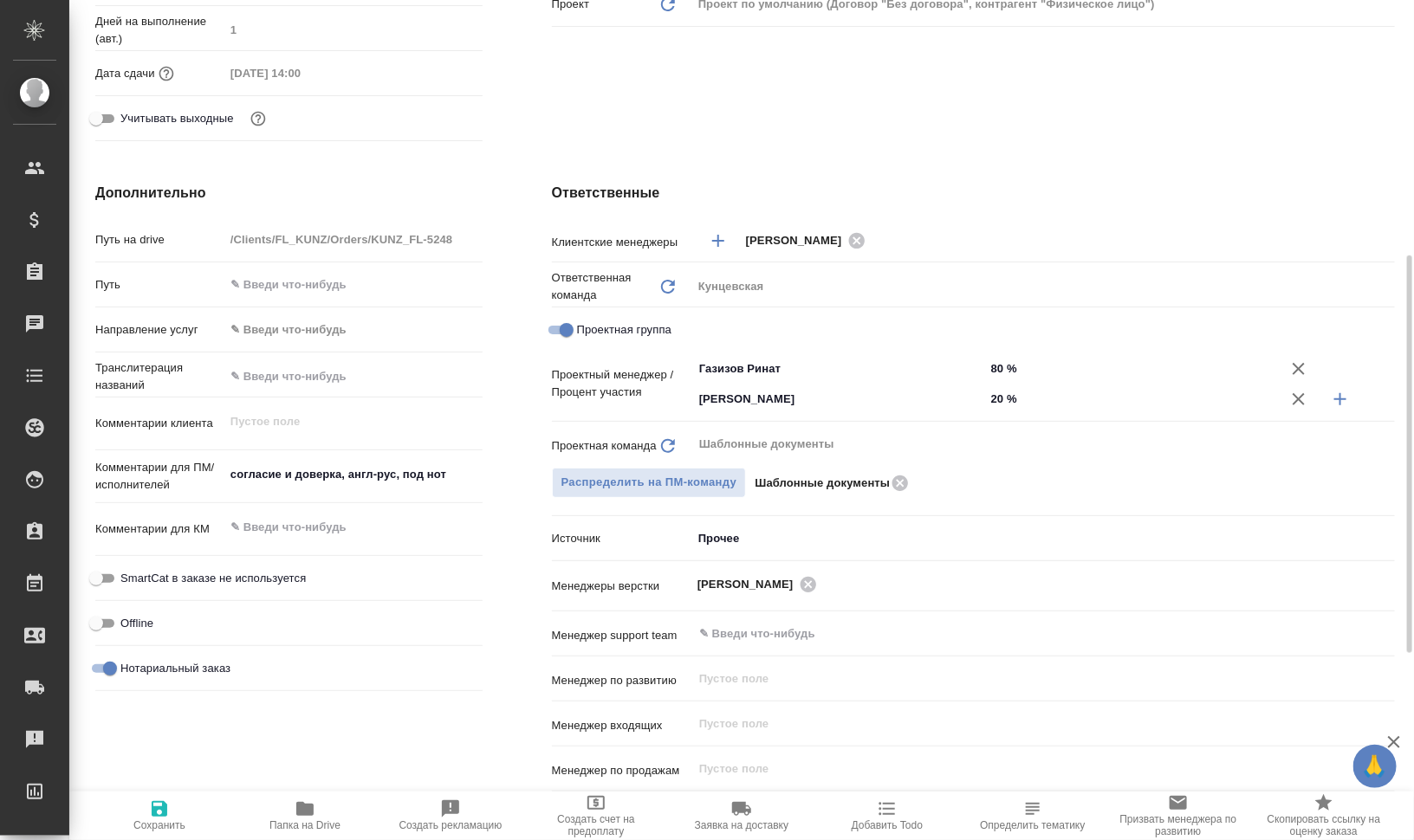
type textarea "x"
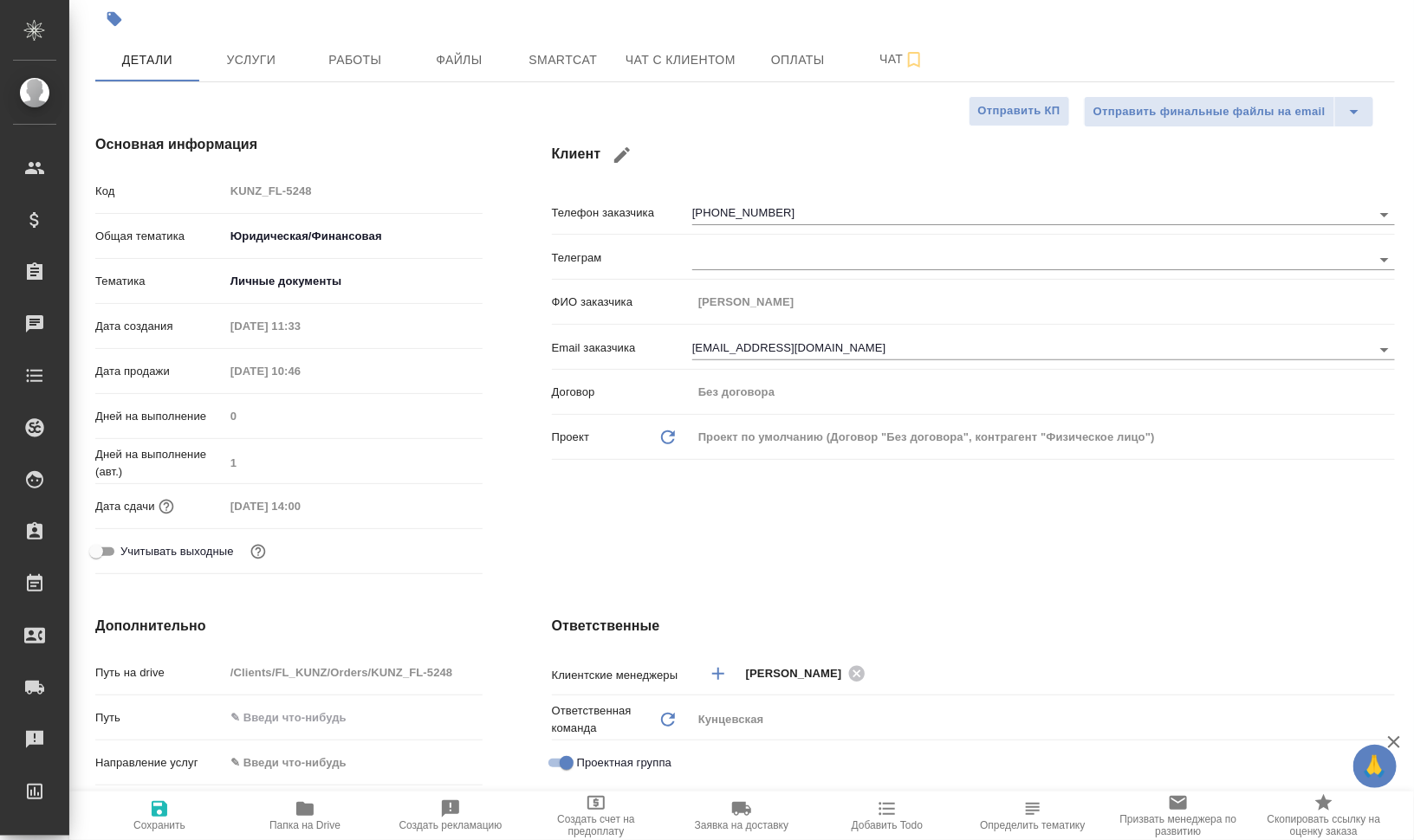
scroll to position [0, 0]
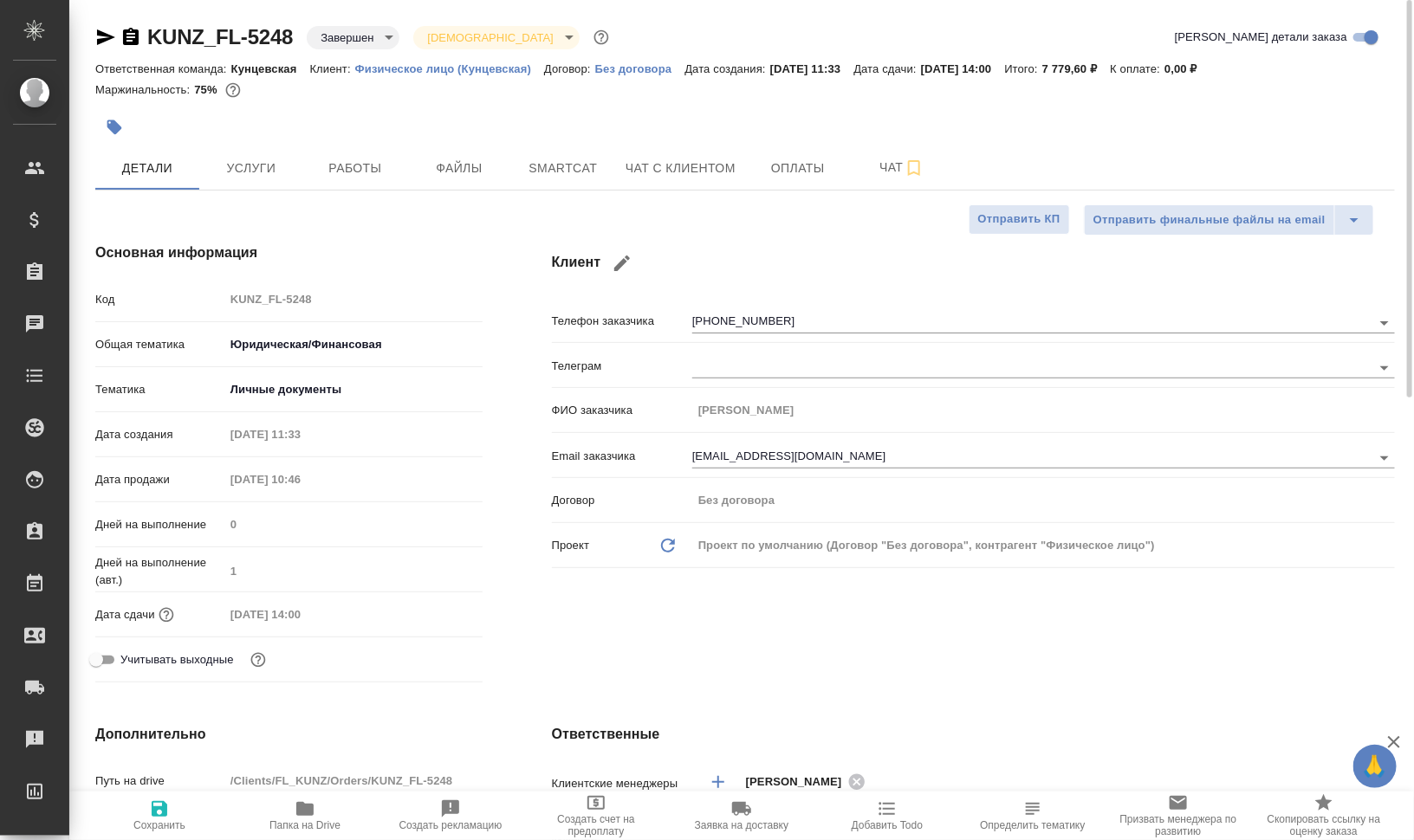
click at [114, 33] on icon "button" at bounding box center [106, 36] width 21 height 21
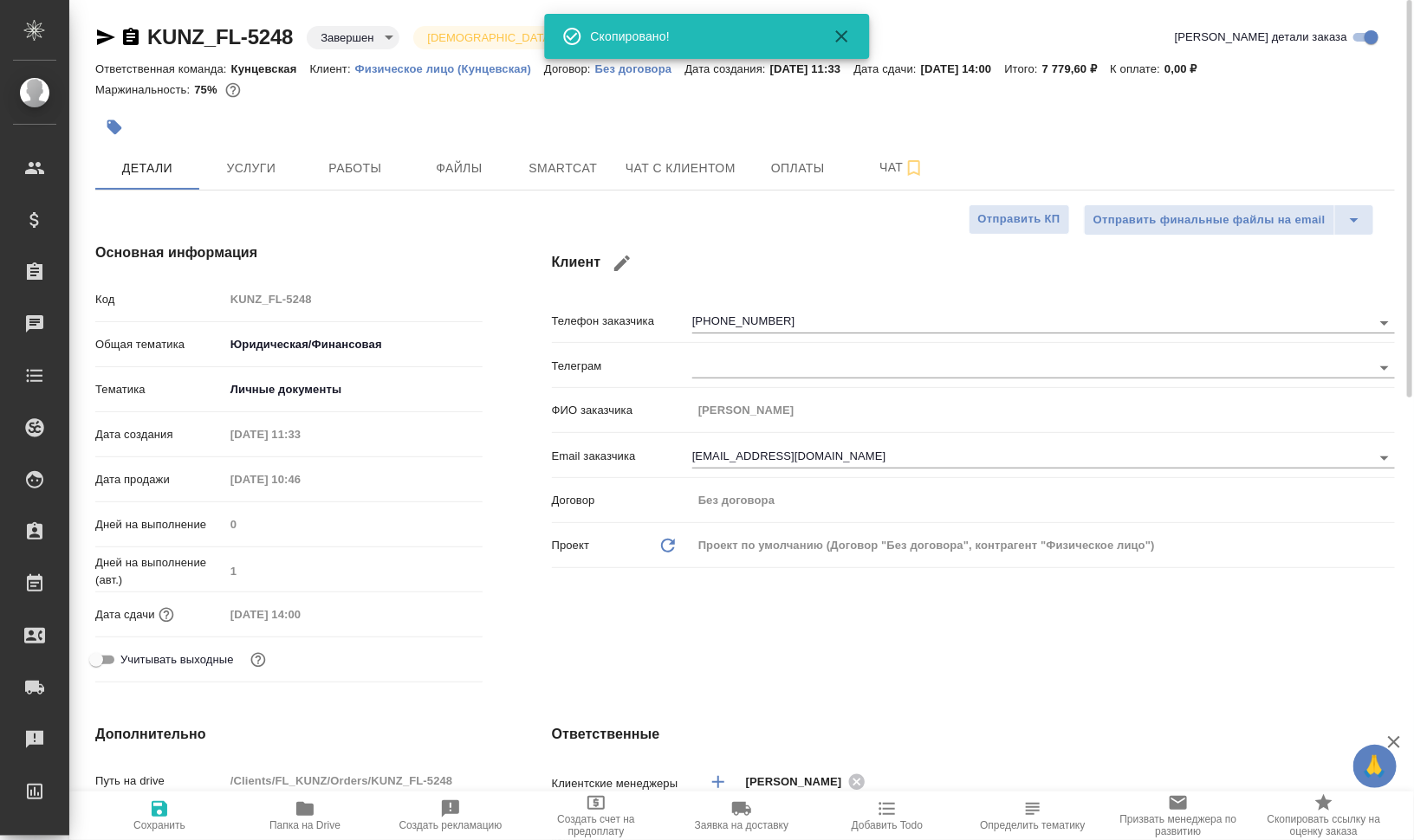
type textarea "x"
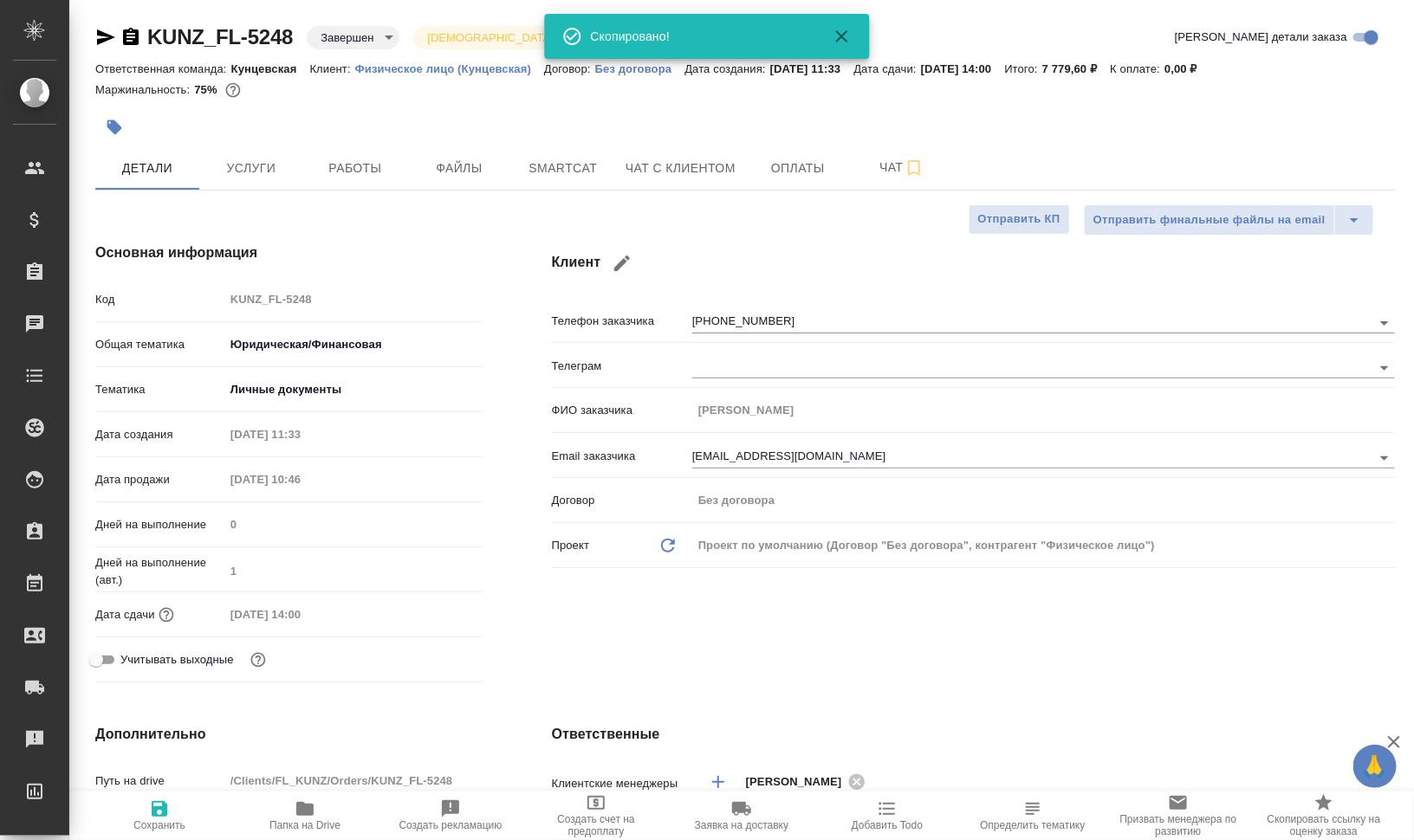
type textarea "x"
